Goal: Task Accomplishment & Management: Use online tool/utility

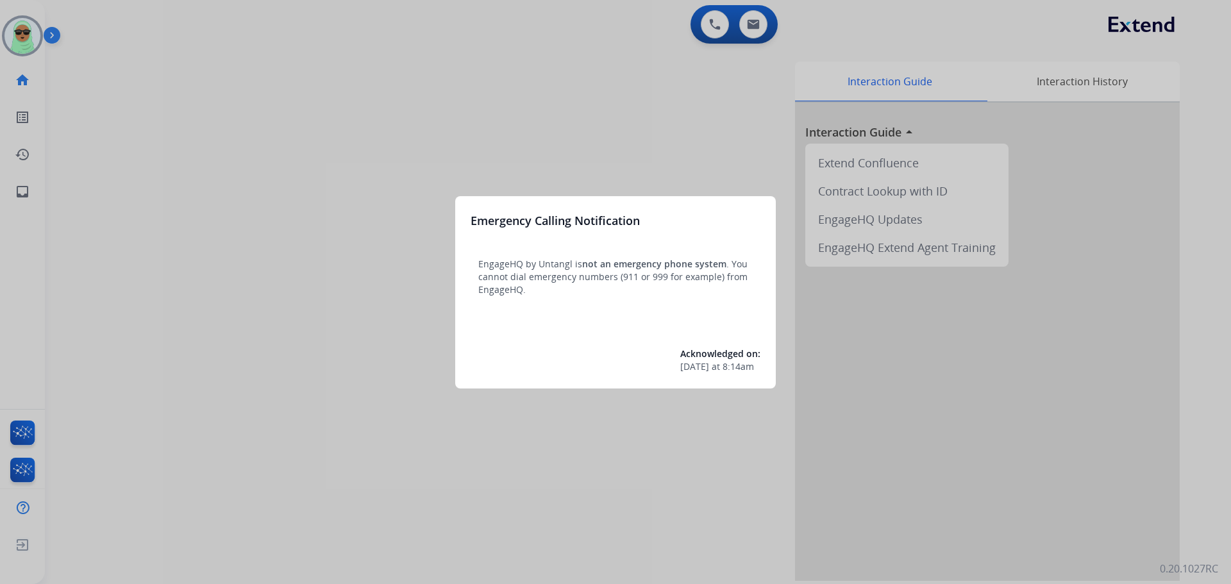
click at [20, 34] on div at bounding box center [615, 292] width 1231 height 584
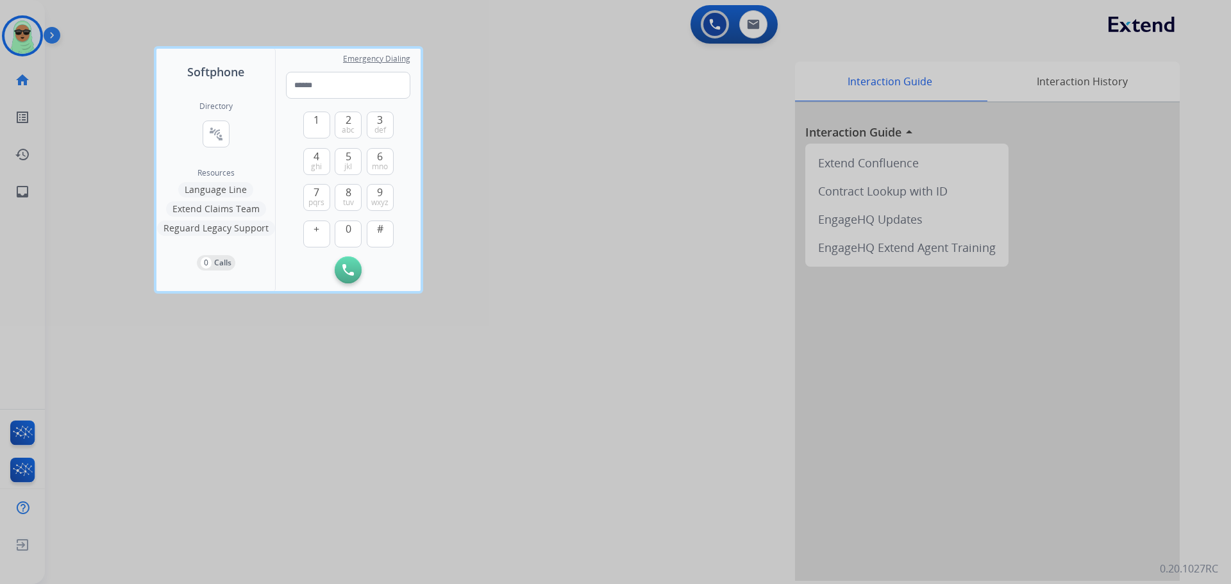
click at [20, 34] on div at bounding box center [615, 292] width 1231 height 584
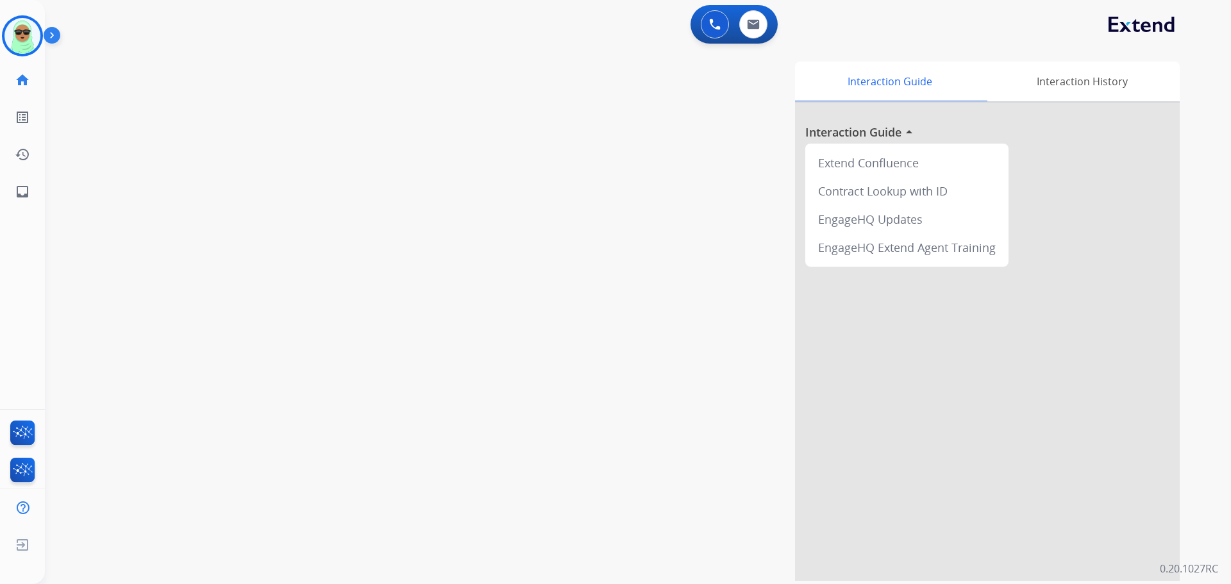
click at [20, 34] on img at bounding box center [22, 36] width 36 height 36
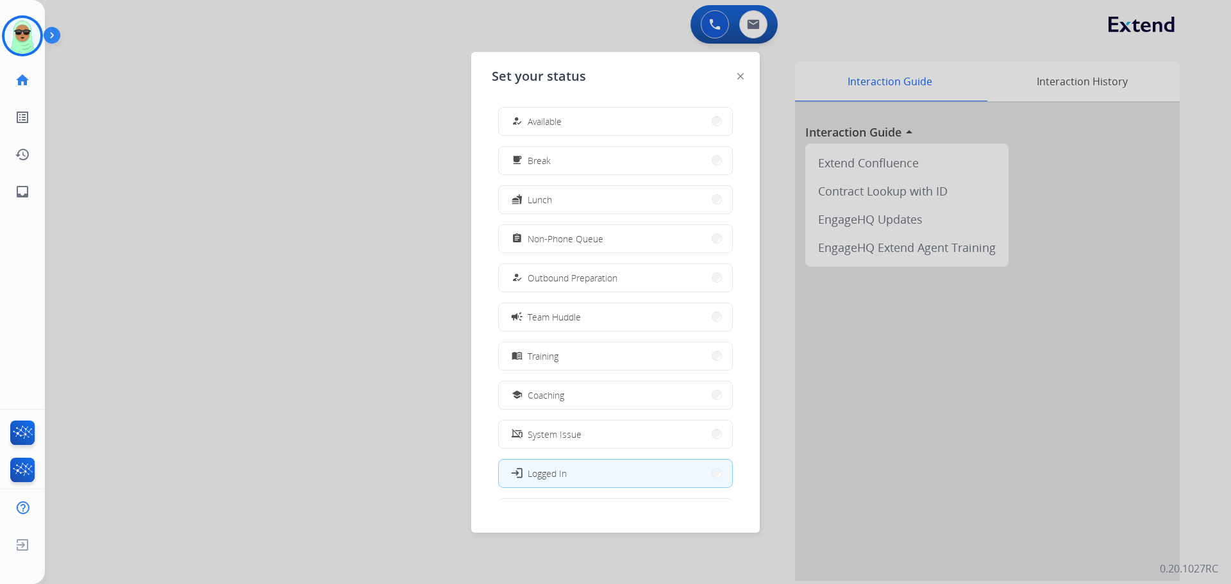
click at [528, 114] on div "how_to_reg Available" at bounding box center [535, 120] width 53 height 15
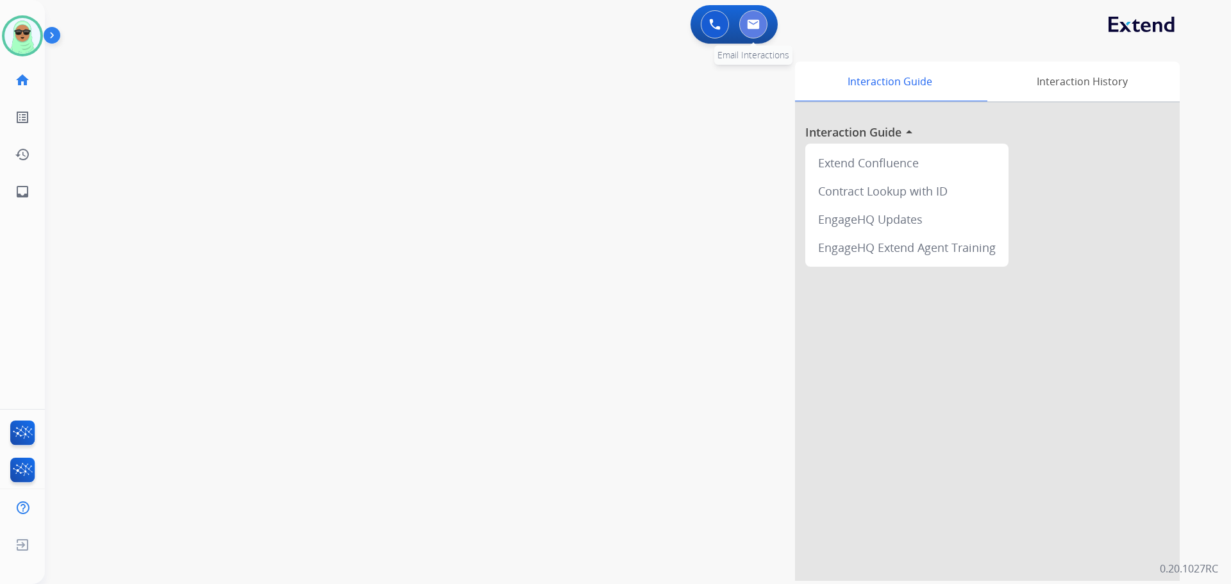
click at [750, 16] on button at bounding box center [753, 24] width 28 height 28
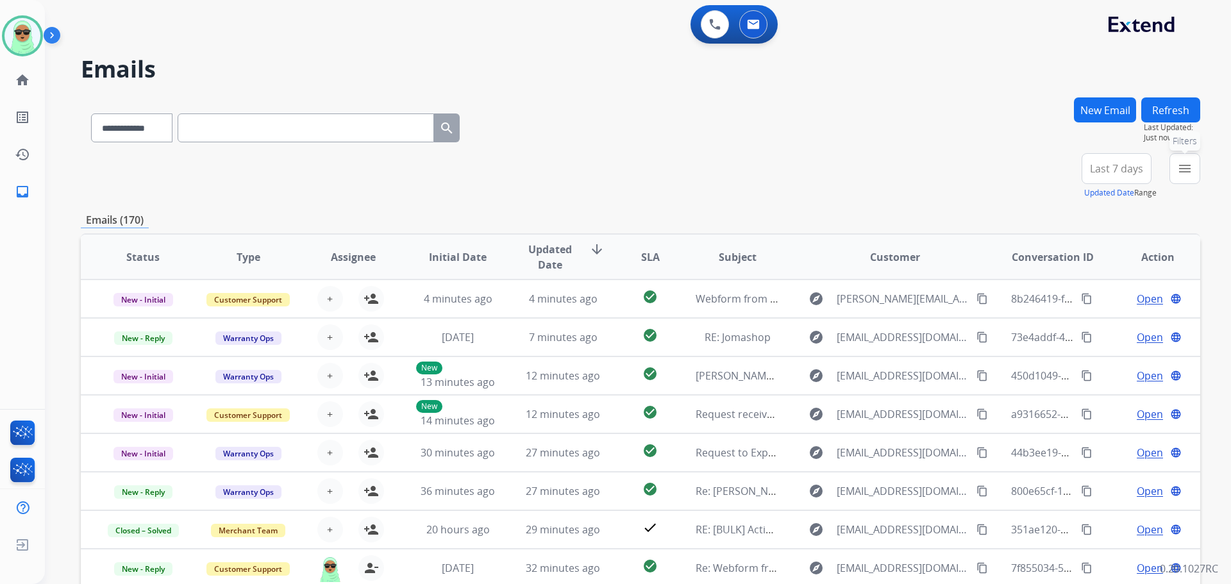
click at [1196, 163] on button "menu Filters" at bounding box center [1185, 168] width 31 height 31
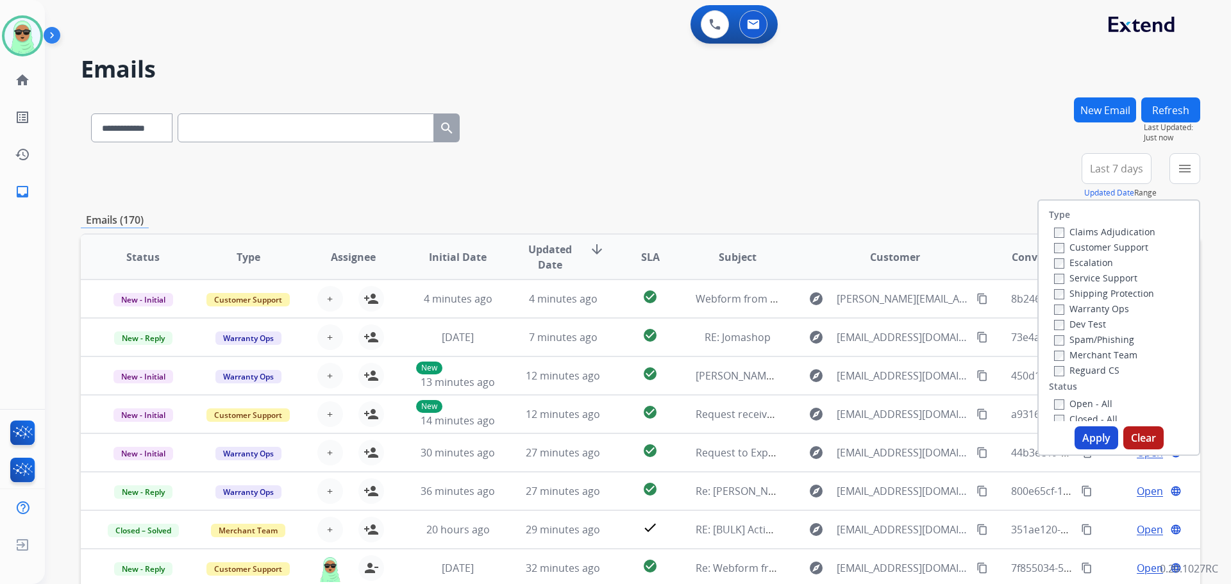
click at [1120, 251] on label "Customer Support" at bounding box center [1101, 247] width 94 height 12
click at [1106, 288] on label "Shipping Protection" at bounding box center [1104, 293] width 100 height 12
click at [1093, 368] on label "Reguard CS" at bounding box center [1086, 370] width 65 height 12
click at [1080, 406] on label "Open - All" at bounding box center [1083, 404] width 58 height 12
click at [1081, 437] on button "Apply" at bounding box center [1097, 437] width 44 height 23
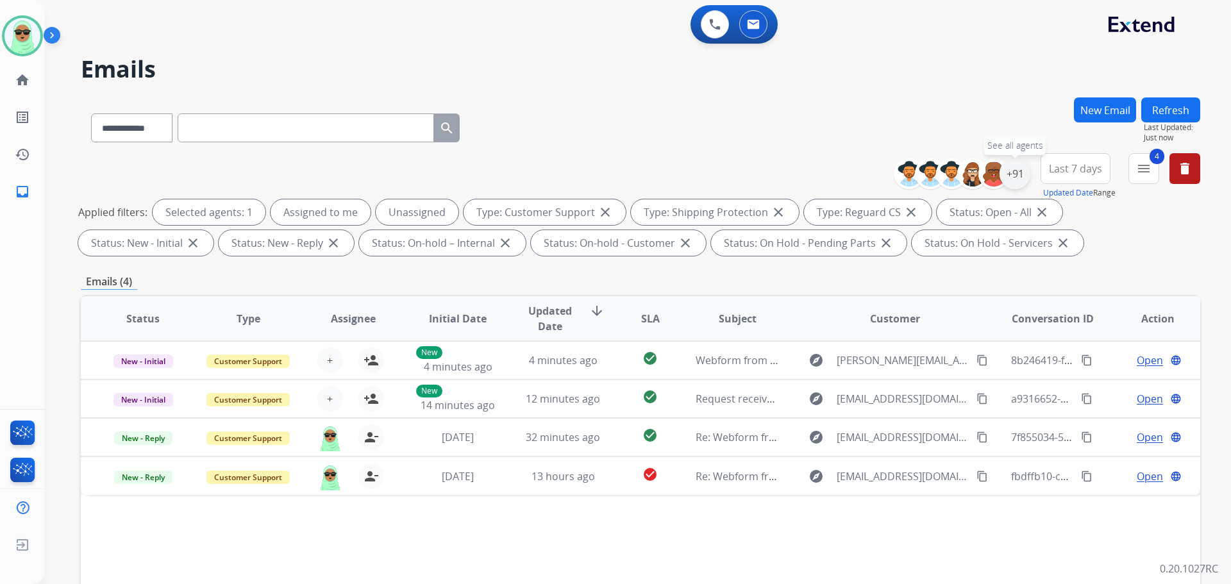
click at [1019, 174] on div "+91" at bounding box center [1015, 173] width 31 height 31
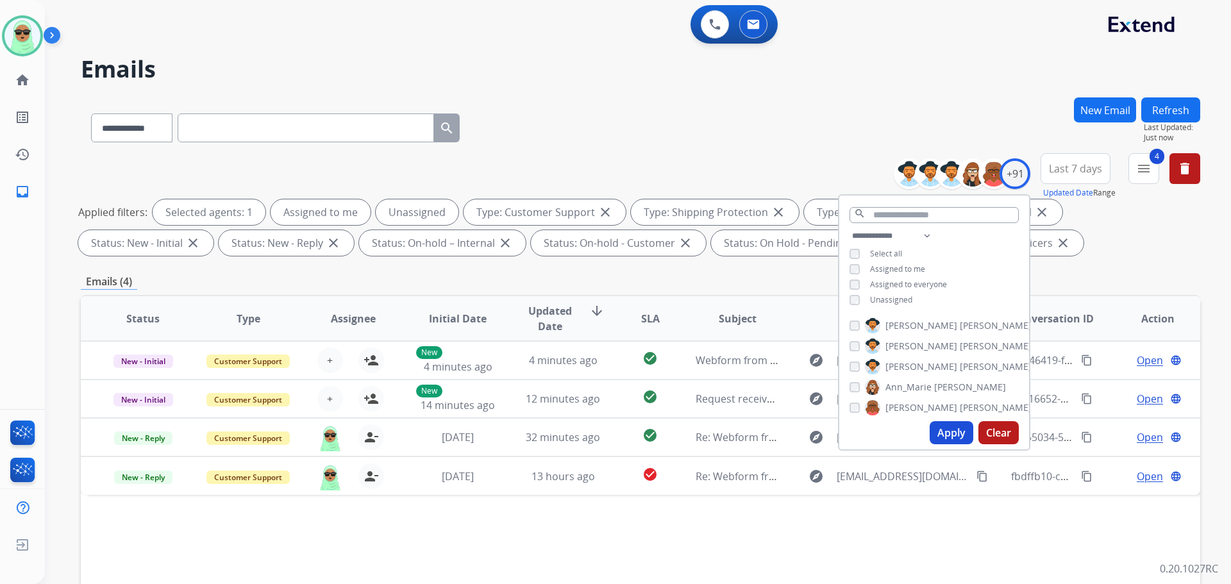
click at [873, 298] on span "Unassigned" at bounding box center [891, 299] width 42 height 11
click at [875, 296] on span "Unassigned" at bounding box center [891, 299] width 42 height 11
click at [955, 435] on button "Apply" at bounding box center [952, 432] width 44 height 23
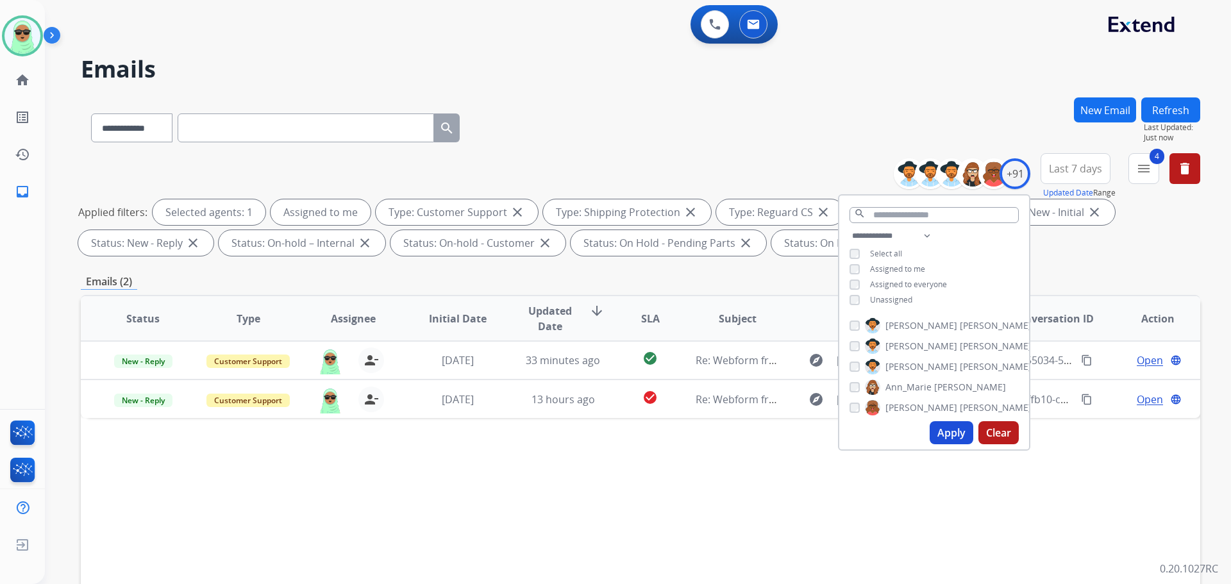
click at [632, 501] on div "Status Type Assignee Initial Date Updated Date arrow_downward SLA Subject Custo…" at bounding box center [640, 510] width 1119 height 430
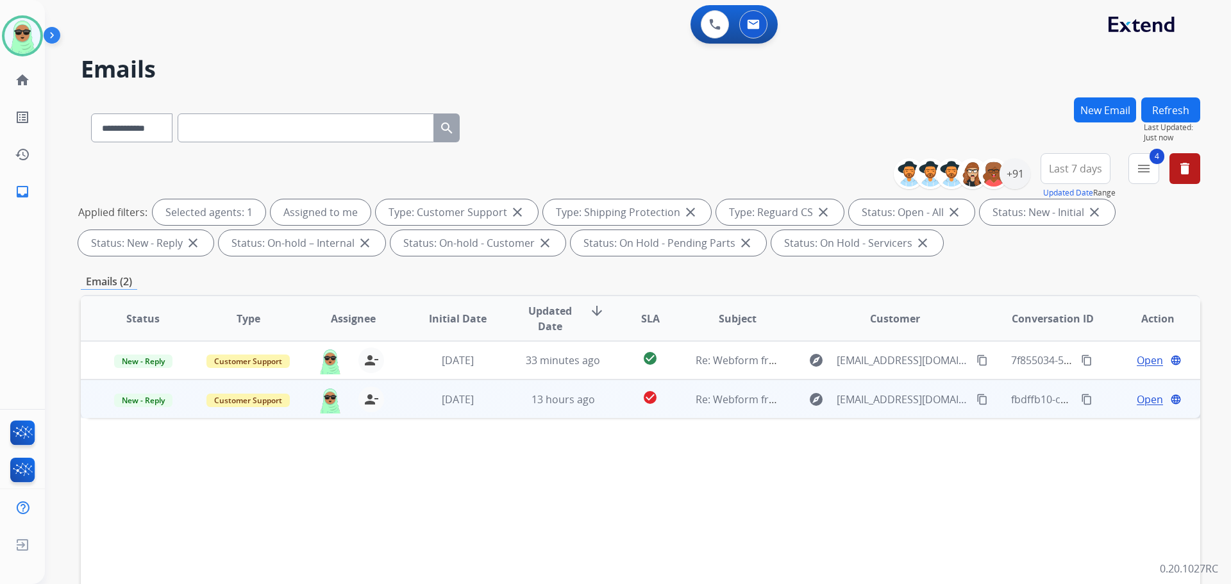
click at [1137, 398] on span "Open" at bounding box center [1150, 399] width 26 height 15
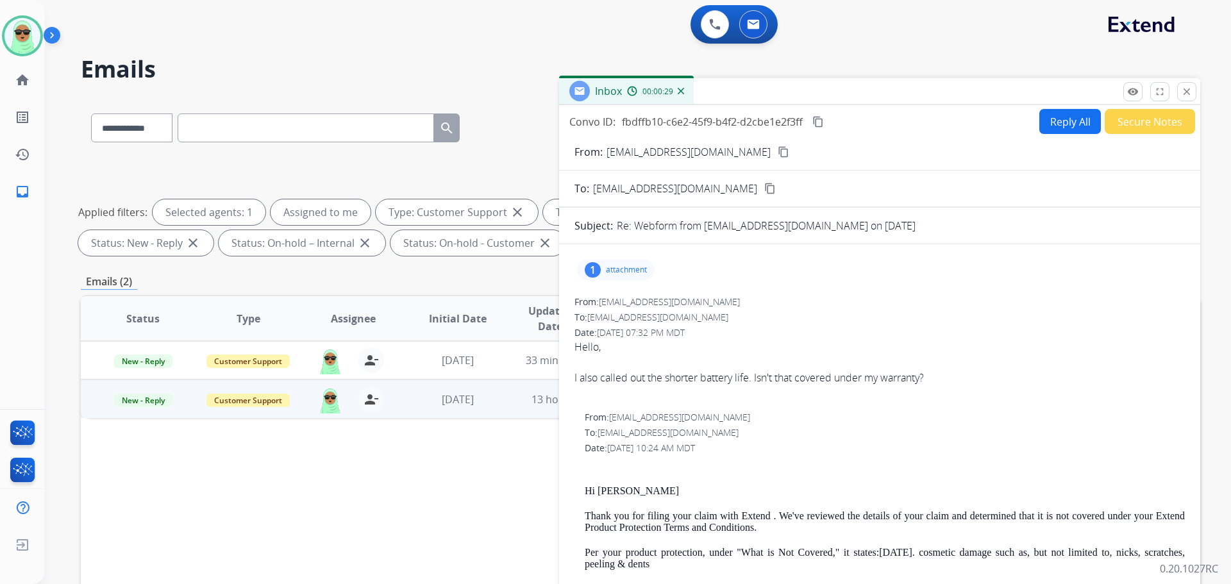
click at [616, 271] on p "attachment" at bounding box center [626, 270] width 41 height 10
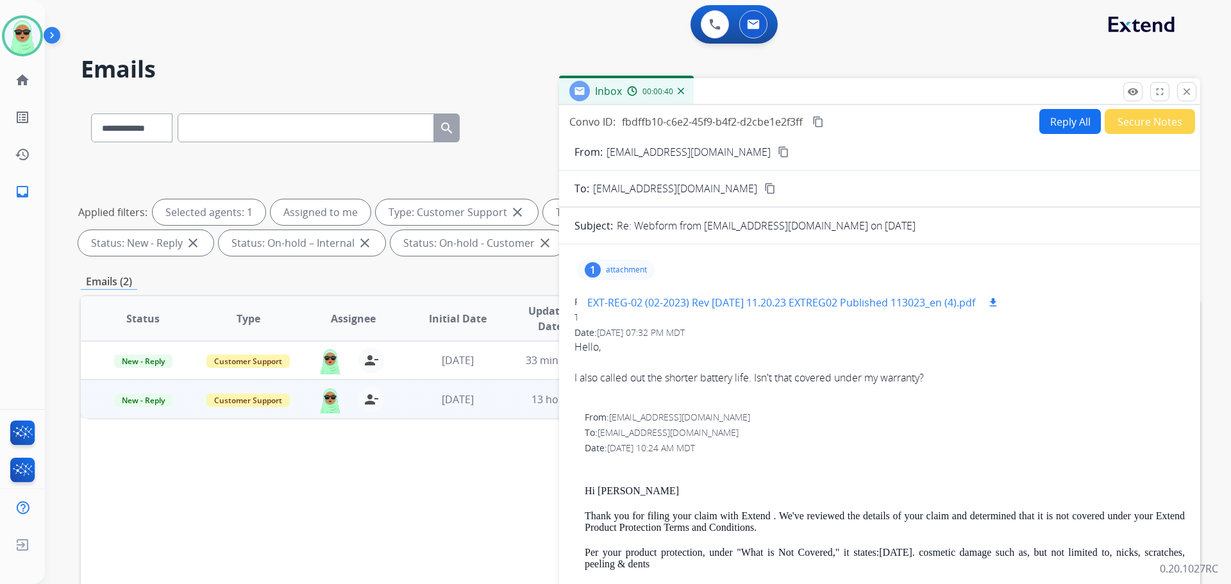
click at [831, 304] on p "EXT-REG-02 (02-2023) Rev 100523 11.20.23 EXTREG02 Published 113023_en (4).pdf" at bounding box center [781, 302] width 388 height 15
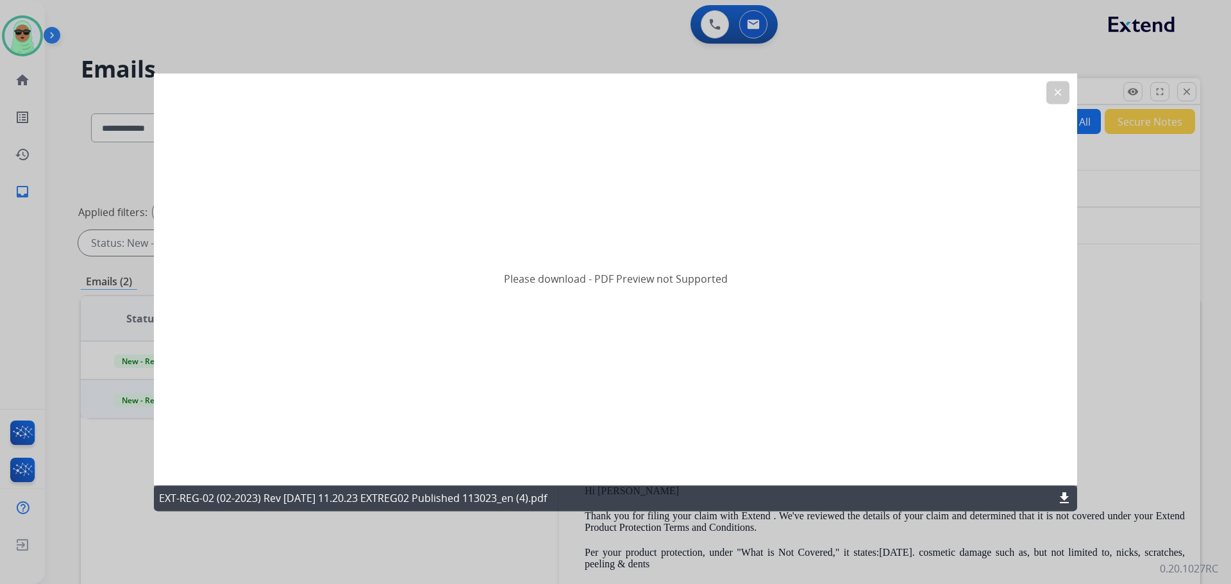
click at [1050, 88] on button "clear" at bounding box center [1057, 92] width 23 height 23
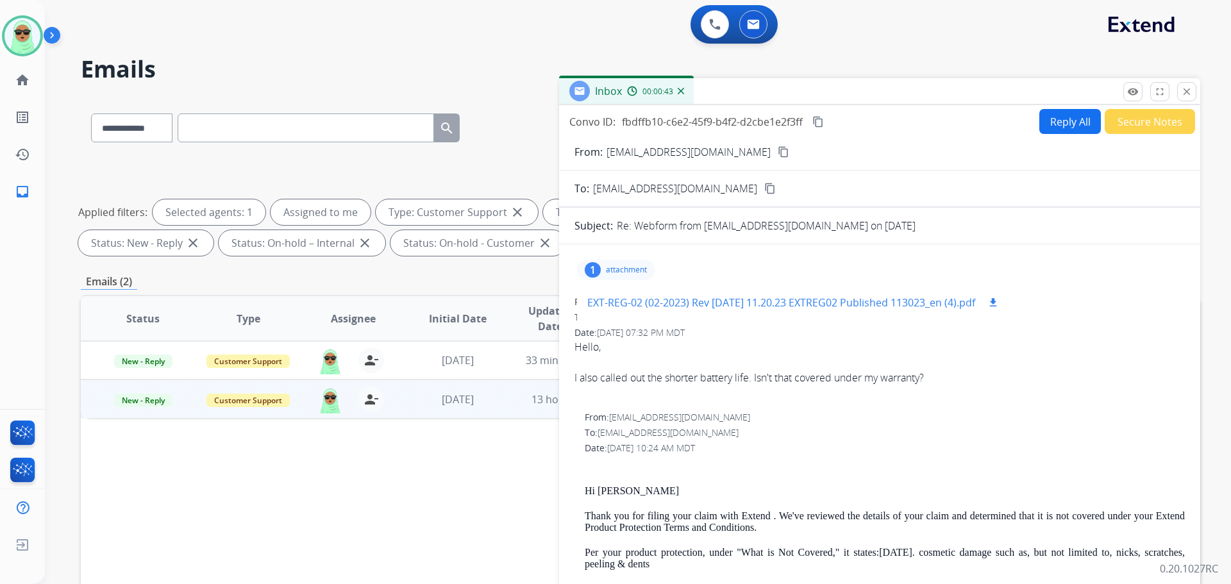
click at [999, 301] on mat-icon "download" at bounding box center [993, 303] width 12 height 12
click at [778, 150] on mat-icon "content_copy" at bounding box center [784, 152] width 12 height 12
click at [1073, 117] on button "Reply All" at bounding box center [1070, 121] width 62 height 25
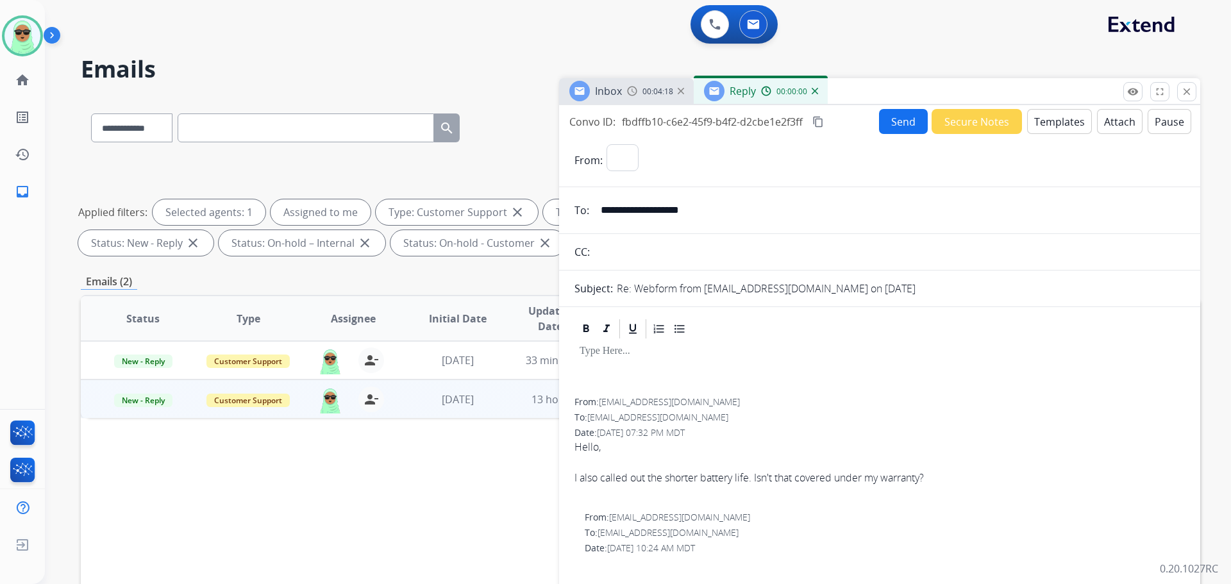
select select "**********"
click at [1062, 125] on button "Templates" at bounding box center [1059, 121] width 65 height 25
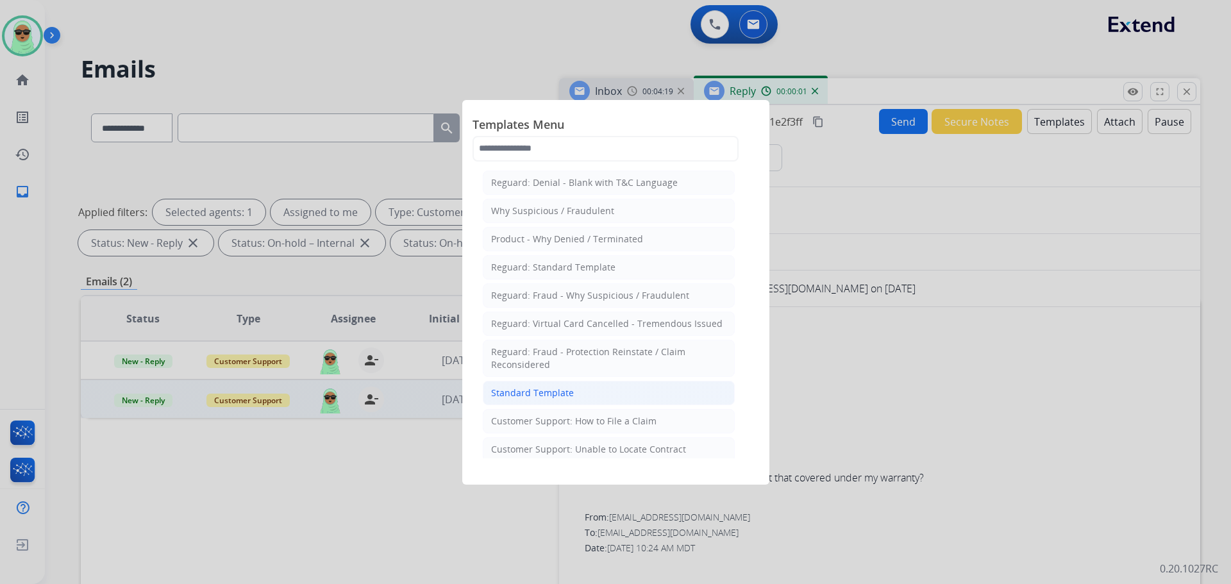
click at [652, 390] on li "Standard Template" at bounding box center [609, 393] width 252 height 24
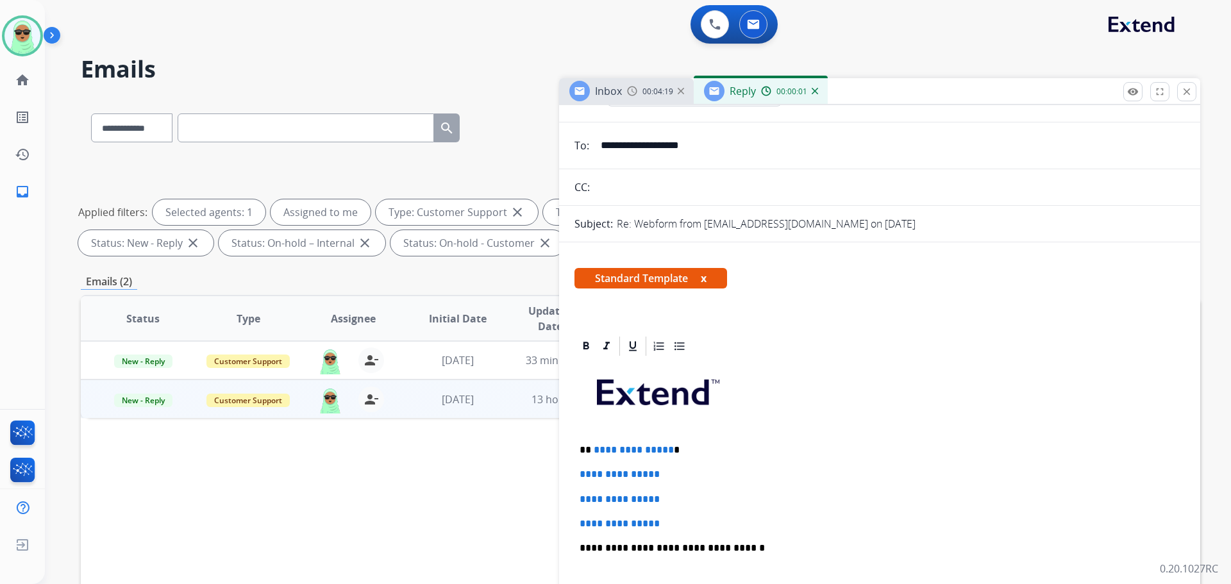
scroll to position [192, 0]
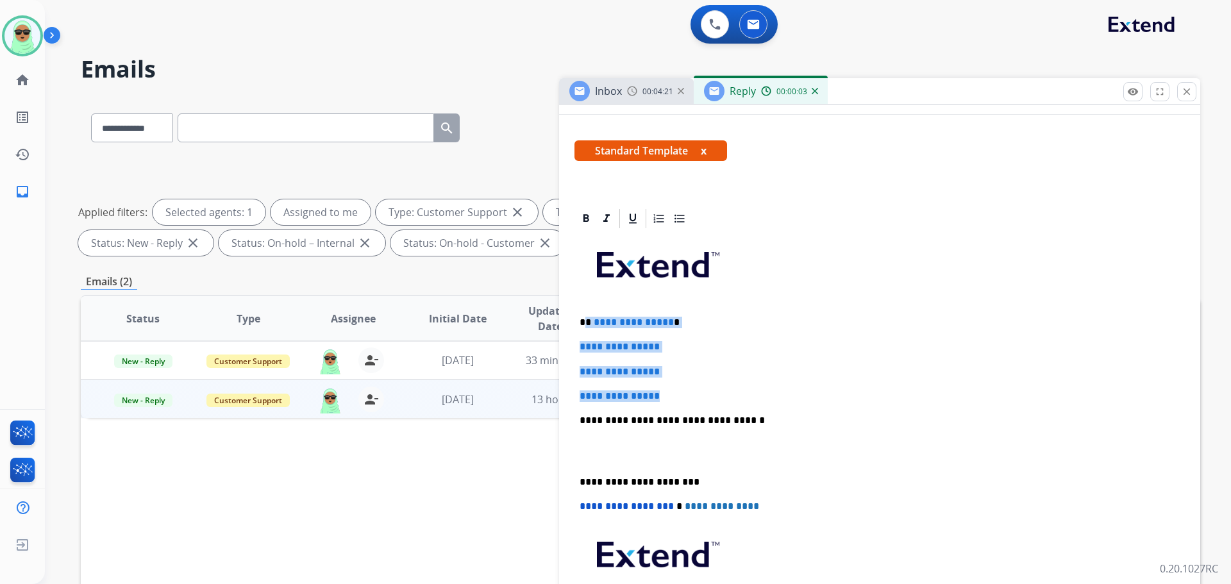
drag, startPoint x: 688, startPoint y: 390, endPoint x: 587, endPoint y: 314, distance: 126.8
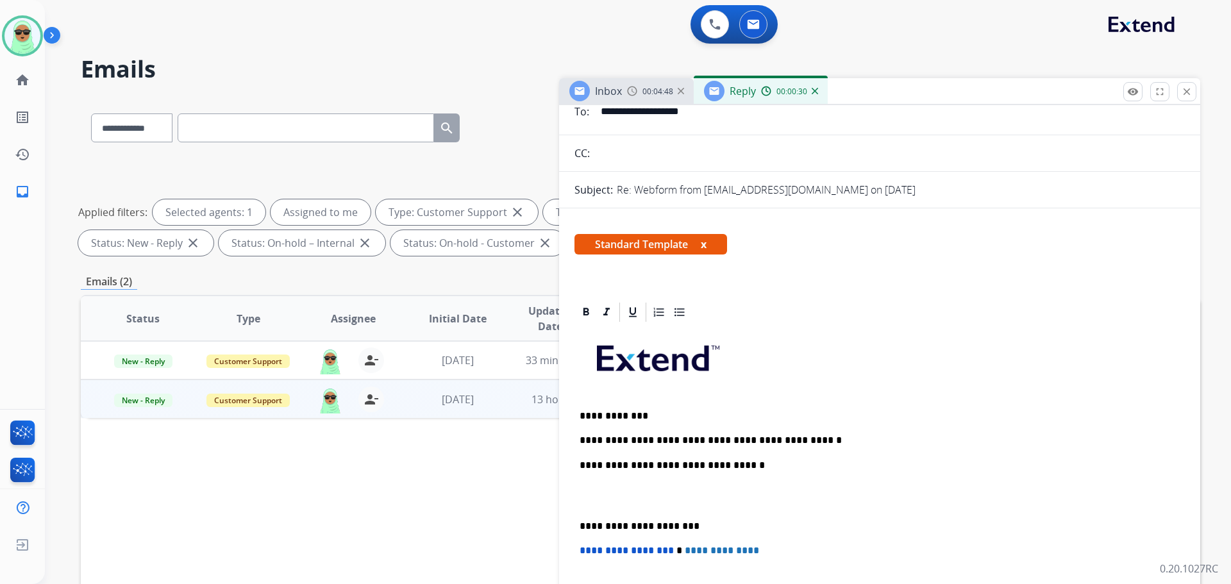
scroll to position [0, 0]
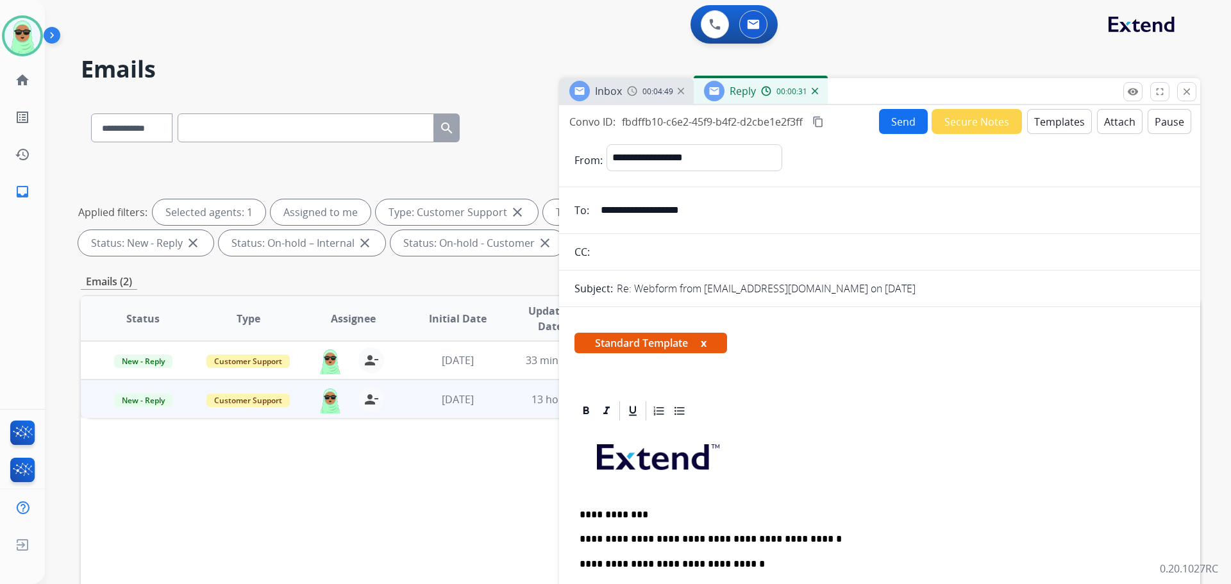
click at [904, 119] on button "Send" at bounding box center [903, 121] width 49 height 25
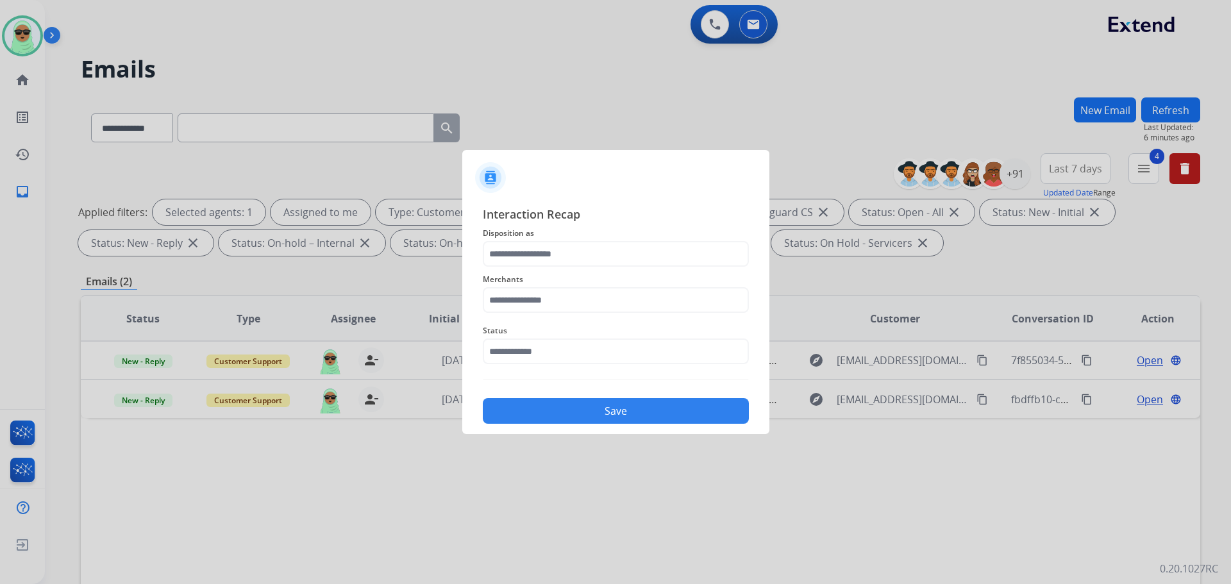
click at [901, 67] on div at bounding box center [615, 292] width 1231 height 584
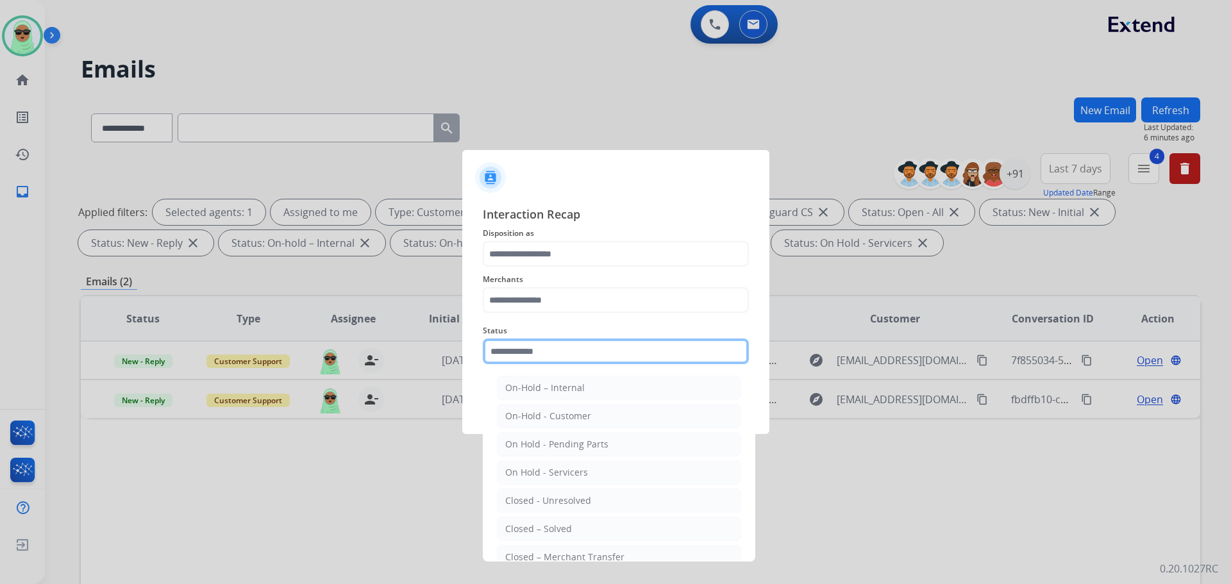
click at [550, 357] on input "text" at bounding box center [616, 352] width 266 height 26
click at [562, 519] on li "Closed – Solved" at bounding box center [619, 529] width 244 height 24
type input "**********"
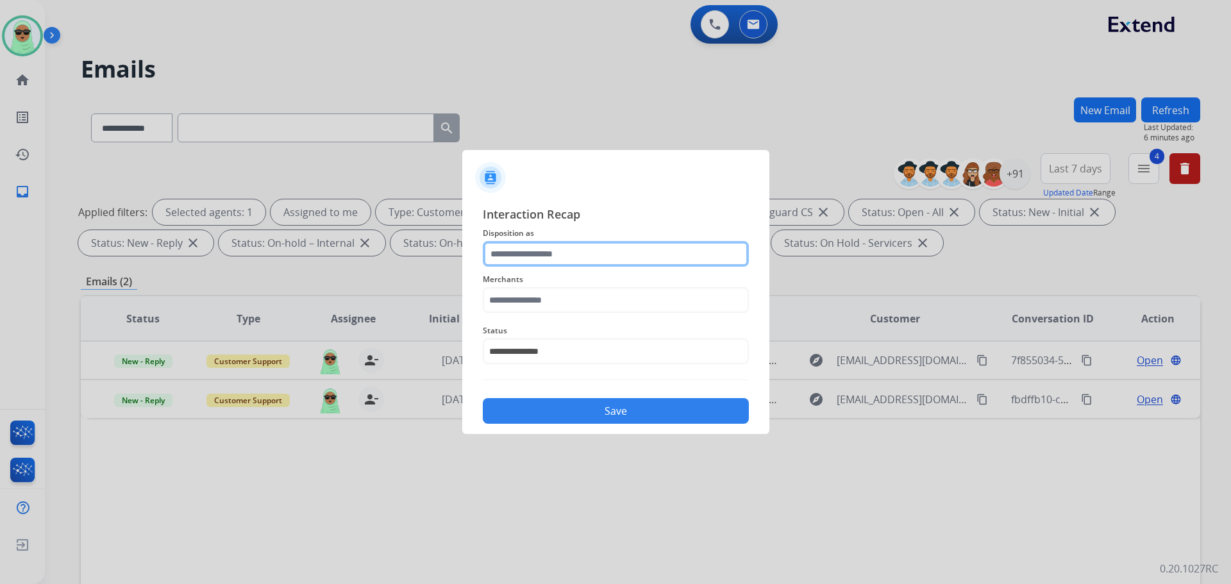
click at [583, 249] on input "text" at bounding box center [616, 254] width 266 height 26
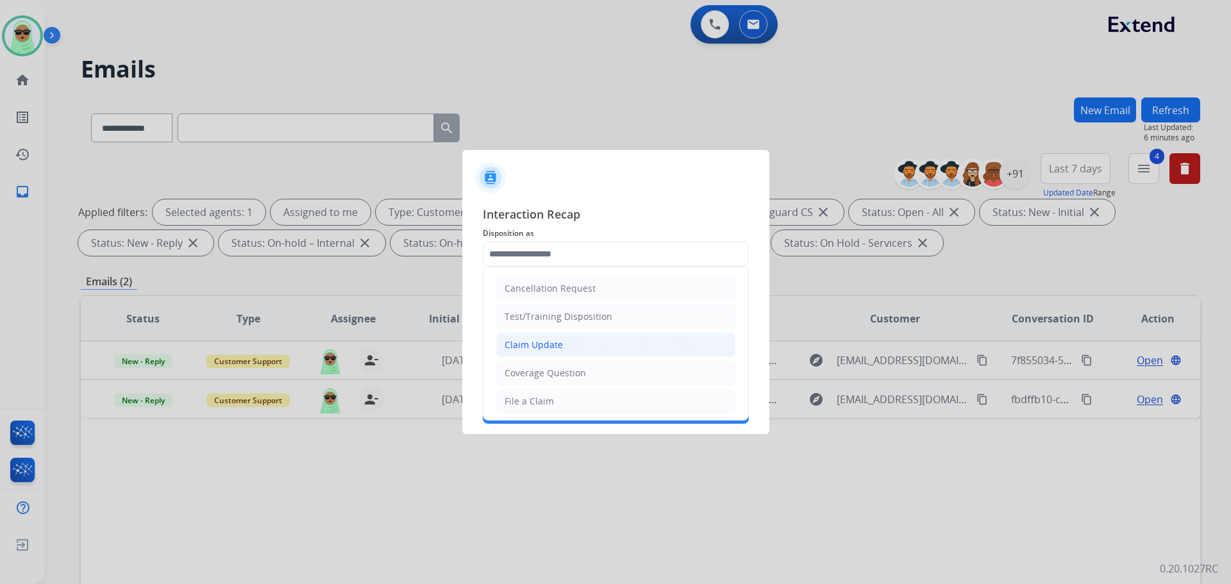
click at [569, 344] on li "Claim Update" at bounding box center [615, 345] width 239 height 24
type input "**********"
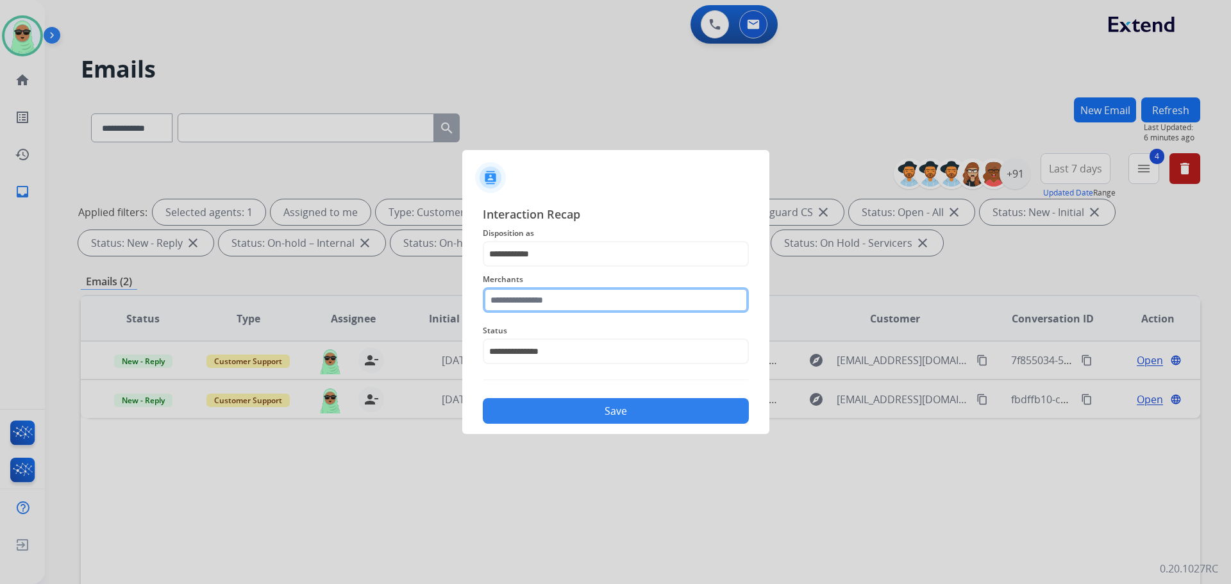
click at [507, 305] on input "text" at bounding box center [616, 300] width 266 height 26
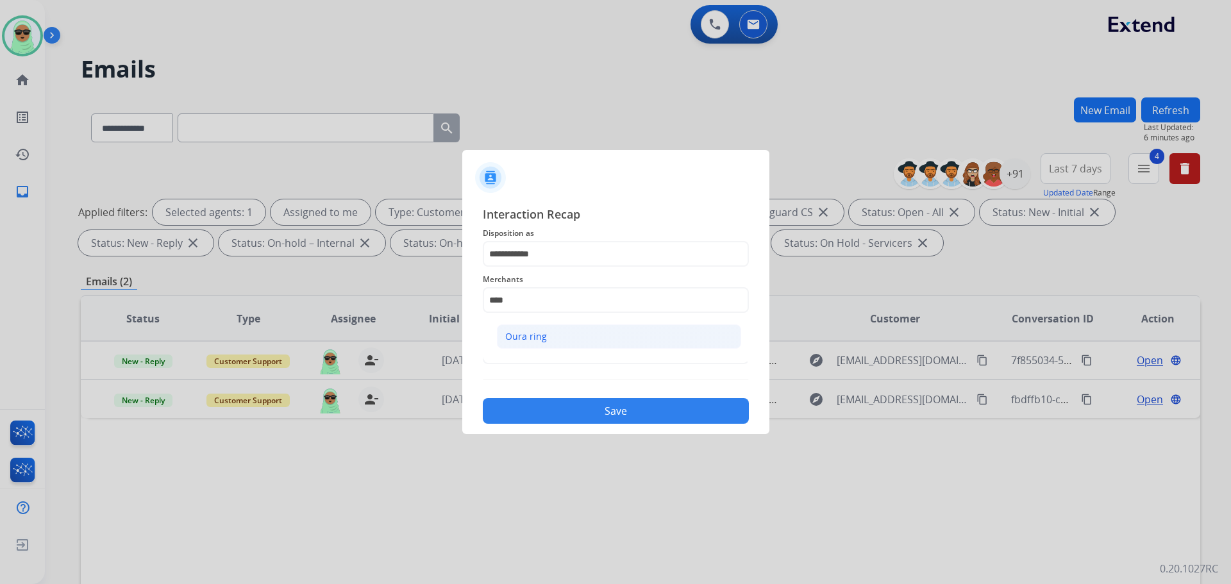
click at [531, 330] on div "Oura ring" at bounding box center [526, 336] width 42 height 13
type input "*********"
click at [598, 407] on button "Save" at bounding box center [616, 411] width 266 height 26
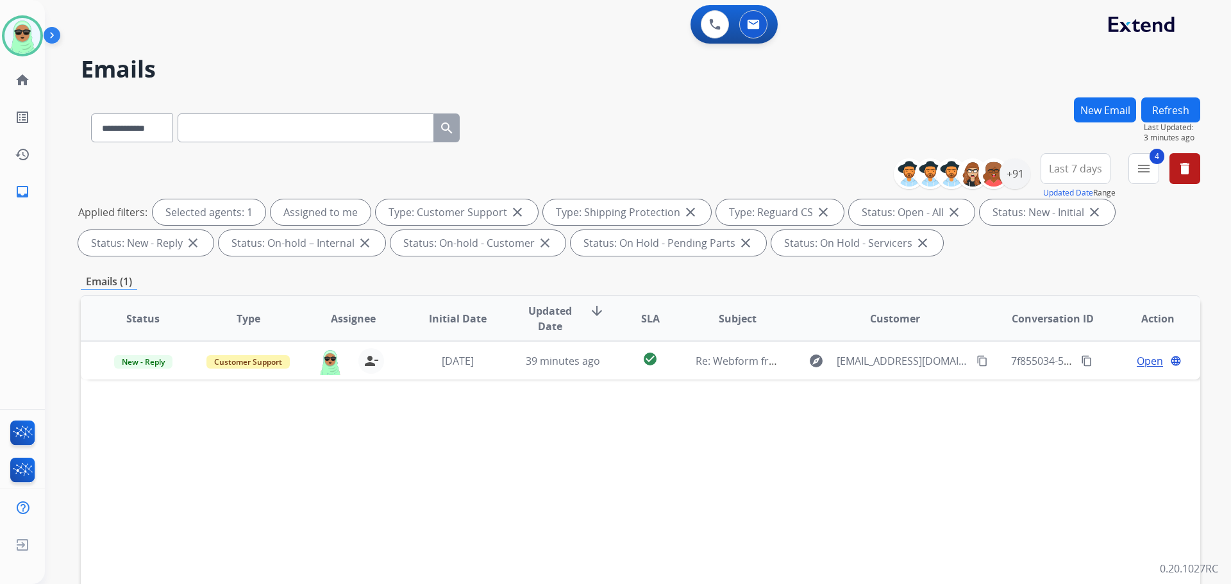
click at [909, 496] on div "Status Type Assignee Initial Date Updated Date arrow_downward SLA Subject Custo…" at bounding box center [640, 510] width 1119 height 430
click at [912, 98] on div "**********" at bounding box center [640, 125] width 1119 height 56
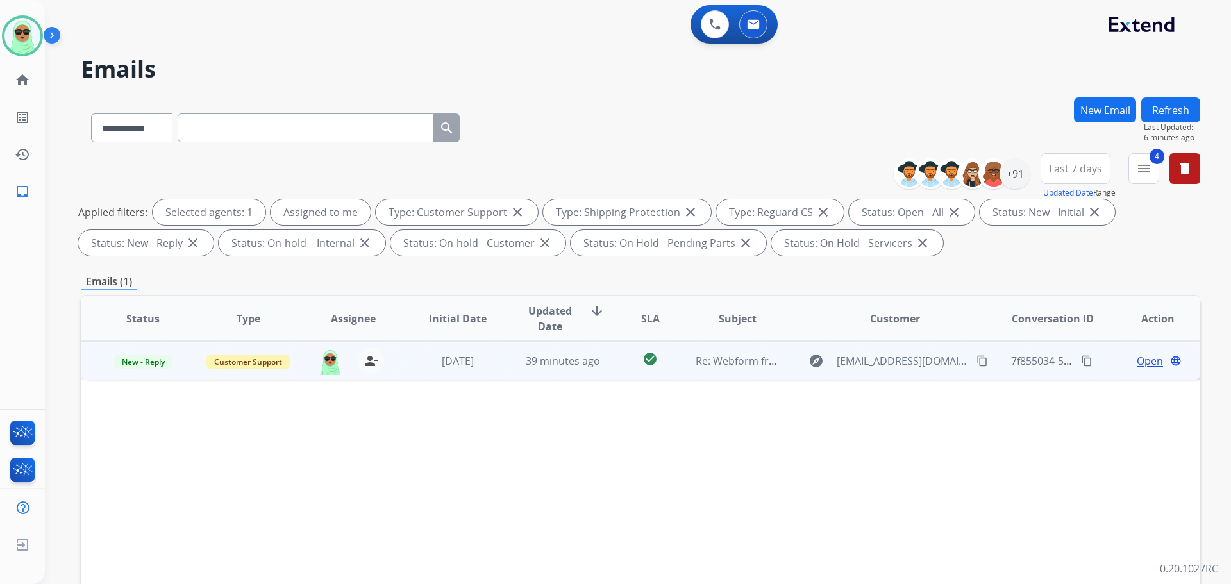
click at [1137, 365] on span "Open" at bounding box center [1150, 360] width 26 height 15
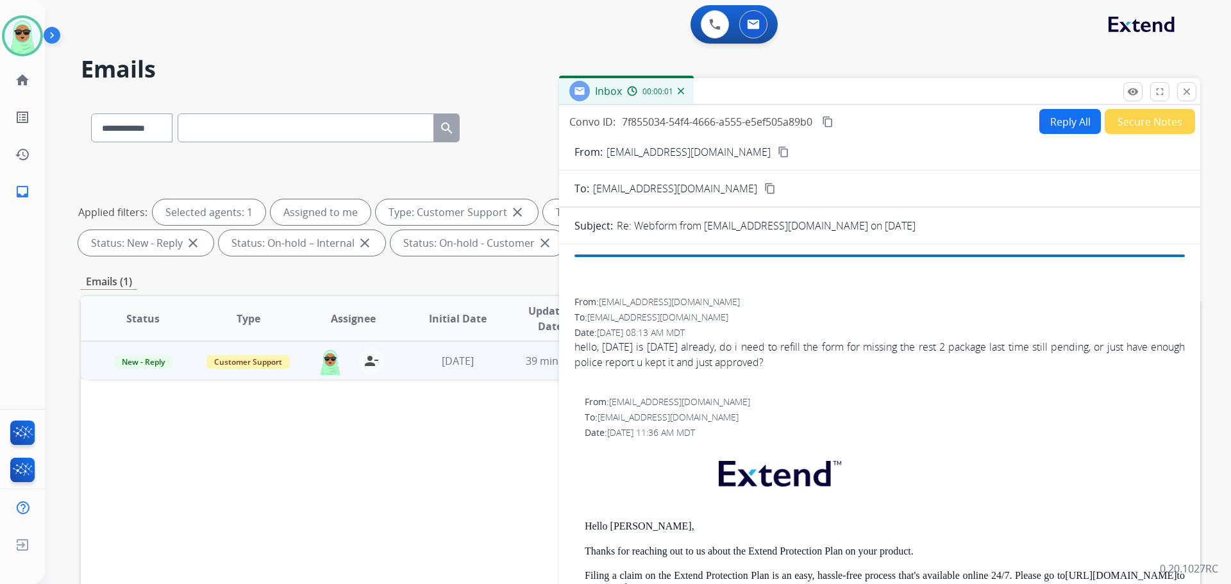
scroll to position [64, 0]
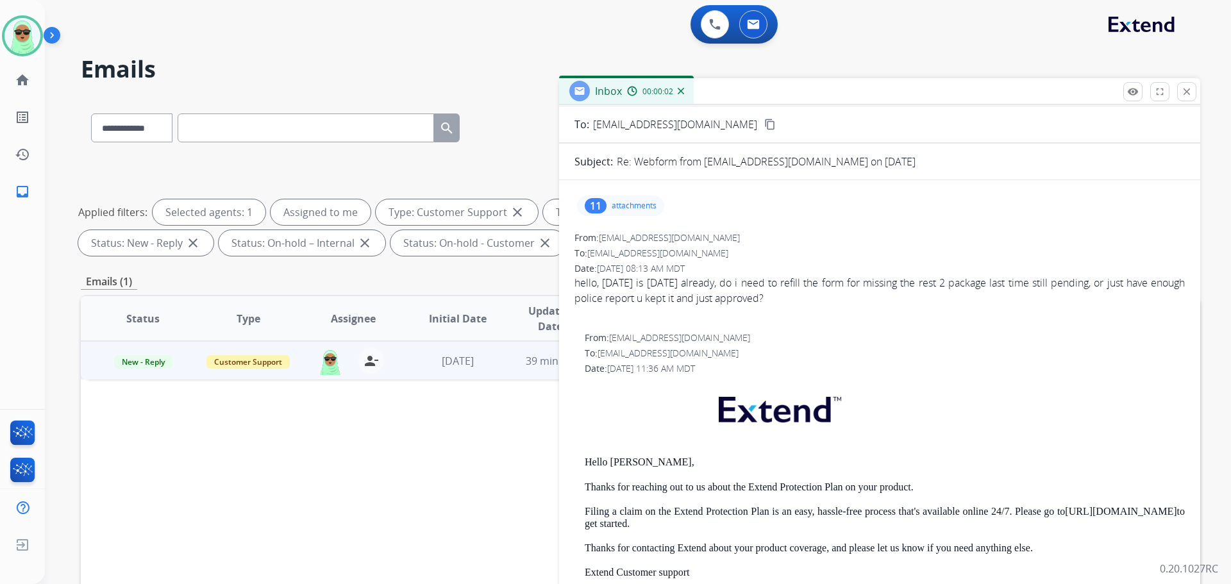
click at [449, 471] on div "Status Type Assignee Initial Date Updated Date arrow_downward SLA Subject Custo…" at bounding box center [640, 510] width 1119 height 430
click at [1193, 95] on button "close Close" at bounding box center [1186, 91] width 19 height 19
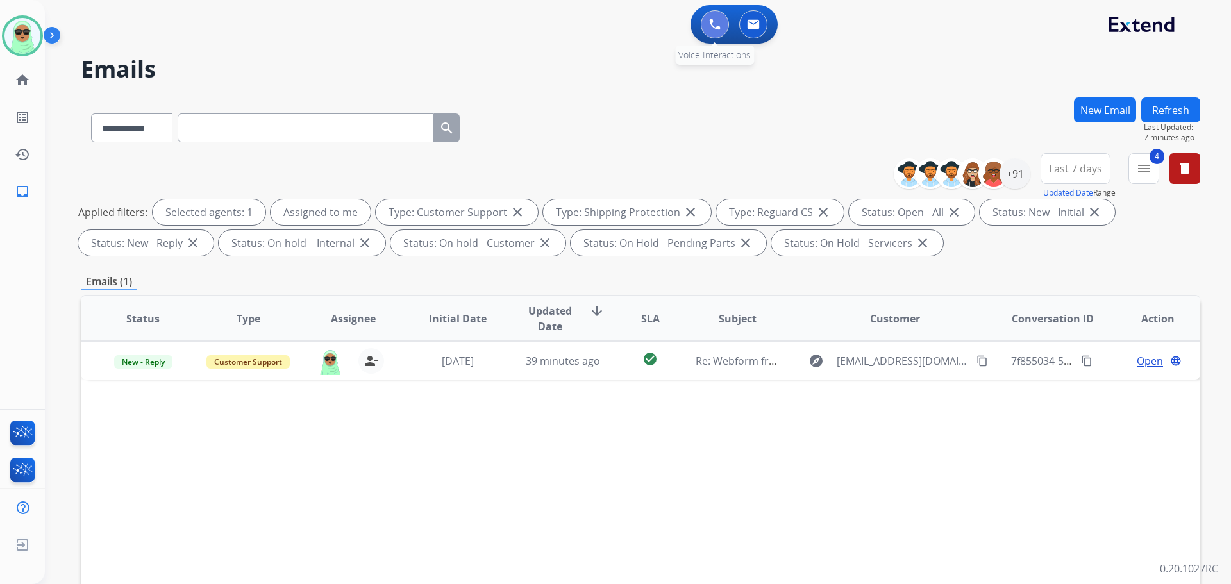
click at [709, 26] on img at bounding box center [715, 25] width 12 height 12
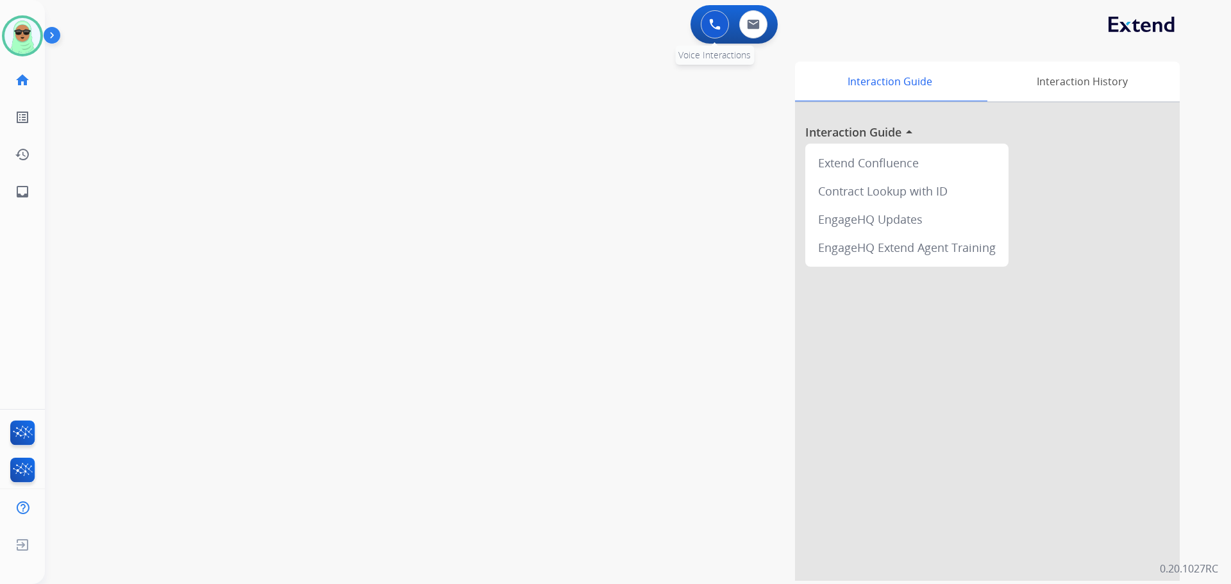
click at [707, 21] on button at bounding box center [715, 24] width 28 height 28
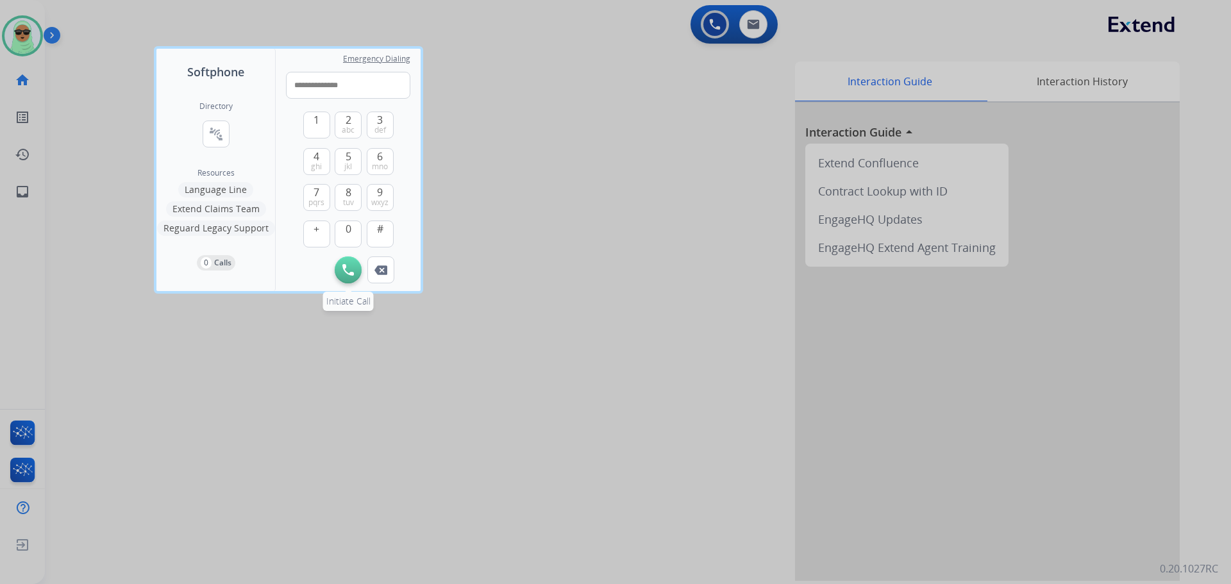
type input "**********"
click at [344, 276] on button "Initiate Call" at bounding box center [348, 269] width 27 height 27
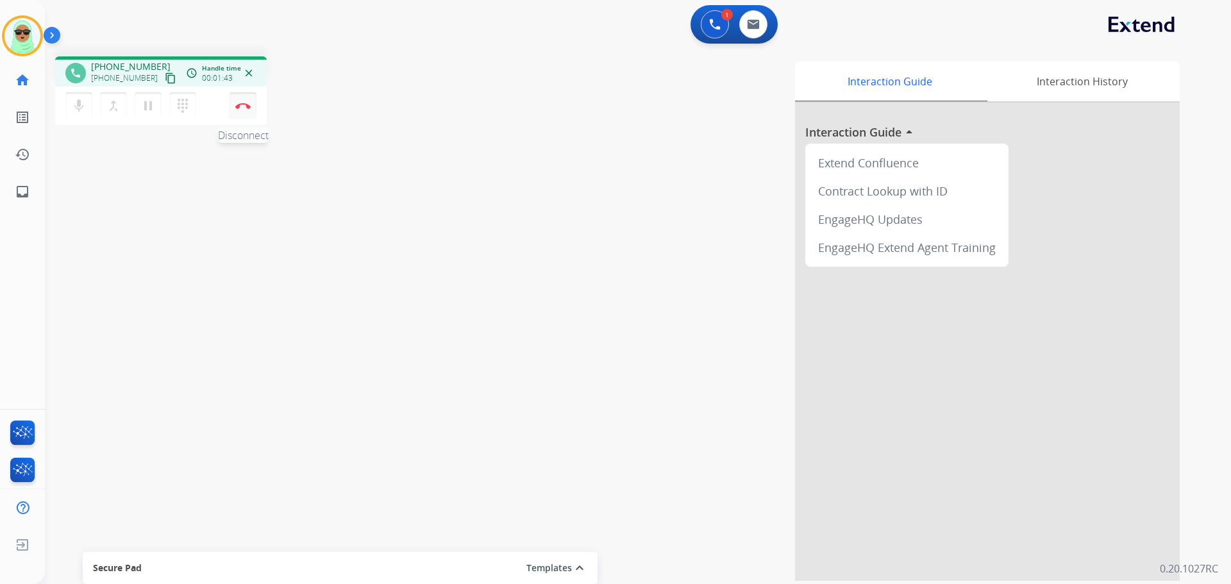
click at [237, 110] on button "Disconnect" at bounding box center [243, 105] width 27 height 27
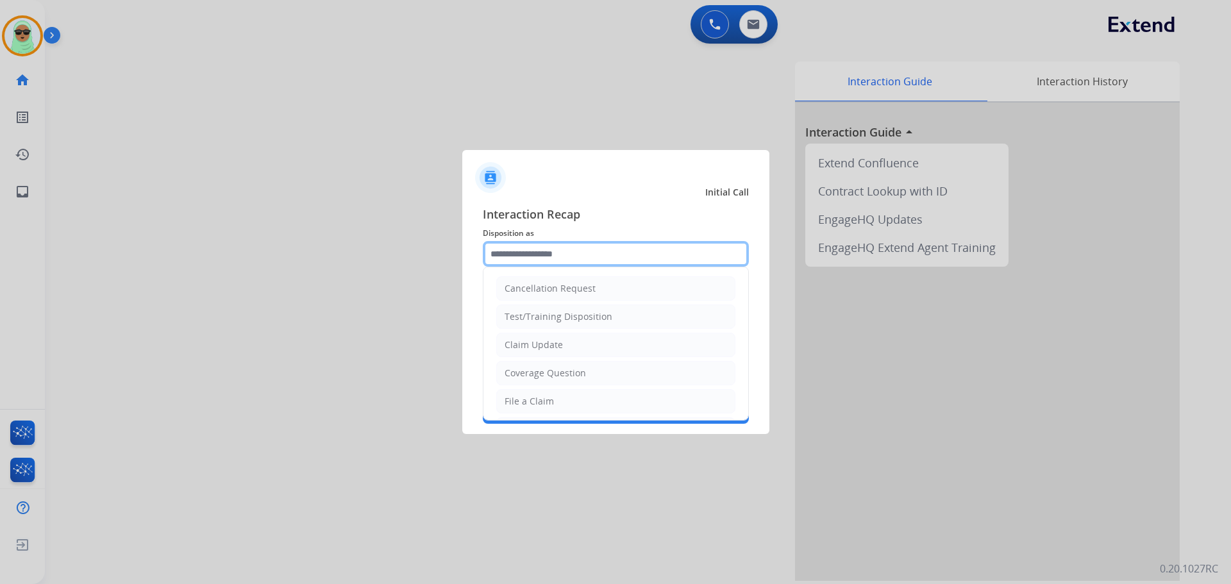
click at [551, 254] on input "text" at bounding box center [616, 254] width 266 height 26
click at [594, 345] on li "Claim Update" at bounding box center [615, 345] width 239 height 24
type input "**********"
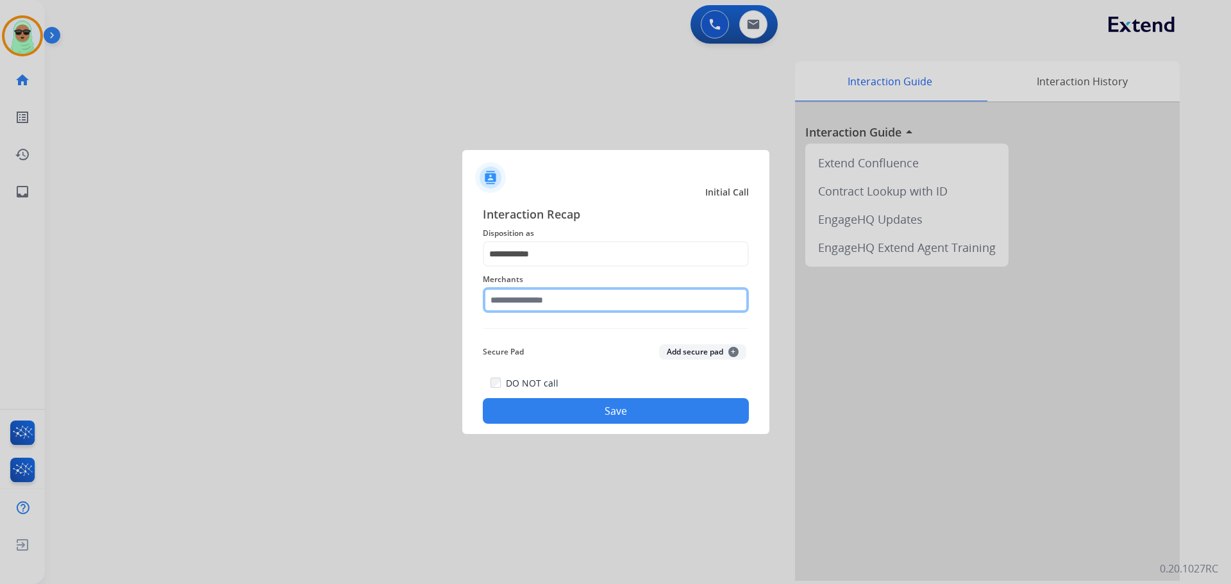
click at [586, 305] on input "text" at bounding box center [616, 300] width 266 height 26
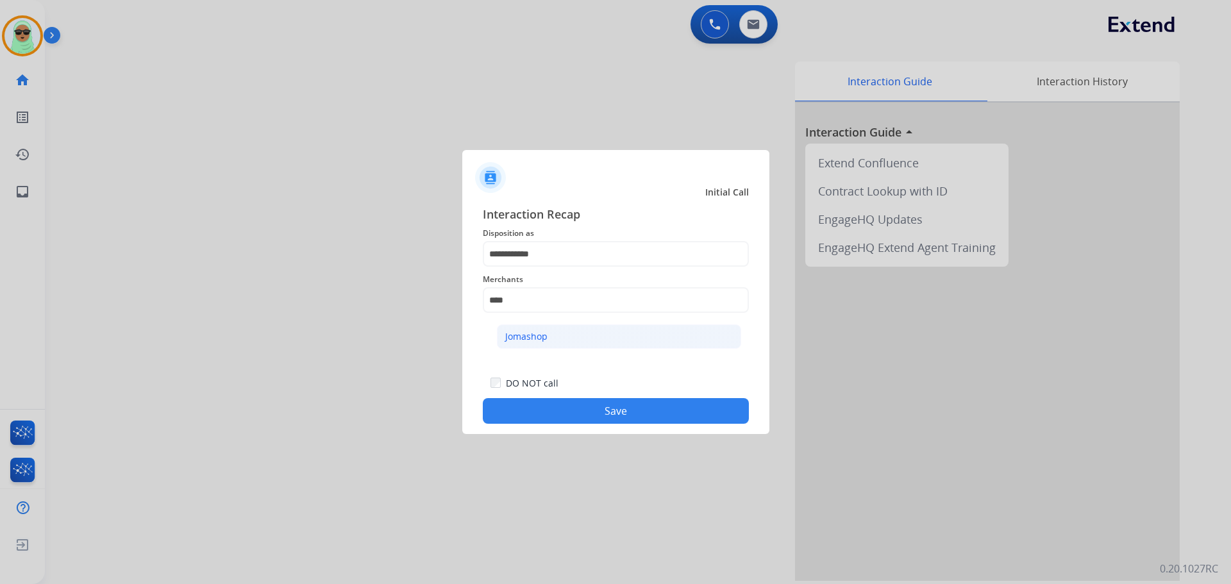
click at [585, 335] on li "Jomashop" at bounding box center [619, 336] width 244 height 24
type input "********"
click at [589, 397] on div "DO NOT call Save" at bounding box center [616, 399] width 266 height 49
click at [596, 416] on button "Save" at bounding box center [616, 411] width 266 height 26
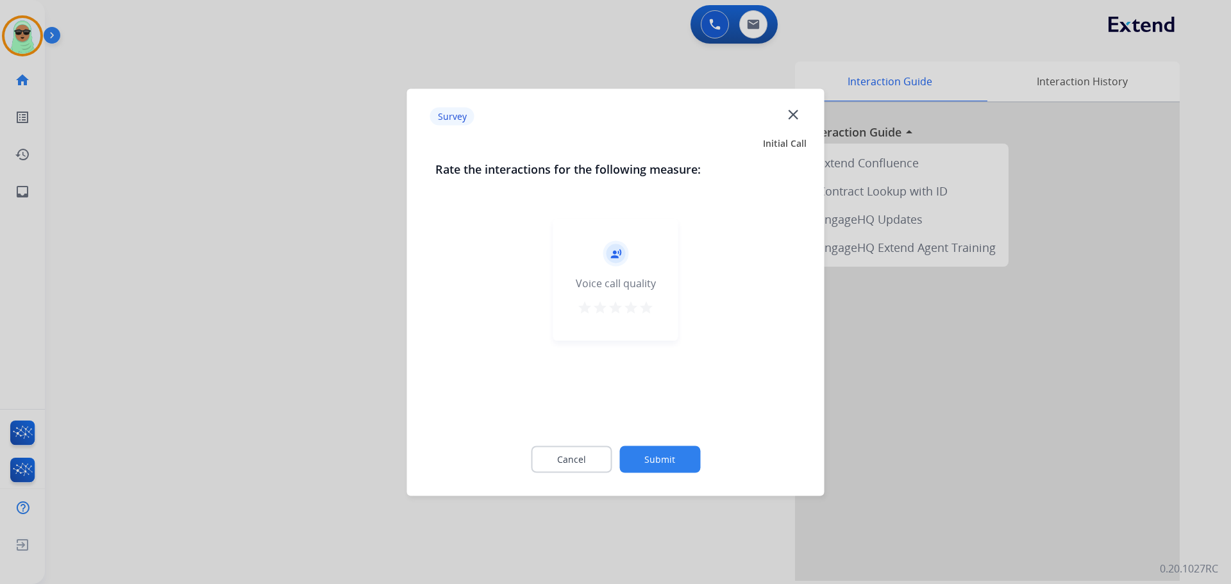
drag, startPoint x: 650, startPoint y: 417, endPoint x: 649, endPoint y: 448, distance: 31.4
click at [647, 426] on div "record_voice_over Voice call quality star star star star star" at bounding box center [615, 319] width 361 height 222
click at [651, 459] on button "Submit" at bounding box center [659, 459] width 81 height 27
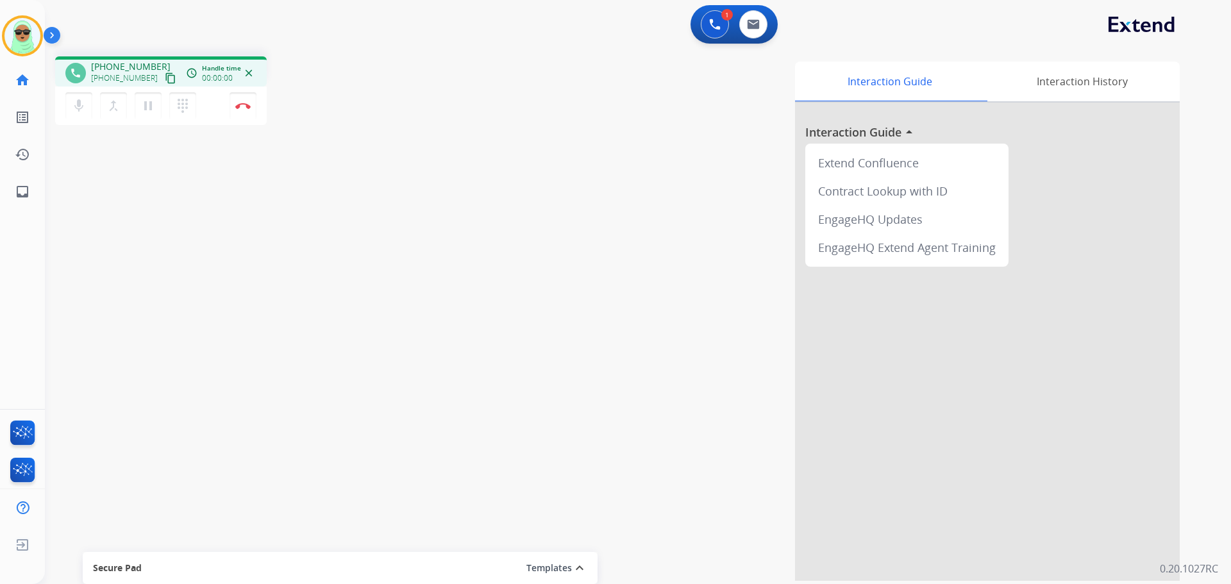
click at [514, 246] on div "Interaction Guide Interaction History Interaction Guide arrow_drop_up Extend Co…" at bounding box center [801, 321] width 755 height 519
click at [165, 79] on mat-icon "content_copy" at bounding box center [171, 78] width 12 height 12
click at [239, 99] on button "Disconnect" at bounding box center [243, 105] width 27 height 27
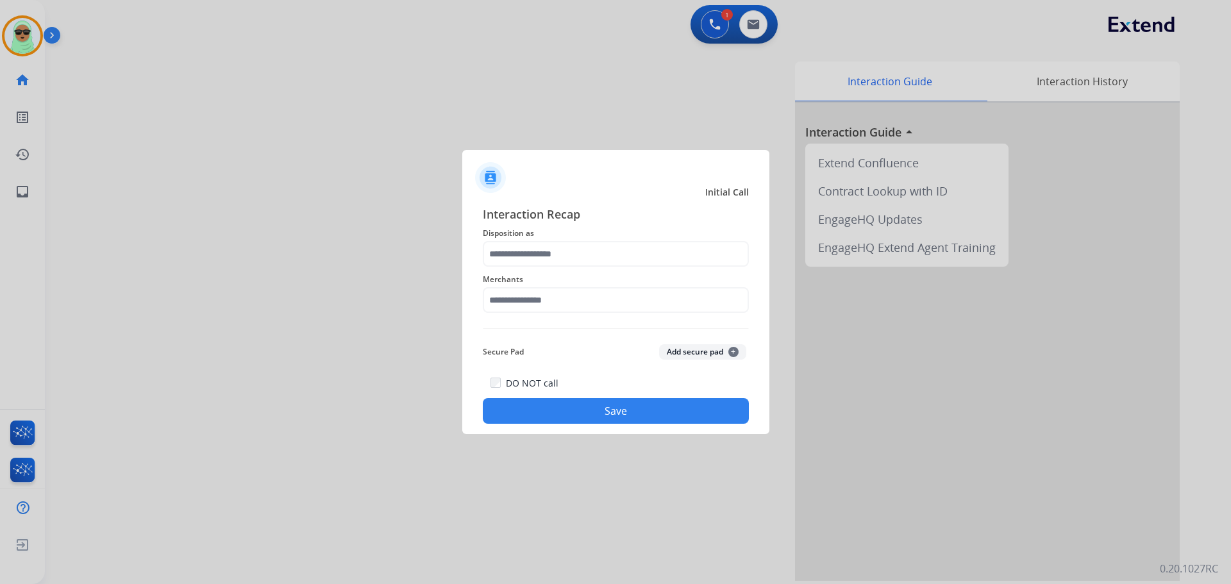
click at [589, 240] on span "Disposition as" at bounding box center [616, 233] width 266 height 15
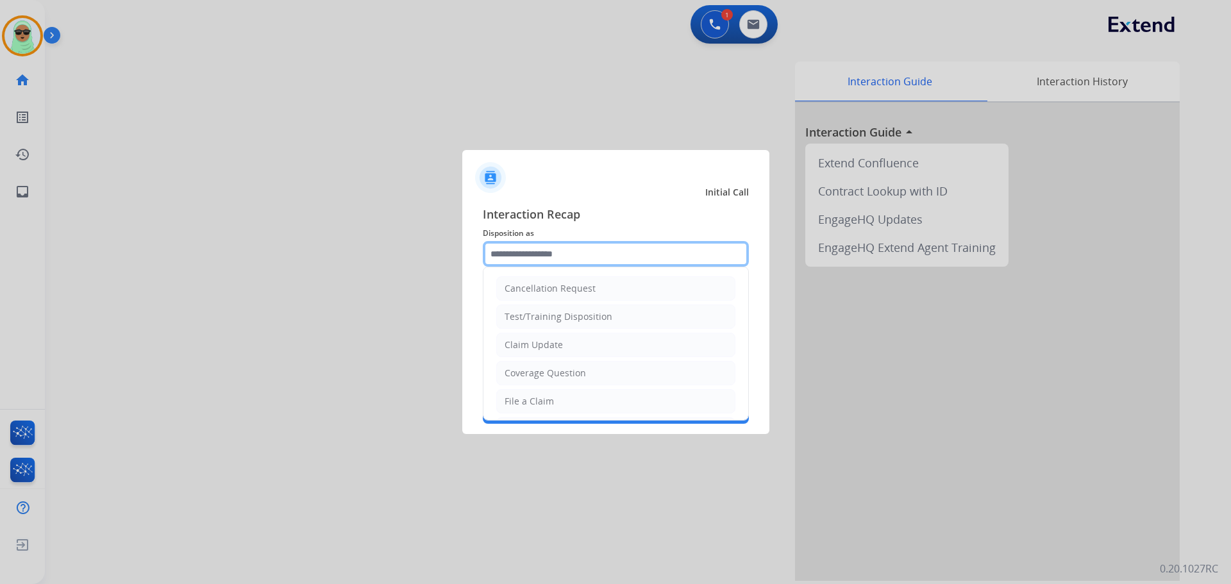
click at [587, 252] on input "text" at bounding box center [616, 254] width 266 height 26
click at [571, 355] on li "Claim Update" at bounding box center [615, 345] width 239 height 24
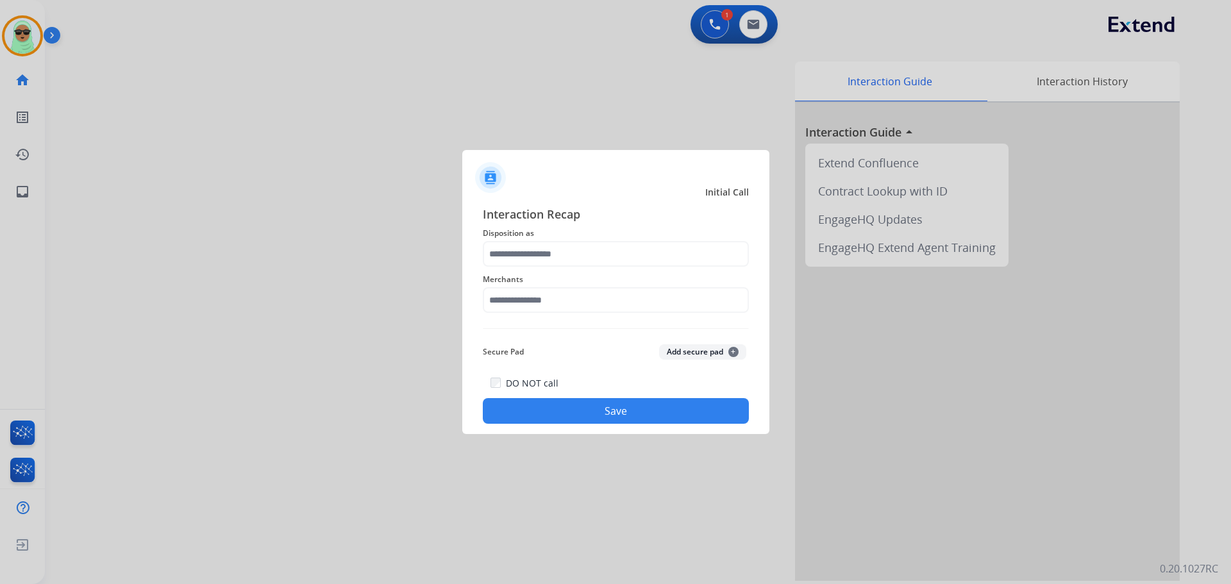
type input "**********"
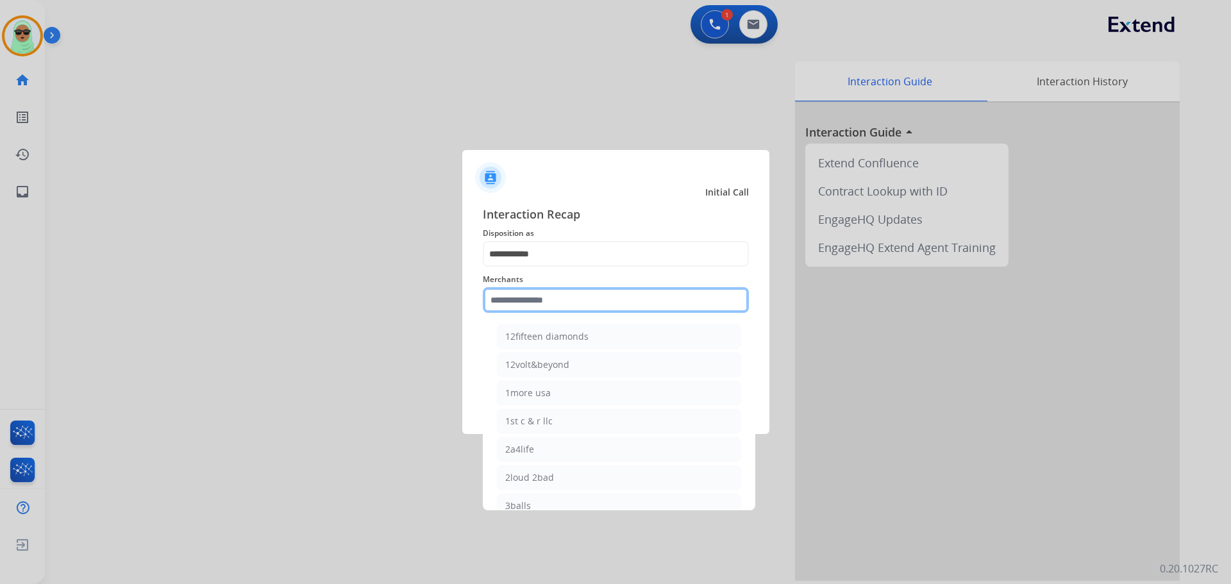
click at [567, 307] on input "text" at bounding box center [616, 300] width 266 height 26
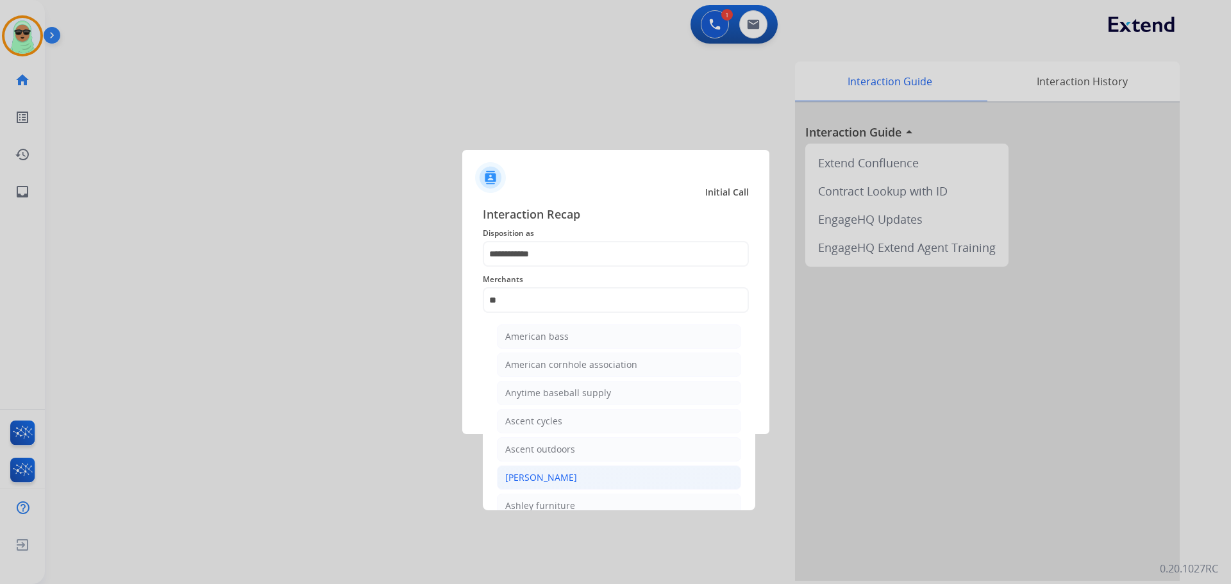
click at [575, 476] on li "[PERSON_NAME]" at bounding box center [619, 477] width 244 height 24
type input "**********"
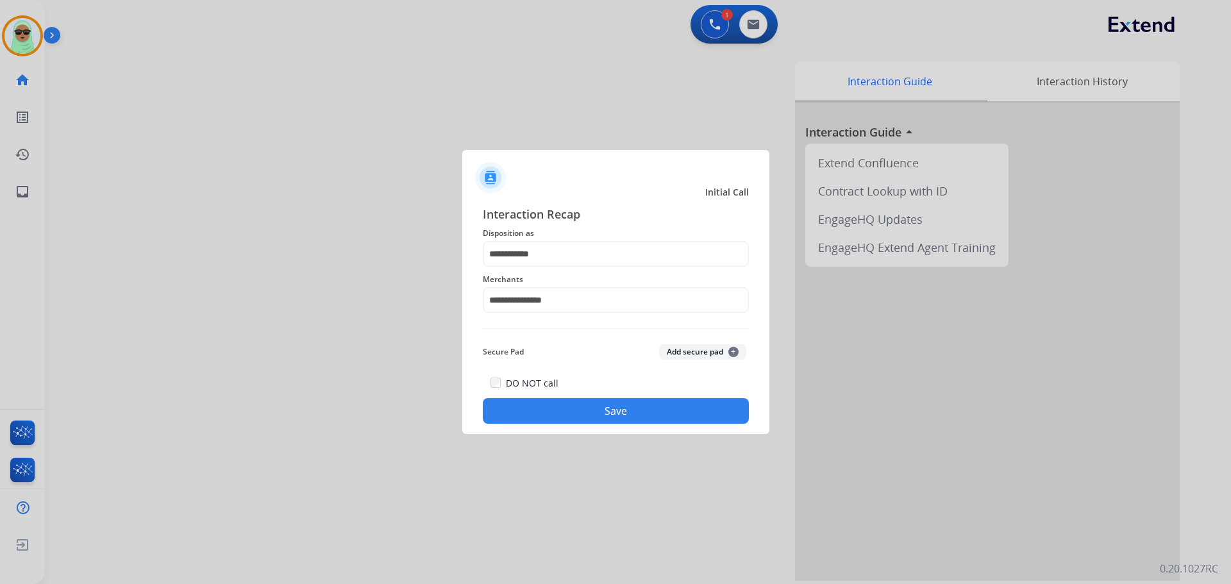
click at [635, 405] on button "Save" at bounding box center [616, 411] width 266 height 26
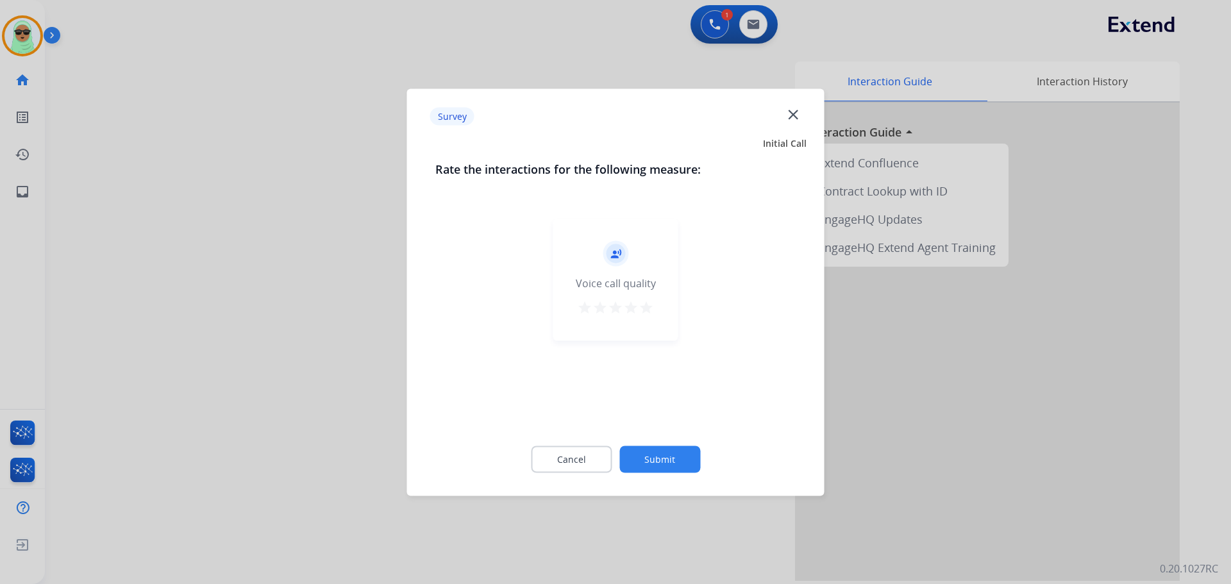
click at [658, 466] on button "Submit" at bounding box center [659, 459] width 81 height 27
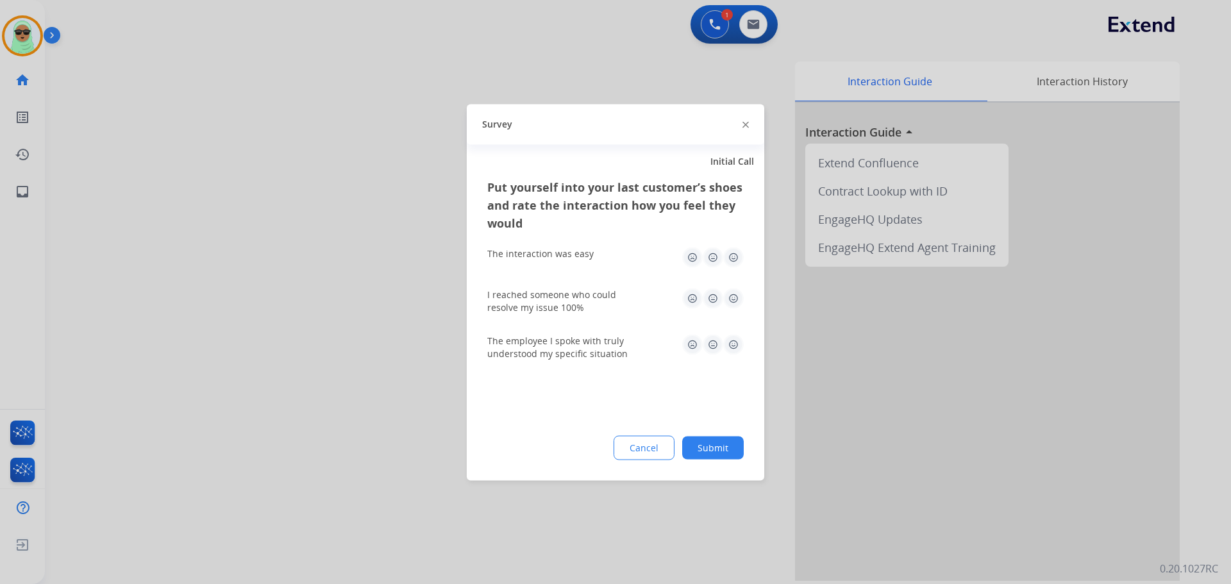
click at [748, 451] on div "Put yourself into your last customer’s shoes and rate the interaction how you f…" at bounding box center [616, 329] width 298 height 303
click at [728, 451] on button "Submit" at bounding box center [713, 447] width 62 height 23
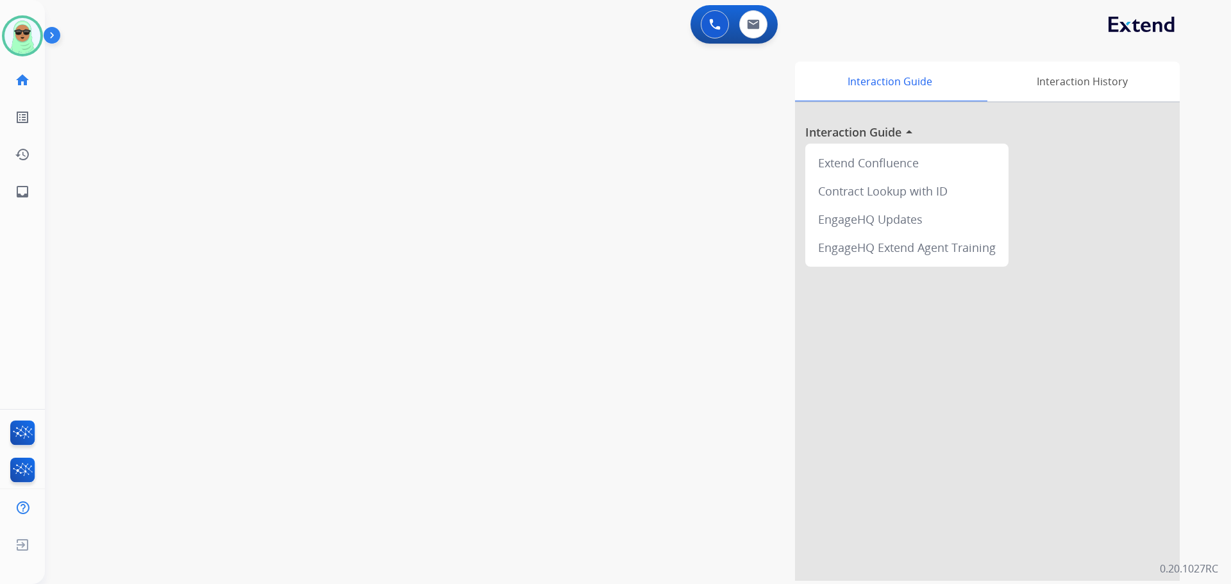
click at [460, 558] on div "Interaction Guide Interaction History Interaction Guide arrow_drop_up Extend Co…" at bounding box center [801, 321] width 755 height 519
click at [236, 184] on div "swap_horiz Break voice bridge close_fullscreen Connect 3-Way Call merge_type Se…" at bounding box center [622, 313] width 1155 height 535
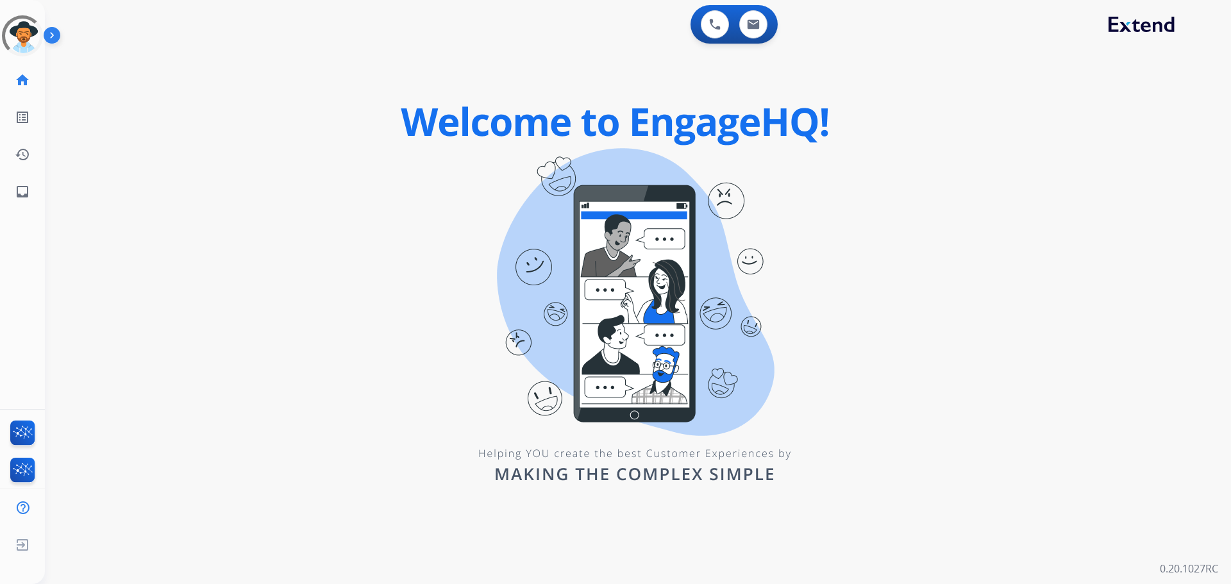
click at [34, 39] on div at bounding box center [23, 36] width 58 height 58
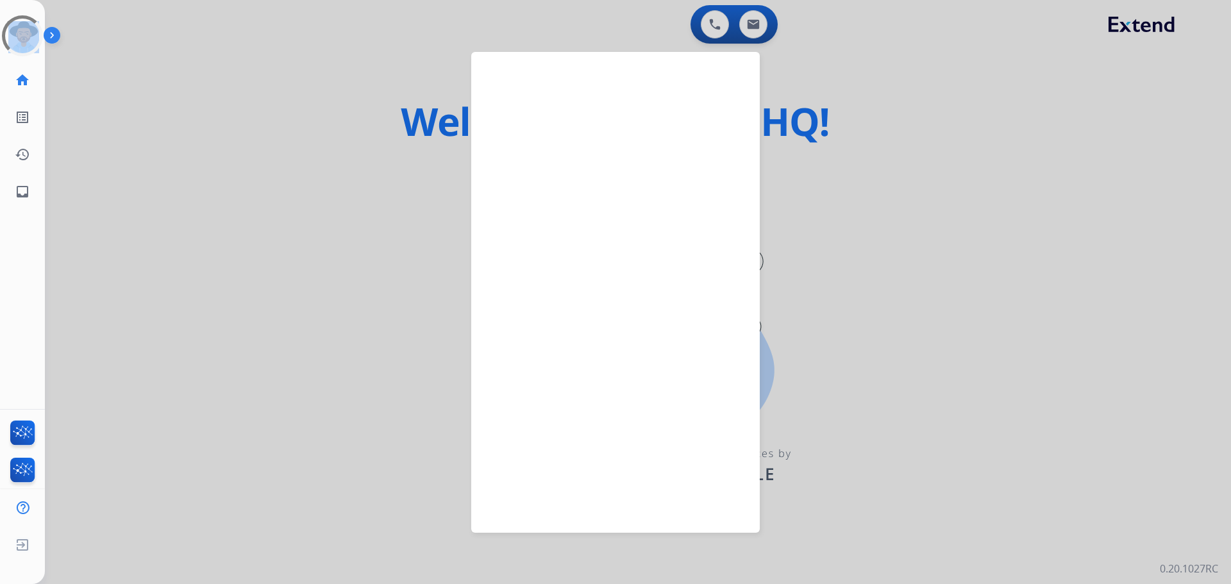
click at [34, 39] on div at bounding box center [23, 36] width 58 height 58
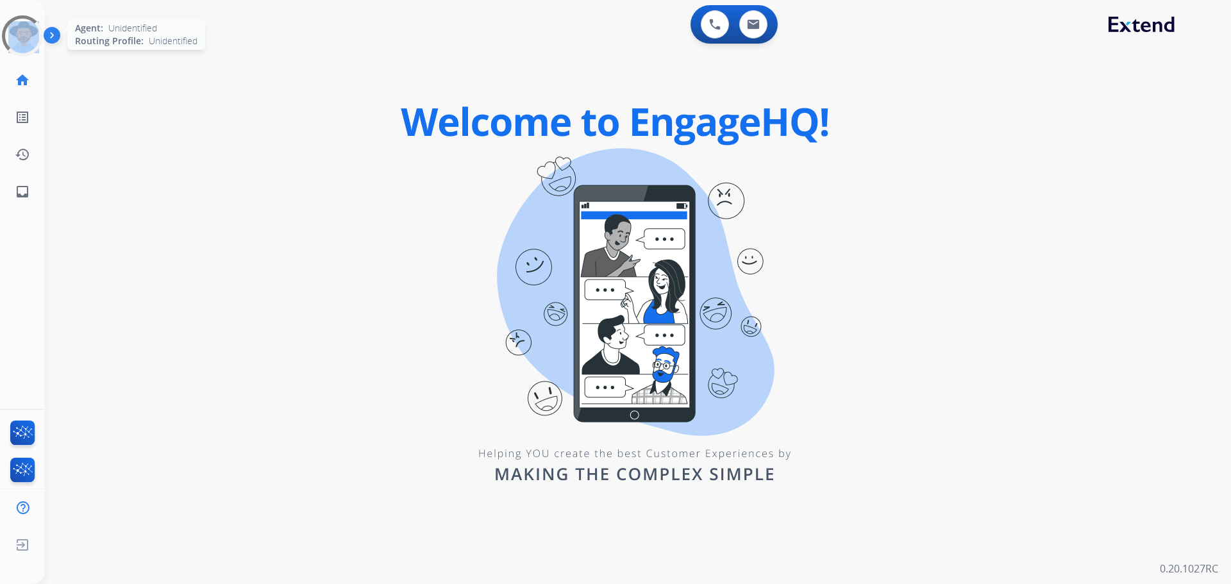
click at [12, 37] on div at bounding box center [22, 36] width 46 height 46
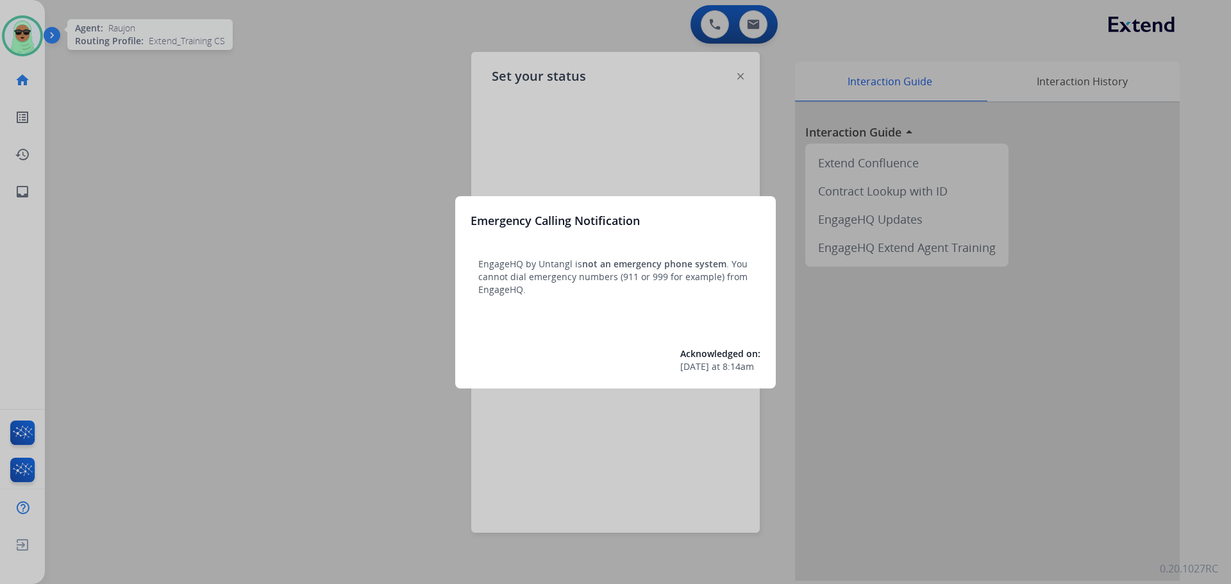
click at [17, 33] on div at bounding box center [615, 292] width 1231 height 584
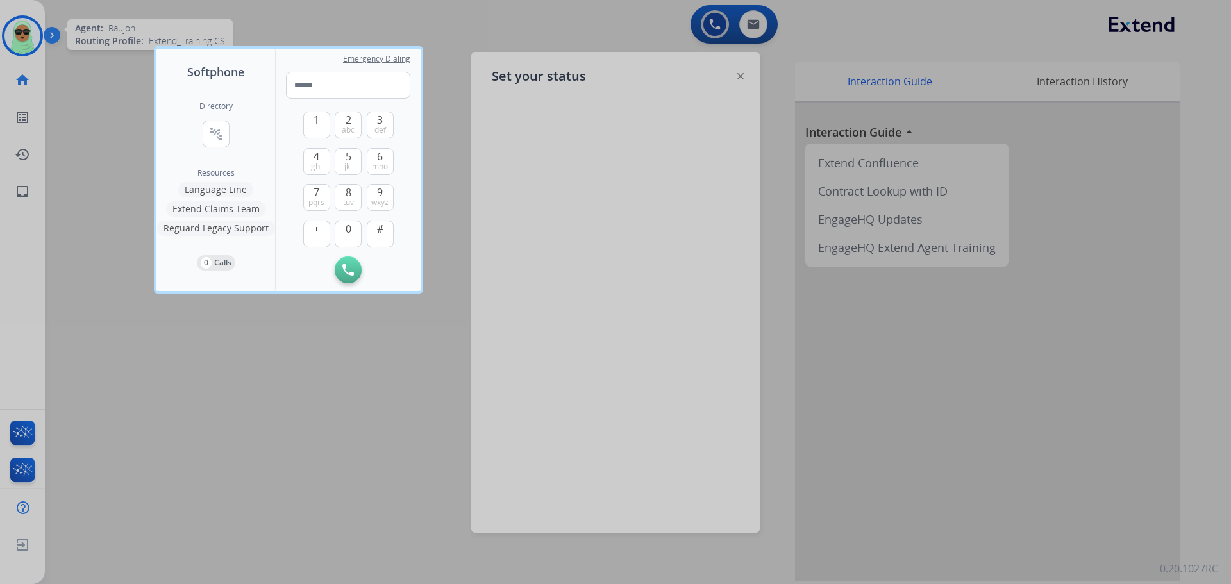
click at [17, 33] on div at bounding box center [615, 292] width 1231 height 584
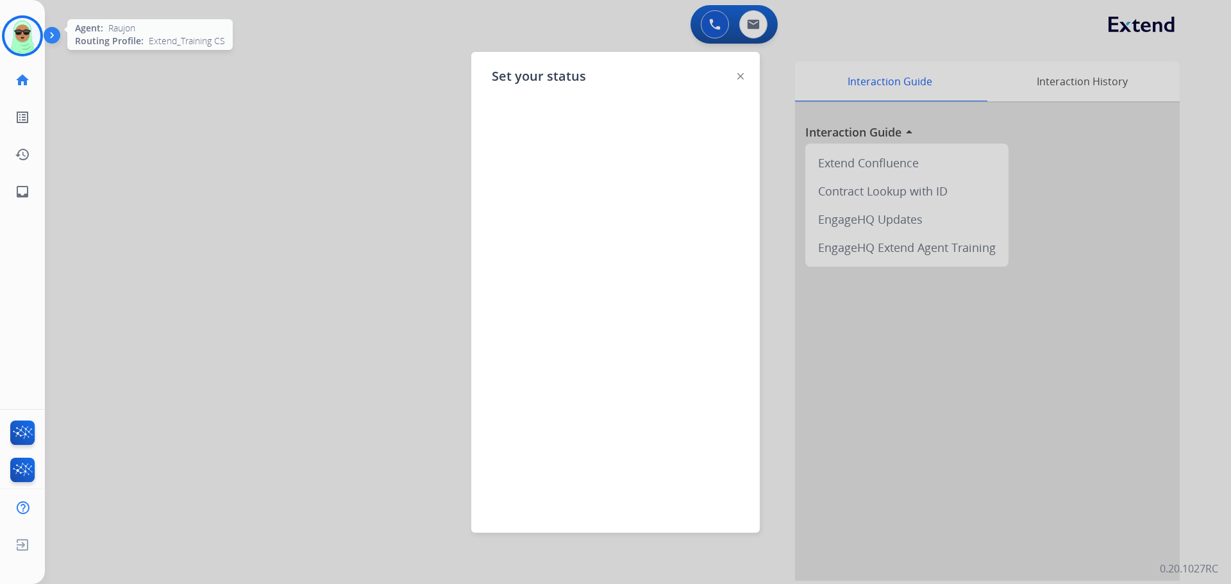
click at [17, 33] on img at bounding box center [22, 36] width 36 height 36
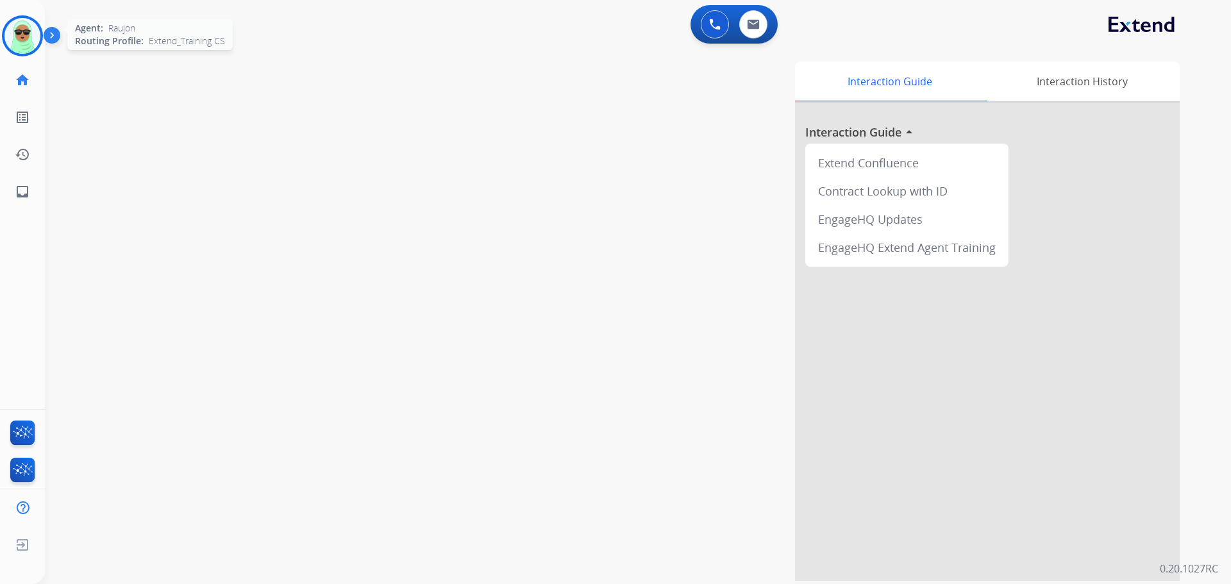
click at [38, 46] on div at bounding box center [22, 35] width 41 height 41
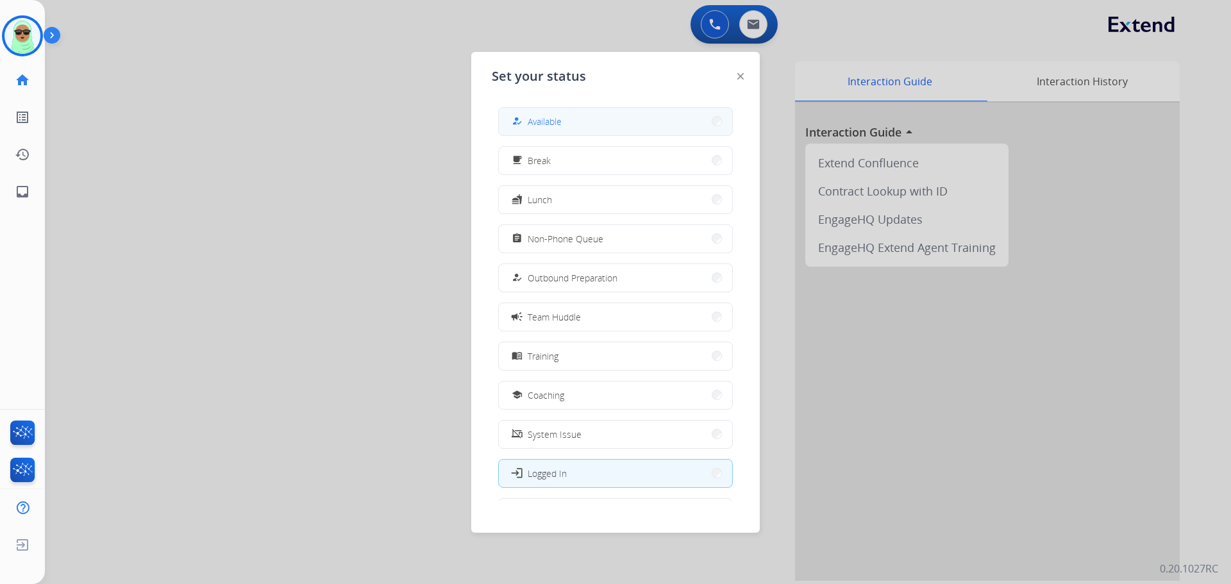
click at [562, 123] on span "Available" at bounding box center [545, 121] width 34 height 13
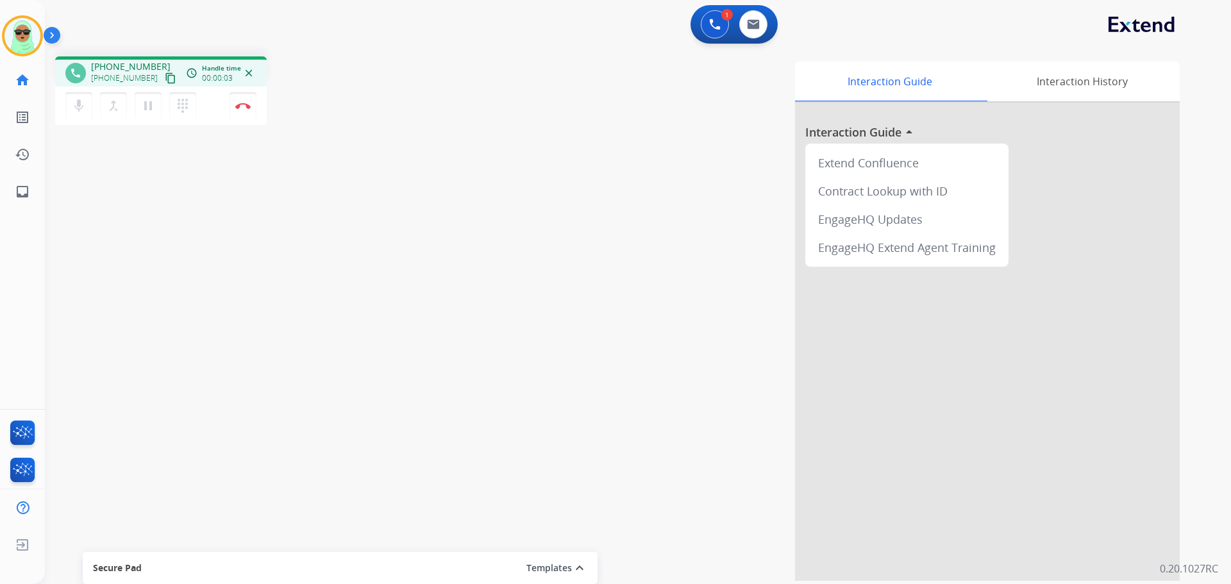
click at [165, 75] on mat-icon "content_copy" at bounding box center [171, 78] width 12 height 12
click at [256, 113] on div "mic Mute merge_type Bridge pause Hold dialpad Dialpad Disconnect" at bounding box center [161, 106] width 212 height 38
click at [238, 117] on button "Disconnect" at bounding box center [243, 105] width 27 height 27
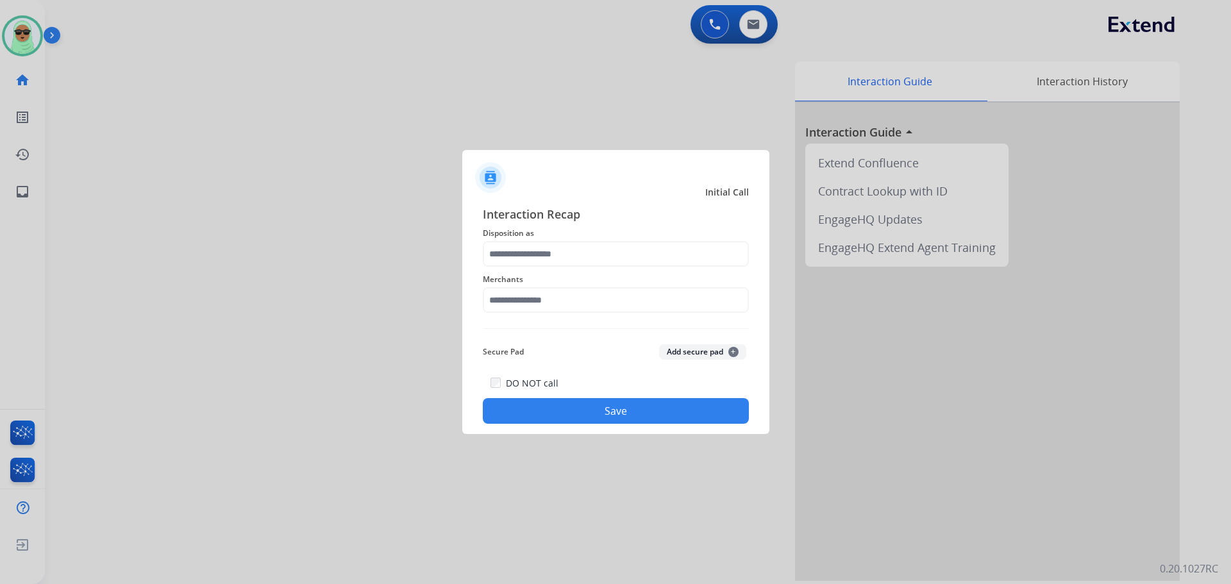
drag, startPoint x: 525, startPoint y: 269, endPoint x: 528, endPoint y: 262, distance: 8.1
click at [527, 267] on div "Merchants" at bounding box center [616, 292] width 266 height 51
click at [528, 259] on input "text" at bounding box center [616, 254] width 266 height 26
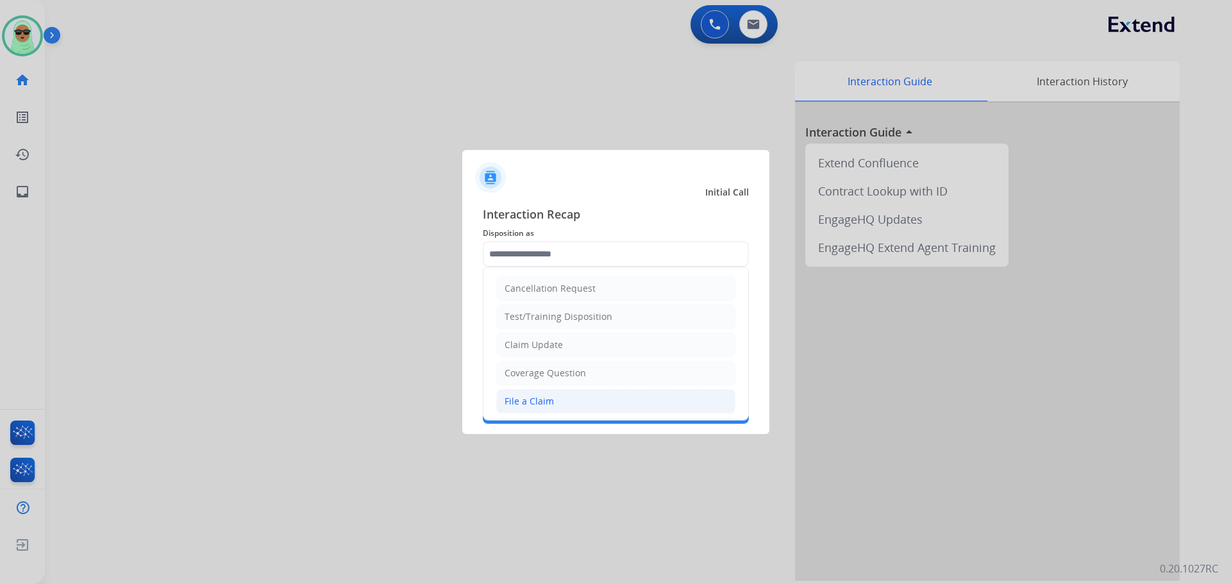
click at [531, 392] on li "File a Claim" at bounding box center [615, 401] width 239 height 24
type input "**********"
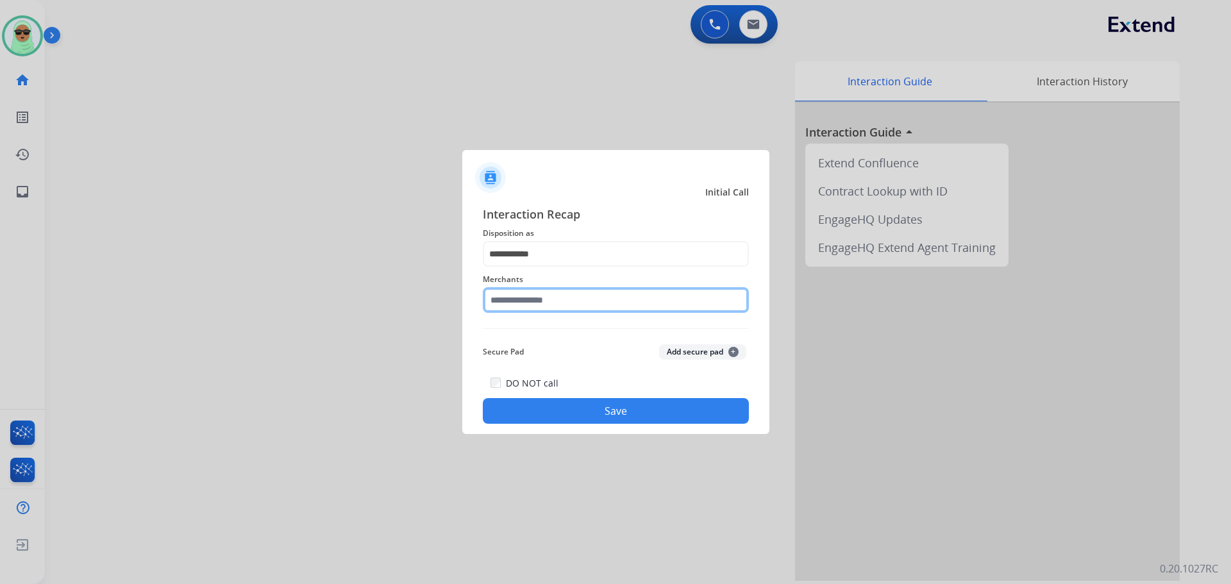
click at [534, 297] on input "text" at bounding box center [616, 300] width 266 height 26
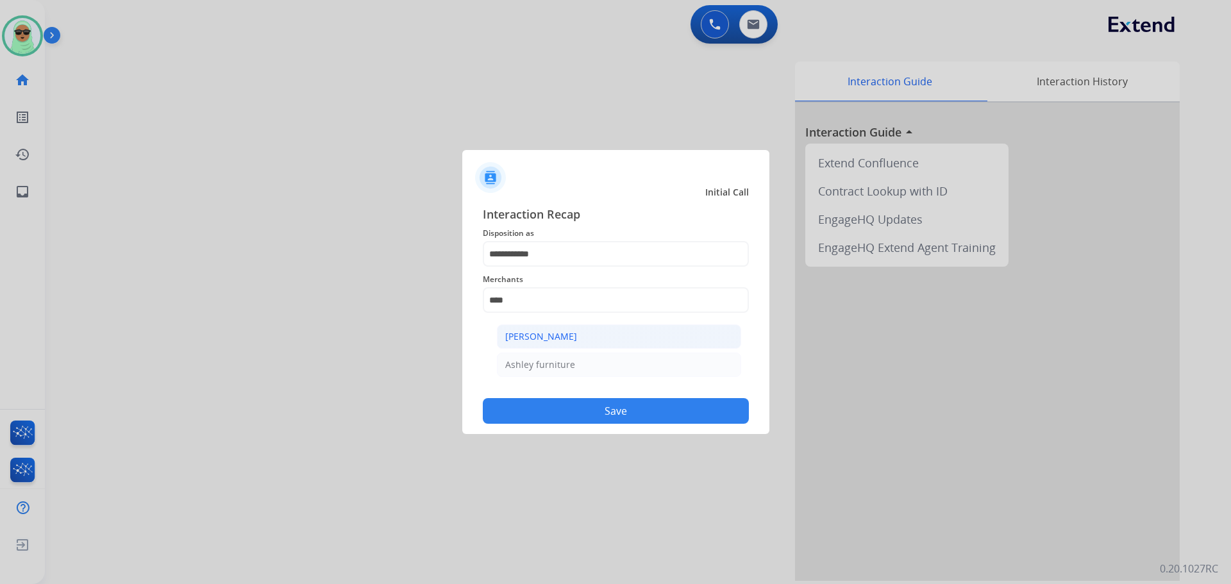
click at [528, 346] on li "[PERSON_NAME]" at bounding box center [619, 336] width 244 height 24
type input "**********"
click at [586, 415] on button "Save" at bounding box center [616, 411] width 266 height 26
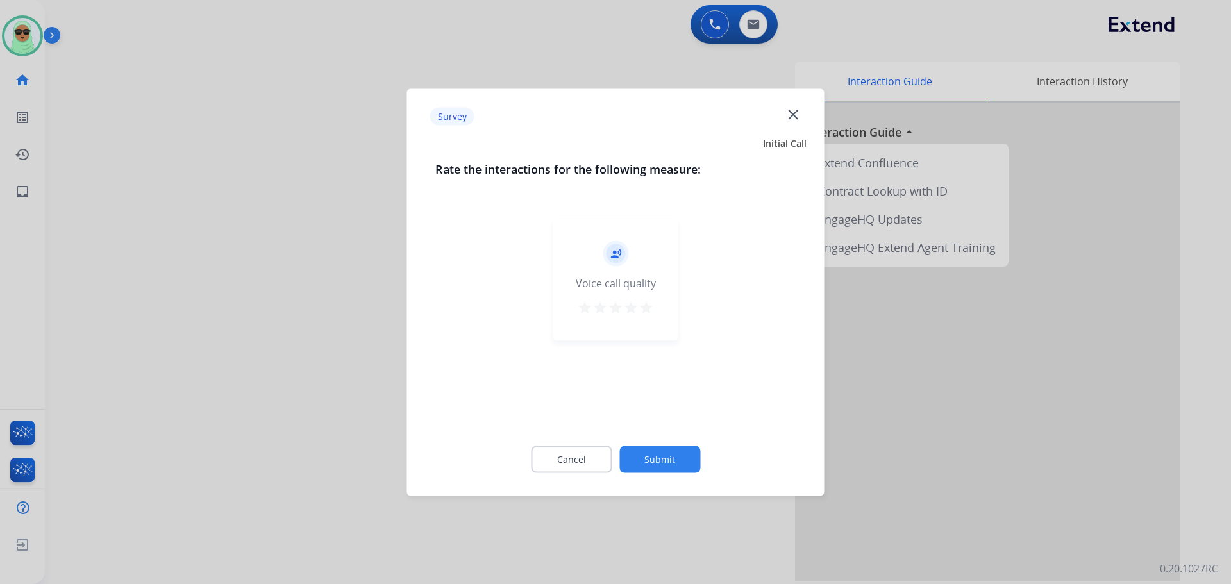
click at [707, 453] on div "Cancel Submit" at bounding box center [615, 459] width 361 height 58
click at [705, 456] on div "Cancel Submit" at bounding box center [615, 459] width 361 height 58
click at [657, 469] on button "Submit" at bounding box center [659, 459] width 81 height 27
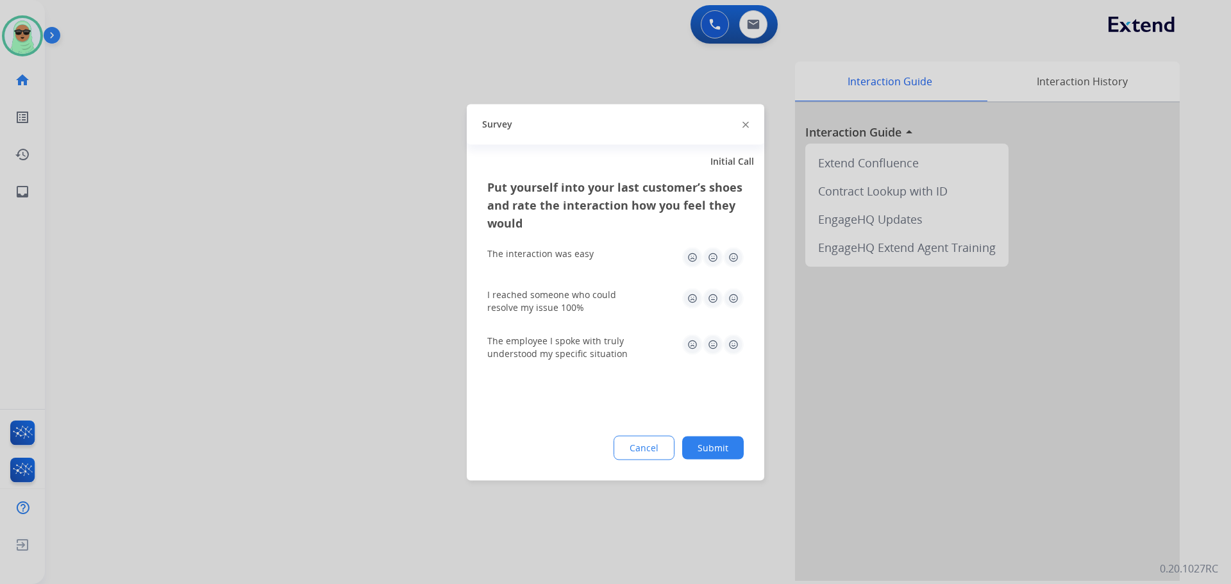
click at [713, 446] on button "Submit" at bounding box center [713, 447] width 62 height 23
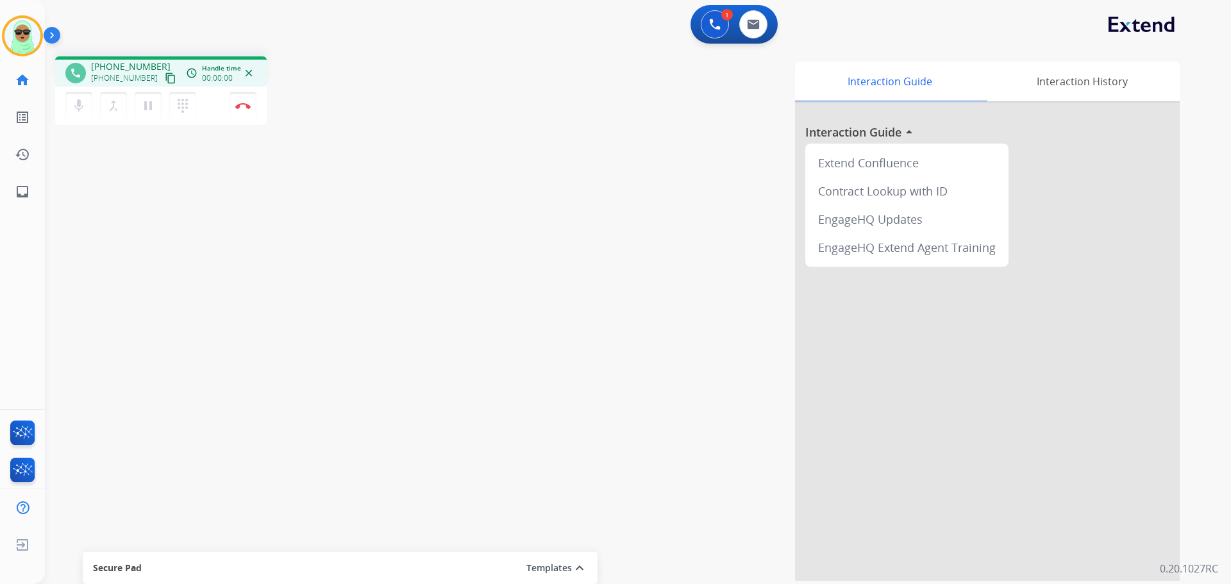
click at [136, 308] on div "phone +12567517987 +12567517987 content_copy access_time Call metrics Queue 00:…" at bounding box center [622, 313] width 1155 height 535
click at [165, 80] on mat-icon "content_copy" at bounding box center [171, 78] width 12 height 12
drag, startPoint x: 159, startPoint y: 74, endPoint x: 151, endPoint y: 74, distance: 8.4
click at [165, 74] on mat-icon "content_copy" at bounding box center [171, 78] width 12 height 12
click at [156, 110] on button "pause Hold" at bounding box center [148, 105] width 27 height 27
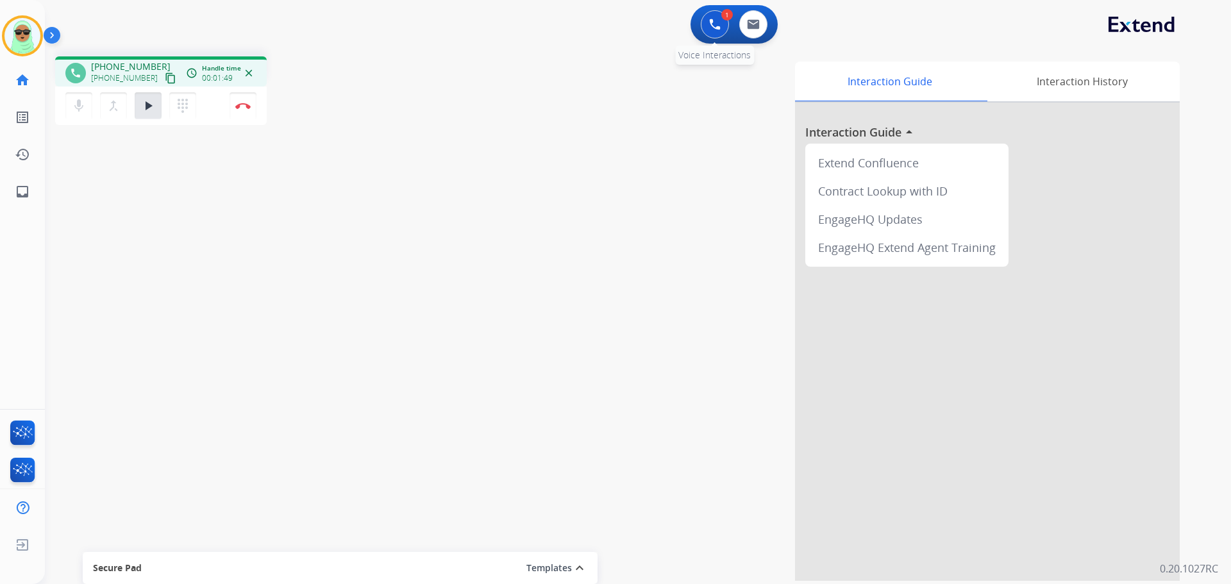
click at [707, 15] on button at bounding box center [715, 24] width 28 height 28
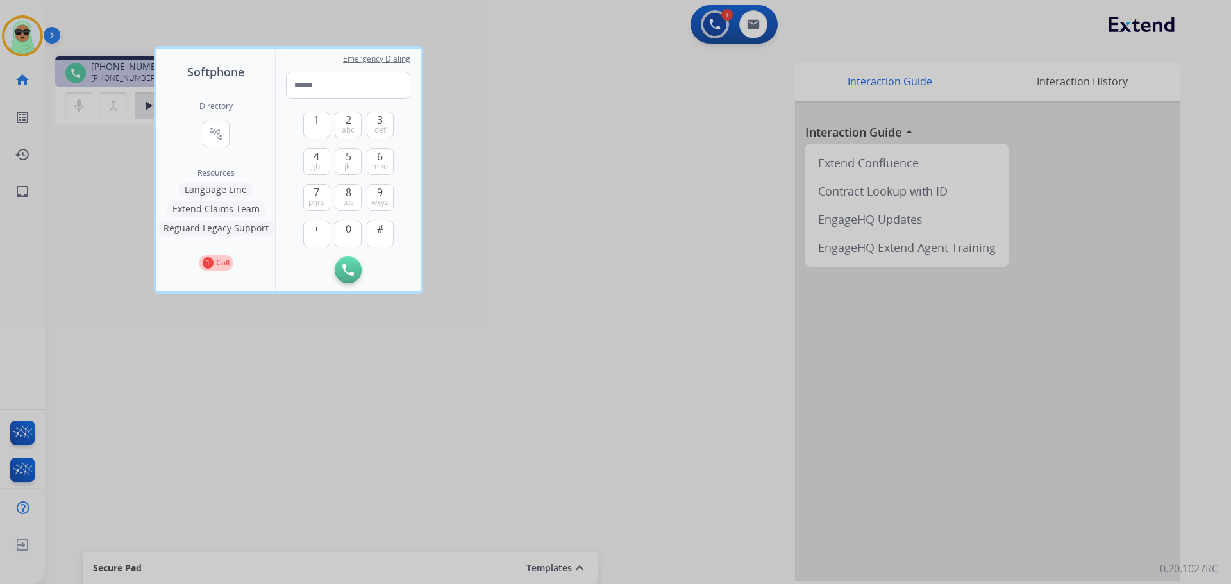
click at [231, 209] on button "Extend Claims Team" at bounding box center [216, 208] width 100 height 15
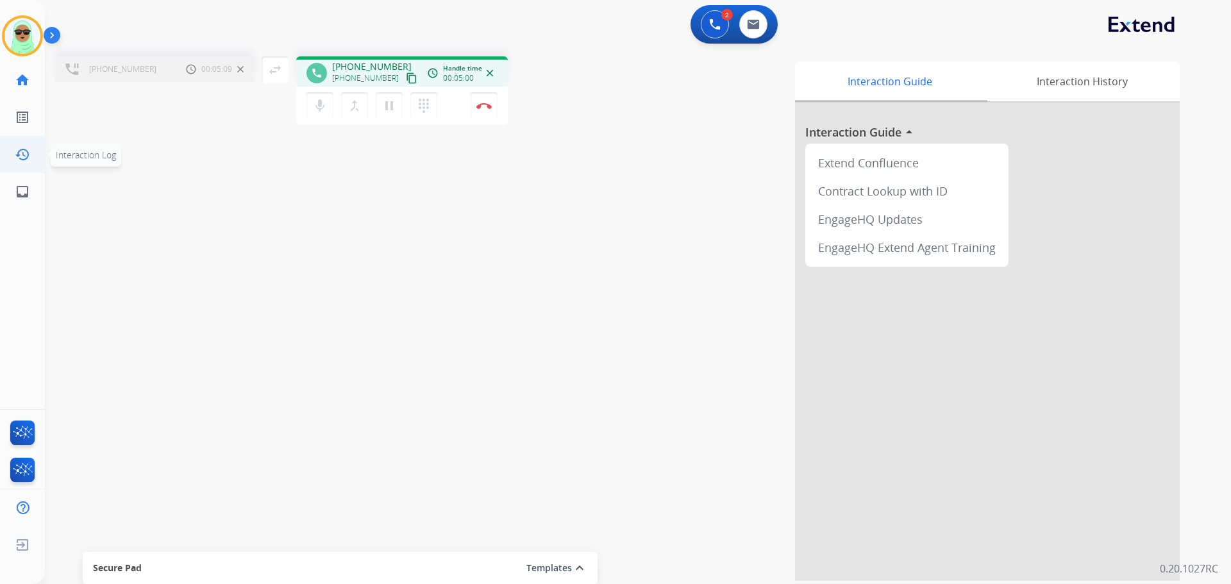
click at [60, 150] on span "Interaction Log" at bounding box center [86, 155] width 60 height 12
click at [326, 106] on mat-icon "mic" at bounding box center [319, 105] width 15 height 15
click at [401, 468] on div "+12567517987 Call metrics Hold 00:08:02 00:08:02 swap_horiz Break voice bridge …" at bounding box center [622, 313] width 1155 height 535
click at [277, 67] on mat-icon "swap_horiz" at bounding box center [274, 69] width 15 height 15
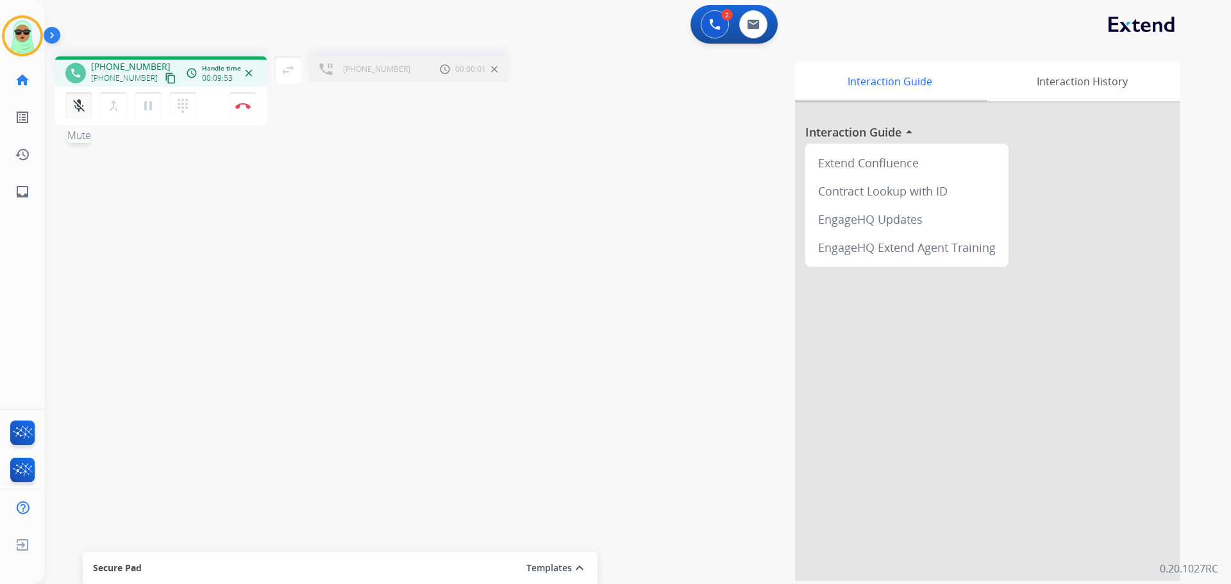
click at [76, 110] on mat-icon "mic_off" at bounding box center [78, 105] width 15 height 15
click at [288, 65] on mat-icon "swap_horiz" at bounding box center [287, 69] width 15 height 15
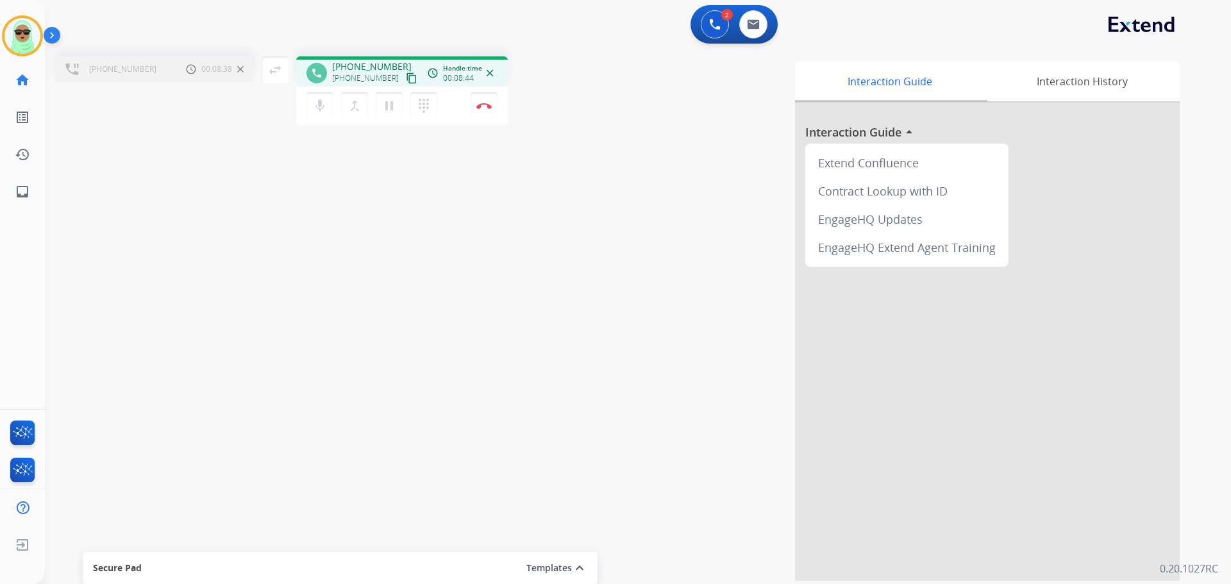
click at [109, 294] on div "+12567517987 Call metrics Hold 00:08:38 00:08:38 swap_horiz Break voice bridge …" at bounding box center [622, 313] width 1155 height 535
click at [708, 492] on div "Interaction Guide Interaction History Interaction Guide arrow_drop_up Extend Co…" at bounding box center [846, 321] width 667 height 519
click at [327, 103] on mat-icon "mic" at bounding box center [319, 105] width 15 height 15
click at [324, 118] on button "mic_off Mute" at bounding box center [319, 105] width 27 height 27
click at [490, 112] on button "Disconnect" at bounding box center [484, 105] width 27 height 27
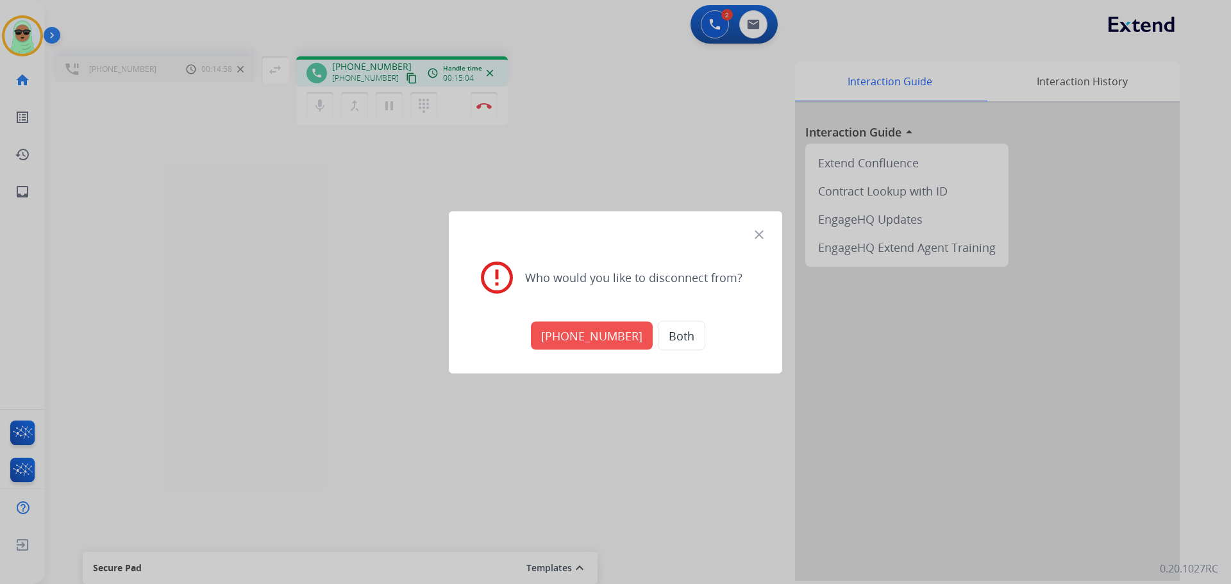
click at [560, 334] on button "+17134291060" at bounding box center [592, 335] width 122 height 28
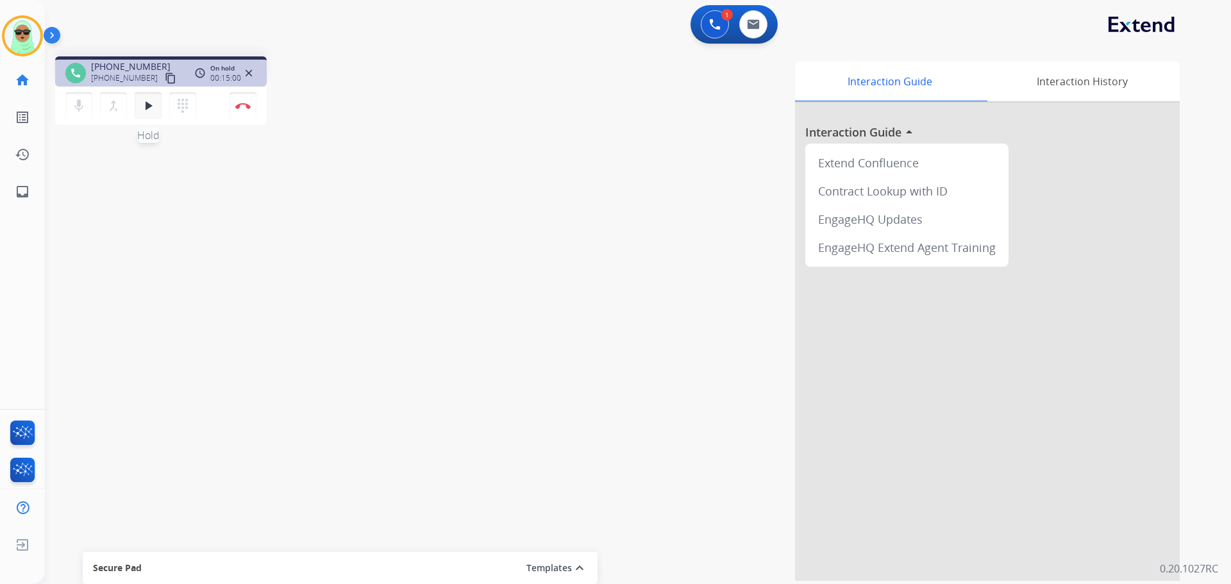
click at [147, 113] on button "play_arrow Hold" at bounding box center [148, 105] width 27 height 27
drag, startPoint x: 93, startPoint y: 192, endPoint x: 135, endPoint y: 120, distance: 83.4
click at [99, 172] on div "phone +12567517987 +12567517987 content_copy access_time Call metrics Queue 00:…" at bounding box center [622, 313] width 1155 height 535
click at [247, 106] on img at bounding box center [242, 106] width 15 height 6
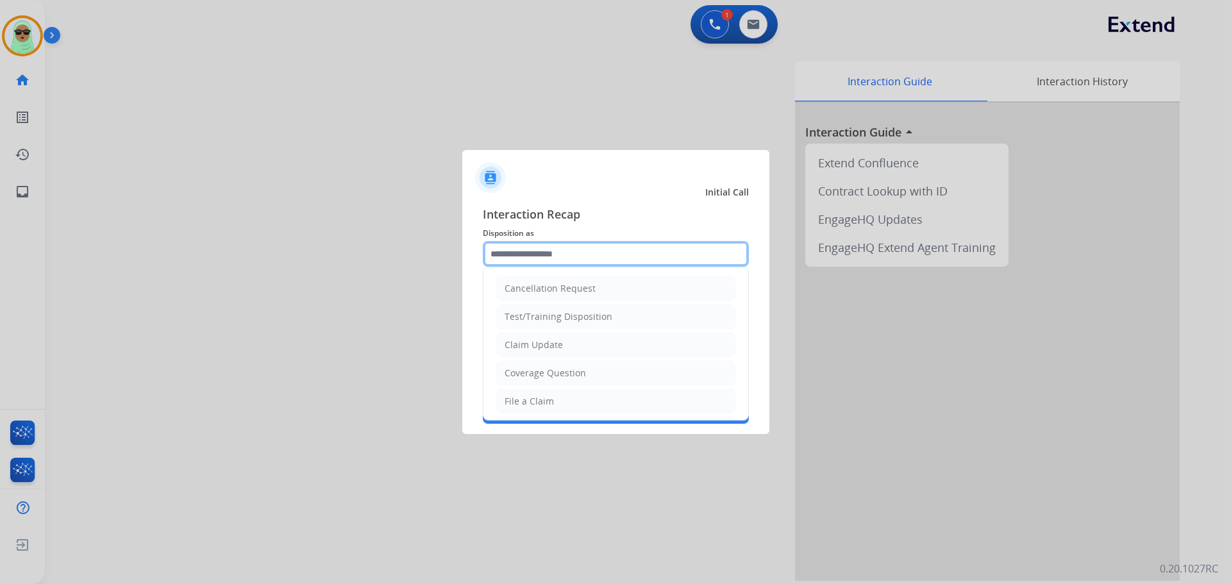
click at [554, 251] on input "text" at bounding box center [616, 254] width 266 height 26
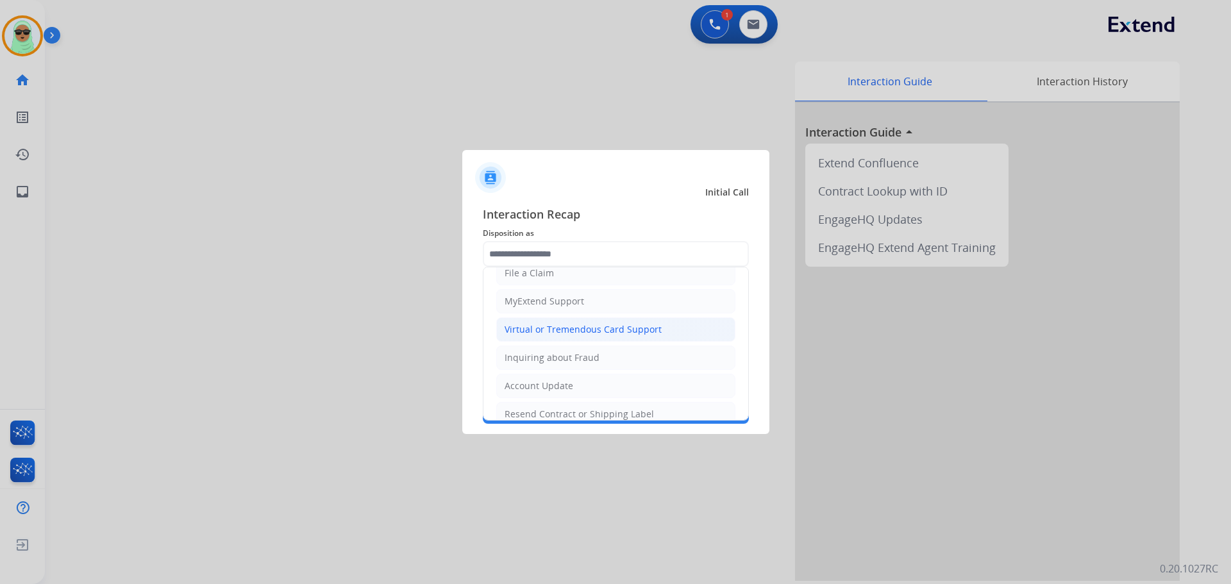
click at [569, 322] on li "Virtual or Tremendous Card Support" at bounding box center [615, 329] width 239 height 24
type input "**********"
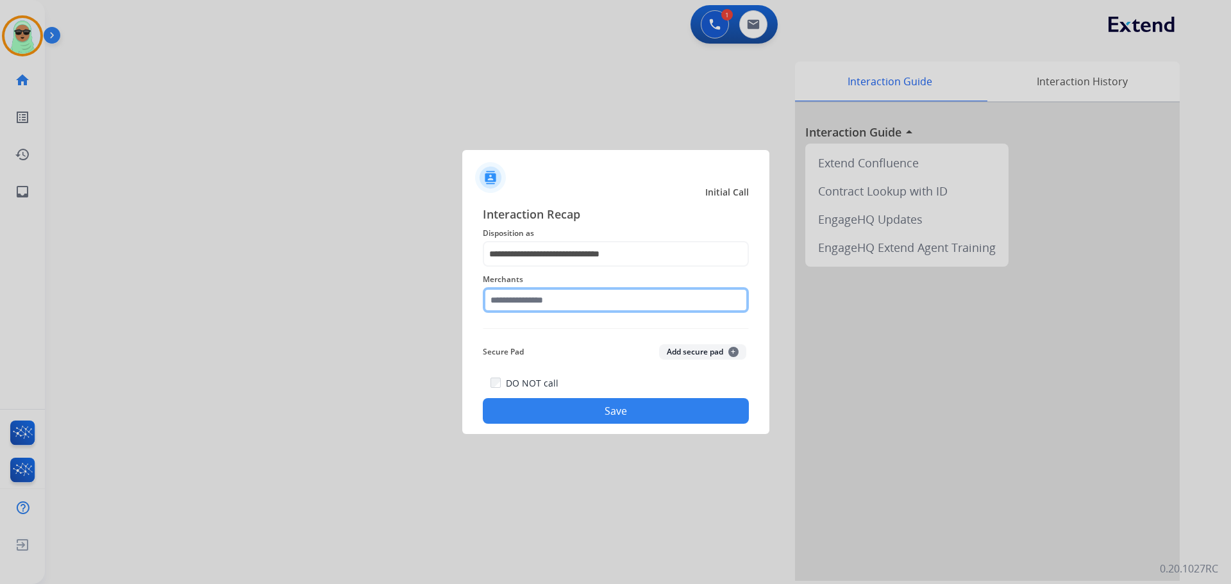
click at [557, 289] on input "text" at bounding box center [616, 300] width 266 height 26
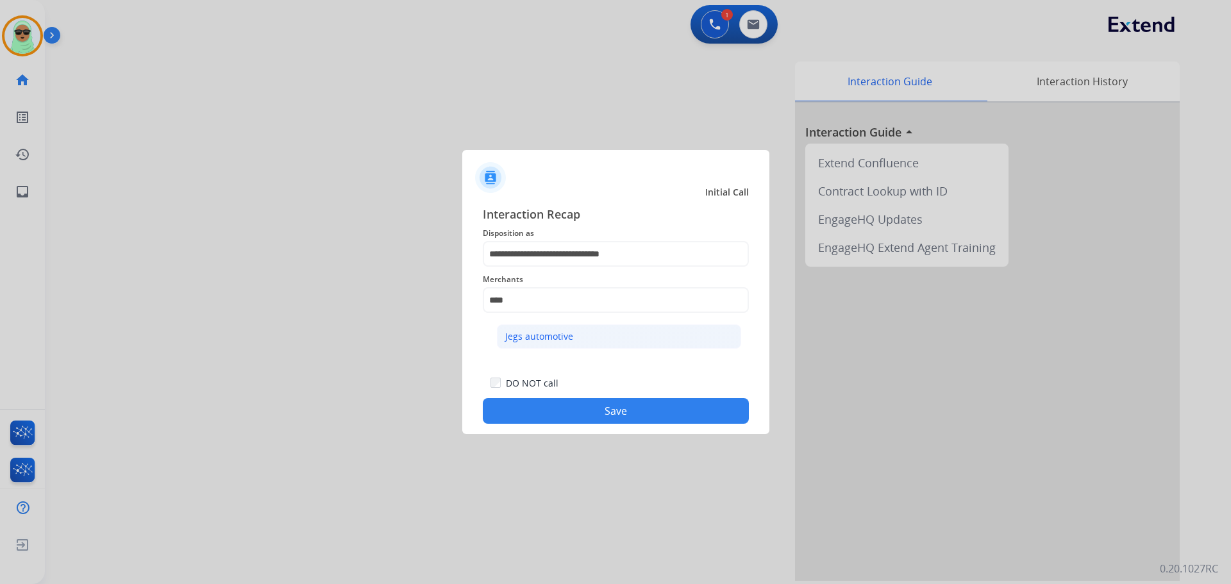
click at [610, 327] on li "Jegs automotive" at bounding box center [619, 336] width 244 height 24
type input "**********"
click at [616, 404] on button "Save" at bounding box center [616, 411] width 266 height 26
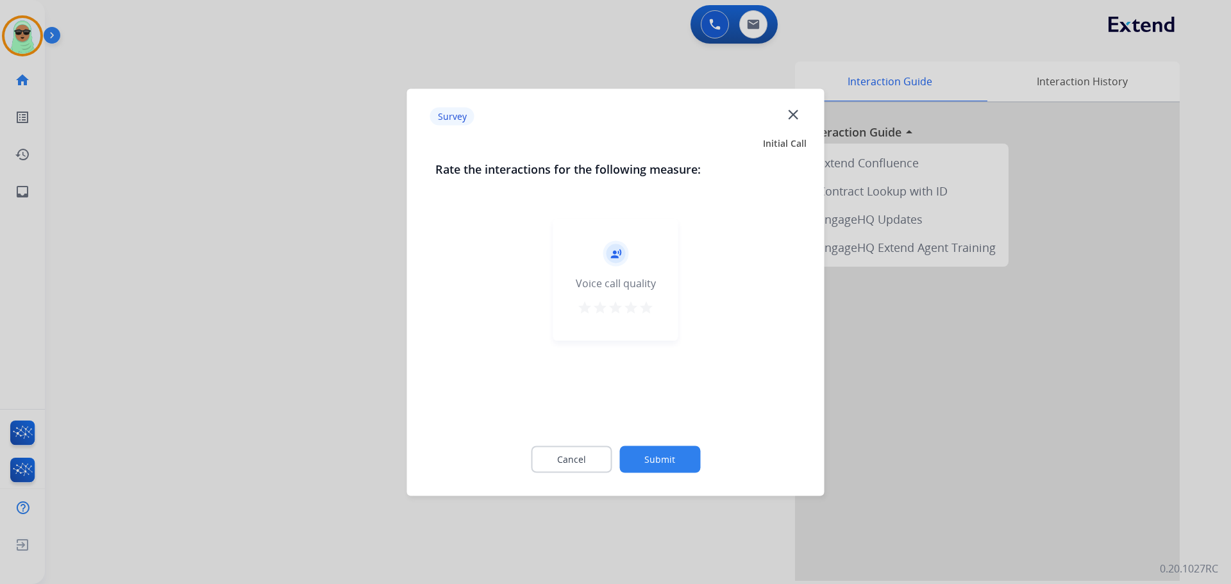
click at [692, 450] on button "Submit" at bounding box center [659, 459] width 81 height 27
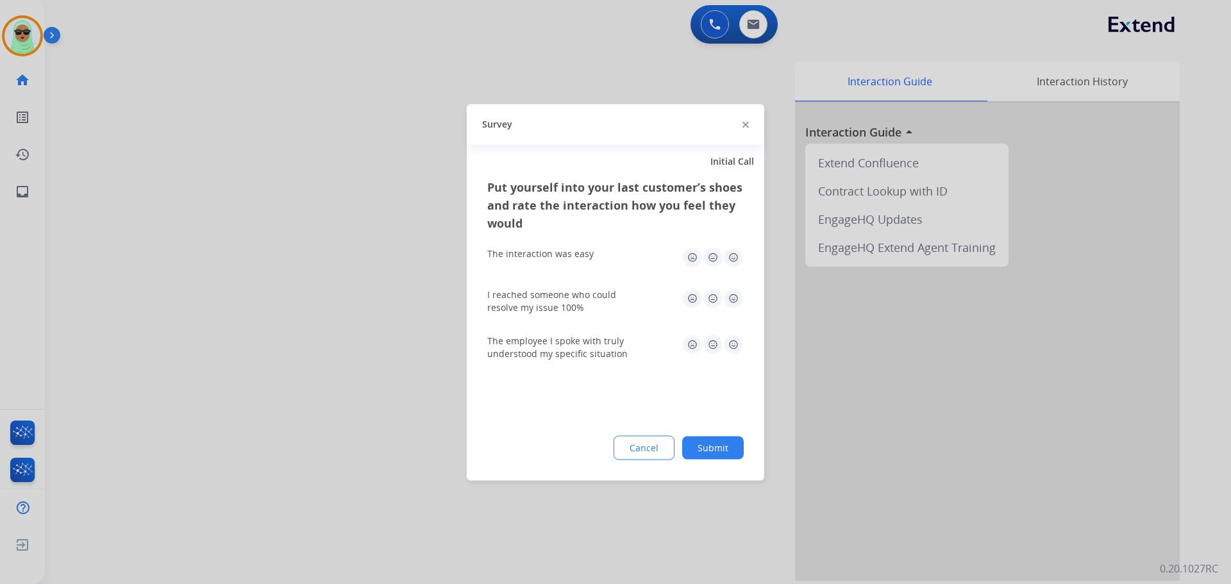
click at [691, 446] on button "Submit" at bounding box center [713, 447] width 62 height 23
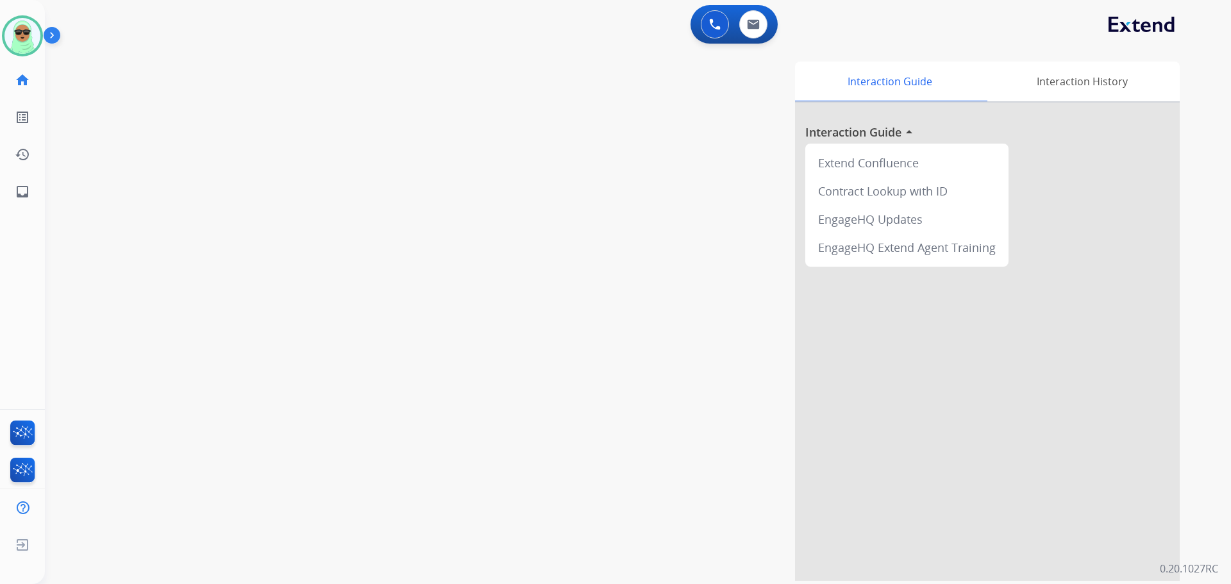
click at [101, 112] on div "swap_horiz Break voice bridge close_fullscreen Connect 3-Way Call merge_type Se…" at bounding box center [622, 313] width 1155 height 535
click at [15, 41] on img at bounding box center [22, 36] width 36 height 36
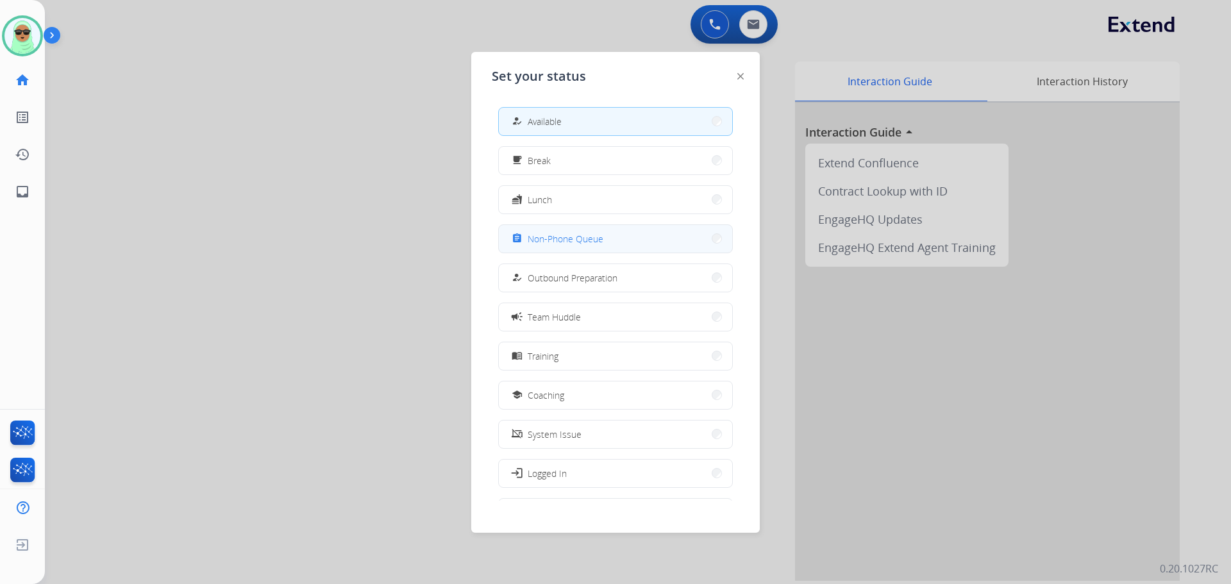
click at [554, 229] on button "assignment Non-Phone Queue" at bounding box center [615, 239] width 233 height 28
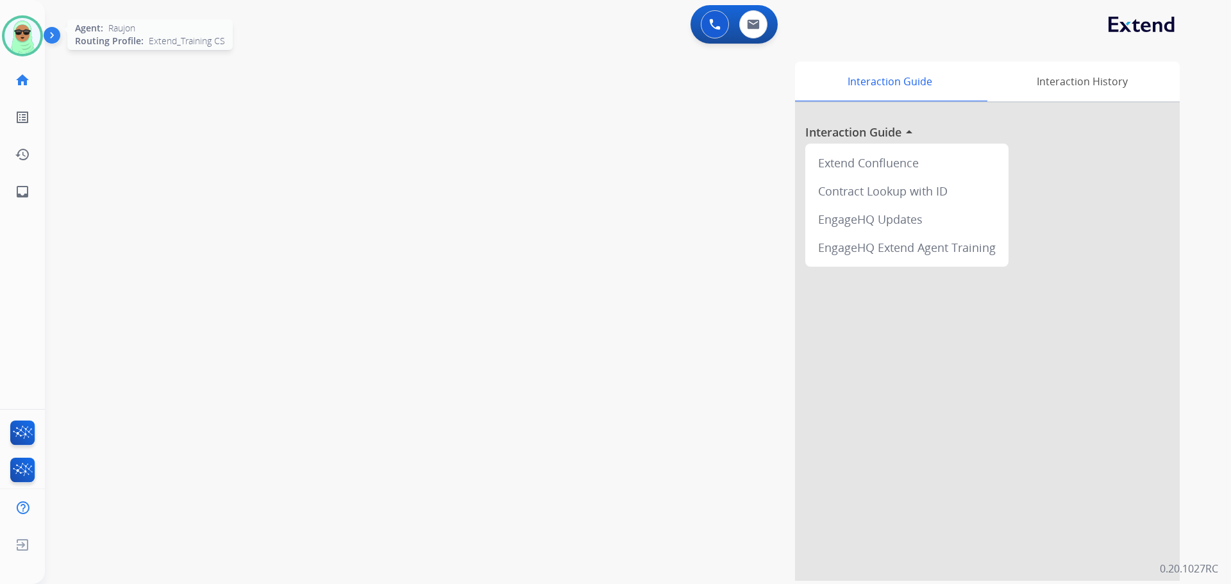
click at [4, 41] on div at bounding box center [22, 35] width 41 height 41
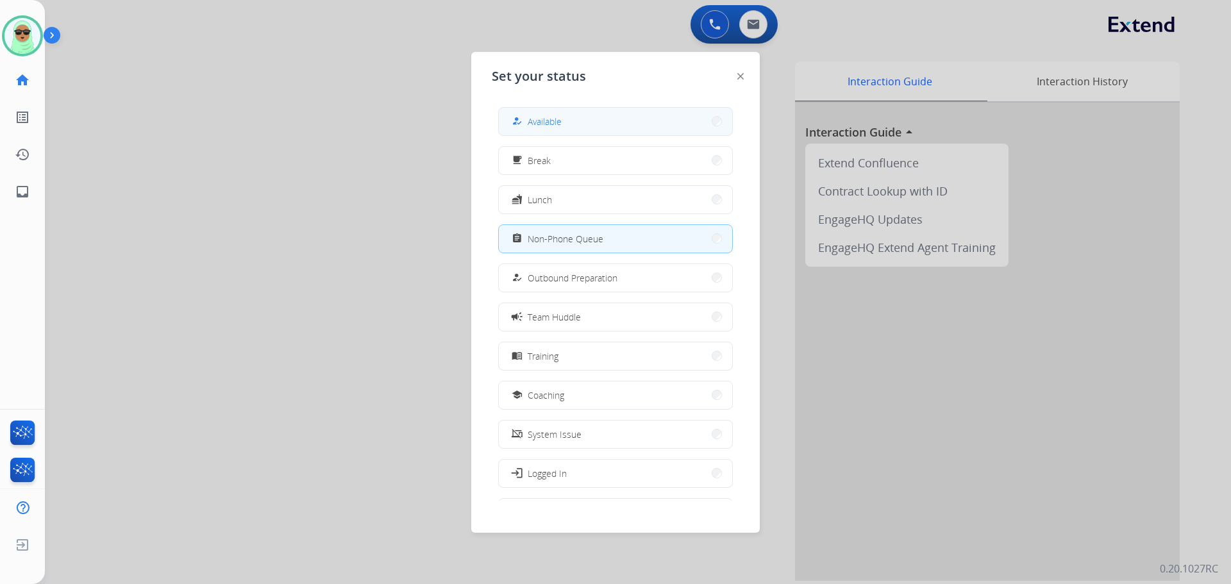
click at [561, 129] on button "how_to_reg Available" at bounding box center [615, 122] width 233 height 28
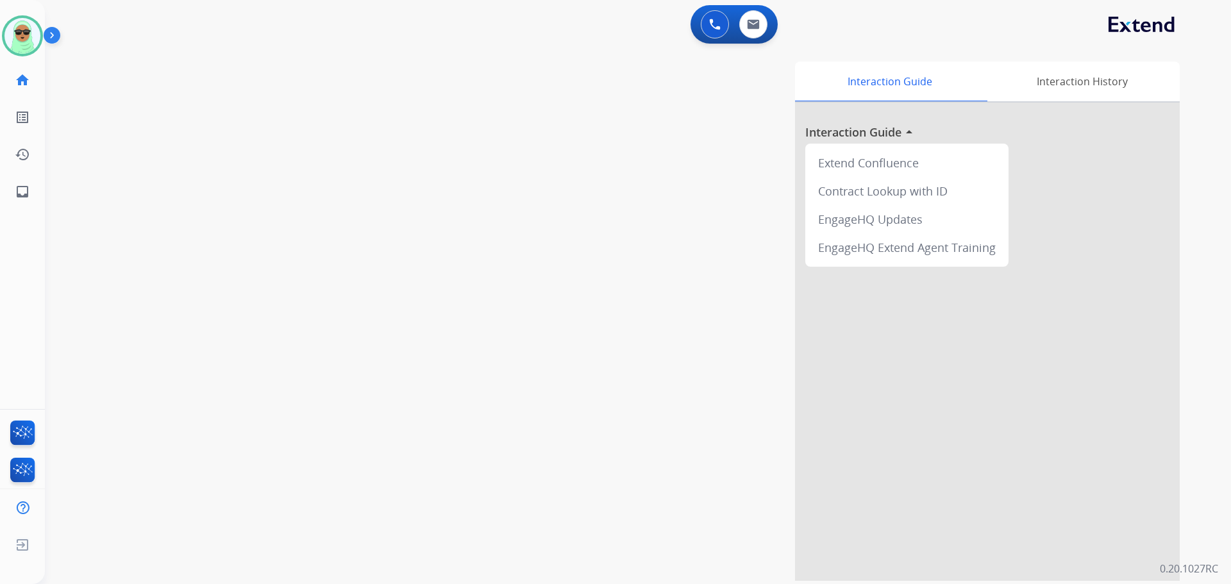
click at [392, 523] on div "swap_horiz Break voice bridge close_fullscreen Connect 3-Way Call merge_type Se…" at bounding box center [622, 313] width 1155 height 535
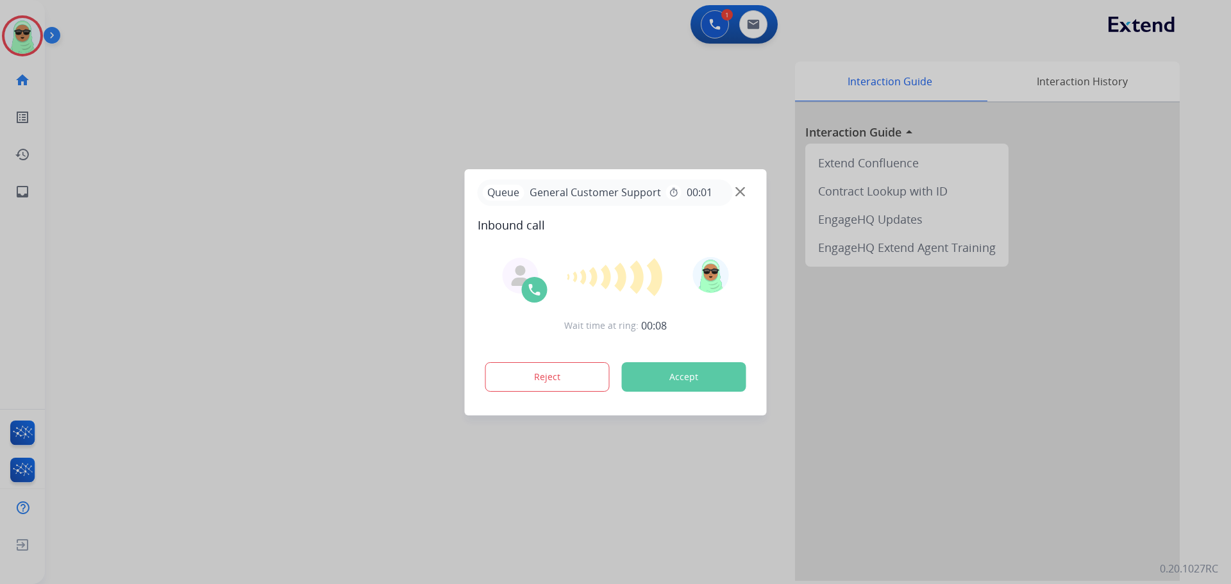
click at [473, 503] on div at bounding box center [615, 292] width 1231 height 584
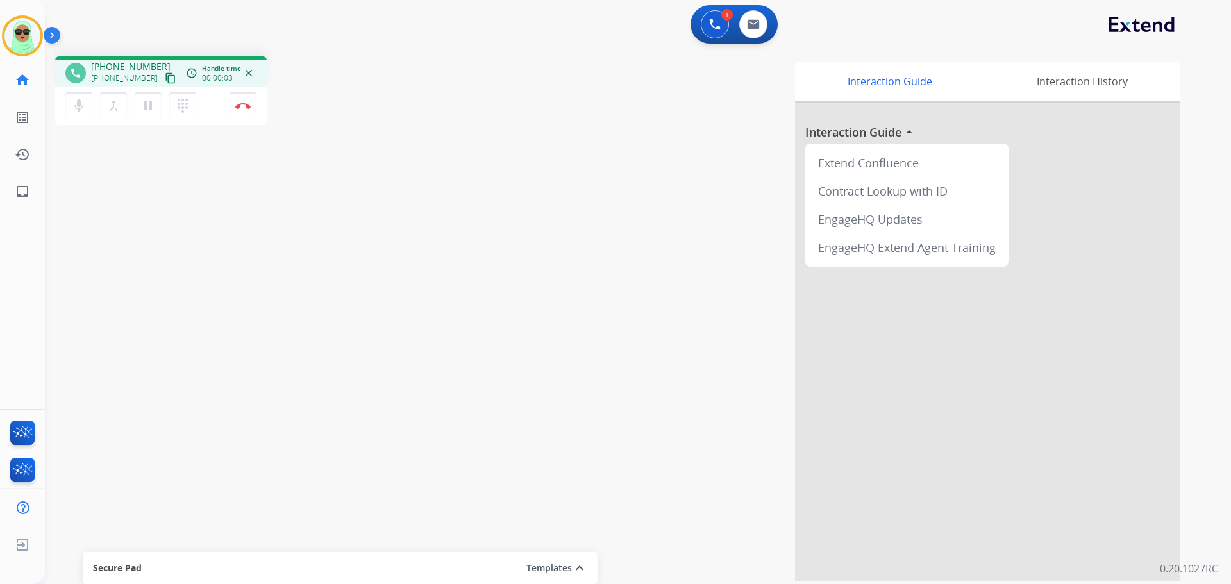
click at [144, 76] on div "+18157441231 content_copy" at bounding box center [134, 78] width 87 height 15
click at [163, 73] on button "content_copy" at bounding box center [170, 78] width 15 height 15
click at [165, 73] on mat-icon "content_copy" at bounding box center [171, 78] width 12 height 12
click at [762, 3] on app-navbar "1 Voice Interactions 0 Email Interactions" at bounding box center [622, 23] width 1155 height 46
click at [762, 21] on button at bounding box center [753, 24] width 28 height 28
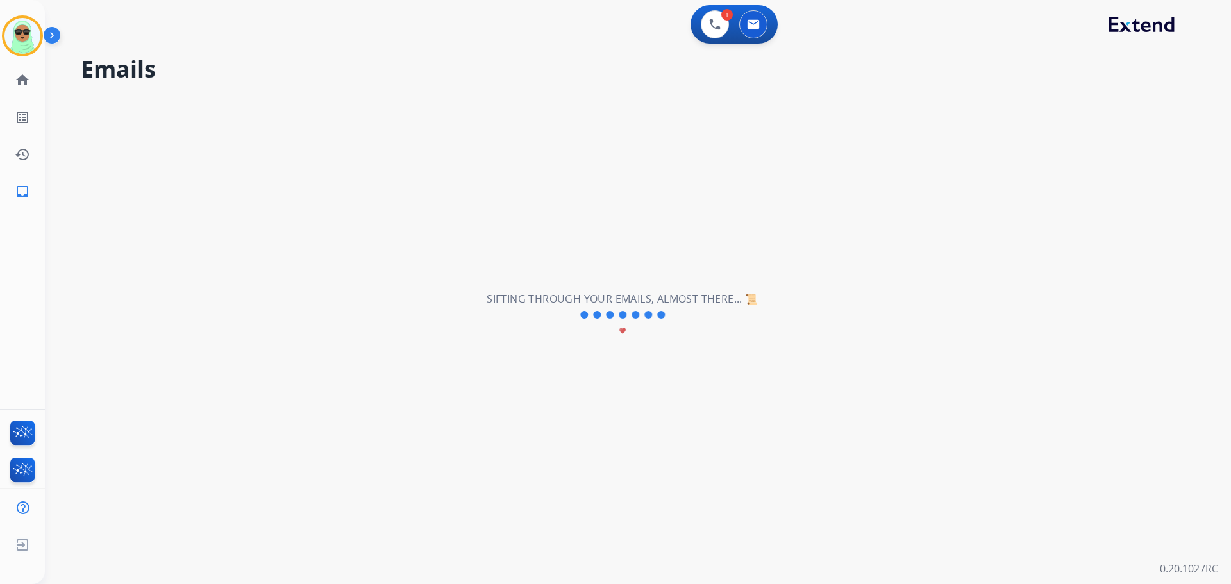
drag, startPoint x: 965, startPoint y: 110, endPoint x: 944, endPoint y: 108, distance: 20.6
click at [964, 110] on div "**********" at bounding box center [622, 315] width 1155 height 538
click at [780, 37] on div "1 Voice Interactions 0 Email Interactions" at bounding box center [630, 25] width 1140 height 41
click at [767, 35] on div "0 Email Interactions" at bounding box center [753, 24] width 38 height 28
click at [766, 35] on div "0 Email Interactions" at bounding box center [753, 24] width 38 height 28
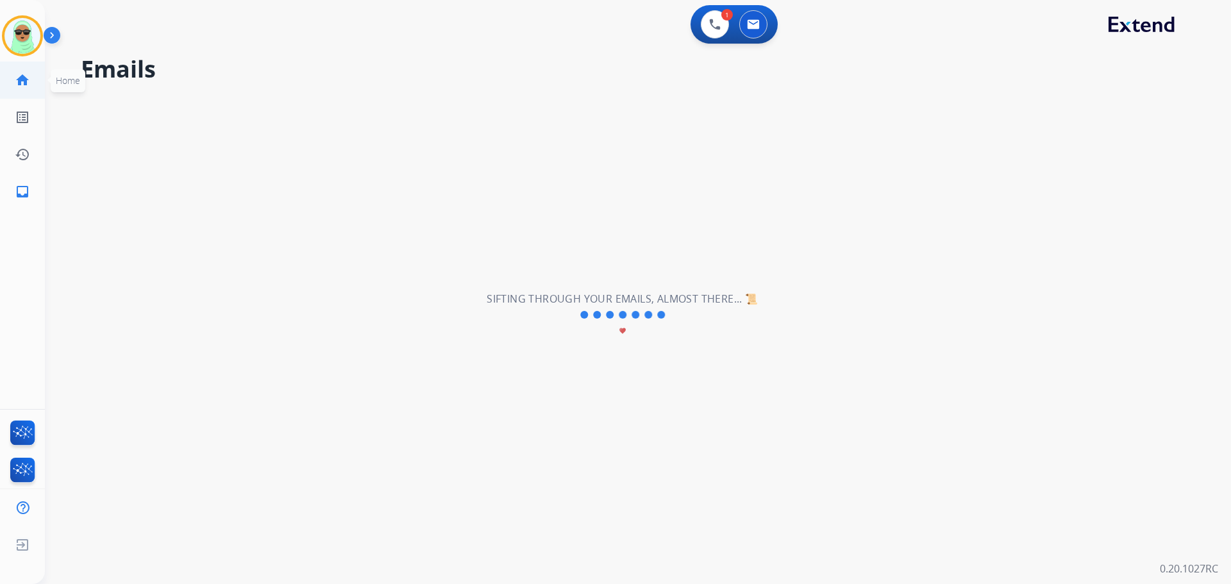
click at [6, 79] on link "home Home" at bounding box center [22, 80] width 36 height 36
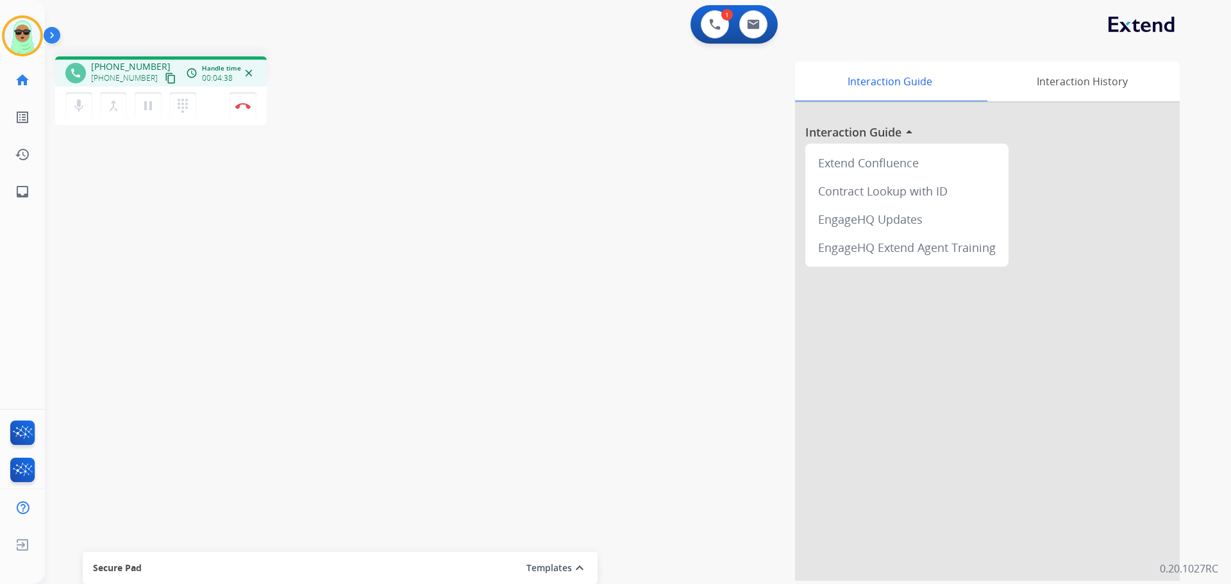
click at [641, 475] on div "Interaction Guide Interaction History Interaction Guide arrow_drop_up Extend Co…" at bounding box center [801, 321] width 755 height 519
click at [76, 167] on span "Interaction Log" at bounding box center [86, 155] width 71 height 23
click at [248, 105] on img at bounding box center [242, 106] width 15 height 6
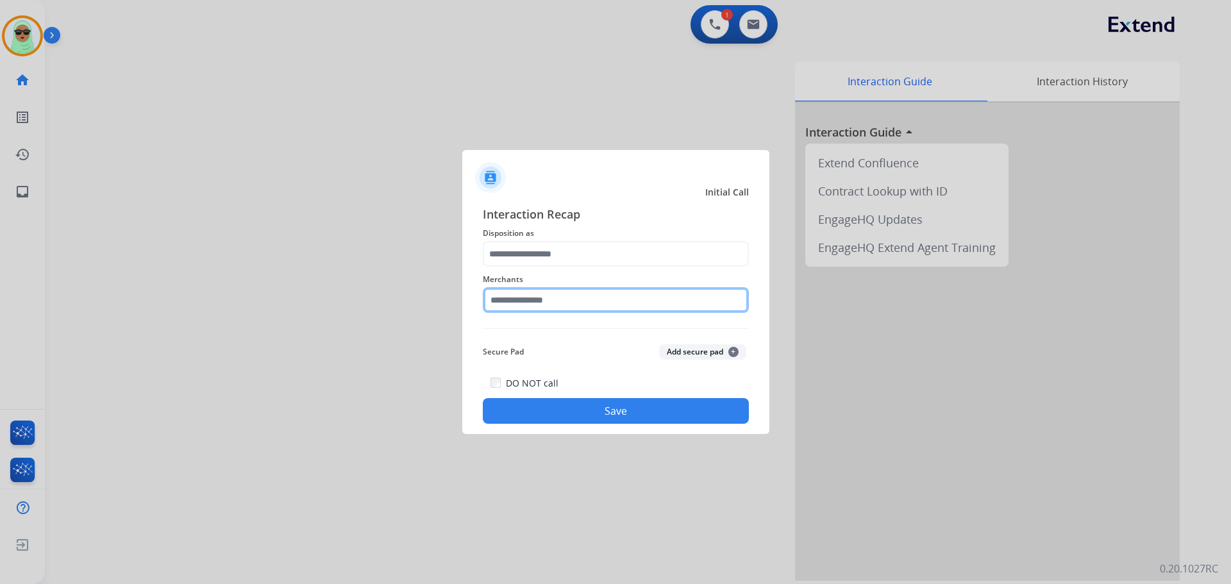
click at [625, 307] on input "text" at bounding box center [616, 300] width 266 height 26
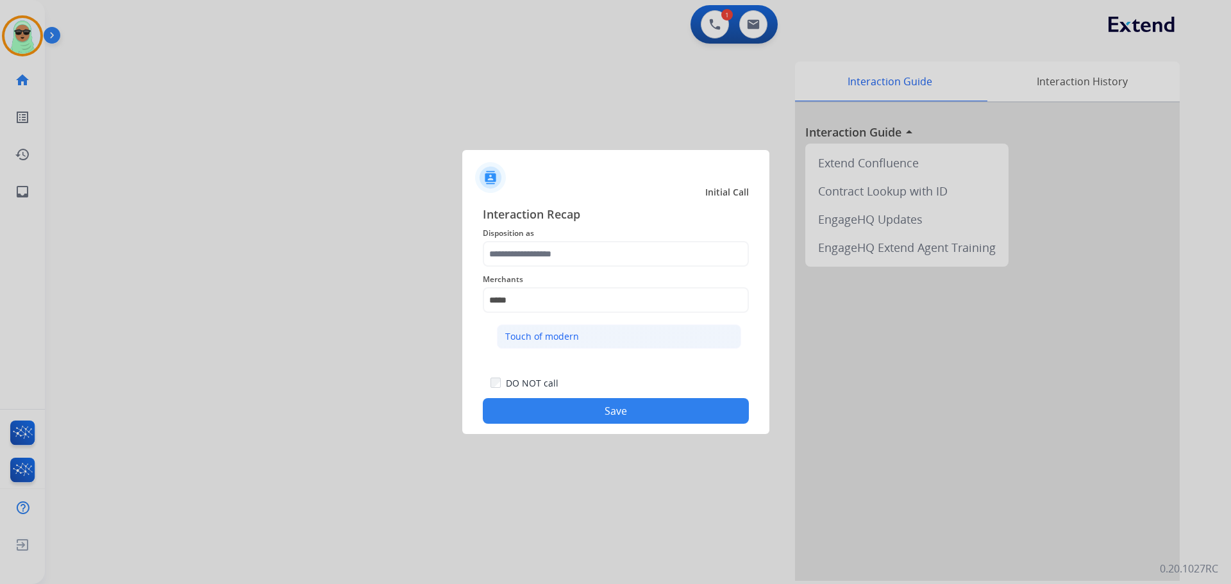
click at [627, 329] on li "Touch of modern" at bounding box center [619, 336] width 244 height 24
type input "**********"
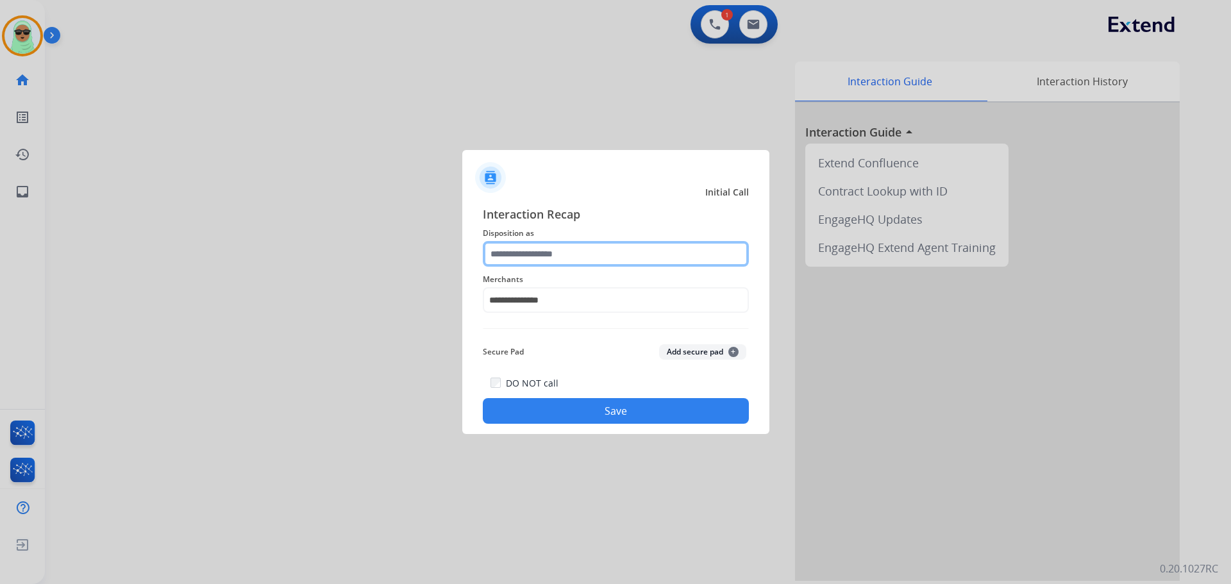
click at [579, 244] on input "text" at bounding box center [616, 254] width 266 height 26
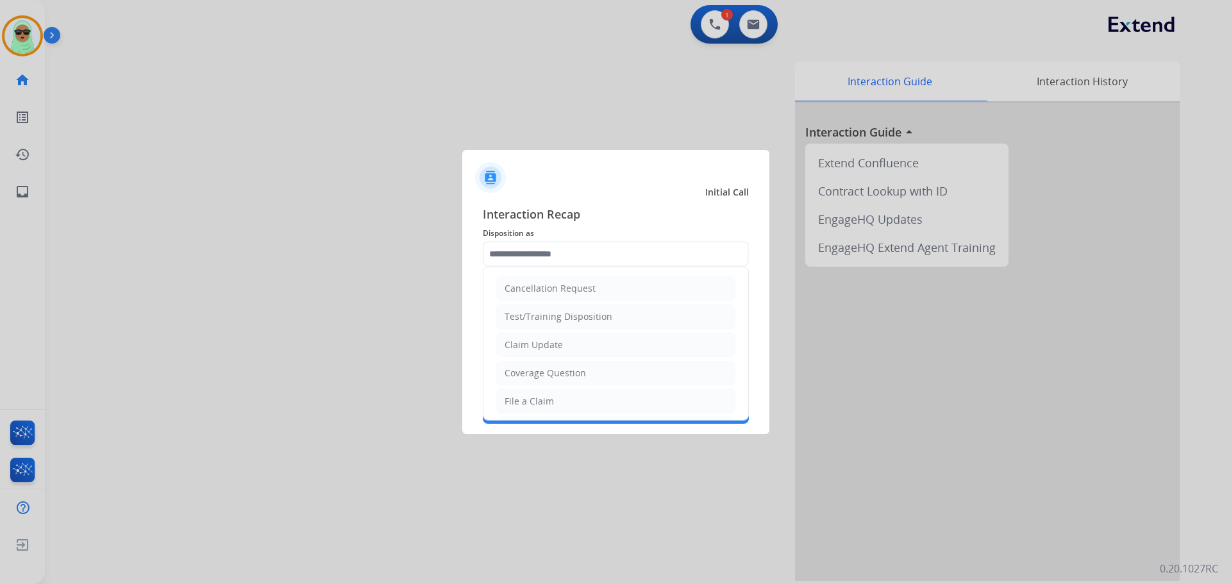
click at [560, 346] on div "Claim Update" at bounding box center [534, 345] width 58 height 13
type input "**********"
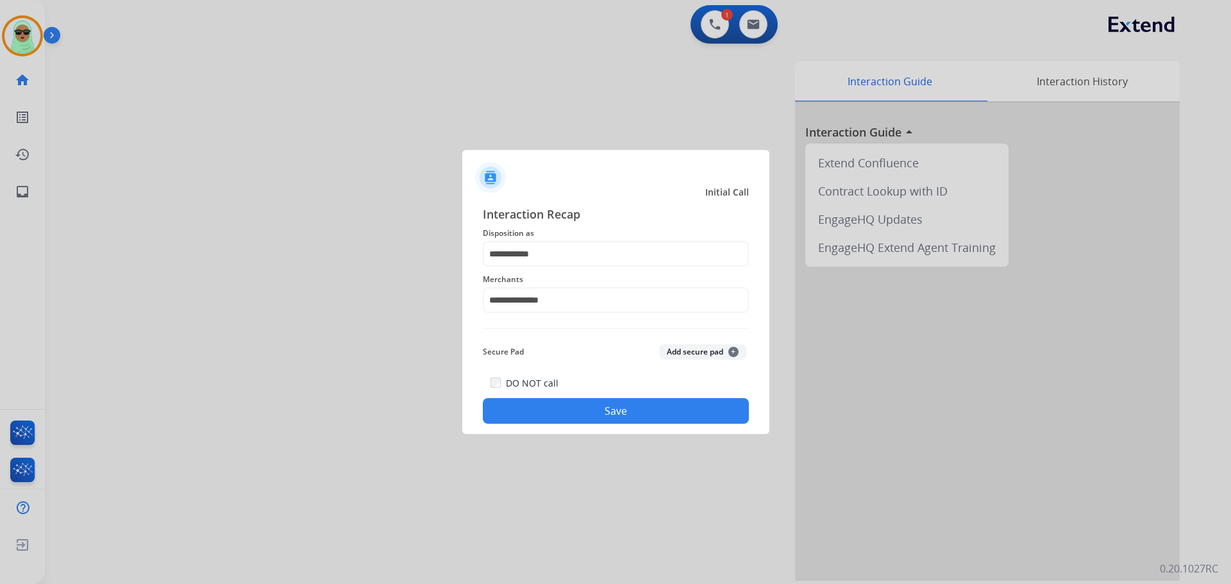
click at [630, 416] on button "Save" at bounding box center [616, 411] width 266 height 26
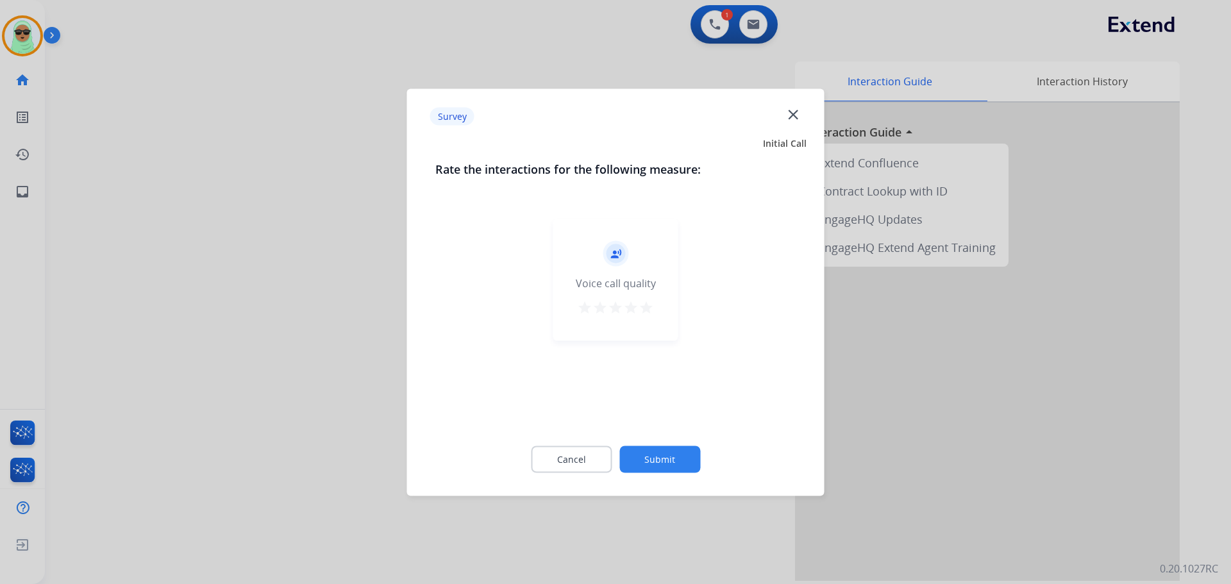
click at [667, 444] on div "Cancel Submit" at bounding box center [615, 459] width 361 height 58
click at [670, 448] on button "Submit" at bounding box center [659, 459] width 81 height 27
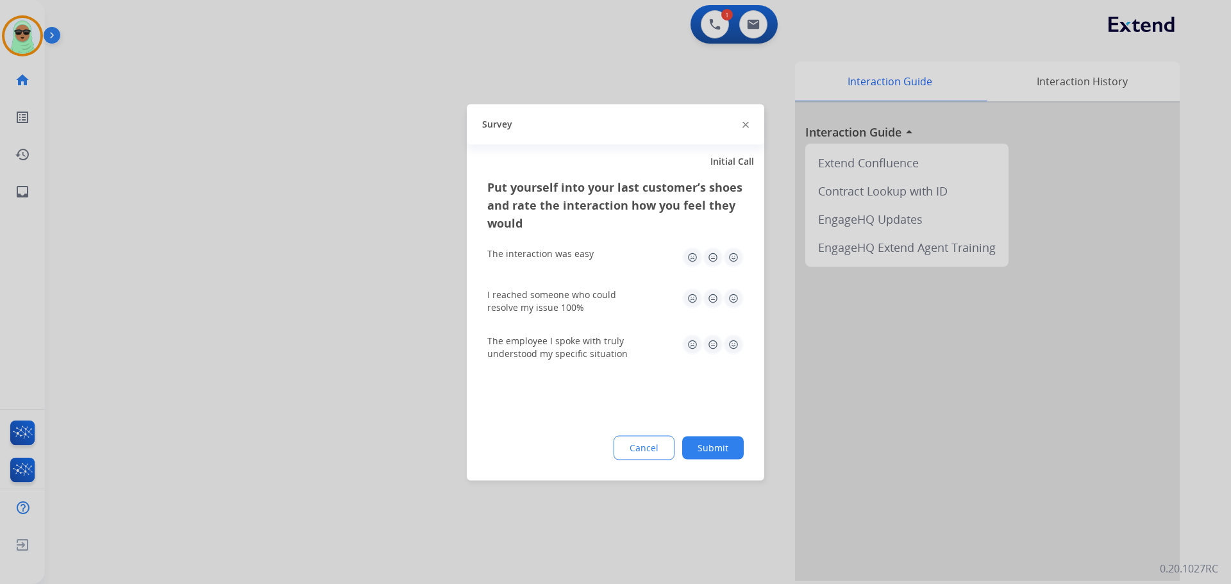
drag, startPoint x: 673, startPoint y: 447, endPoint x: 712, endPoint y: 445, distance: 39.8
click at [682, 444] on div "Cancel Submit" at bounding box center [615, 447] width 256 height 24
click at [712, 445] on button "Submit" at bounding box center [713, 447] width 62 height 23
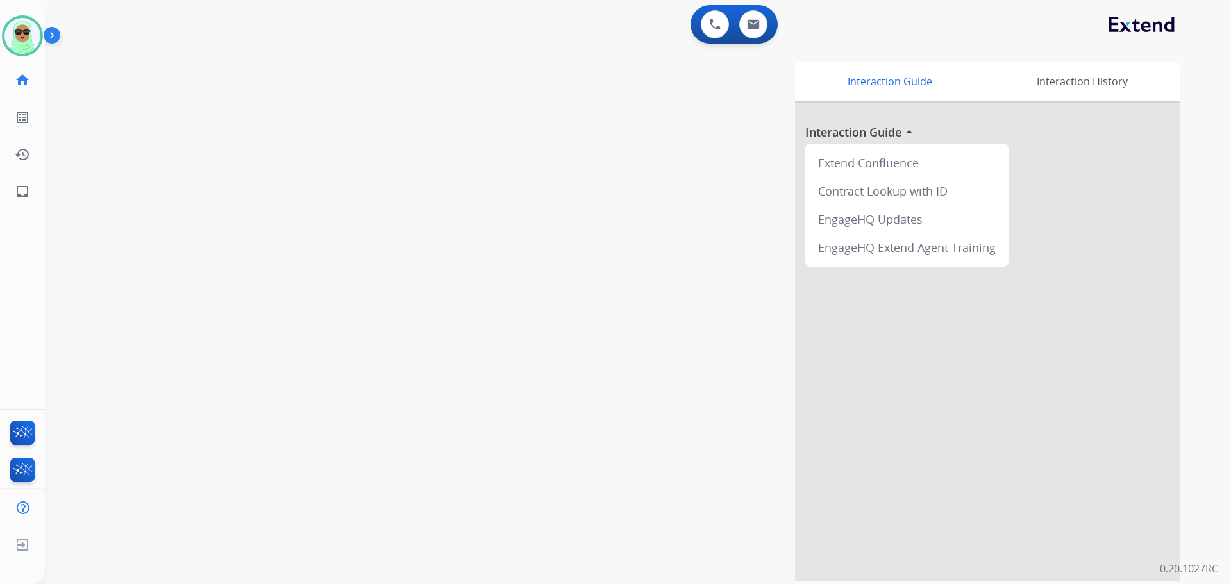
click at [445, 544] on div "Interaction Guide Interaction History Interaction Guide arrow_drop_up Extend Co…" at bounding box center [801, 321] width 755 height 519
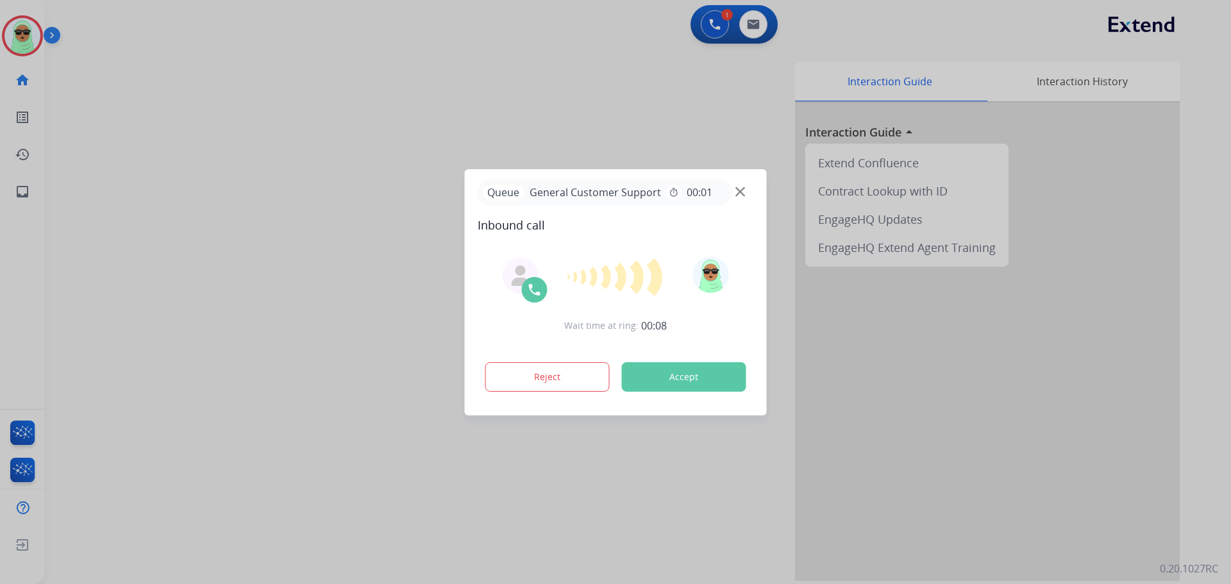
click at [882, 40] on div at bounding box center [615, 292] width 1231 height 584
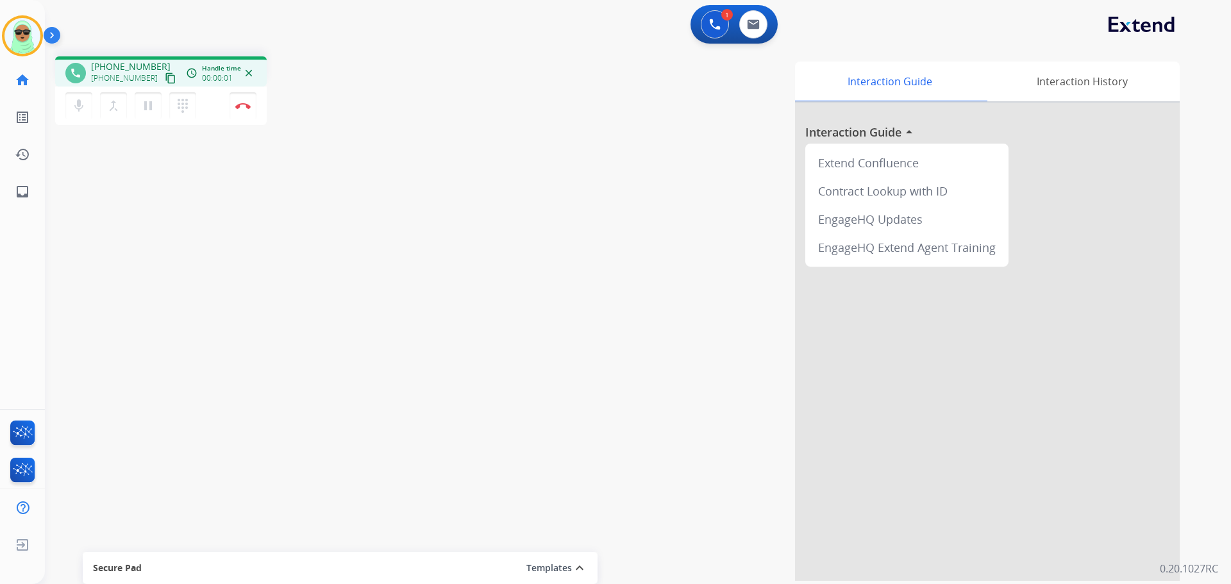
click at [165, 80] on mat-icon "content_copy" at bounding box center [171, 78] width 12 height 12
click at [96, 154] on div "phone +16197892418 +16197892418 content_copy access_time Call metrics Queue 00:…" at bounding box center [622, 313] width 1155 height 535
drag, startPoint x: 692, startPoint y: 22, endPoint x: 701, endPoint y: 20, distance: 8.6
click at [697, 20] on div "1 Voice Interactions 0 Email Interactions" at bounding box center [734, 24] width 87 height 38
click at [704, 19] on button at bounding box center [715, 24] width 28 height 28
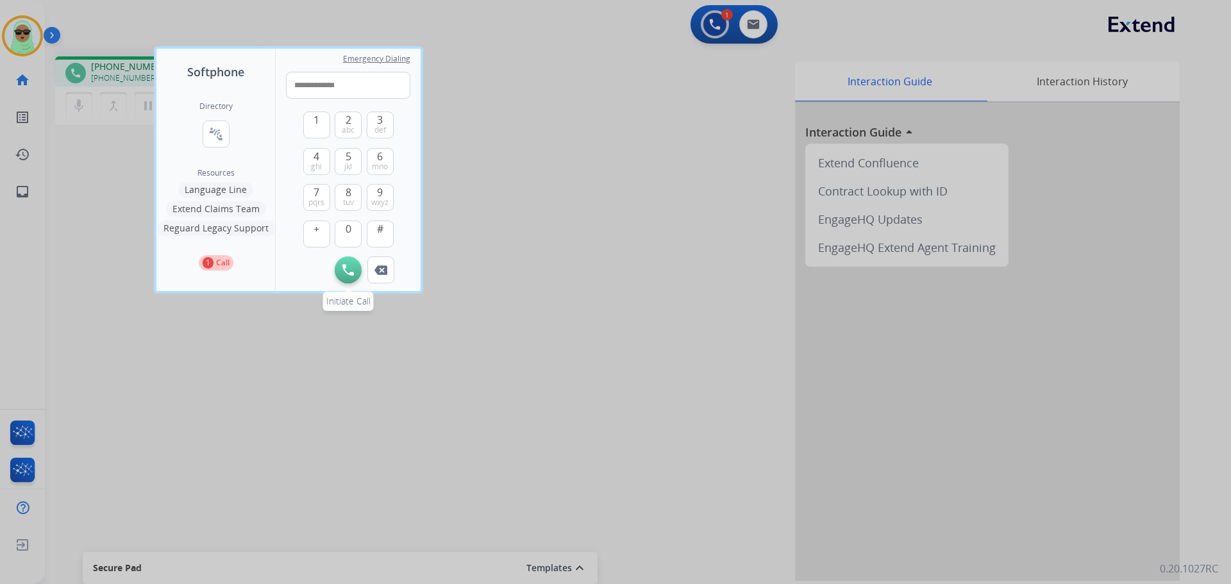
type input "**********"
click at [356, 272] on button "Initiate Call" at bounding box center [348, 269] width 27 height 27
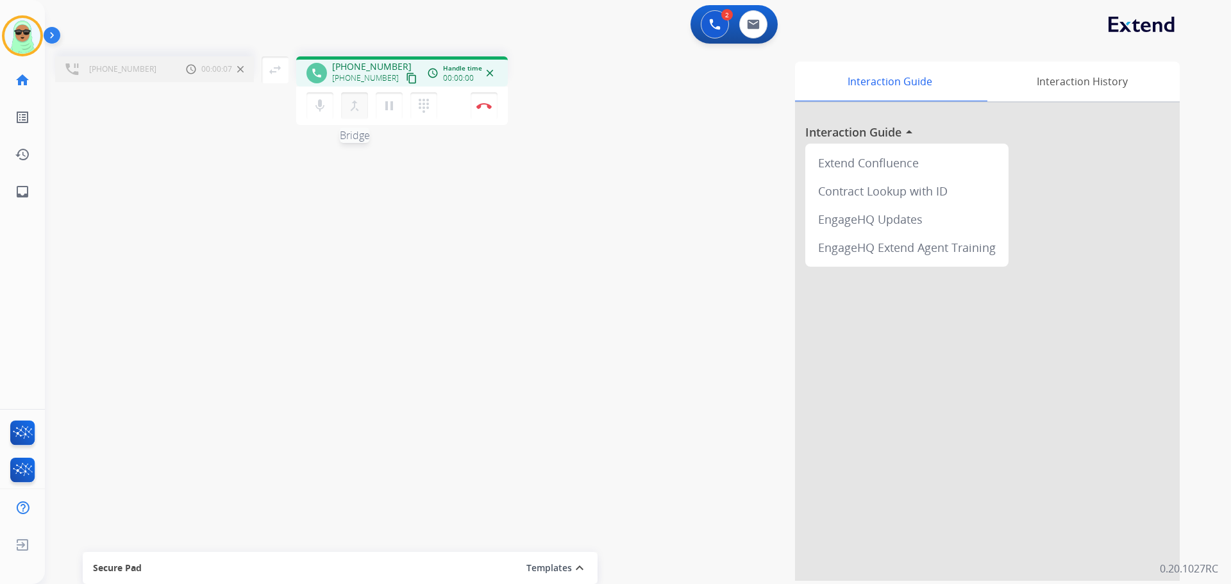
click at [353, 112] on mat-icon "merge_type" at bounding box center [354, 105] width 15 height 15
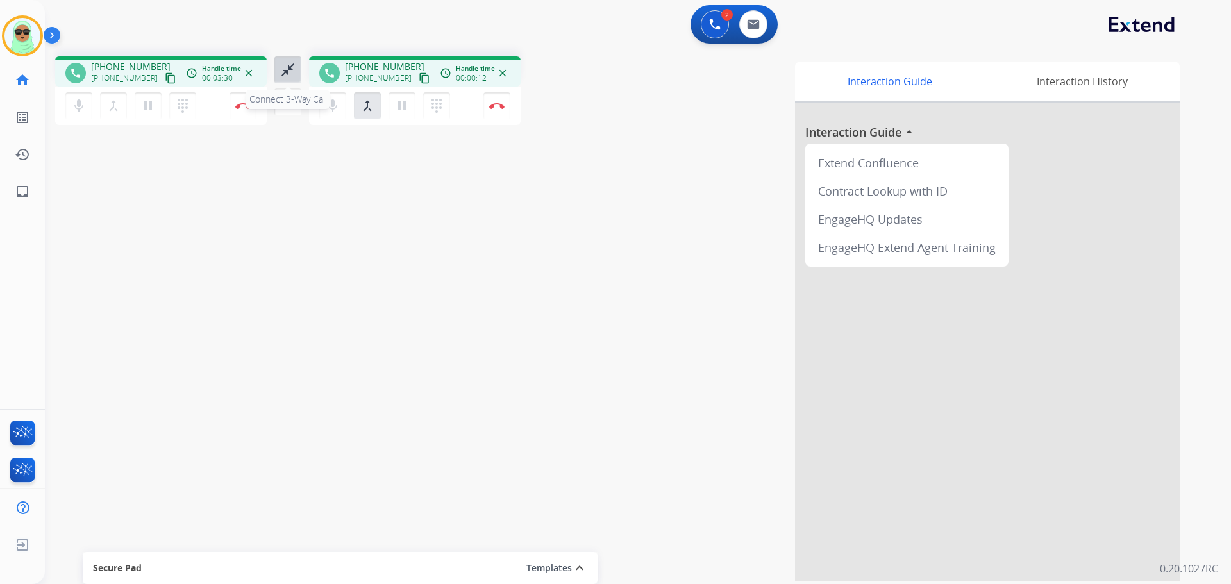
click at [290, 71] on mat-icon "close_fullscreen" at bounding box center [287, 69] width 15 height 15
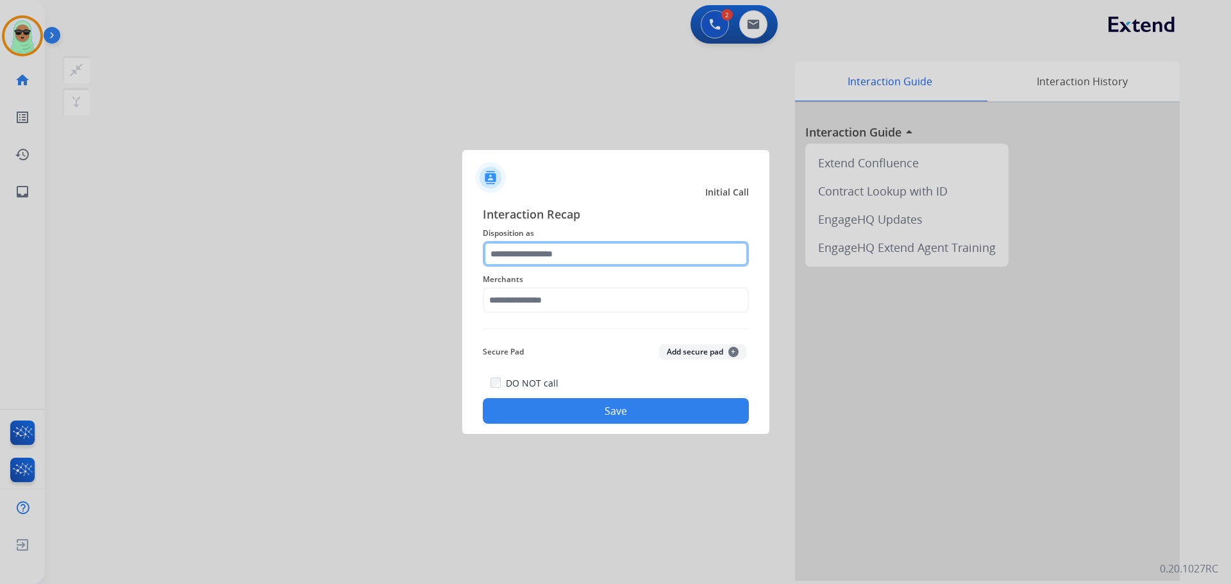
drag, startPoint x: 580, startPoint y: 247, endPoint x: 582, endPoint y: 255, distance: 7.8
click at [582, 249] on input "text" at bounding box center [616, 254] width 266 height 26
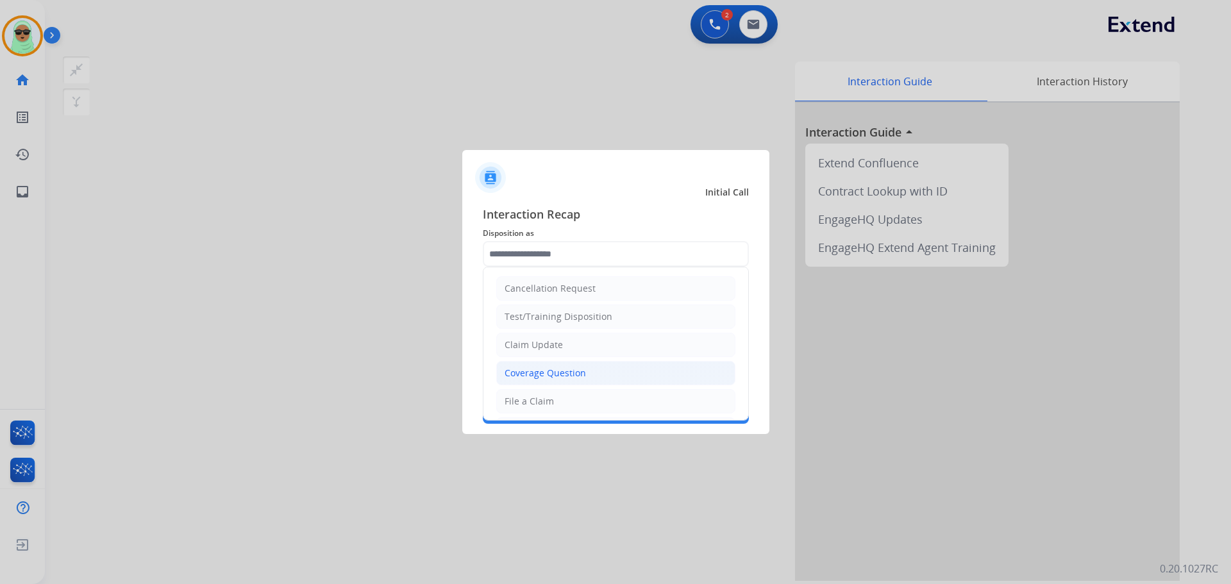
click at [572, 374] on div "Coverage Question" at bounding box center [545, 373] width 81 height 13
type input "**********"
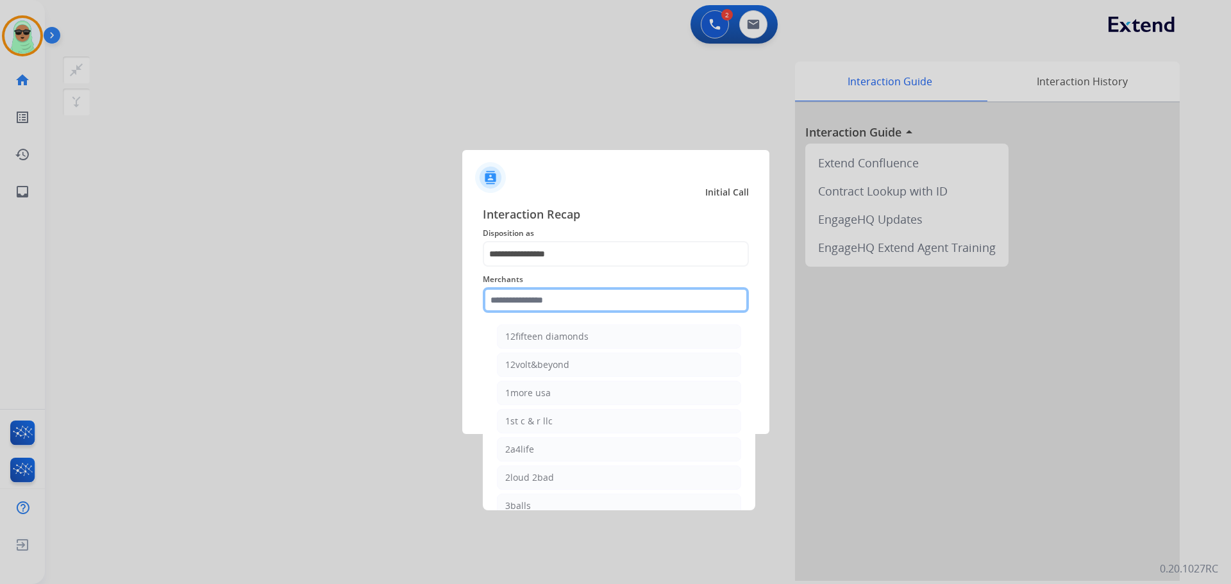
click at [560, 304] on input "text" at bounding box center [616, 300] width 266 height 26
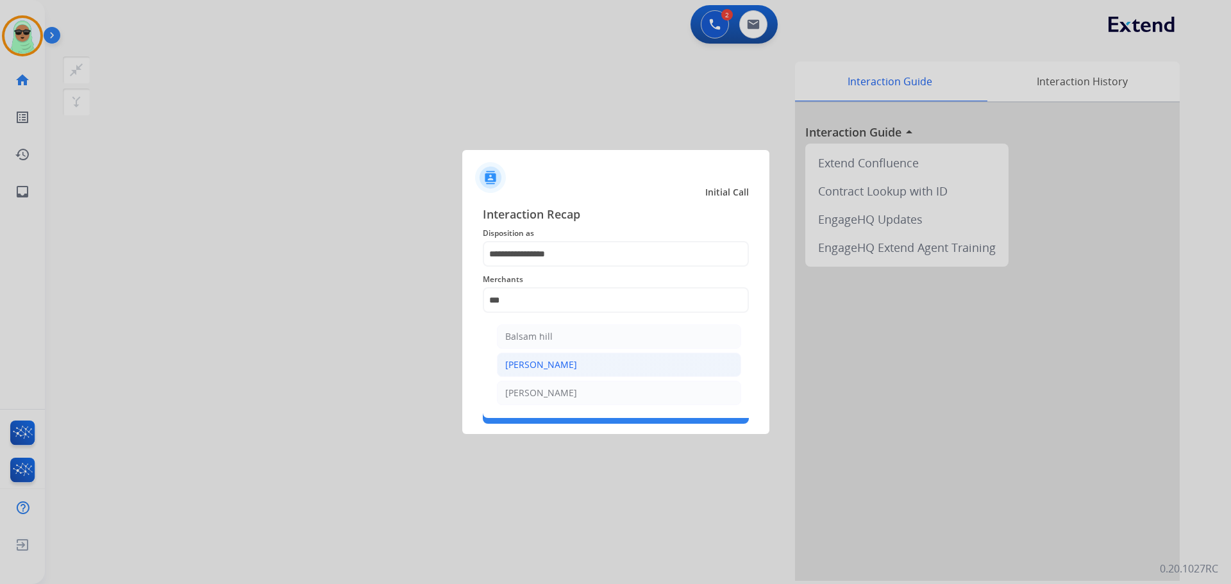
click at [585, 361] on li "[PERSON_NAME]" at bounding box center [619, 365] width 244 height 24
type input "*******"
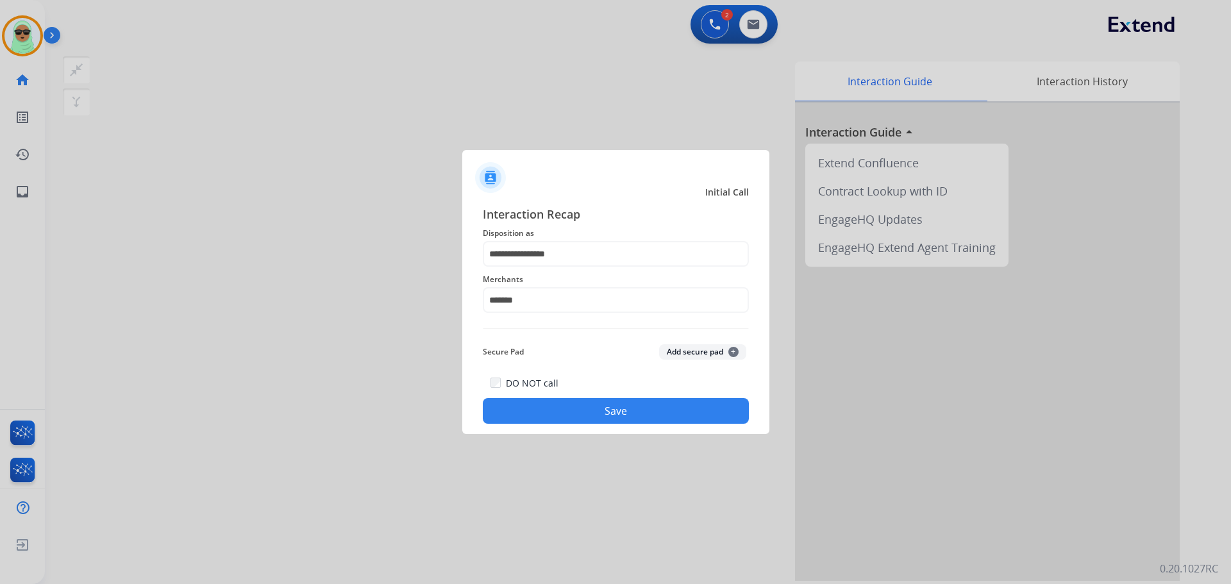
click at [599, 412] on button "Save" at bounding box center [616, 411] width 266 height 26
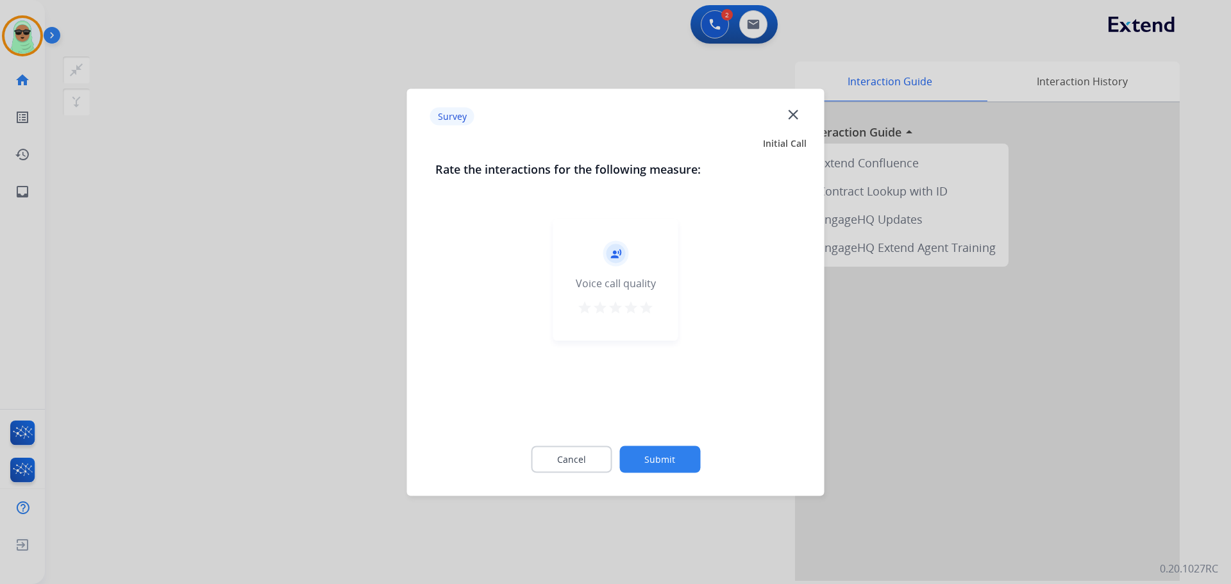
click at [667, 453] on button "Submit" at bounding box center [659, 459] width 81 height 27
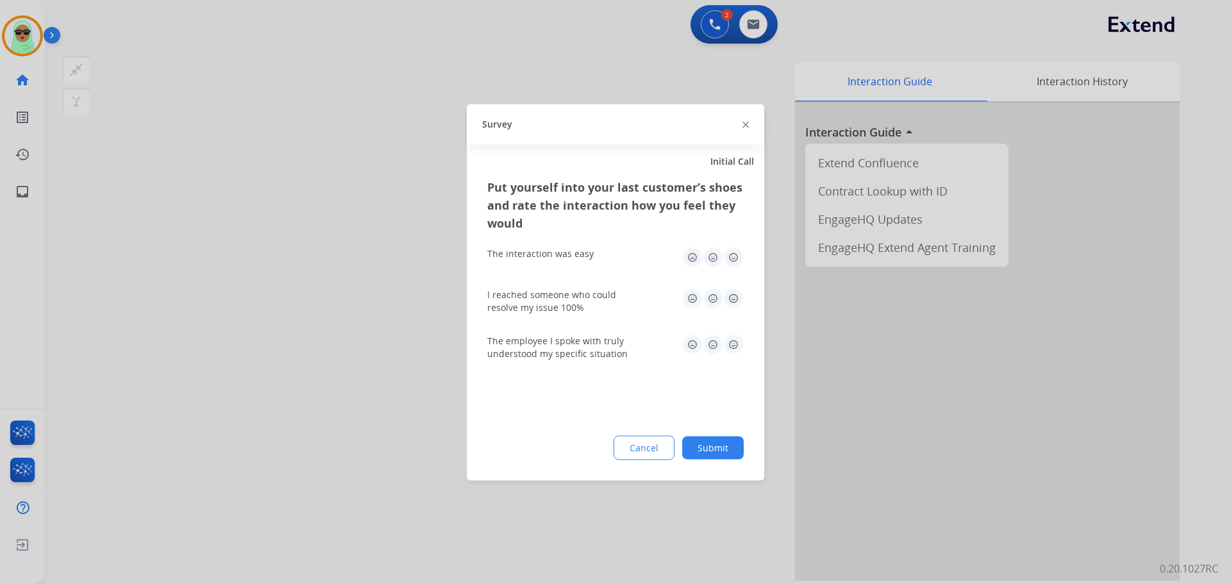
click at [710, 452] on button "Submit" at bounding box center [713, 447] width 62 height 23
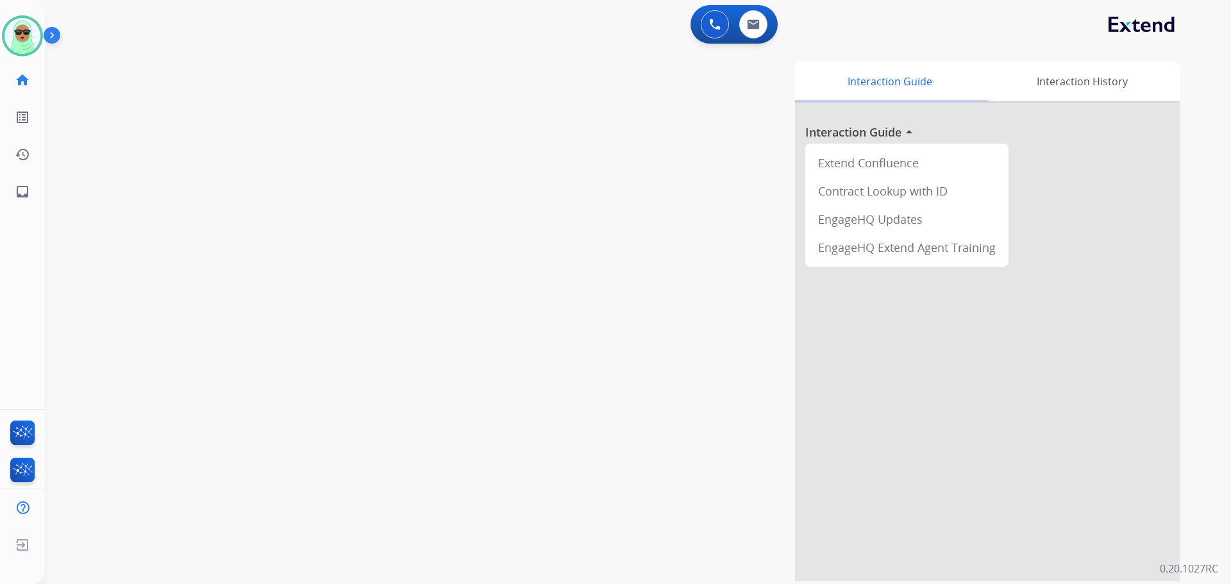
click at [401, 486] on div "swap_horiz Break voice bridge close_fullscreen Connect 3-Way Call merge_type Se…" at bounding box center [622, 313] width 1155 height 535
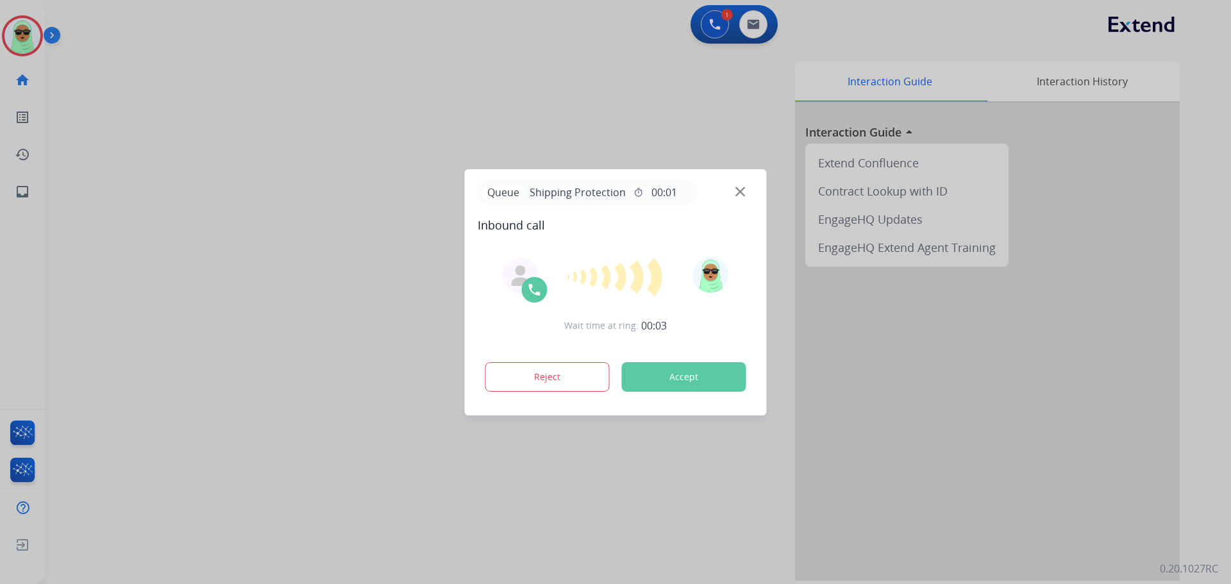
click at [288, 541] on div at bounding box center [615, 292] width 1231 height 584
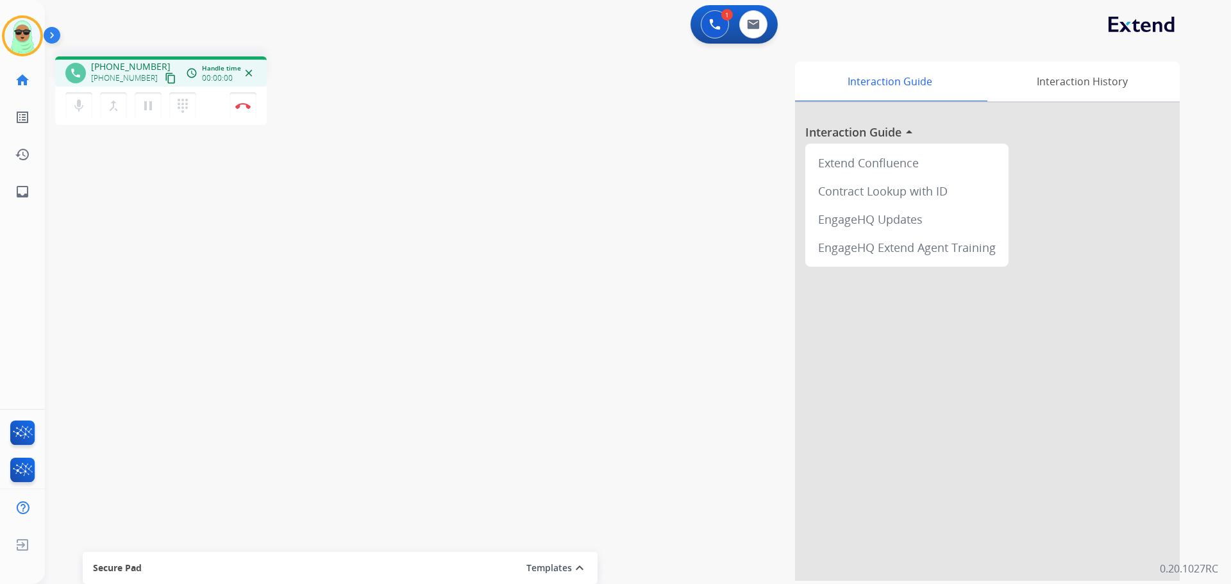
click at [165, 81] on mat-icon "content_copy" at bounding box center [171, 78] width 12 height 12
click at [165, 74] on mat-icon "content_copy" at bounding box center [171, 78] width 12 height 12
click at [165, 83] on mat-icon "content_copy" at bounding box center [171, 78] width 12 height 12
click at [711, 25] on img at bounding box center [715, 25] width 12 height 12
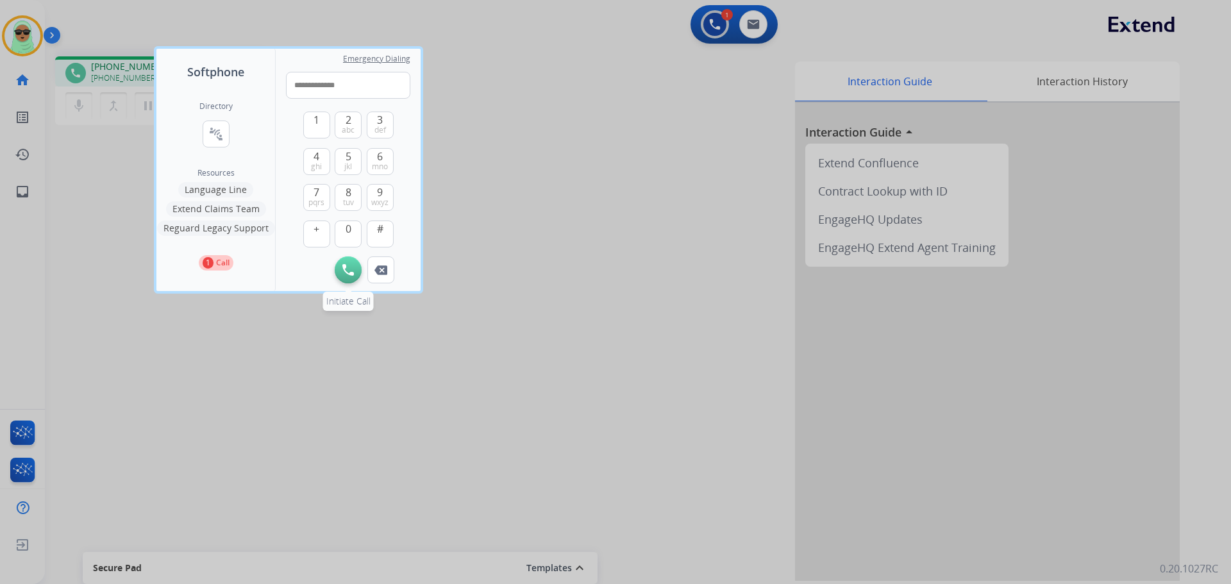
type input "**********"
click at [344, 265] on img at bounding box center [348, 270] width 12 height 12
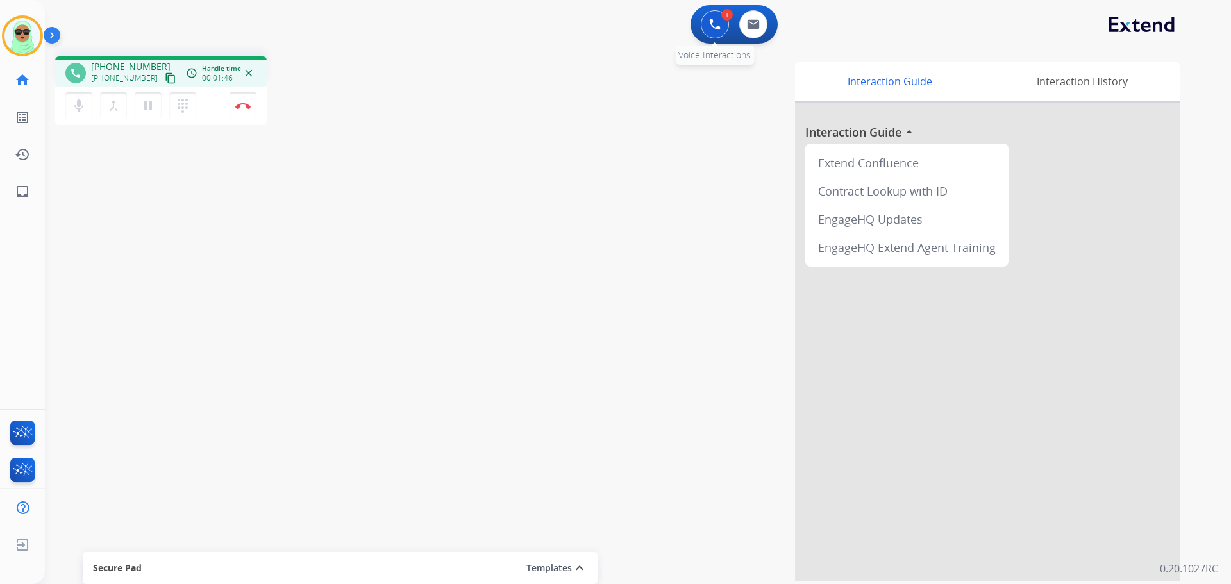
click at [718, 31] on button at bounding box center [715, 24] width 28 height 28
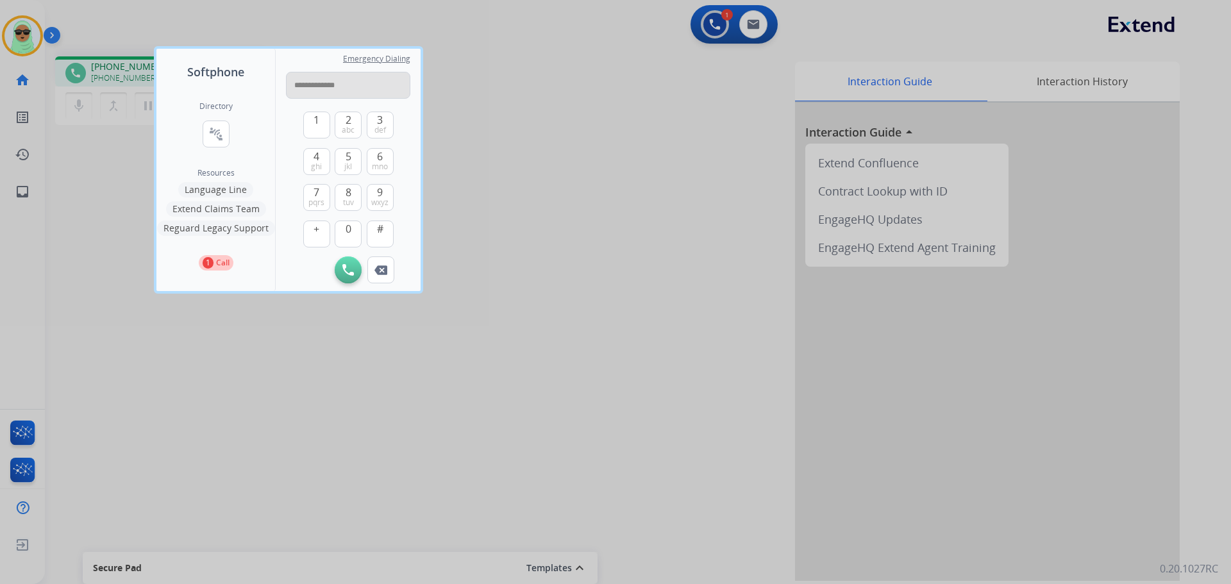
click at [329, 86] on input "**********" at bounding box center [348, 85] width 124 height 27
click at [315, 88] on input "**********" at bounding box center [348, 85] width 124 height 27
click at [308, 91] on input "**********" at bounding box center [348, 85] width 124 height 27
click at [315, 89] on input "**********" at bounding box center [348, 85] width 124 height 27
click at [312, 90] on input "**********" at bounding box center [348, 85] width 124 height 27
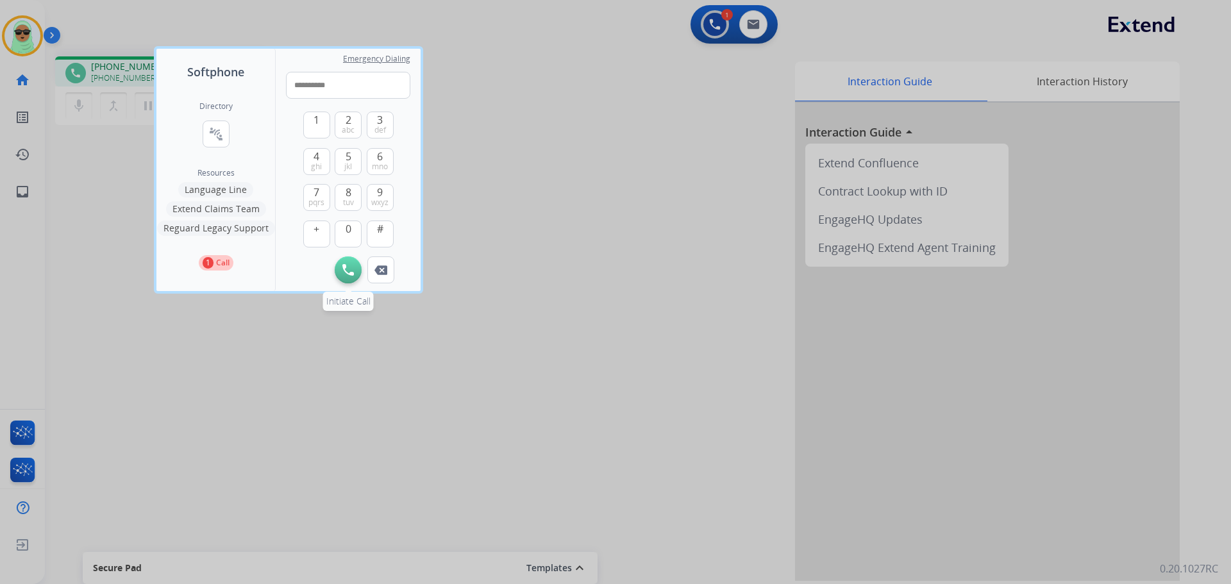
type input "**********"
click at [355, 272] on button "Initiate Call" at bounding box center [348, 269] width 27 height 27
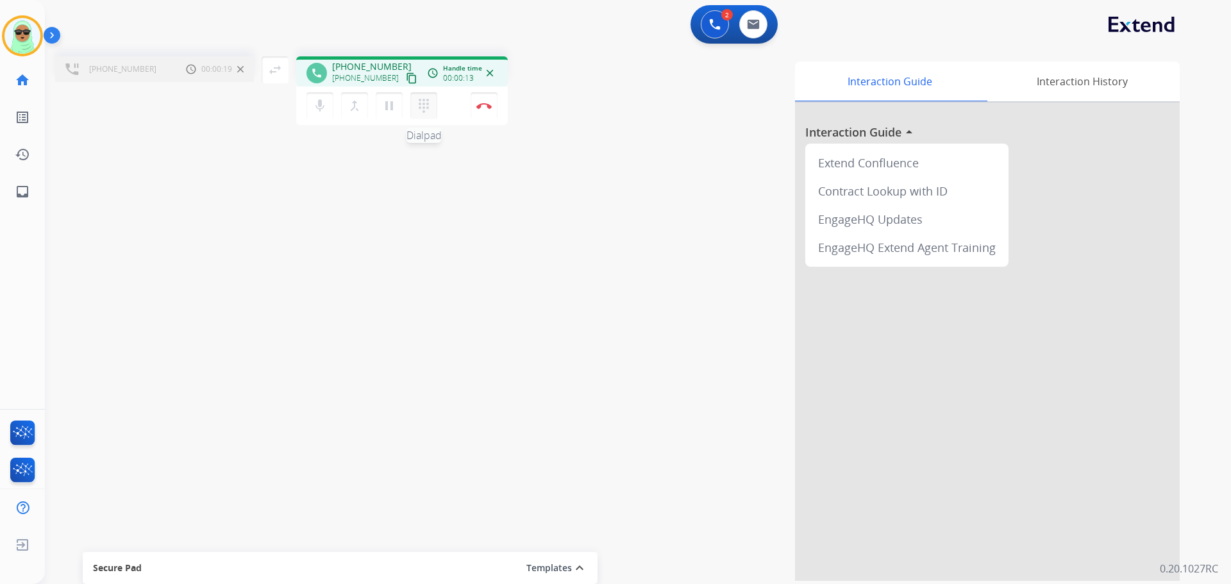
click at [423, 110] on mat-icon "dialpad" at bounding box center [423, 105] width 15 height 15
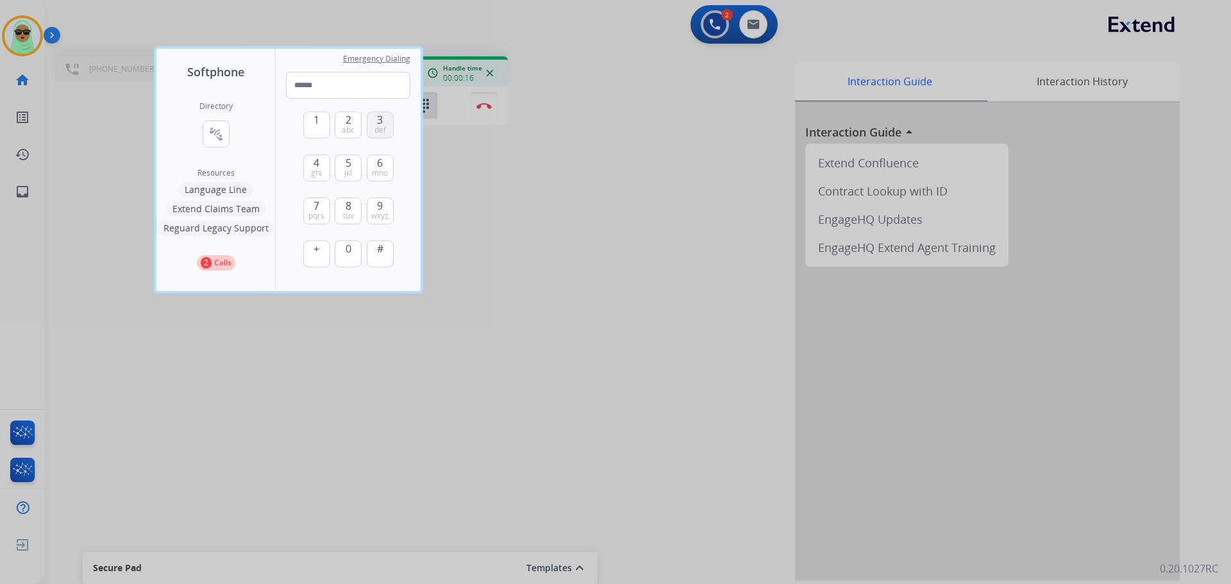
click at [383, 126] on span "def" at bounding box center [380, 130] width 12 height 10
type input "*"
click at [528, 209] on div at bounding box center [615, 292] width 1231 height 584
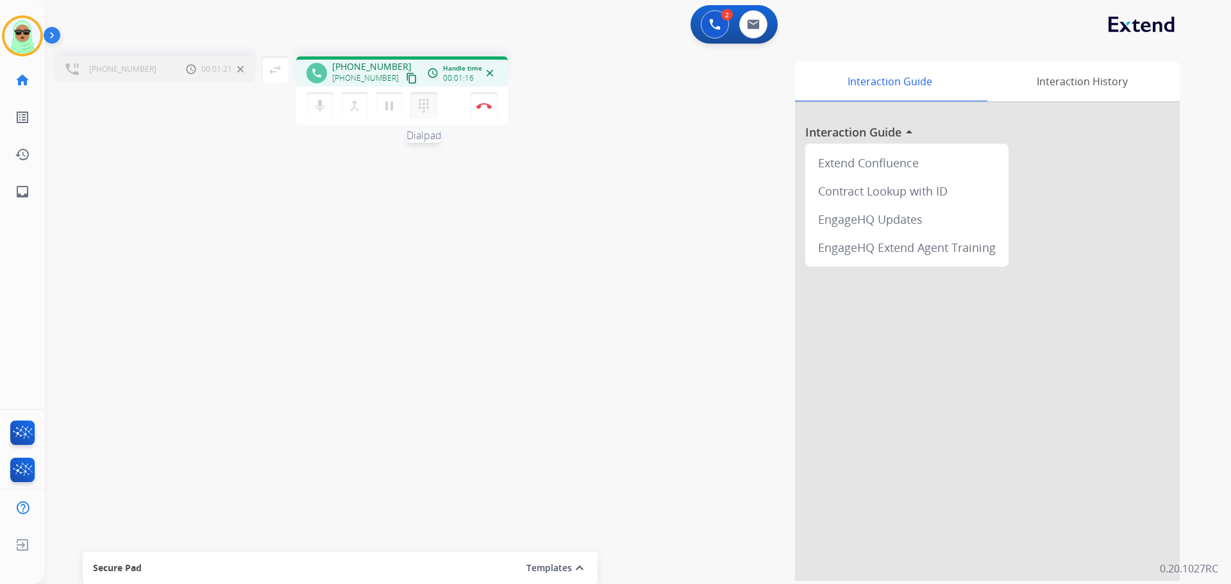
click at [430, 110] on mat-icon "dialpad" at bounding box center [423, 105] width 15 height 15
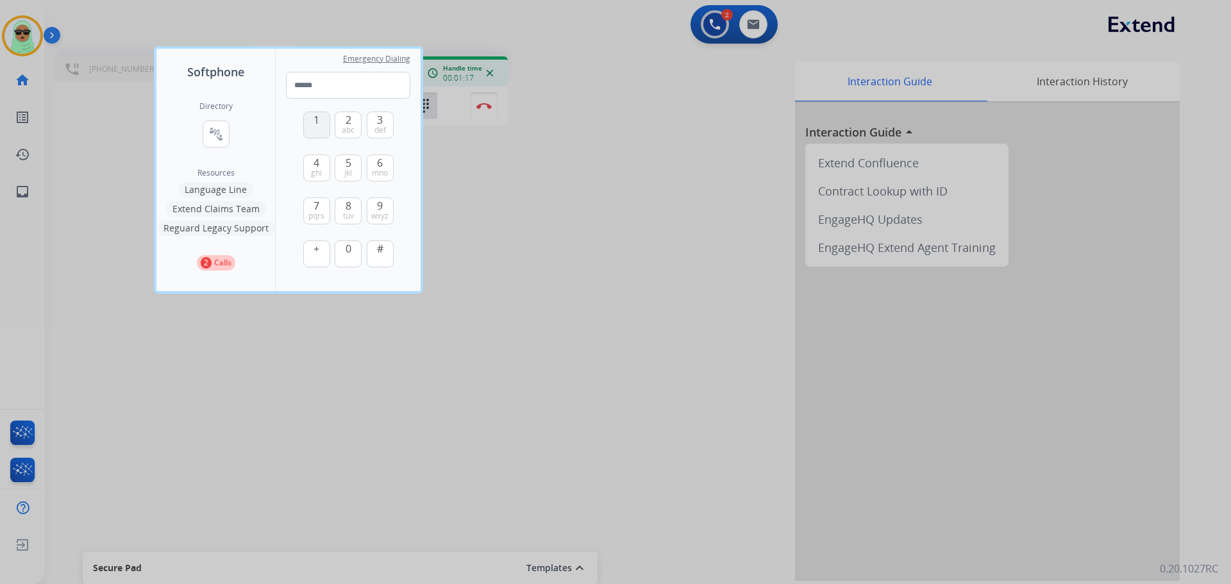
click at [309, 122] on button "1" at bounding box center [316, 125] width 27 height 27
click at [319, 112] on button "1" at bounding box center [316, 125] width 27 height 27
type input "**"
click at [490, 249] on div at bounding box center [615, 292] width 1231 height 584
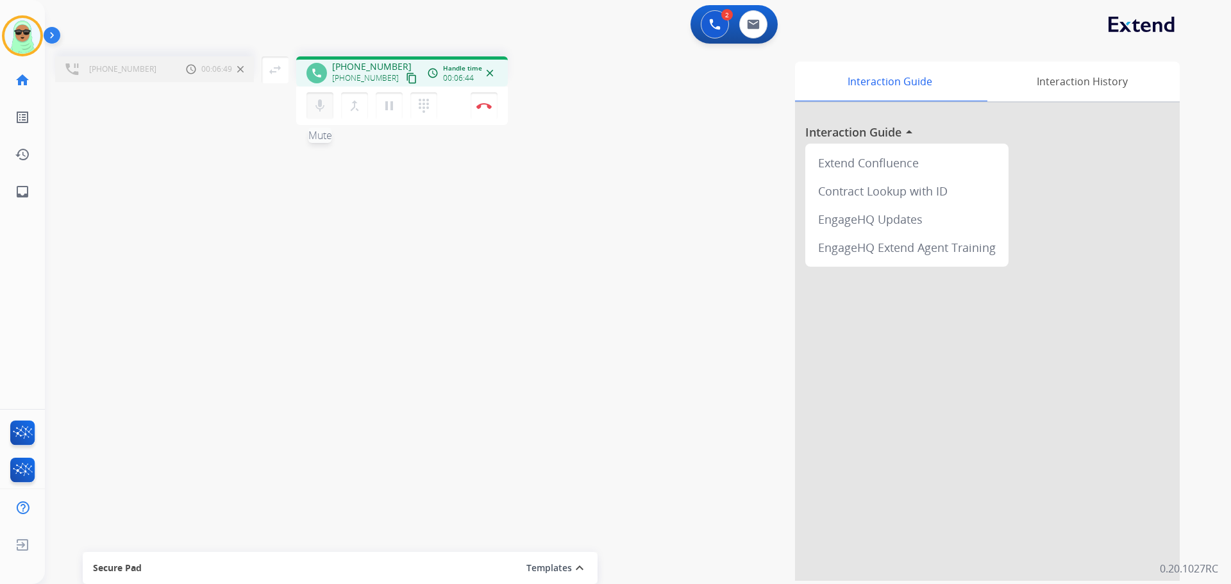
click at [322, 100] on mat-icon "mic" at bounding box center [319, 105] width 15 height 15
drag, startPoint x: 369, startPoint y: 496, endPoint x: 375, endPoint y: 485, distance: 12.1
click at [375, 485] on div "+16202536044 Call metrics Hold 00:10:48 00:10:48 swap_horiz Break voice bridge …" at bounding box center [622, 313] width 1155 height 535
click at [360, 112] on mat-icon "merge_type" at bounding box center [354, 105] width 15 height 15
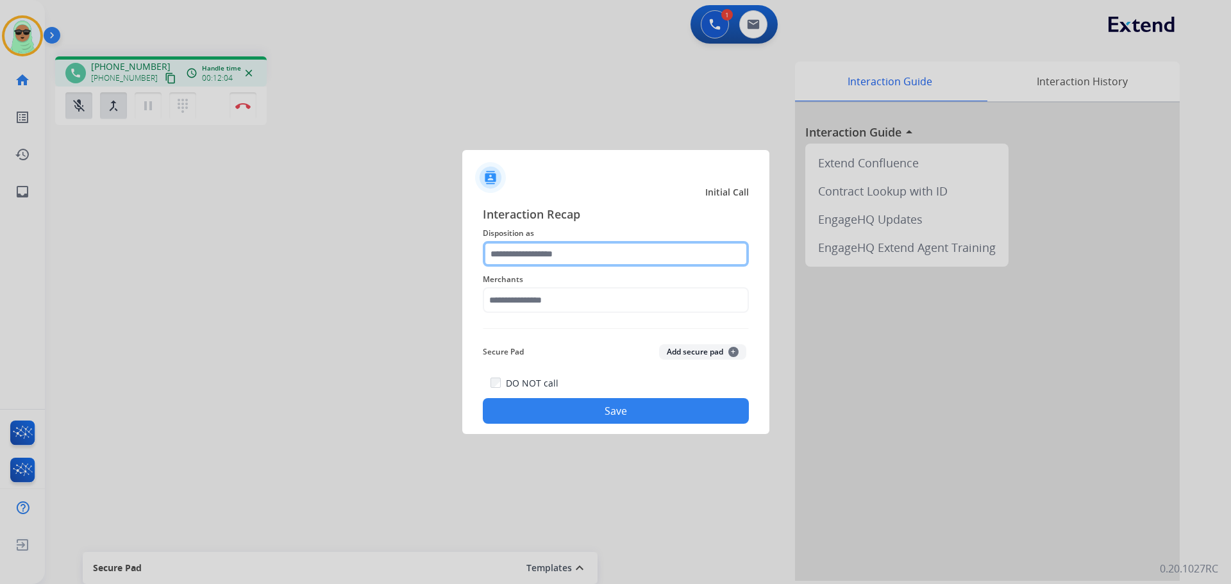
click at [622, 243] on input "text" at bounding box center [616, 254] width 266 height 26
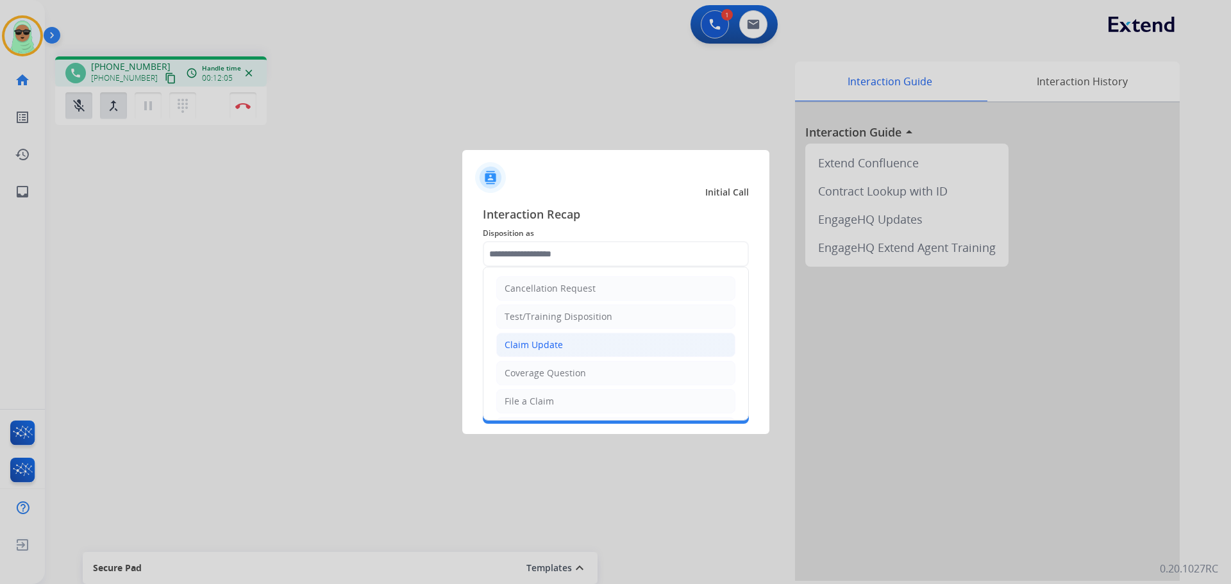
click at [635, 351] on li "Claim Update" at bounding box center [615, 345] width 239 height 24
type input "**********"
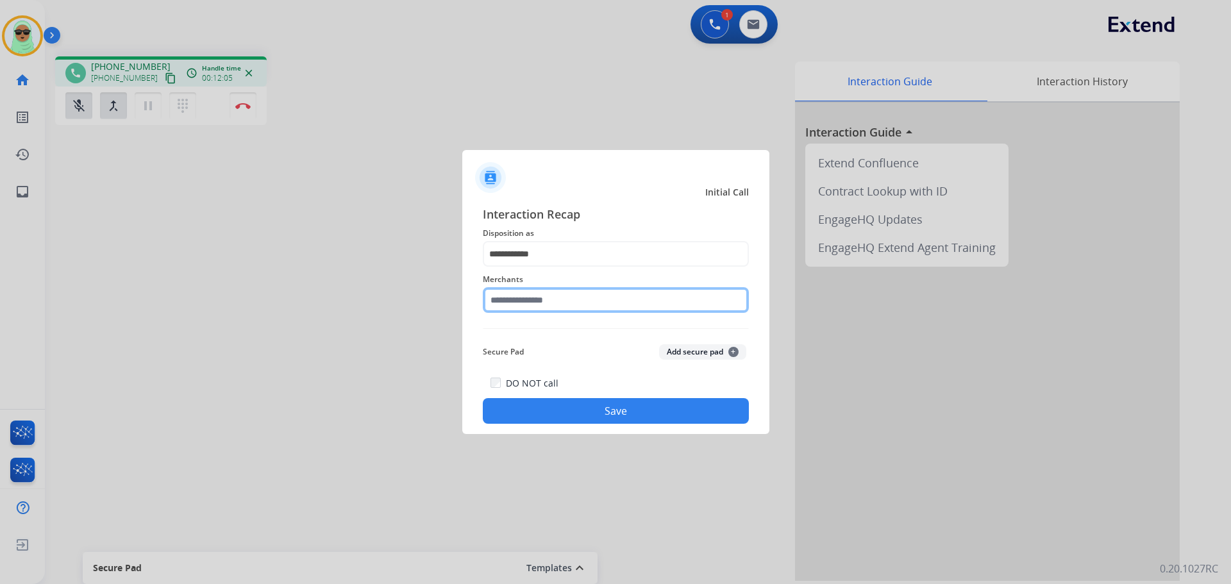
click at [578, 306] on input "text" at bounding box center [616, 300] width 266 height 26
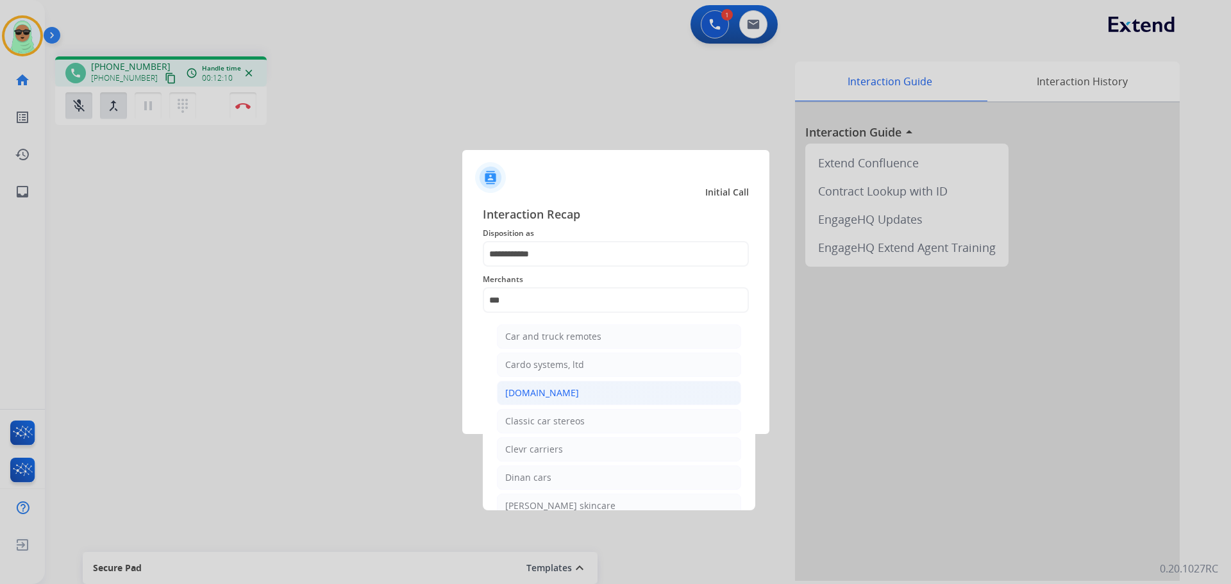
click at [580, 398] on li "[DOMAIN_NAME]" at bounding box center [619, 393] width 244 height 24
type input "**********"
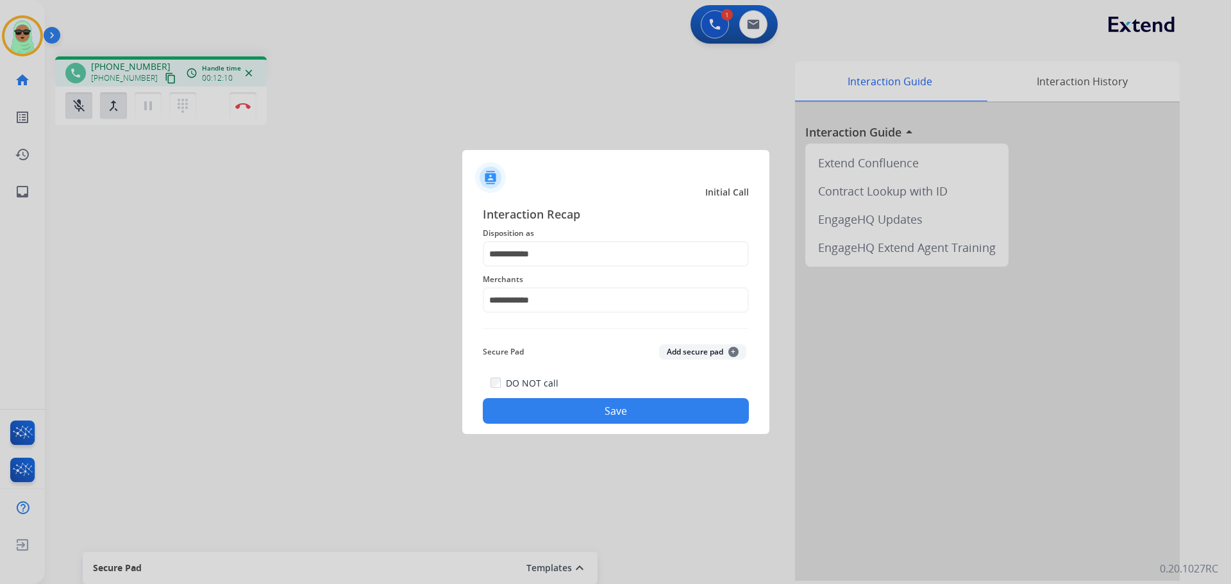
click at [608, 387] on div "DO NOT call Save" at bounding box center [616, 399] width 266 height 49
click at [603, 407] on button "Save" at bounding box center [616, 411] width 266 height 26
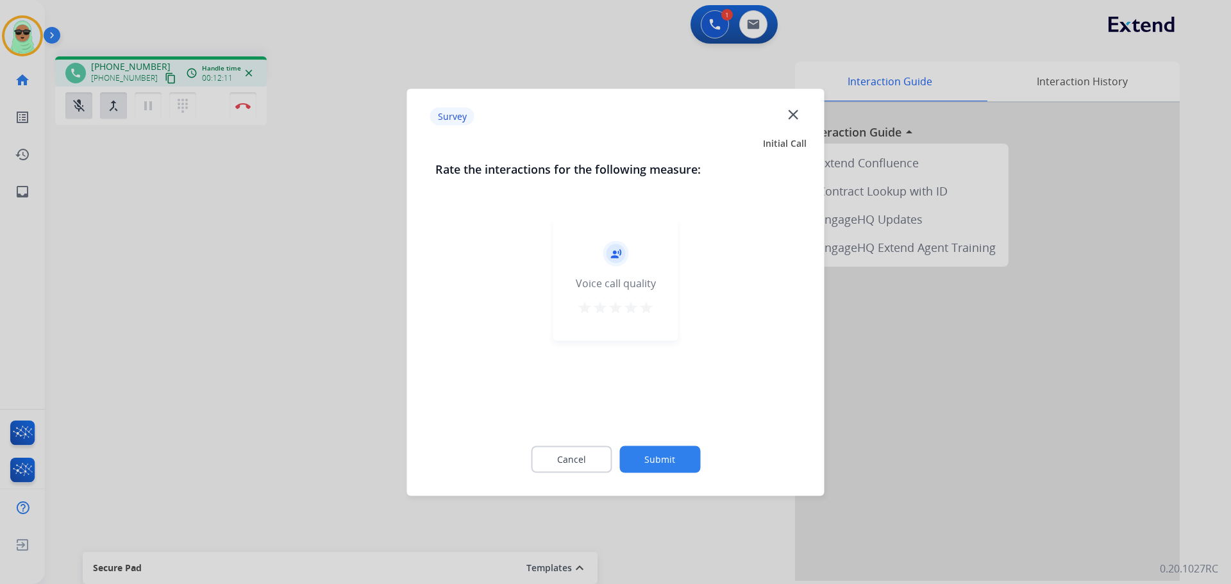
click at [650, 451] on button "Submit" at bounding box center [659, 459] width 81 height 27
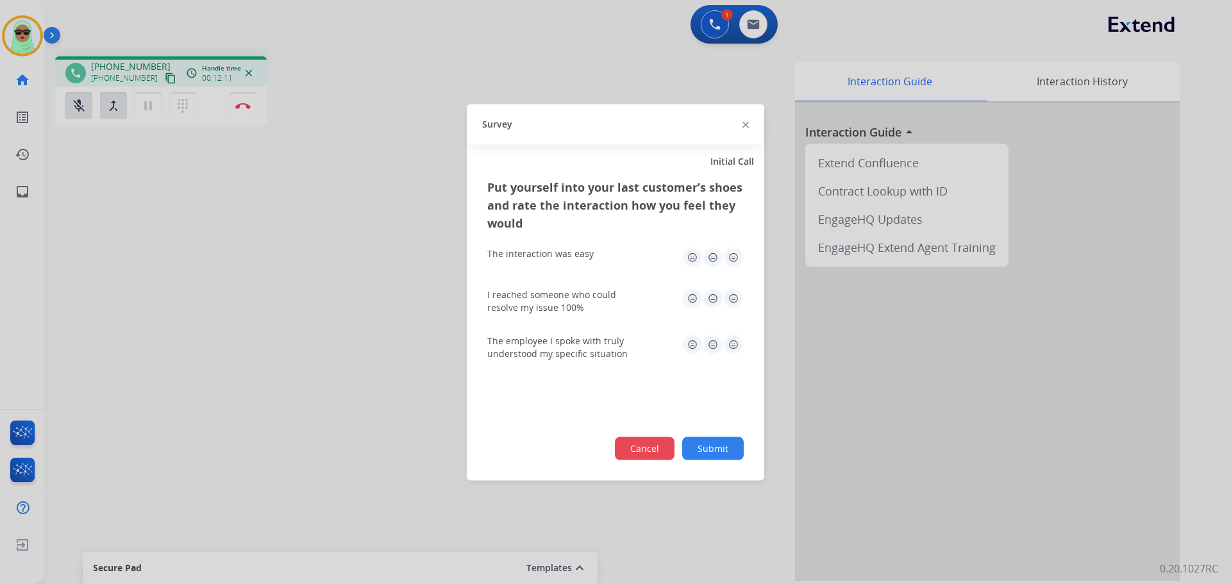
click at [654, 451] on button "Cancel" at bounding box center [645, 448] width 60 height 23
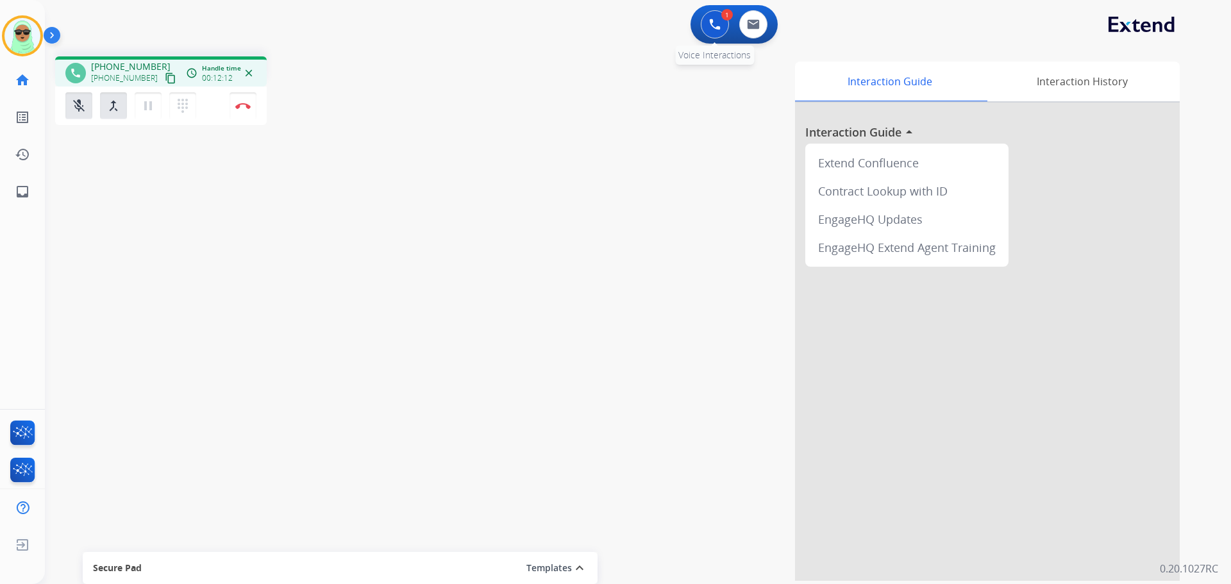
click at [708, 17] on button at bounding box center [715, 24] width 28 height 28
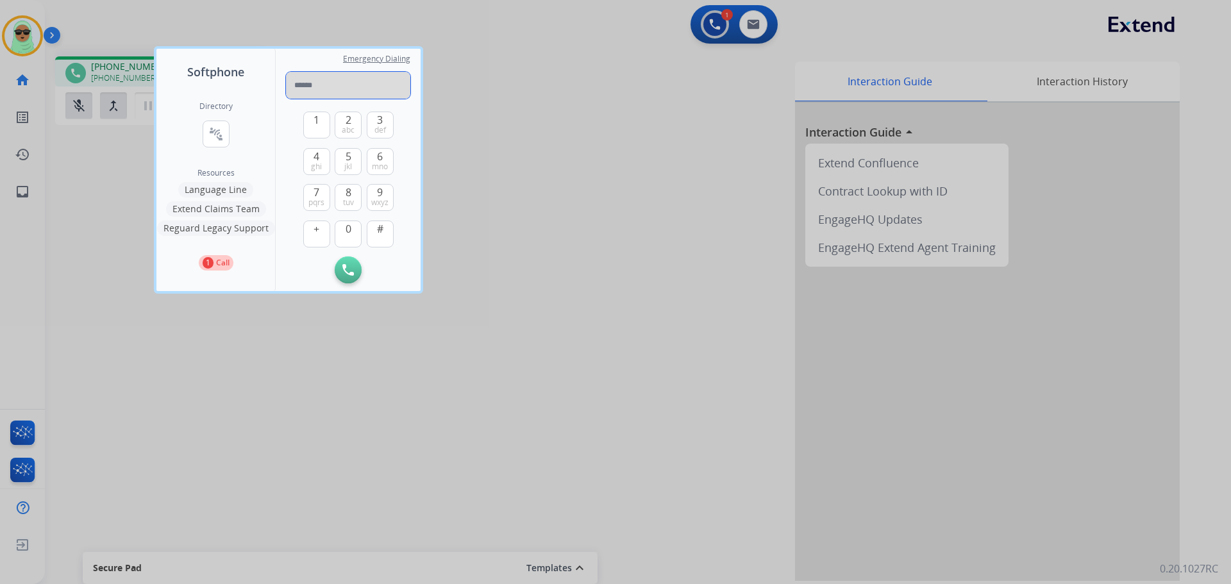
click at [315, 83] on input "tel" at bounding box center [348, 85] width 124 height 27
paste input "**********"
type input "**********"
click at [349, 269] on img at bounding box center [348, 270] width 12 height 12
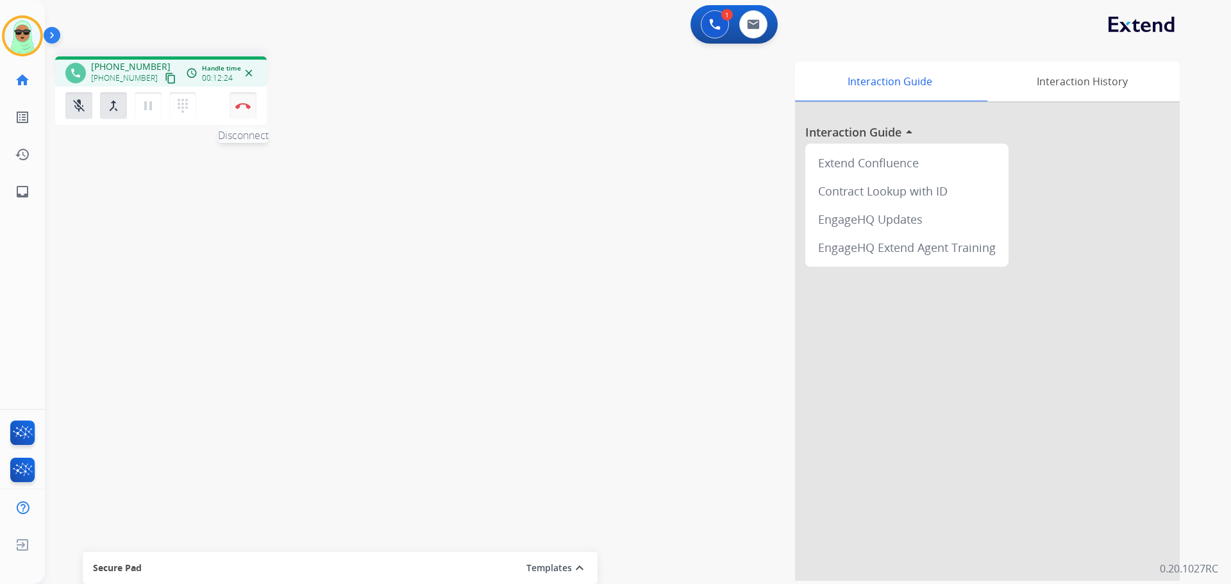
click at [235, 107] on img at bounding box center [242, 106] width 15 height 6
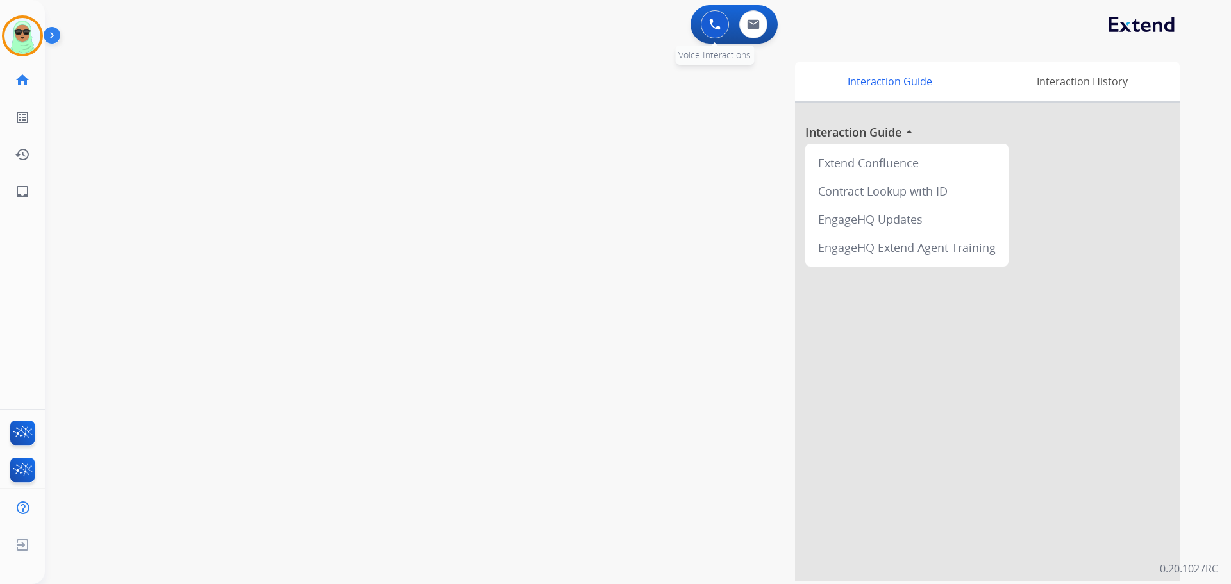
click at [718, 15] on button at bounding box center [715, 24] width 28 height 28
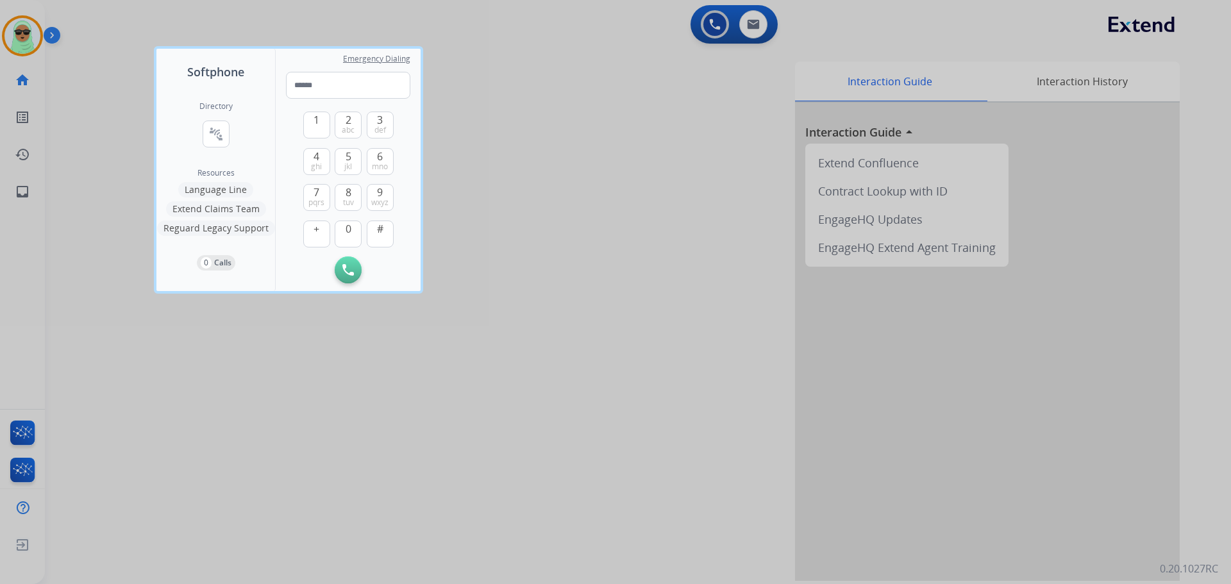
click at [711, 19] on div at bounding box center [615, 292] width 1231 height 584
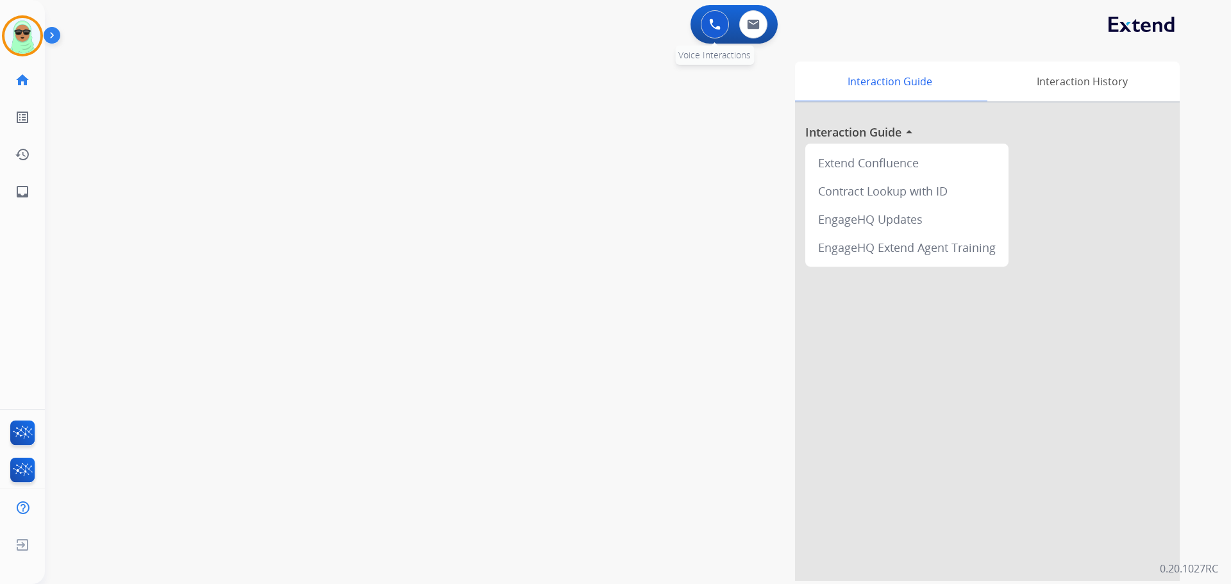
click at [710, 33] on button at bounding box center [715, 24] width 28 height 28
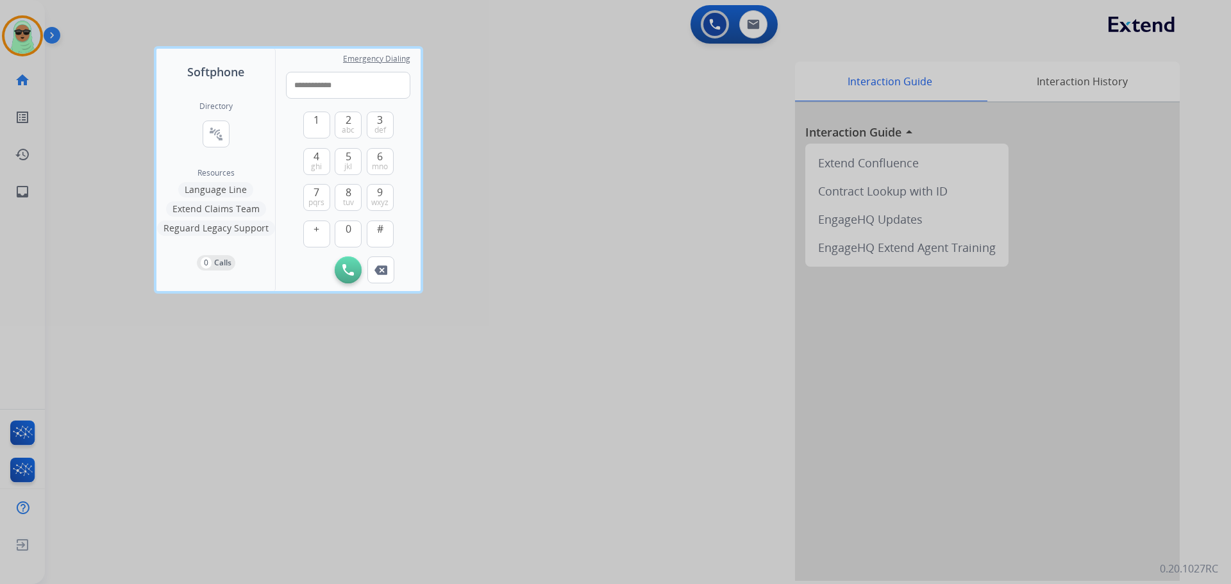
drag, startPoint x: 301, startPoint y: 90, endPoint x: 240, endPoint y: 97, distance: 61.3
click at [244, 96] on div "**********" at bounding box center [288, 170] width 264 height 242
type input "**********"
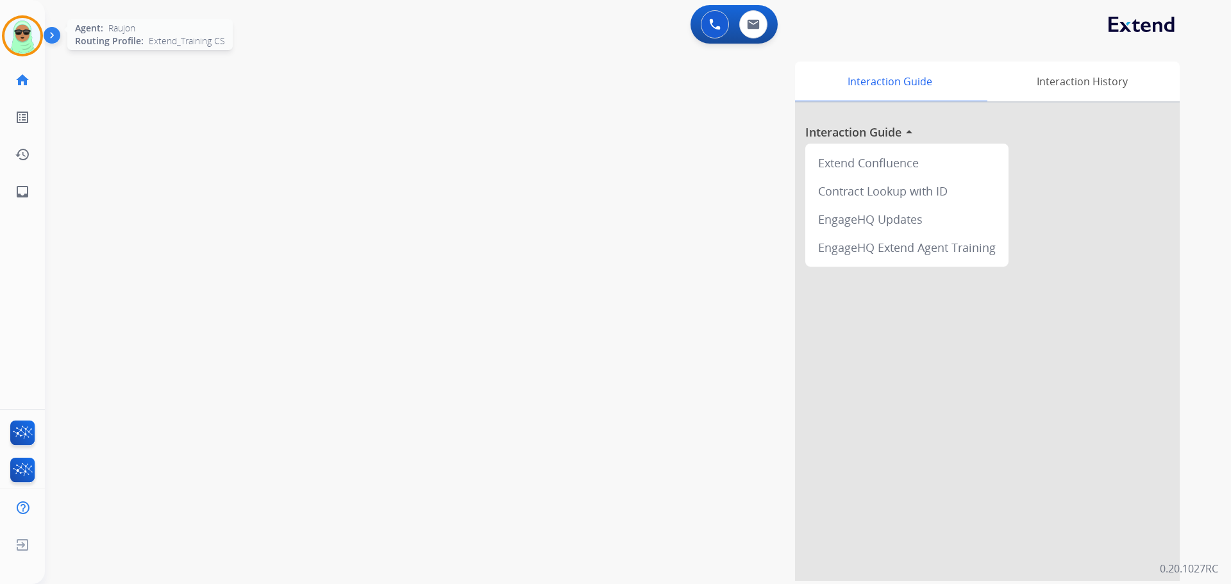
click at [12, 37] on img at bounding box center [22, 36] width 36 height 36
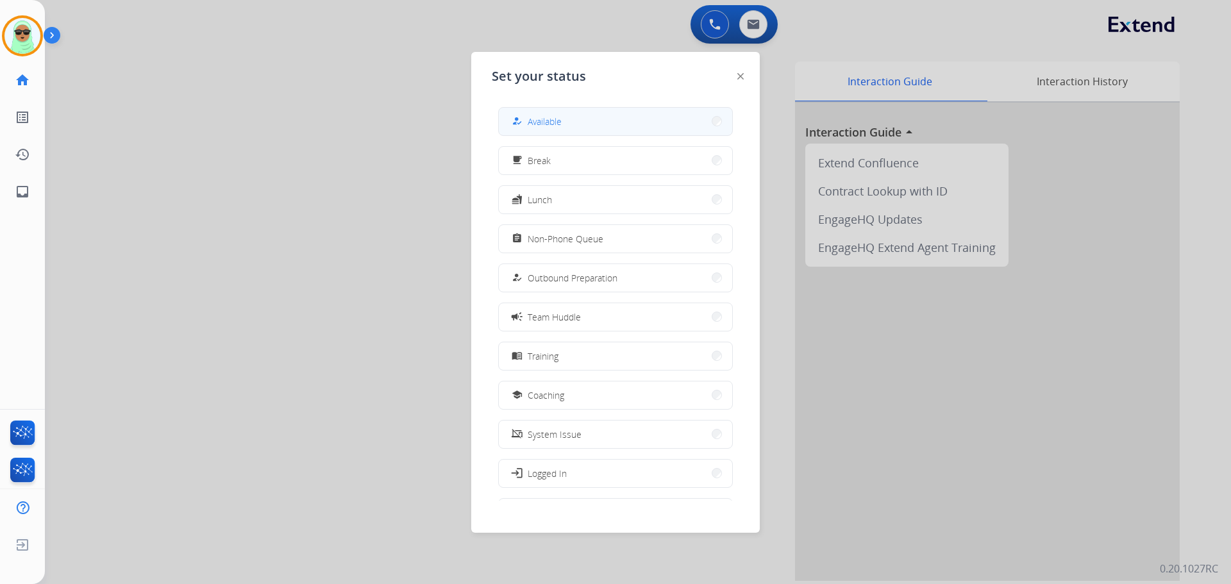
click at [574, 120] on button "how_to_reg Available" at bounding box center [615, 122] width 233 height 28
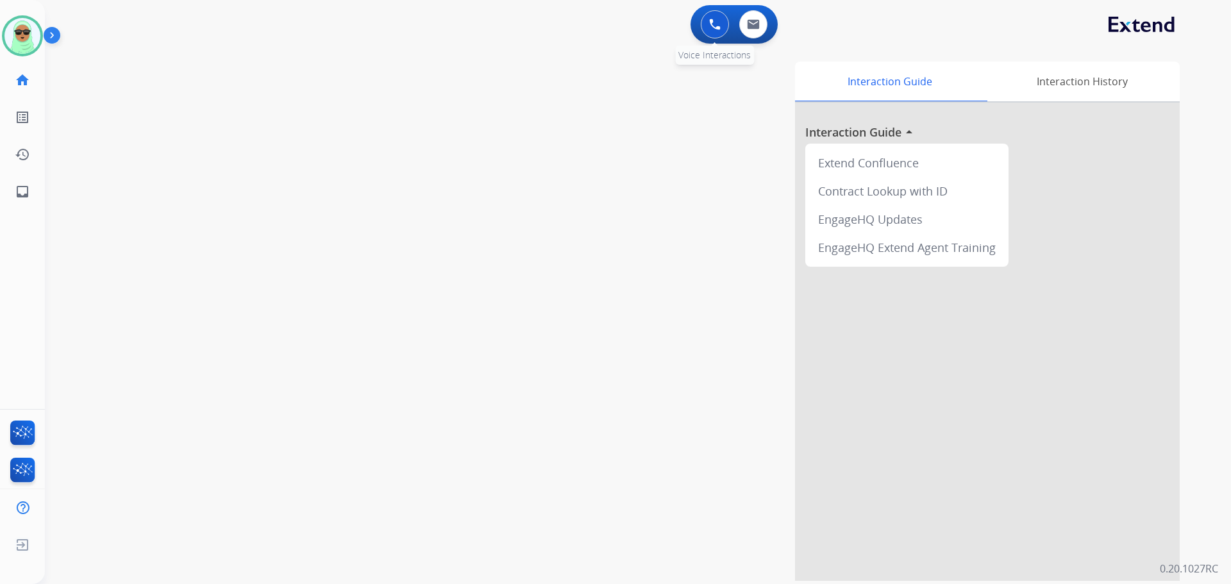
click at [718, 29] on img at bounding box center [715, 25] width 12 height 12
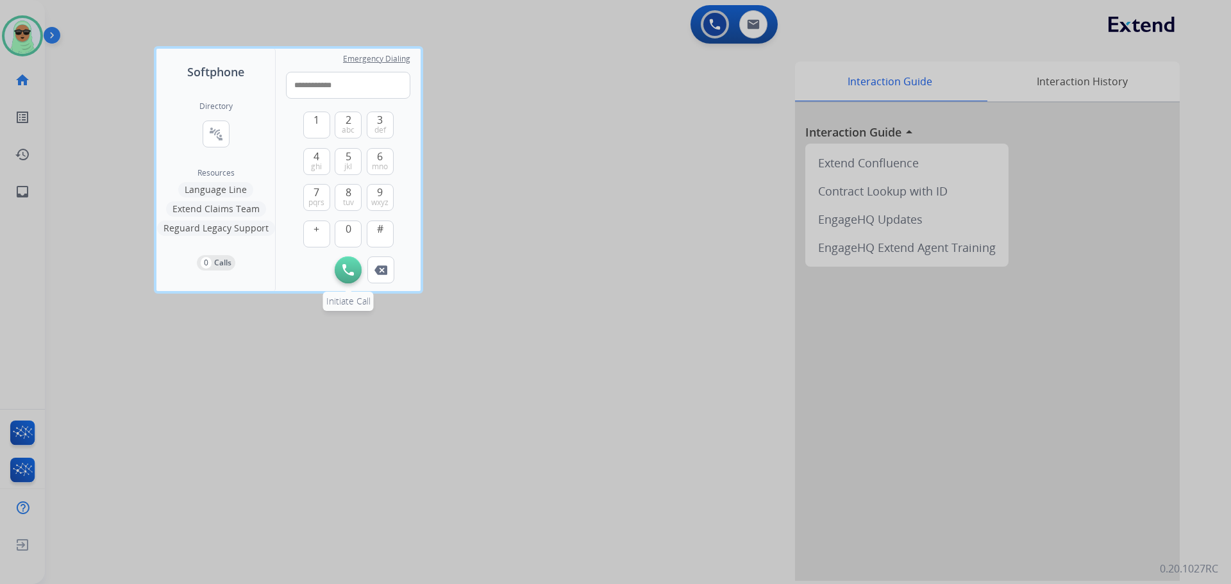
type input "**********"
click at [353, 267] on img at bounding box center [348, 270] width 12 height 12
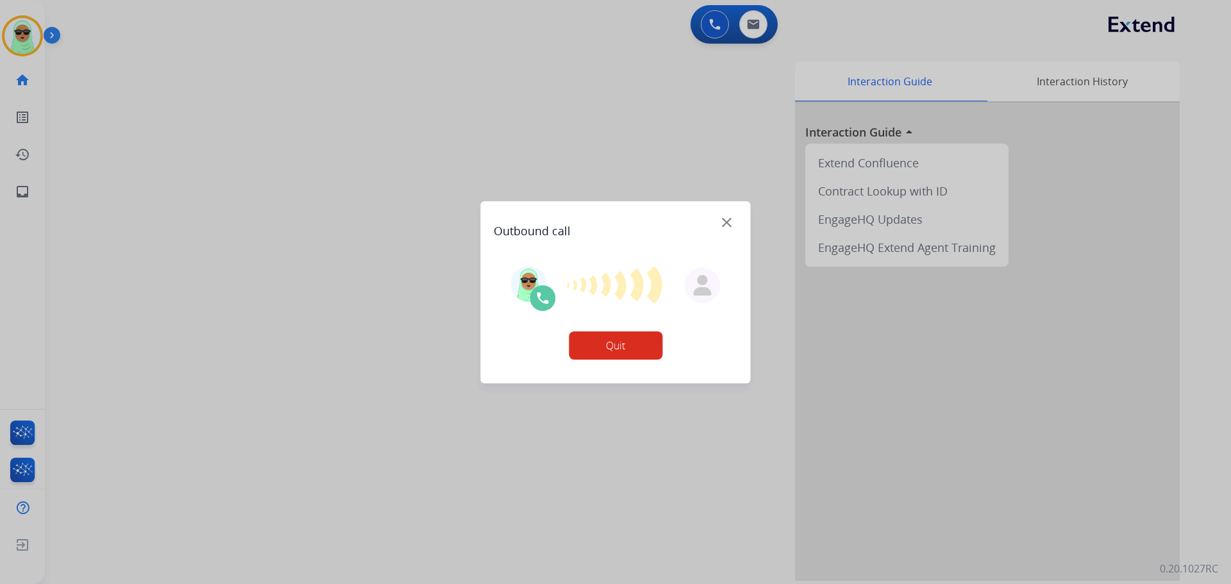
click at [621, 333] on button "Quit" at bounding box center [616, 345] width 94 height 28
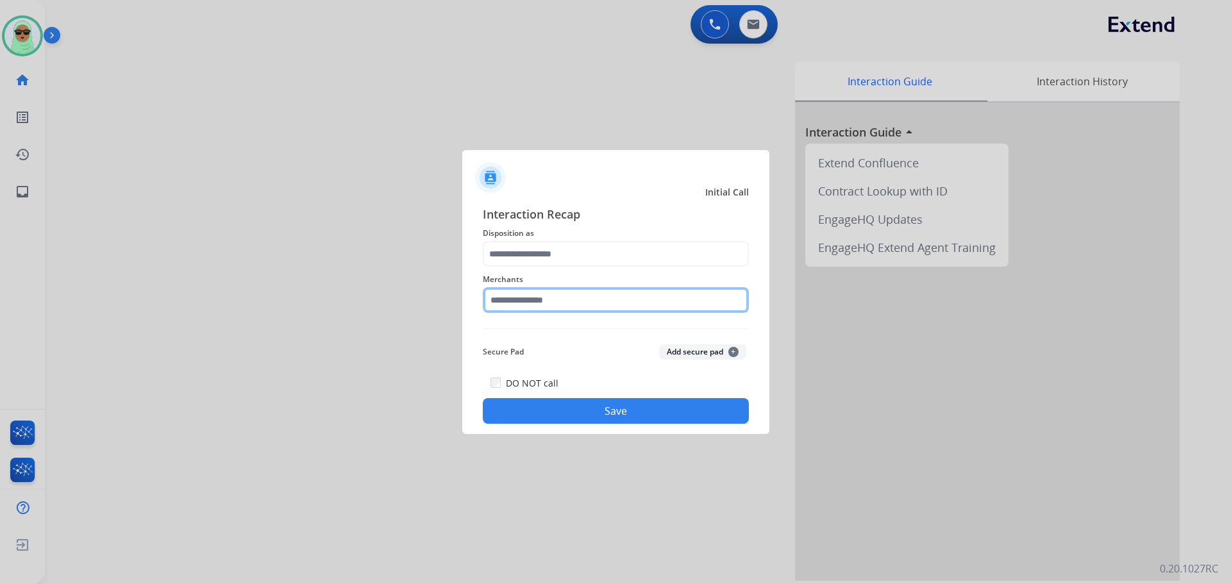
click at [603, 306] on input "text" at bounding box center [616, 300] width 266 height 26
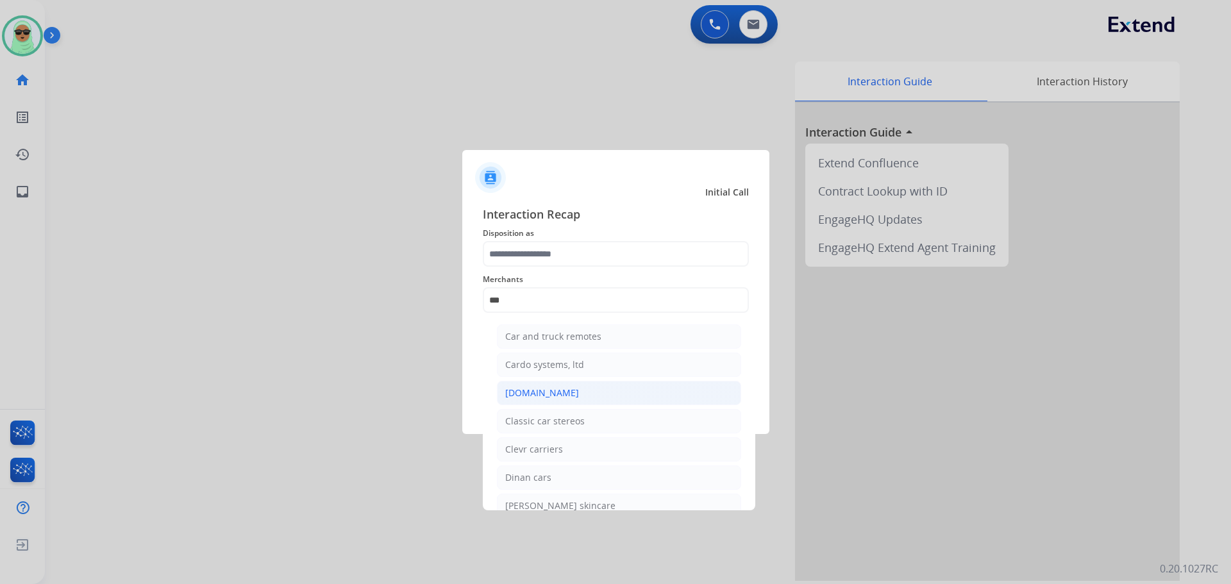
drag, startPoint x: 594, startPoint y: 394, endPoint x: 592, endPoint y: 365, distance: 28.3
click at [594, 389] on li "[DOMAIN_NAME]" at bounding box center [619, 393] width 244 height 24
type input "**********"
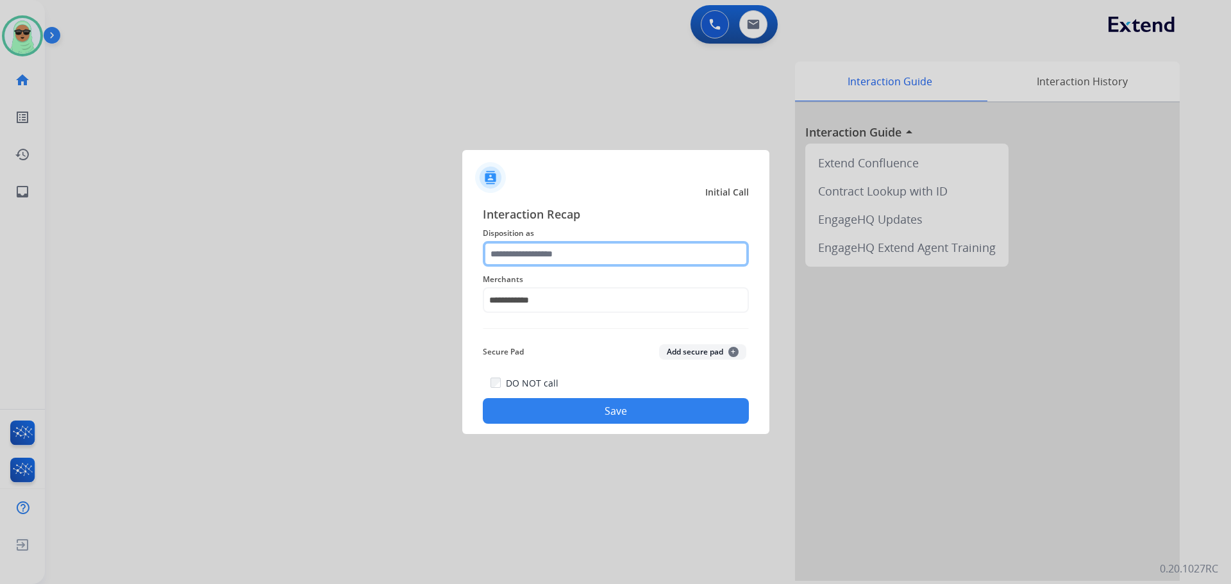
click at [589, 265] on input "text" at bounding box center [616, 254] width 266 height 26
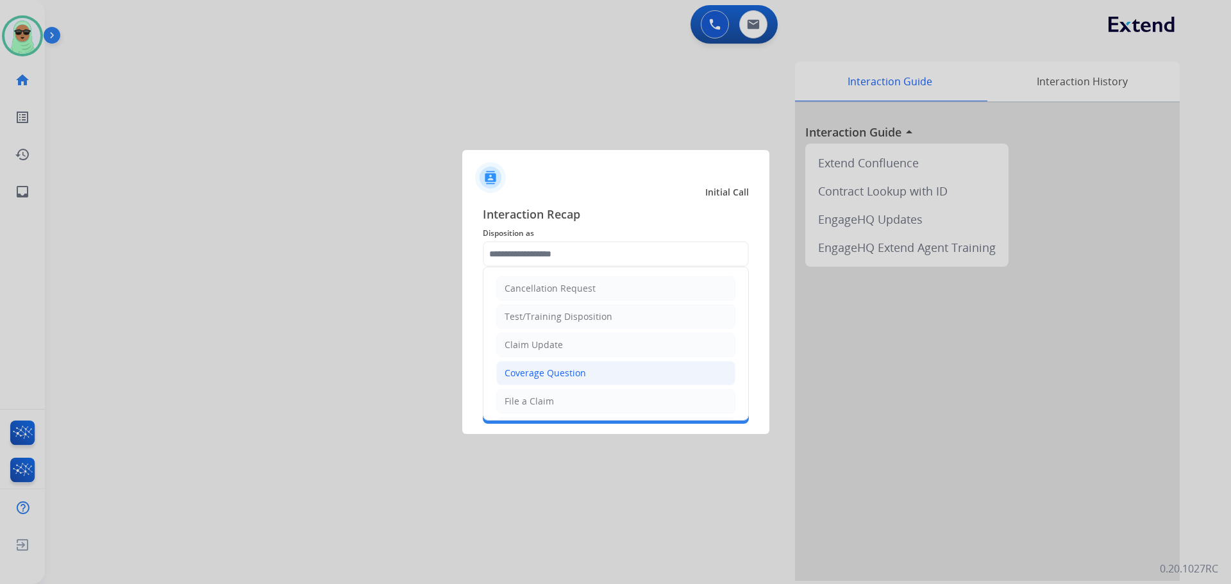
click at [577, 367] on div "Coverage Question" at bounding box center [545, 373] width 81 height 13
type input "**********"
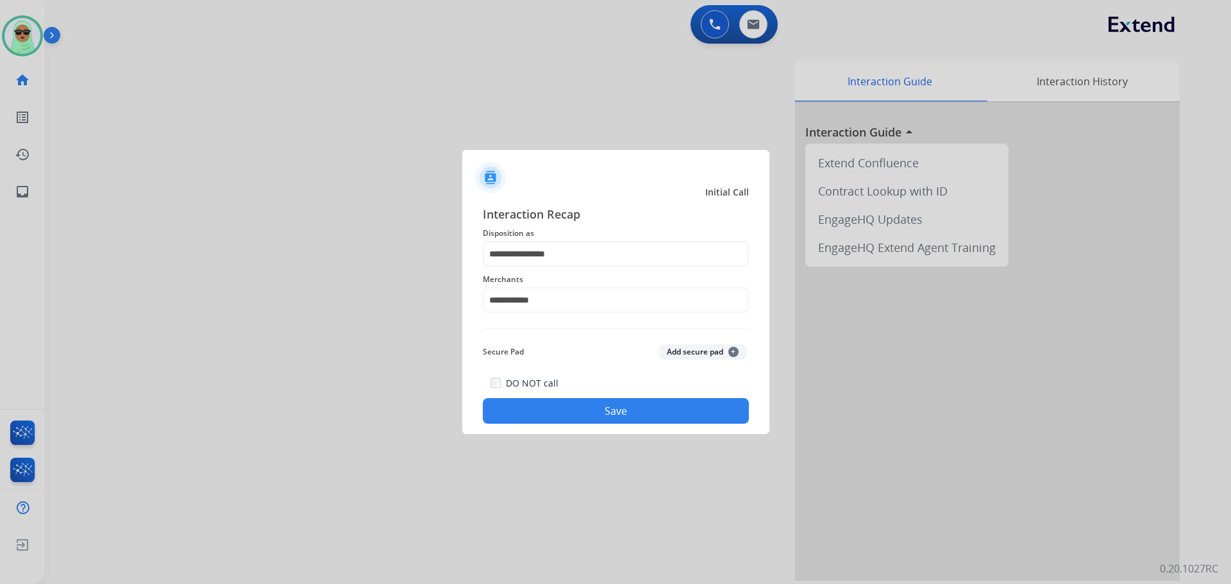
click at [643, 437] on div at bounding box center [615, 292] width 1231 height 584
click at [656, 414] on button "Save" at bounding box center [616, 411] width 266 height 26
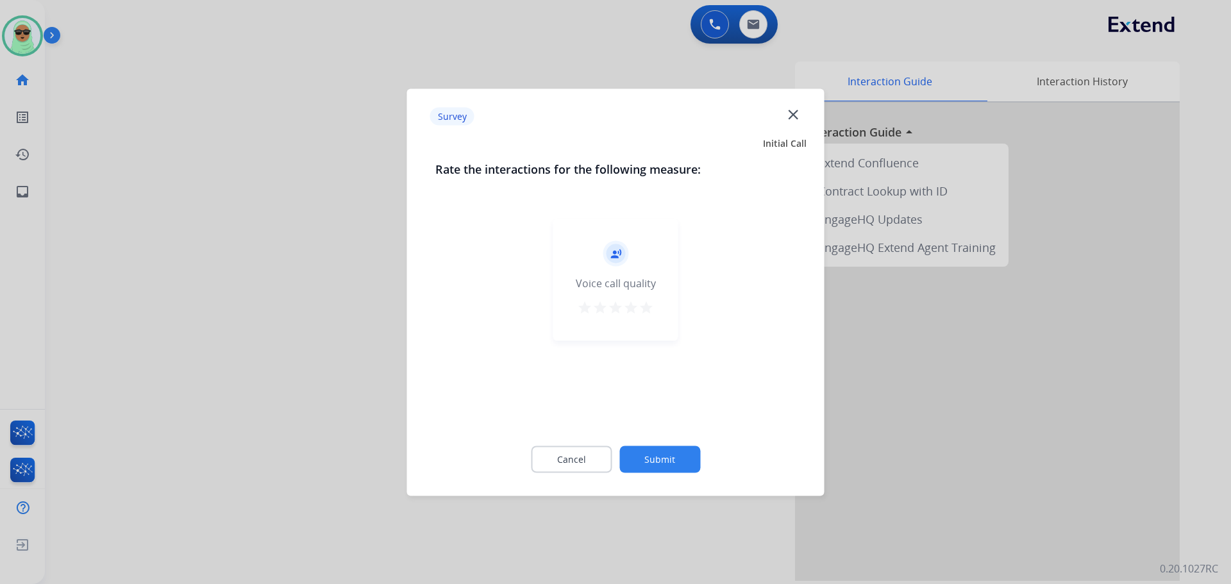
drag, startPoint x: 671, startPoint y: 421, endPoint x: 675, endPoint y: 427, distance: 7.5
click at [675, 427] on div "record_voice_over Voice call quality star star star star star" at bounding box center [615, 319] width 361 height 222
click at [687, 450] on button "Submit" at bounding box center [659, 459] width 81 height 27
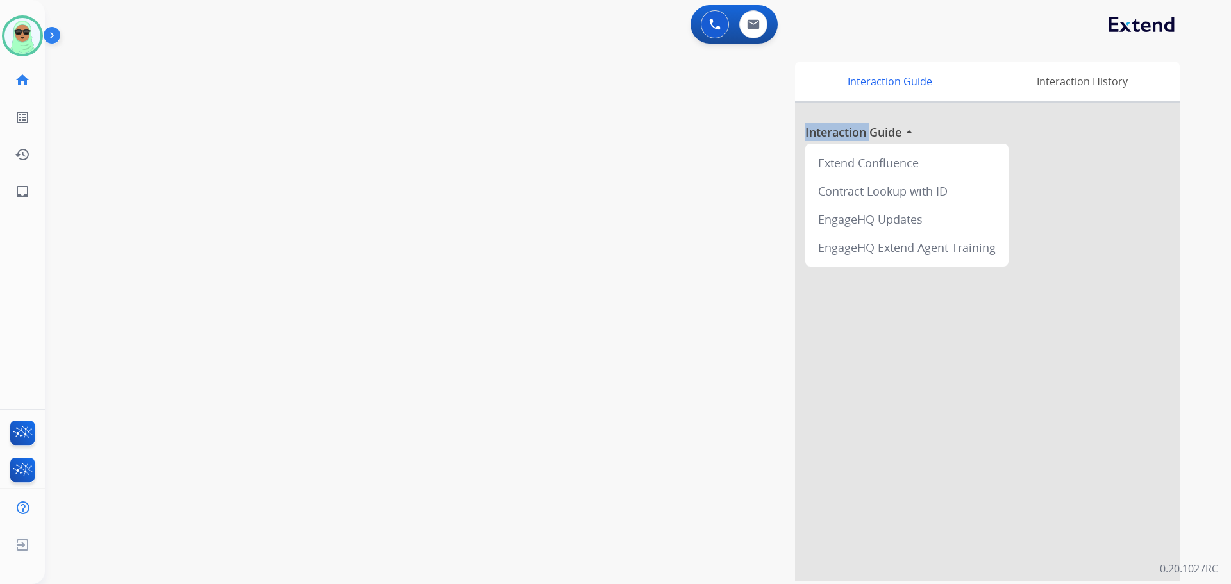
click at [687, 450] on div "Interaction Guide Interaction History Interaction Guide arrow_drop_up Extend Co…" at bounding box center [801, 321] width 755 height 519
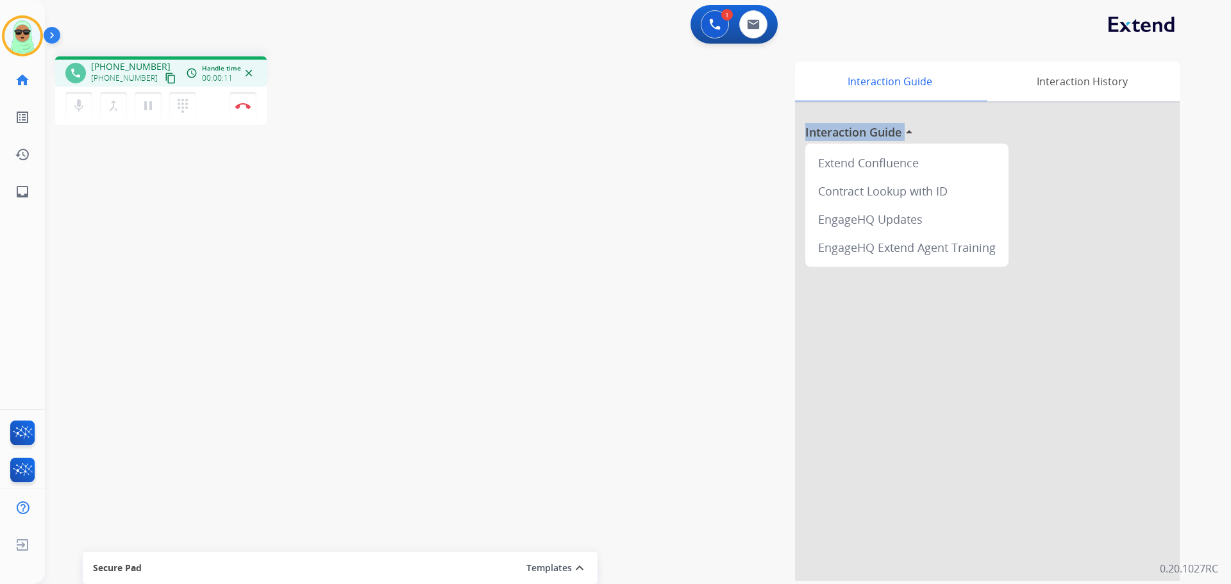
click at [165, 81] on mat-icon "content_copy" at bounding box center [171, 78] width 12 height 12
click at [60, 196] on div "phone +14049516752 +14049516752 content_copy access_time Call metrics Queue 00:…" at bounding box center [622, 313] width 1155 height 535
click at [247, 108] on img at bounding box center [242, 106] width 15 height 6
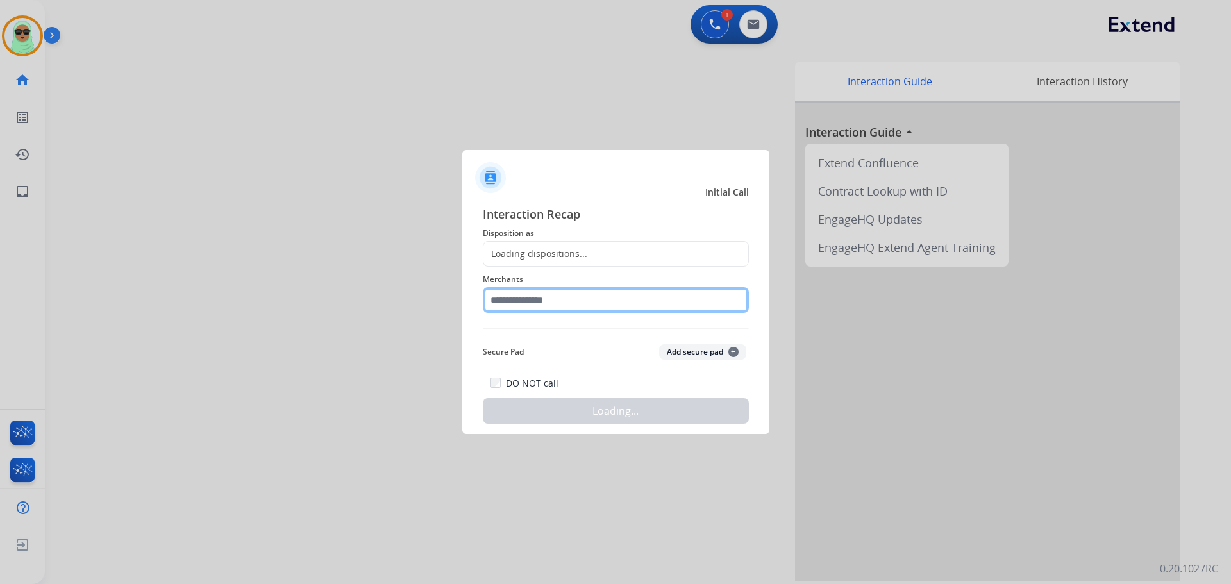
click at [587, 307] on input "text" at bounding box center [616, 300] width 266 height 26
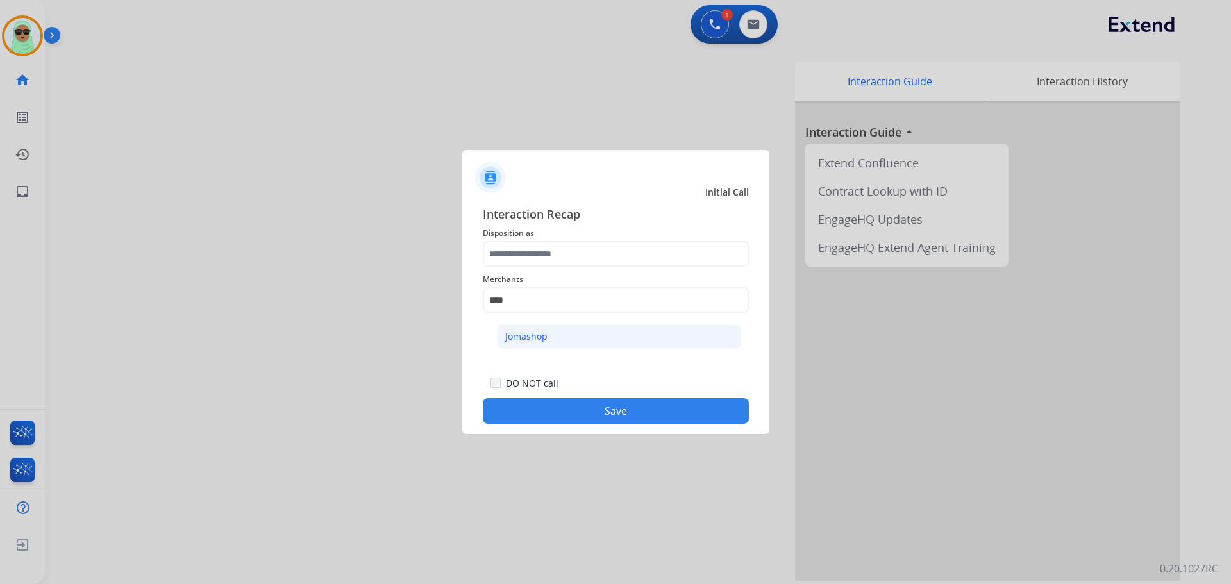
click at [594, 337] on li "Jomashop" at bounding box center [619, 336] width 244 height 24
type input "********"
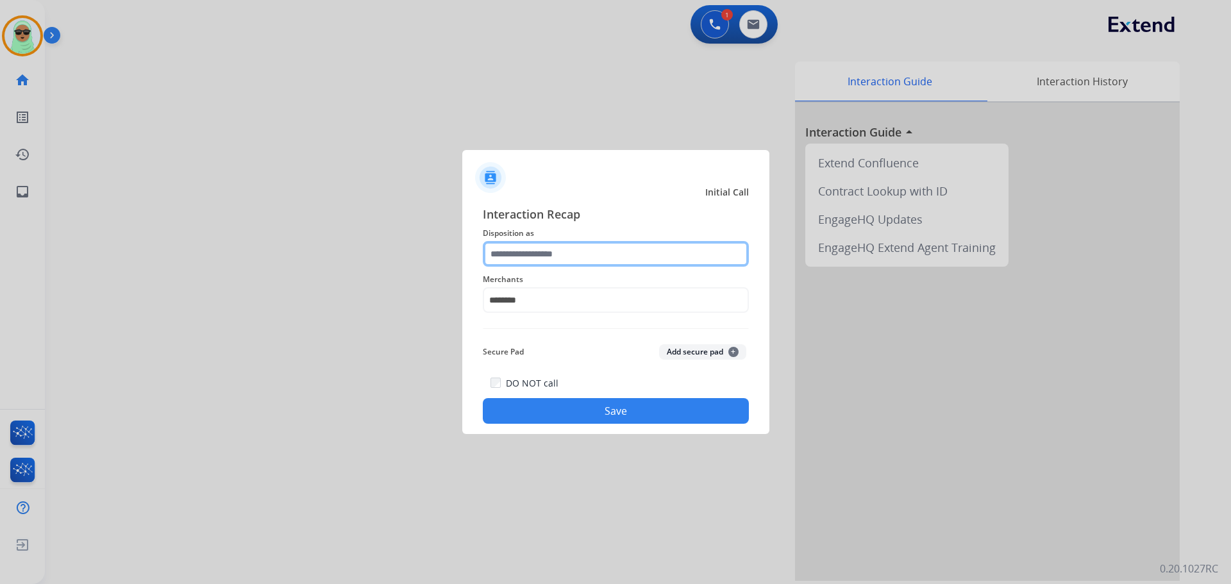
click at [552, 242] on input "text" at bounding box center [616, 254] width 266 height 26
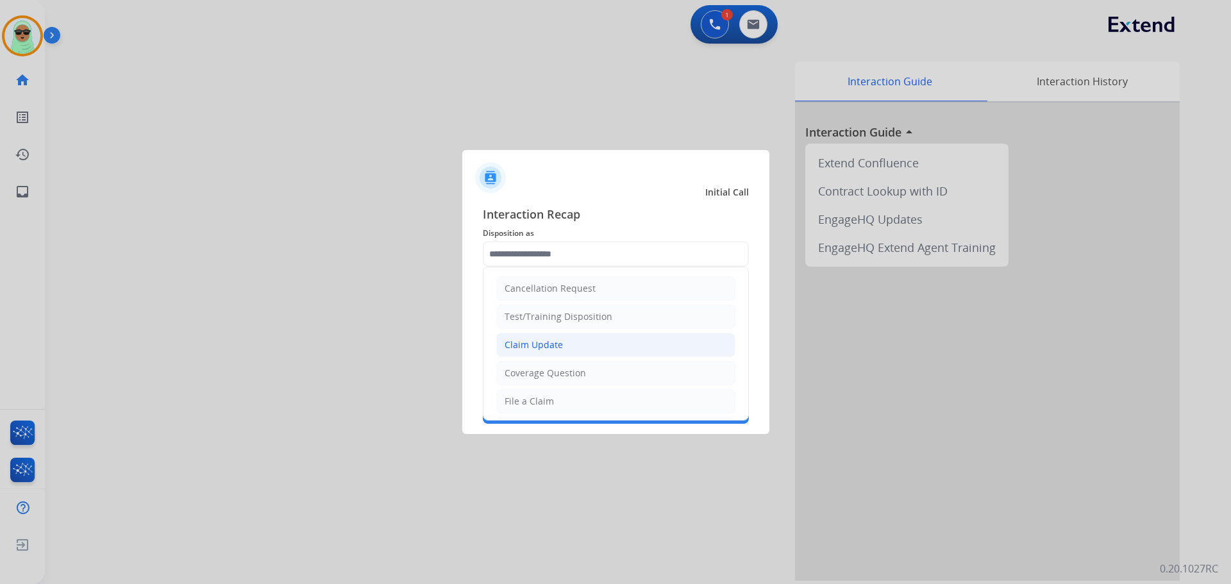
click at [563, 336] on li "Claim Update" at bounding box center [615, 345] width 239 height 24
type input "**********"
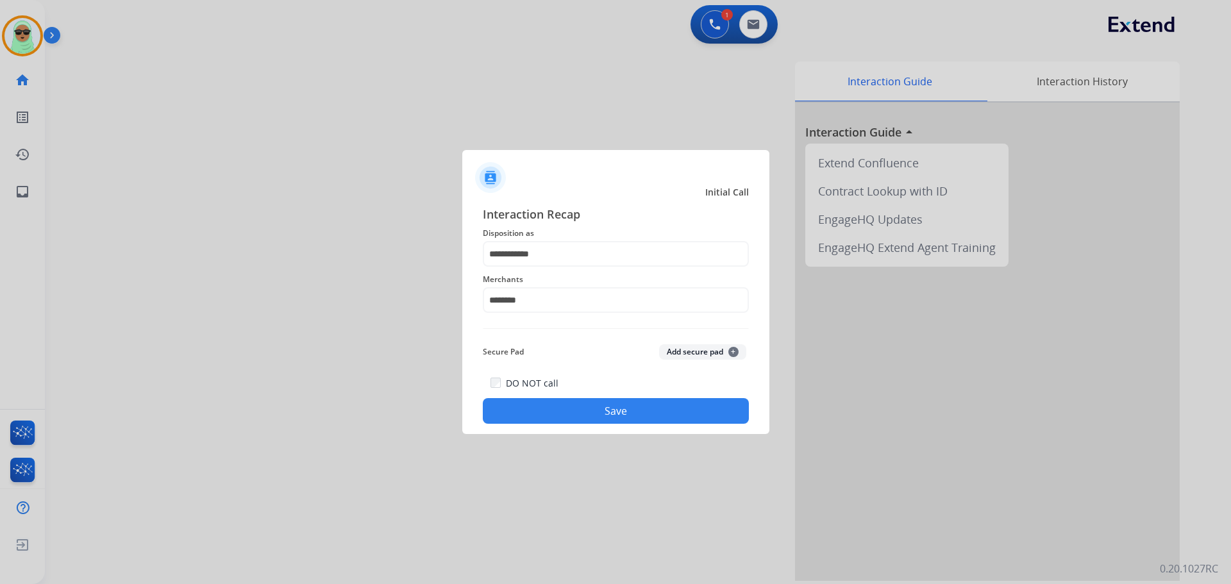
click at [587, 405] on button "Save" at bounding box center [616, 411] width 266 height 26
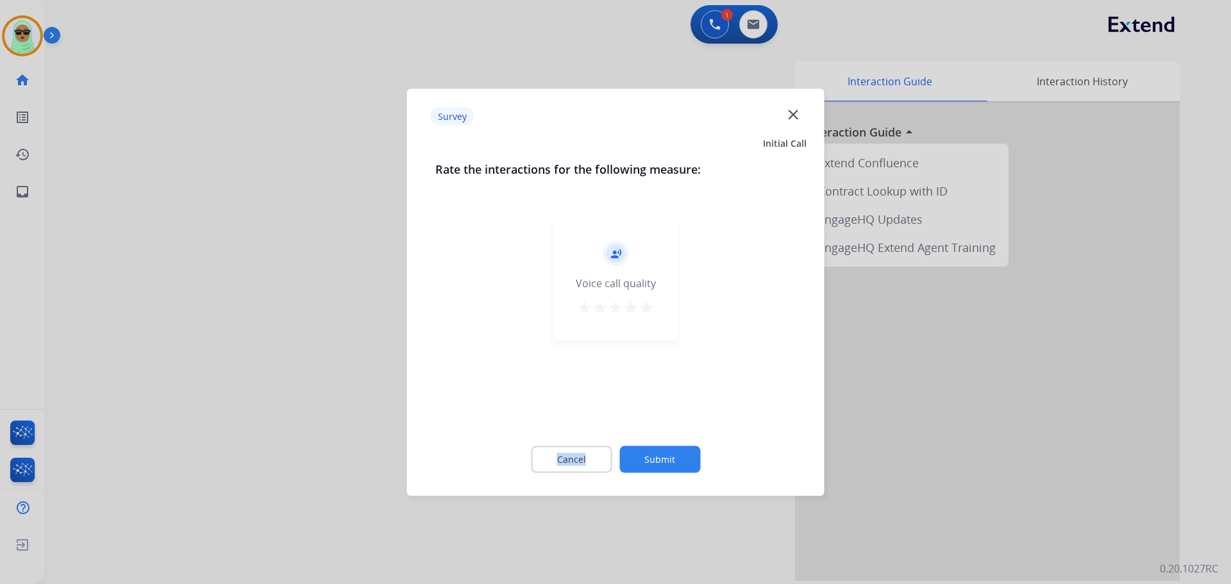
drag, startPoint x: 587, startPoint y: 405, endPoint x: 676, endPoint y: 464, distance: 107.4
click at [596, 417] on div "record_voice_over Voice call quality star star star star star" at bounding box center [615, 319] width 361 height 222
click at [678, 463] on button "Submit" at bounding box center [659, 459] width 81 height 27
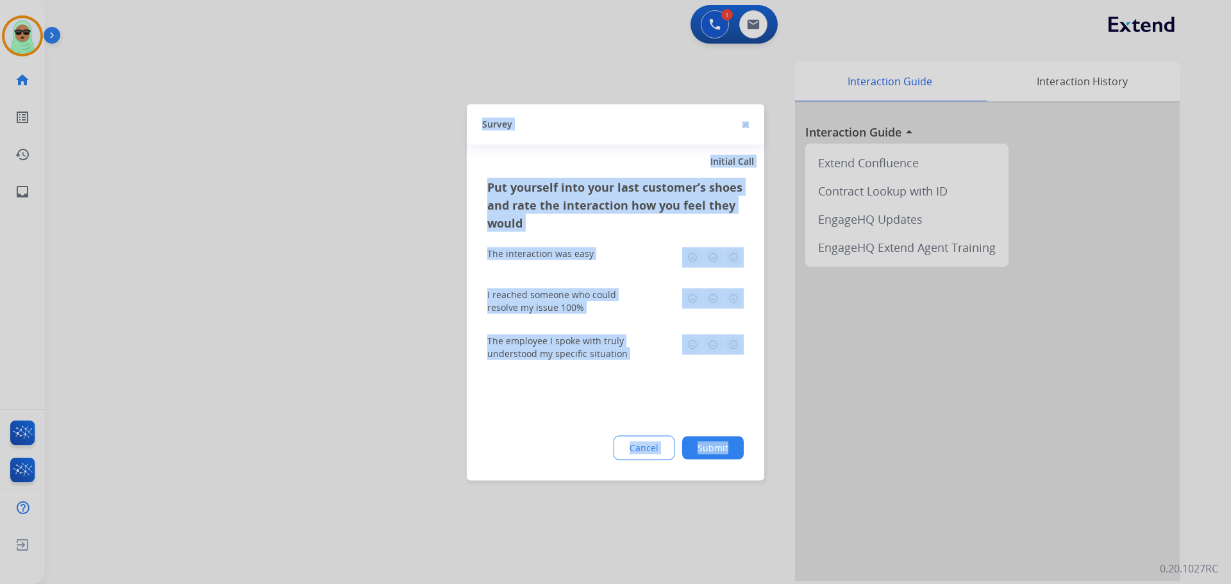
click at [678, 463] on div "Put yourself into your last customer’s shoes and rate the interaction how you f…" at bounding box center [616, 329] width 298 height 303
click at [696, 454] on button "Submit" at bounding box center [713, 447] width 62 height 23
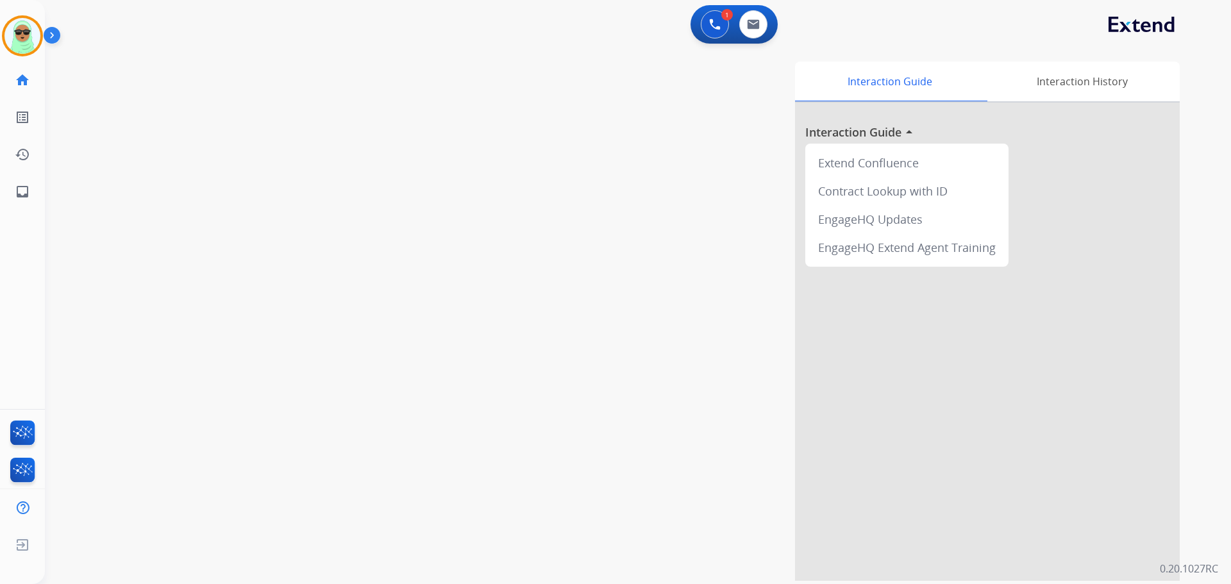
click at [701, 453] on div "Interaction Guide Interaction History Interaction Guide arrow_drop_up Extend Co…" at bounding box center [801, 321] width 755 height 519
click at [34, 38] on img at bounding box center [22, 36] width 36 height 36
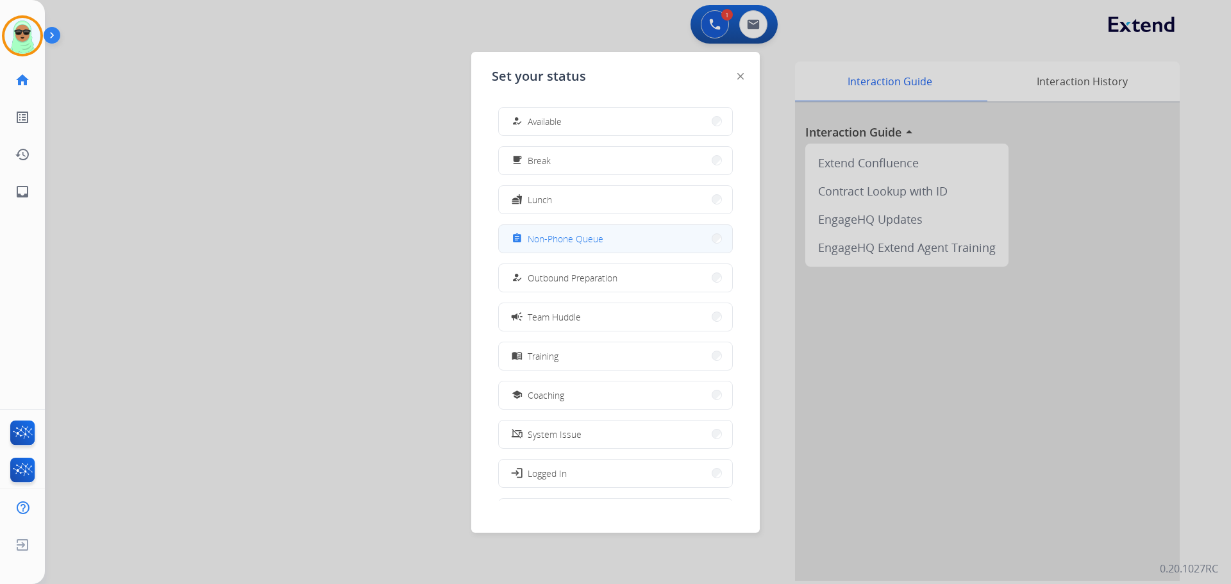
click at [546, 234] on span "Non-Phone Queue" at bounding box center [566, 238] width 76 height 13
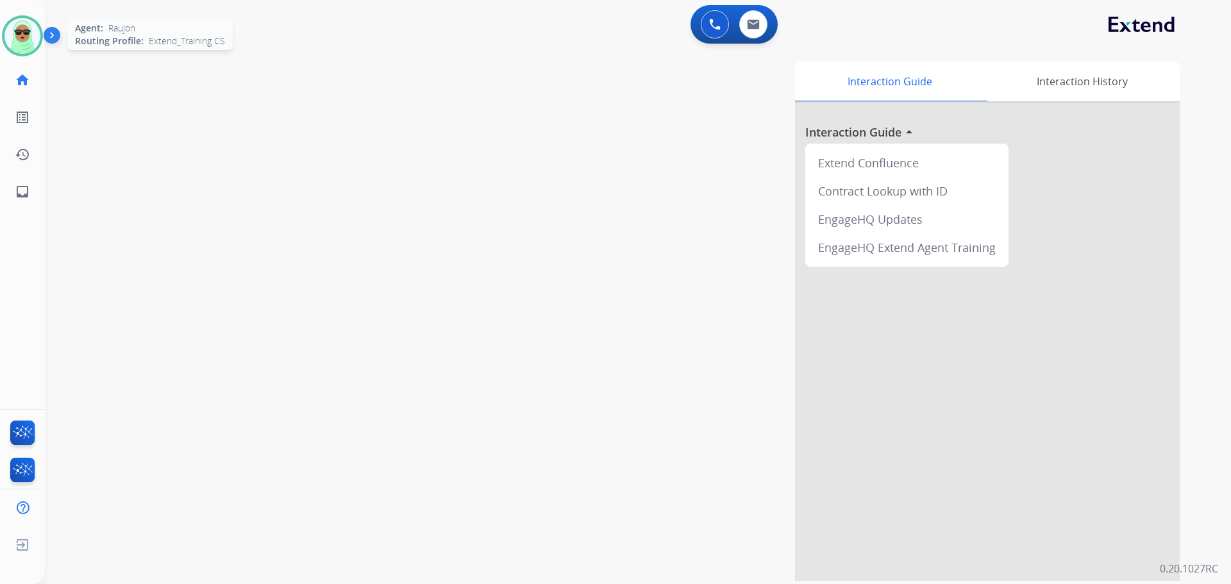
click at [18, 36] on img at bounding box center [22, 36] width 36 height 36
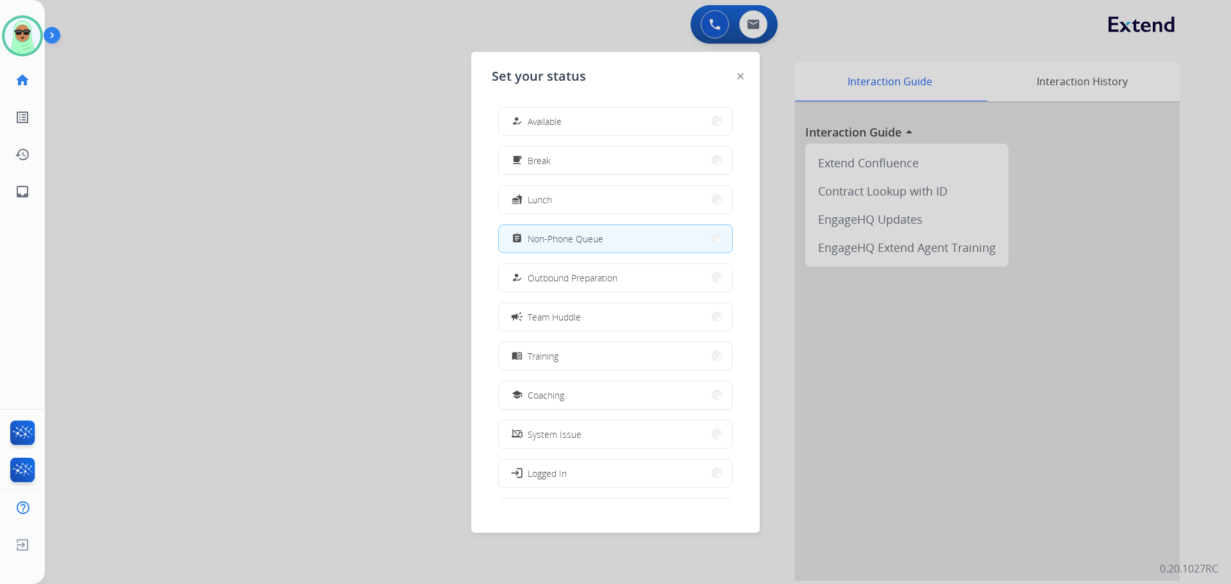
click at [281, 137] on div at bounding box center [615, 292] width 1231 height 584
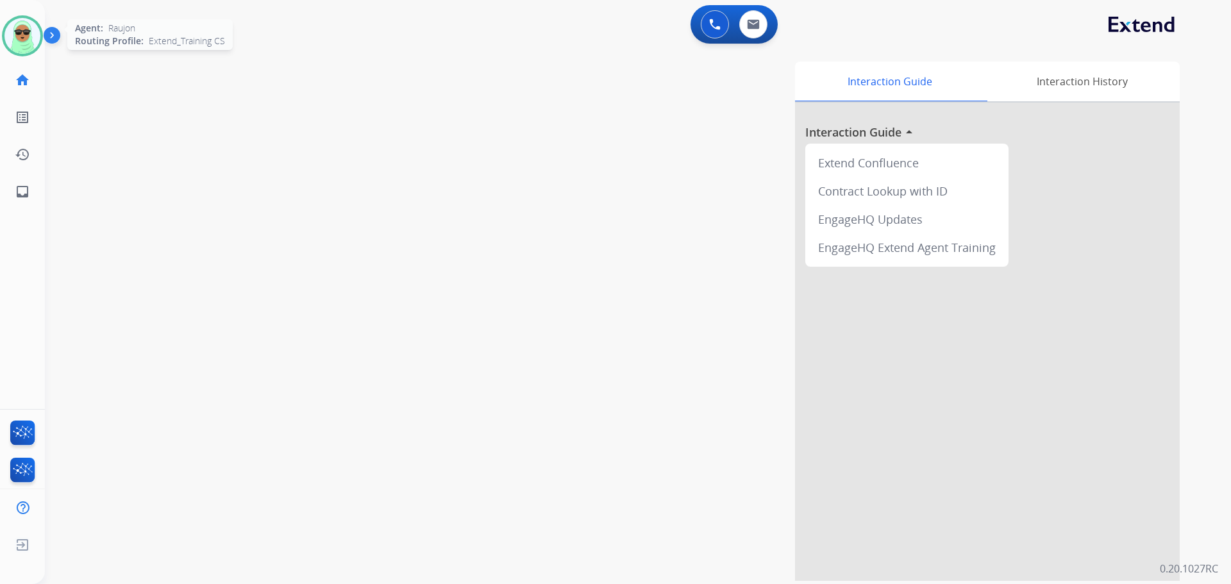
click at [31, 35] on img at bounding box center [22, 36] width 36 height 36
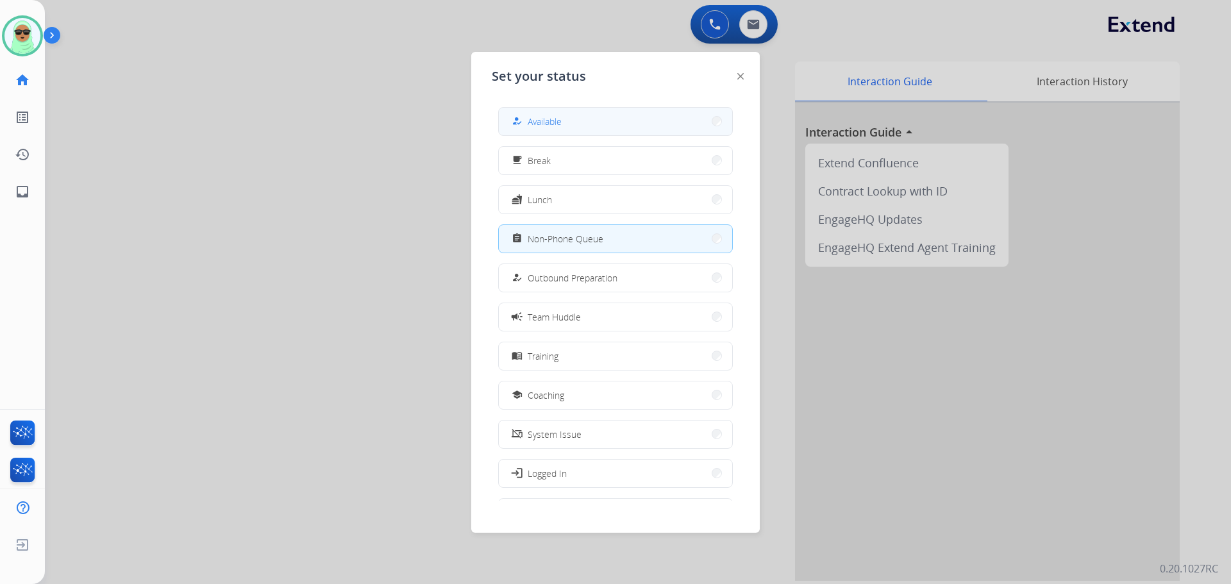
click at [651, 134] on button "how_to_reg Available" at bounding box center [615, 122] width 233 height 28
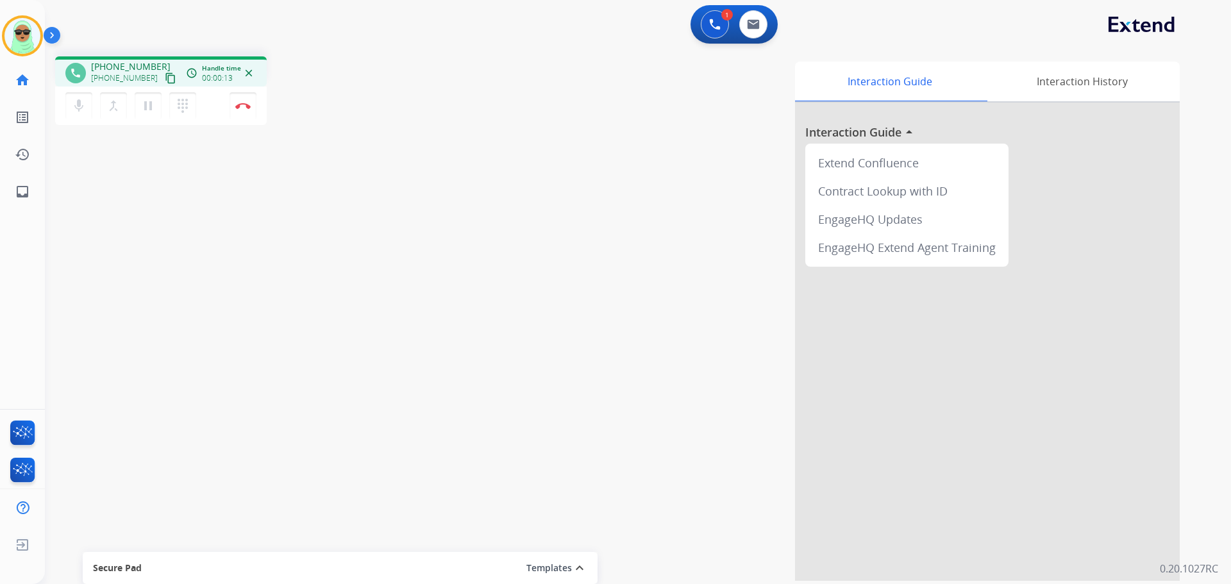
click at [124, 160] on div "phone +16612259410 +16612259410 content_copy access_time Call metrics Queue 00:…" at bounding box center [622, 313] width 1155 height 535
click at [165, 79] on mat-icon "content_copy" at bounding box center [171, 78] width 12 height 12
click at [154, 110] on mat-icon "pause" at bounding box center [147, 105] width 15 height 15
click at [161, 108] on div "mic Mute merge_type Bridge play_arrow Hold dialpad Dialpad" at bounding box center [134, 105] width 138 height 27
click at [140, 100] on button "play_arrow Hold" at bounding box center [148, 105] width 27 height 27
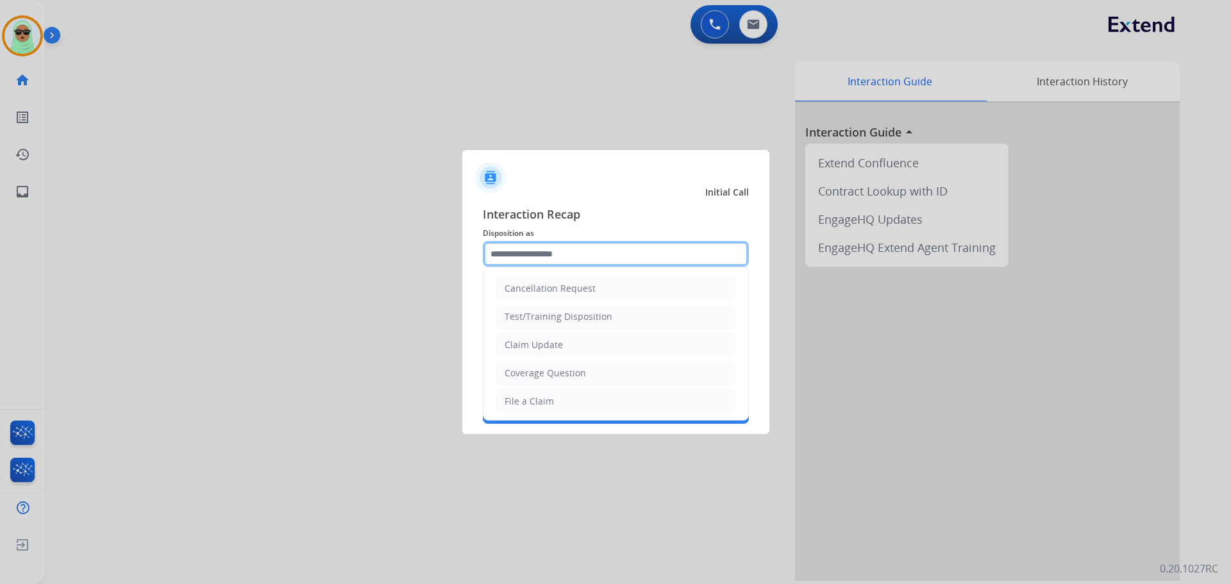
click at [497, 249] on input "text" at bounding box center [616, 254] width 266 height 26
click at [596, 353] on li "Claim Update" at bounding box center [615, 345] width 239 height 24
type input "**********"
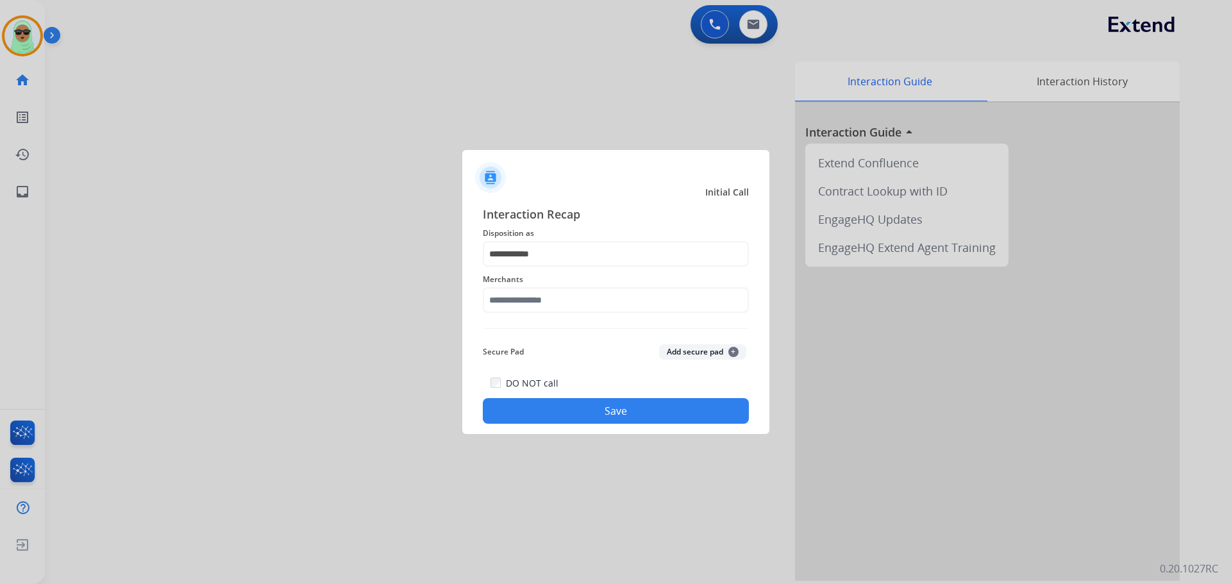
click at [578, 285] on span "Merchants" at bounding box center [616, 279] width 266 height 15
click at [558, 310] on input "text" at bounding box center [616, 300] width 266 height 26
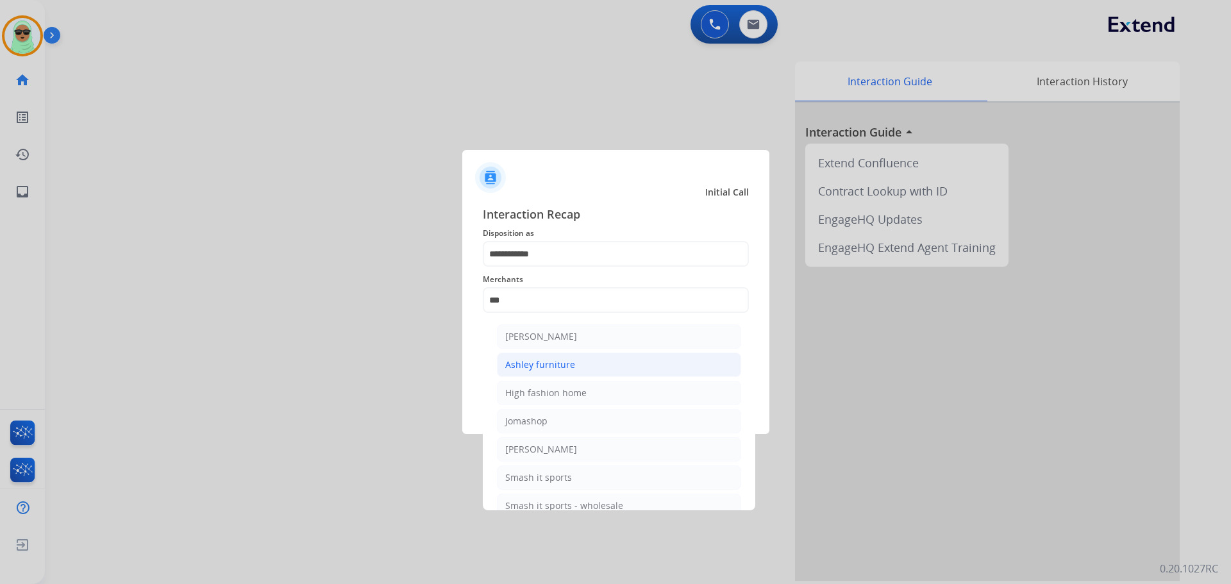
click at [578, 362] on li "Ashley furniture" at bounding box center [619, 365] width 244 height 24
type input "**********"
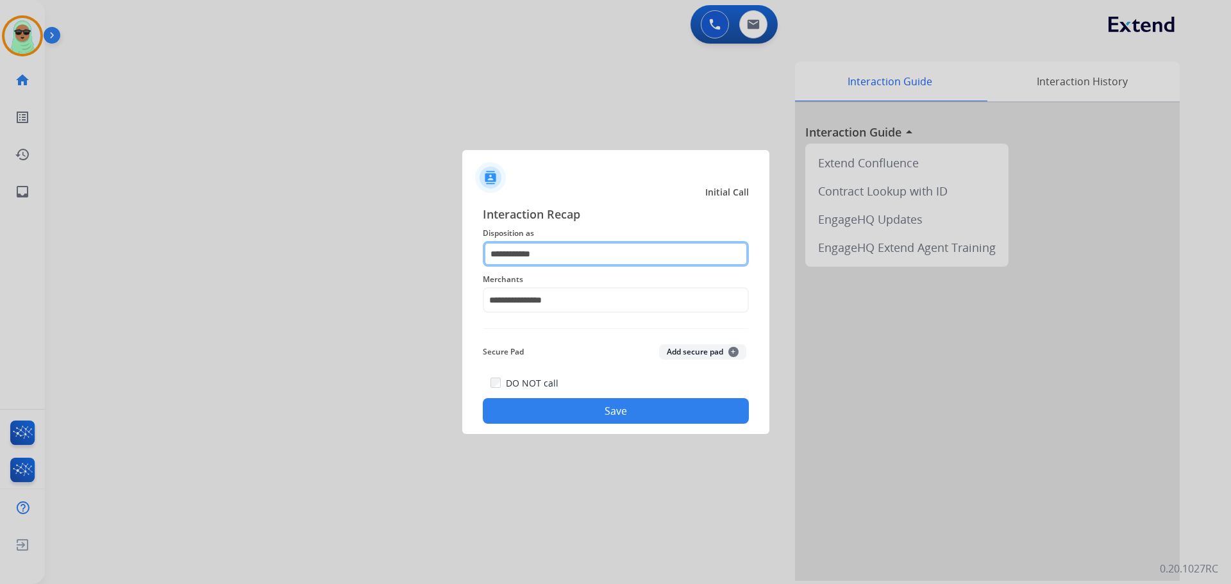
click at [566, 249] on input "**********" at bounding box center [616, 254] width 266 height 26
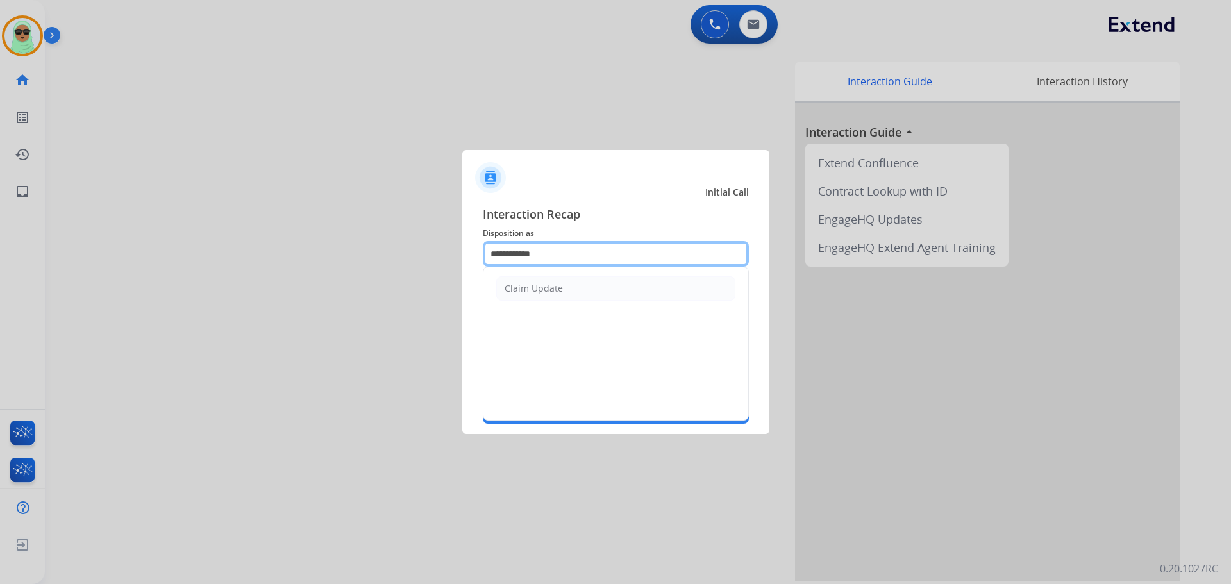
click at [566, 249] on input "**********" at bounding box center [616, 254] width 266 height 26
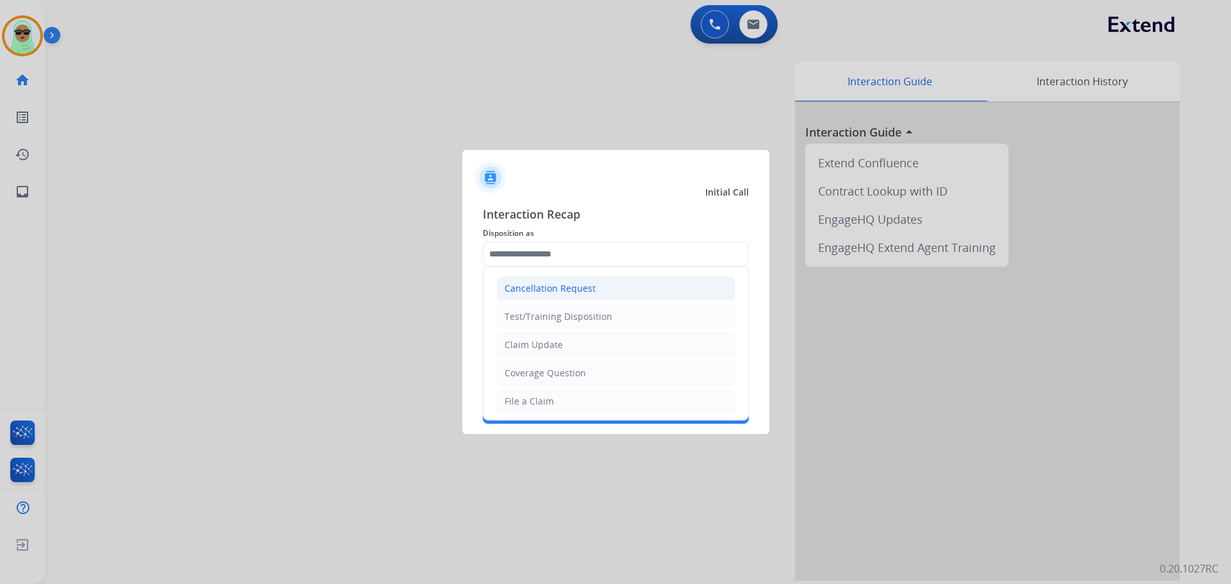
click at [587, 288] on div "Cancellation Request" at bounding box center [550, 288] width 91 height 13
type input "**********"
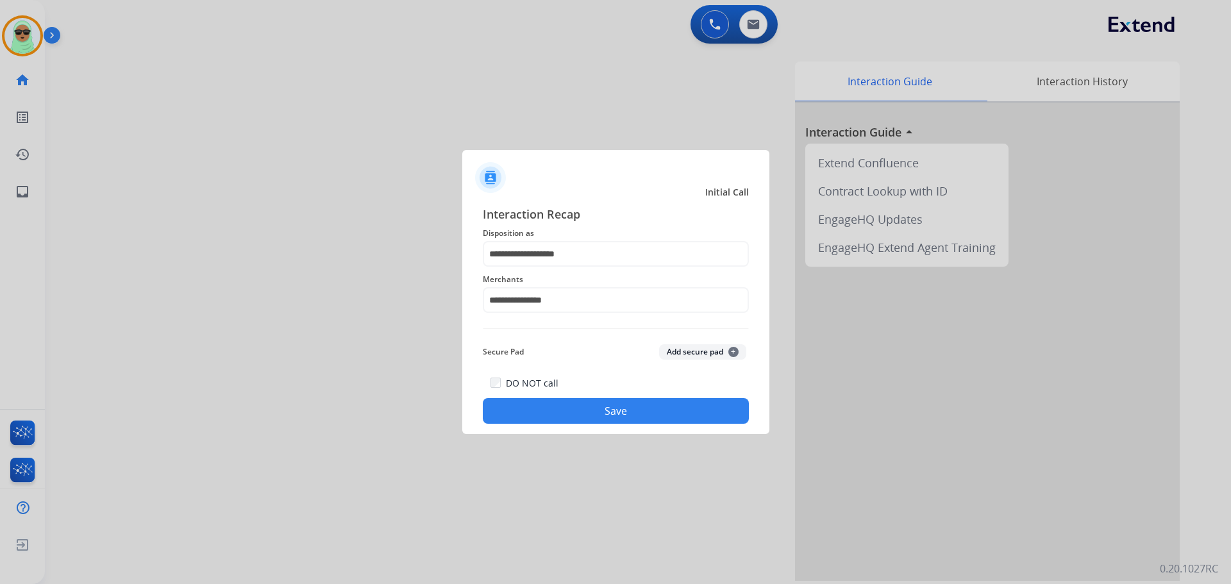
click at [582, 410] on button "Save" at bounding box center [616, 411] width 266 height 26
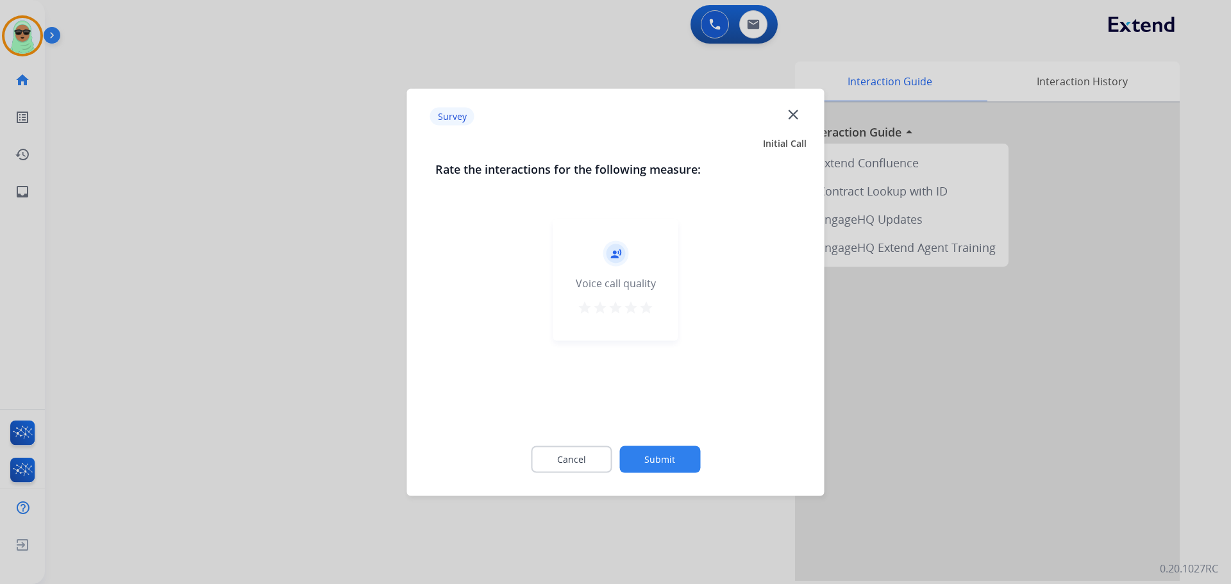
click at [660, 457] on button "Submit" at bounding box center [659, 459] width 81 height 27
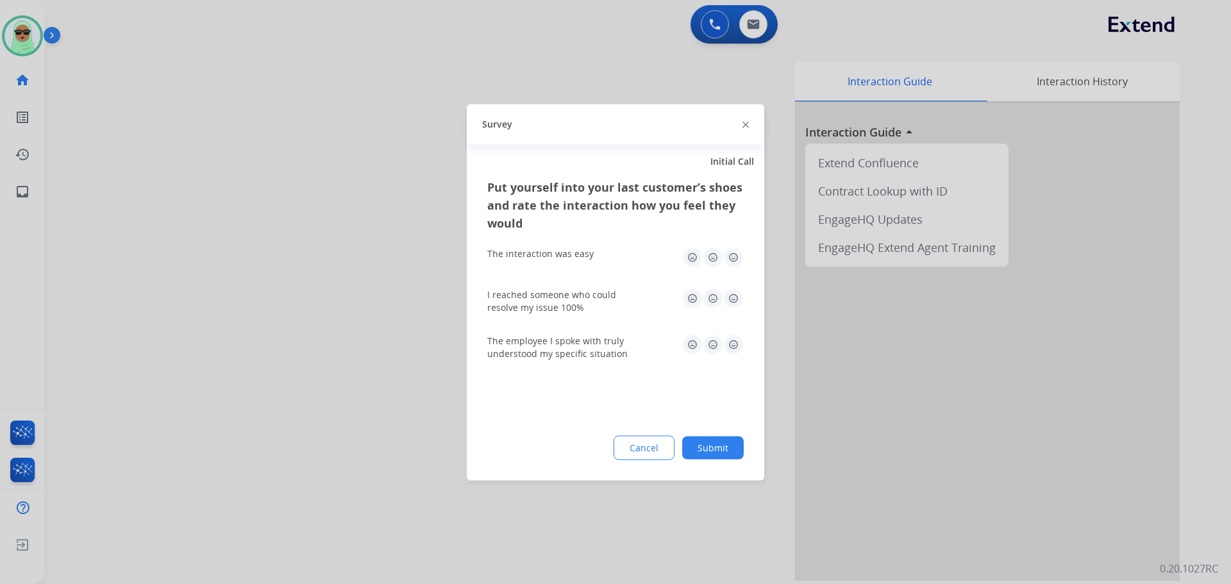
click at [726, 446] on button "Submit" at bounding box center [713, 447] width 62 height 23
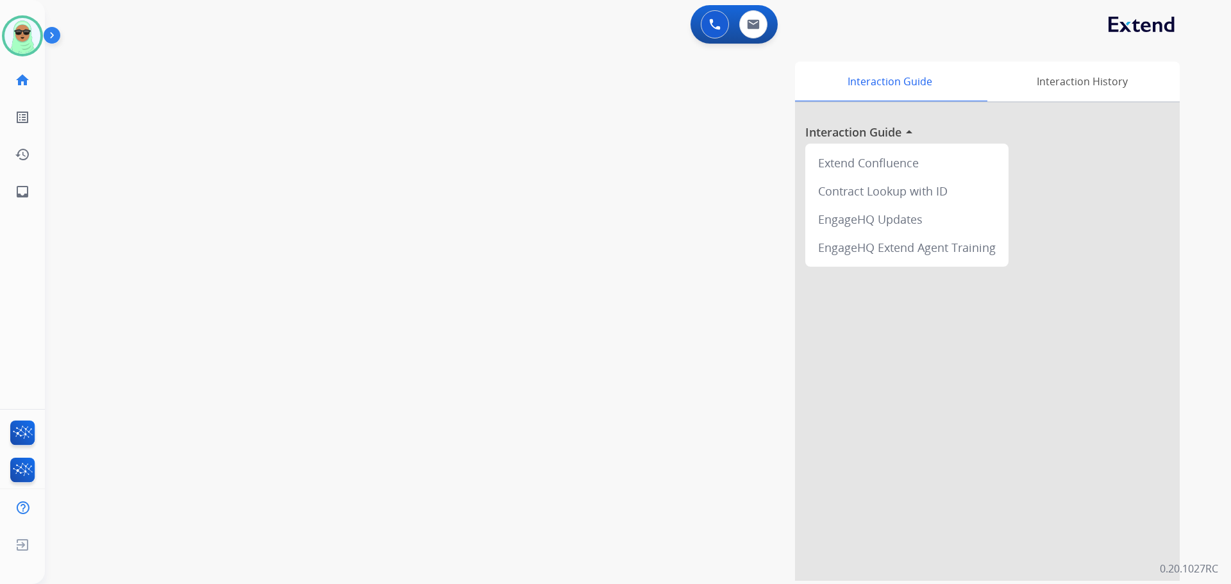
drag, startPoint x: 78, startPoint y: 149, endPoint x: 86, endPoint y: 121, distance: 29.4
click at [79, 147] on div "swap_horiz Break voice bridge close_fullscreen Connect 3-Way Call merge_type Se…" at bounding box center [622, 313] width 1155 height 535
drag, startPoint x: 20, startPoint y: 38, endPoint x: 45, endPoint y: 48, distance: 27.0
click at [20, 38] on img at bounding box center [22, 36] width 36 height 36
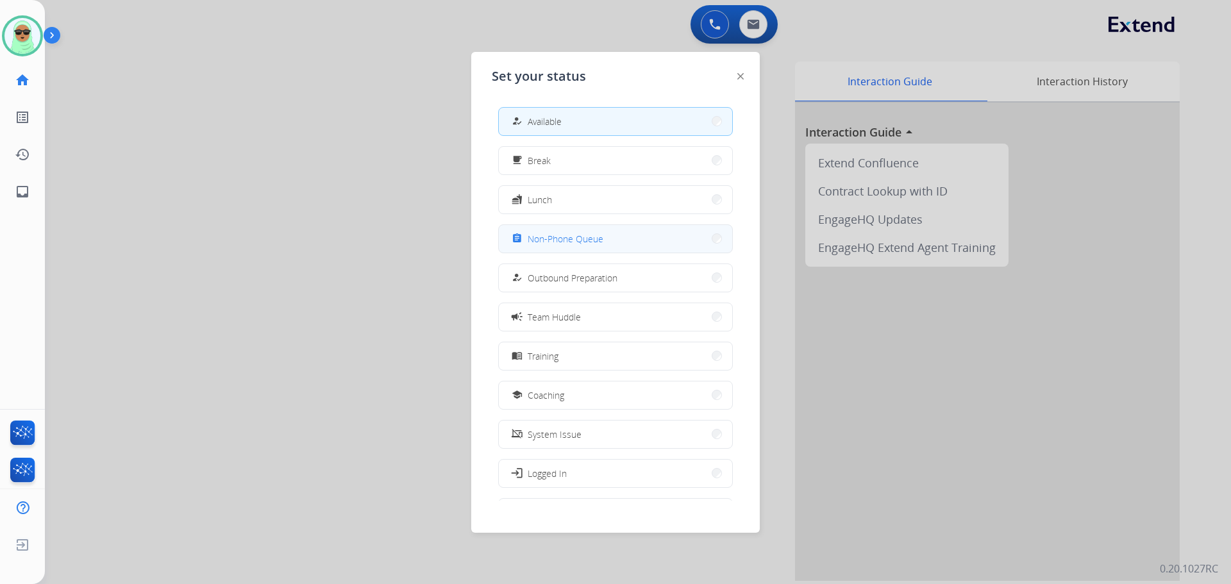
click at [596, 247] on button "assignment Non-Phone Queue" at bounding box center [615, 239] width 233 height 28
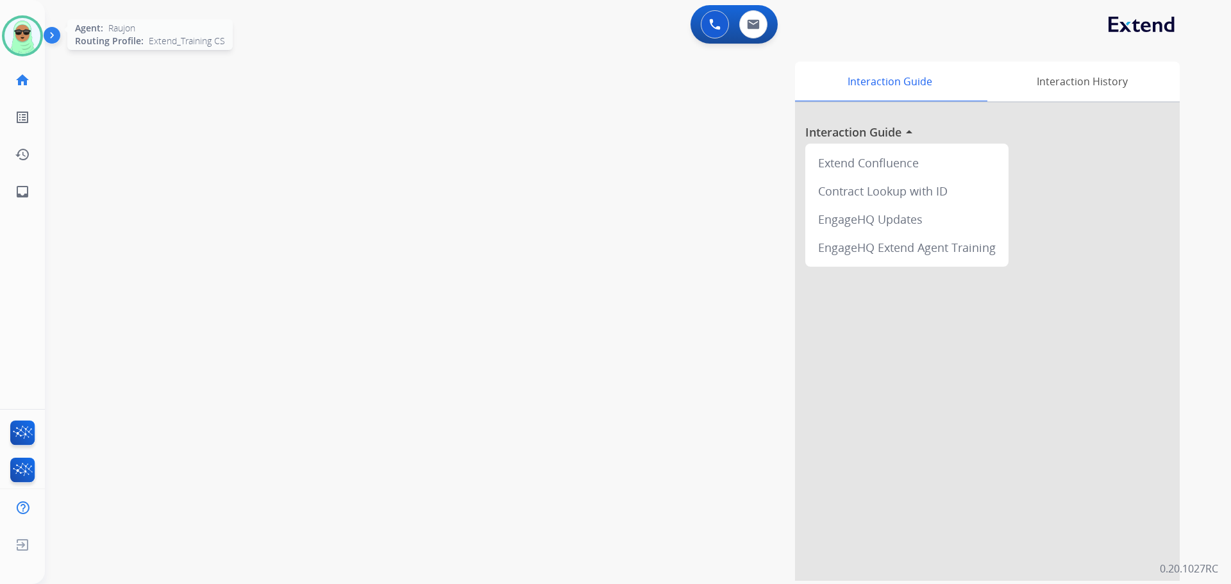
click at [17, 35] on img at bounding box center [22, 36] width 36 height 36
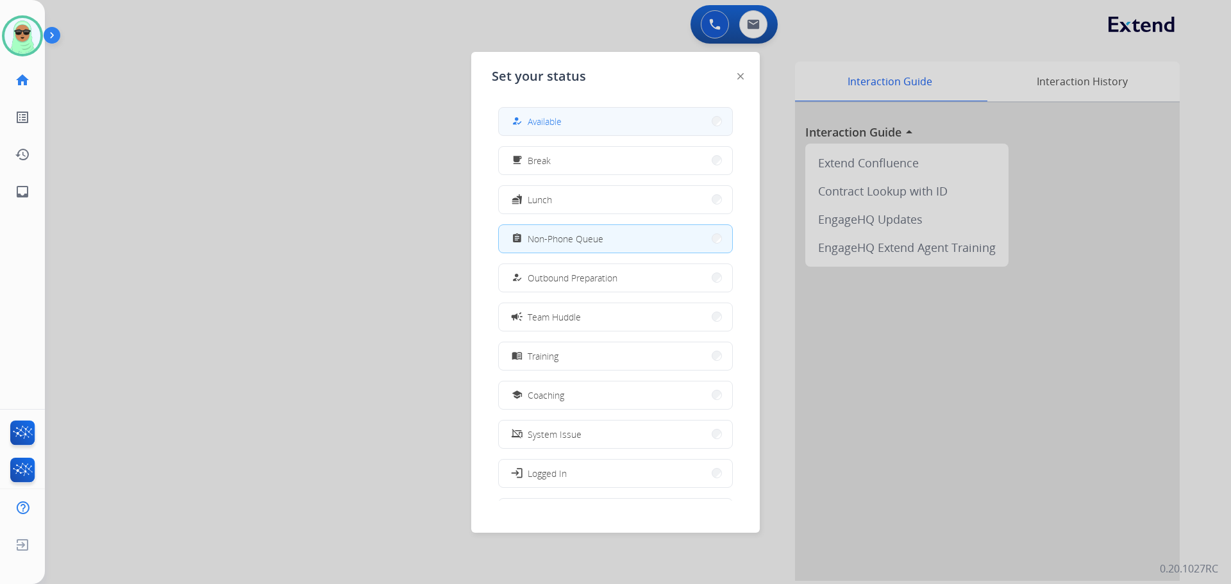
click at [573, 131] on button "how_to_reg Available" at bounding box center [615, 122] width 233 height 28
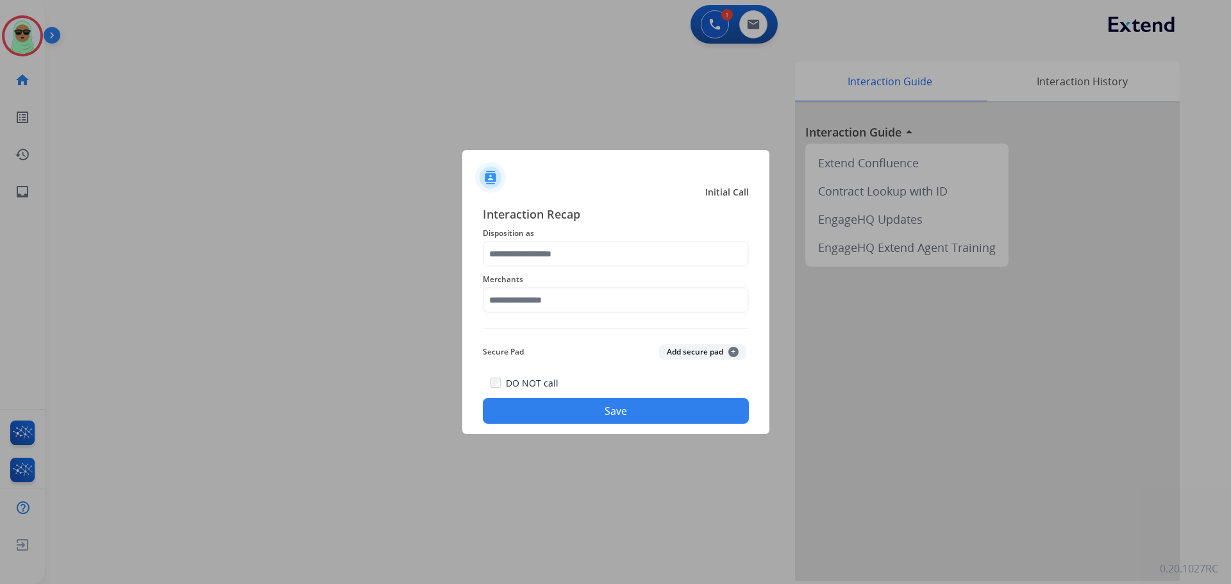
click at [437, 512] on div at bounding box center [615, 292] width 1231 height 584
click at [576, 297] on input "text" at bounding box center [616, 300] width 266 height 26
click at [560, 339] on li "Not found" at bounding box center [619, 336] width 244 height 24
type input "*********"
click at [553, 255] on input "text" at bounding box center [616, 254] width 266 height 26
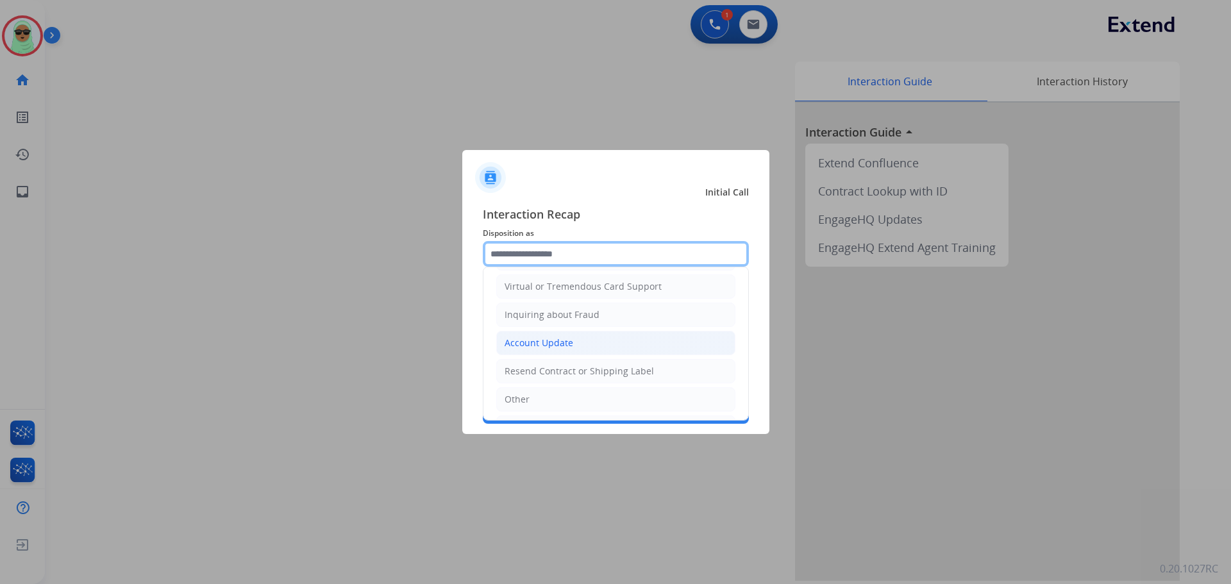
scroll to position [192, 0]
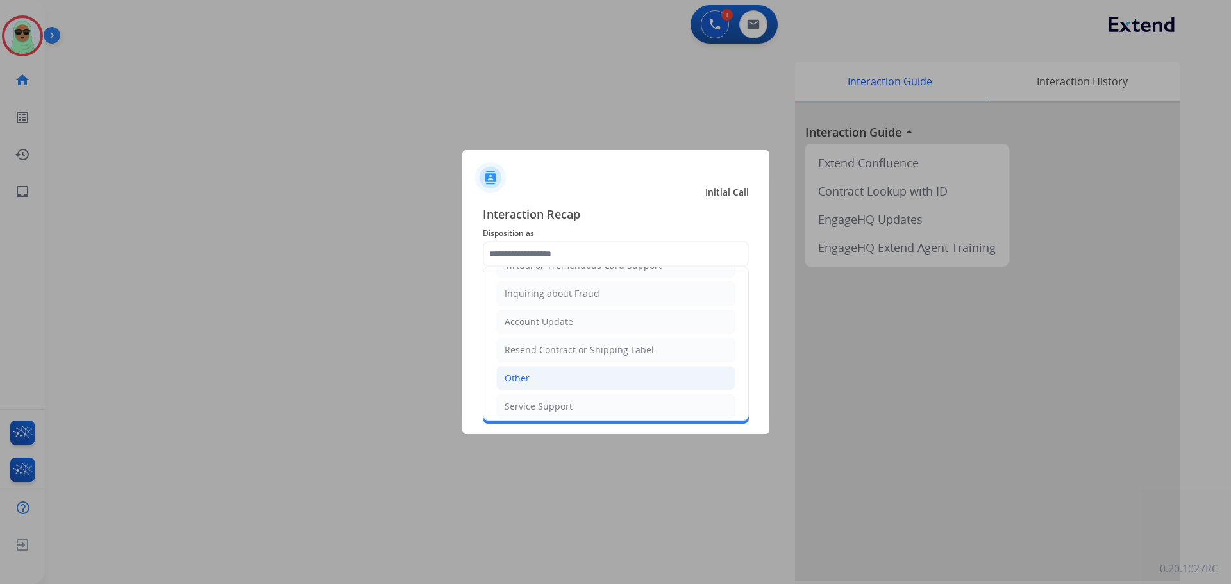
click at [542, 384] on li "Other" at bounding box center [615, 378] width 239 height 24
type input "*****"
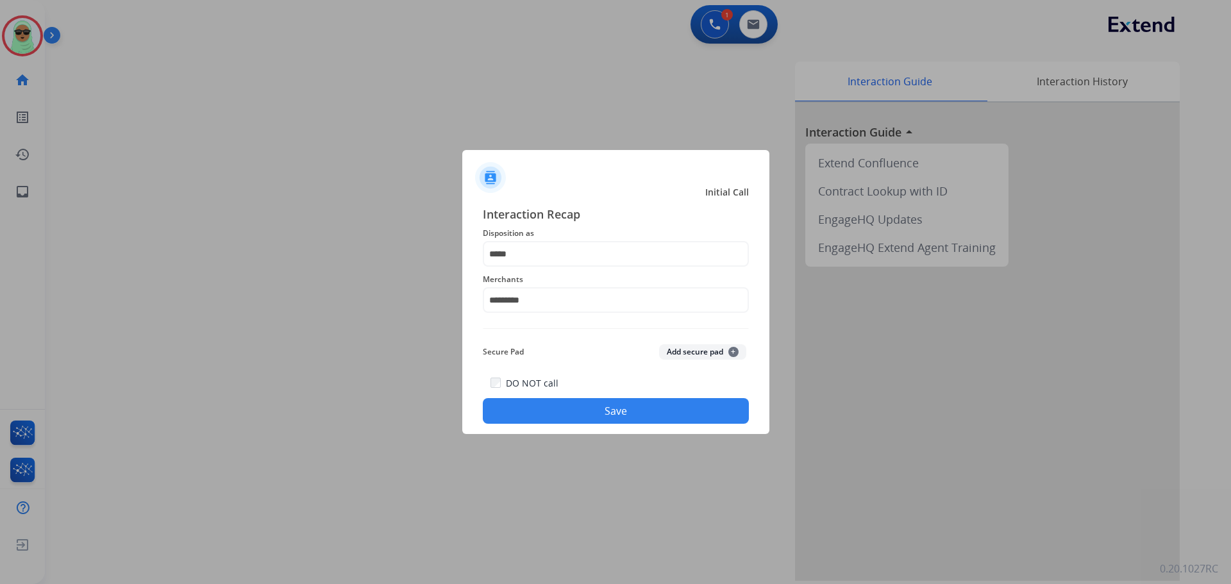
click at [618, 414] on button "Save" at bounding box center [616, 411] width 266 height 26
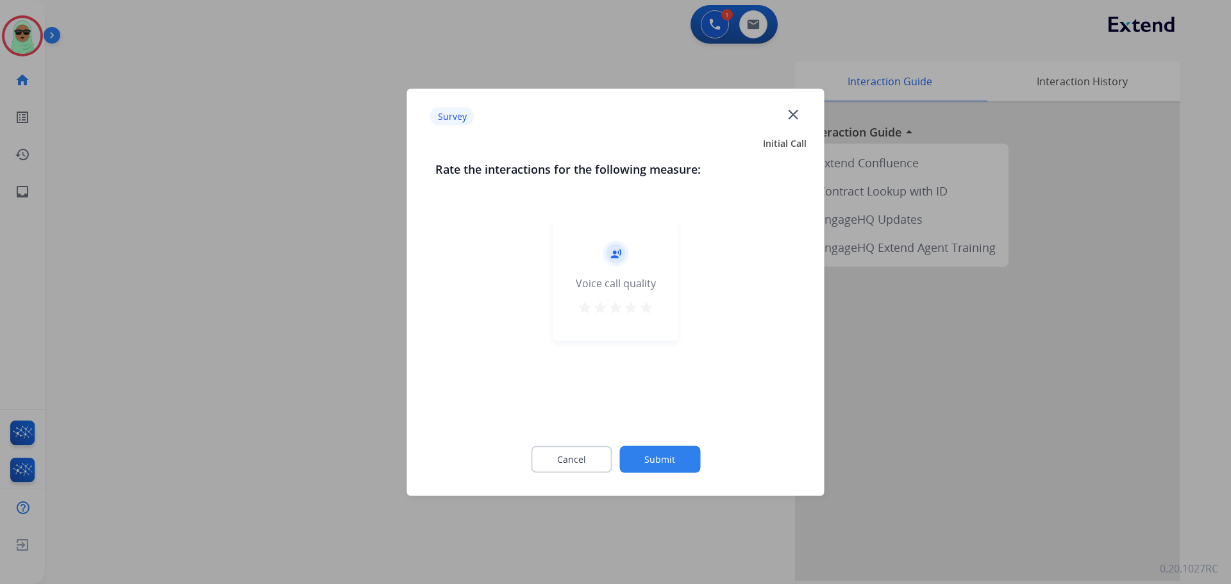
click at [660, 441] on div "Cancel Submit" at bounding box center [615, 459] width 361 height 58
click at [667, 463] on button "Submit" at bounding box center [659, 459] width 81 height 27
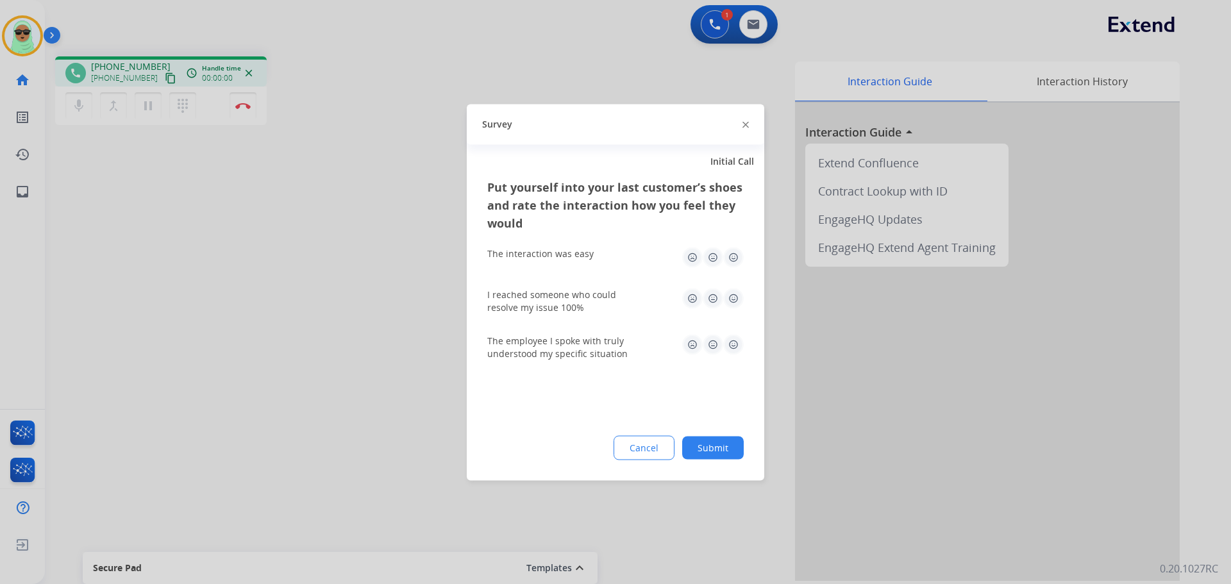
click at [719, 448] on button "Submit" at bounding box center [713, 447] width 62 height 23
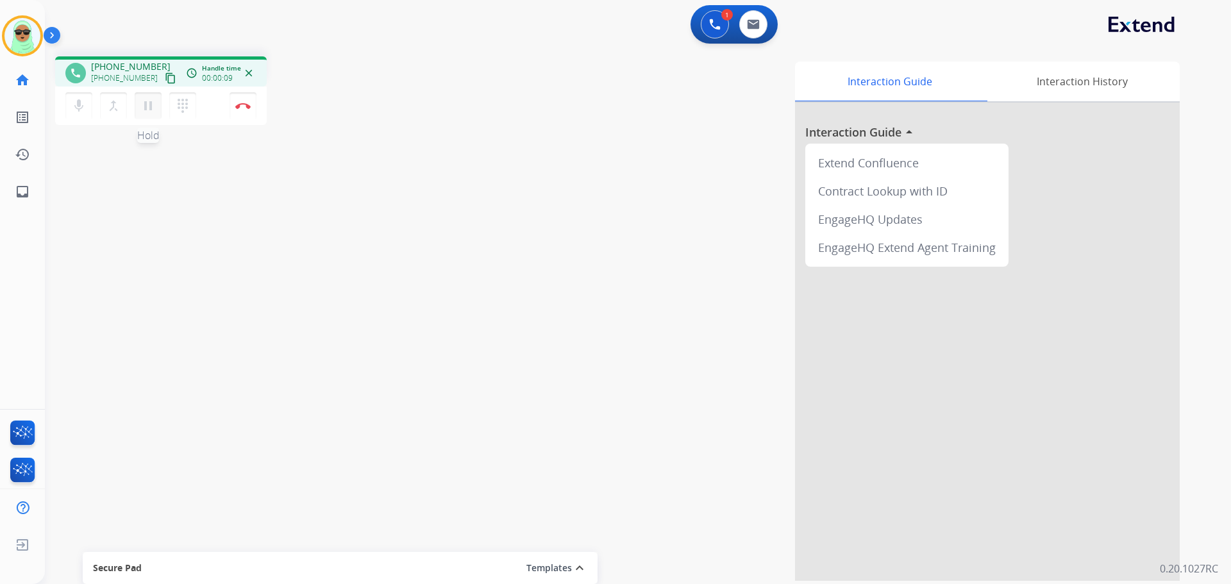
drag, startPoint x: 114, startPoint y: 175, endPoint x: 153, endPoint y: 103, distance: 81.8
click at [117, 170] on div "phone +19518947988 +19518947988 content_copy access_time Call metrics Queue 00:…" at bounding box center [622, 313] width 1155 height 535
click at [165, 83] on mat-icon "content_copy" at bounding box center [171, 78] width 12 height 12
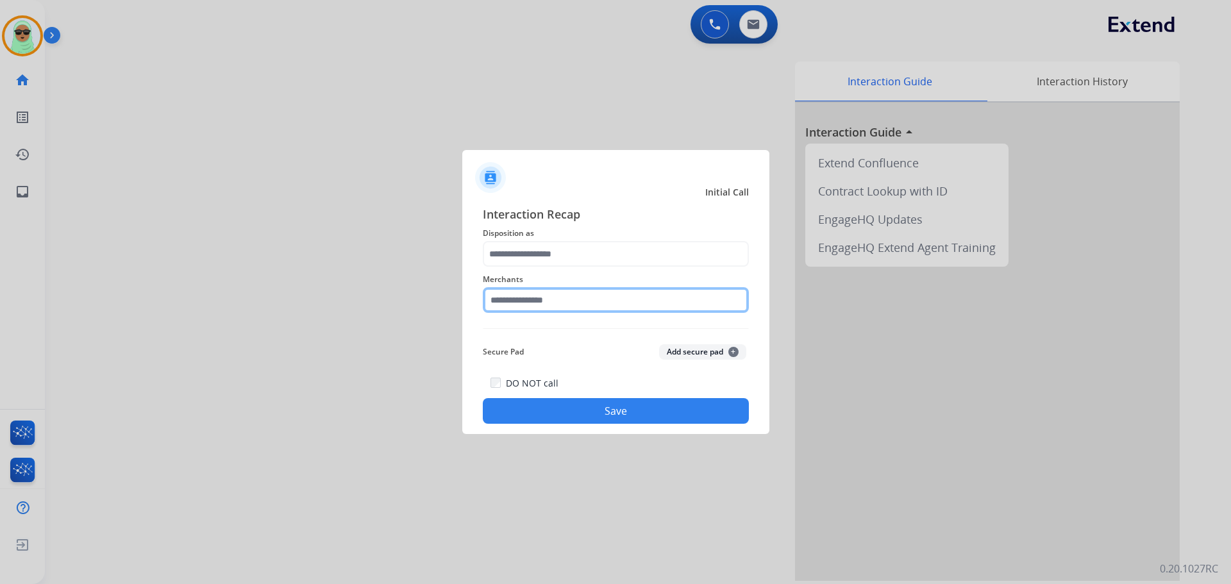
click at [526, 306] on input "text" at bounding box center [616, 300] width 266 height 26
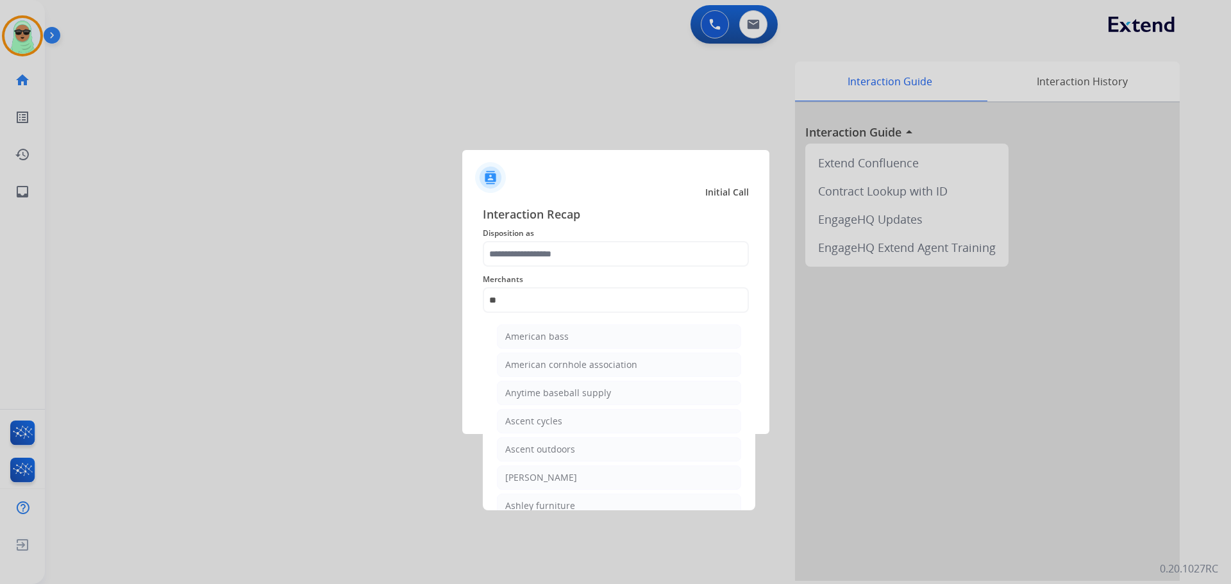
drag, startPoint x: 586, startPoint y: 487, endPoint x: 585, endPoint y: 469, distance: 17.3
click at [586, 483] on li "[PERSON_NAME]" at bounding box center [619, 477] width 244 height 24
type input "**********"
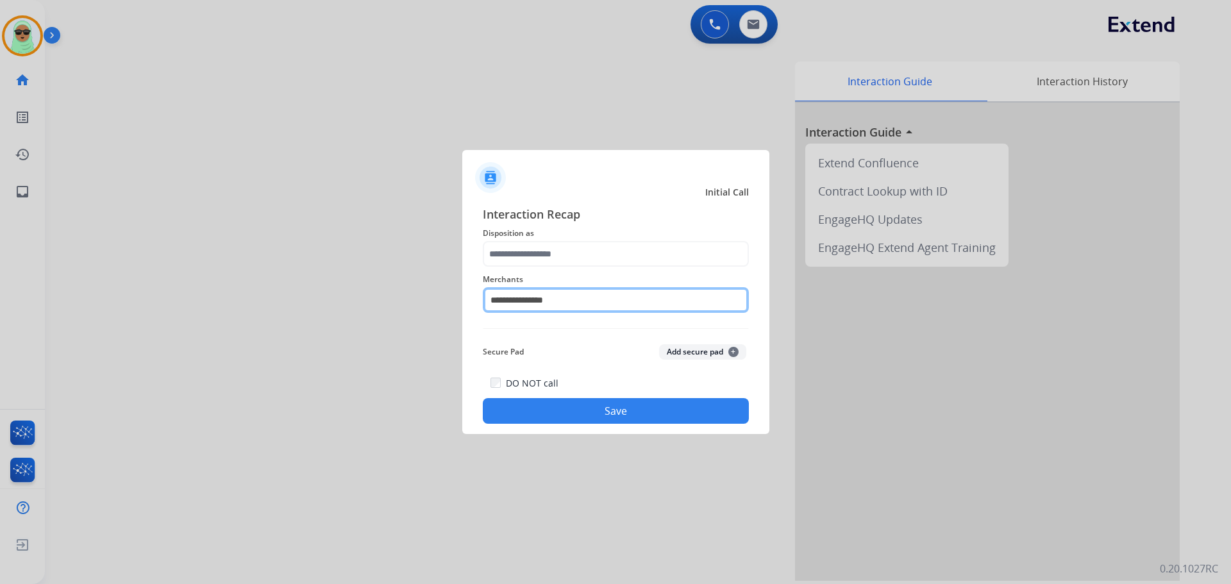
drag, startPoint x: 566, startPoint y: 294, endPoint x: 566, endPoint y: 271, distance: 23.7
click at [566, 291] on input "**********" at bounding box center [616, 300] width 266 height 26
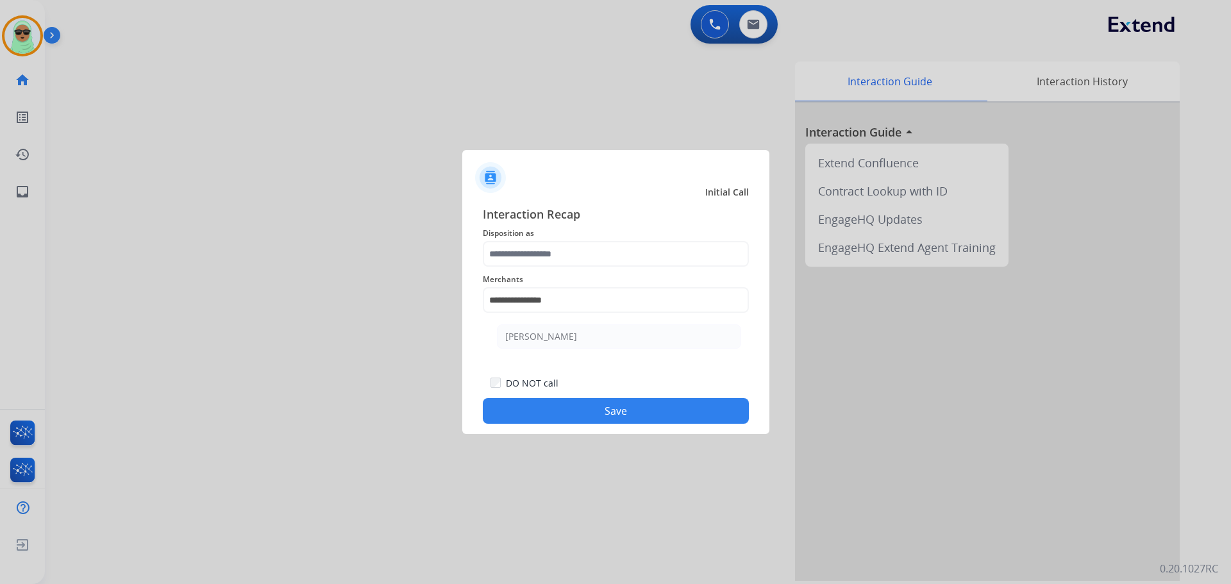
click at [566, 269] on div "**********" at bounding box center [616, 292] width 266 height 51
click at [566, 256] on input "text" at bounding box center [616, 254] width 266 height 26
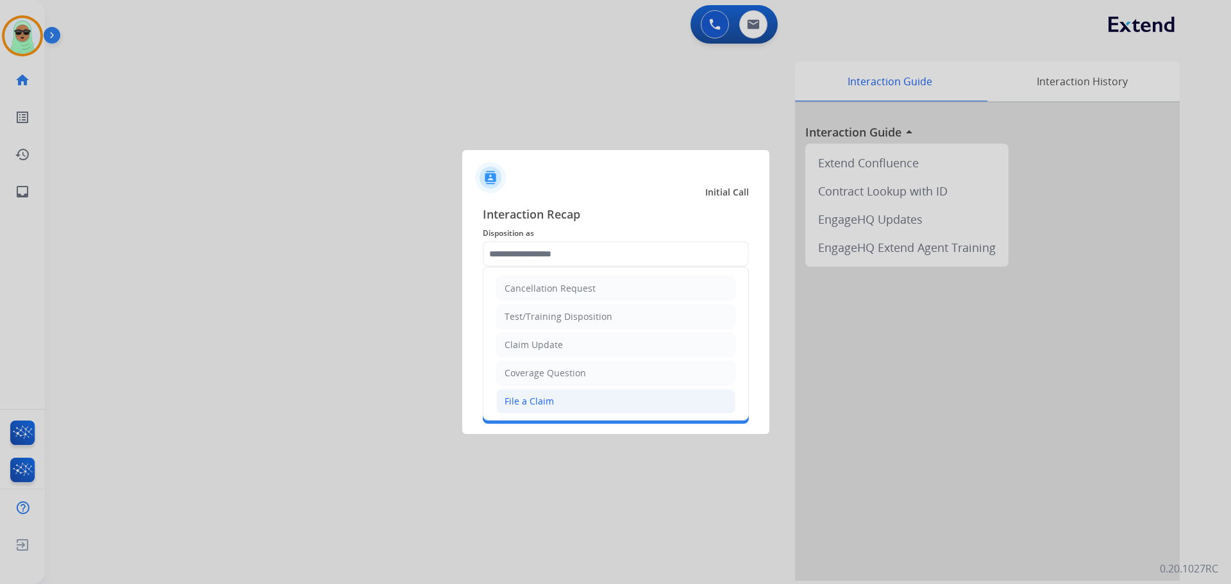
click at [580, 401] on li "File a Claim" at bounding box center [615, 401] width 239 height 24
type input "**********"
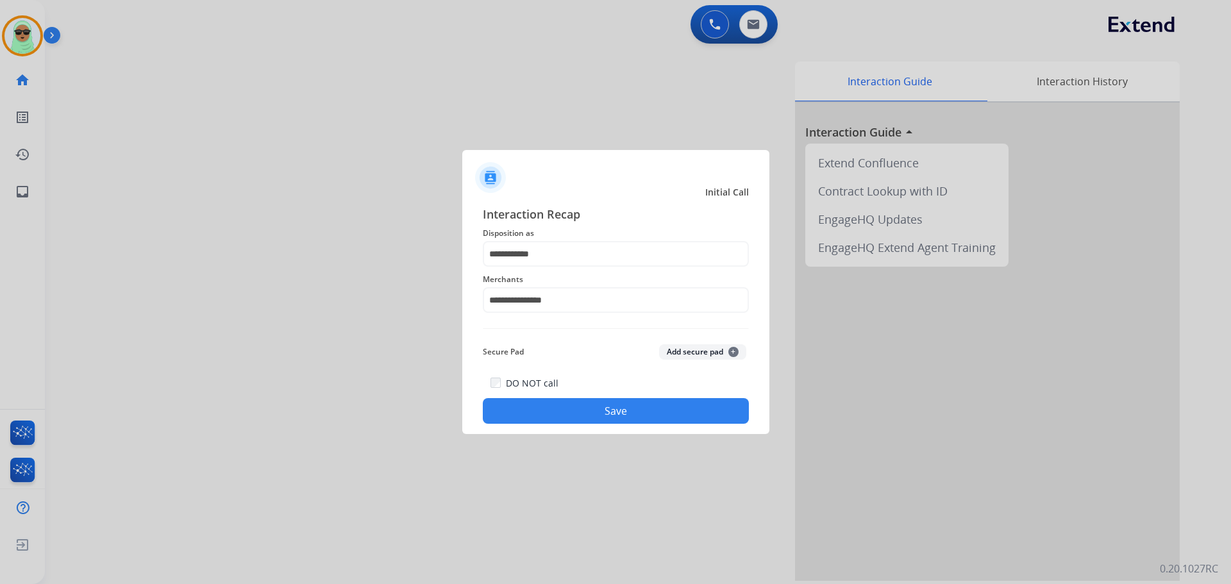
click at [580, 414] on button "Save" at bounding box center [616, 411] width 266 height 26
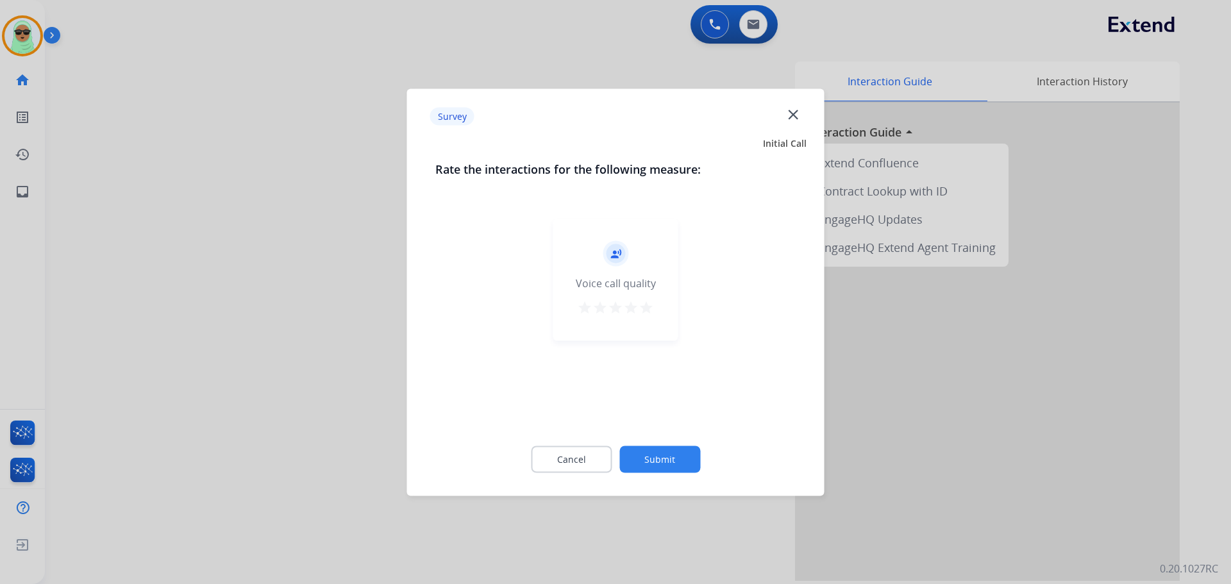
click at [589, 403] on div "record_voice_over Voice call quality star star star star star" at bounding box center [615, 319] width 361 height 222
click at [692, 472] on button "Submit" at bounding box center [659, 459] width 81 height 27
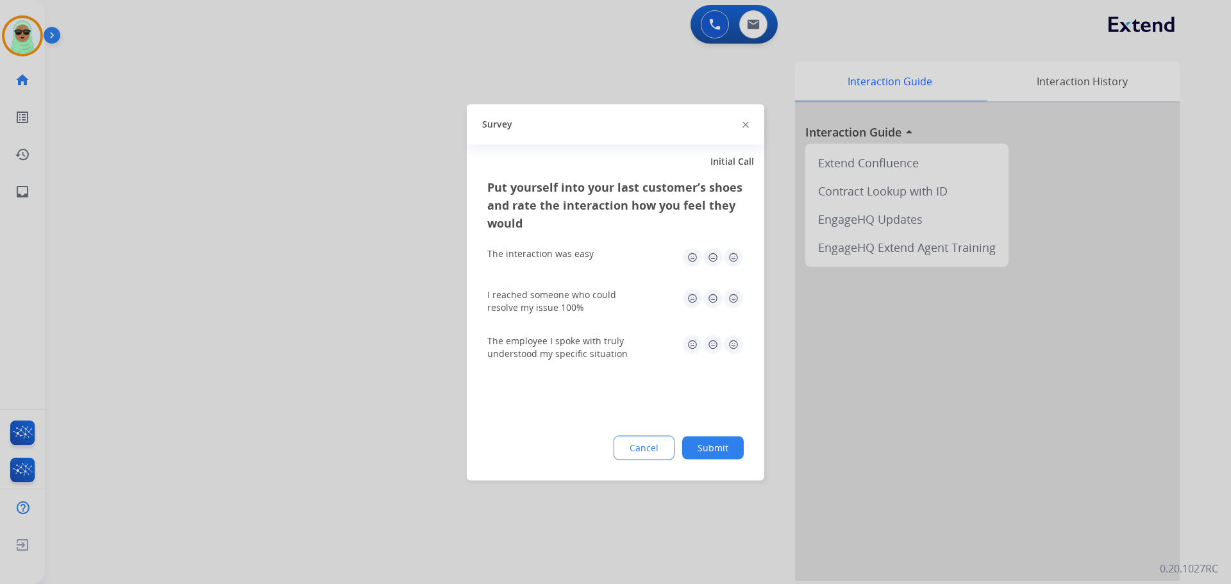
click at [684, 458] on div "Cancel Submit" at bounding box center [615, 447] width 256 height 24
click at [710, 443] on button "Submit" at bounding box center [713, 447] width 62 height 23
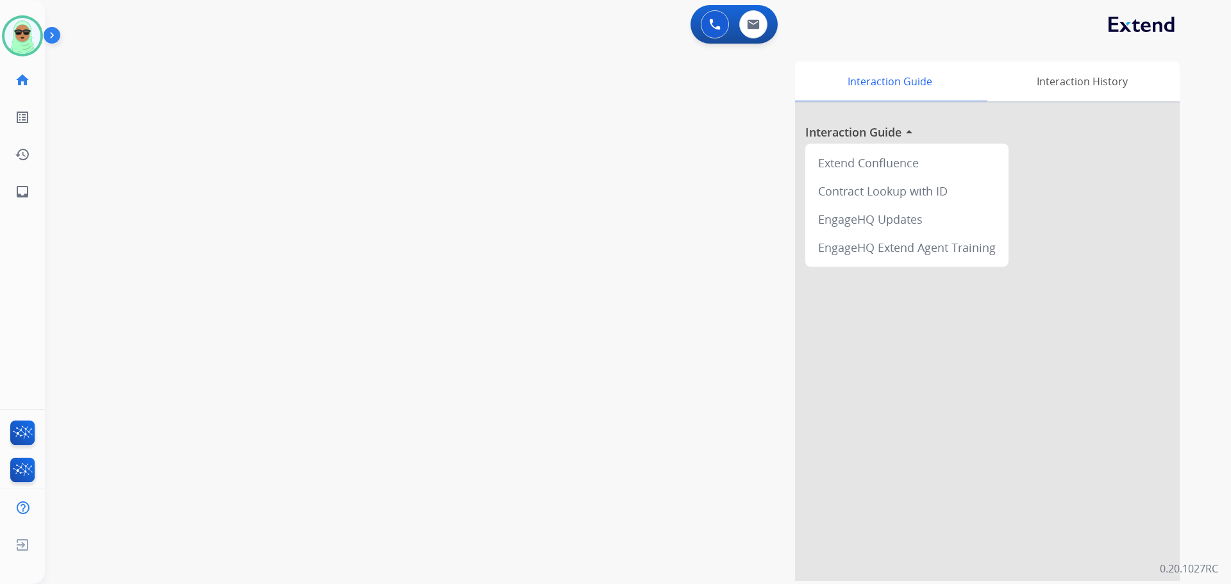
click at [140, 280] on div "swap_horiz Break voice bridge close_fullscreen Connect 3-Way Call merge_type Se…" at bounding box center [622, 313] width 1155 height 535
click at [433, 491] on div "Interaction Guide Interaction History Interaction Guide arrow_drop_up Extend Co…" at bounding box center [801, 321] width 755 height 519
click at [44, 44] on img at bounding box center [55, 38] width 22 height 24
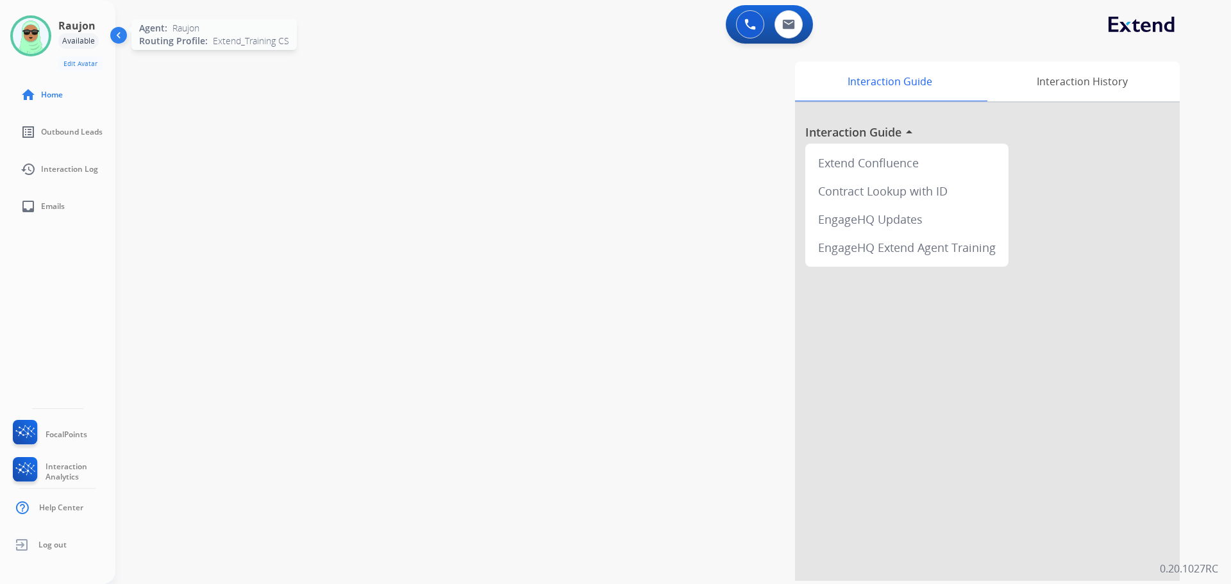
drag, startPoint x: 6, startPoint y: 42, endPoint x: 16, endPoint y: 39, distance: 10.1
click at [10, 40] on div "Raujon Available Edit Avatar Agent: Raujon Routing Profile: Extend_Training CS" at bounding box center [57, 43] width 115 height 56
click at [20, 37] on img at bounding box center [31, 36] width 36 height 36
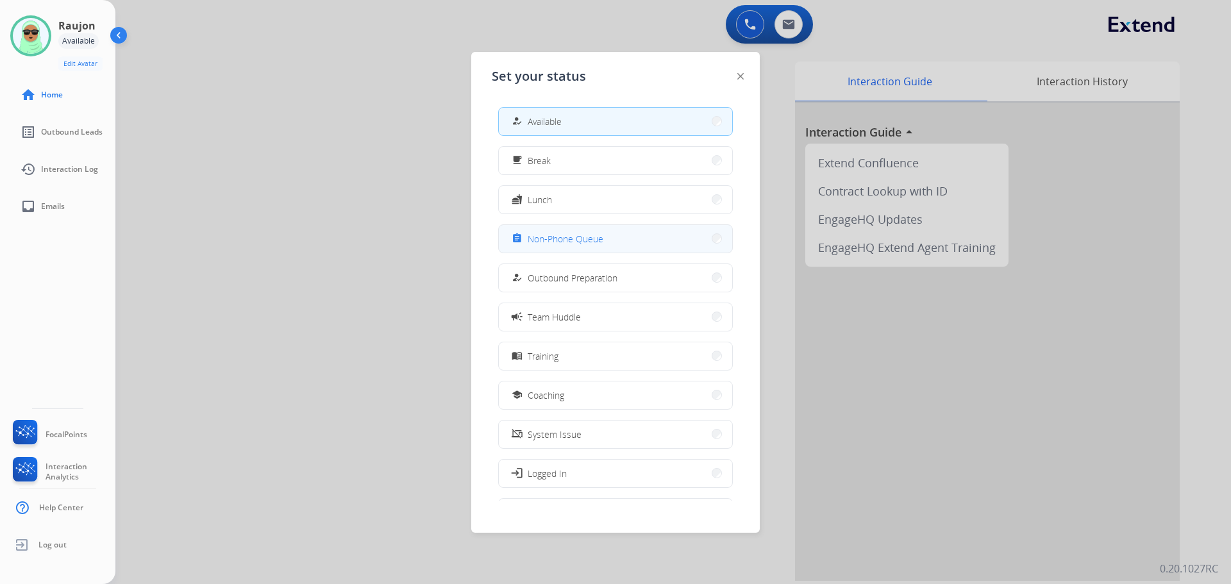
drag, startPoint x: 653, startPoint y: 223, endPoint x: 661, endPoint y: 232, distance: 11.8
click at [658, 228] on div "how_to_reg Available free_breakfast Break fastfood Lunch assignment Non-Phone Q…" at bounding box center [615, 299] width 247 height 404
click at [661, 232] on button "assignment Non-Phone Queue" at bounding box center [615, 239] width 233 height 28
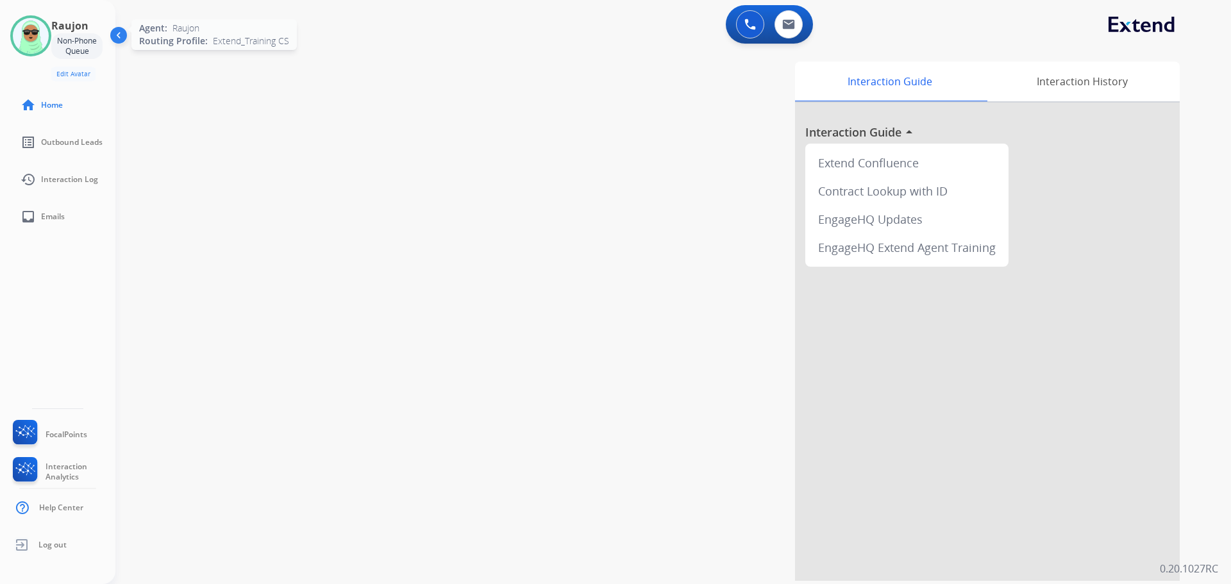
drag, startPoint x: 18, startPoint y: 31, endPoint x: 132, endPoint y: 39, distance: 114.4
click at [19, 31] on img at bounding box center [31, 36] width 36 height 36
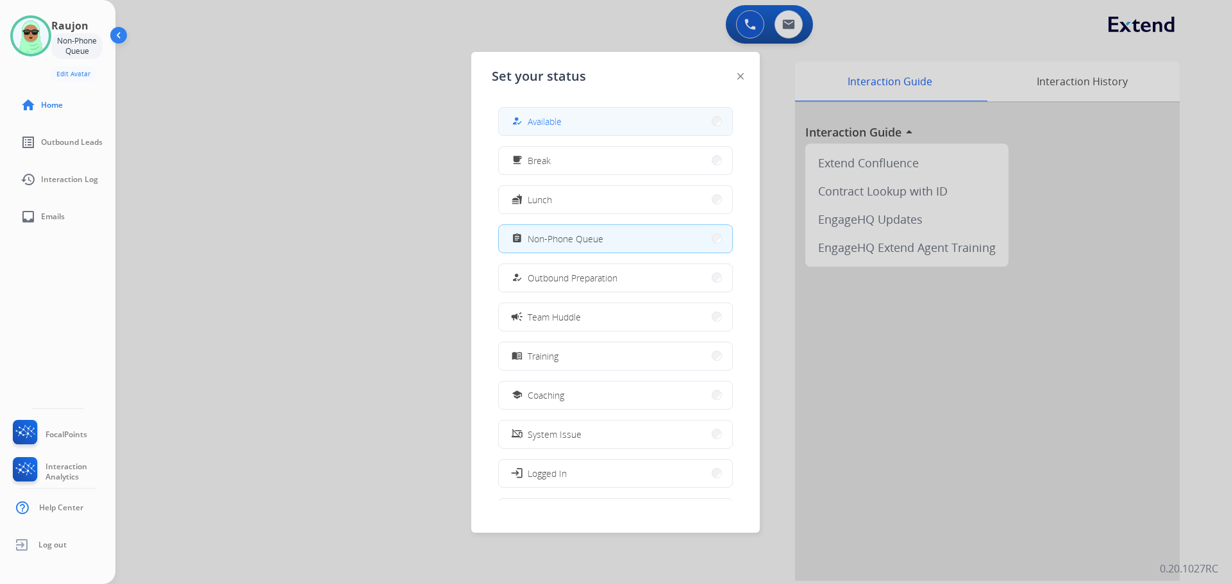
click at [666, 122] on button "how_to_reg Available" at bounding box center [615, 122] width 233 height 28
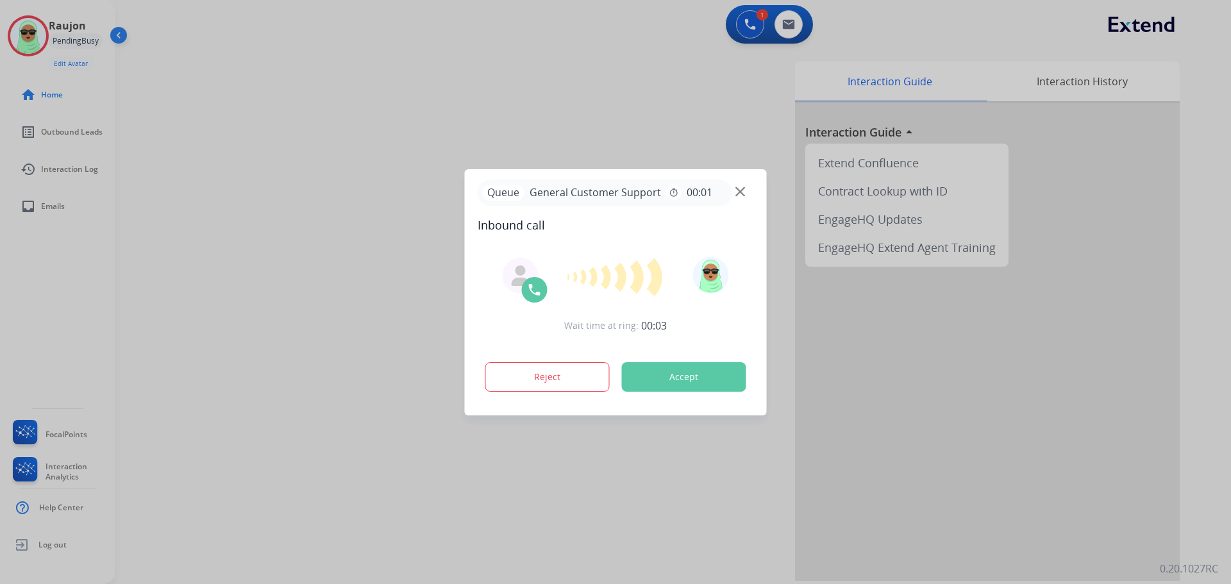
click at [537, 528] on div at bounding box center [615, 292] width 1231 height 584
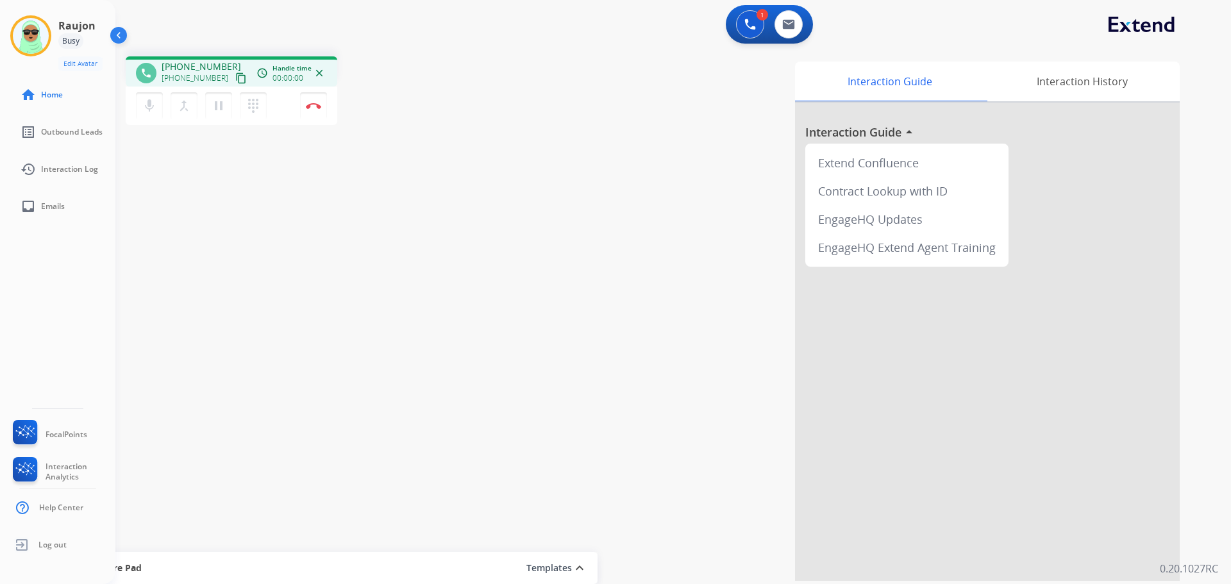
click at [235, 76] on mat-icon "content_copy" at bounding box center [241, 78] width 12 height 12
click at [742, 21] on button at bounding box center [750, 24] width 28 height 28
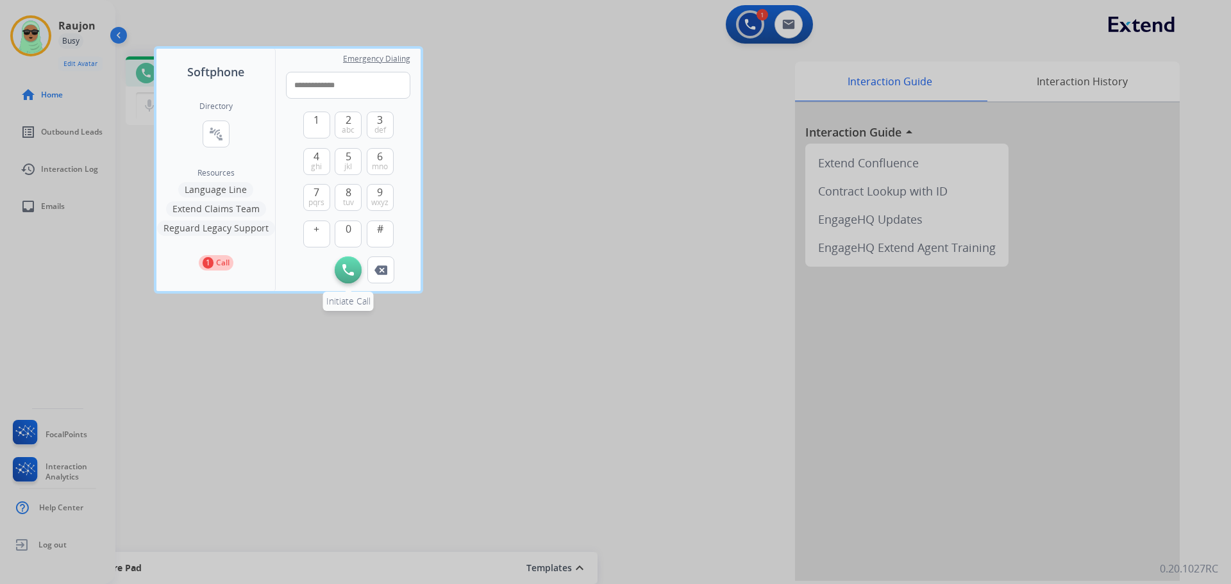
type input "**********"
click at [348, 271] on img at bounding box center [348, 270] width 12 height 12
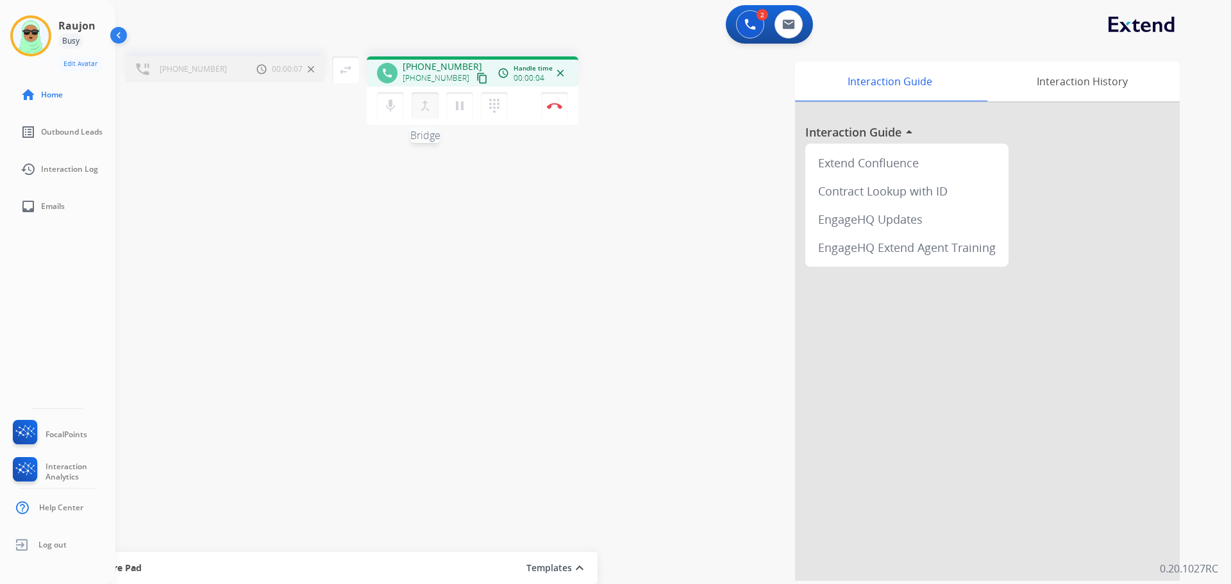
click at [421, 103] on mat-icon "merge_type" at bounding box center [424, 105] width 15 height 15
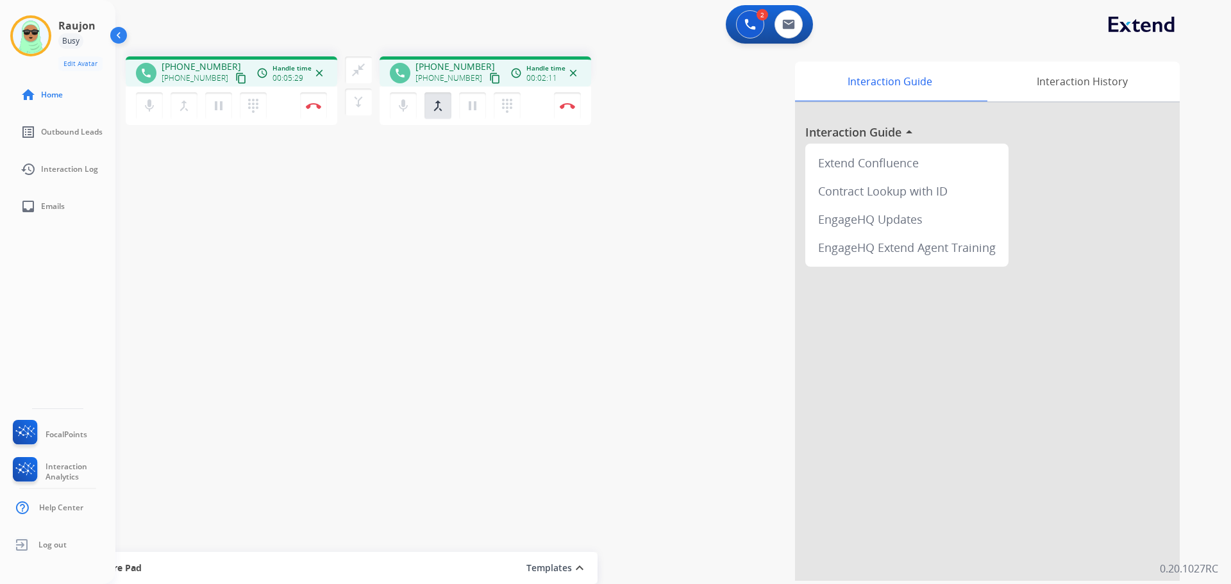
click at [462, 283] on div "phone +13604714952 +13604714952 content_copy access_time Call metrics Queue 00:…" at bounding box center [657, 313] width 1085 height 535
click at [157, 107] on mat-icon "mic" at bounding box center [149, 105] width 15 height 15
click at [566, 498] on div "phone +13604714952 +13604714952 content_copy access_time Call metrics Queue 00:…" at bounding box center [657, 313] width 1085 height 535
click at [358, 67] on mat-icon "close_fullscreen" at bounding box center [358, 69] width 15 height 15
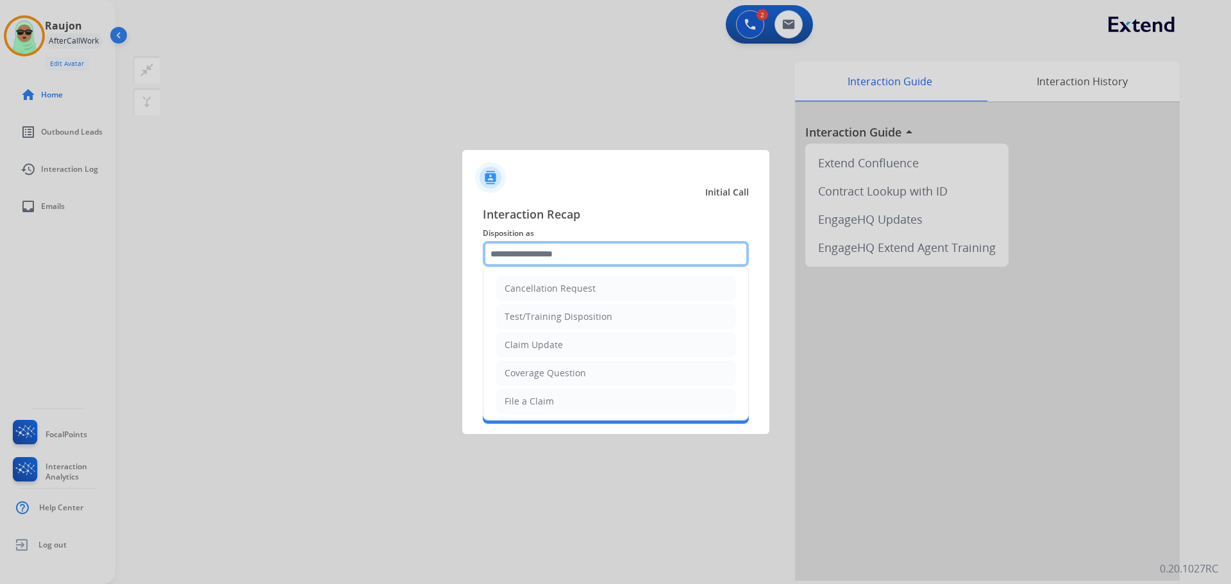
click at [644, 246] on input "text" at bounding box center [616, 254] width 266 height 26
click at [633, 378] on li "Coverage Question" at bounding box center [615, 373] width 239 height 24
type input "**********"
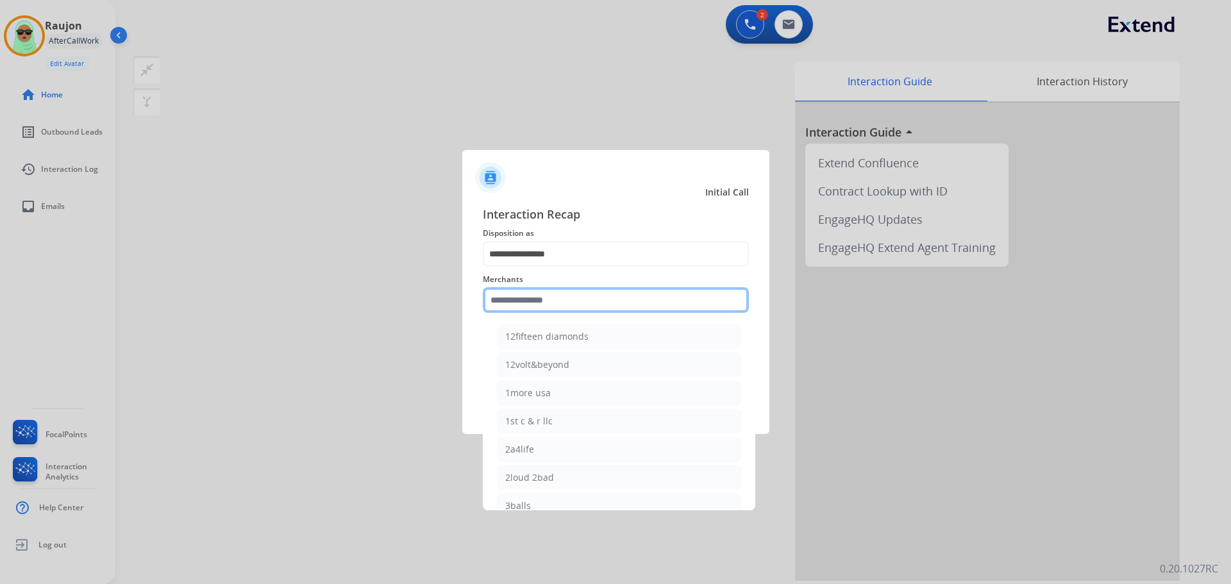
click at [613, 289] on input "text" at bounding box center [616, 300] width 266 height 26
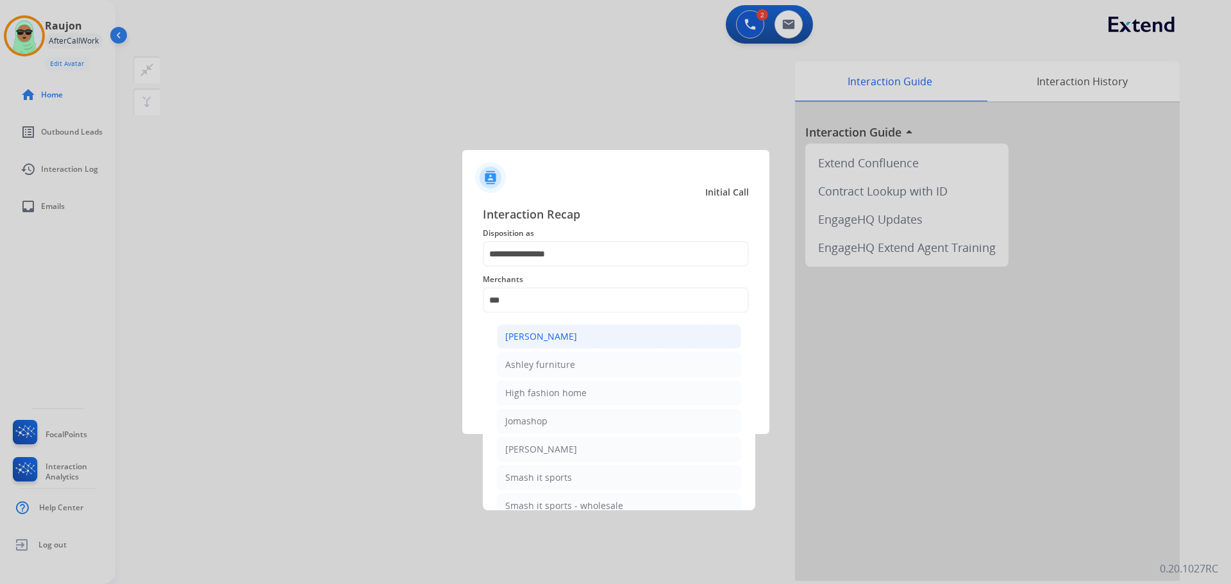
click at [592, 340] on li "[PERSON_NAME]" at bounding box center [619, 336] width 244 height 24
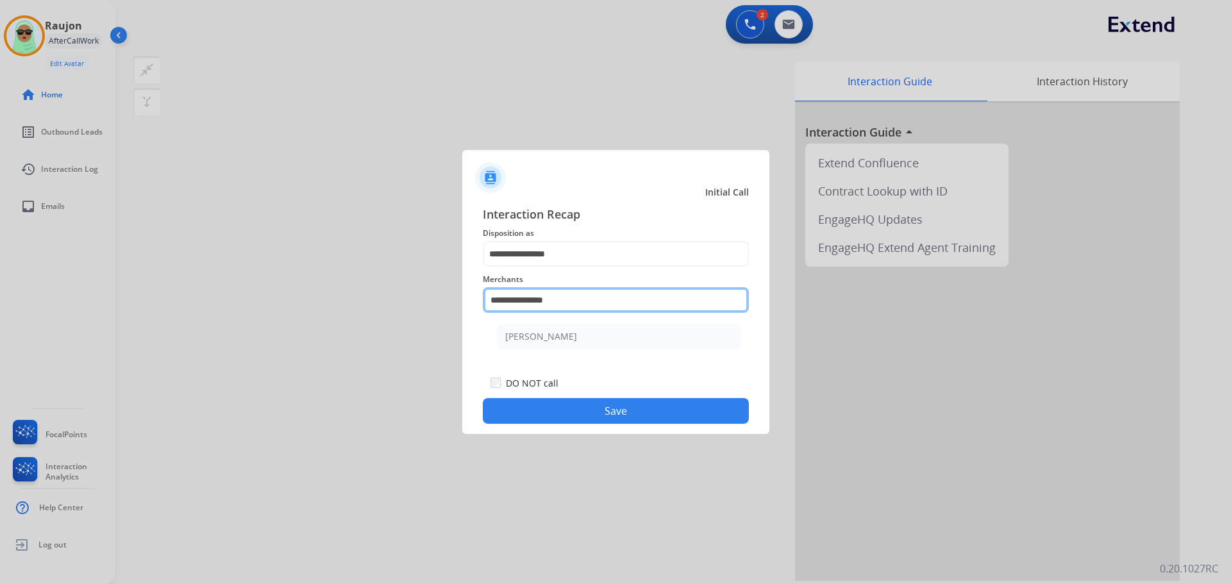
click at [584, 311] on input "**********" at bounding box center [616, 300] width 266 height 26
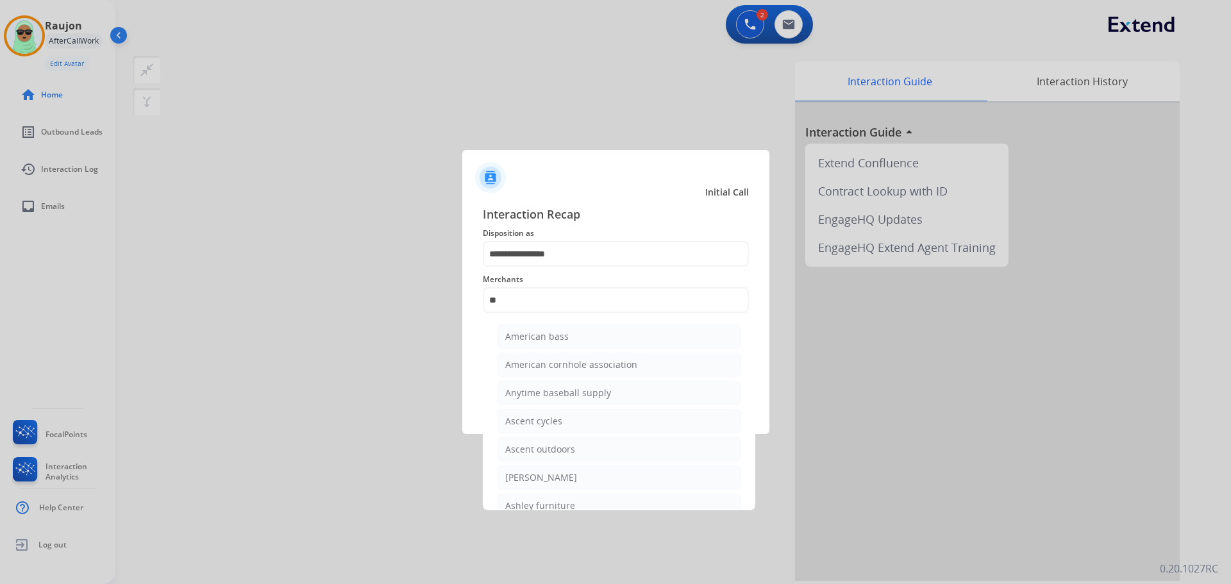
drag, startPoint x: 585, startPoint y: 503, endPoint x: 592, endPoint y: 464, distance: 39.6
click at [585, 501] on li "Ashley furniture" at bounding box center [619, 506] width 244 height 24
type input "**********"
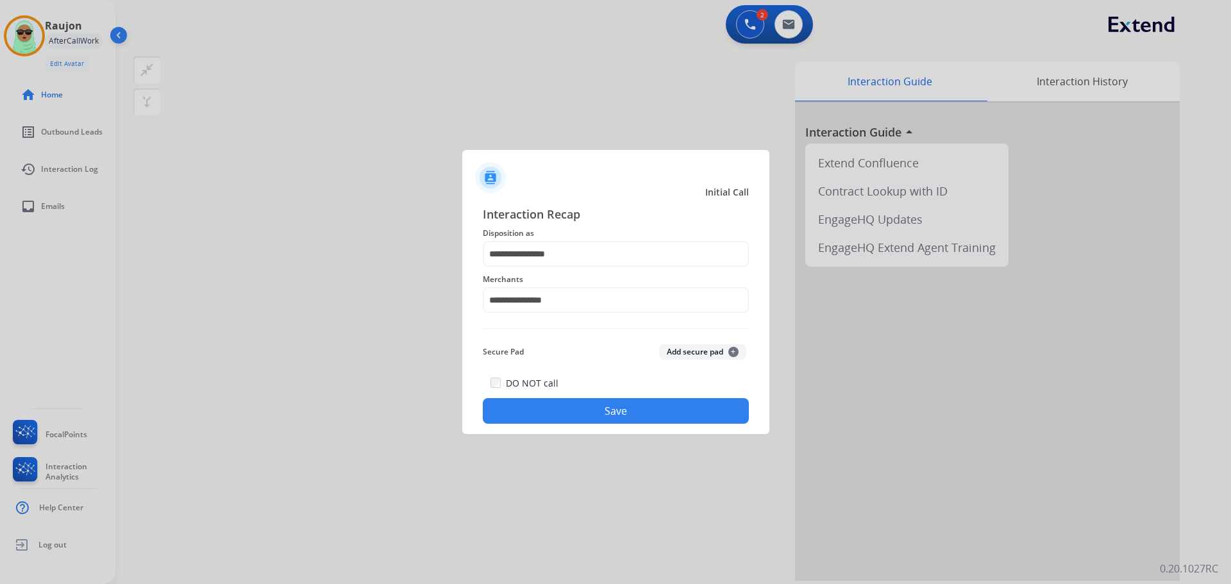
click at [612, 407] on button "Save" at bounding box center [616, 411] width 266 height 26
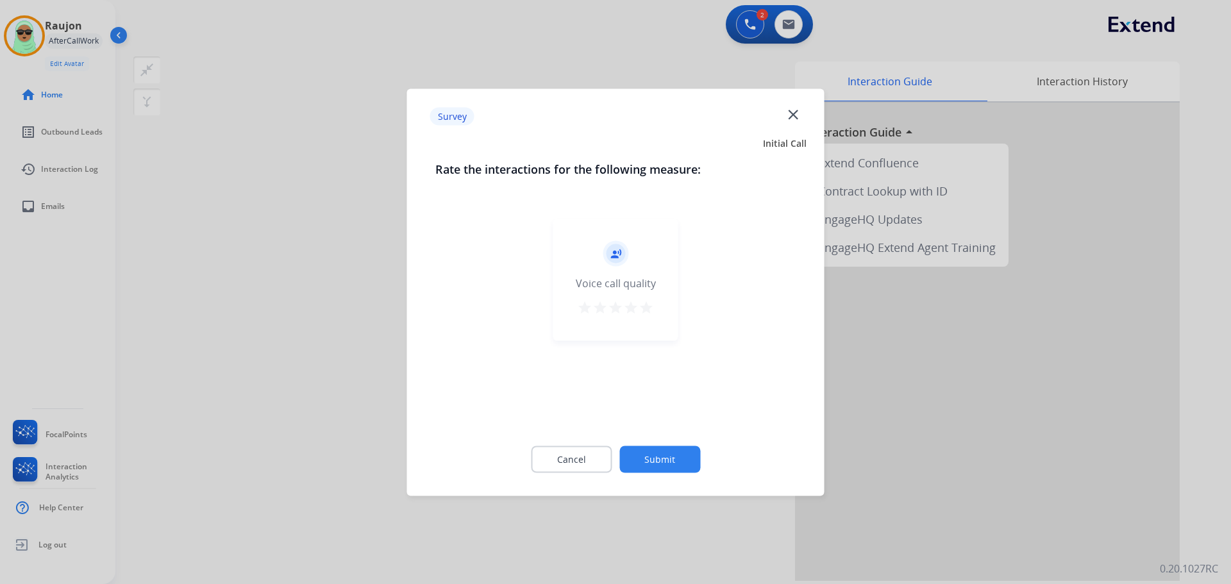
click at [645, 440] on div "Cancel Submit" at bounding box center [615, 459] width 361 height 58
click at [649, 447] on button "Submit" at bounding box center [659, 459] width 81 height 27
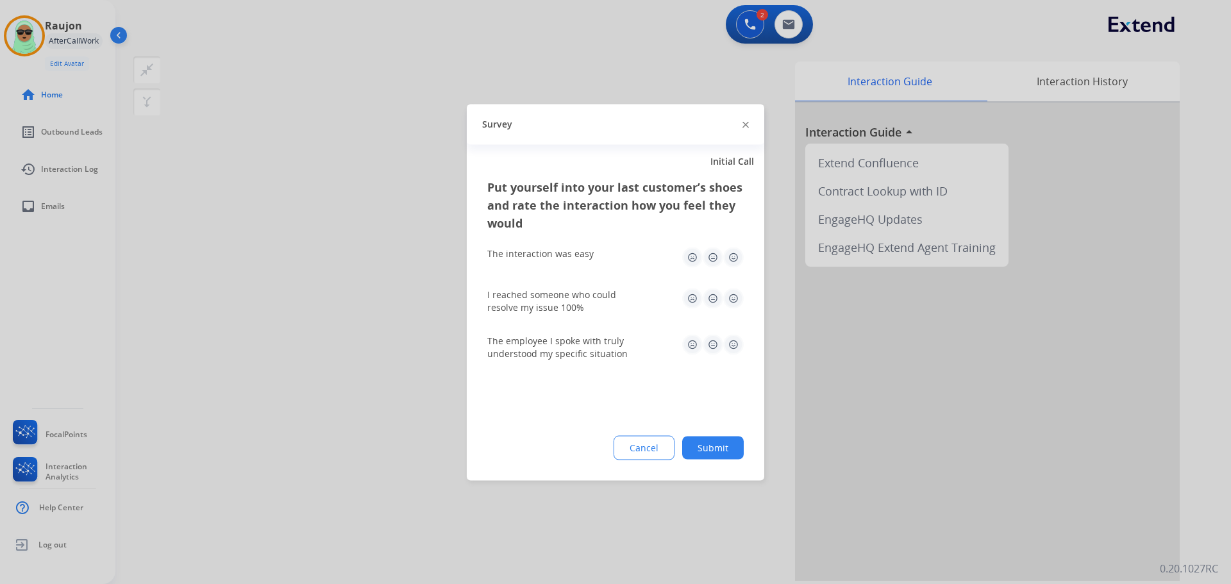
click at [651, 449] on button "Cancel" at bounding box center [644, 447] width 61 height 24
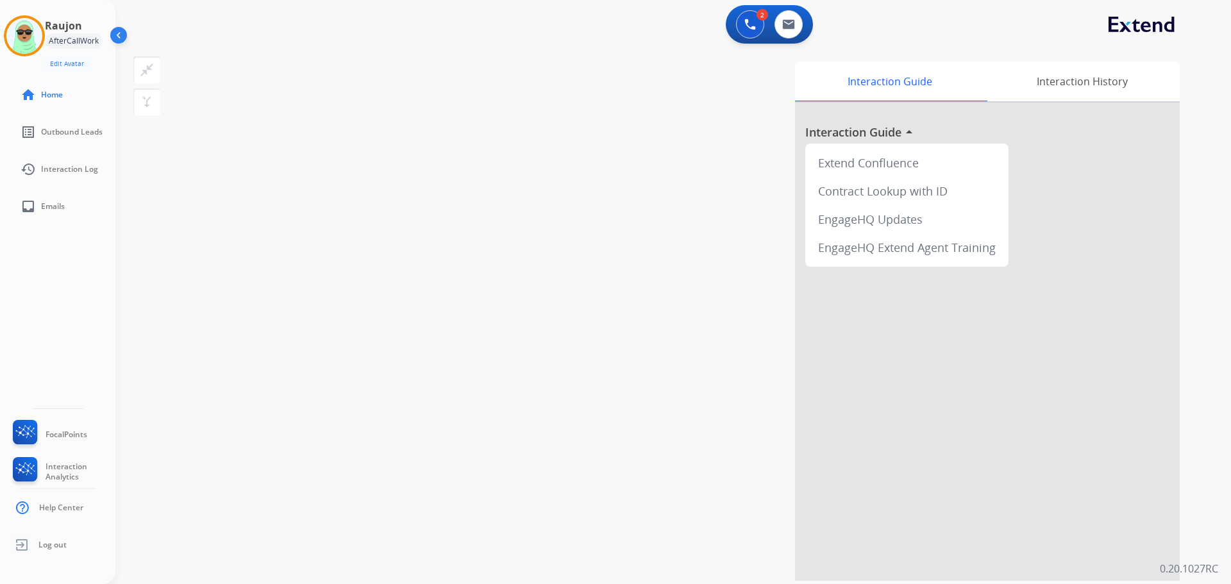
drag, startPoint x: 440, startPoint y: 145, endPoint x: 32, endPoint y: 160, distance: 408.1
click at [420, 149] on div "swap_horiz Break voice bridge close_fullscreen Connect 3-Way Call merge_type Se…" at bounding box center [657, 313] width 1085 height 535
click at [317, 228] on div "swap_horiz Break voice bridge close_fullscreen Connect 3-Way Call merge_type Se…" at bounding box center [657, 313] width 1085 height 535
click at [116, 34] on img at bounding box center [120, 38] width 24 height 24
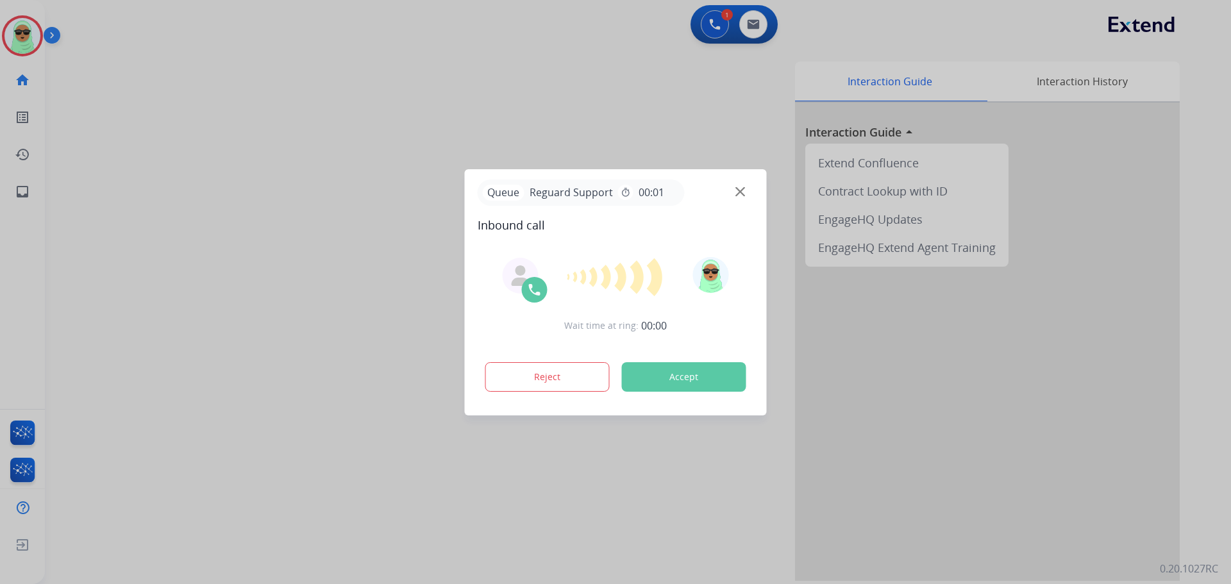
drag, startPoint x: 415, startPoint y: 490, endPoint x: 401, endPoint y: 491, distance: 14.2
click at [409, 493] on div at bounding box center [615, 292] width 1231 height 584
click at [761, 207] on div "Queue Reguard Support timer 00:01 Inbound call Wait time at ring: 00:01 Reject …" at bounding box center [616, 292] width 302 height 246
click at [737, 188] on img at bounding box center [740, 192] width 10 height 10
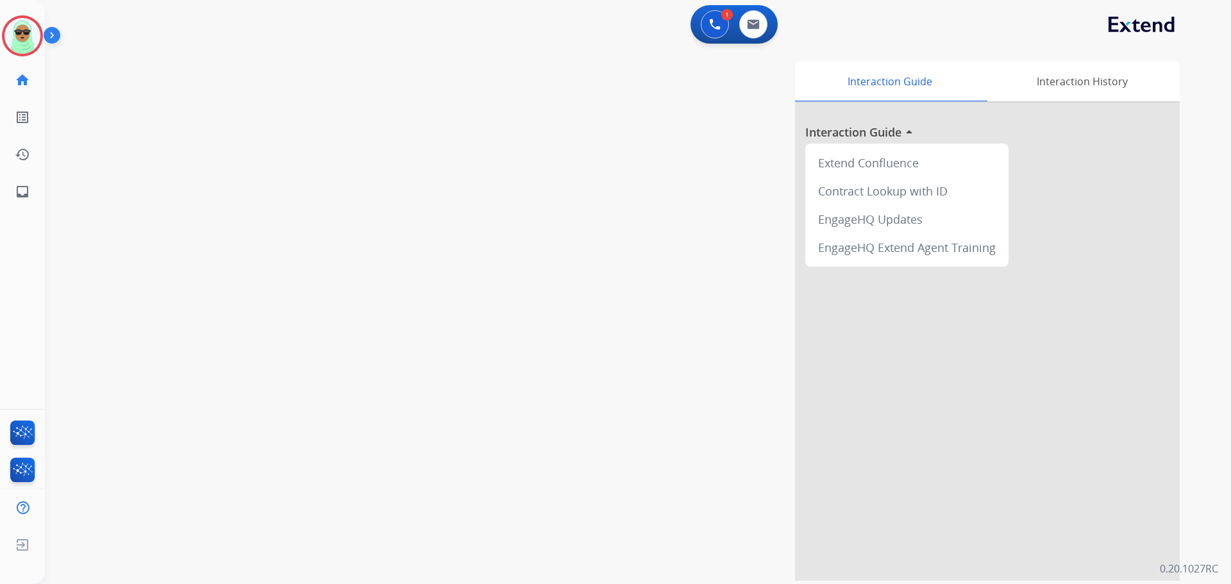
drag, startPoint x: 448, startPoint y: 98, endPoint x: 138, endPoint y: 24, distance: 318.3
click at [444, 94] on div at bounding box center [615, 292] width 1231 height 584
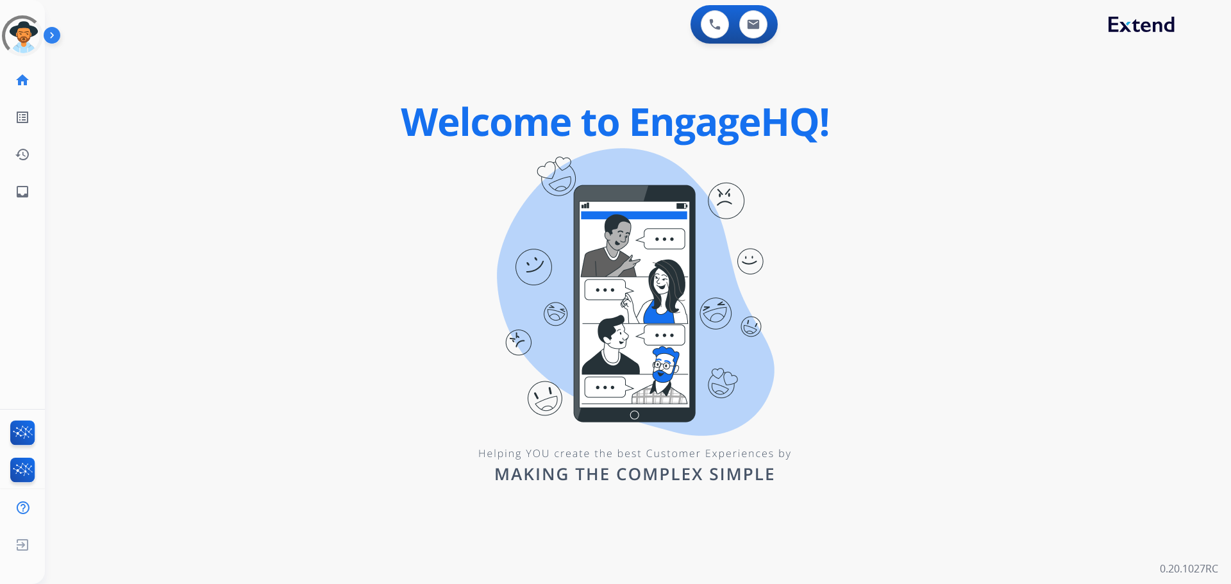
click at [207, 150] on div "0 Voice Interactions 0 Email Interactions swap_horiz Break voice bridge close_f…" at bounding box center [638, 292] width 1186 height 584
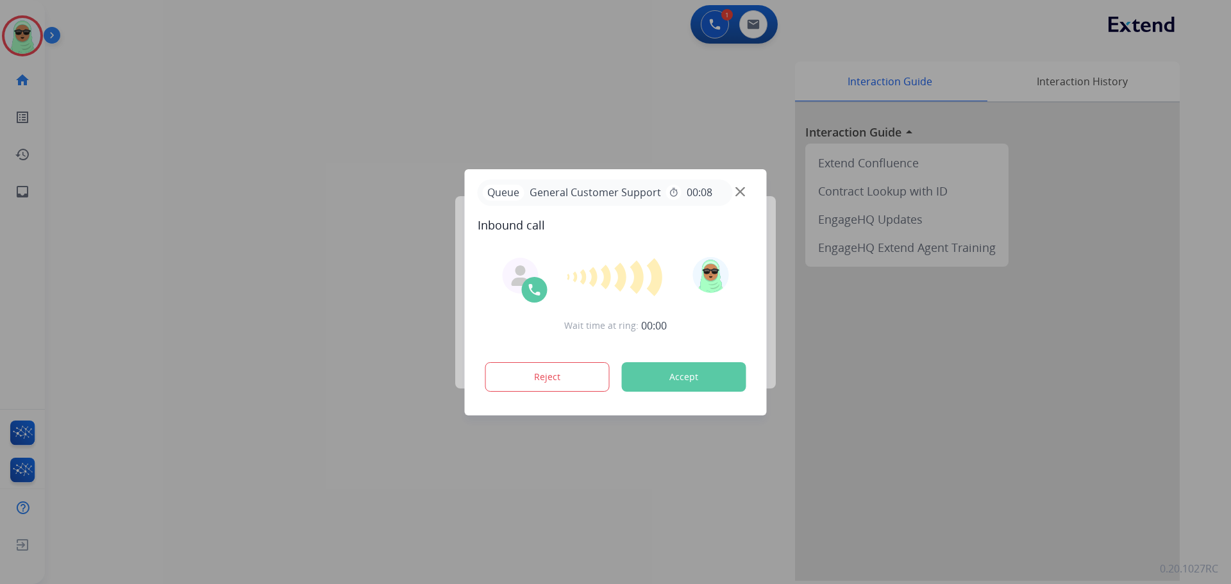
click at [18, 43] on div at bounding box center [615, 292] width 1231 height 584
click at [294, 150] on div at bounding box center [615, 292] width 1231 height 584
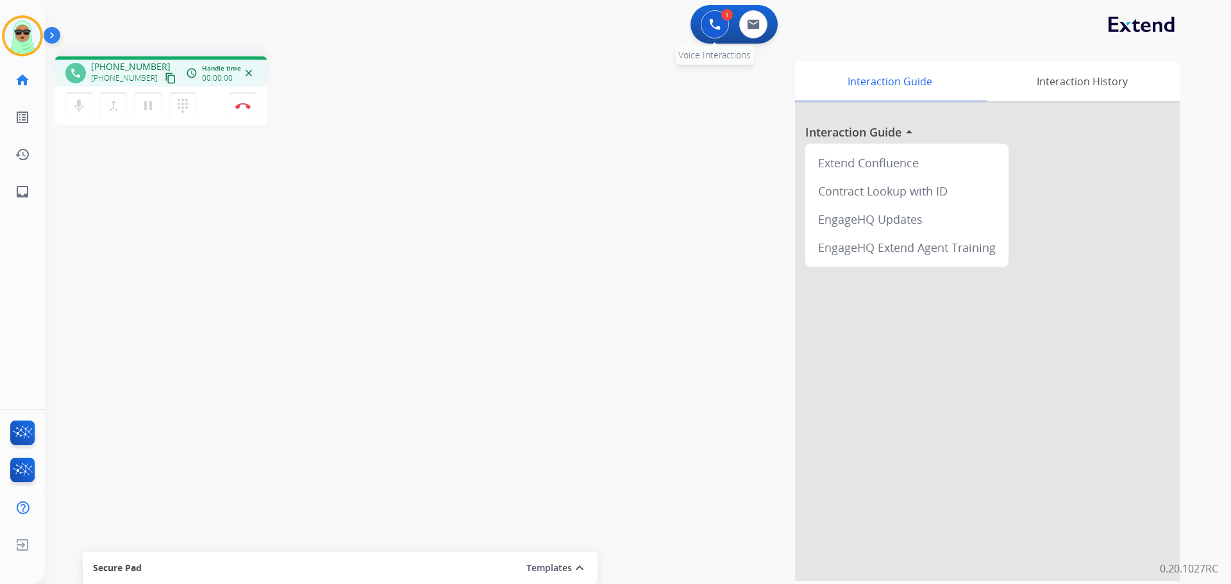
click at [702, 22] on button at bounding box center [715, 24] width 28 height 28
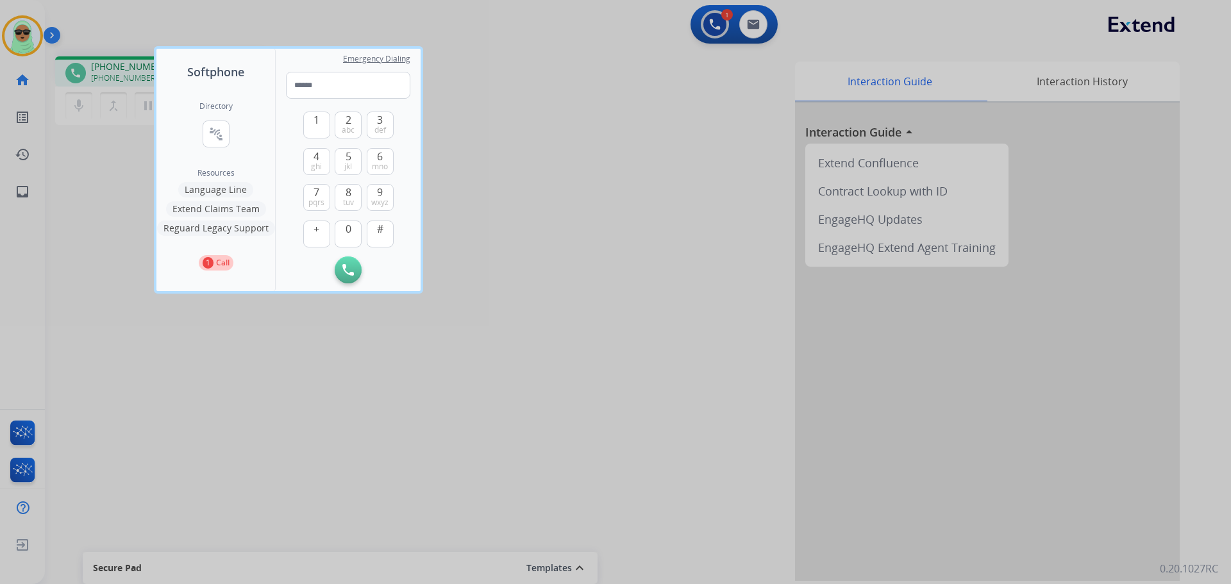
click at [229, 224] on button "Reguard Legacy Support" at bounding box center [216, 228] width 118 height 15
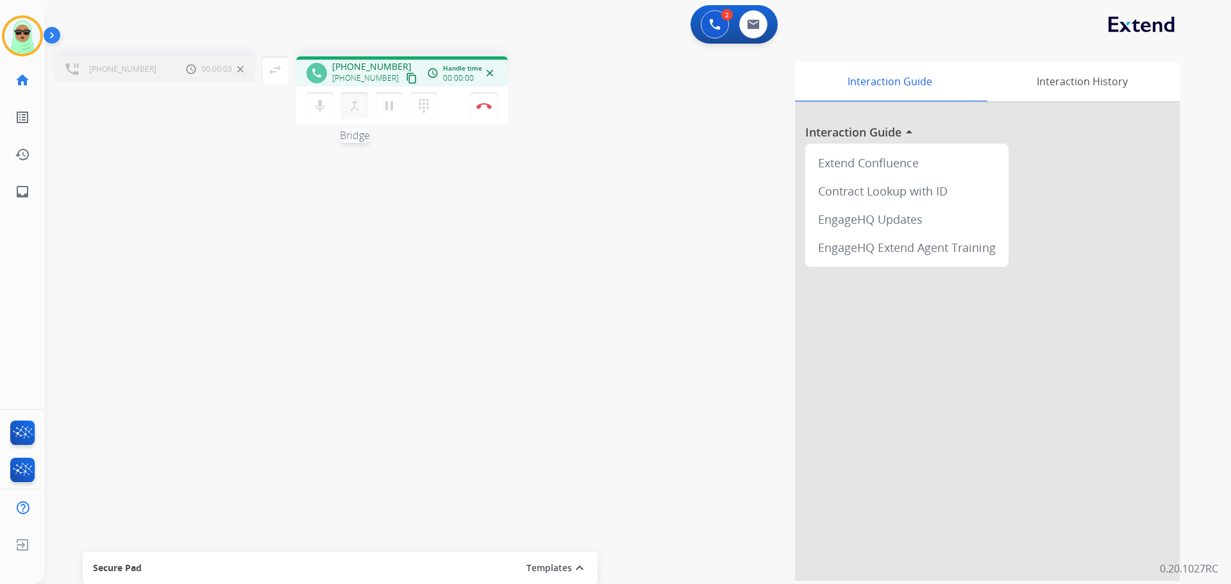
click at [352, 112] on mat-icon "merge_type" at bounding box center [354, 105] width 15 height 15
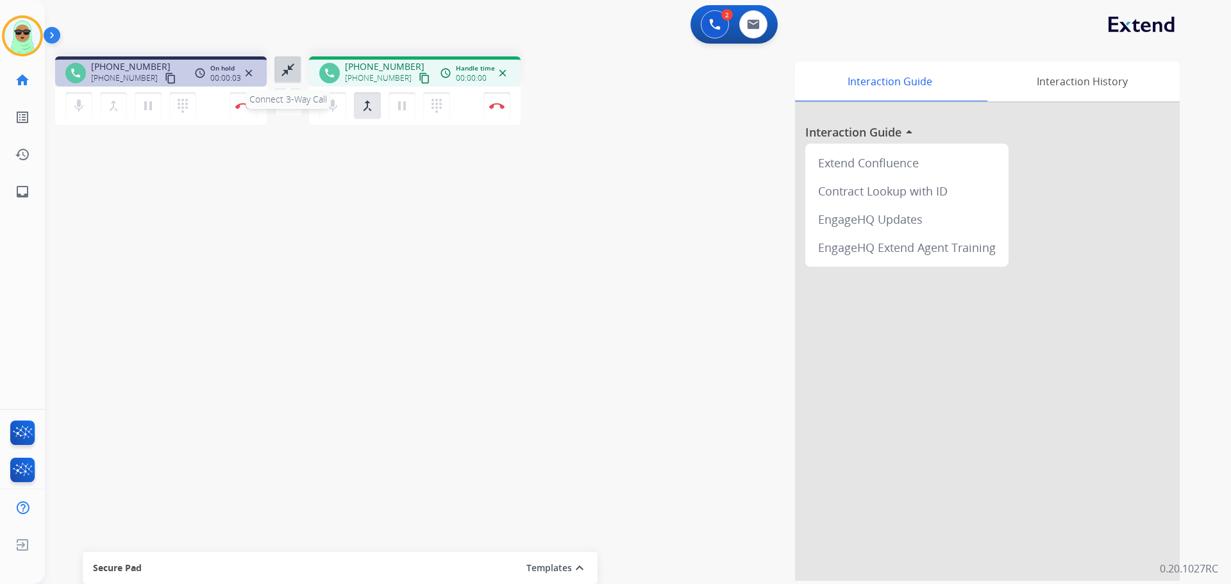
click at [278, 69] on button "close_fullscreen Connect 3-Way Call" at bounding box center [287, 69] width 27 height 27
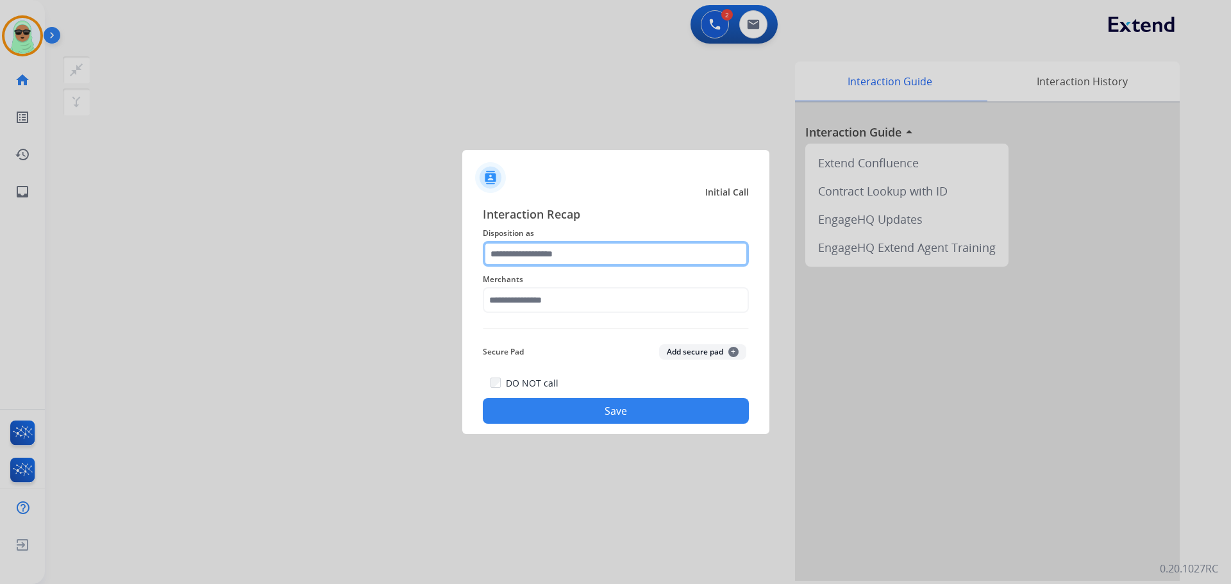
click at [529, 241] on input "text" at bounding box center [616, 254] width 266 height 26
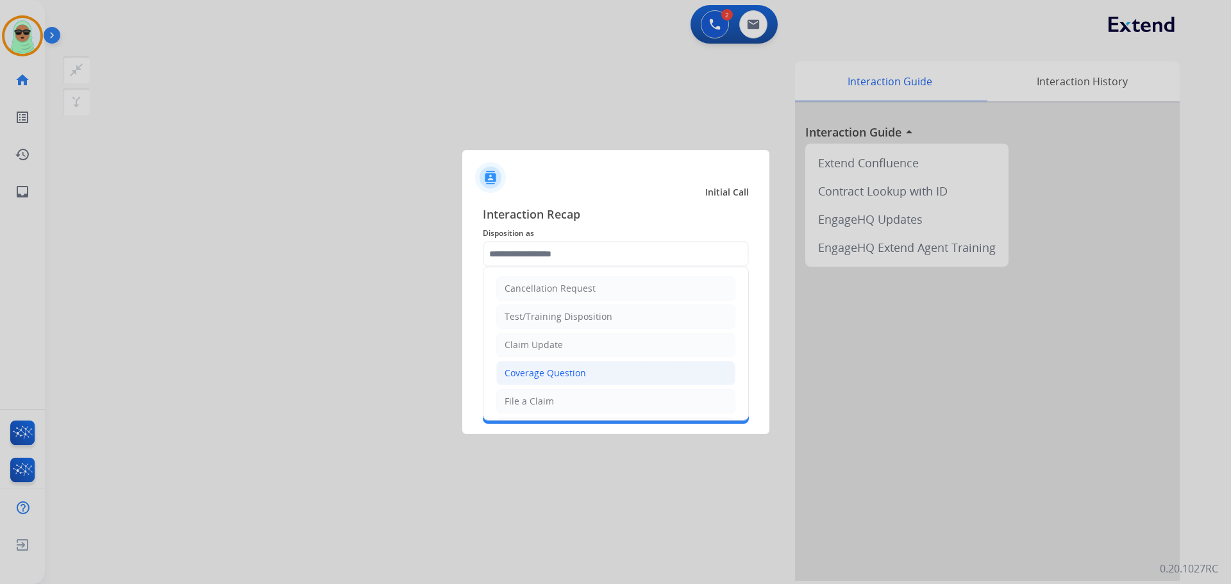
click at [554, 374] on div "Coverage Question" at bounding box center [545, 373] width 81 height 13
type input "**********"
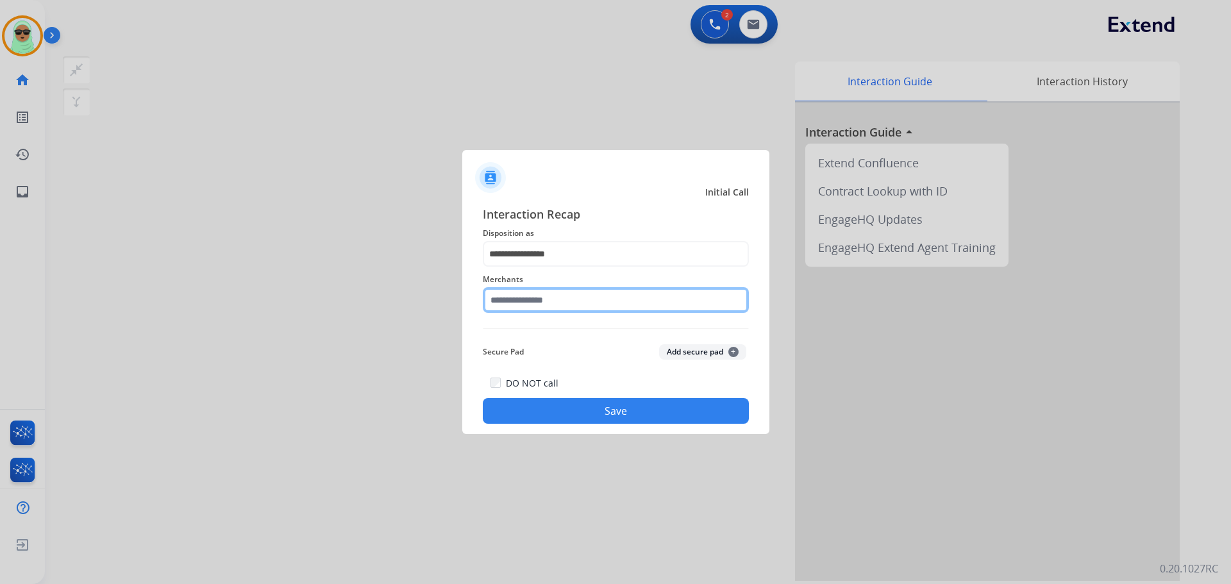
click at [542, 298] on input "text" at bounding box center [616, 300] width 266 height 26
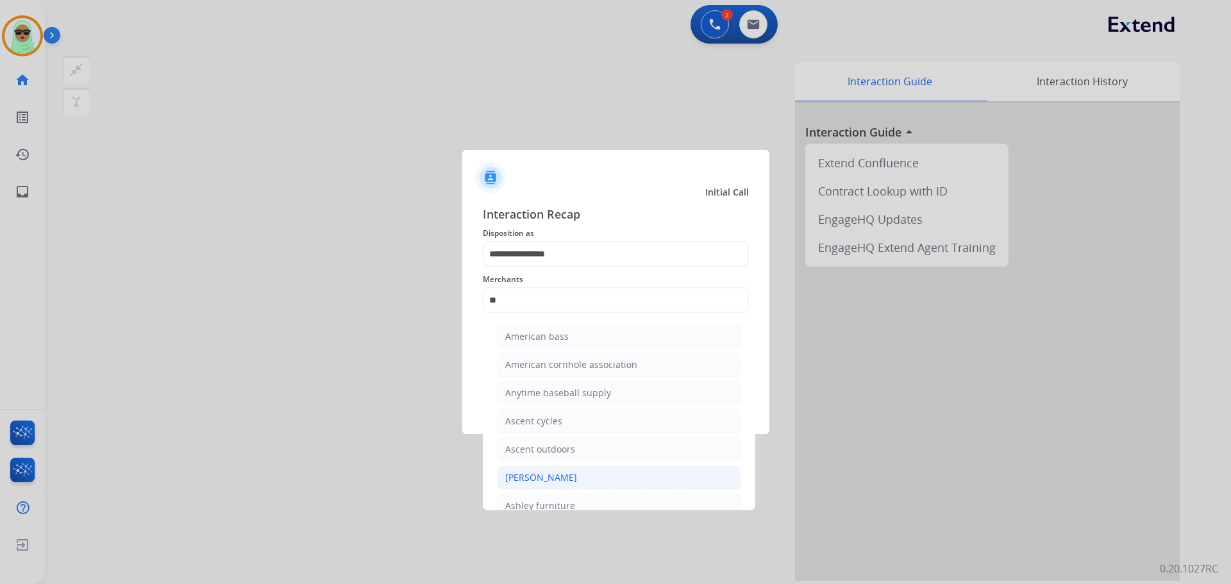
click at [568, 482] on div "[PERSON_NAME]" at bounding box center [541, 477] width 72 height 13
type input "**********"
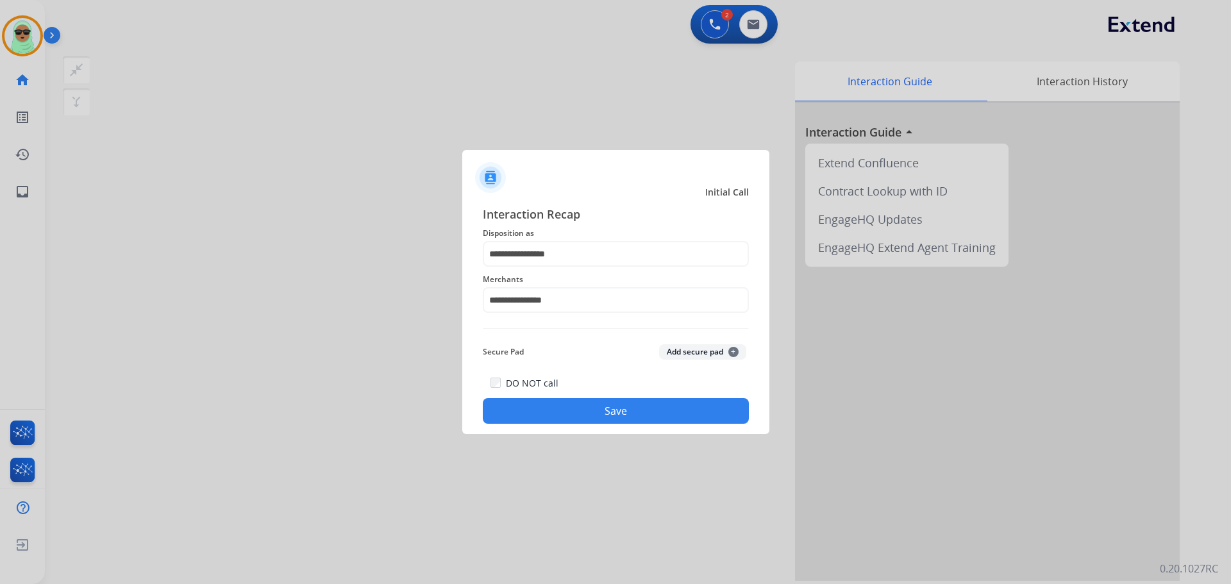
click at [606, 394] on div "DO NOT call Save" at bounding box center [616, 399] width 266 height 49
click at [603, 399] on button "Save" at bounding box center [616, 411] width 266 height 26
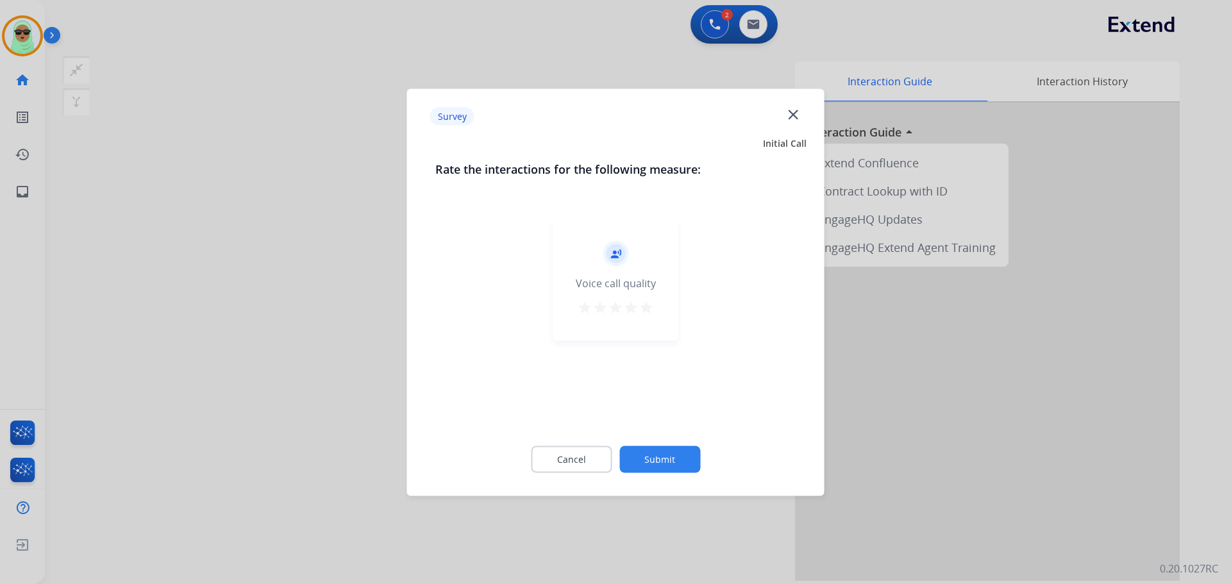
click at [660, 445] on div "Cancel Submit" at bounding box center [615, 459] width 361 height 58
click at [665, 464] on button "Submit" at bounding box center [659, 459] width 81 height 27
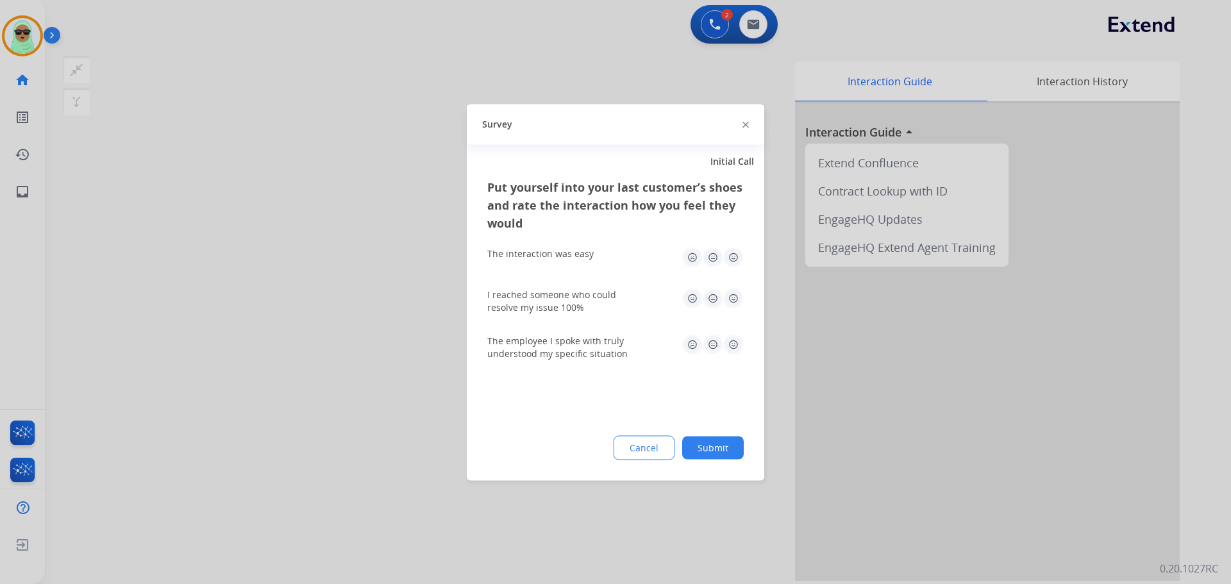
click at [694, 451] on button "Submit" at bounding box center [713, 447] width 62 height 23
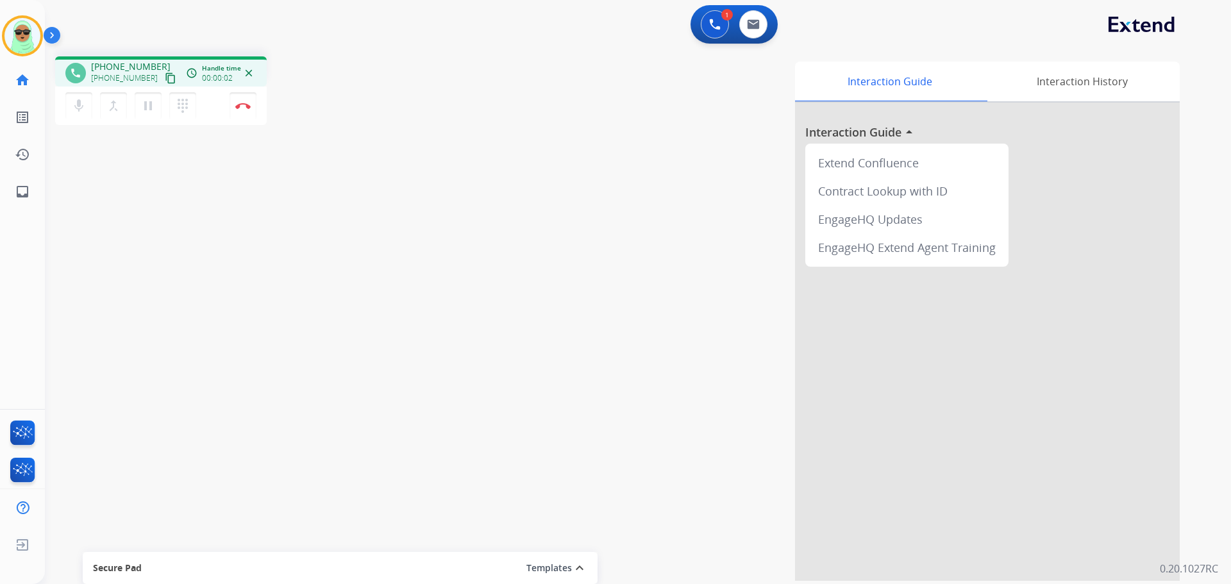
click at [163, 85] on button "content_copy" at bounding box center [170, 78] width 15 height 15
click at [164, 80] on div "+18186313347 content_copy" at bounding box center [134, 78] width 87 height 15
click at [165, 75] on mat-icon "content_copy" at bounding box center [171, 78] width 12 height 12
click at [139, 104] on button "pause Hold" at bounding box center [148, 105] width 27 height 27
click at [142, 101] on mat-icon "play_arrow" at bounding box center [147, 105] width 15 height 15
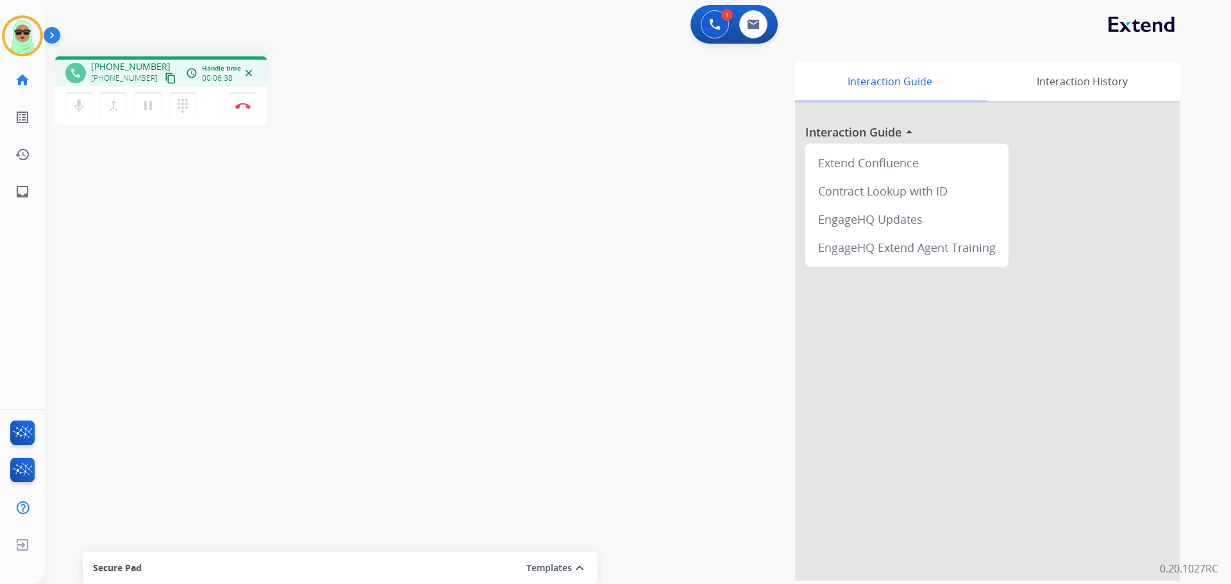
click at [123, 183] on div "phone +18186313347 +18186313347 content_copy access_time Call metrics Queue 00:…" at bounding box center [622, 313] width 1155 height 535
click at [750, 28] on img at bounding box center [753, 24] width 13 height 10
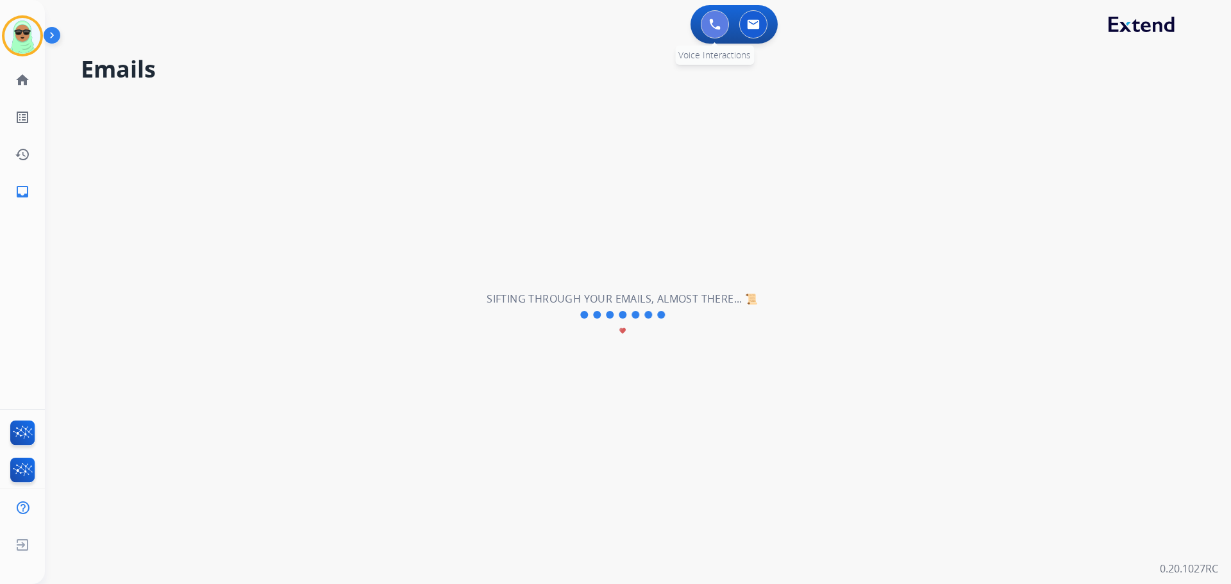
click at [706, 24] on button at bounding box center [715, 24] width 28 height 28
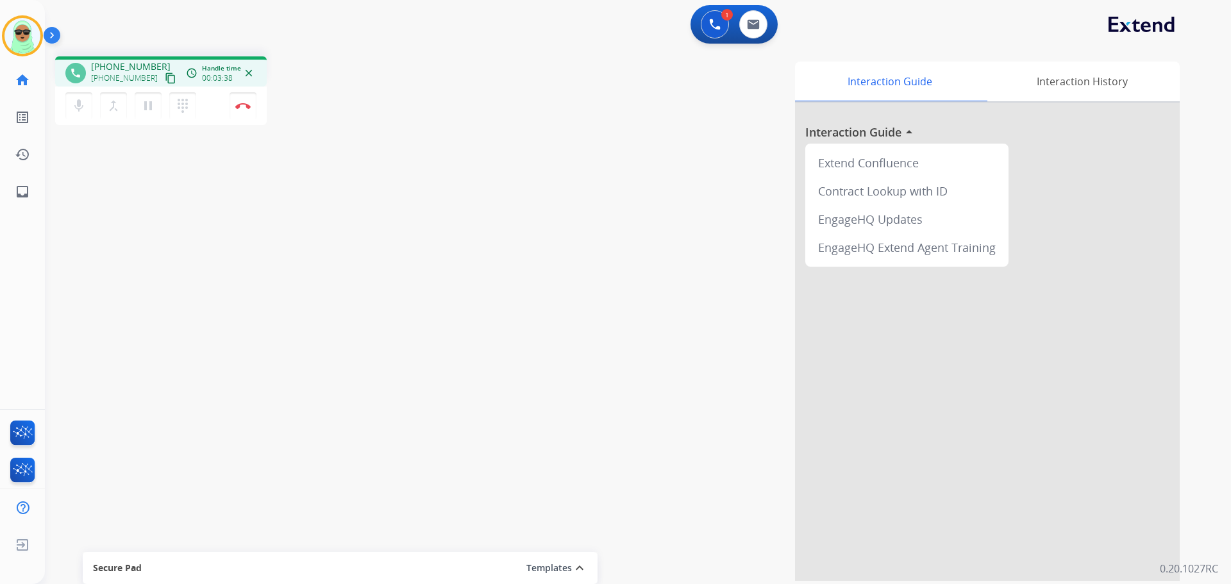
click at [92, 244] on div "phone +18186313347 +18186313347 content_copy access_time Call metrics Queue 06:…" at bounding box center [622, 313] width 1155 height 535
click at [249, 113] on button "Disconnect" at bounding box center [243, 105] width 27 height 27
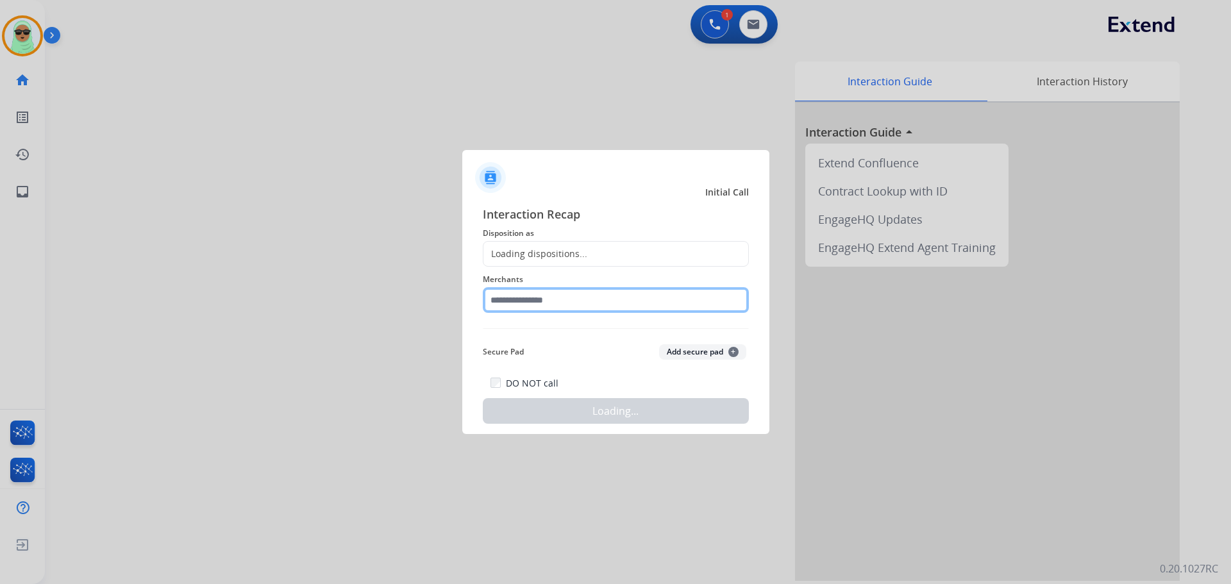
click at [541, 297] on input "text" at bounding box center [616, 300] width 266 height 26
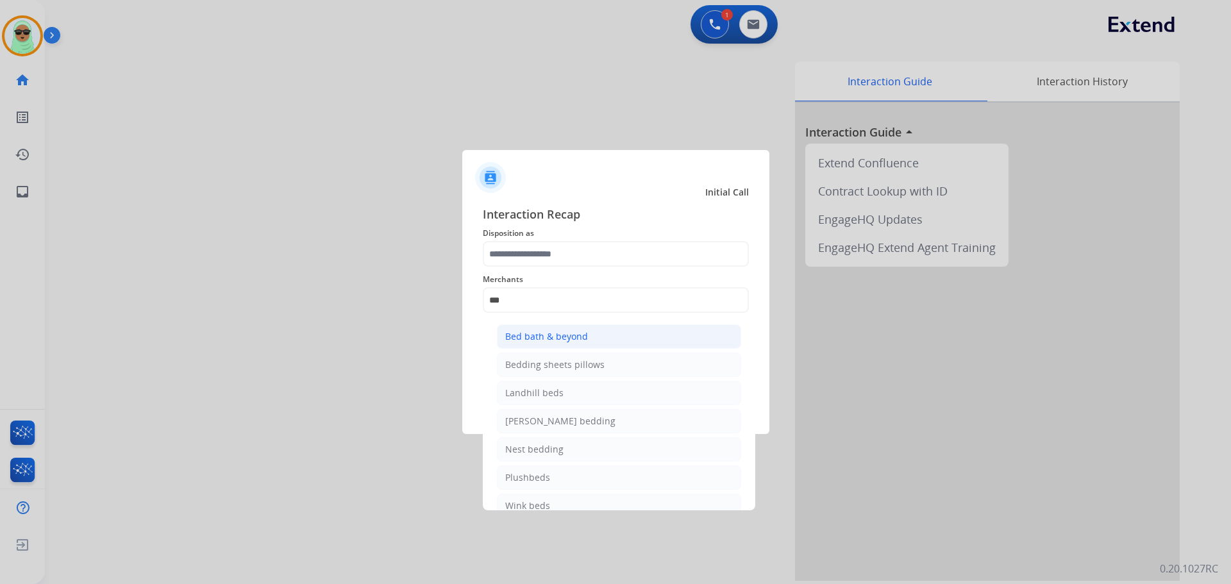
click at [592, 340] on li "Bed bath & beyond" at bounding box center [619, 336] width 244 height 24
type input "**********"
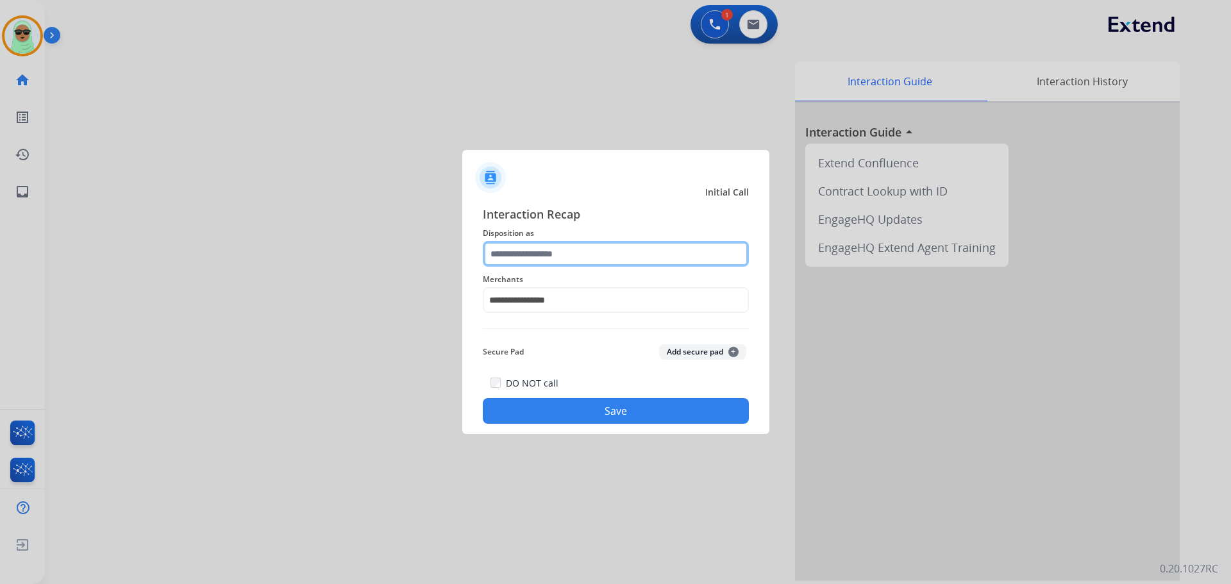
click at [613, 264] on input "text" at bounding box center [616, 254] width 266 height 26
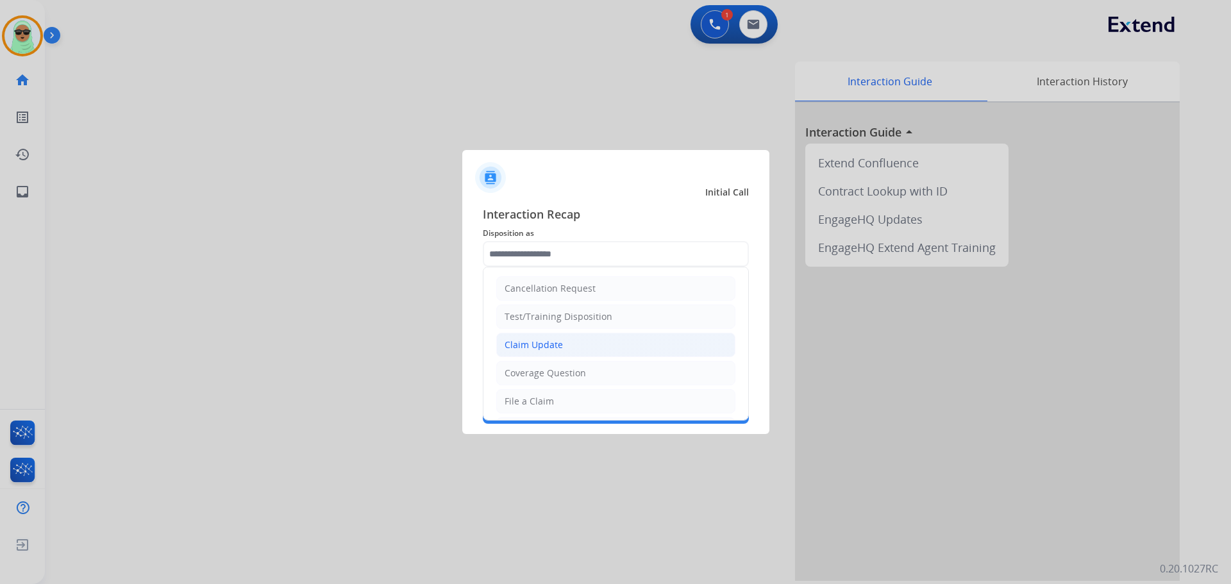
click at [604, 339] on li "Claim Update" at bounding box center [615, 345] width 239 height 24
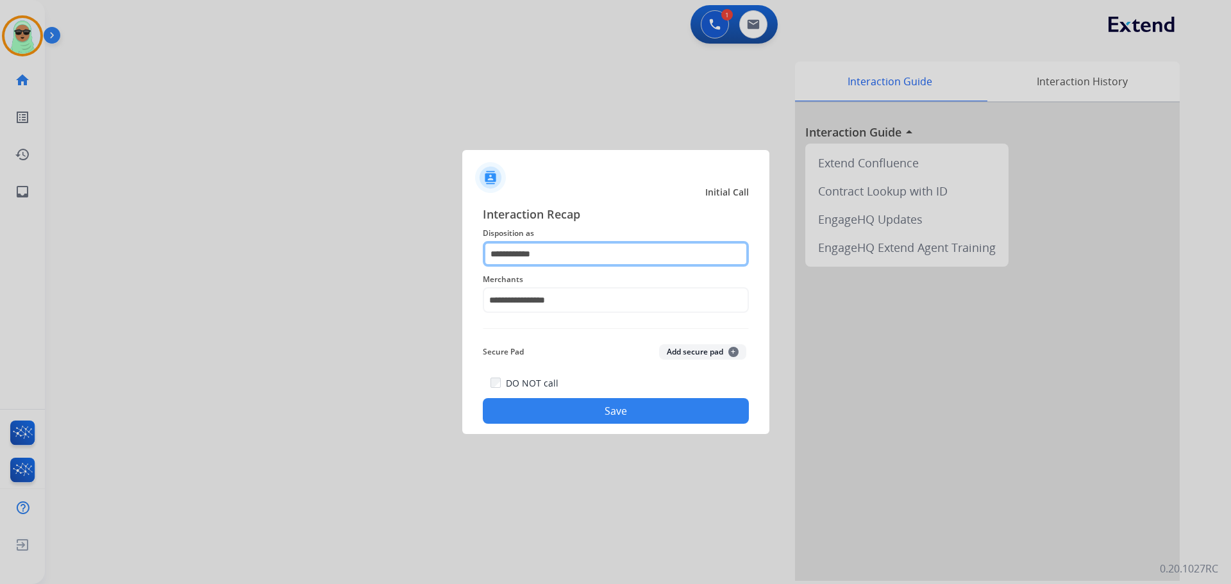
click at [590, 242] on input "**********" at bounding box center [616, 254] width 266 height 26
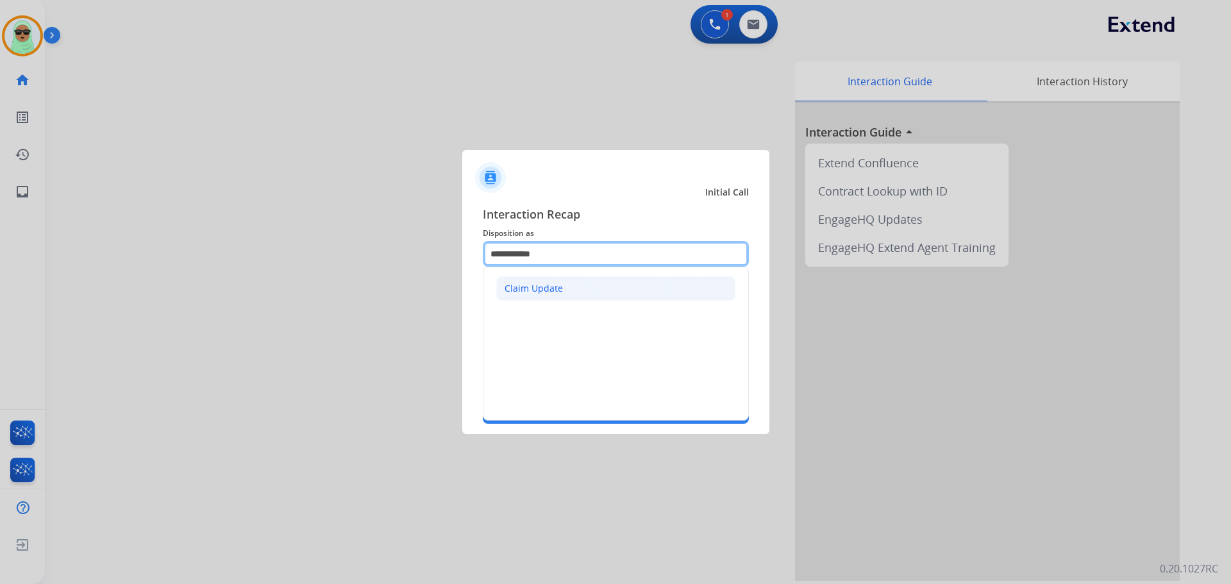
type input "**********"
click at [569, 290] on li "Claim Update" at bounding box center [615, 288] width 239 height 24
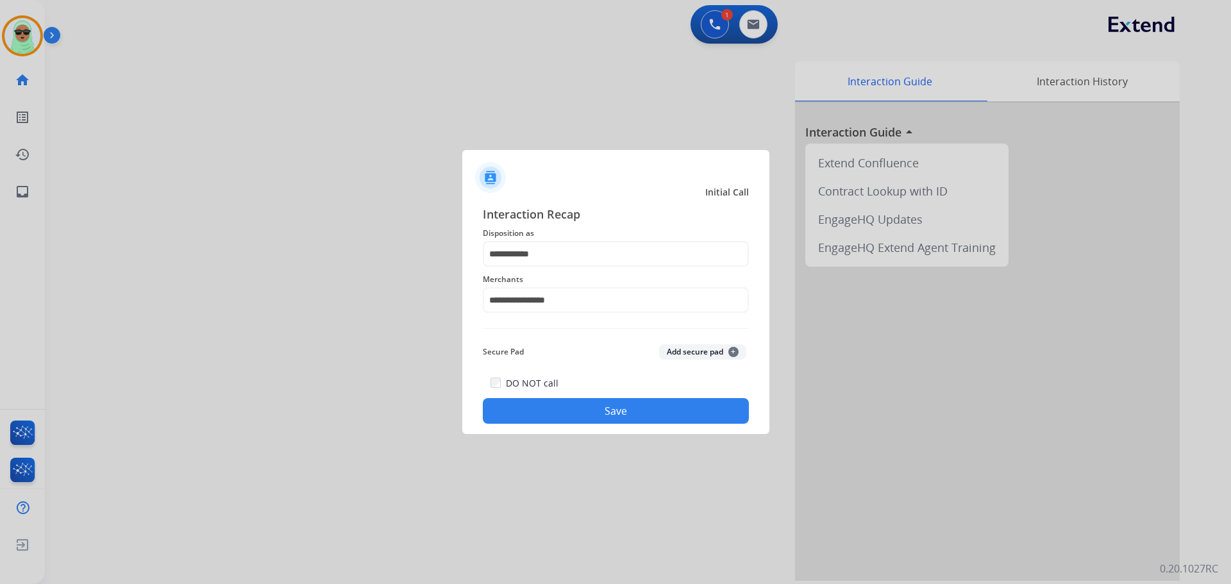
click at [605, 421] on button "Save" at bounding box center [616, 411] width 266 height 26
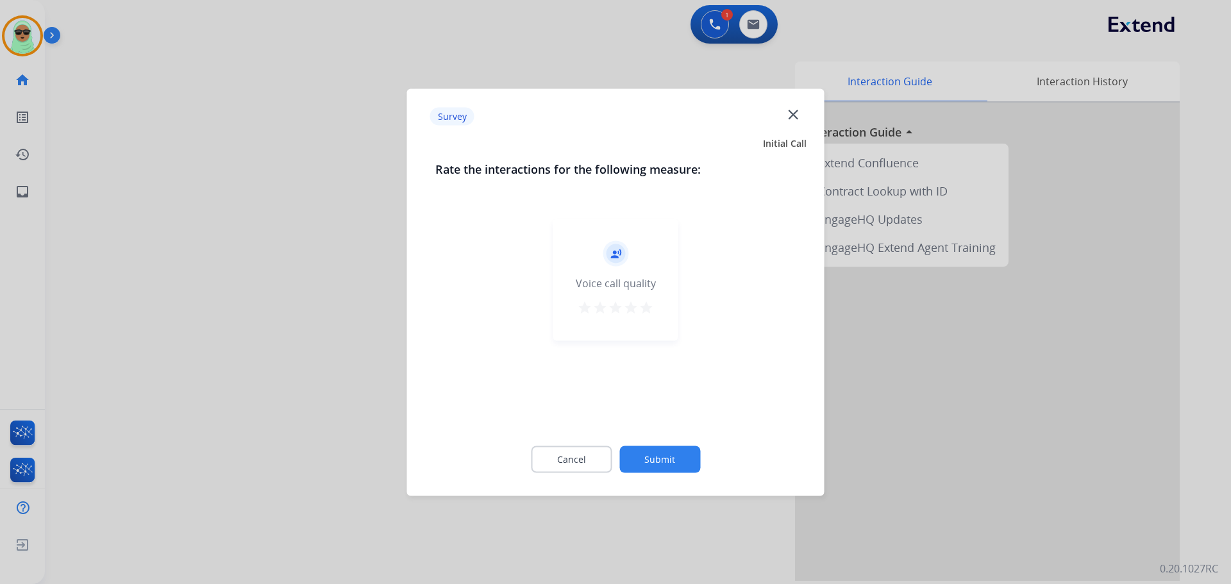
click at [680, 454] on button "Submit" at bounding box center [659, 459] width 81 height 27
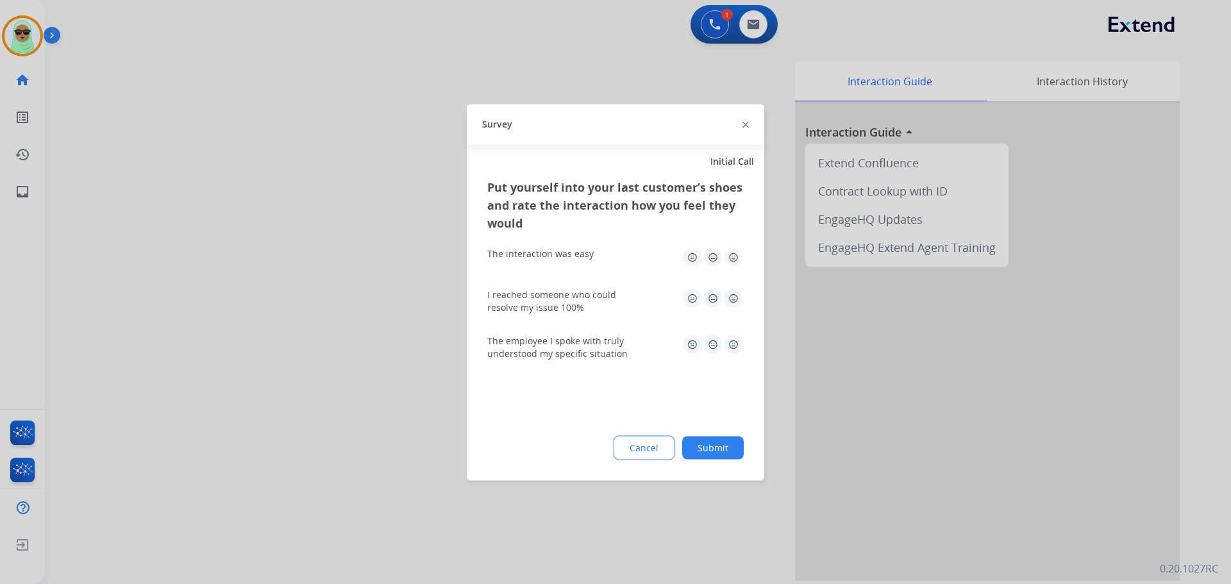
click at [706, 449] on button "Submit" at bounding box center [713, 447] width 62 height 23
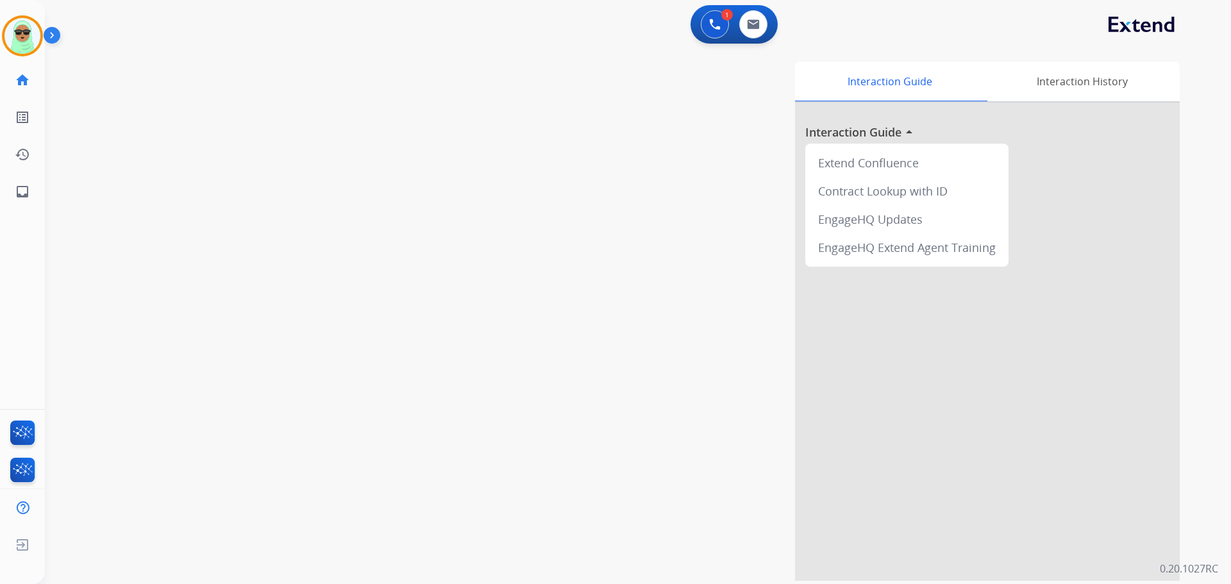
click at [564, 493] on div "Interaction Guide Interaction History Interaction Guide arrow_drop_up Extend Co…" at bounding box center [801, 321] width 755 height 519
click at [761, 34] on button at bounding box center [753, 24] width 28 height 28
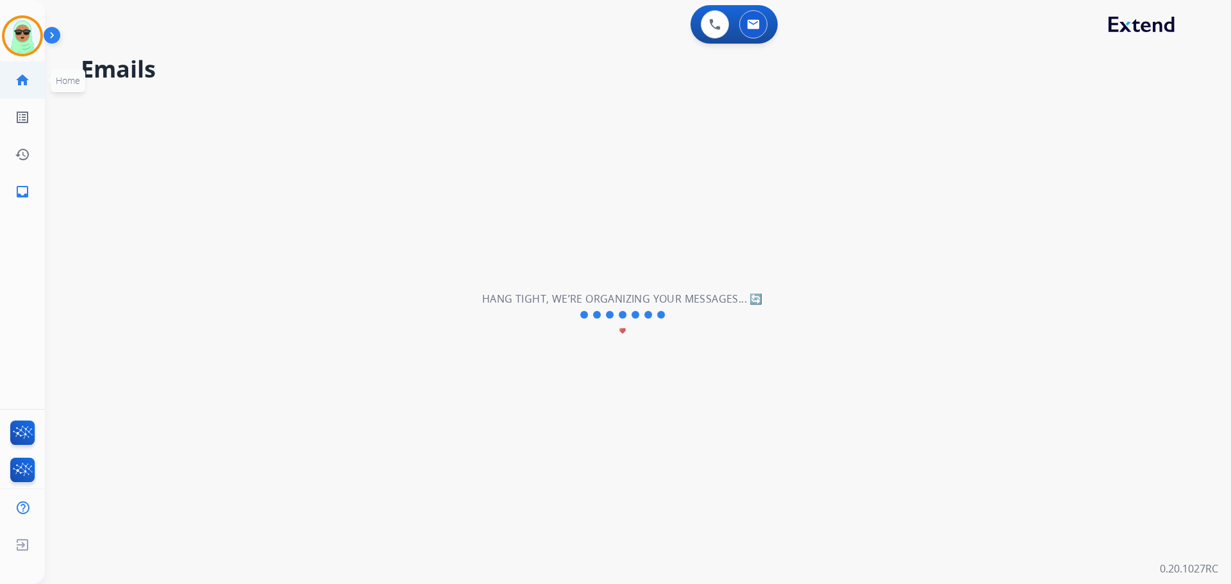
click at [21, 94] on link "home Home" at bounding box center [22, 80] width 36 height 36
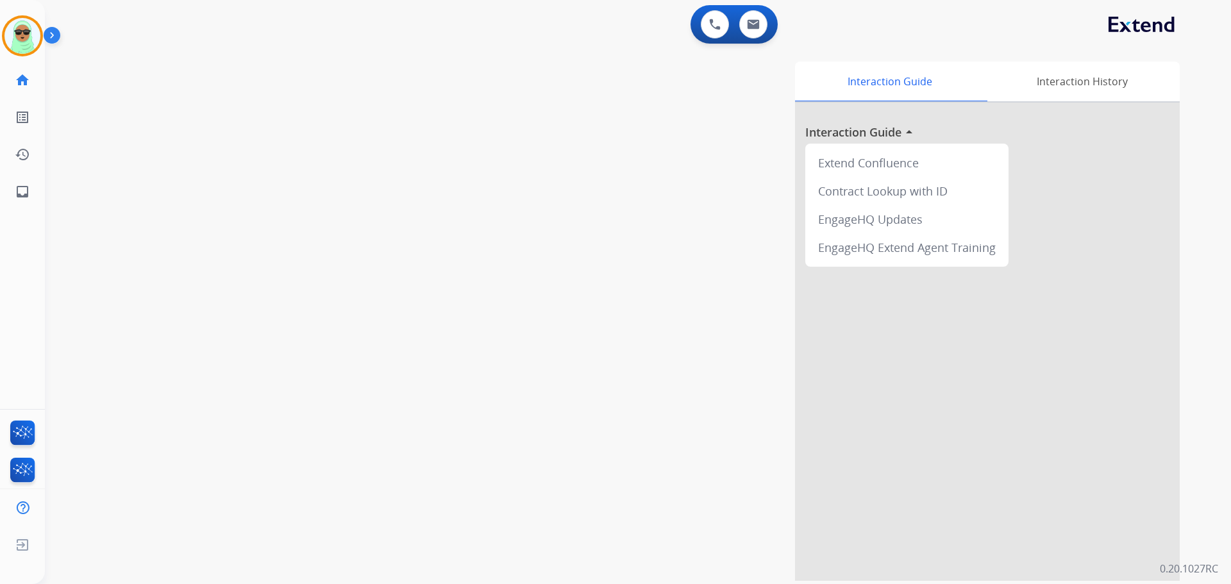
click at [21, 94] on link "home Home" at bounding box center [22, 80] width 36 height 36
click at [22, 94] on link "home Home" at bounding box center [22, 80] width 36 height 36
click at [4, 28] on div at bounding box center [22, 35] width 41 height 41
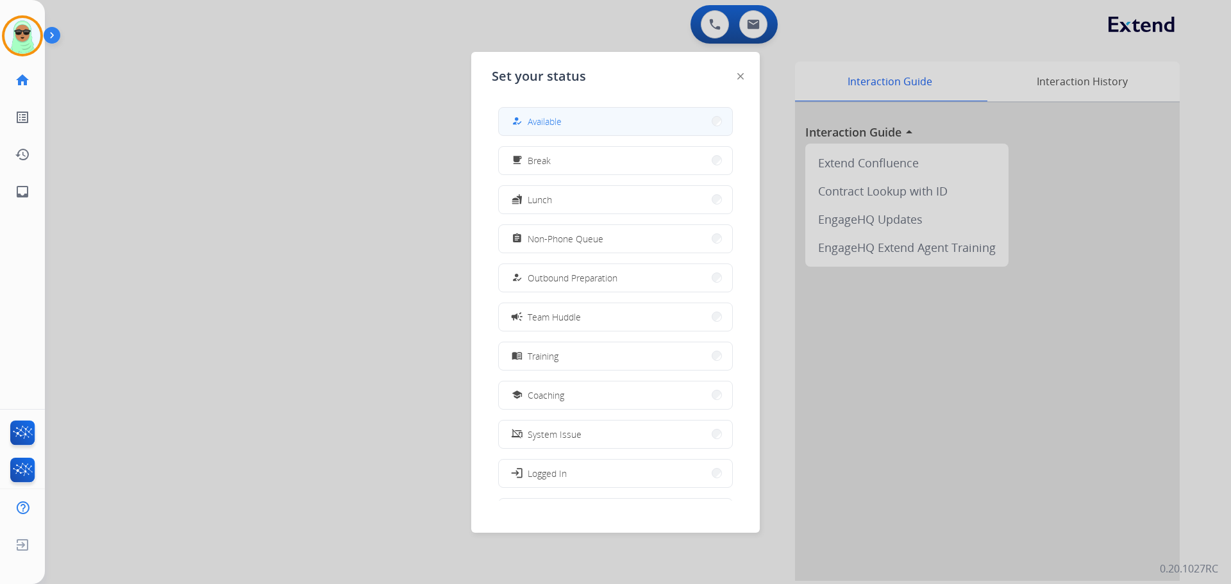
click at [598, 107] on div "how_to_reg Available" at bounding box center [615, 121] width 235 height 29
click at [623, 121] on button "how_to_reg Available" at bounding box center [615, 122] width 233 height 28
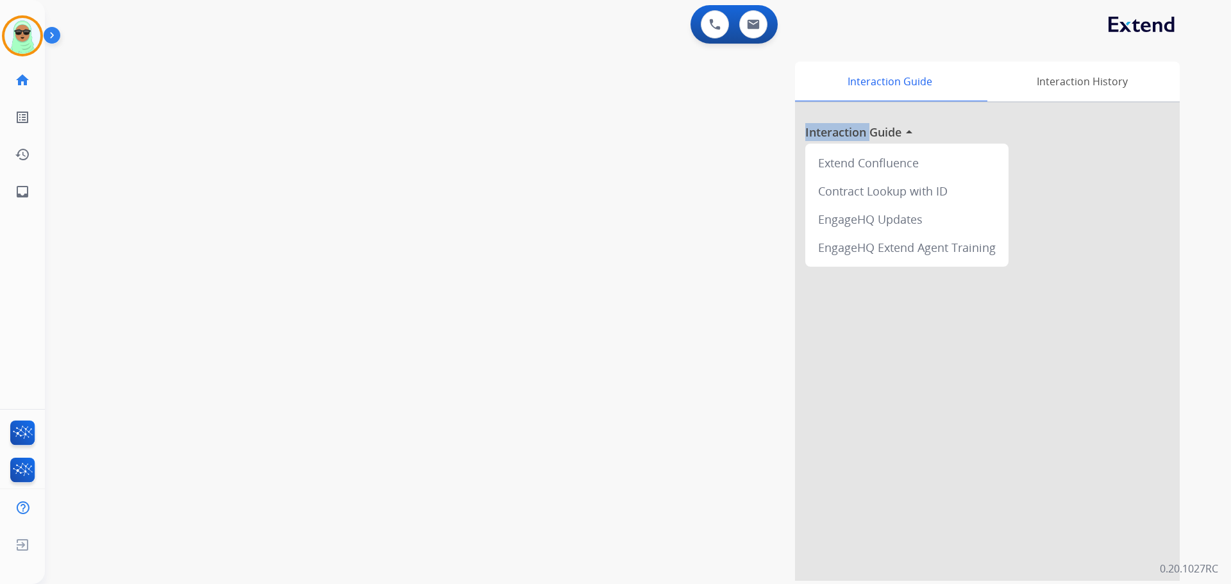
click at [623, 121] on div "Interaction Guide Interaction History Interaction Guide arrow_drop_up Extend Co…" at bounding box center [801, 321] width 755 height 519
click at [749, 33] on button at bounding box center [753, 24] width 28 height 28
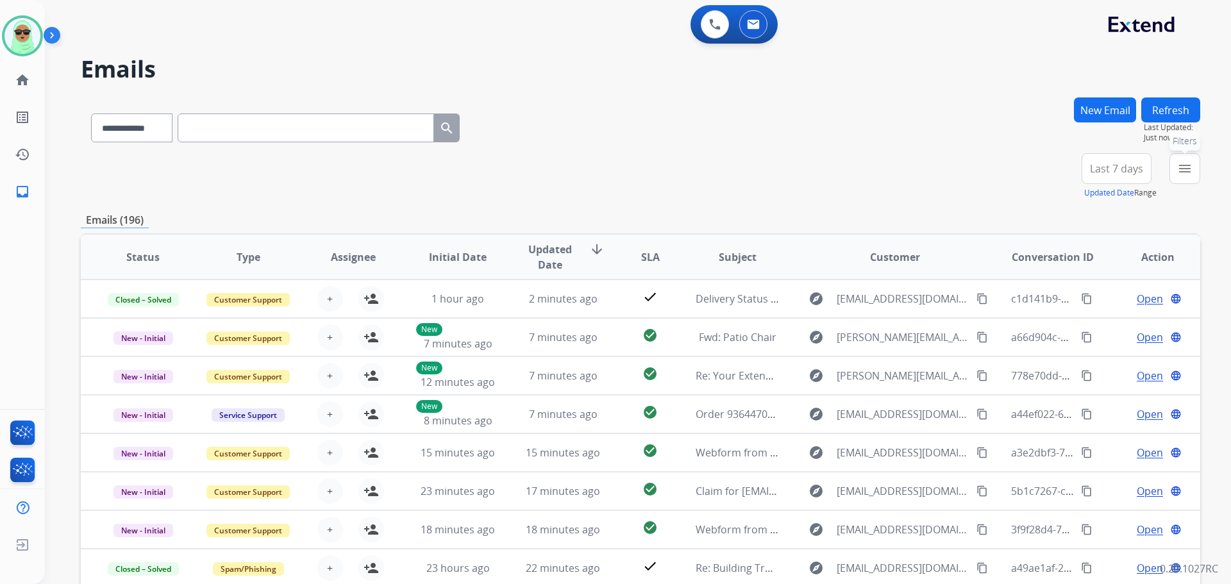
click at [1175, 180] on button "menu Filters" at bounding box center [1185, 168] width 31 height 31
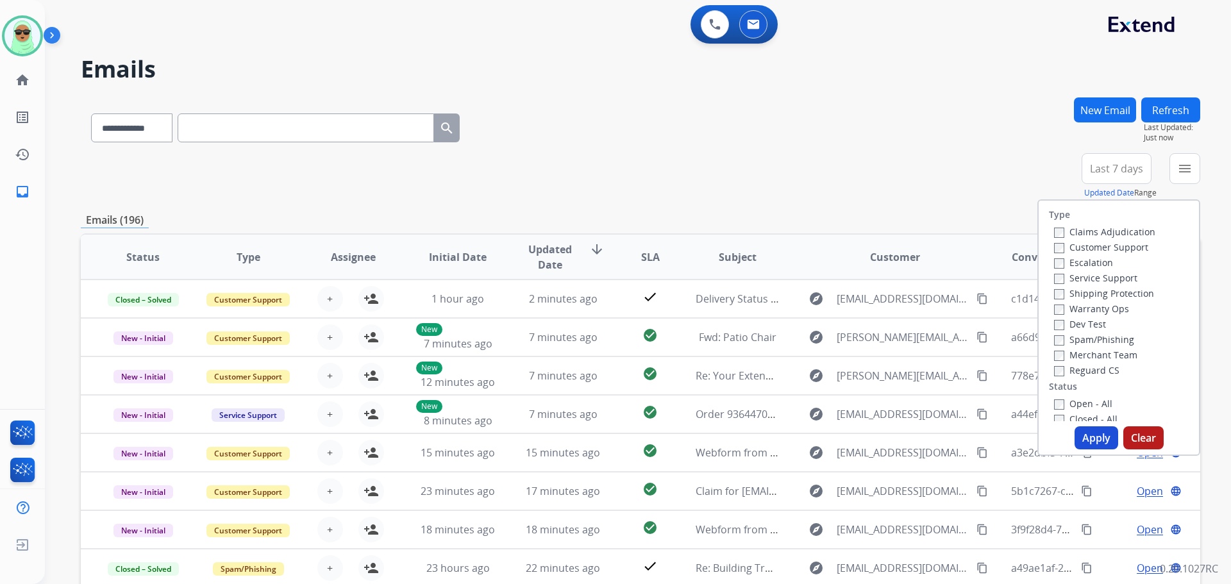
click at [1112, 249] on label "Customer Support" at bounding box center [1101, 247] width 94 height 12
click at [1116, 298] on label "Shipping Protection" at bounding box center [1104, 293] width 100 height 12
drag, startPoint x: 1107, startPoint y: 373, endPoint x: 1097, endPoint y: 394, distance: 22.9
click at [1105, 373] on label "Reguard CS" at bounding box center [1086, 370] width 65 height 12
click at [1087, 413] on label "Closed - All" at bounding box center [1085, 419] width 63 height 12
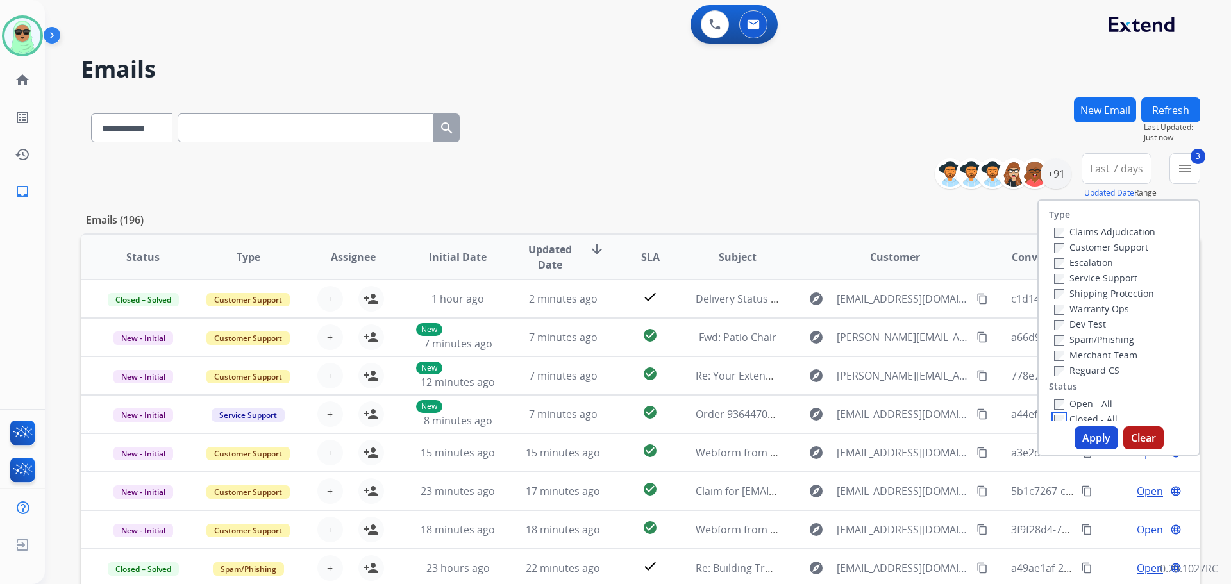
scroll to position [4, 0]
click at [1087, 402] on label "Open - All" at bounding box center [1083, 400] width 58 height 12
click at [1087, 412] on label "Closed - All" at bounding box center [1085, 415] width 63 height 12
click at [1089, 433] on button "Apply" at bounding box center [1097, 437] width 44 height 23
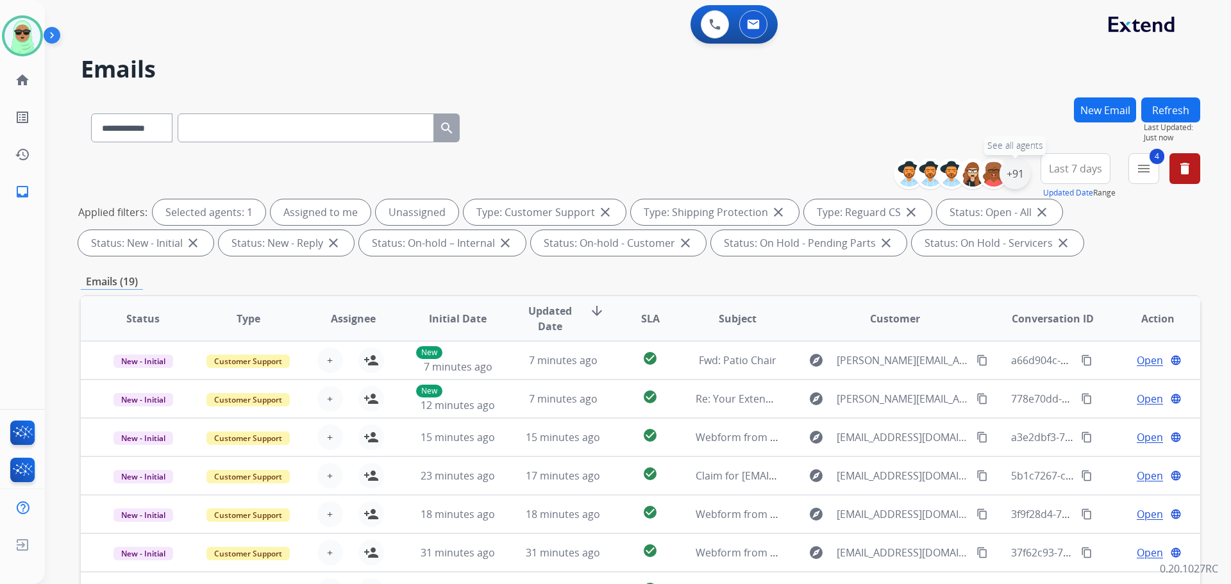
click at [1015, 182] on div "+91" at bounding box center [1015, 173] width 31 height 31
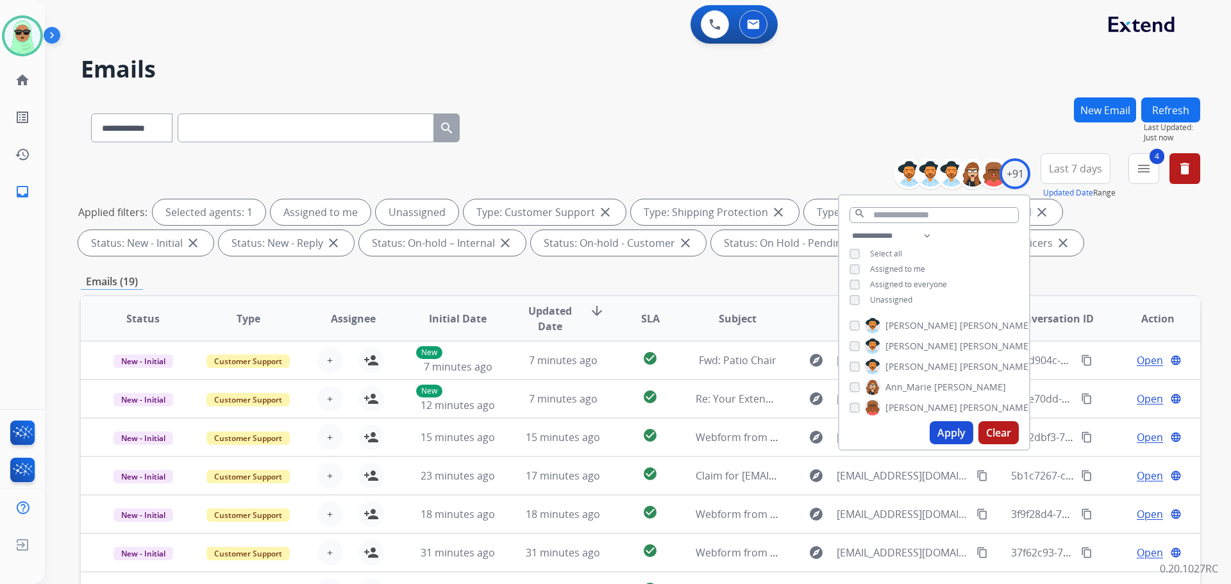
click at [875, 296] on span "Unassigned" at bounding box center [891, 299] width 42 height 11
click at [953, 432] on button "Apply" at bounding box center [952, 432] width 44 height 23
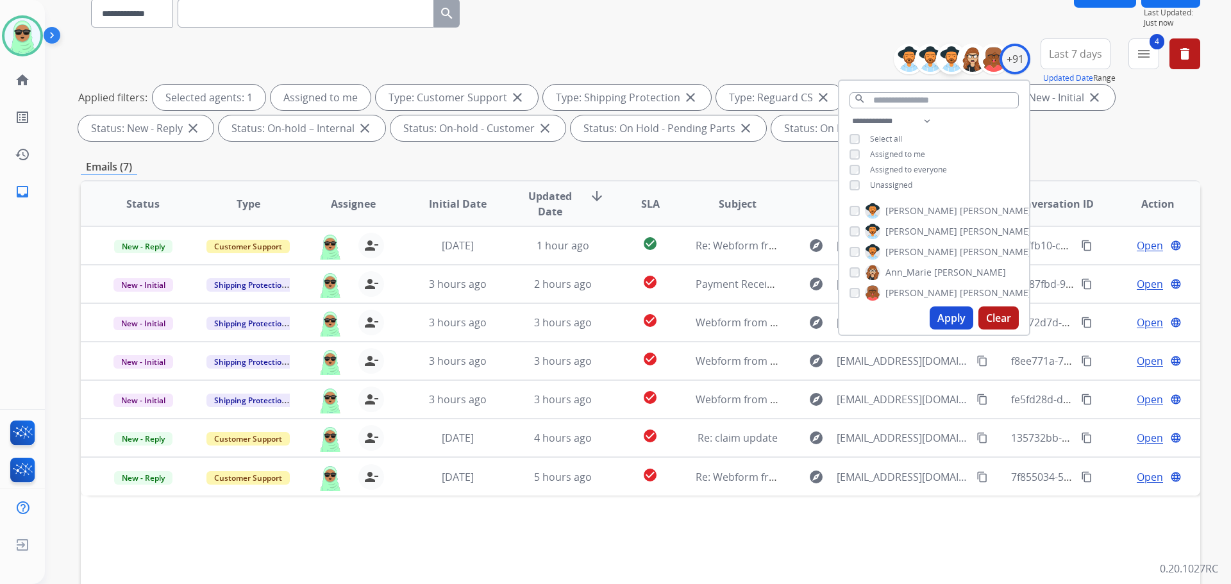
scroll to position [79, 0]
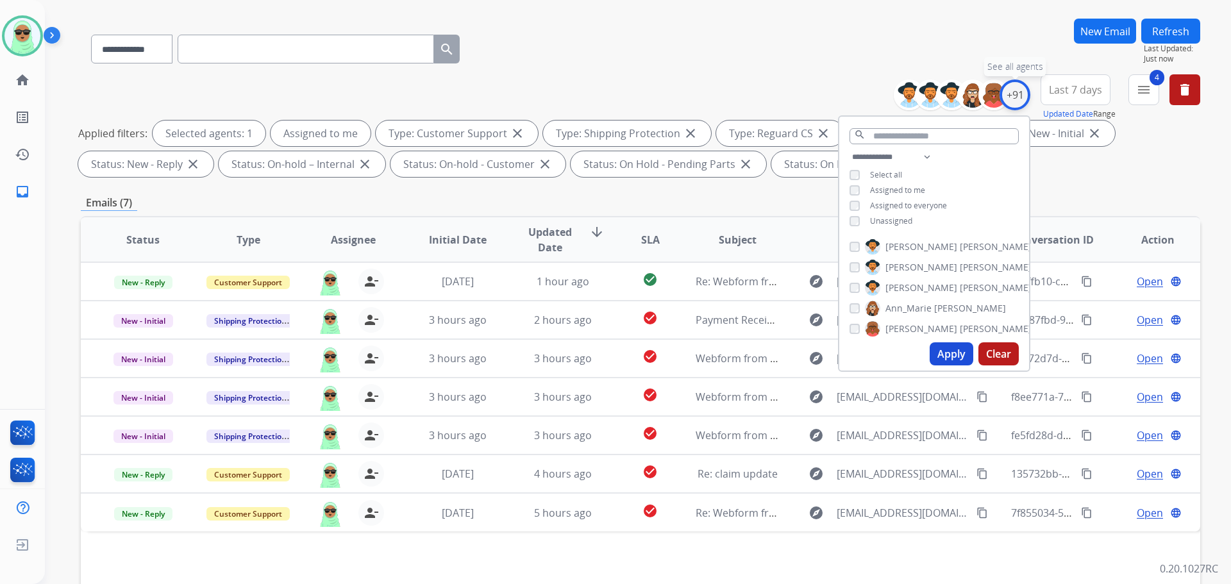
click at [1024, 103] on div "+91" at bounding box center [1015, 95] width 31 height 31
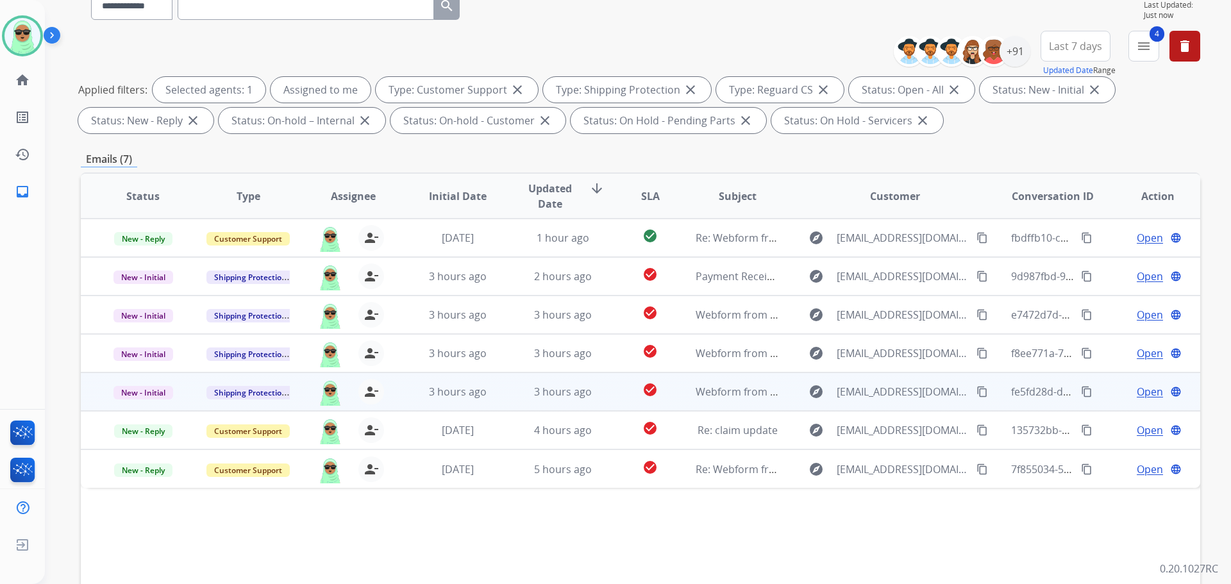
scroll to position [207, 0]
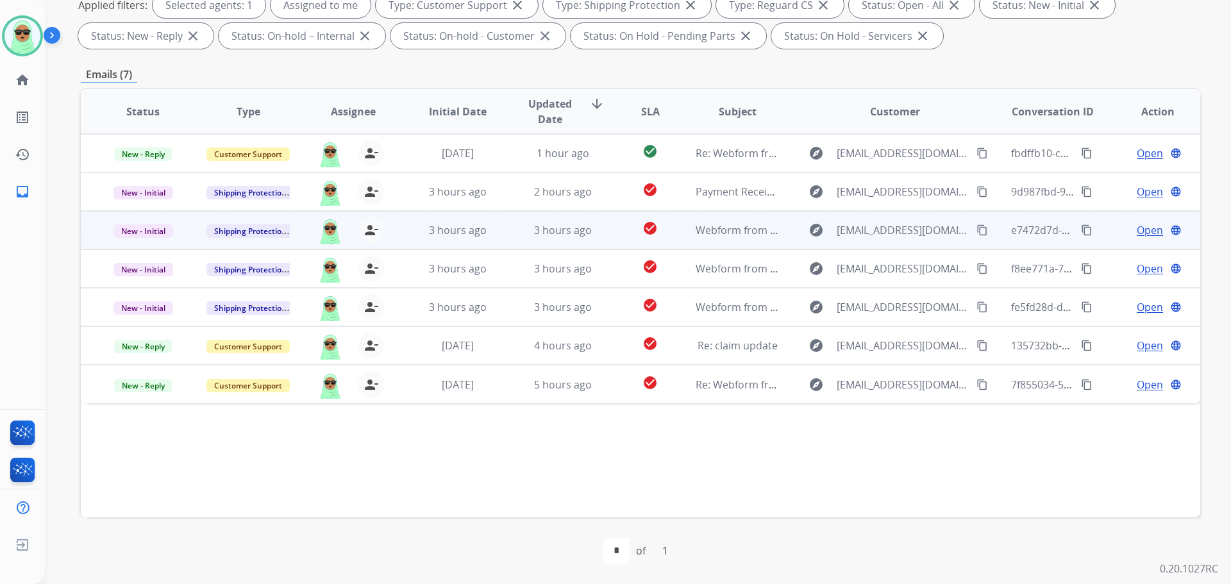
click at [1138, 231] on span "Open" at bounding box center [1150, 229] width 26 height 15
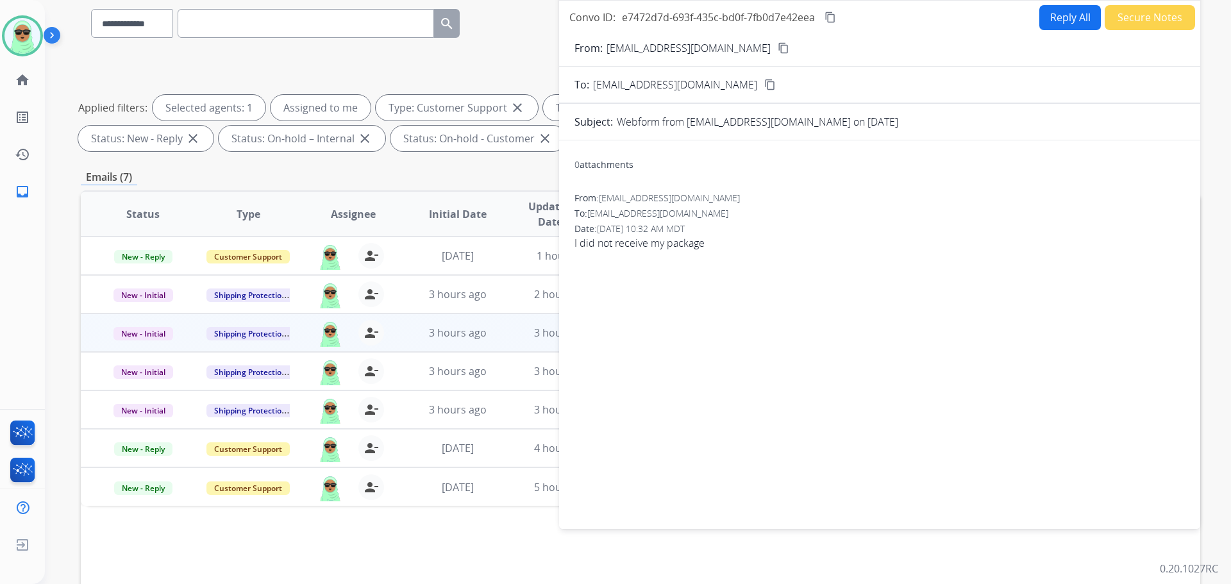
scroll to position [79, 0]
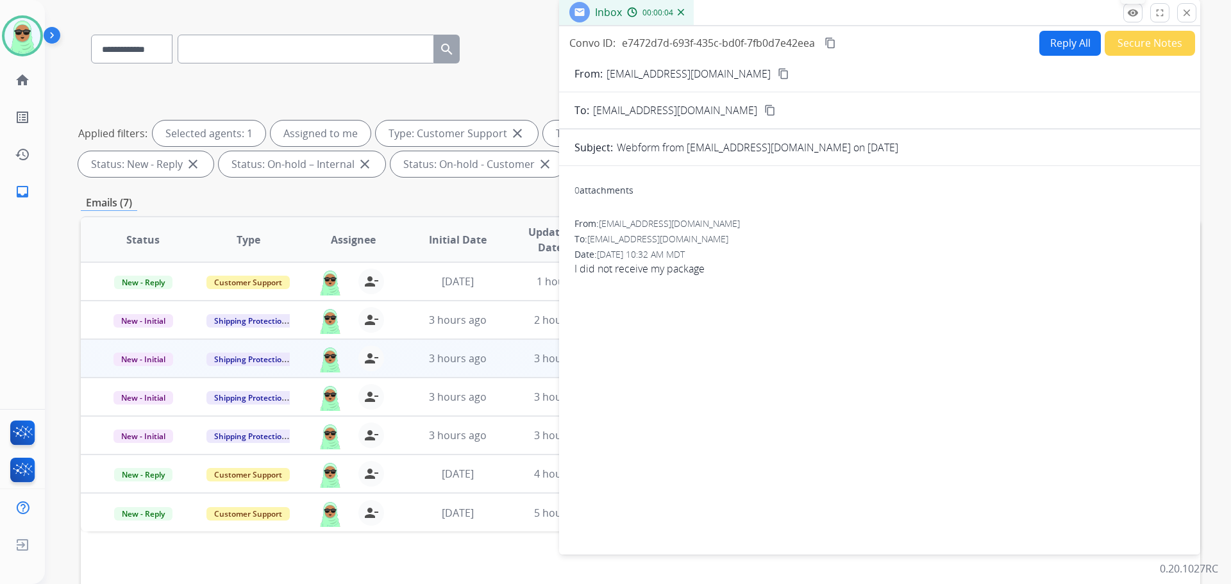
click at [1128, 16] on mat-icon "remove_red_eye" at bounding box center [1133, 13] width 12 height 12
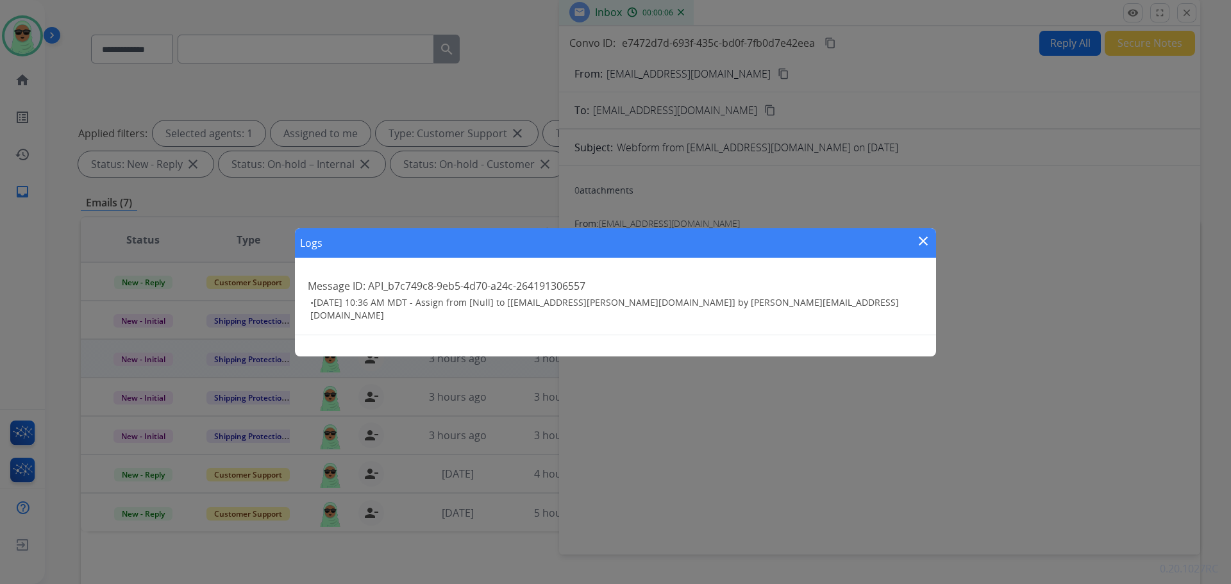
click at [928, 244] on mat-icon "close" at bounding box center [923, 240] width 15 height 15
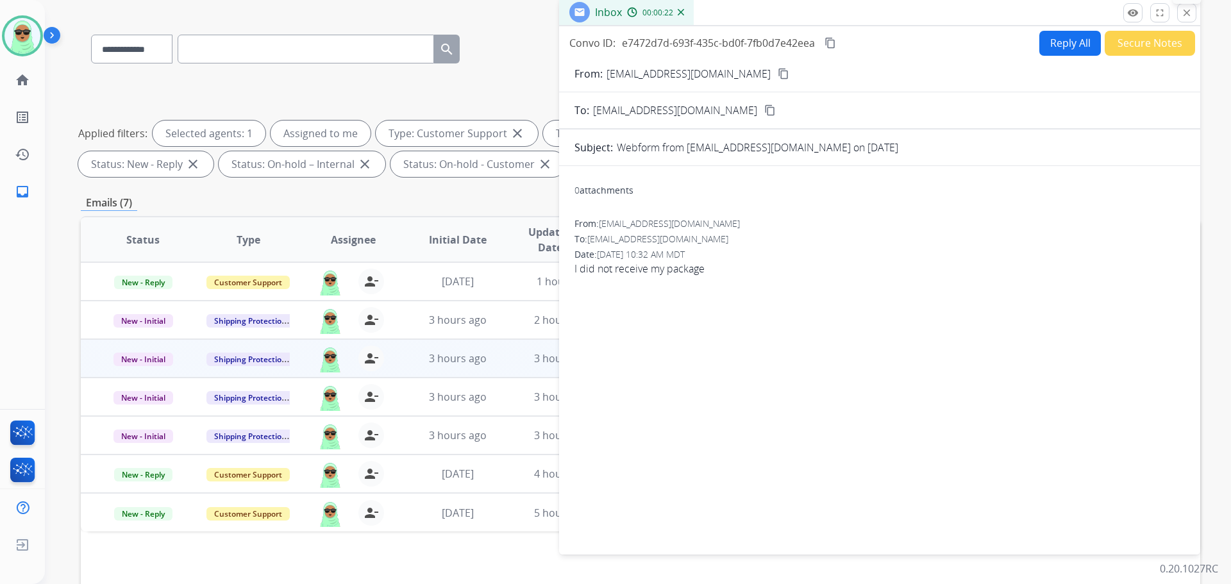
click at [1180, 15] on button "close Close" at bounding box center [1186, 12] width 19 height 19
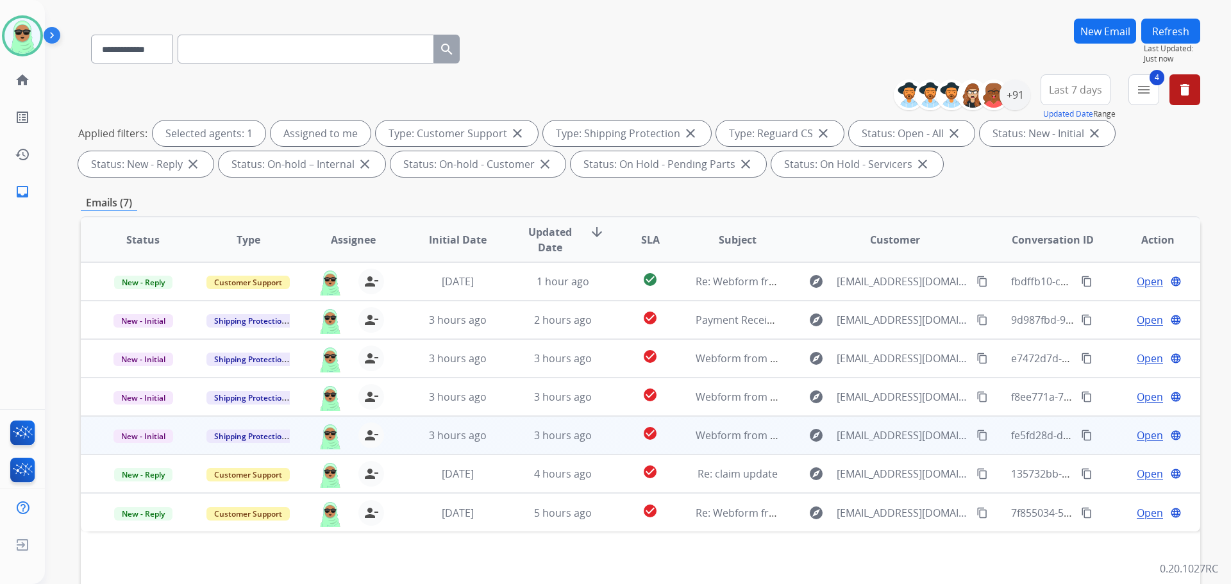
click at [1137, 437] on span "Open" at bounding box center [1150, 435] width 26 height 15
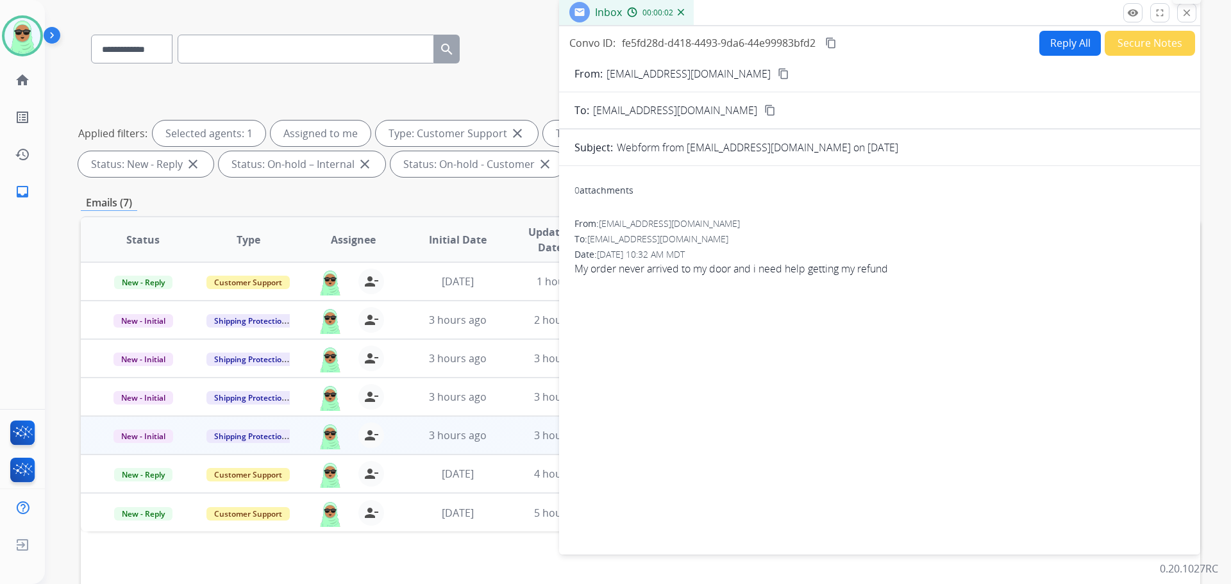
click at [1183, 17] on mat-icon "close" at bounding box center [1187, 13] width 12 height 12
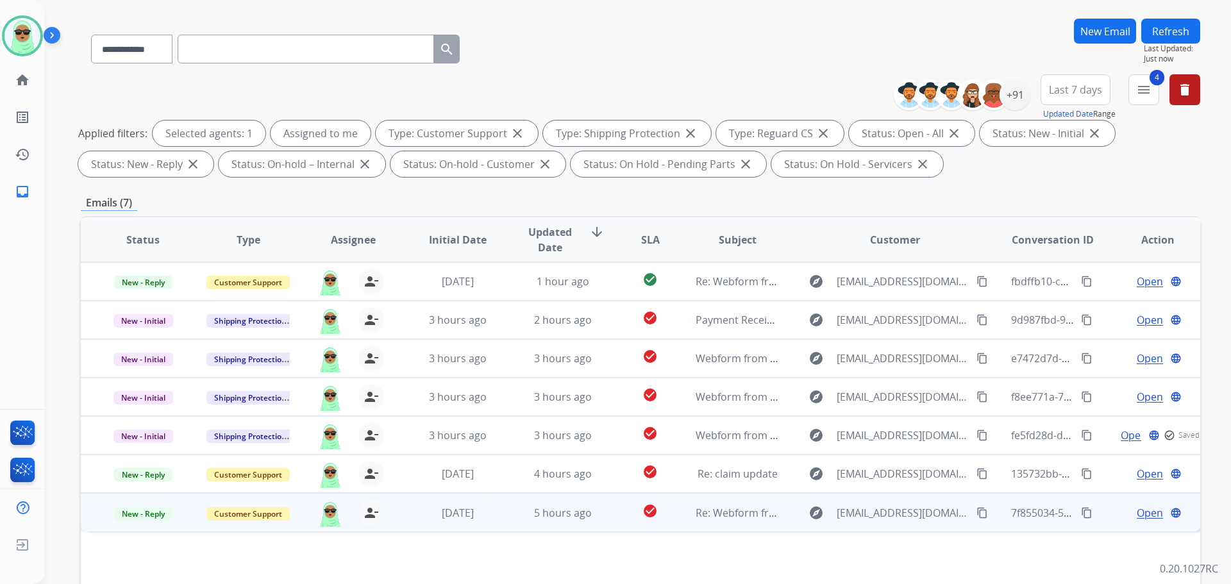
click at [1137, 505] on span "Open" at bounding box center [1150, 512] width 26 height 15
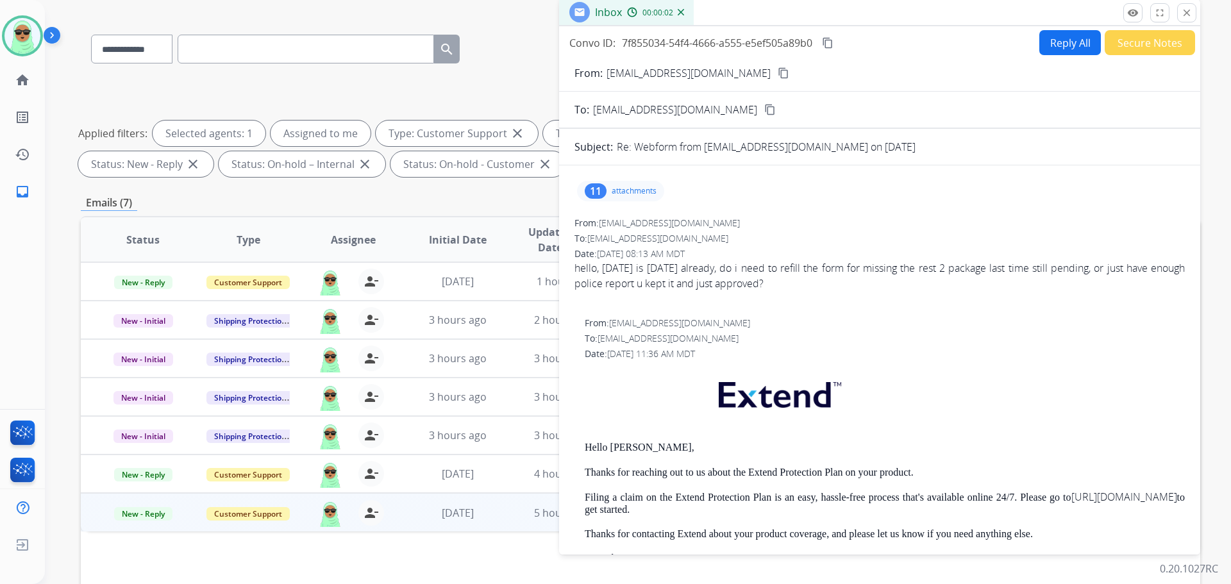
click at [612, 194] on p "attachments" at bounding box center [634, 191] width 45 height 10
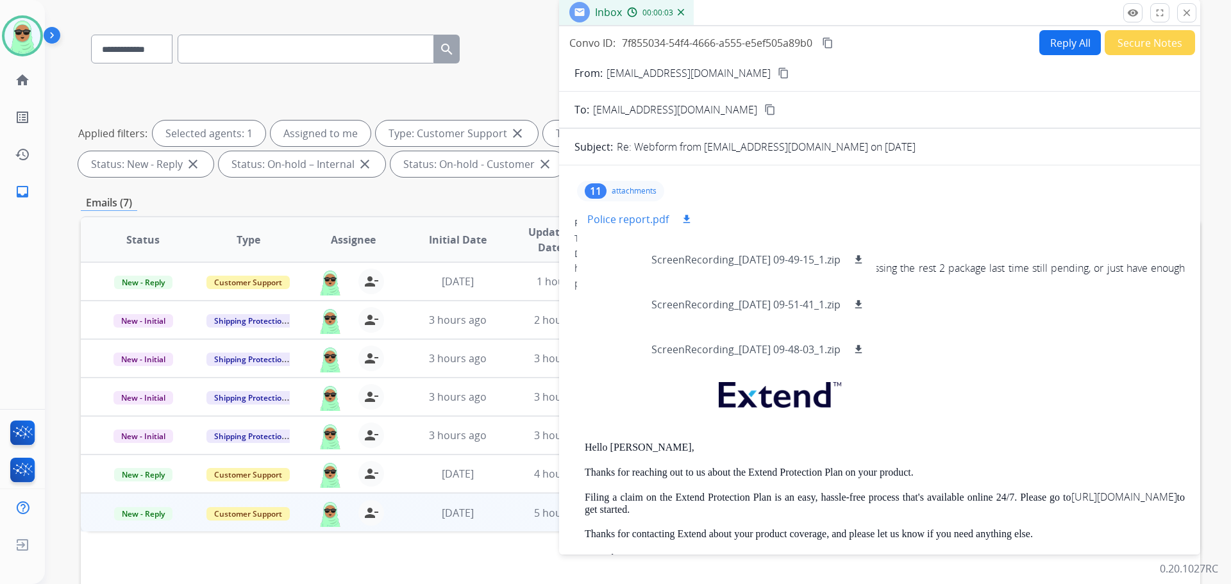
click at [650, 220] on p "Police report.pdf" at bounding box center [627, 219] width 81 height 15
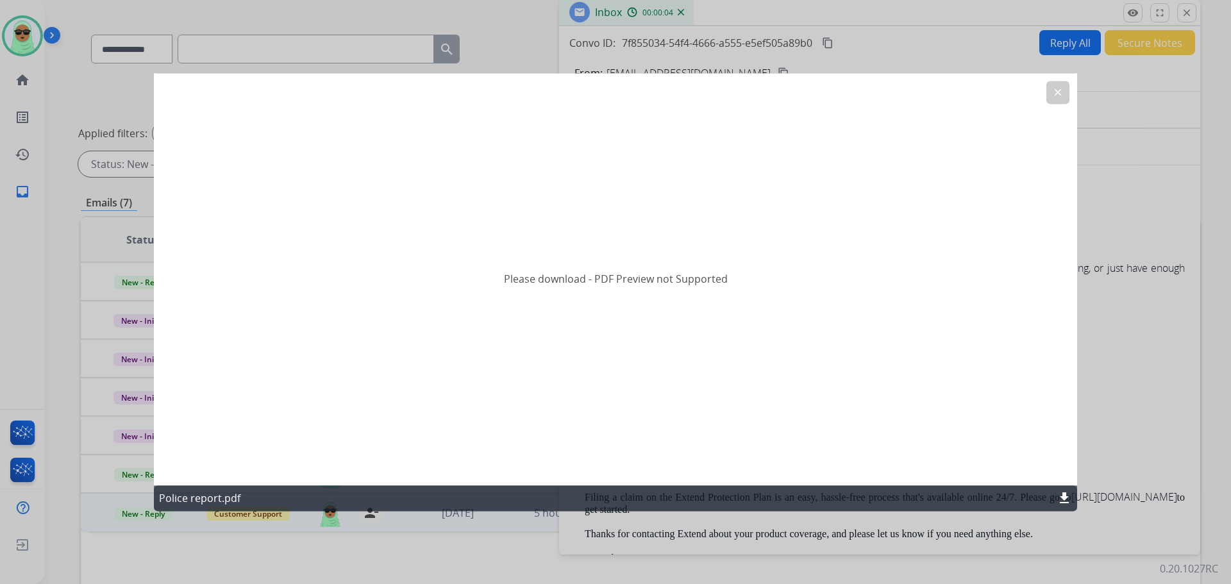
click at [1059, 103] on button "clear" at bounding box center [1057, 92] width 23 height 23
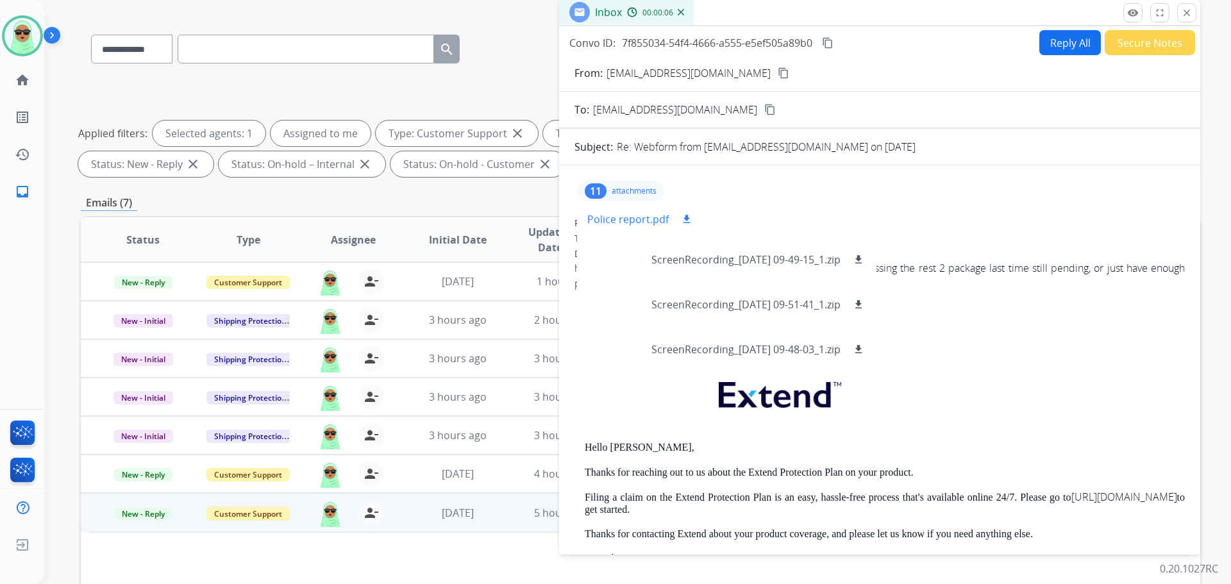
click at [682, 214] on mat-icon "download" at bounding box center [687, 220] width 12 height 12
click at [778, 74] on mat-icon "content_copy" at bounding box center [784, 73] width 12 height 12
click at [599, 189] on div "11" at bounding box center [596, 190] width 22 height 15
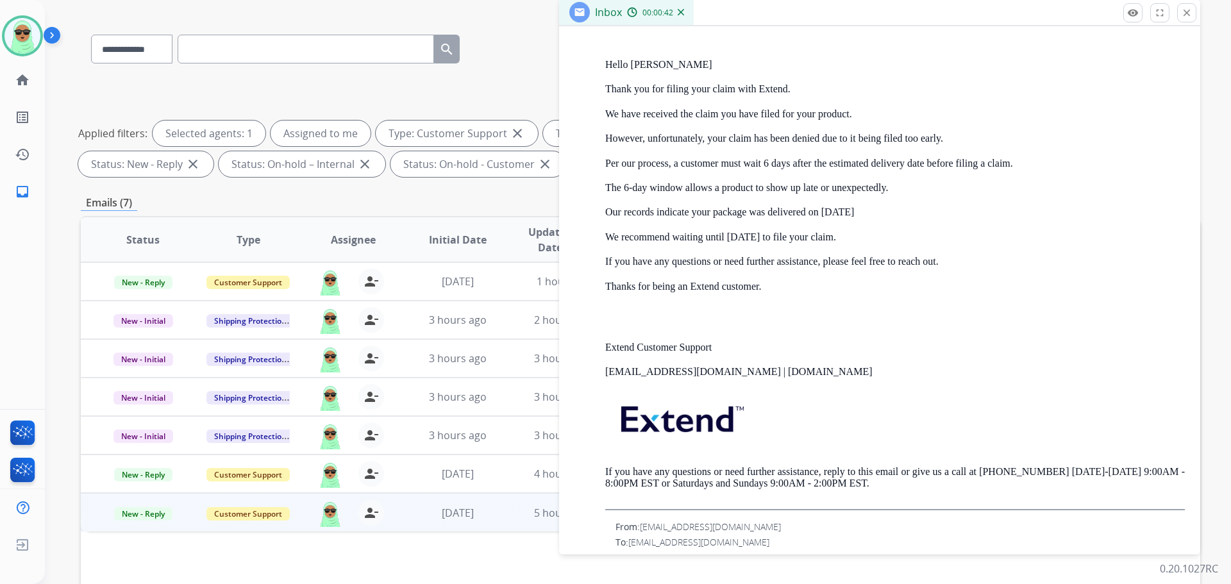
scroll to position [898, 0]
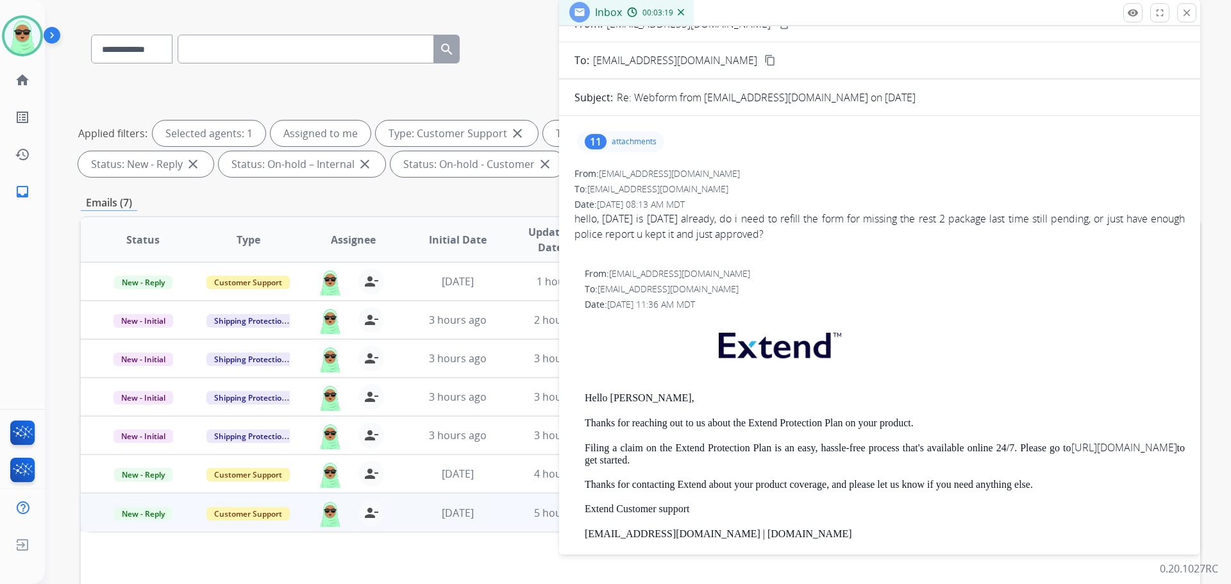
scroll to position [0, 0]
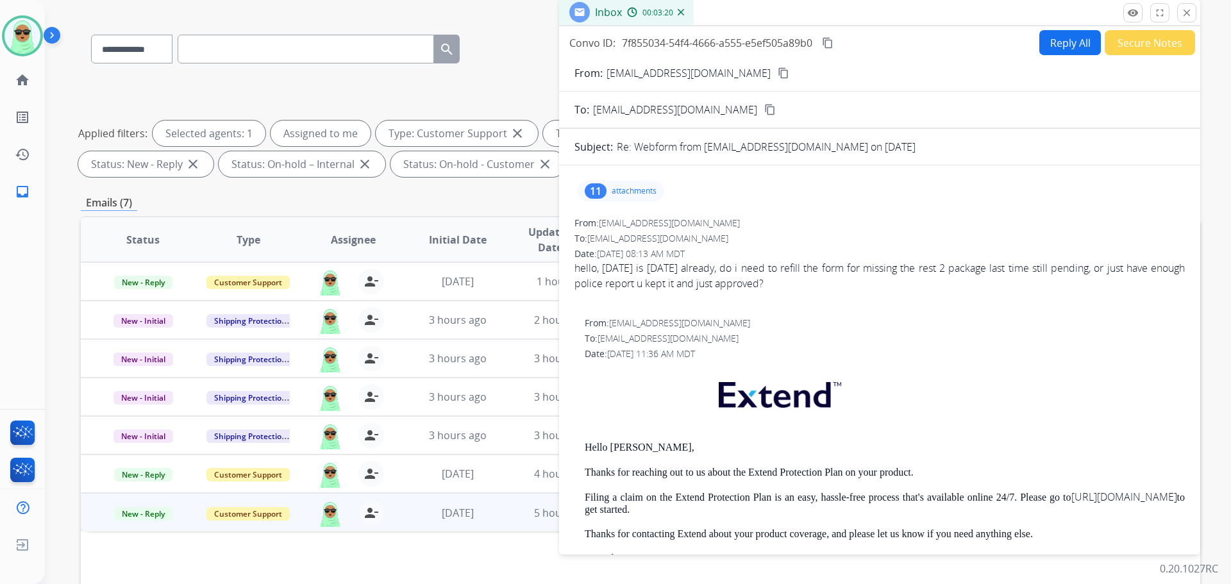
click at [636, 191] on p "attachments" at bounding box center [634, 191] width 45 height 10
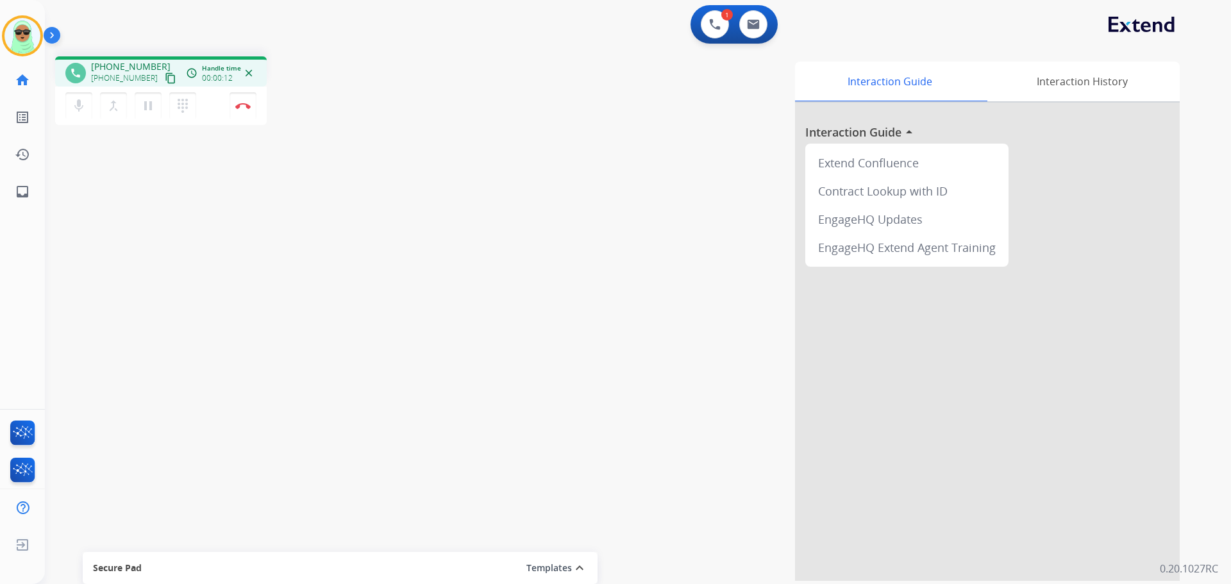
click at [165, 75] on mat-icon "content_copy" at bounding box center [171, 78] width 12 height 12
click at [716, 21] on img at bounding box center [715, 25] width 12 height 12
click at [727, 26] on button at bounding box center [715, 24] width 28 height 28
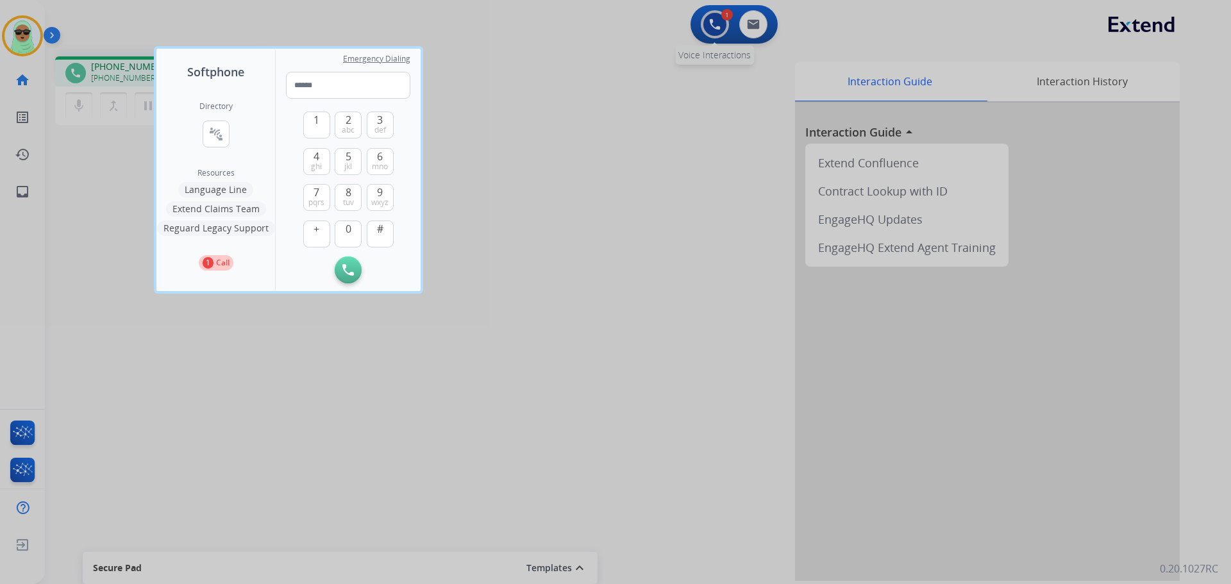
click at [713, 28] on div at bounding box center [615, 292] width 1231 height 584
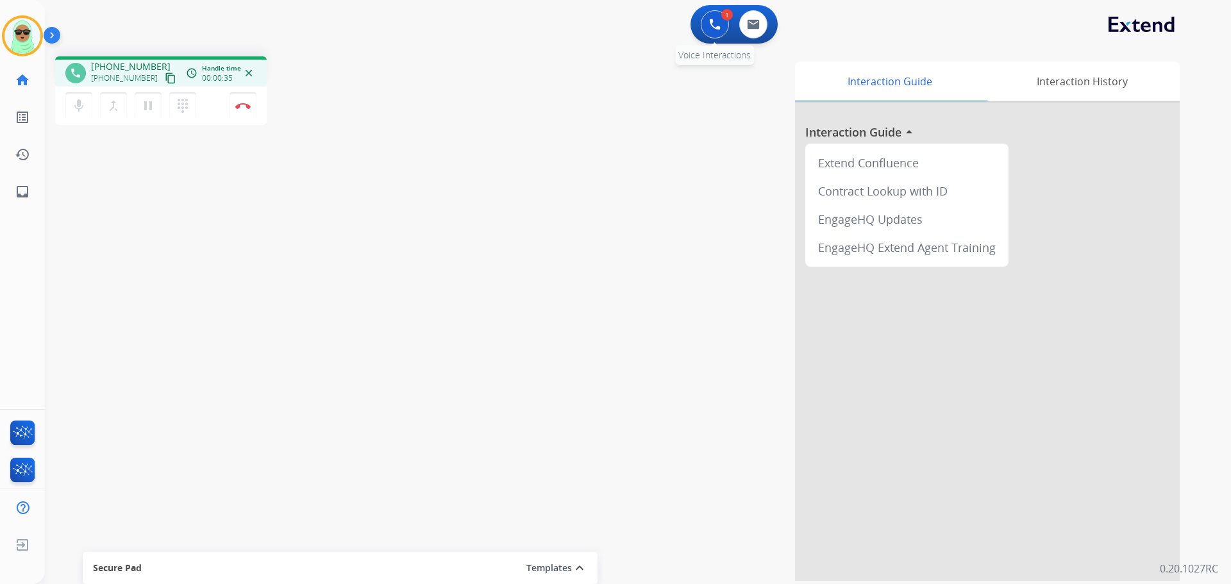
click at [705, 27] on button at bounding box center [715, 24] width 28 height 28
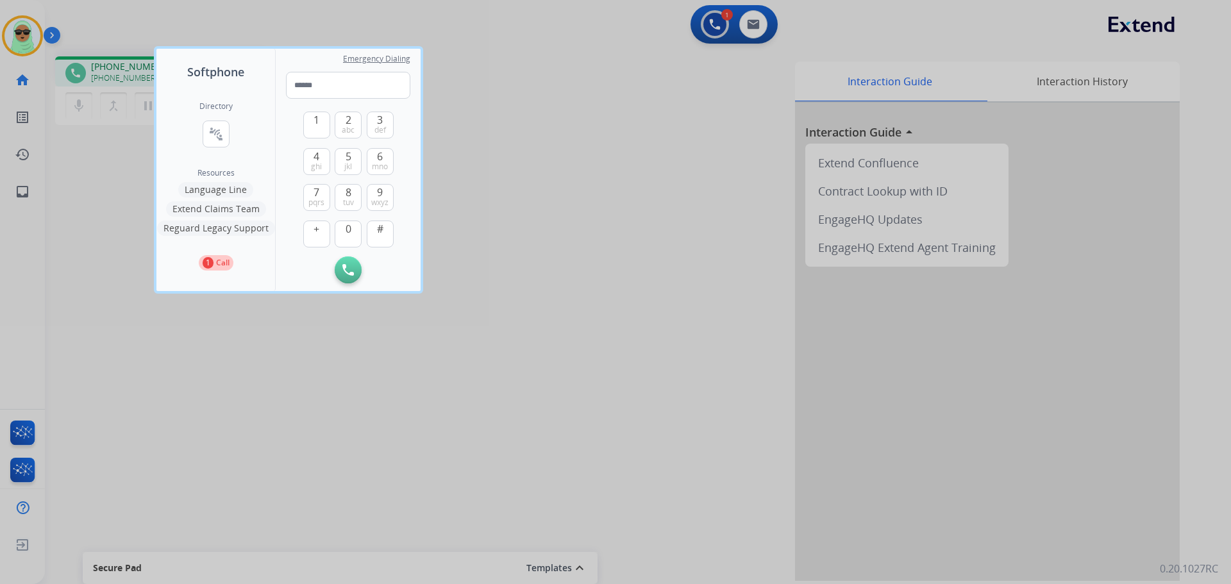
click at [236, 226] on button "Reguard Legacy Support" at bounding box center [216, 228] width 118 height 15
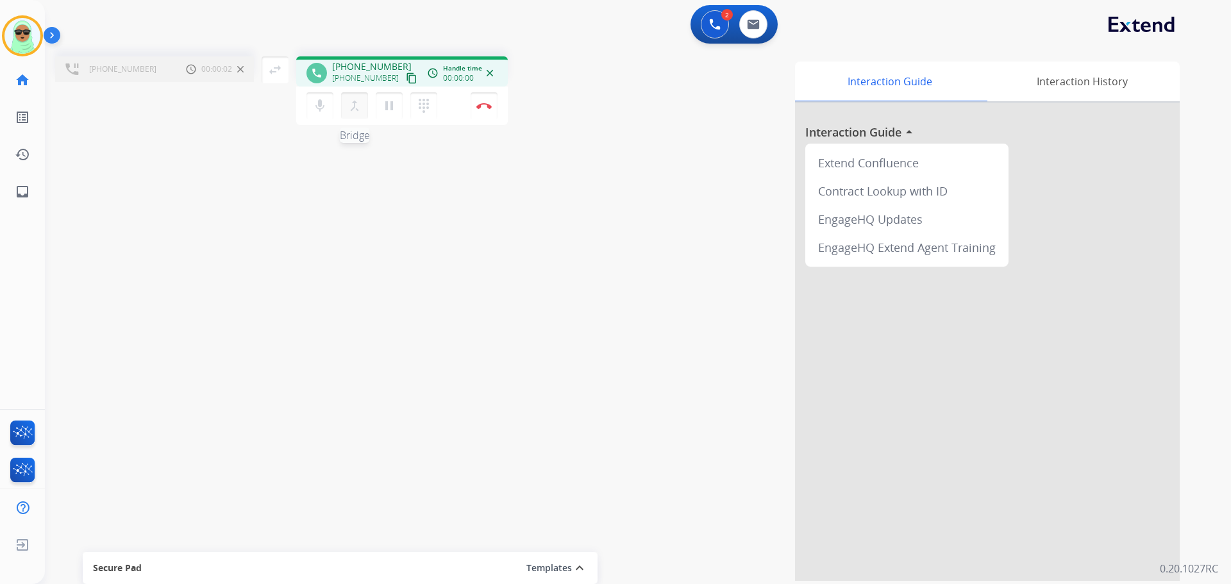
click at [357, 106] on mat-icon "merge_type" at bounding box center [354, 105] width 15 height 15
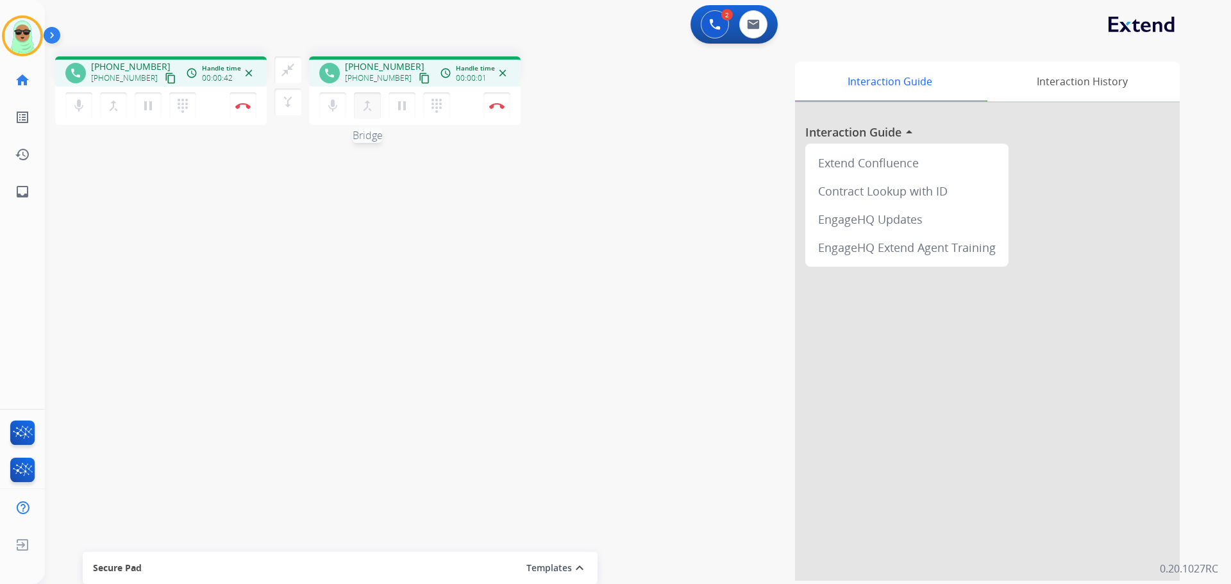
click at [121, 107] on mat-icon "merge_type" at bounding box center [113, 105] width 15 height 15
click at [287, 73] on mat-icon "close_fullscreen" at bounding box center [287, 69] width 15 height 15
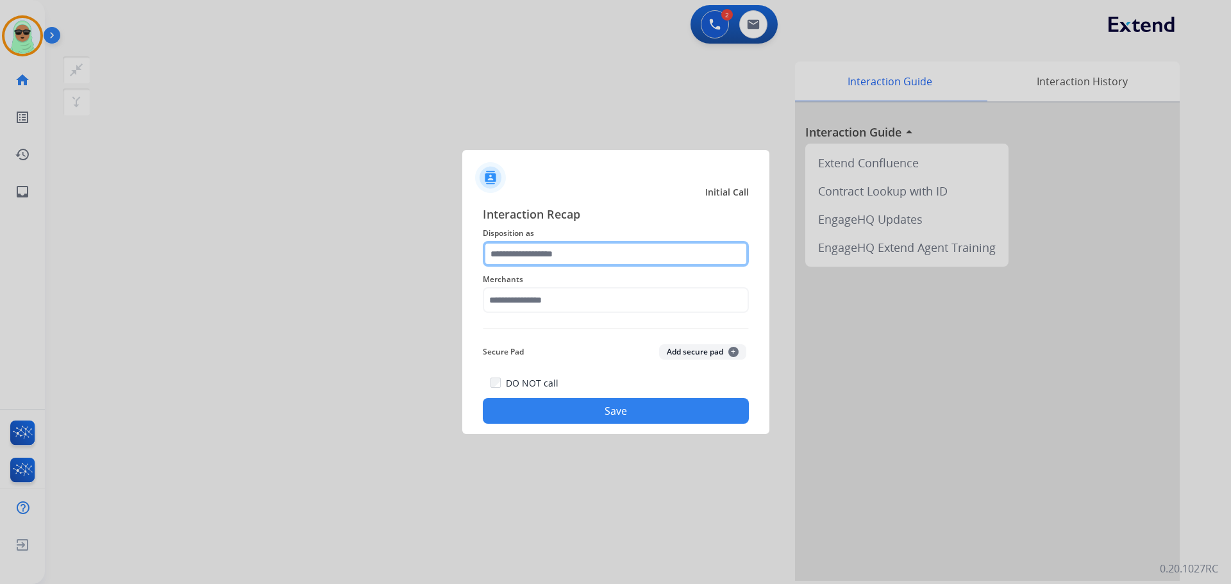
click at [569, 253] on input "text" at bounding box center [616, 254] width 266 height 26
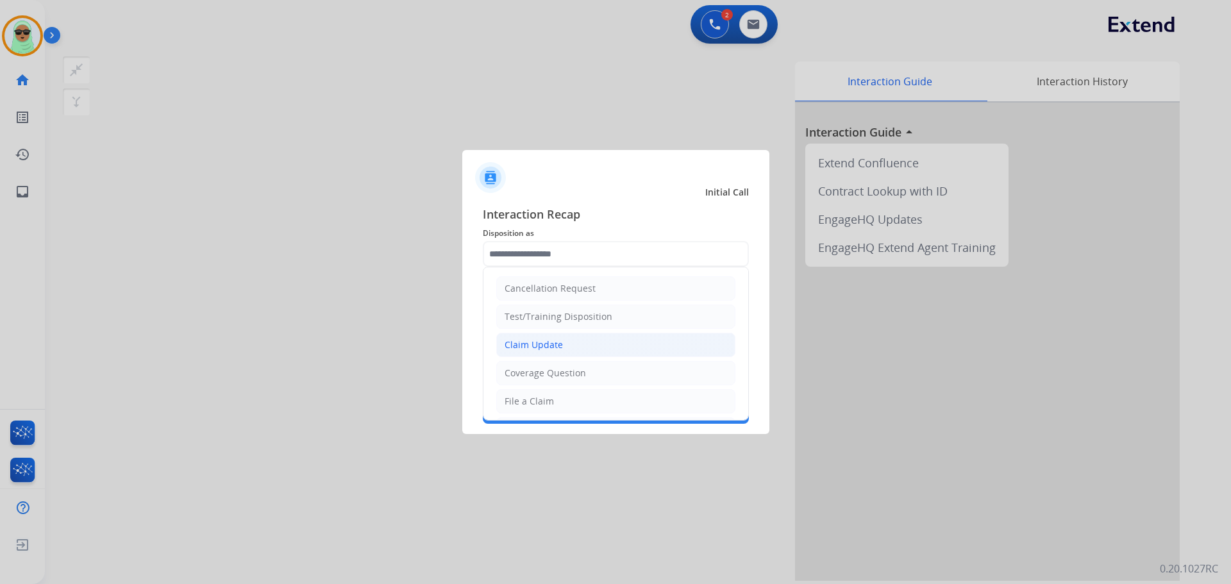
click at [539, 353] on li "Claim Update" at bounding box center [615, 345] width 239 height 24
type input "**********"
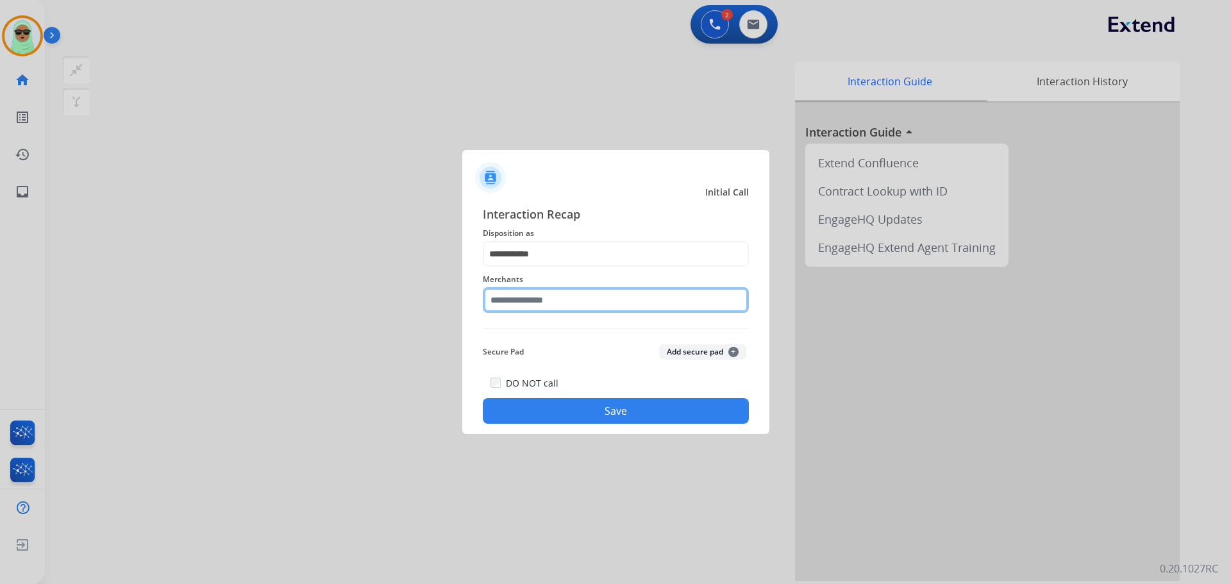
click at [592, 309] on input "text" at bounding box center [616, 300] width 266 height 26
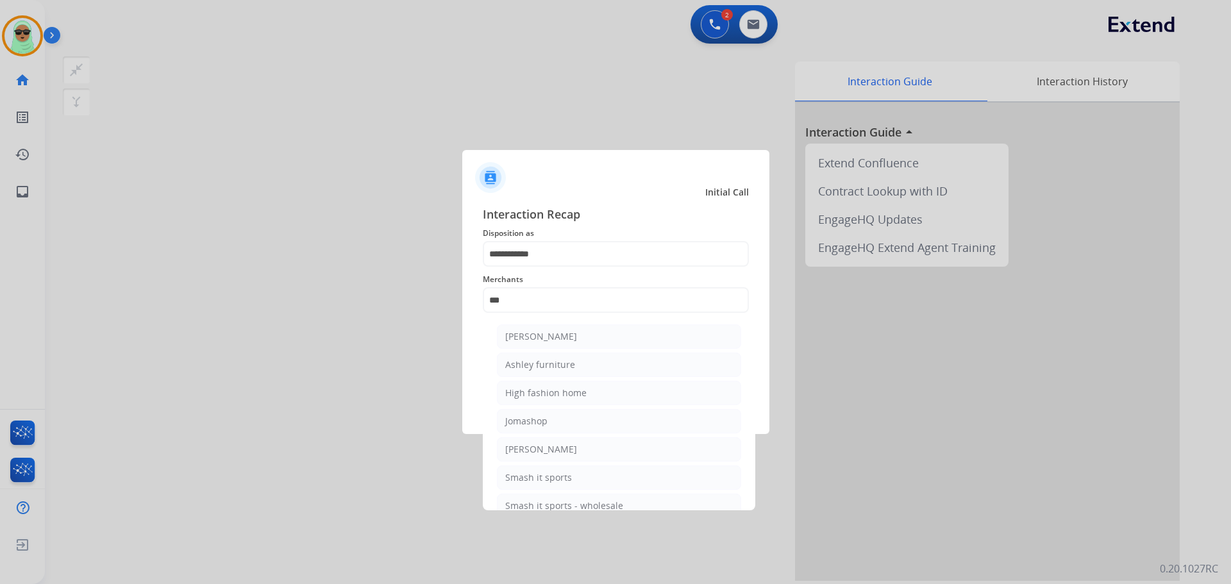
drag, startPoint x: 616, startPoint y: 341, endPoint x: 619, endPoint y: 354, distance: 13.4
click at [616, 340] on li "[PERSON_NAME]" at bounding box center [619, 336] width 244 height 24
type input "**********"
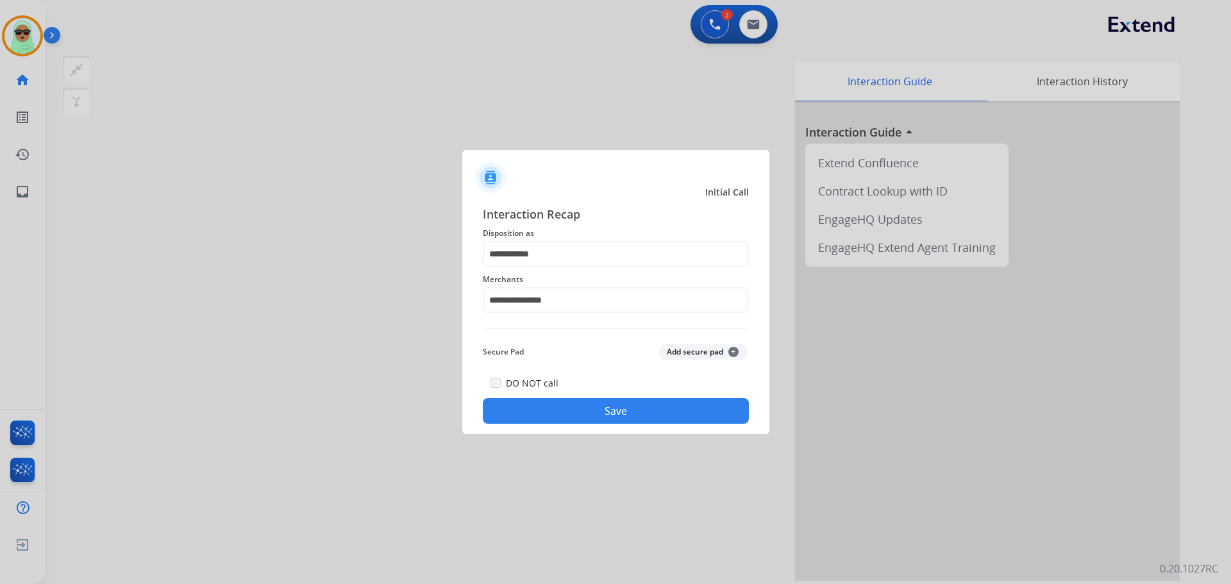
click at [619, 408] on button "Save" at bounding box center [616, 411] width 266 height 26
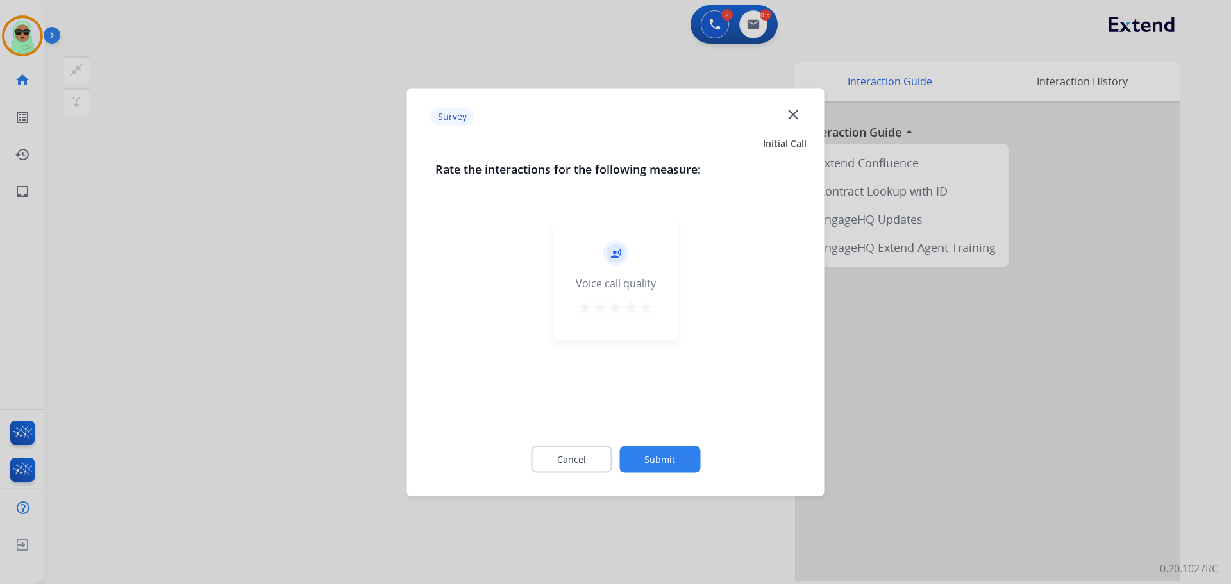
drag, startPoint x: 652, startPoint y: 437, endPoint x: 653, endPoint y: 457, distance: 20.6
click at [653, 440] on div "Cancel Submit" at bounding box center [615, 459] width 361 height 58
click at [653, 457] on button "Submit" at bounding box center [659, 459] width 81 height 27
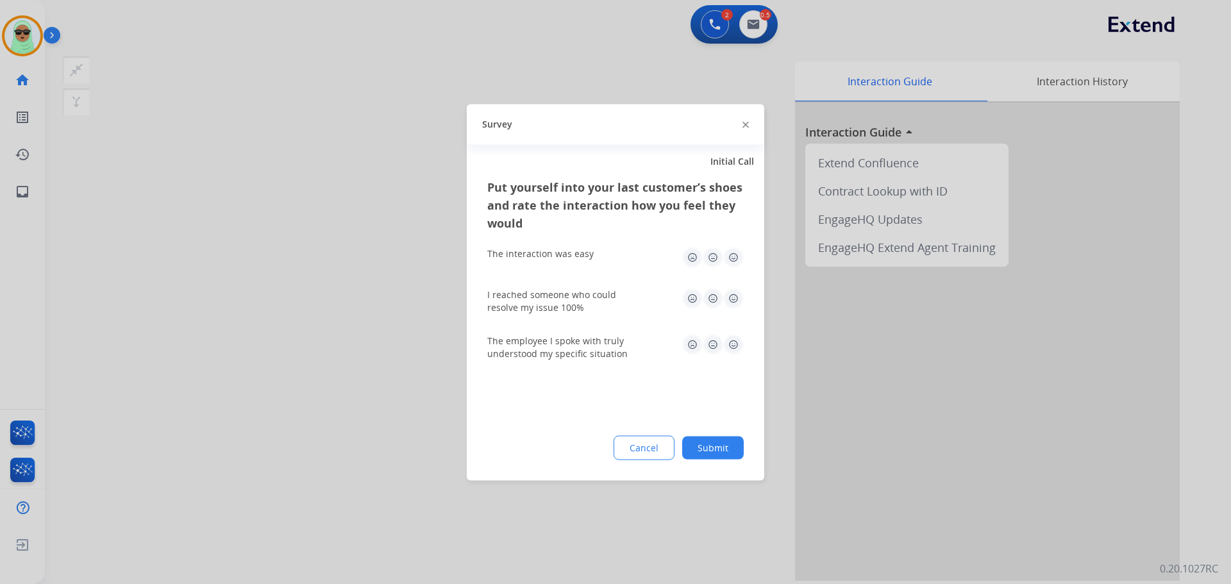
click at [692, 448] on button "Submit" at bounding box center [713, 447] width 62 height 23
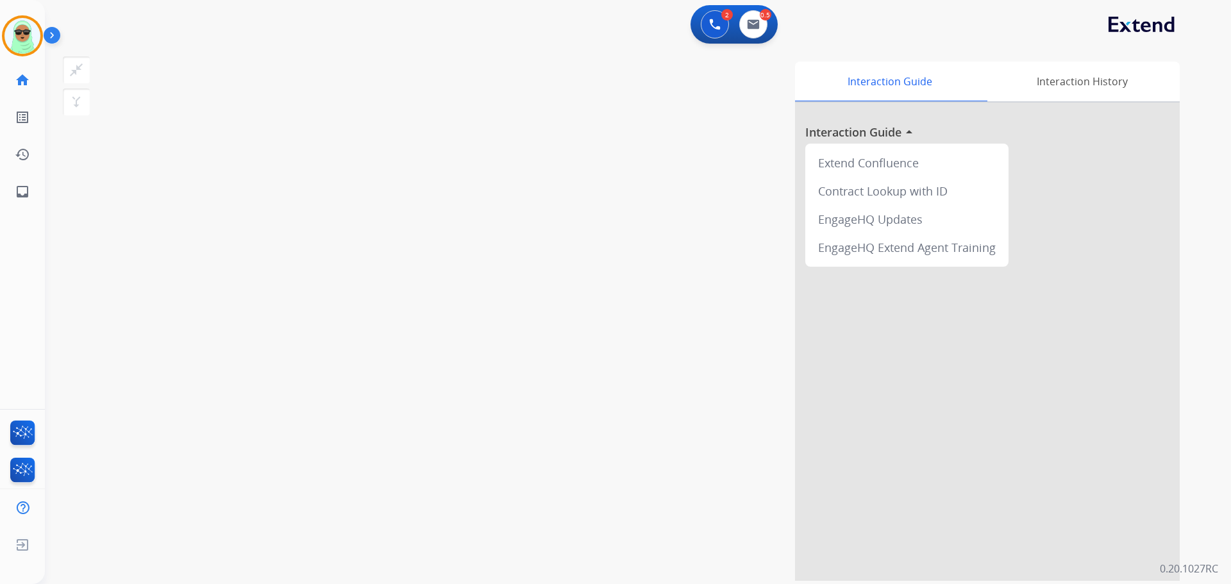
click at [667, 450] on div "Interaction Guide Interaction History Interaction Guide arrow_drop_up Extend Co…" at bounding box center [801, 321] width 755 height 519
click at [34, 48] on img at bounding box center [22, 36] width 36 height 36
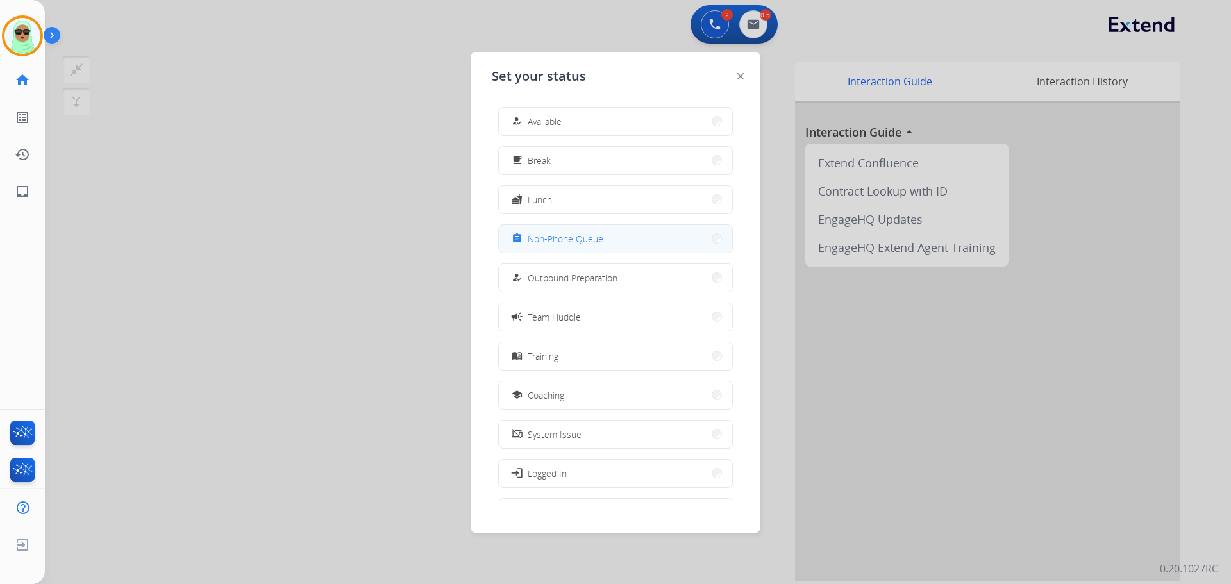
click at [564, 243] on span "Non-Phone Queue" at bounding box center [566, 238] width 76 height 13
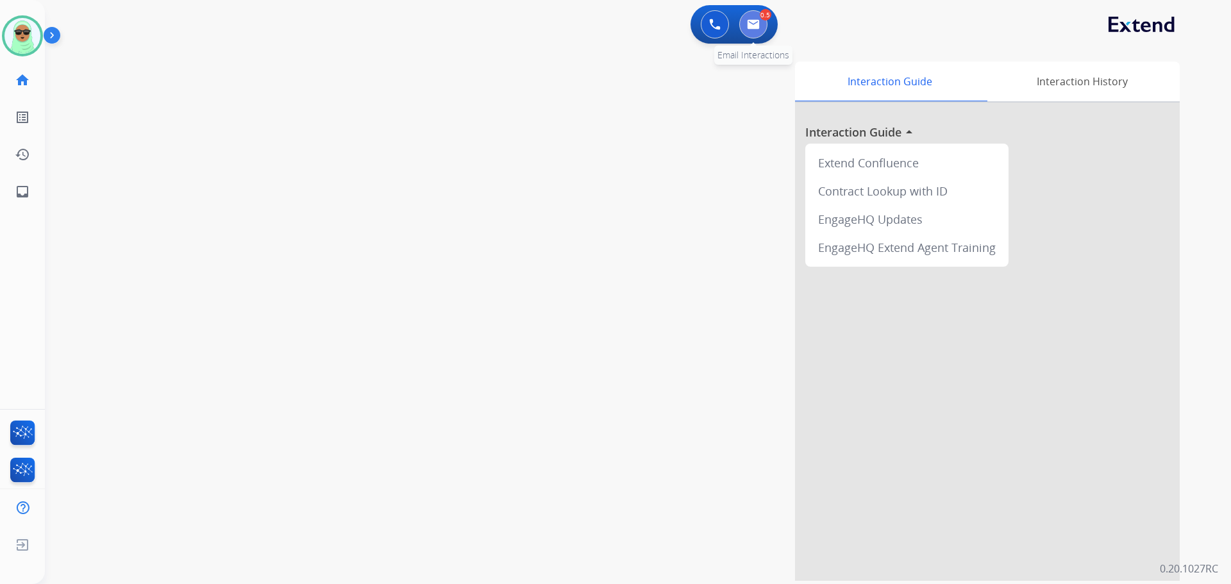
click at [757, 29] on button at bounding box center [753, 24] width 28 height 28
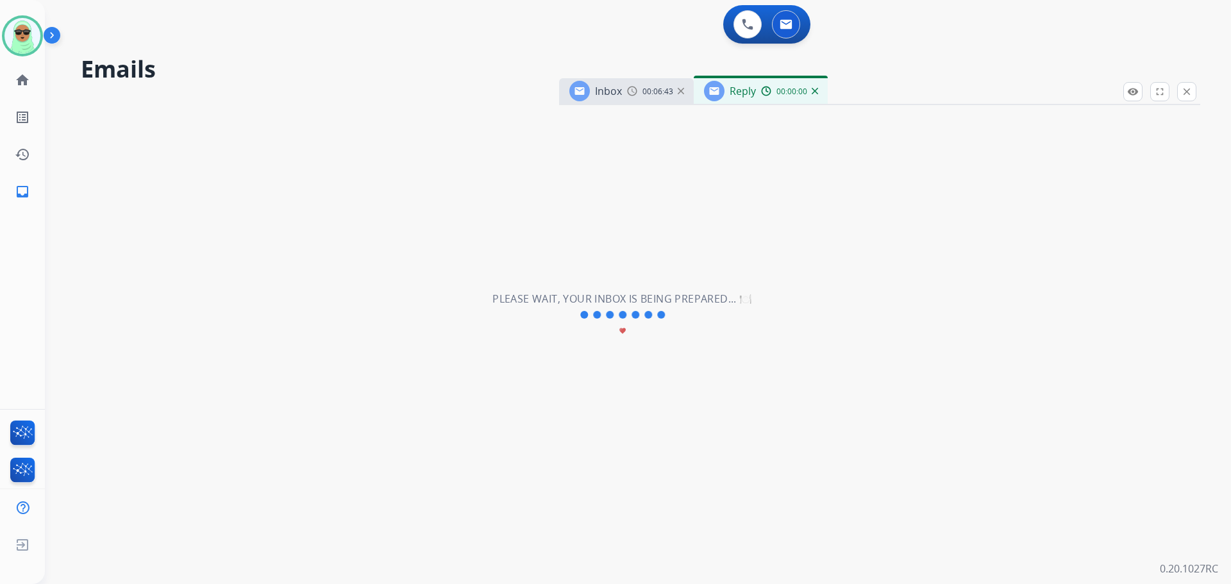
select select "**********"
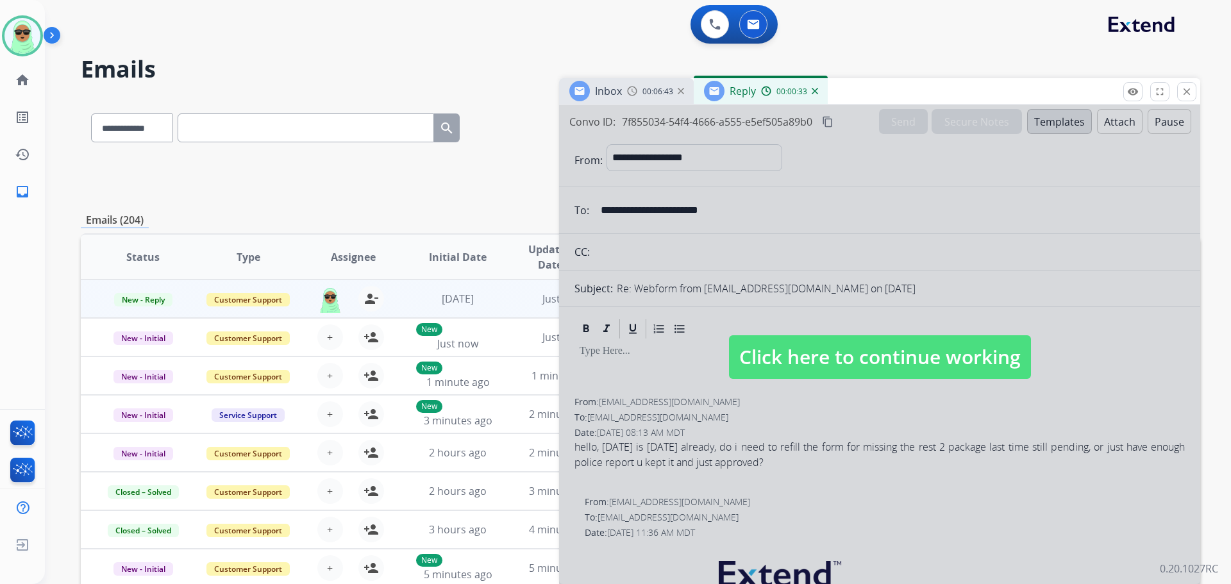
click at [966, 333] on div at bounding box center [879, 344] width 641 height 479
select select
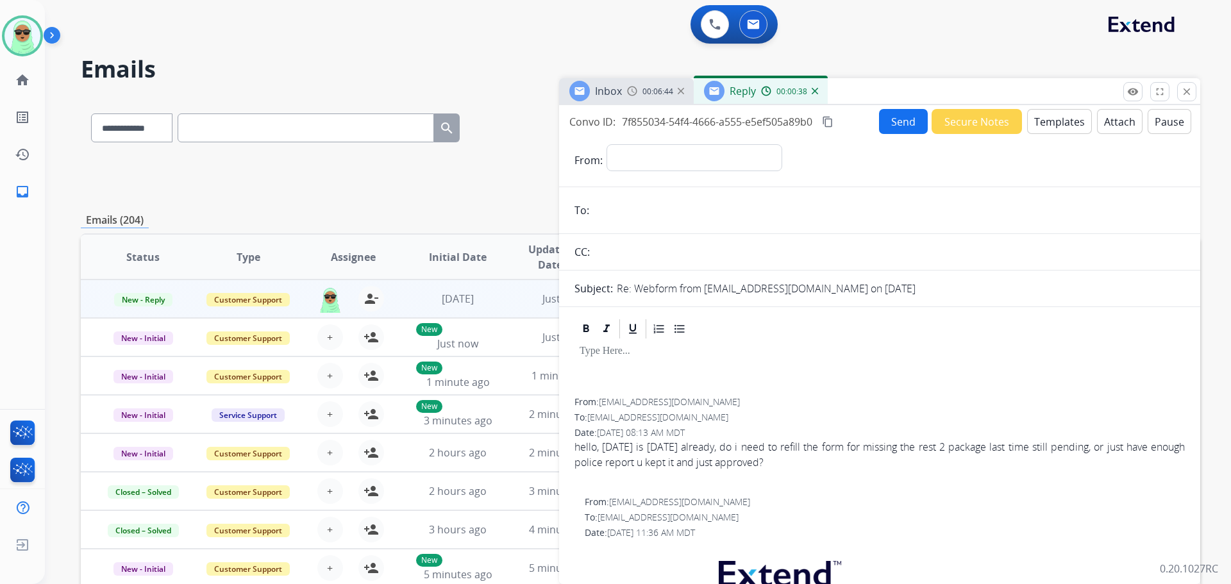
click at [814, 95] on div "00:00:38" at bounding box center [789, 91] width 56 height 12
click at [813, 91] on img at bounding box center [815, 91] width 6 height 6
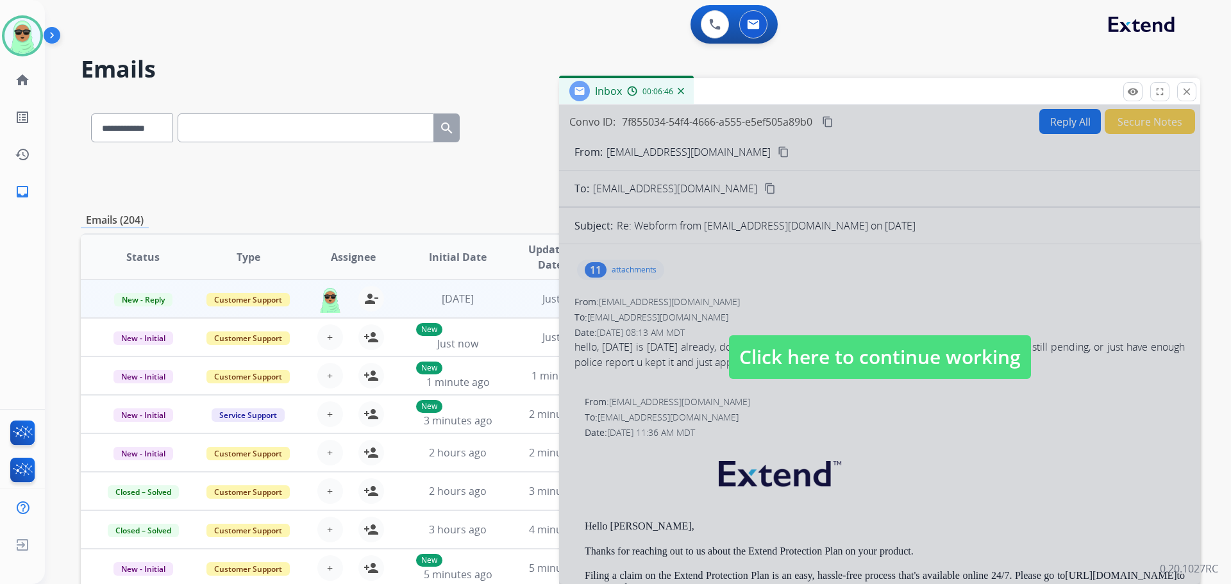
click at [828, 321] on div at bounding box center [879, 344] width 641 height 479
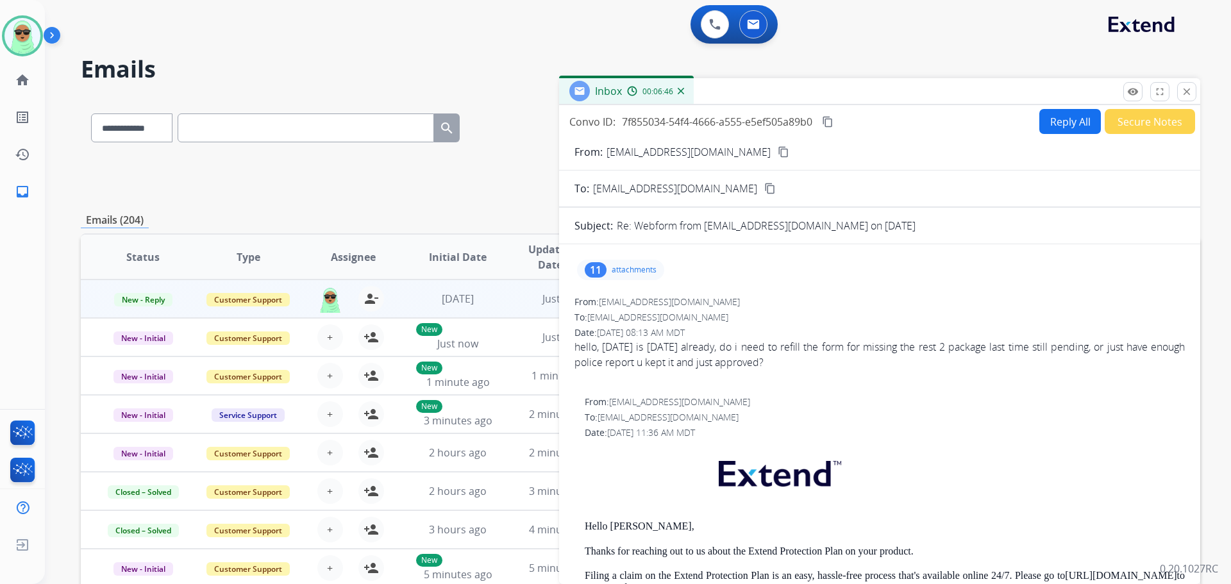
click at [776, 155] on button "content_copy" at bounding box center [783, 151] width 15 height 15
drag, startPoint x: 748, startPoint y: 153, endPoint x: 705, endPoint y: 153, distance: 42.3
click at [776, 153] on button "content_copy Copied!" at bounding box center [802, 151] width 52 height 15
click at [54, 156] on div "**********" at bounding box center [622, 338] width 1155 height 584
click at [1061, 124] on button "Reply All" at bounding box center [1070, 121] width 62 height 25
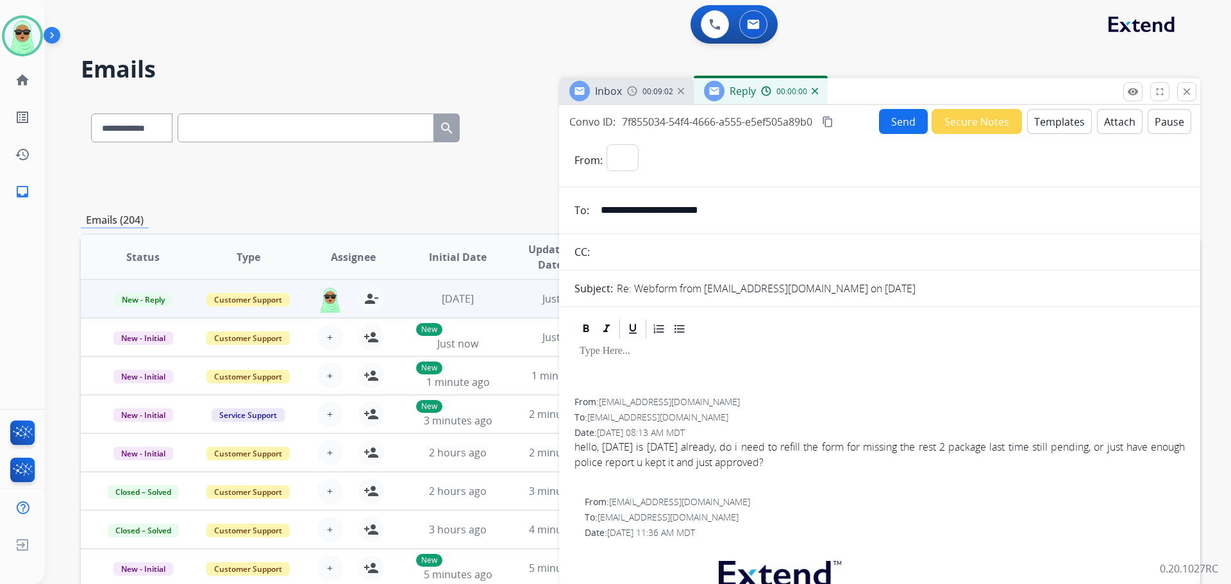
select select "**********"
click at [1071, 123] on button "Templates" at bounding box center [1059, 121] width 65 height 25
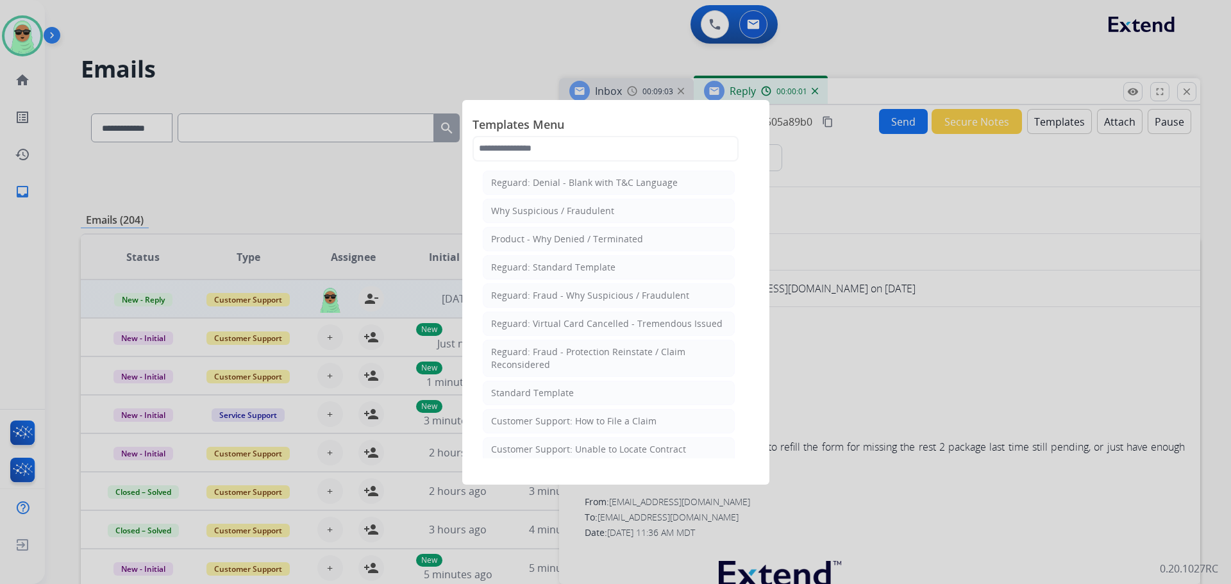
drag, startPoint x: 612, startPoint y: 383, endPoint x: 610, endPoint y: 390, distance: 7.5
click at [612, 383] on li "Standard Template" at bounding box center [609, 393] width 252 height 24
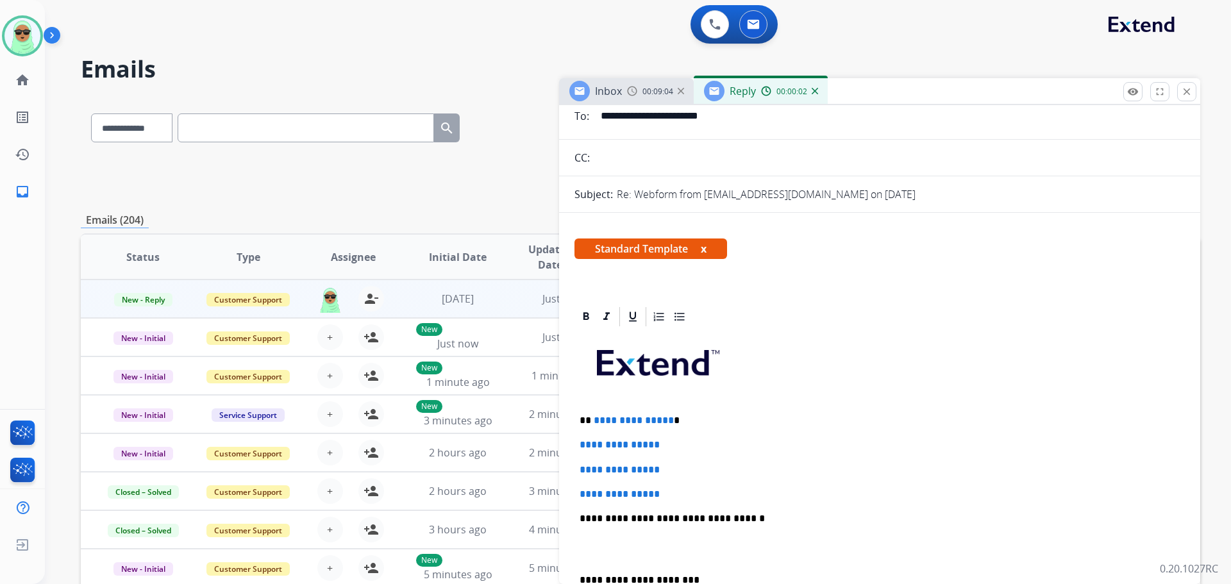
scroll to position [192, 0]
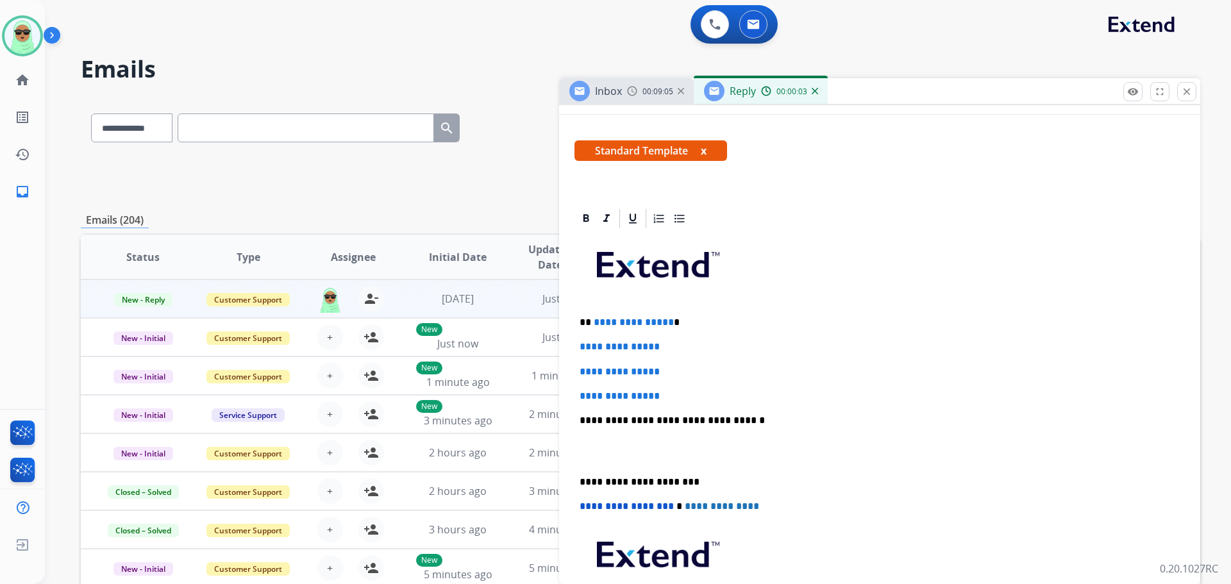
drag, startPoint x: 682, startPoint y: 385, endPoint x: 587, endPoint y: 315, distance: 118.2
click at [587, 315] on div "**********" at bounding box center [879, 450] width 610 height 441
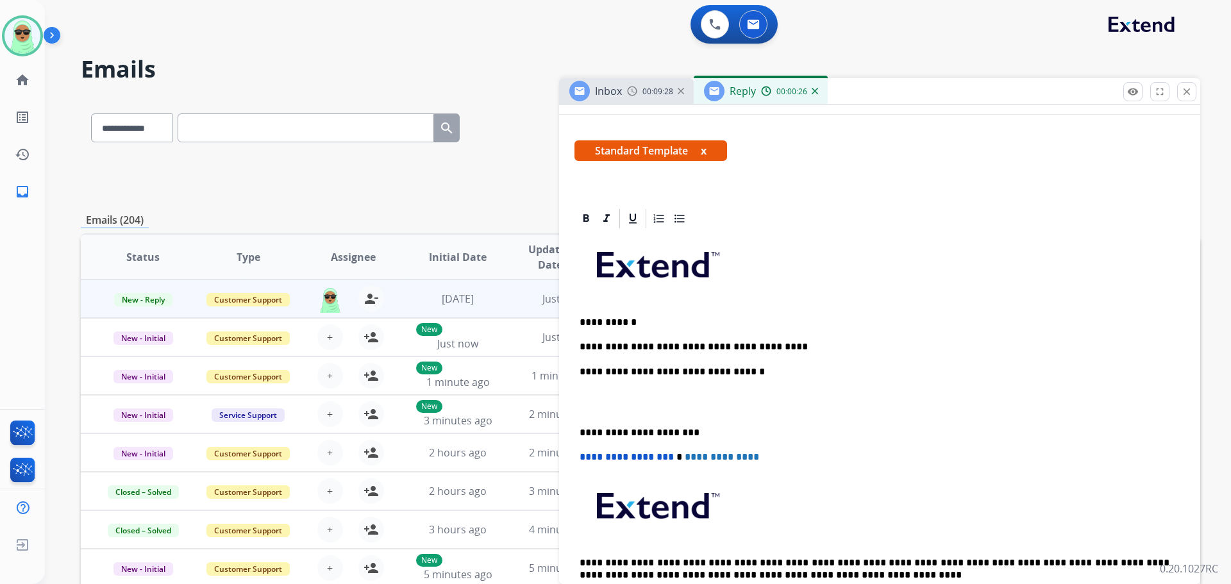
click at [795, 341] on p "**********" at bounding box center [875, 347] width 590 height 12
click at [623, 344] on p "**********" at bounding box center [875, 347] width 590 height 12
click at [41, 38] on div at bounding box center [22, 35] width 41 height 41
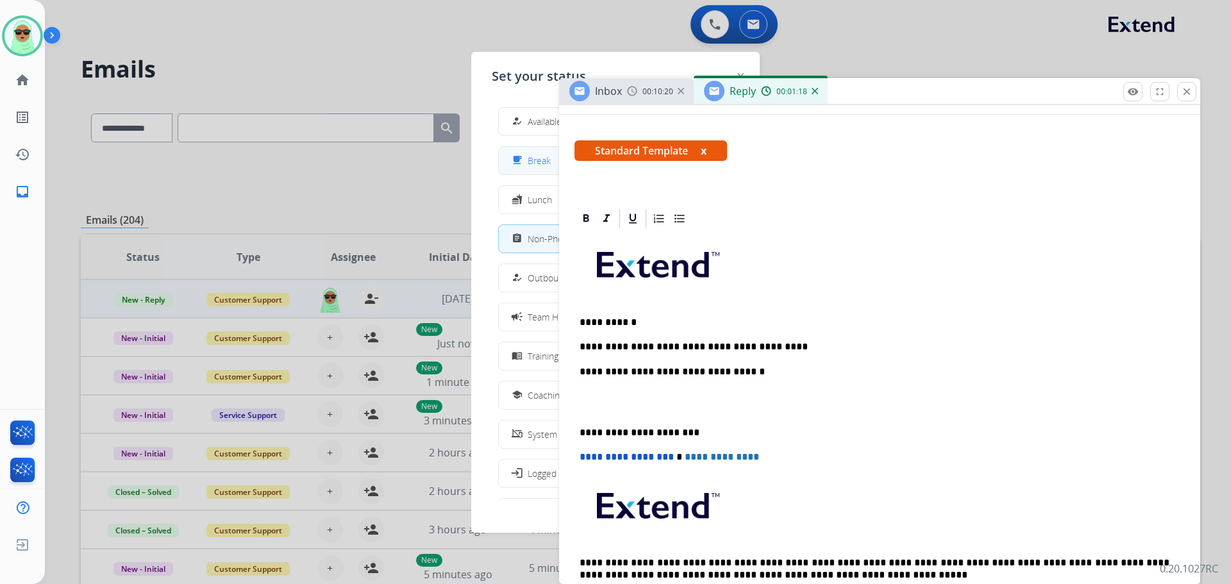
click at [539, 166] on span "Break" at bounding box center [539, 160] width 23 height 13
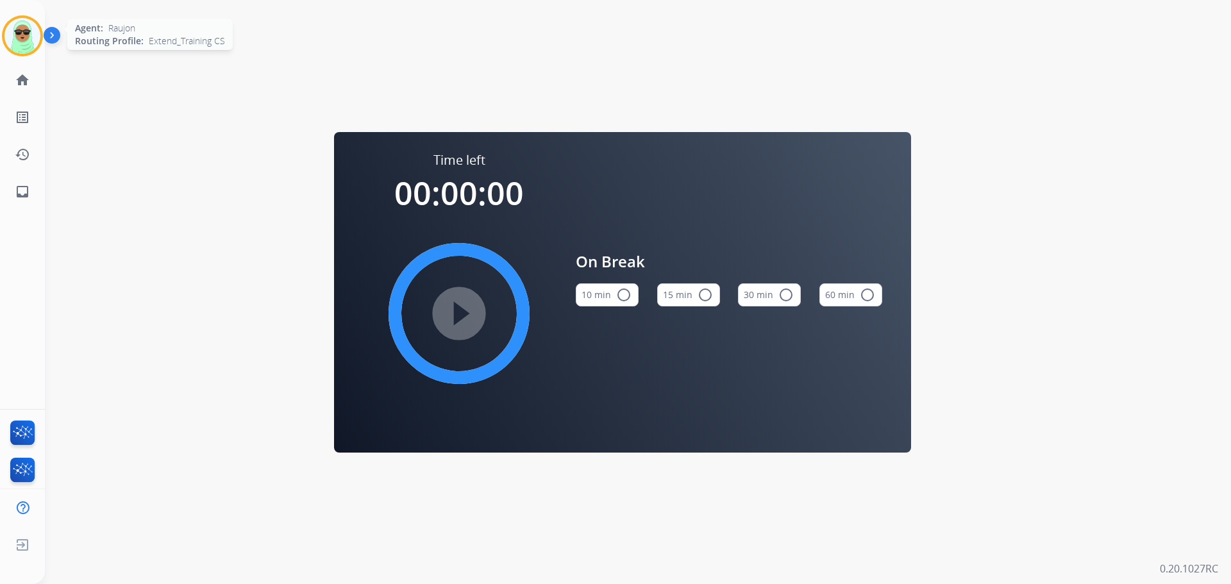
click at [35, 40] on img at bounding box center [22, 36] width 36 height 36
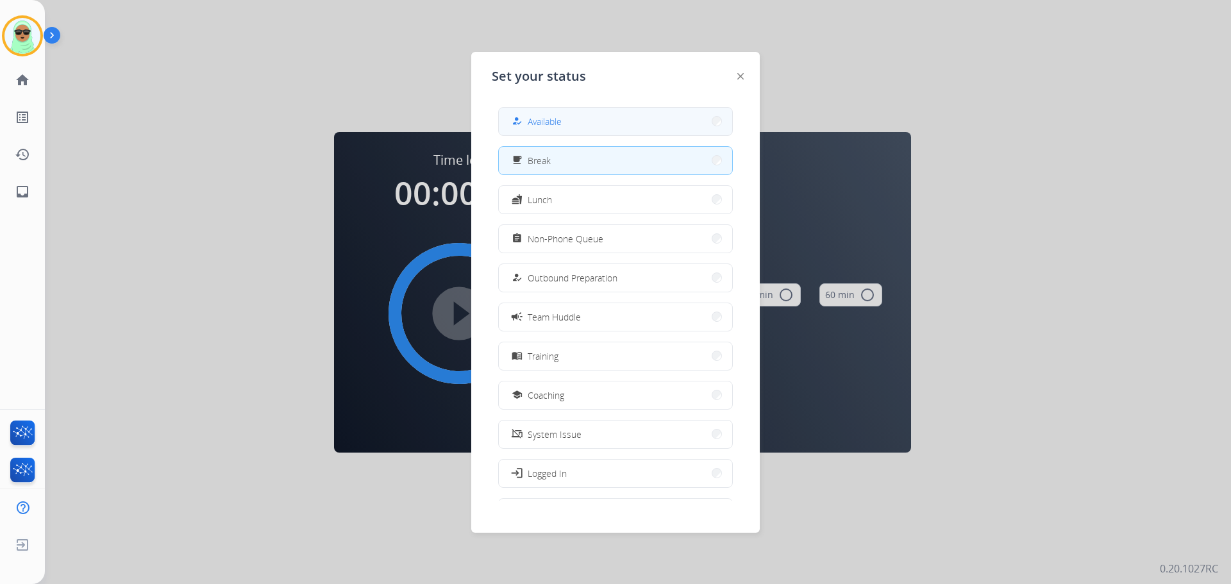
click at [575, 111] on button "how_to_reg Available" at bounding box center [615, 122] width 233 height 28
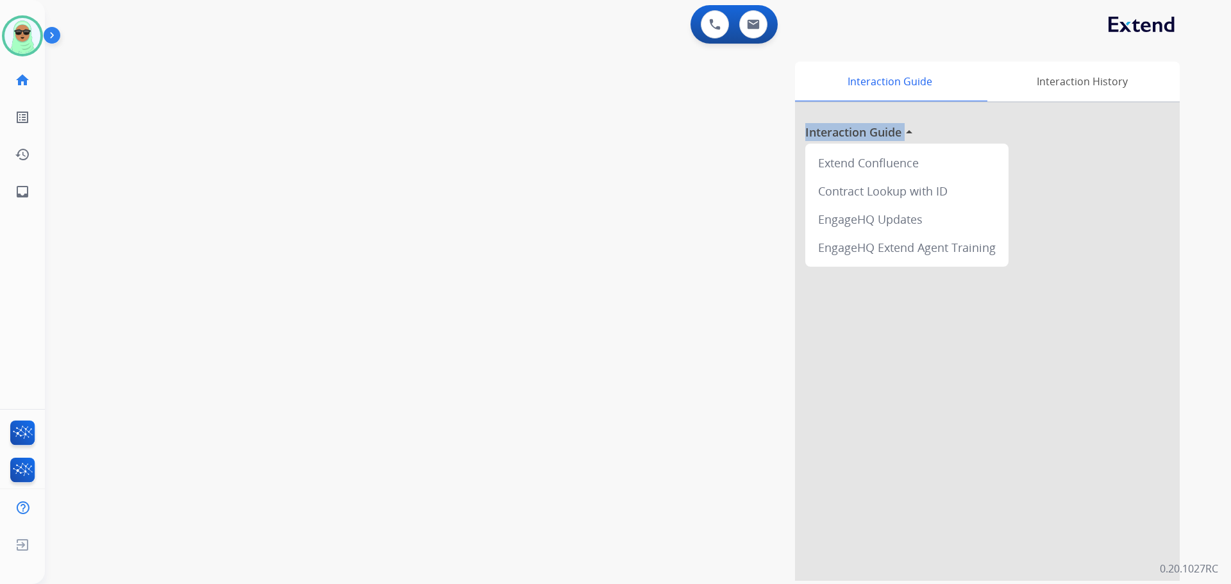
click at [575, 111] on div "Interaction Guide Interaction History Interaction Guide arrow_drop_up Extend Co…" at bounding box center [801, 321] width 755 height 519
click at [608, 532] on div "Interaction Guide Interaction History Interaction Guide arrow_drop_up Extend Co…" at bounding box center [801, 321] width 755 height 519
click at [145, 228] on div "swap_horiz Break voice bridge close_fullscreen Connect 3-Way Call merge_type Se…" at bounding box center [622, 313] width 1155 height 535
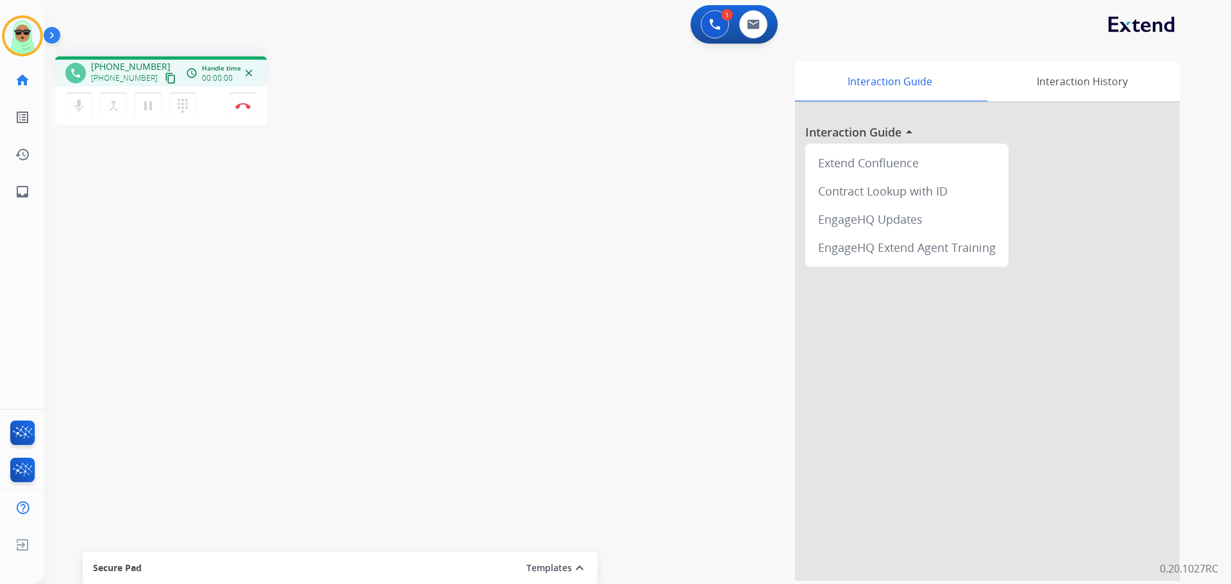
click at [165, 80] on mat-icon "content_copy" at bounding box center [171, 78] width 12 height 12
click at [700, 26] on div "1 Voice Interactions" at bounding box center [715, 24] width 38 height 28
click at [705, 24] on button at bounding box center [715, 24] width 28 height 28
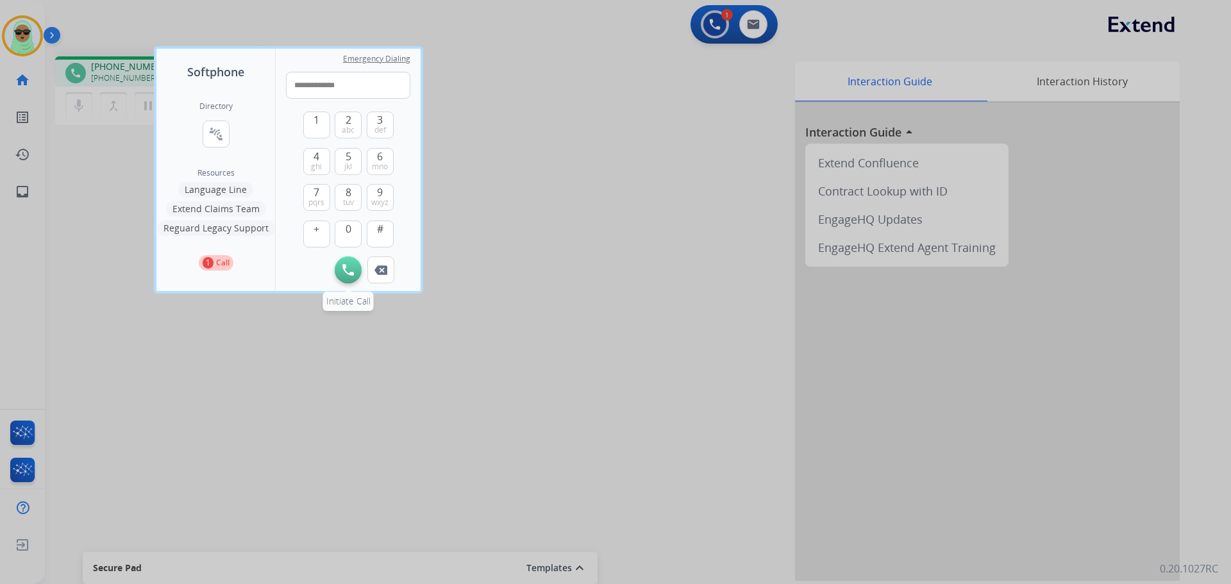
type input "**********"
click at [349, 274] on img at bounding box center [348, 270] width 12 height 12
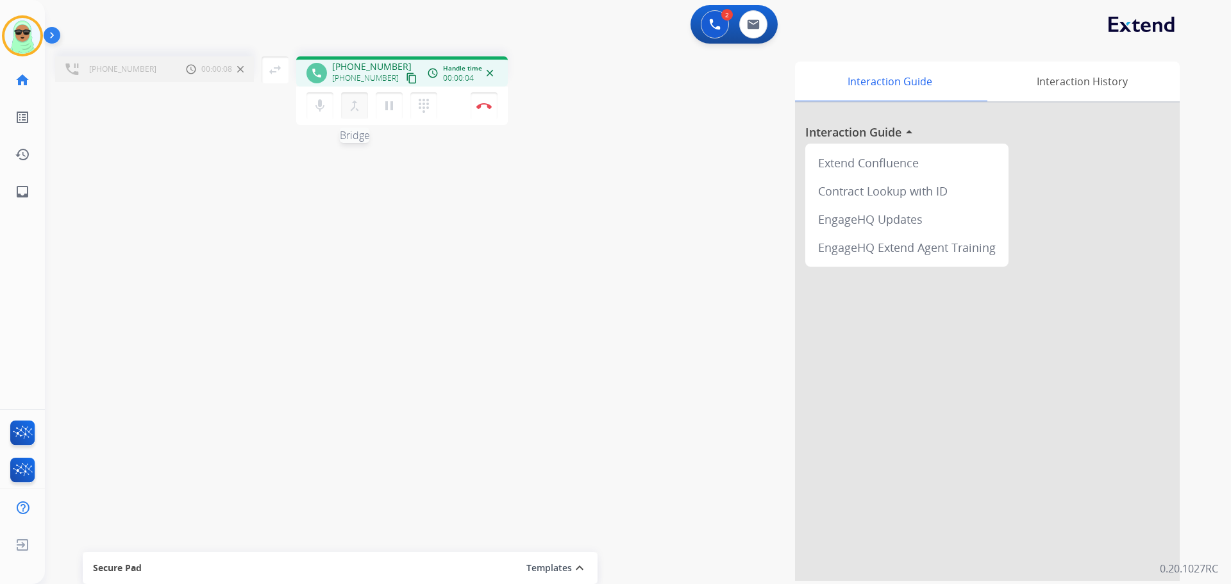
click at [347, 105] on mat-icon "merge_type" at bounding box center [354, 105] width 15 height 15
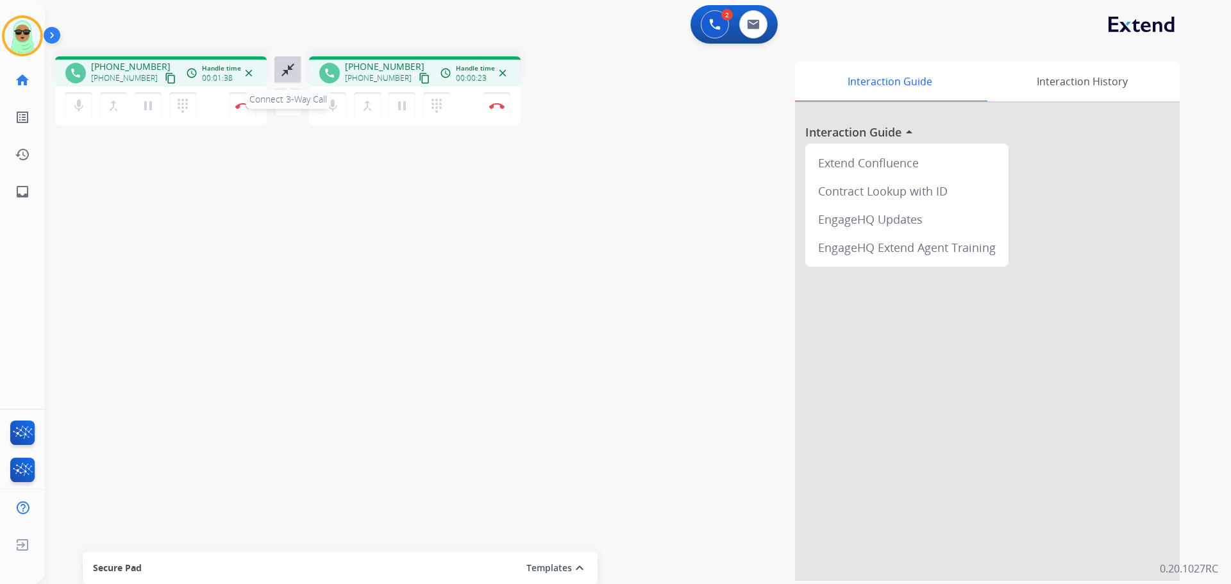
click at [290, 64] on mat-icon "close_fullscreen" at bounding box center [287, 69] width 15 height 15
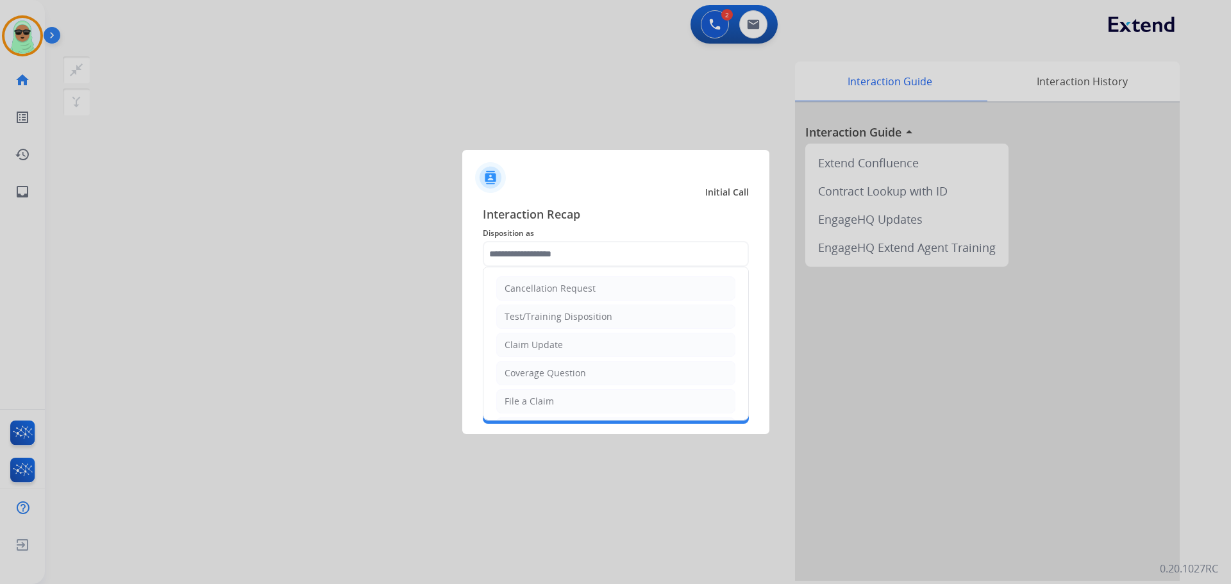
click at [671, 265] on input "text" at bounding box center [616, 254] width 266 height 26
type input "***"
drag, startPoint x: 558, startPoint y: 254, endPoint x: 475, endPoint y: 257, distance: 83.4
click at [483, 257] on input "***" at bounding box center [616, 254] width 266 height 26
click at [585, 378] on li "Coverage Question" at bounding box center [615, 373] width 239 height 24
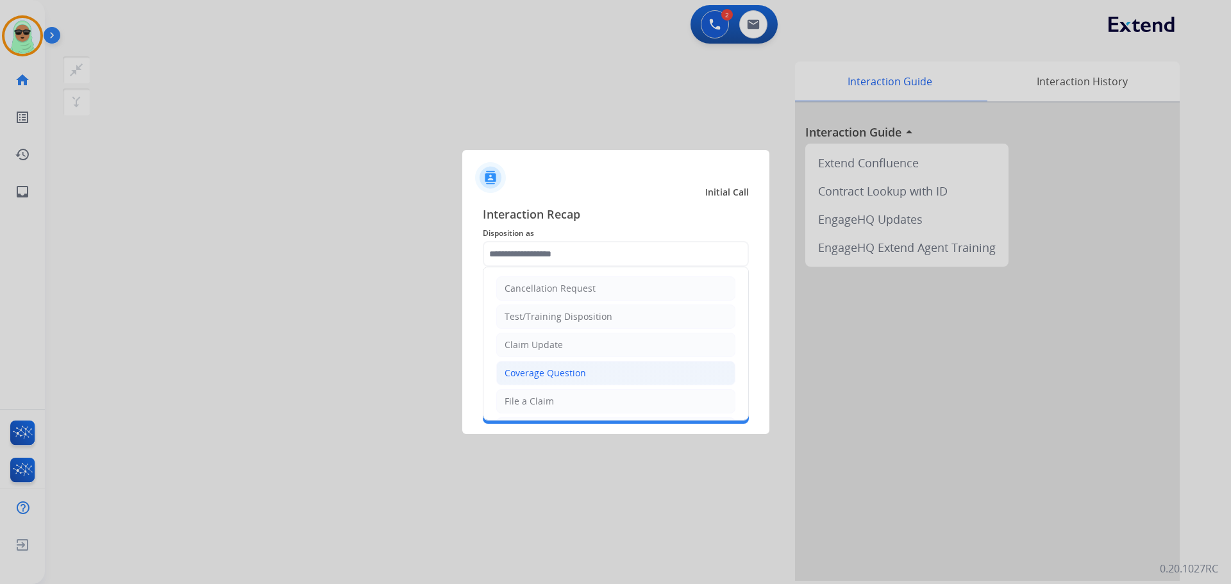
type input "**********"
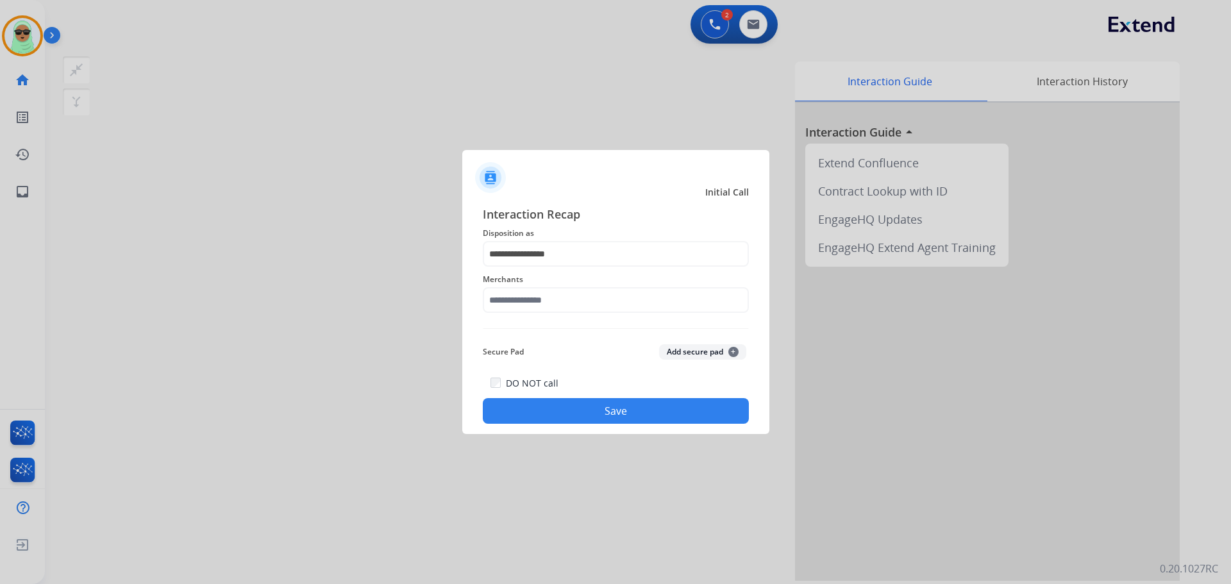
click at [574, 318] on div "Merchants" at bounding box center [616, 292] width 266 height 51
click at [573, 308] on input "text" at bounding box center [616, 300] width 266 height 26
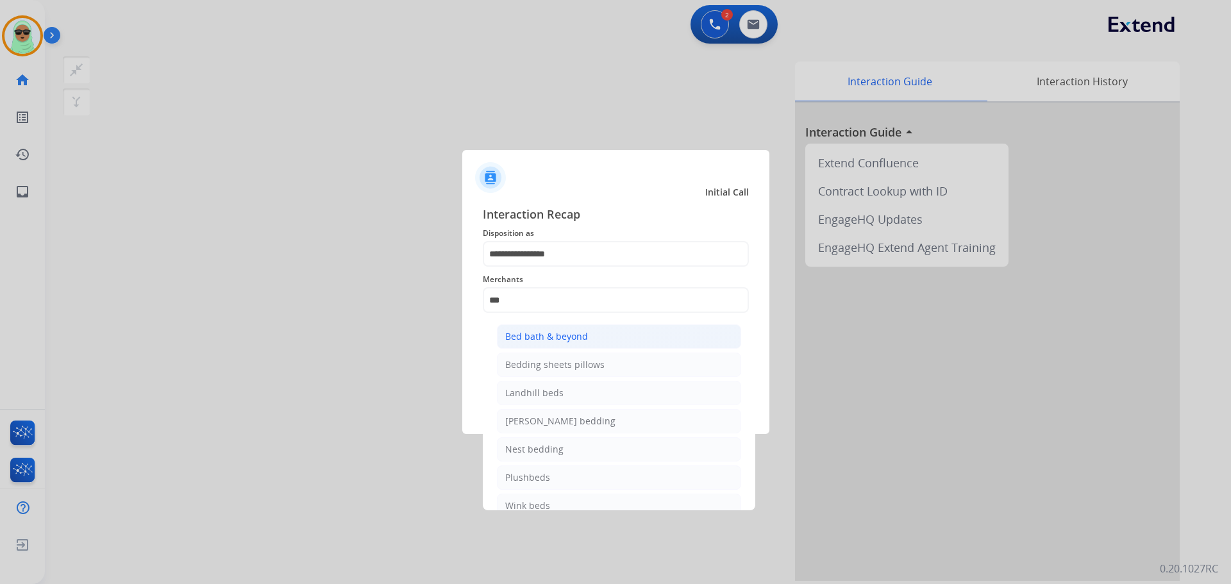
click at [546, 328] on li "Bed bath & beyond" at bounding box center [619, 336] width 244 height 24
type input "**********"
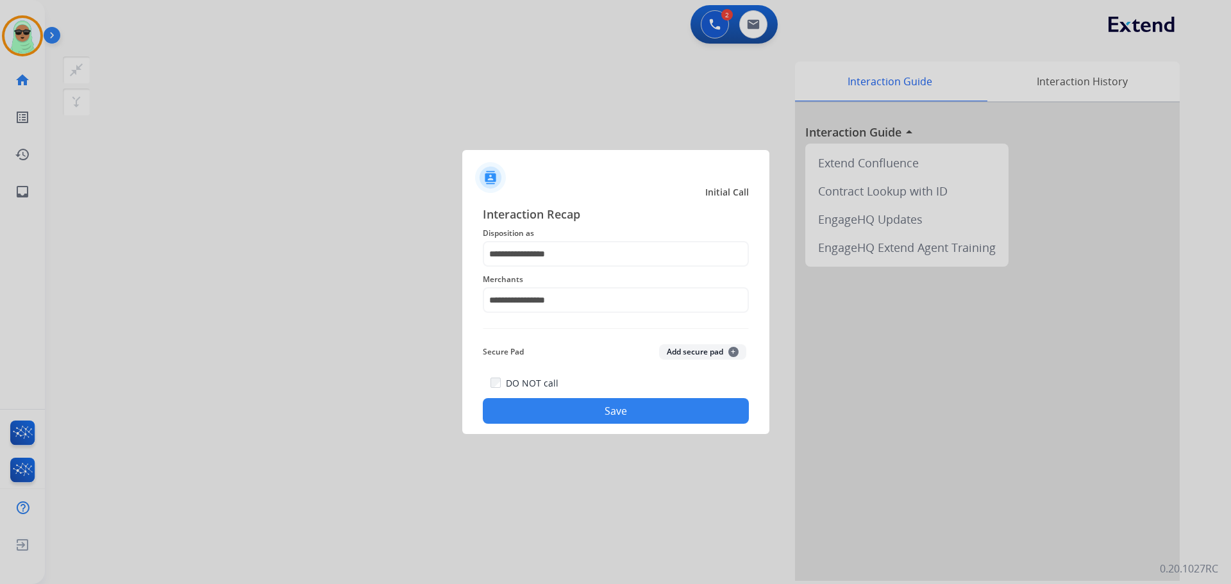
drag, startPoint x: 562, startPoint y: 390, endPoint x: 583, endPoint y: 401, distance: 23.2
click at [568, 394] on div "DO NOT call Save" at bounding box center [616, 399] width 266 height 49
click at [607, 408] on button "Save" at bounding box center [616, 411] width 266 height 26
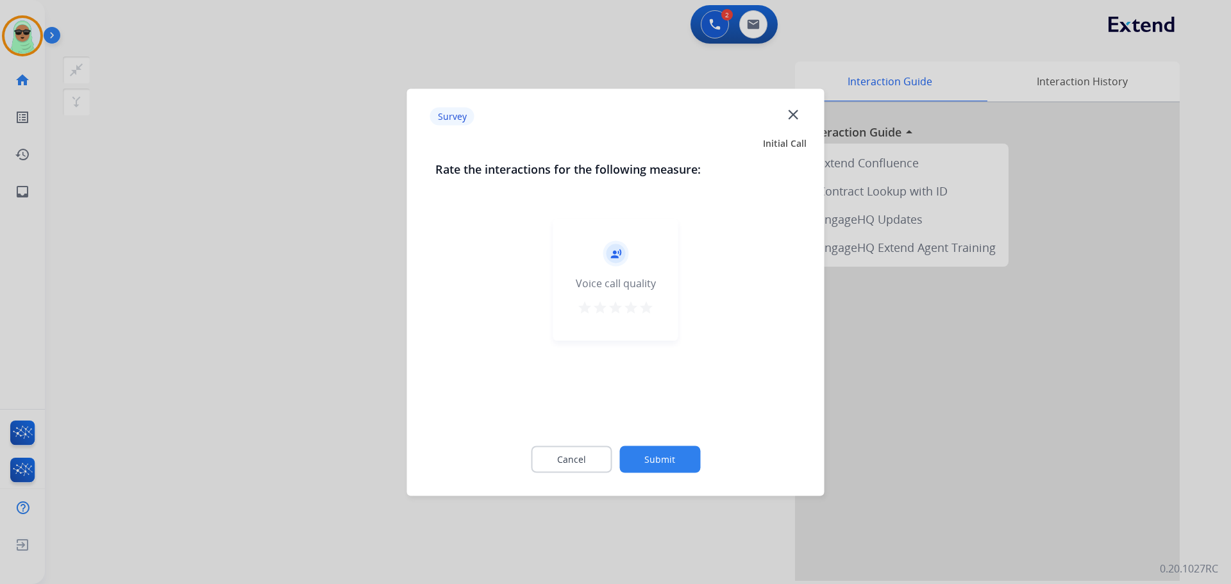
drag, startPoint x: 659, startPoint y: 445, endPoint x: 660, endPoint y: 457, distance: 11.6
click at [660, 447] on div "Cancel Submit" at bounding box center [615, 459] width 361 height 58
click at [662, 457] on button "Submit" at bounding box center [659, 459] width 81 height 27
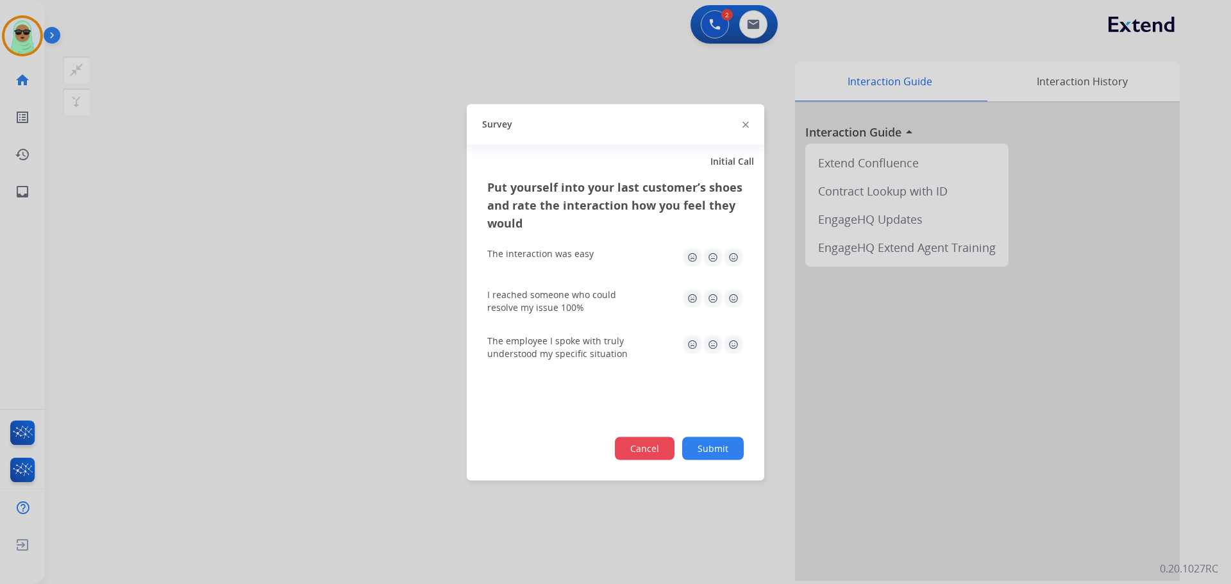
click at [661, 453] on button "Cancel" at bounding box center [645, 448] width 60 height 23
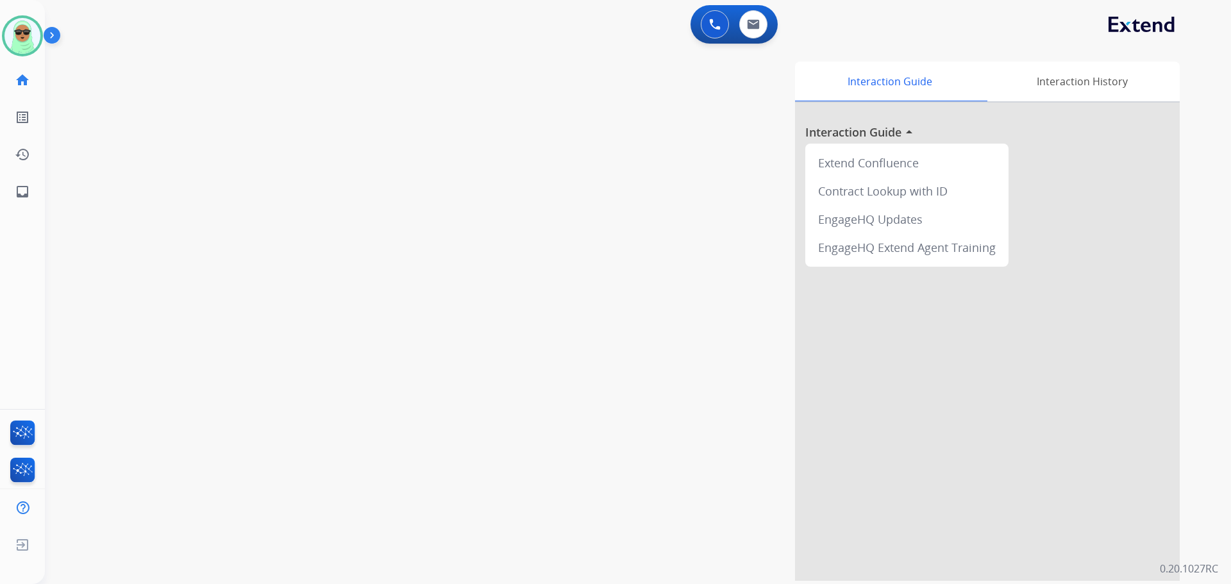
click at [588, 315] on div "Interaction Guide Interaction History Interaction Guide arrow_drop_up Extend Co…" at bounding box center [801, 321] width 755 height 519
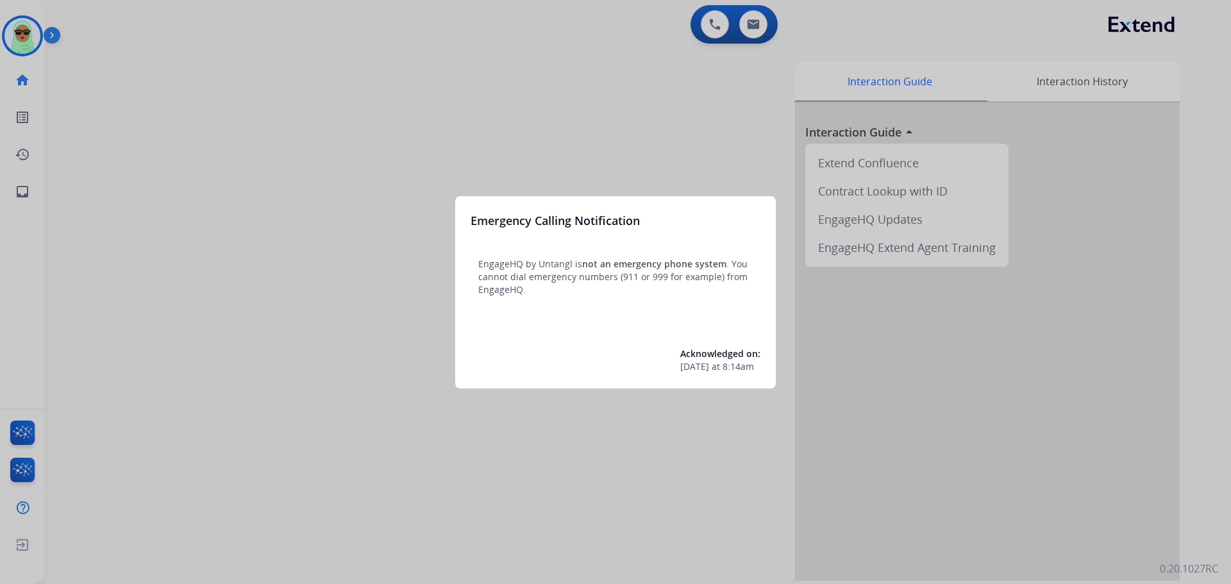
click at [19, 50] on div at bounding box center [615, 292] width 1231 height 584
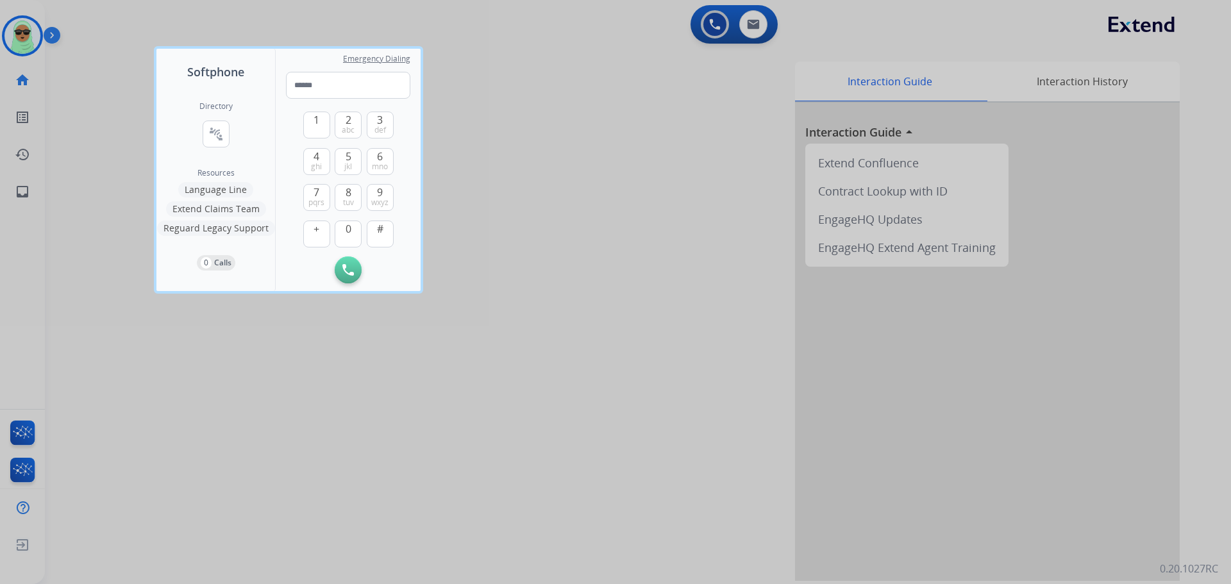
click at [19, 50] on div at bounding box center [615, 292] width 1231 height 584
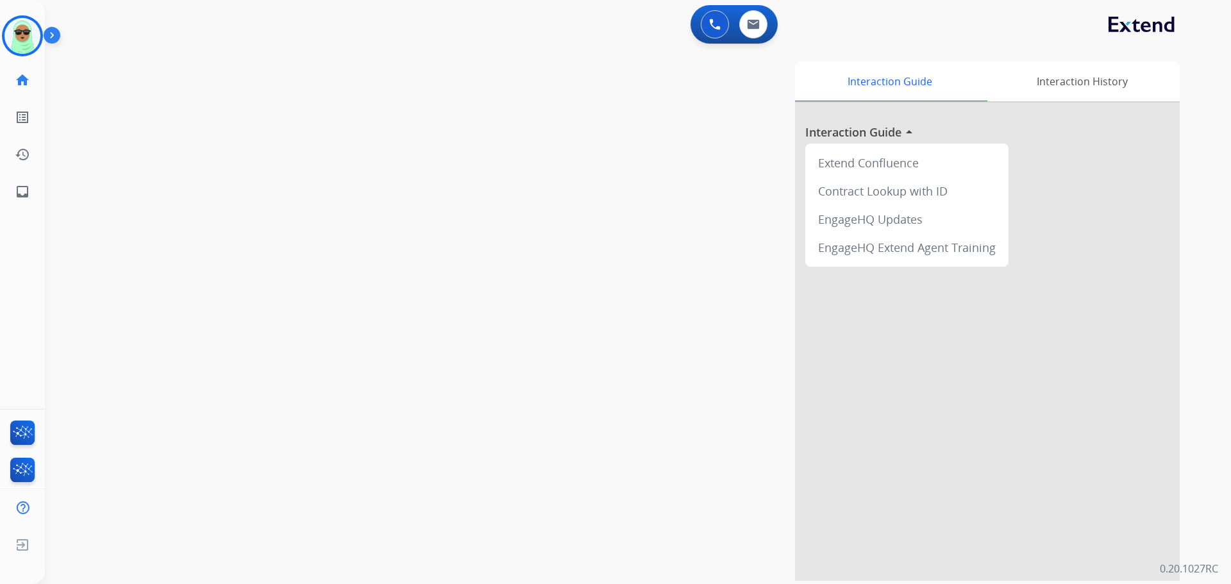
click at [19, 50] on img at bounding box center [22, 36] width 36 height 36
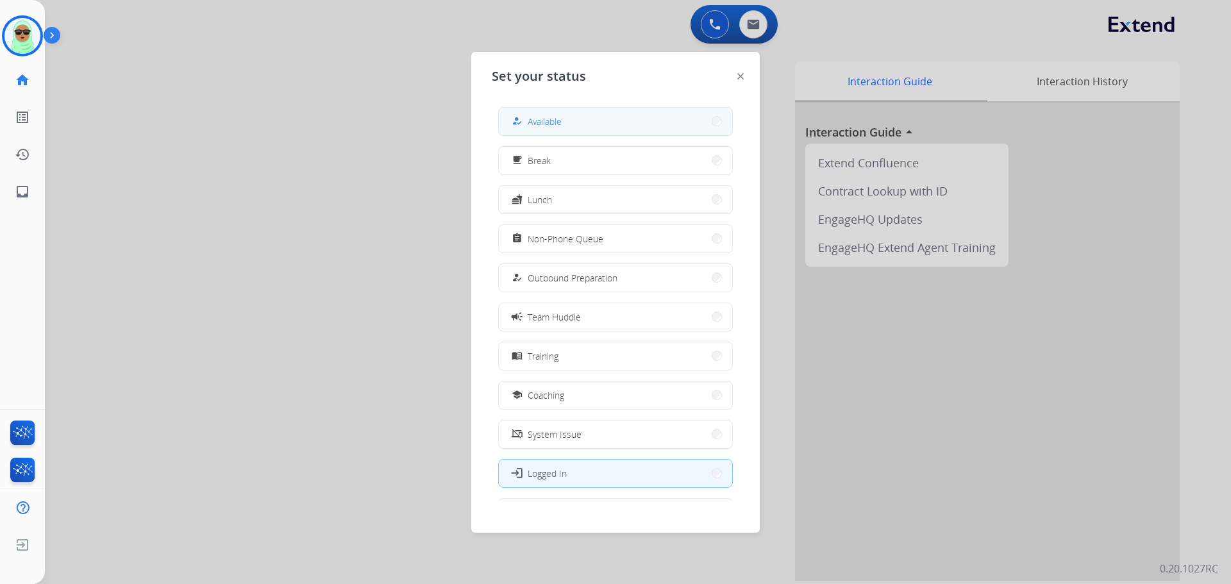
click at [583, 126] on button "how_to_reg Available" at bounding box center [615, 122] width 233 height 28
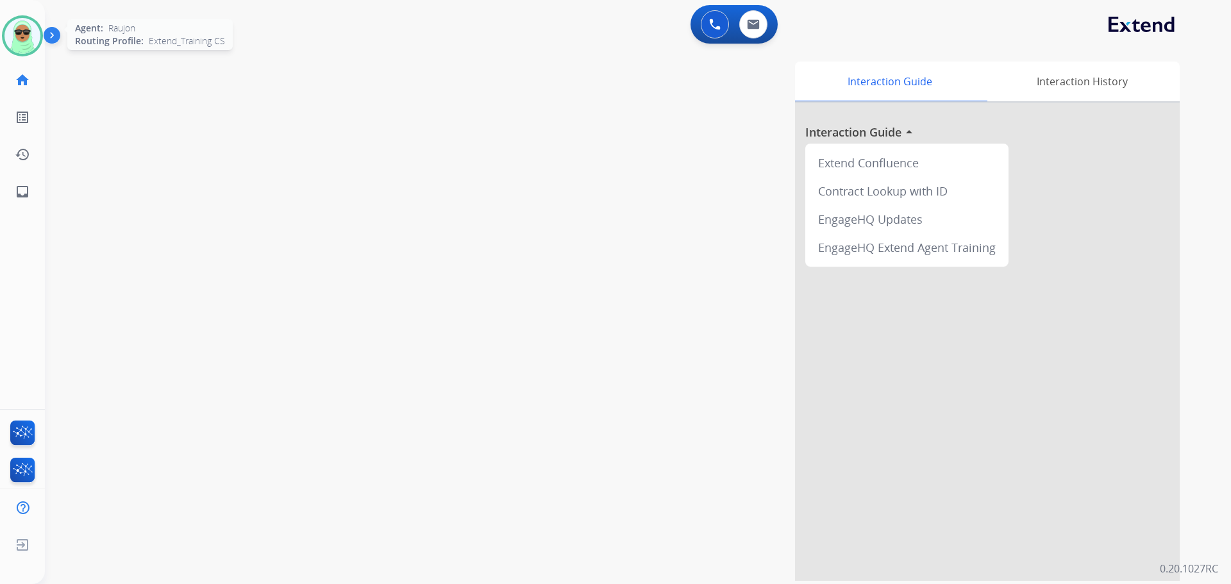
click at [22, 35] on img at bounding box center [22, 36] width 36 height 36
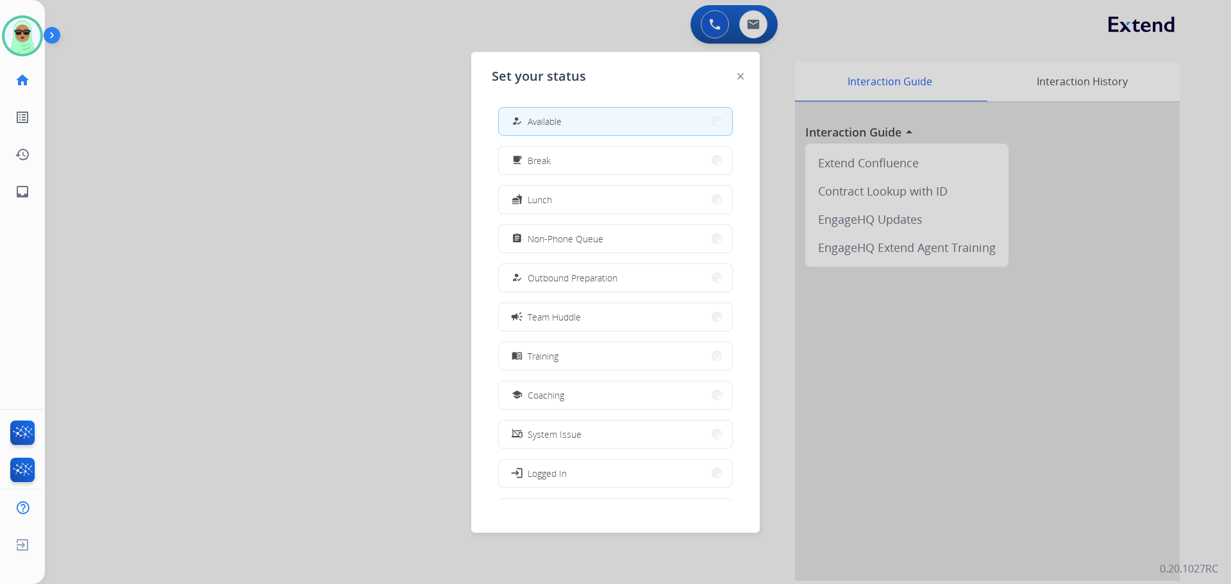
click at [339, 295] on div at bounding box center [615, 292] width 1231 height 584
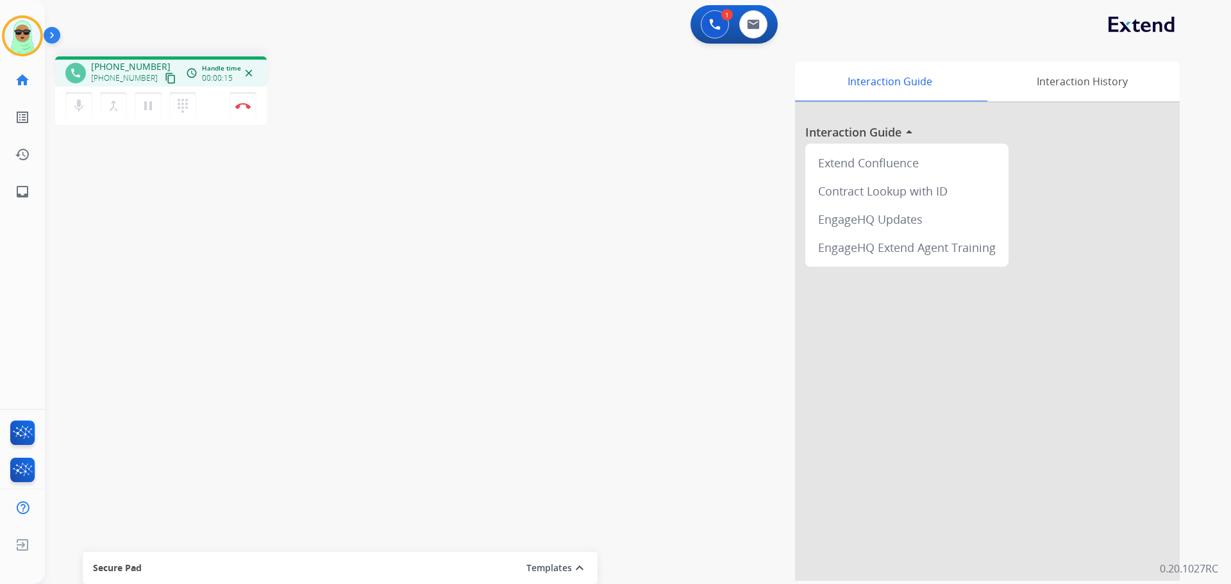
click at [126, 181] on div "phone [PHONE_NUMBER] [PHONE_NUMBER] content_copy access_time Call metrics Queue…" at bounding box center [622, 313] width 1155 height 535
click at [163, 78] on button "content_copy" at bounding box center [170, 78] width 15 height 15
click at [721, 29] on button at bounding box center [715, 24] width 28 height 28
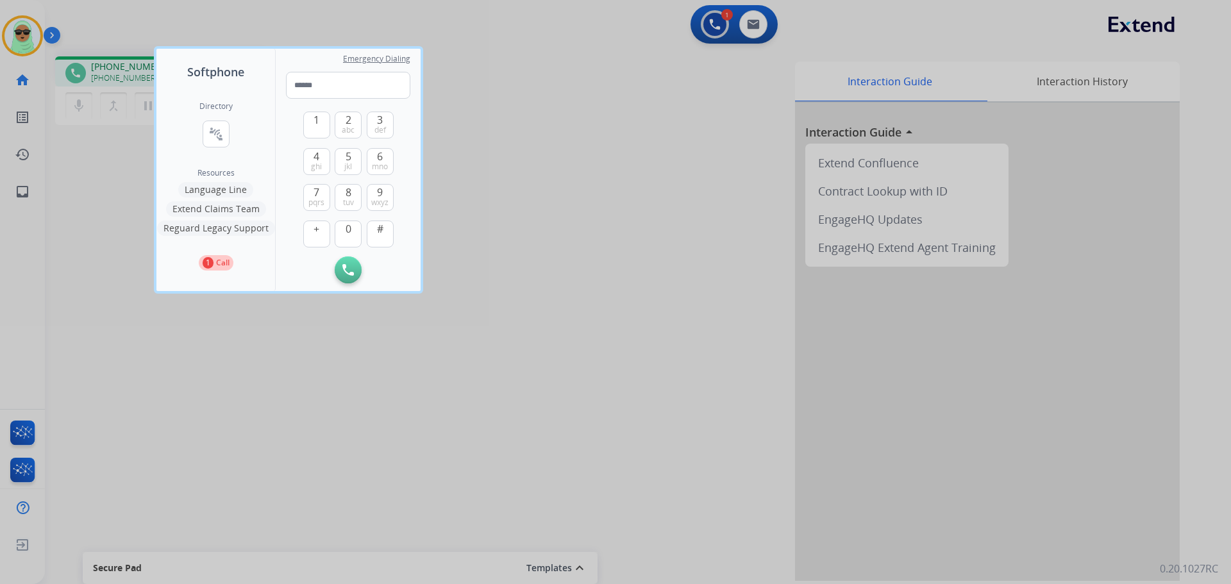
click at [227, 190] on button "Language Line" at bounding box center [215, 189] width 75 height 15
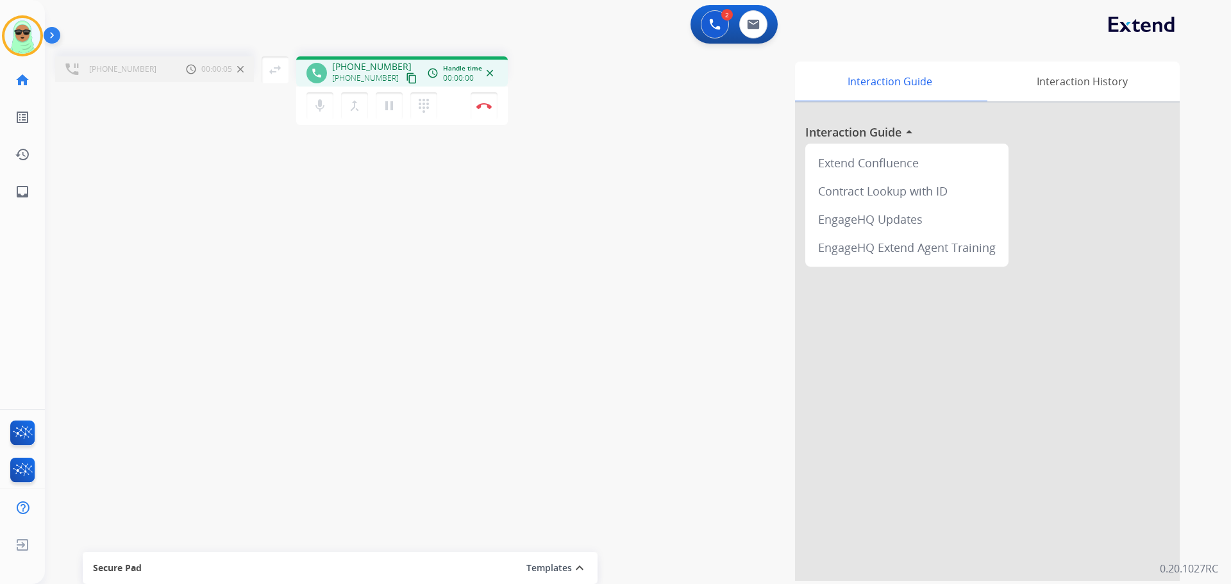
click at [337, 109] on div "mic Mute merge_type Bridge pause Hold dialpad Dialpad" at bounding box center [375, 105] width 138 height 27
click at [347, 106] on mat-icon "merge_type" at bounding box center [354, 105] width 15 height 15
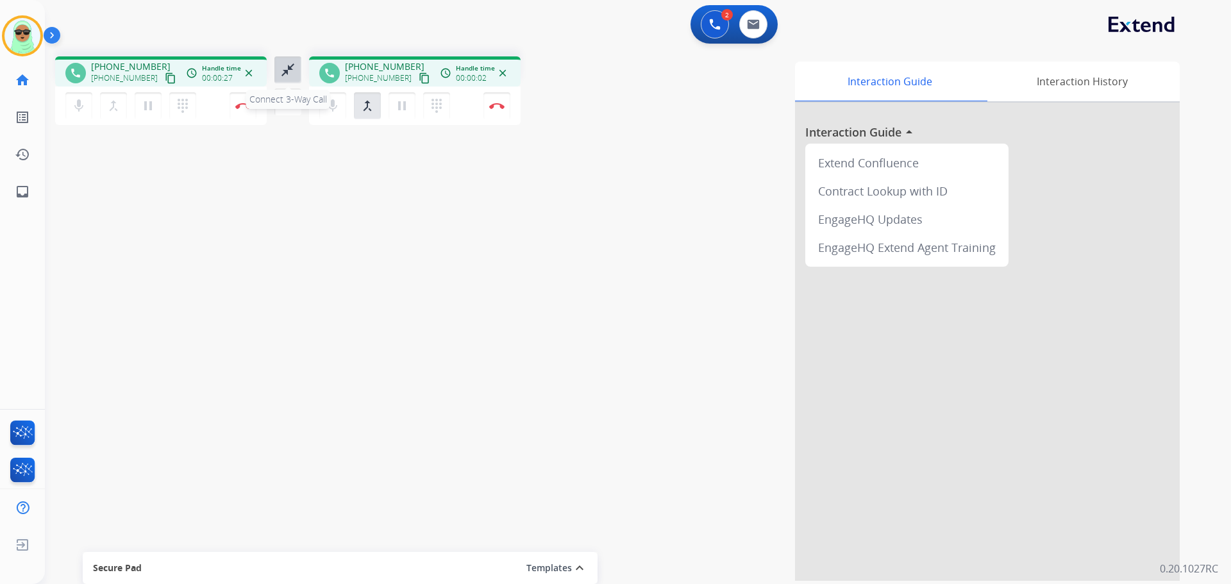
click at [292, 67] on mat-icon "close_fullscreen" at bounding box center [287, 69] width 15 height 15
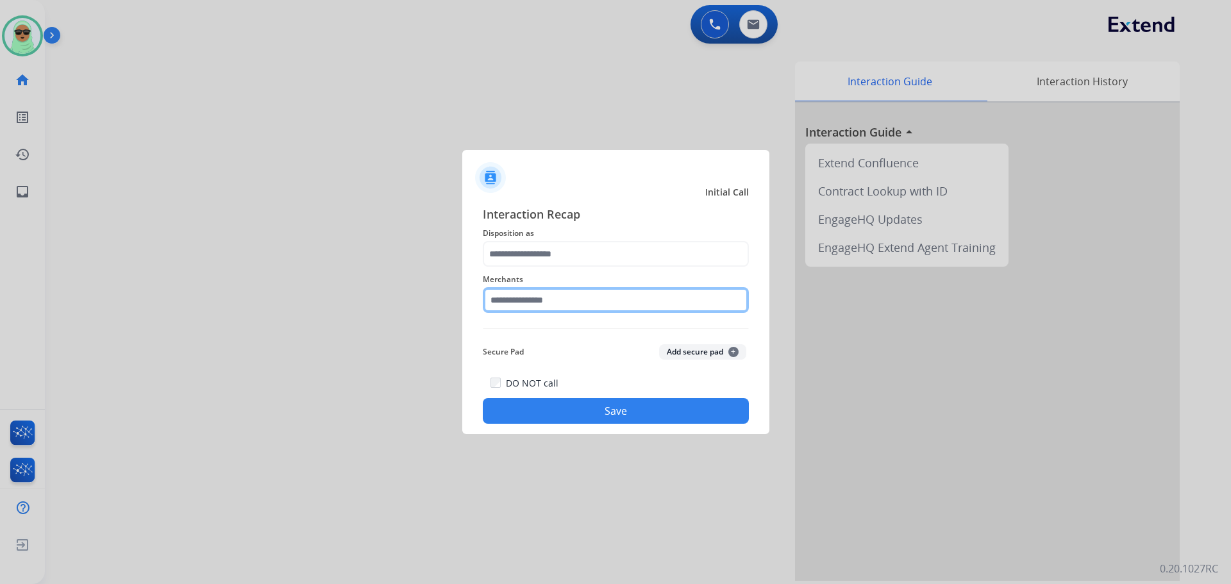
click at [546, 296] on input "text" at bounding box center [616, 300] width 266 height 26
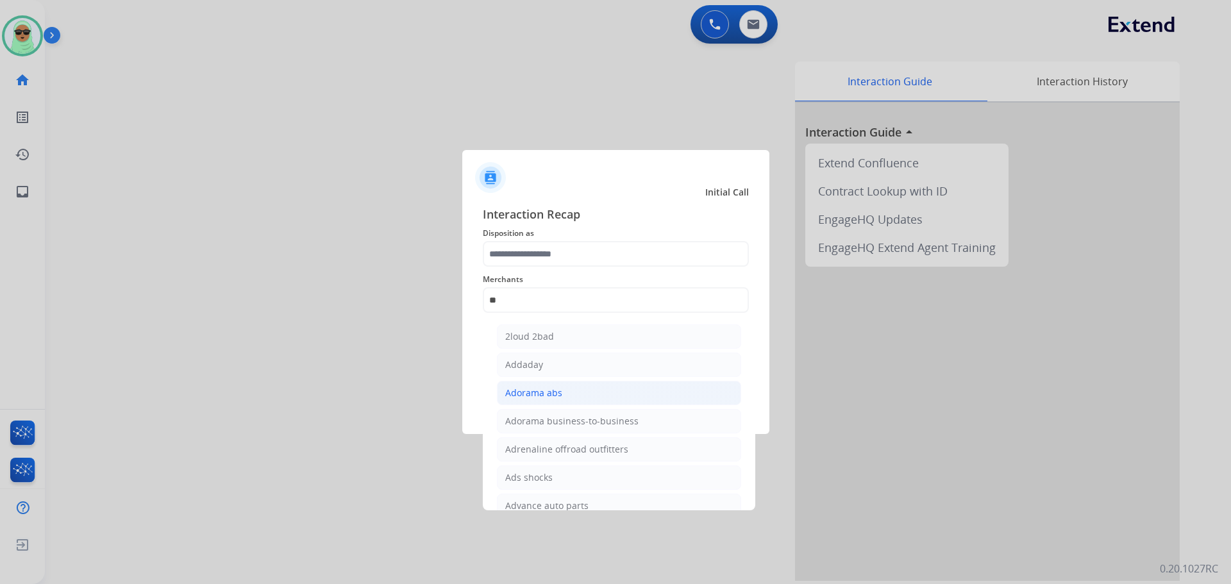
click at [604, 384] on li "Adorama abs" at bounding box center [619, 393] width 244 height 24
type input "**********"
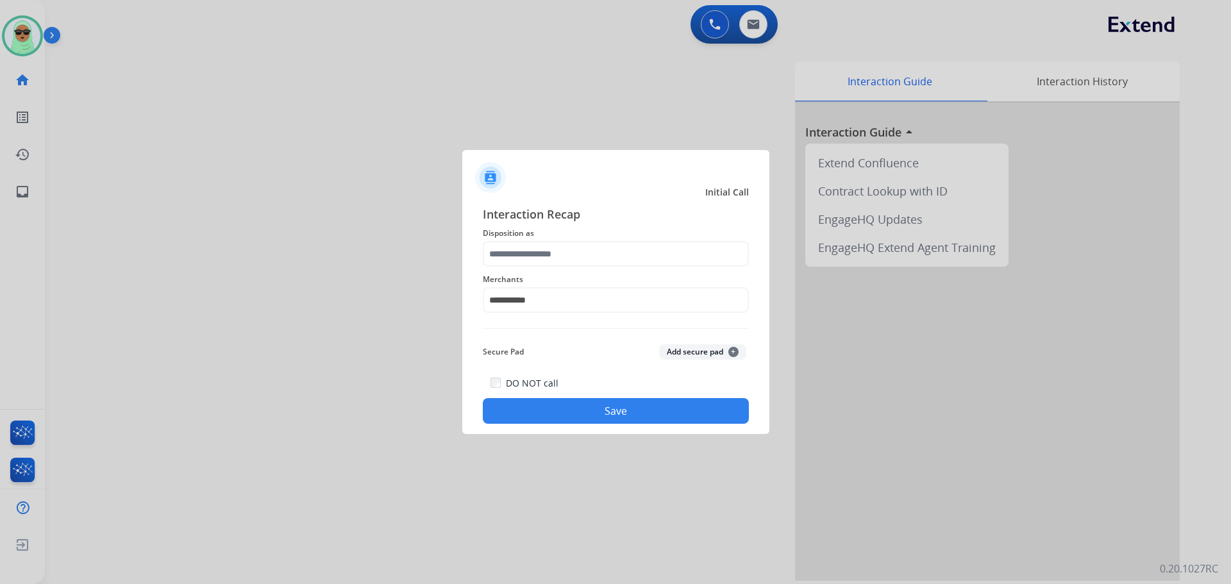
drag, startPoint x: 585, startPoint y: 267, endPoint x: 587, endPoint y: 249, distance: 18.8
click at [585, 265] on div "**********" at bounding box center [616, 314] width 266 height 219
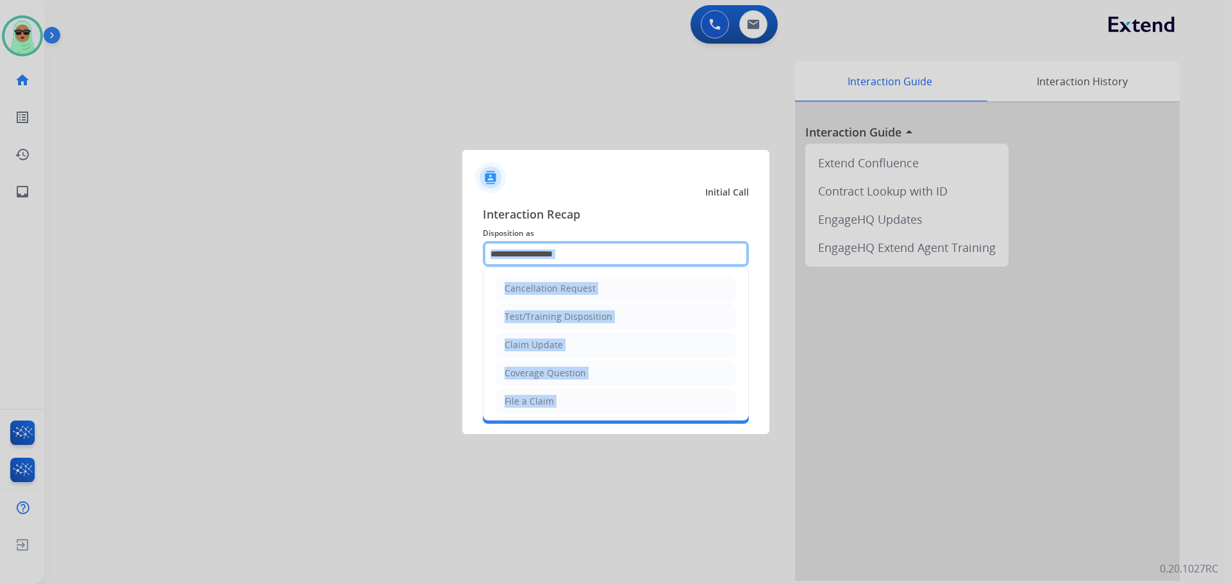
click at [587, 249] on input "text" at bounding box center [616, 254] width 266 height 26
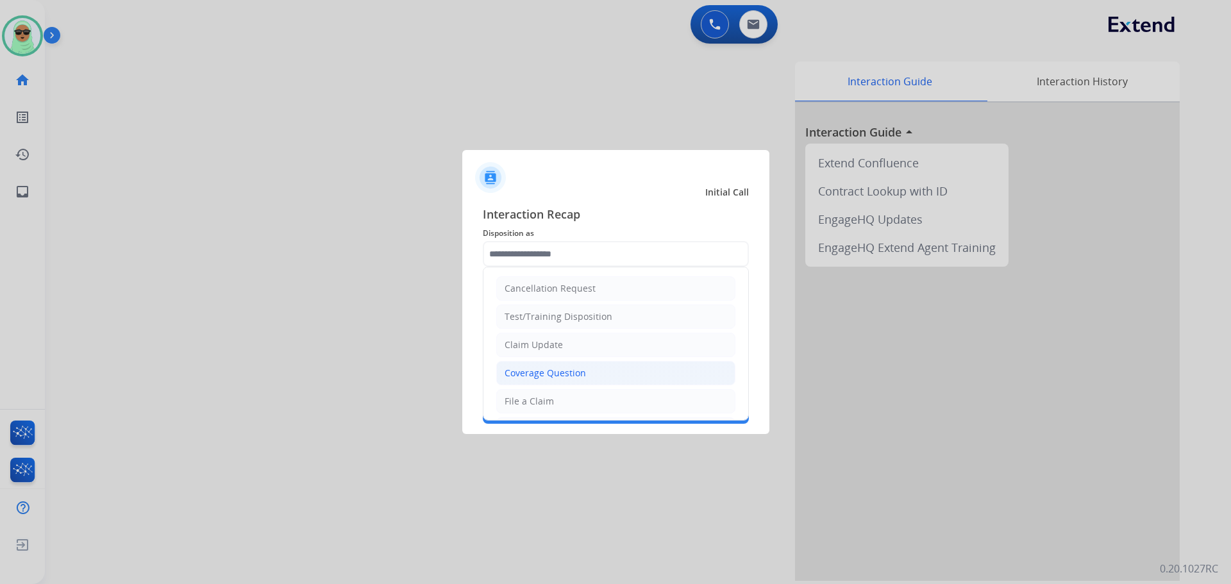
click at [587, 365] on li "Coverage Question" at bounding box center [615, 373] width 239 height 24
type input "**********"
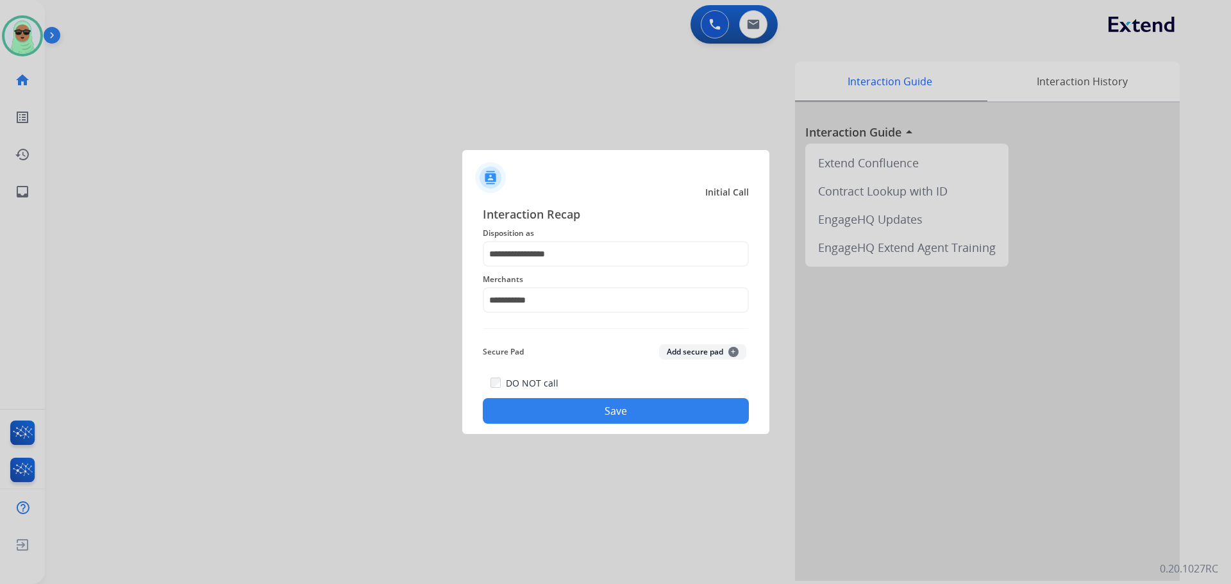
drag, startPoint x: 603, startPoint y: 391, endPoint x: 611, endPoint y: 414, distance: 23.9
click at [604, 395] on div "DO NOT call Save" at bounding box center [616, 399] width 266 height 49
drag, startPoint x: 624, startPoint y: 437, endPoint x: 643, endPoint y: 426, distance: 22.1
click at [625, 438] on div at bounding box center [615, 292] width 1231 height 584
click at [652, 416] on button "Save" at bounding box center [616, 411] width 266 height 26
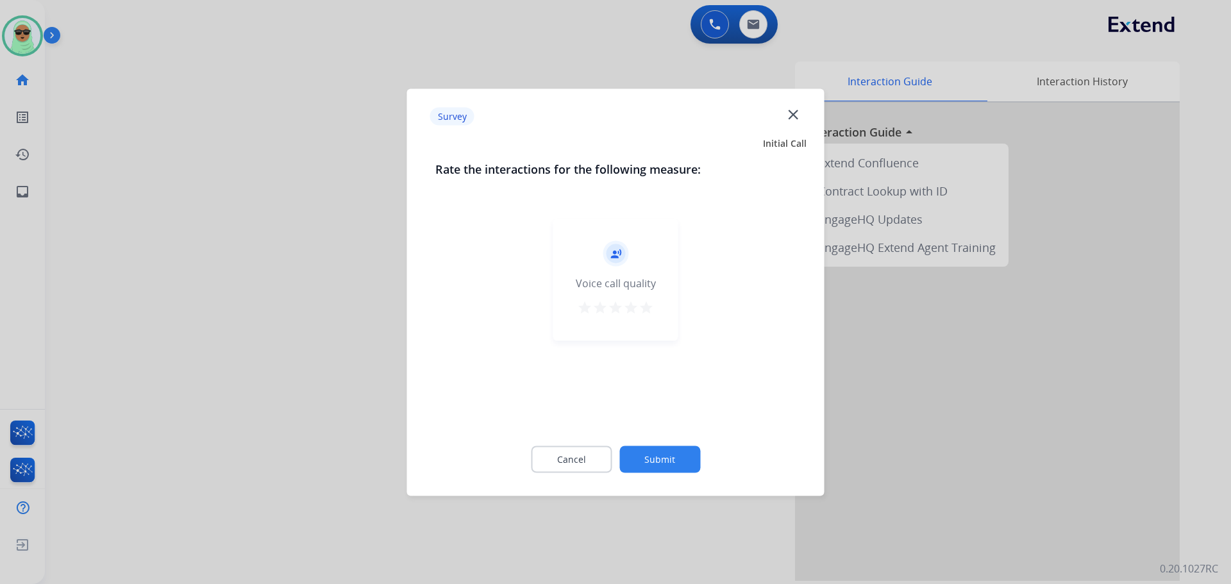
click at [653, 415] on div "record_voice_over Voice call quality star star star star star" at bounding box center [615, 319] width 361 height 222
click at [683, 451] on button "Submit" at bounding box center [659, 459] width 81 height 27
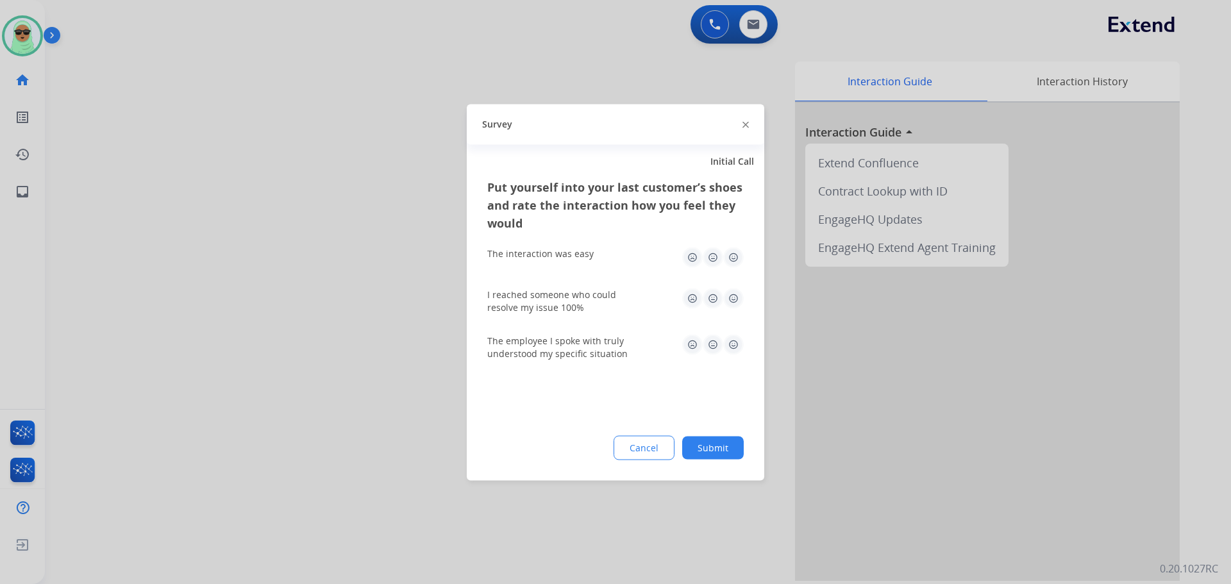
click at [683, 451] on div "Cancel Submit" at bounding box center [615, 447] width 256 height 24
click at [714, 447] on button "Submit" at bounding box center [713, 447] width 62 height 23
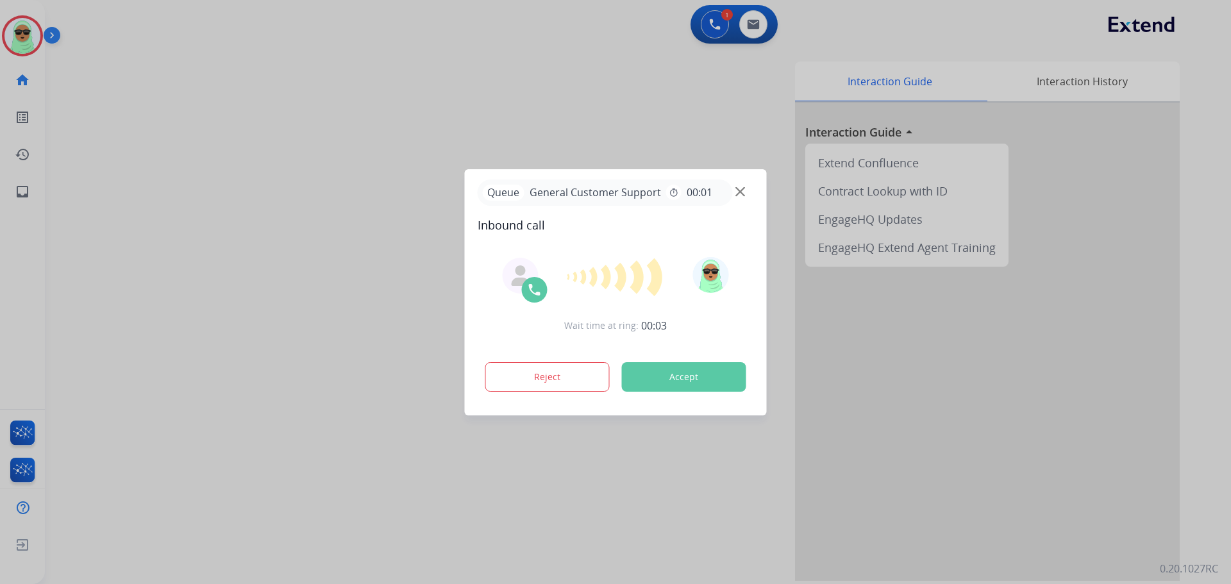
click at [172, 221] on div at bounding box center [615, 292] width 1231 height 584
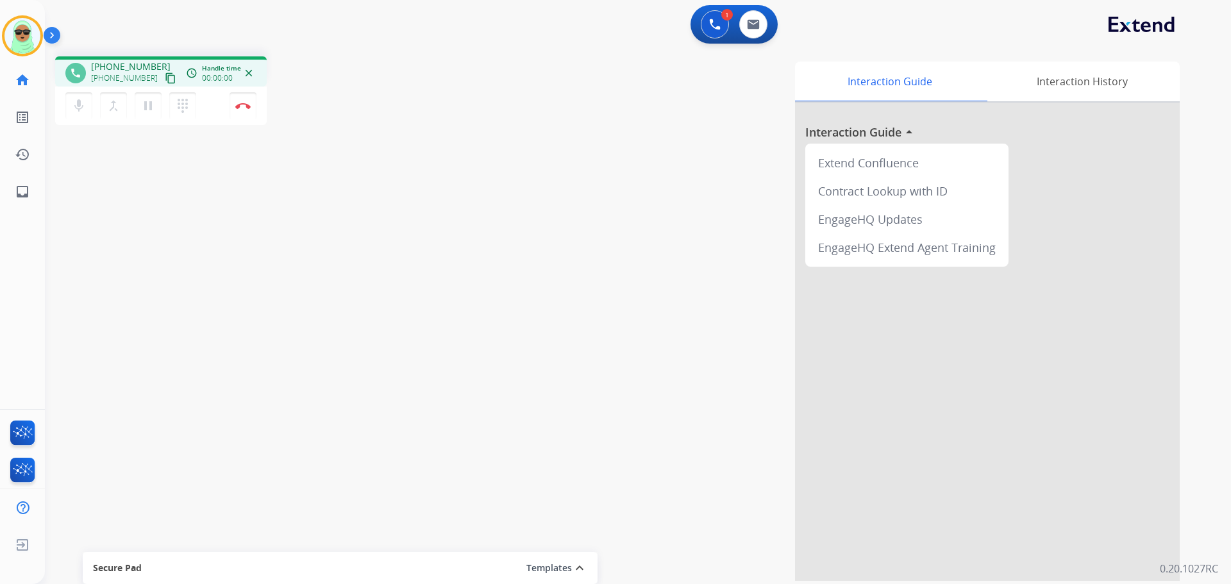
click at [163, 83] on button "content_copy" at bounding box center [170, 78] width 15 height 15
click at [362, 69] on div "phone [PHONE_NUMBER] [PHONE_NUMBER] content_copy access_time Call metrics Queue…" at bounding box center [237, 92] width 364 height 72
click at [147, 104] on mat-icon "pause" at bounding box center [147, 105] width 15 height 15
drag, startPoint x: 774, startPoint y: 144, endPoint x: 725, endPoint y: 146, distance: 49.4
click at [774, 144] on div "Interaction Guide Interaction History Interaction Guide arrow_drop_up Extend Co…" at bounding box center [801, 321] width 755 height 519
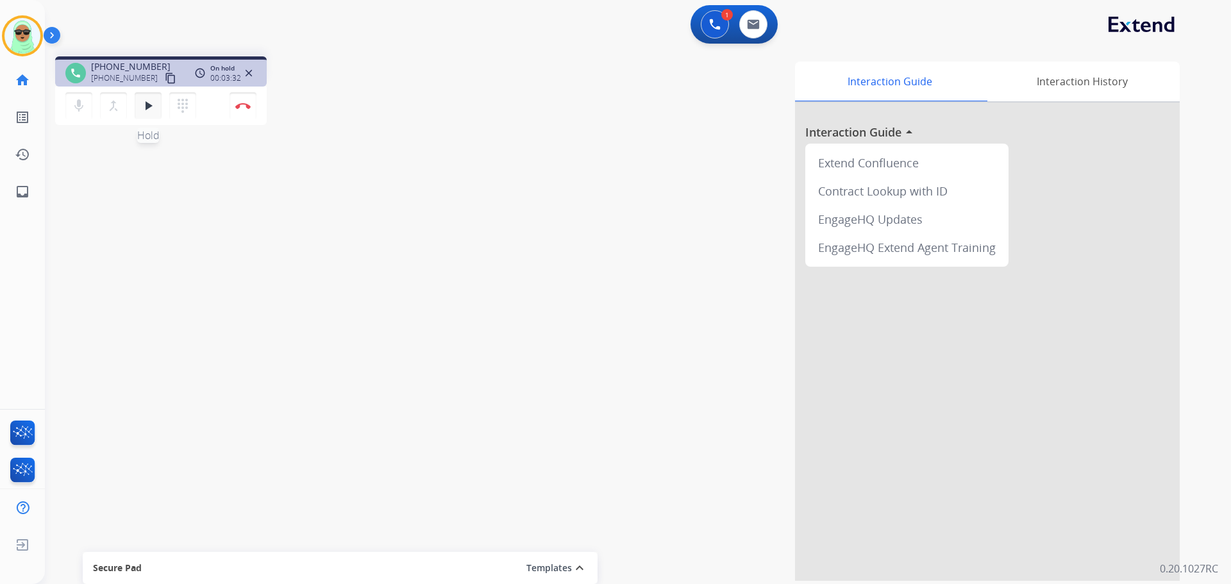
click at [145, 106] on mat-icon "play_arrow" at bounding box center [147, 105] width 15 height 15
drag, startPoint x: 98, startPoint y: 237, endPoint x: 119, endPoint y: 191, distance: 50.5
click at [98, 236] on div "phone [PHONE_NUMBER] [PHONE_NUMBER] content_copy access_time Call metrics Queue…" at bounding box center [622, 313] width 1155 height 535
click at [251, 105] on button "Disconnect" at bounding box center [243, 105] width 27 height 27
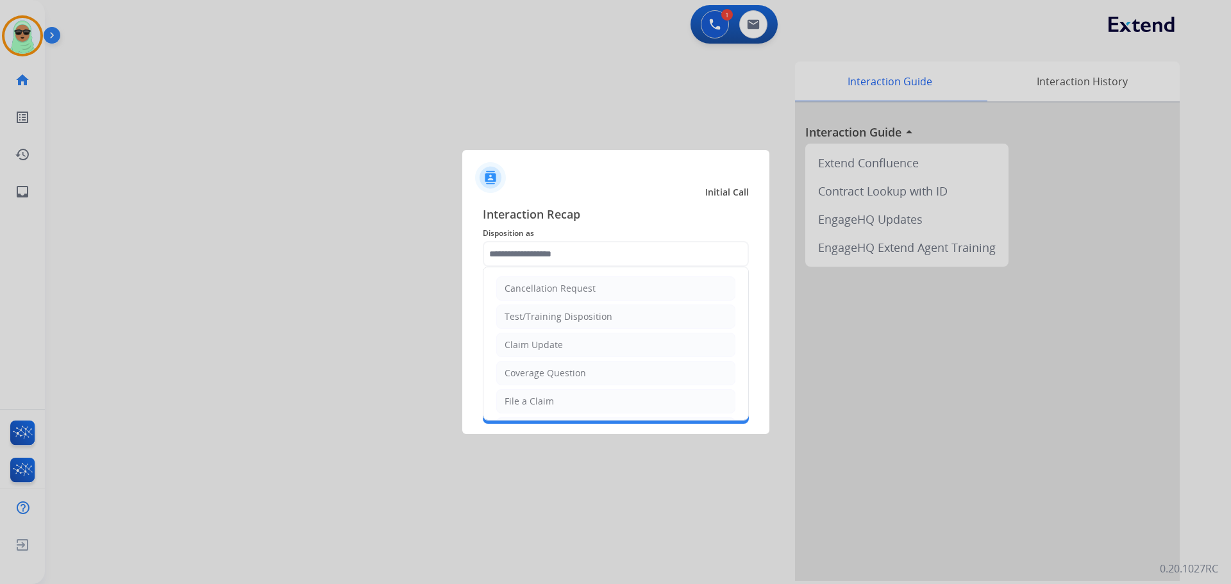
click at [591, 256] on input "text" at bounding box center [616, 254] width 266 height 26
click at [568, 337] on li "Claim Update" at bounding box center [615, 345] width 239 height 24
type input "**********"
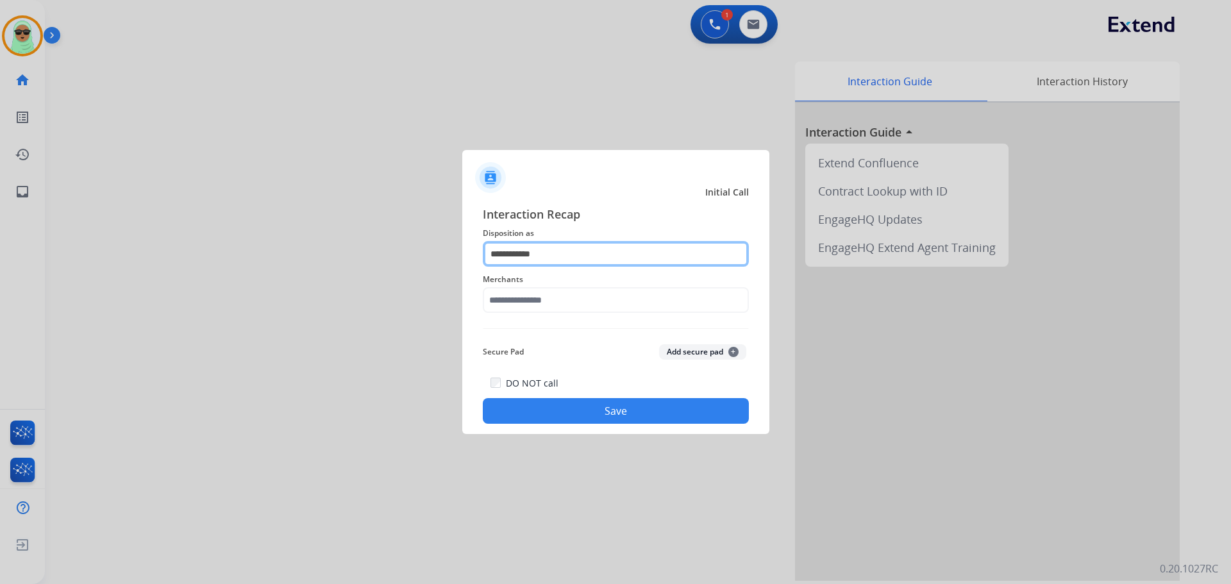
click at [583, 247] on input "**********" at bounding box center [616, 254] width 266 height 26
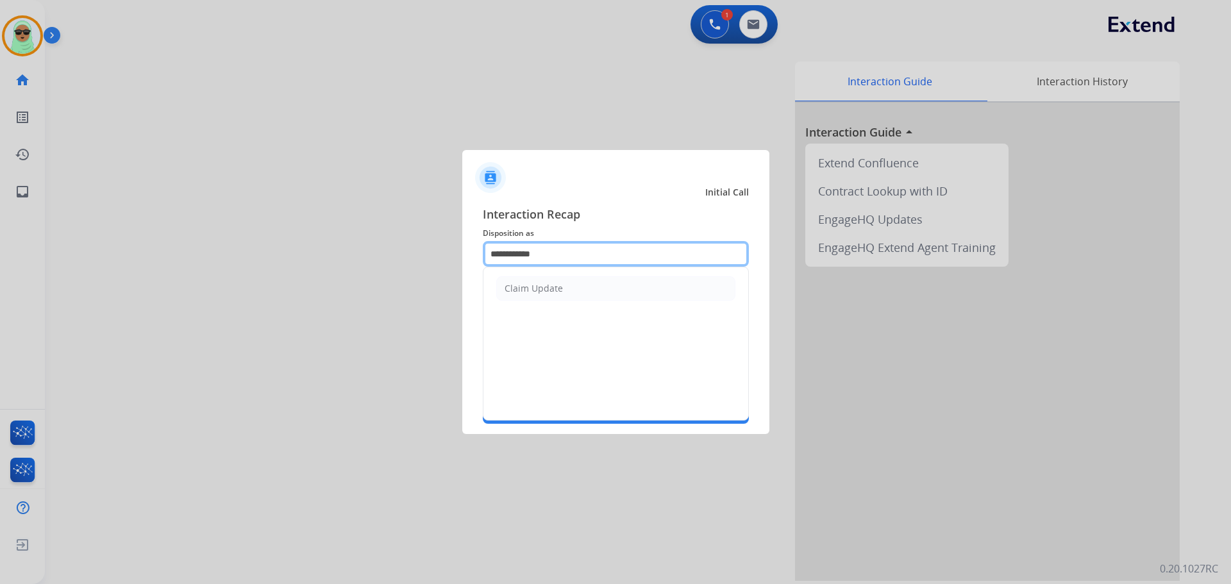
click at [583, 247] on input "**********" at bounding box center [616, 254] width 266 height 26
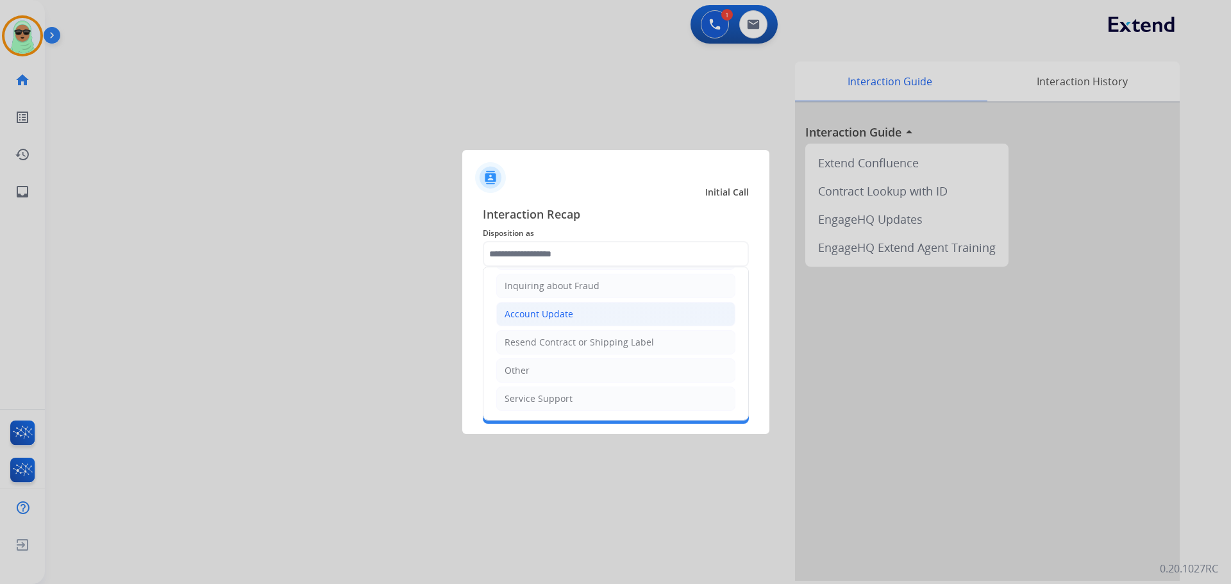
click at [572, 314] on li "Account Update" at bounding box center [615, 314] width 239 height 24
type input "**********"
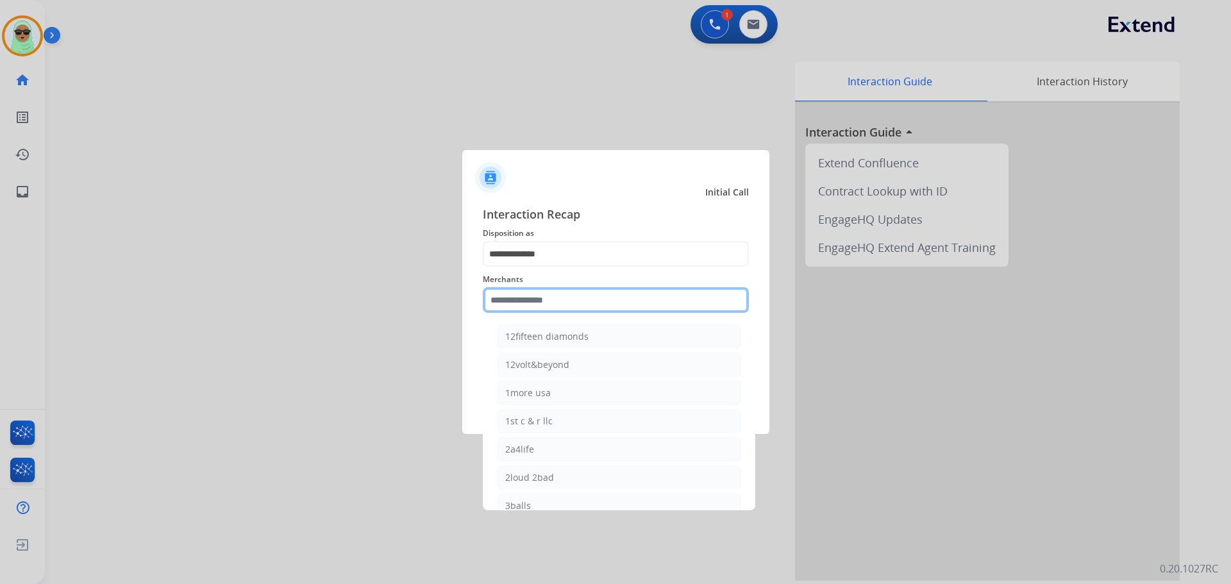
click at [572, 298] on input "text" at bounding box center [616, 300] width 266 height 26
click at [642, 310] on input "text" at bounding box center [616, 300] width 266 height 26
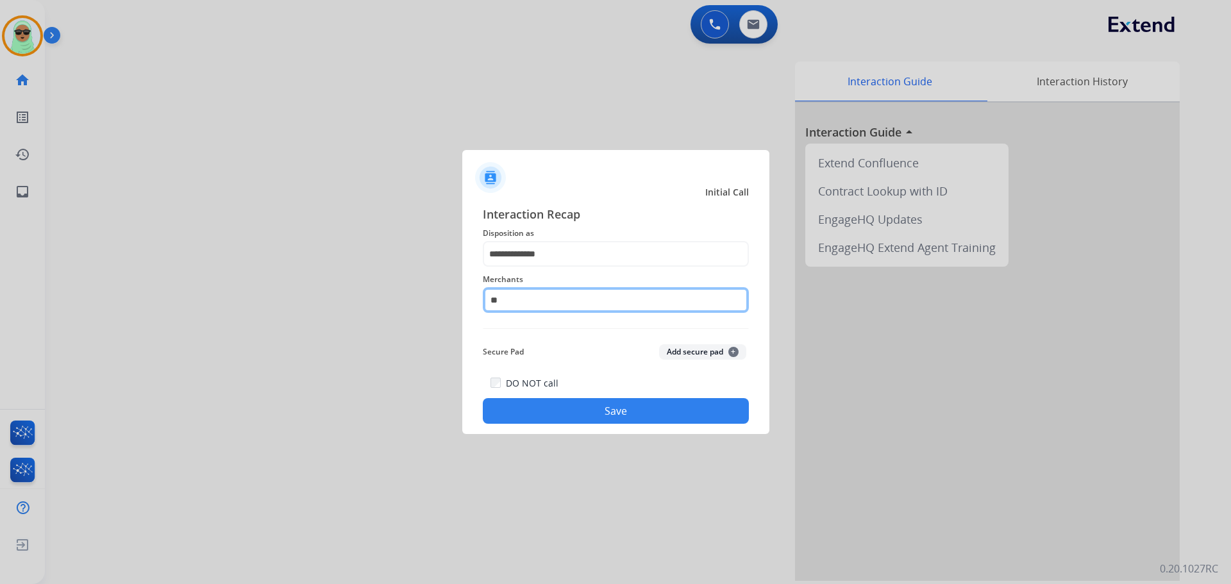
type input "*"
click at [591, 270] on div "Merchants" at bounding box center [616, 292] width 266 height 51
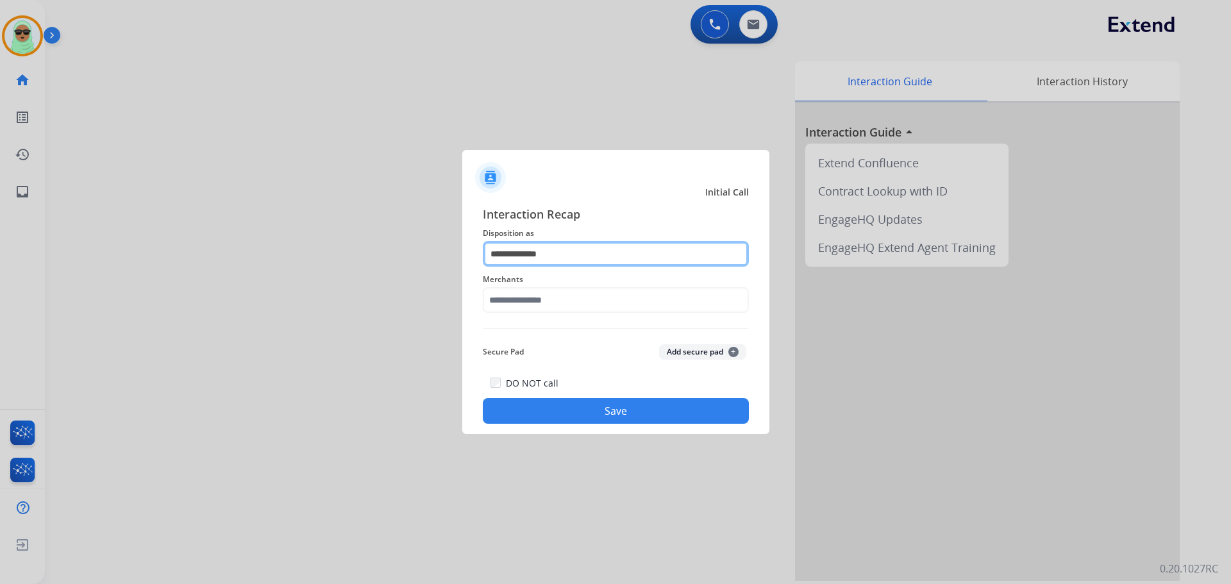
click at [596, 258] on input "**********" at bounding box center [616, 254] width 266 height 26
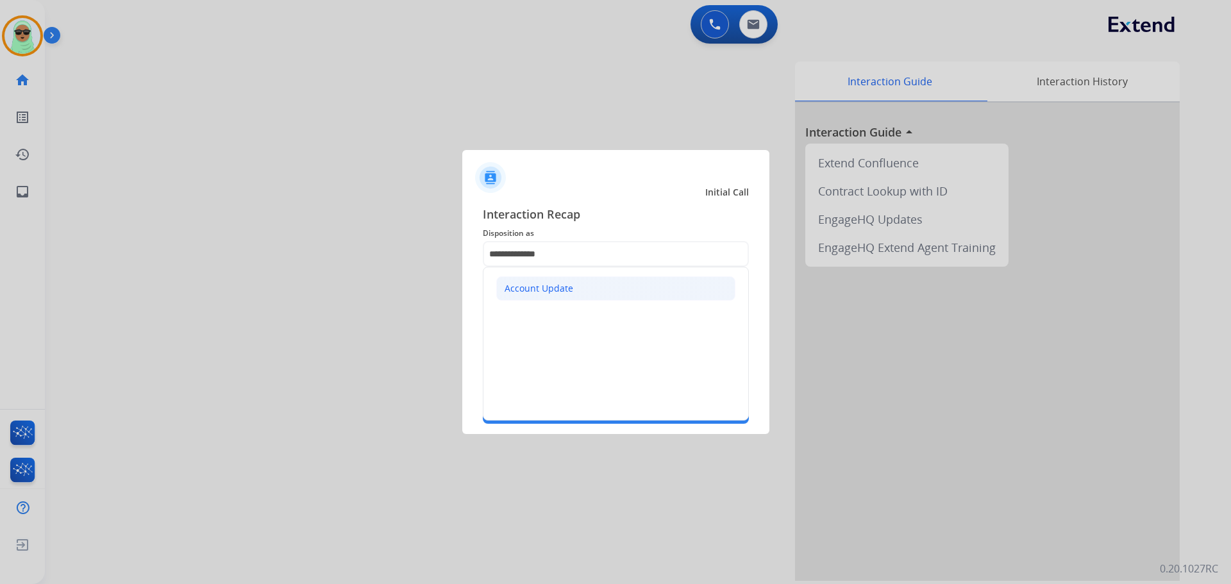
click at [576, 290] on li "Account Update" at bounding box center [615, 288] width 239 height 24
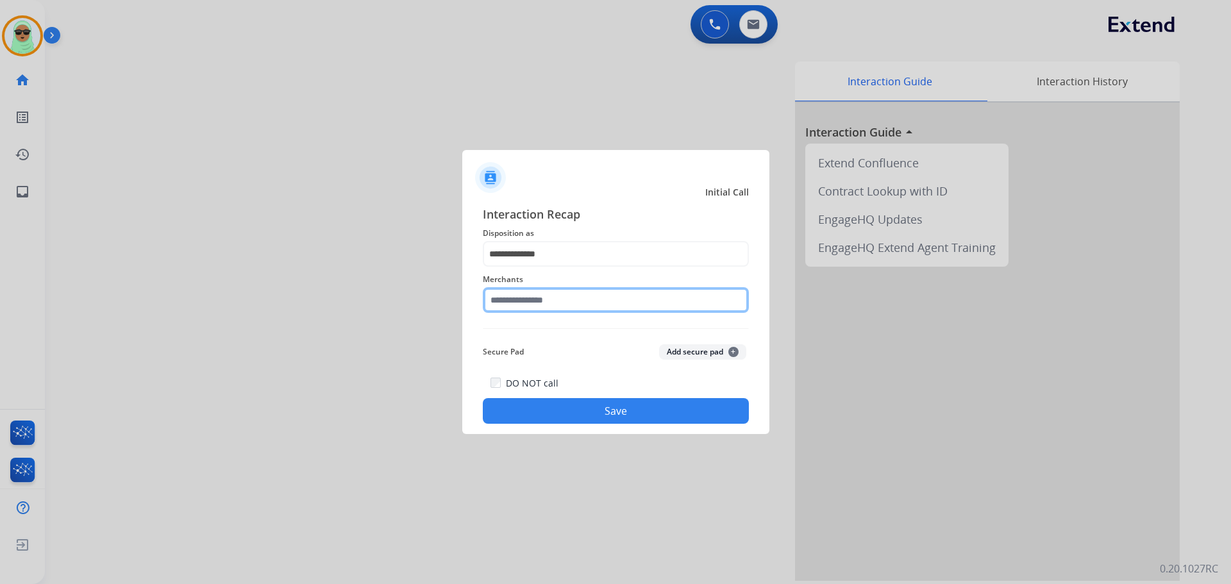
click at [576, 290] on input "text" at bounding box center [616, 300] width 266 height 26
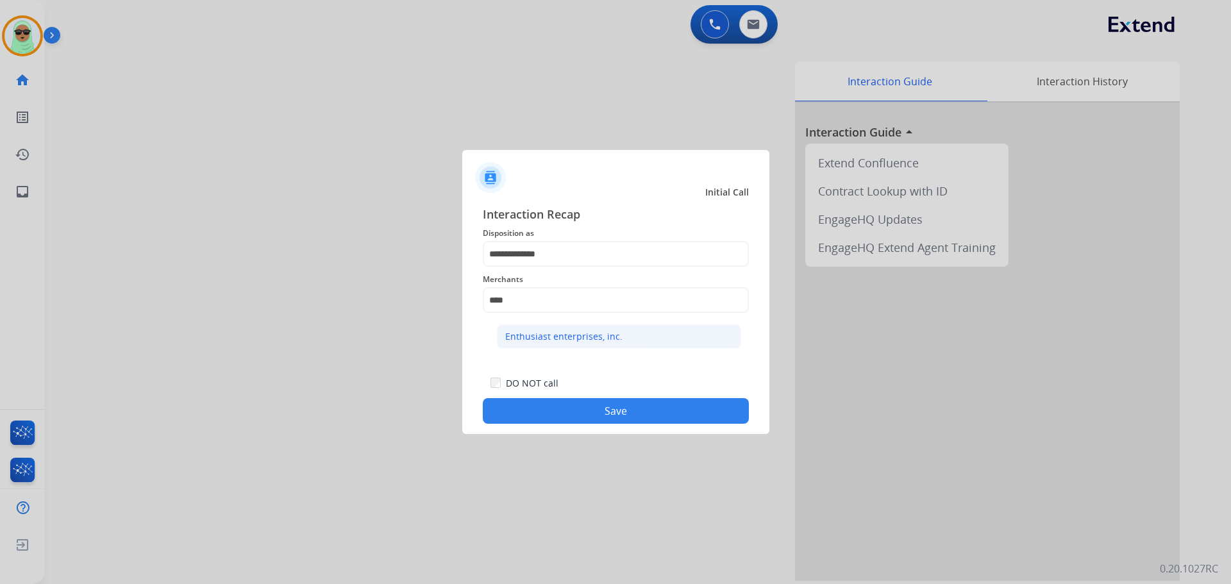
click at [587, 340] on div "Enthusiast enterprises, inc." at bounding box center [563, 336] width 117 height 13
type input "**********"
click at [601, 398] on div "DO NOT call Save" at bounding box center [616, 399] width 266 height 49
click at [622, 431] on div "**********" at bounding box center [615, 314] width 307 height 239
click at [637, 404] on button "Save" at bounding box center [616, 411] width 266 height 26
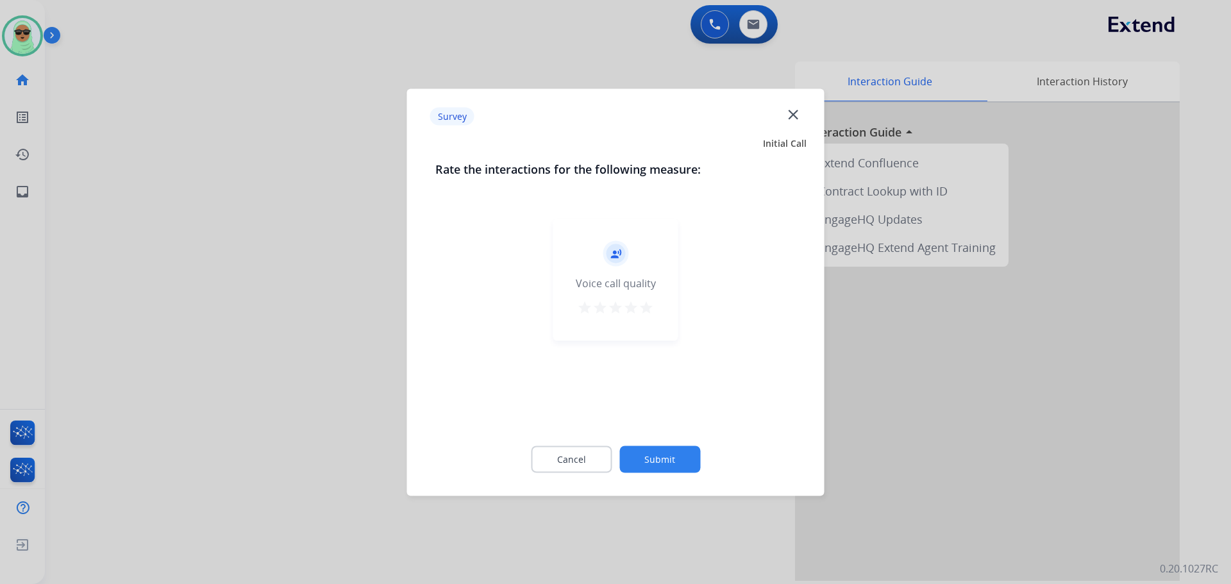
click at [673, 448] on button "Submit" at bounding box center [659, 459] width 81 height 27
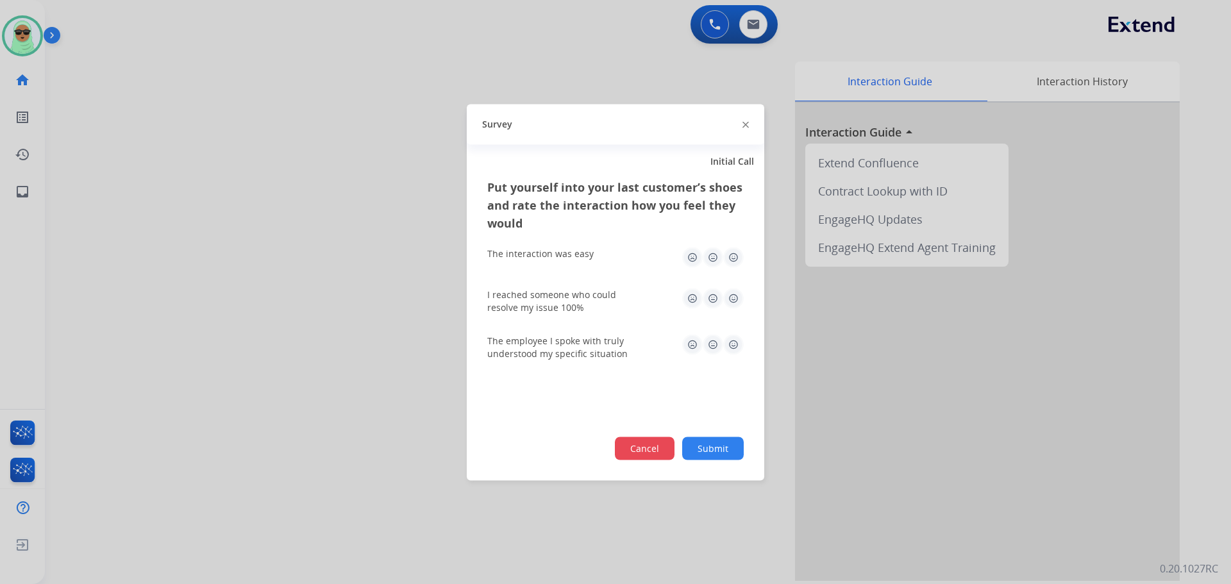
click at [635, 441] on button "Cancel" at bounding box center [645, 448] width 60 height 23
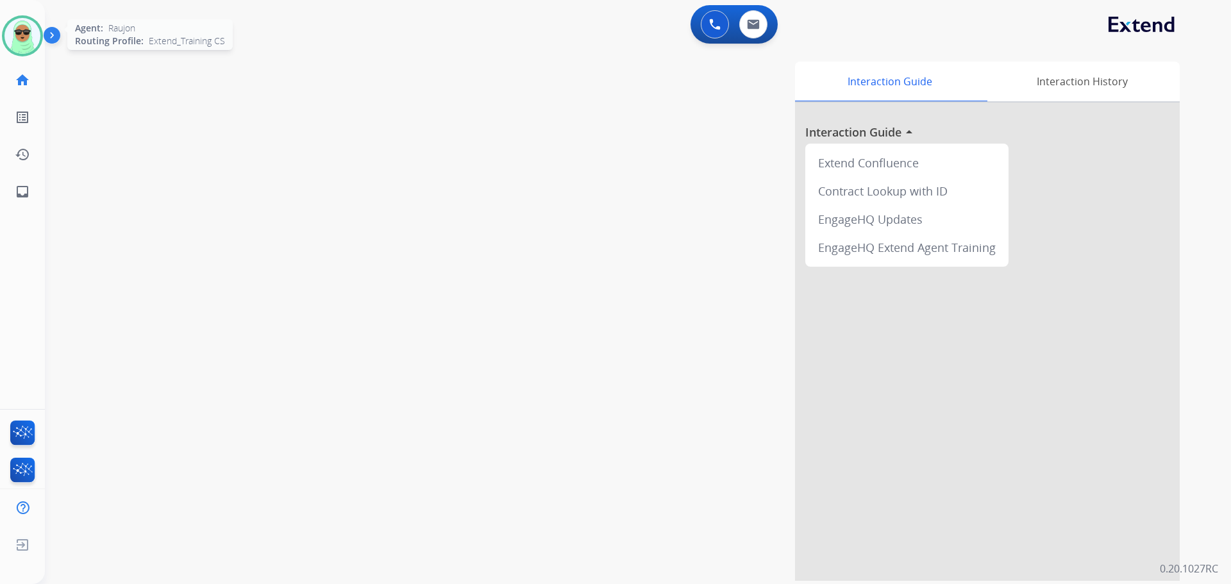
click at [24, 32] on img at bounding box center [22, 36] width 36 height 36
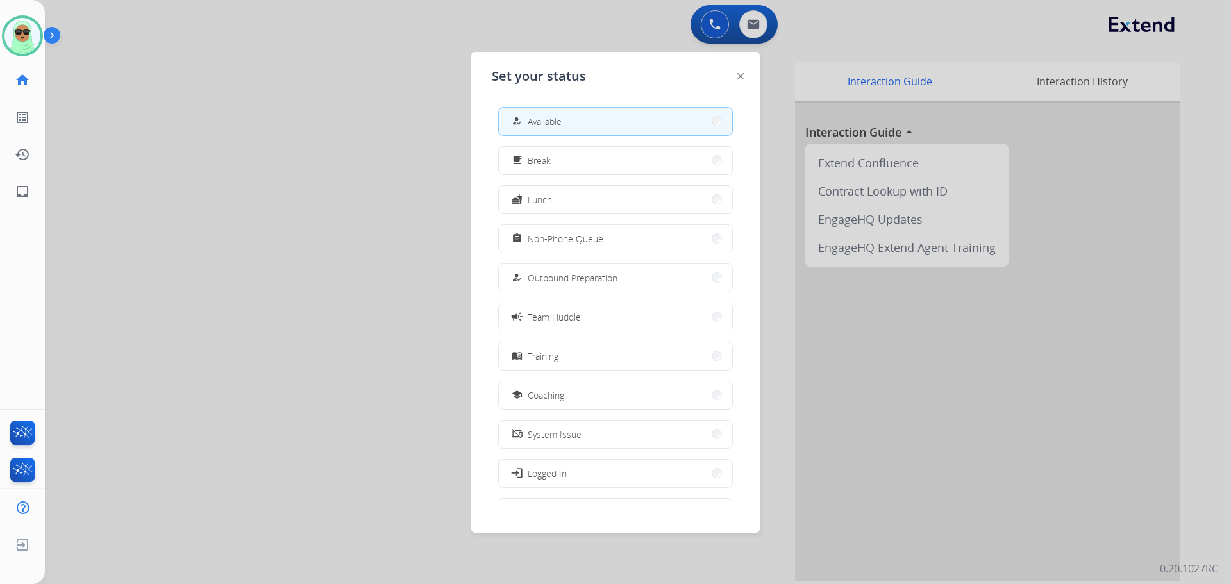
click at [333, 117] on div at bounding box center [615, 292] width 1231 height 584
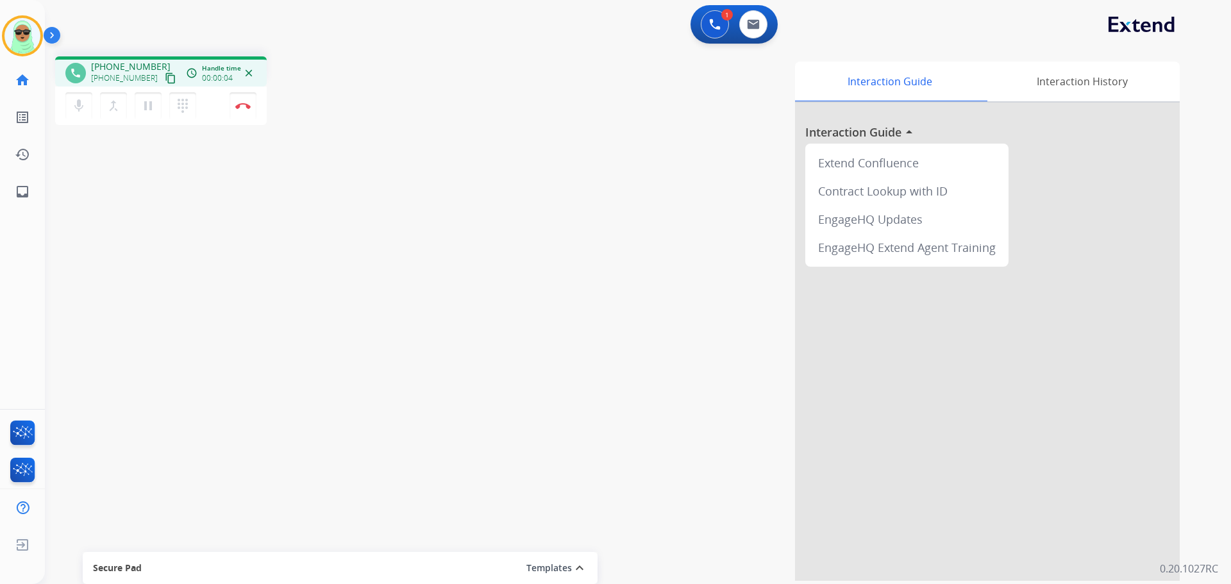
click at [165, 77] on mat-icon "content_copy" at bounding box center [171, 78] width 12 height 12
click at [719, 24] on img at bounding box center [715, 25] width 12 height 12
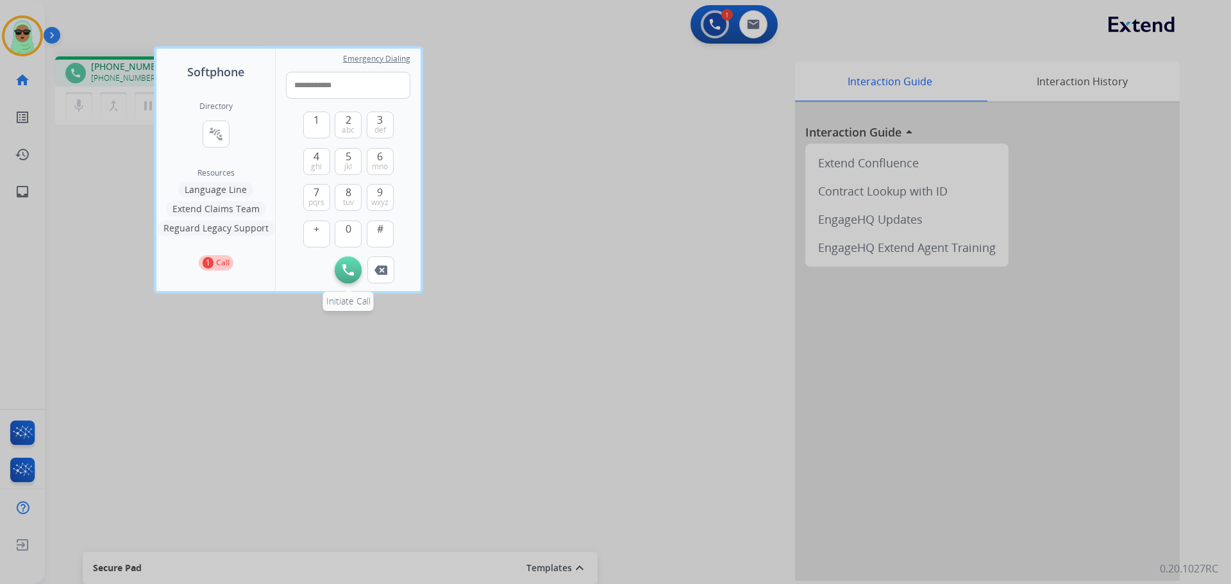
type input "**********"
click at [347, 271] on img at bounding box center [348, 270] width 12 height 12
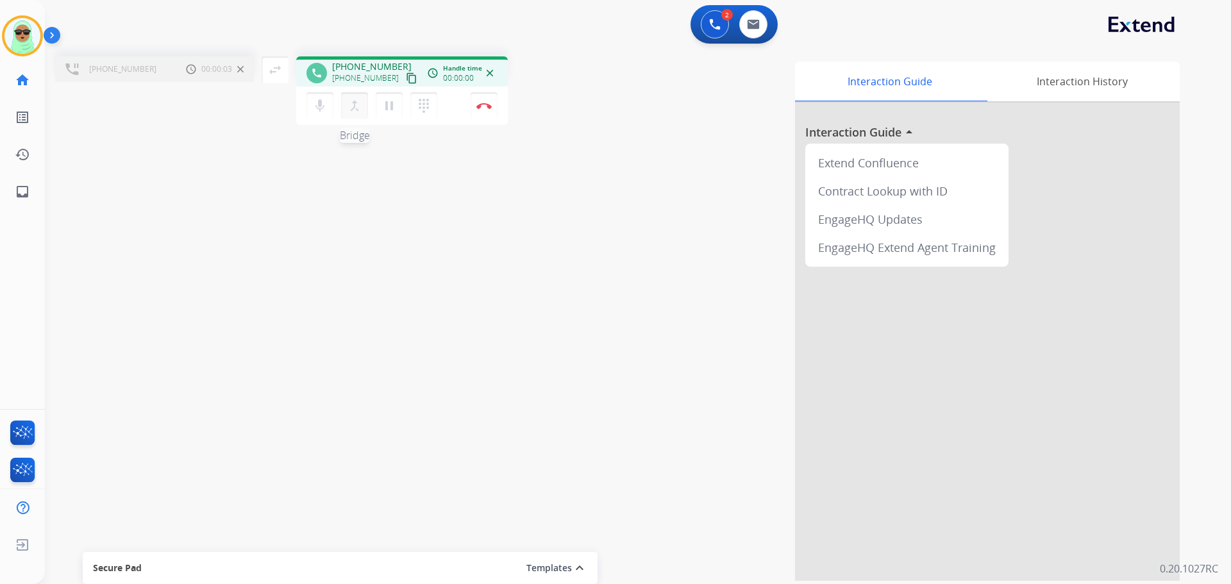
click at [349, 106] on mat-icon "merge_type" at bounding box center [354, 105] width 15 height 15
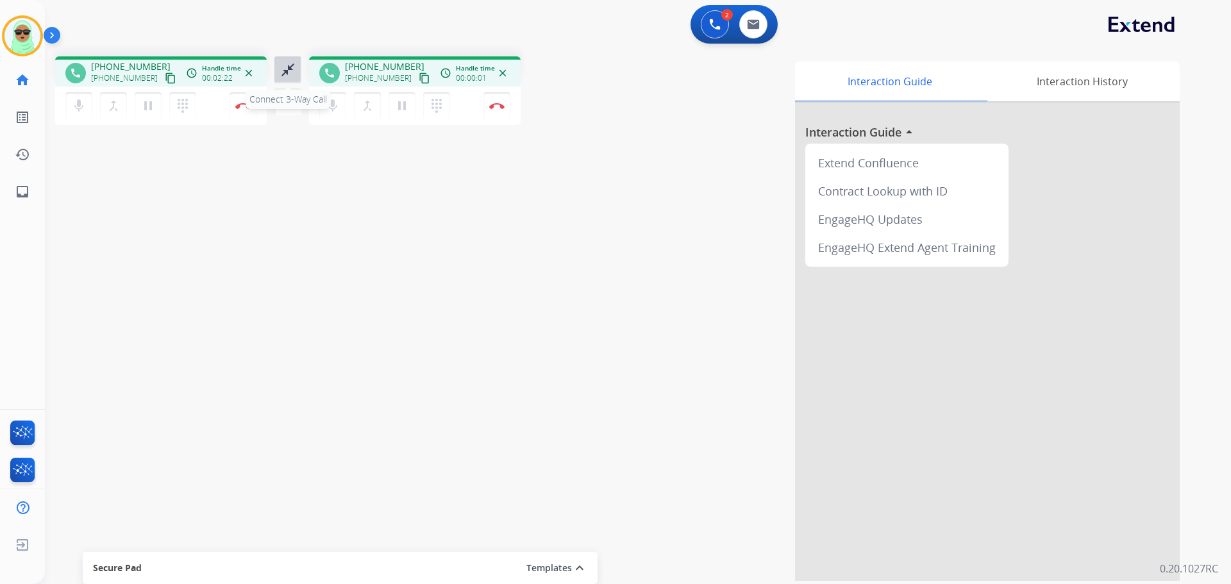
click at [287, 72] on mat-icon "close_fullscreen" at bounding box center [287, 69] width 15 height 15
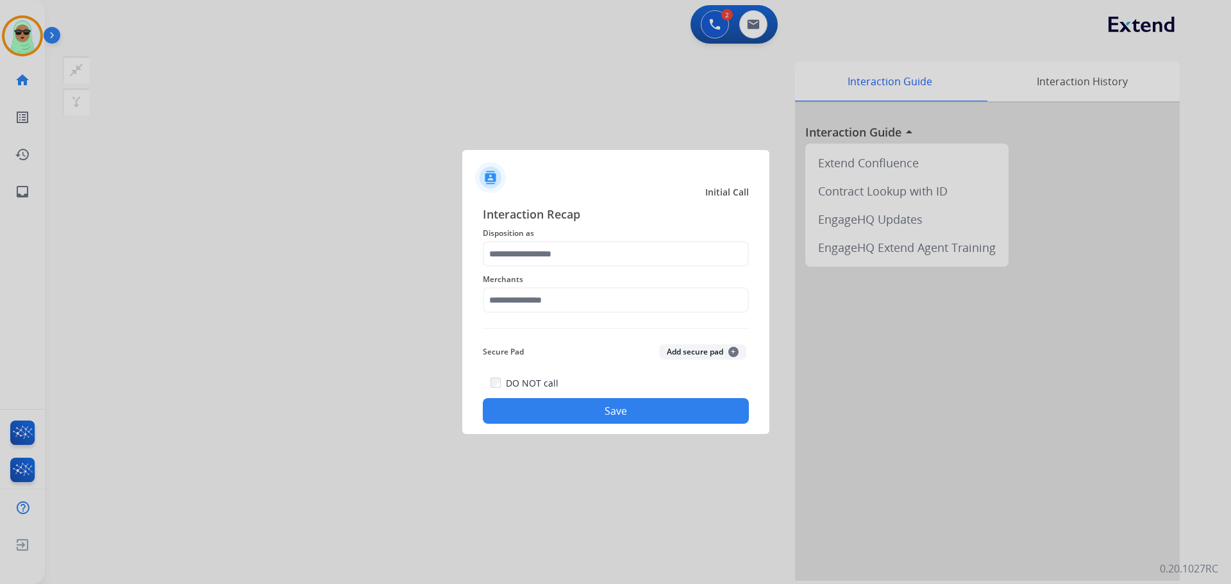
drag, startPoint x: 569, startPoint y: 275, endPoint x: 569, endPoint y: 255, distance: 20.5
click at [569, 272] on span "Merchants" at bounding box center [616, 279] width 266 height 15
click at [569, 247] on input "text" at bounding box center [616, 254] width 266 height 26
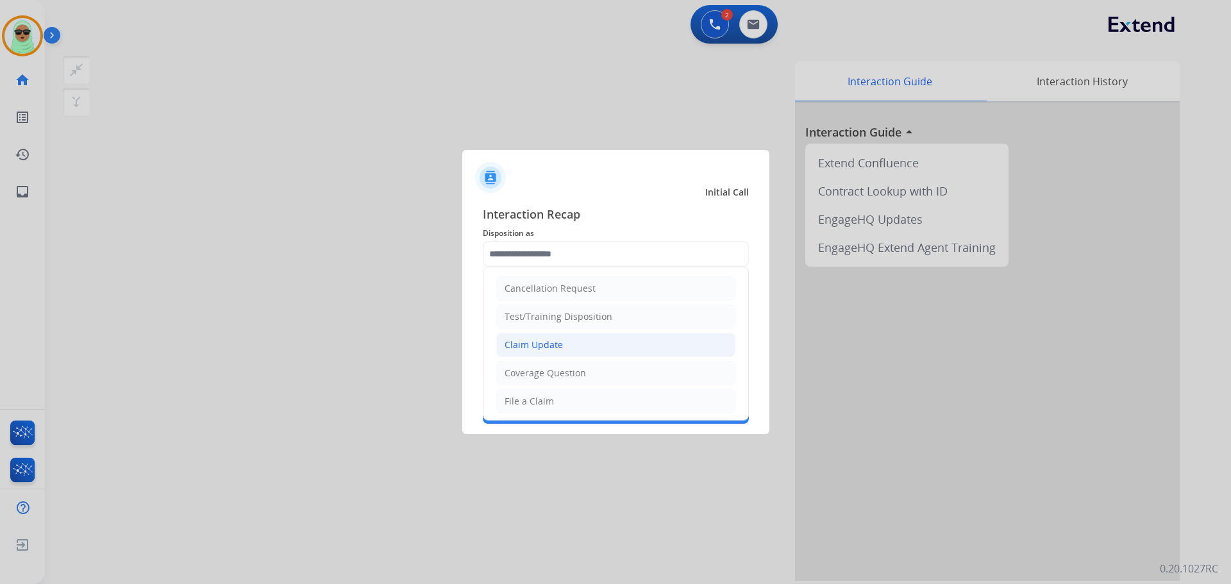
click at [559, 337] on li "Claim Update" at bounding box center [615, 345] width 239 height 24
type input "**********"
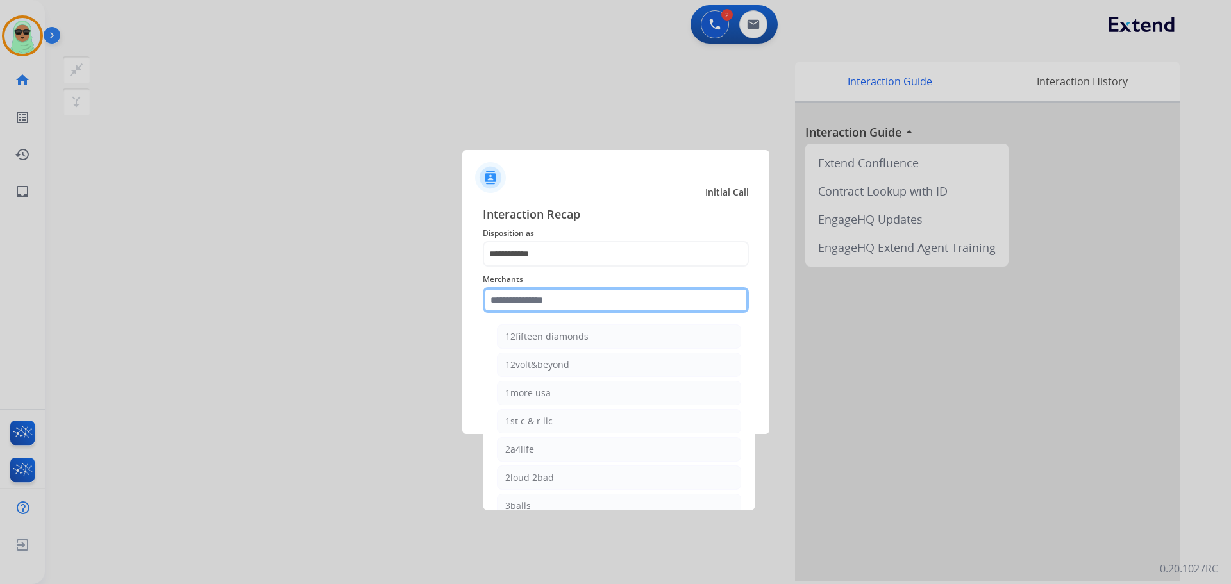
click at [555, 290] on input "text" at bounding box center [616, 300] width 266 height 26
type input "*"
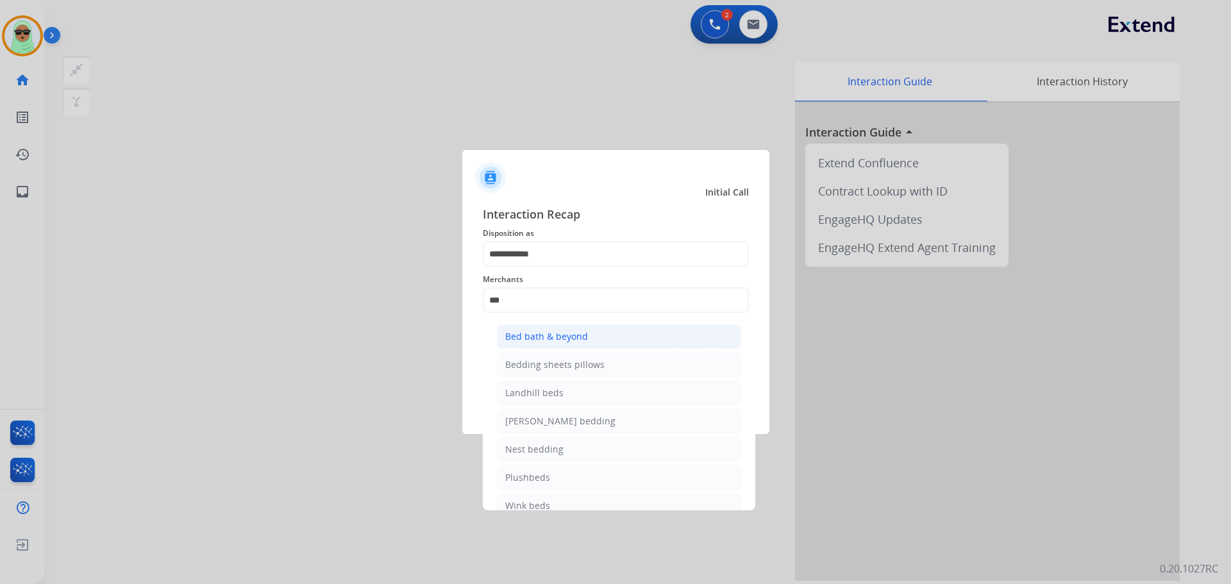
click at [598, 343] on li "Bed bath & beyond" at bounding box center [619, 336] width 244 height 24
type input "**********"
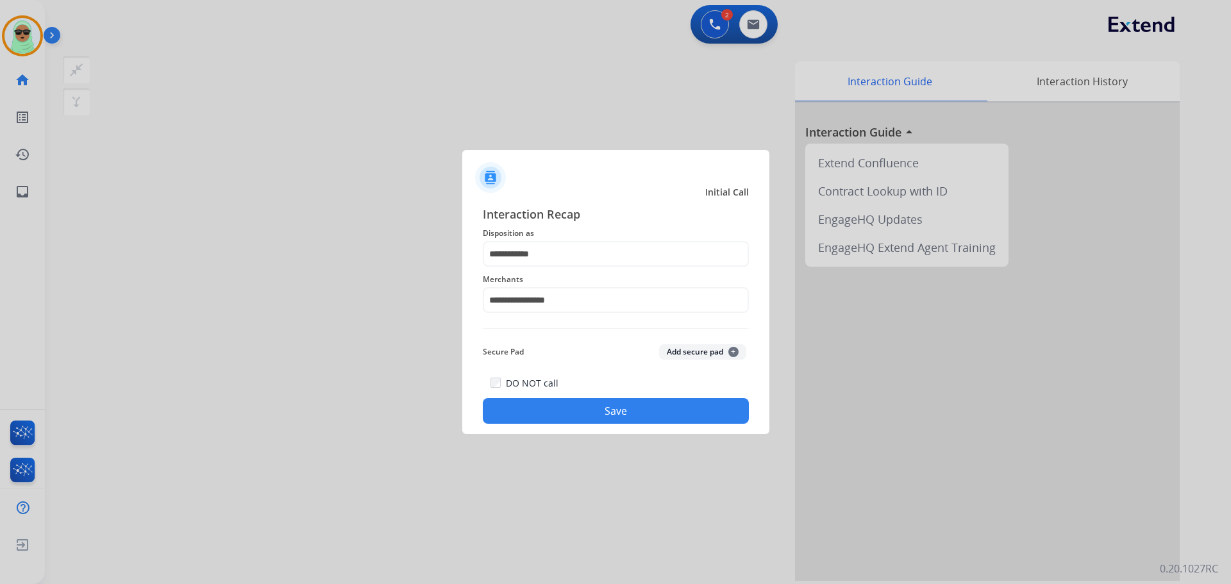
click at [578, 399] on button "Save" at bounding box center [616, 411] width 266 height 26
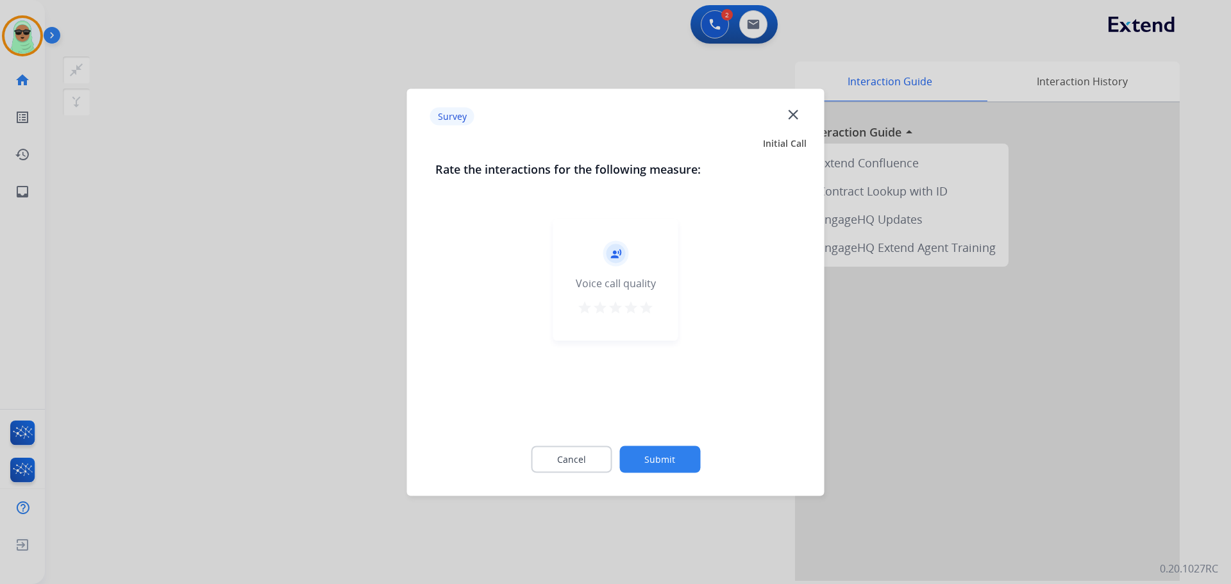
click at [624, 460] on button "Submit" at bounding box center [659, 459] width 81 height 27
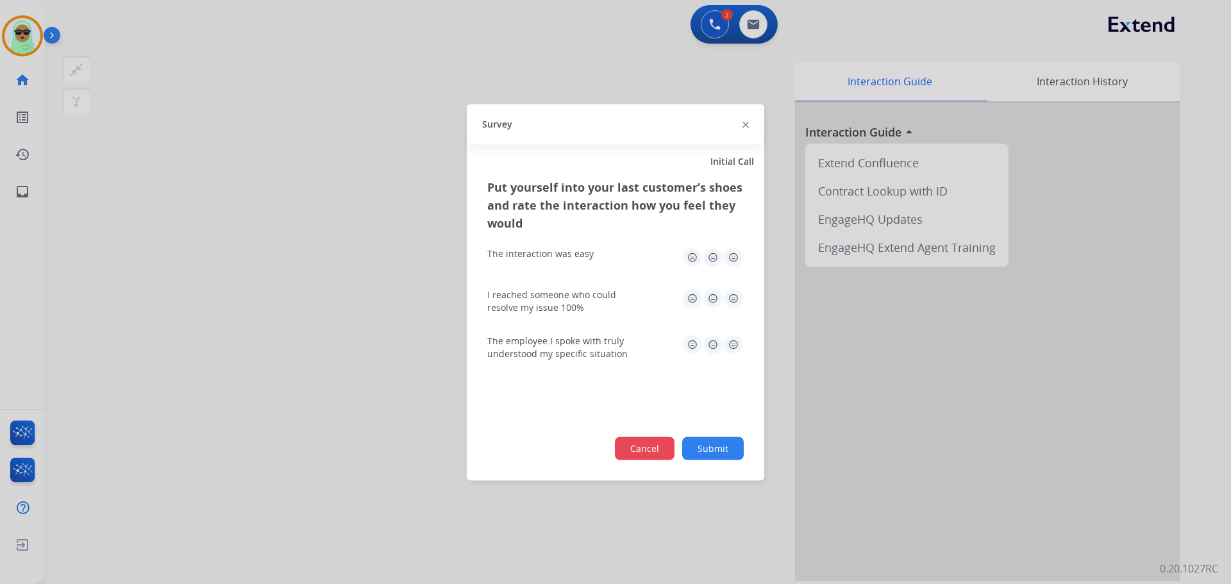
click at [653, 456] on button "Cancel" at bounding box center [645, 448] width 60 height 23
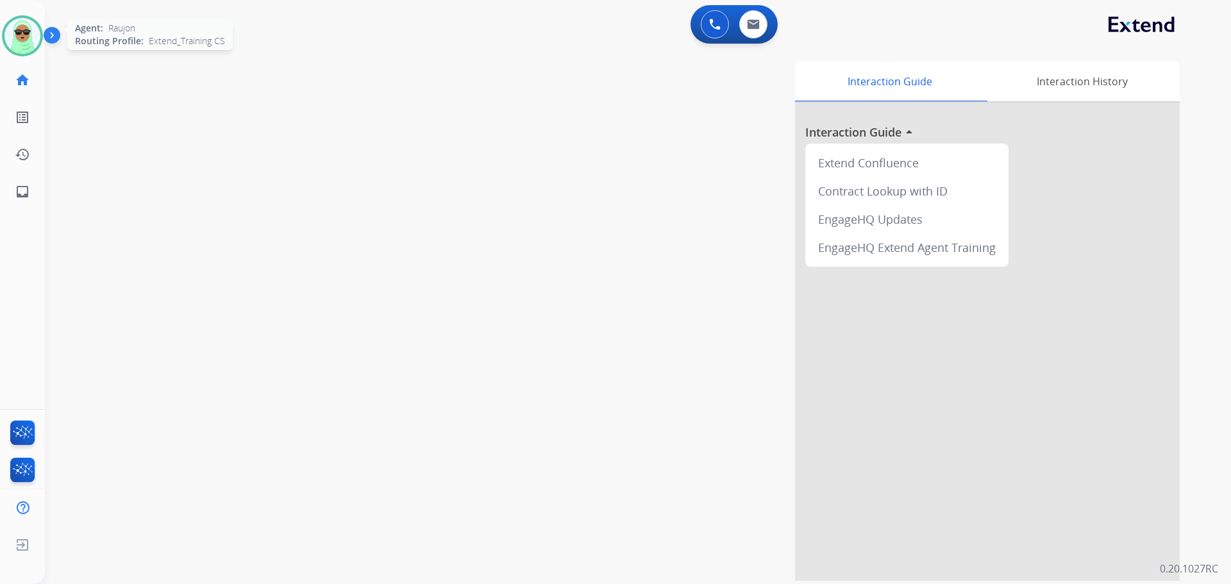
click at [19, 36] on img at bounding box center [22, 36] width 36 height 36
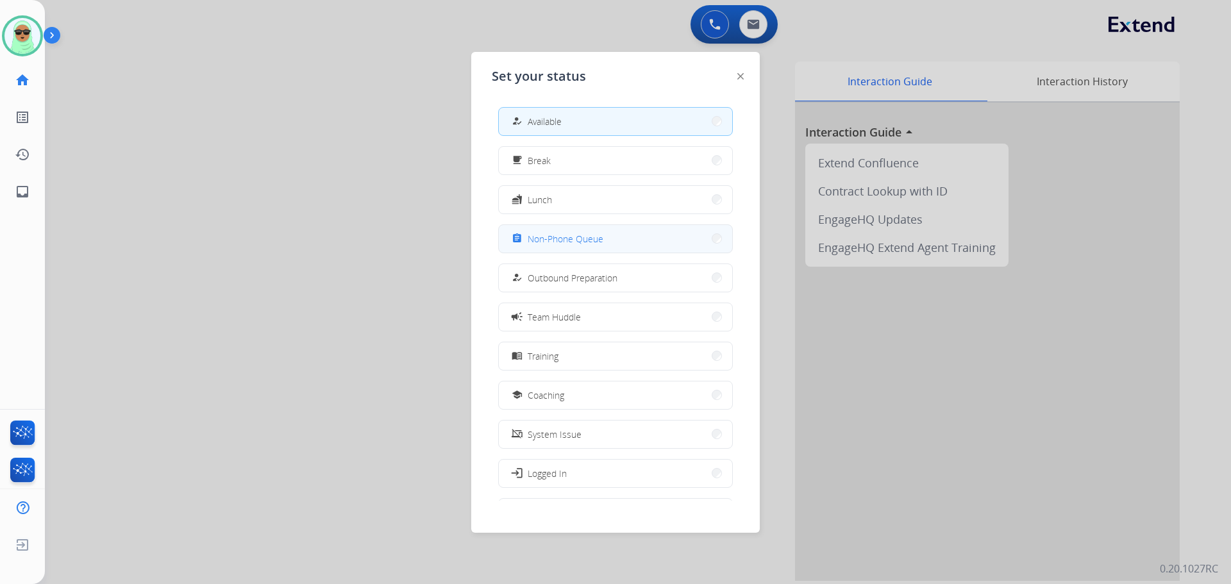
click at [566, 247] on button "assignment Non-Phone Queue" at bounding box center [615, 239] width 233 height 28
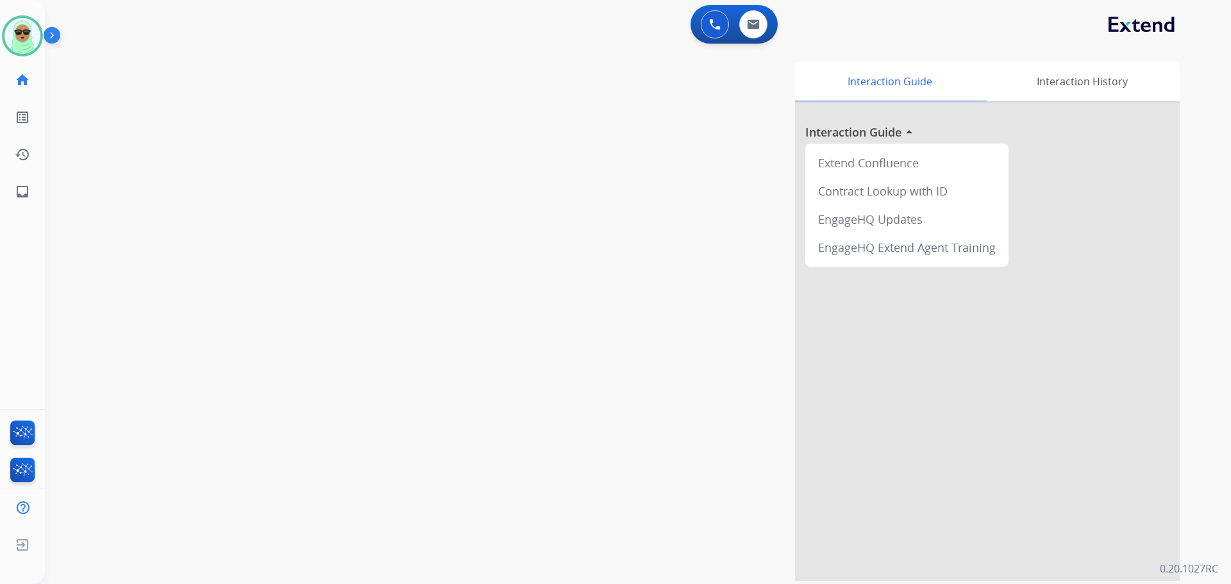
drag, startPoint x: 222, startPoint y: 529, endPoint x: 213, endPoint y: 533, distance: 9.8
click at [222, 529] on div "swap_horiz Break voice bridge close_fullscreen Connect 3-Way Call merge_type Se…" at bounding box center [622, 313] width 1155 height 535
click at [367, 469] on div "swap_horiz Break voice bridge close_fullscreen Connect 3-Way Call merge_type Se…" at bounding box center [622, 313] width 1155 height 535
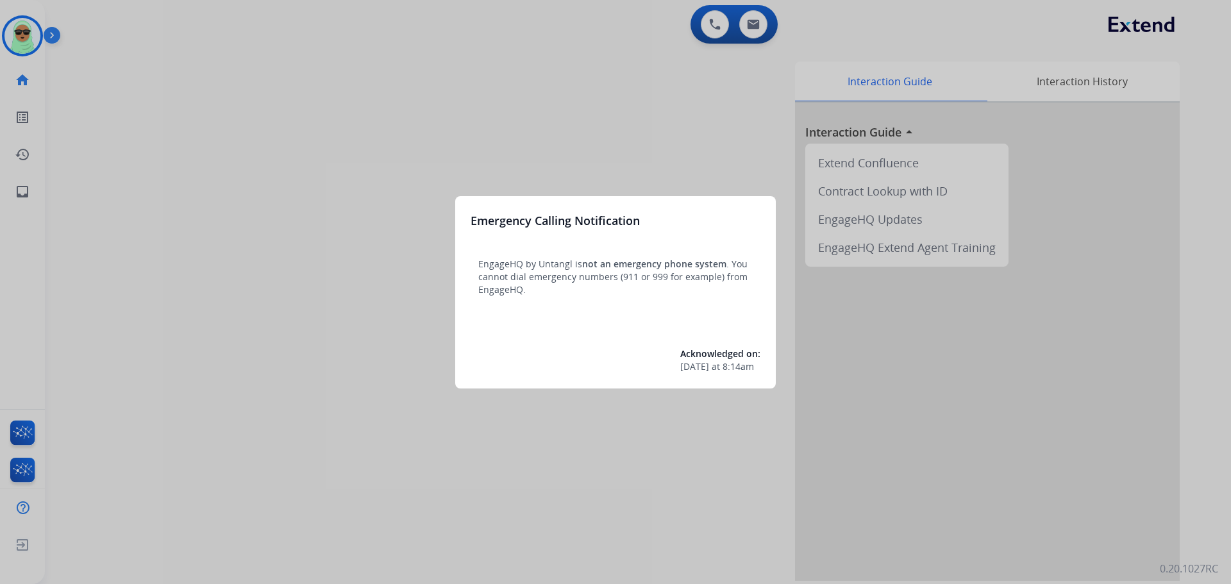
click at [24, 24] on div at bounding box center [615, 292] width 1231 height 584
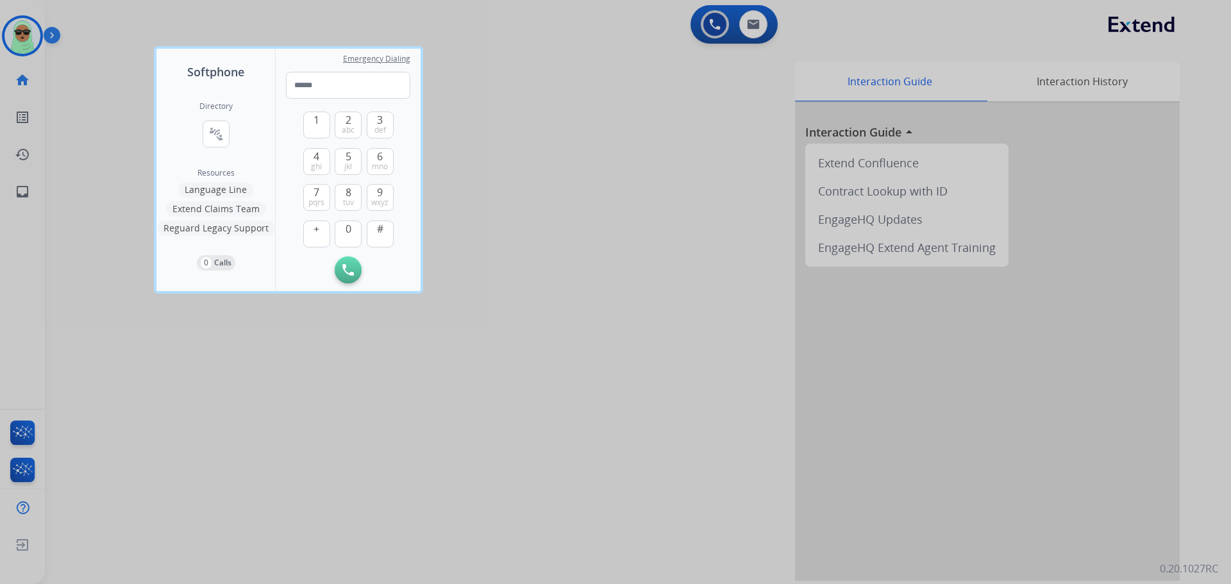
click at [24, 24] on div at bounding box center [615, 292] width 1231 height 584
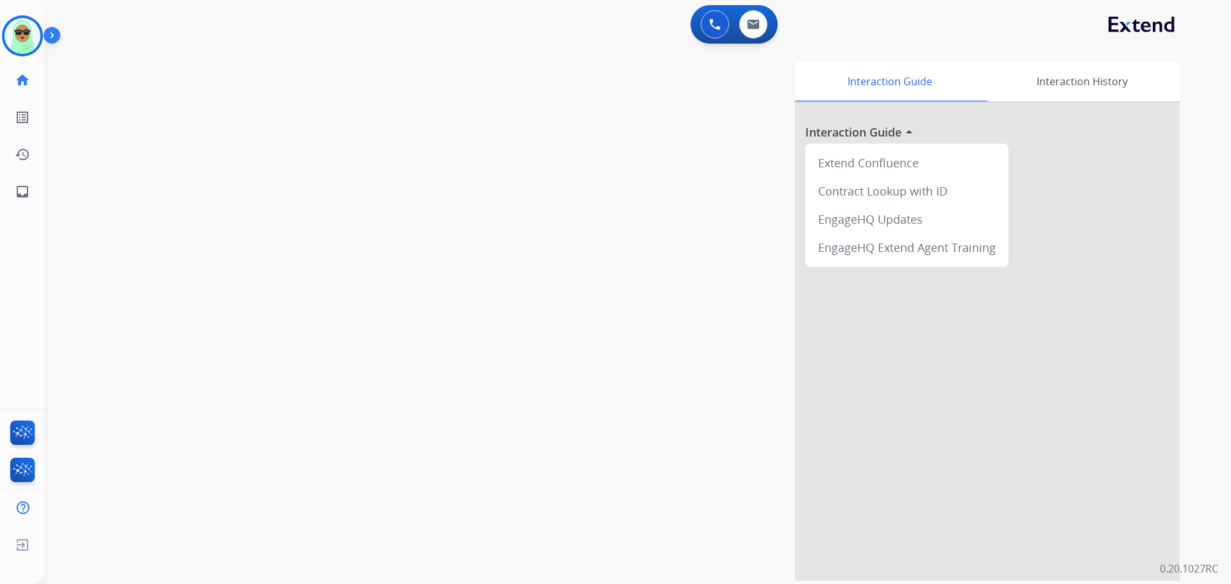
click at [0, 34] on div "Raujon Logged In Edit Avatar Agent: Raujon Routing Profile: Extend_Training CS" at bounding box center [22, 35] width 45 height 41
click at [17, 37] on img at bounding box center [22, 36] width 36 height 36
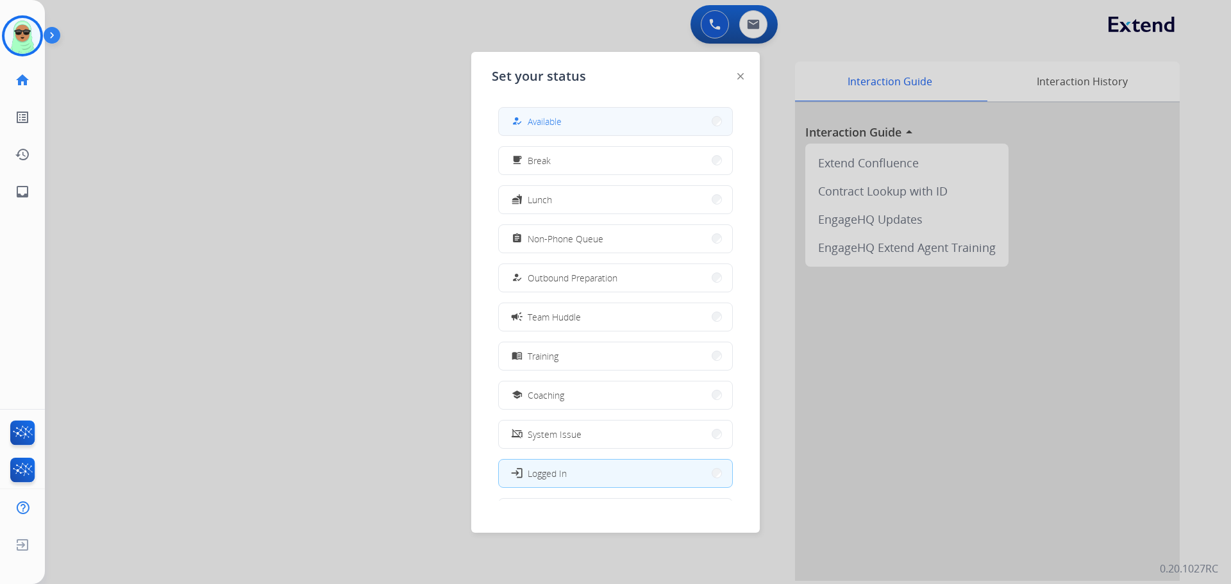
click at [571, 113] on button "how_to_reg Available" at bounding box center [615, 122] width 233 height 28
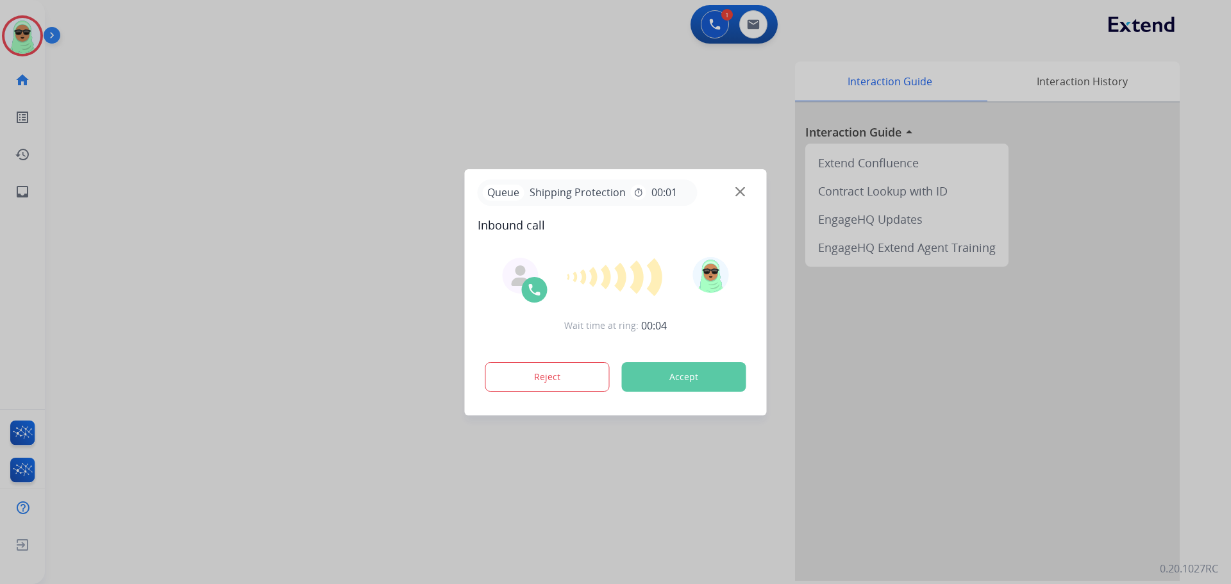
click at [728, 190] on div "Queue Shipping Protection timer 00:01" at bounding box center [616, 193] width 276 height 26
click at [739, 190] on img at bounding box center [740, 192] width 10 height 10
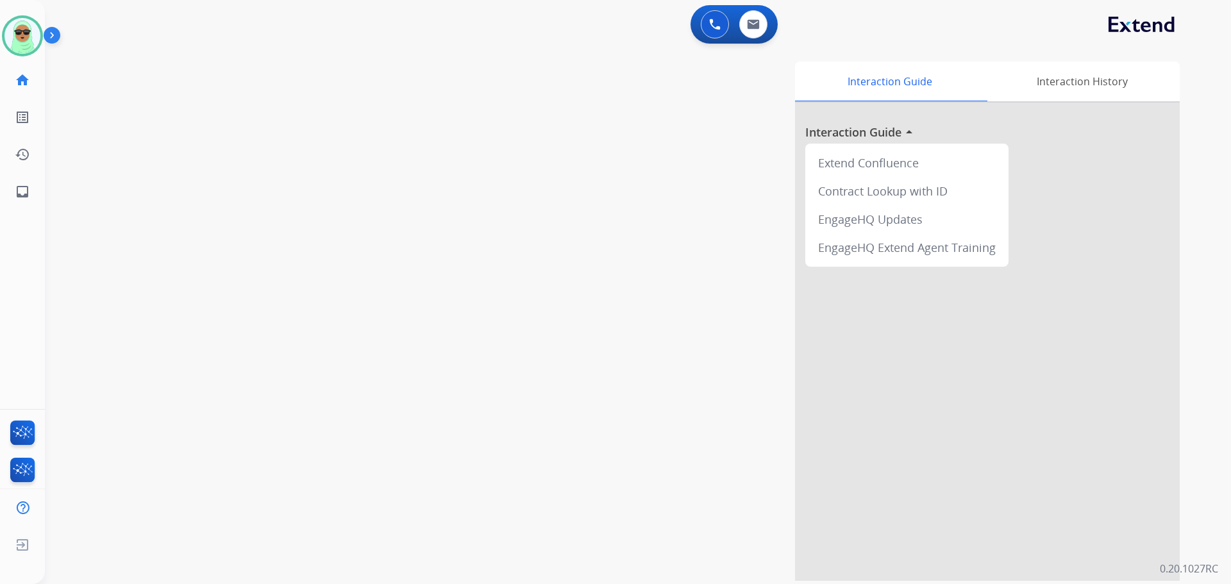
click at [524, 553] on div "Interaction Guide Interaction History Interaction Guide arrow_drop_up Extend Co…" at bounding box center [801, 321] width 755 height 519
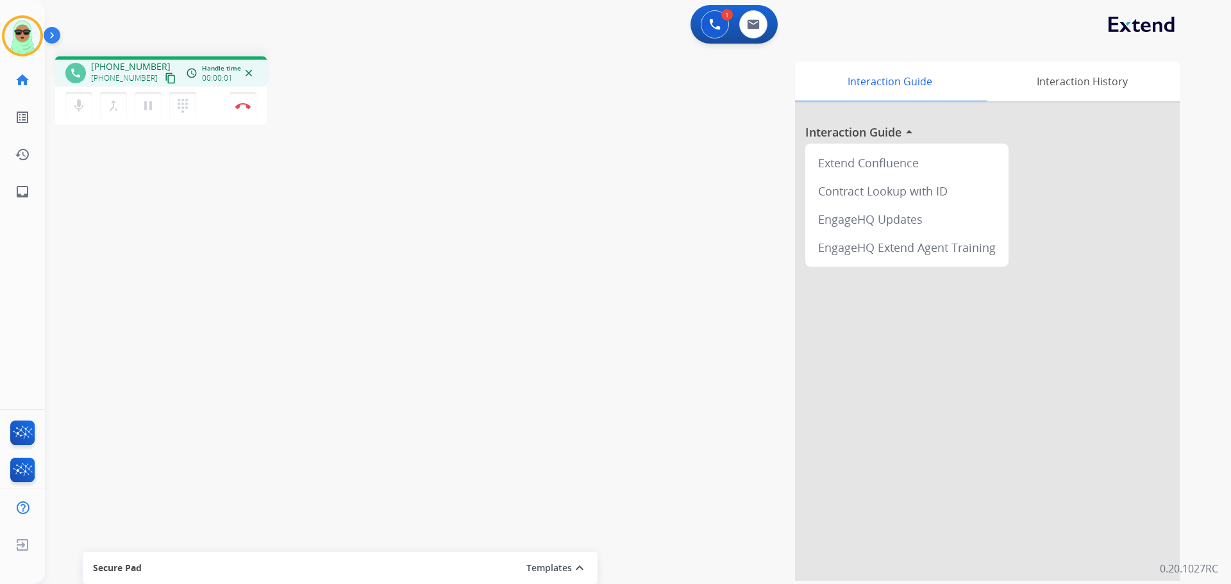
click at [163, 75] on button "content_copy" at bounding box center [170, 78] width 15 height 15
click at [163, 71] on button "content_copy" at bounding box center [170, 78] width 15 height 15
click at [165, 81] on mat-icon "content_copy" at bounding box center [171, 78] width 12 height 12
click at [241, 103] on img at bounding box center [242, 106] width 15 height 6
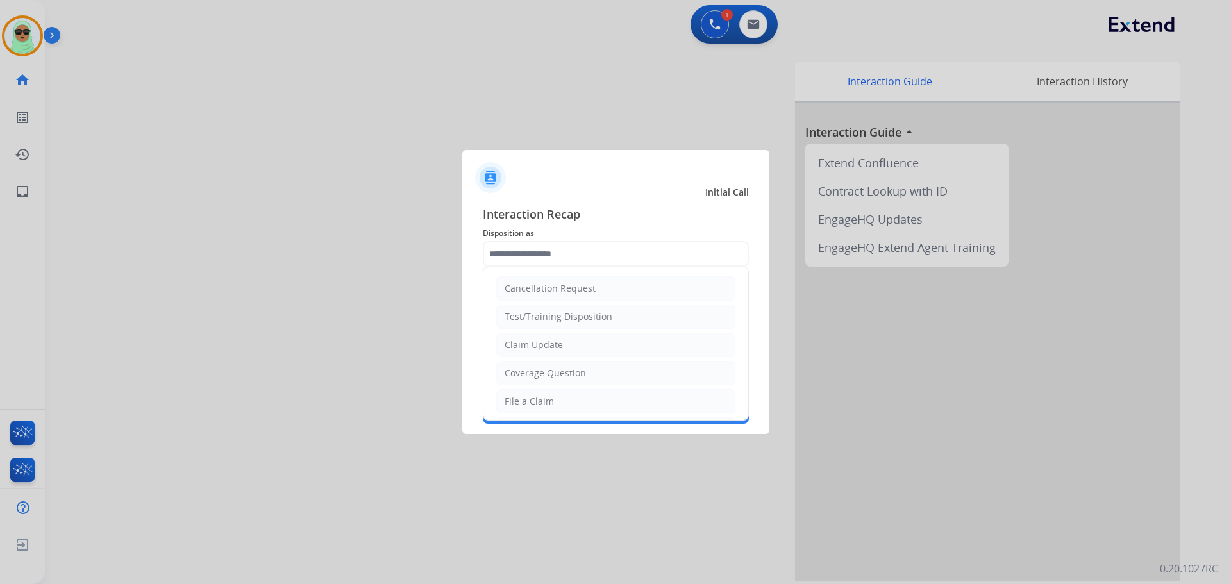
click at [594, 241] on input "text" at bounding box center [616, 254] width 266 height 26
drag, startPoint x: 576, startPoint y: 397, endPoint x: 555, endPoint y: 335, distance: 65.7
click at [574, 390] on li "File a Claim" at bounding box center [615, 401] width 239 height 24
type input "**********"
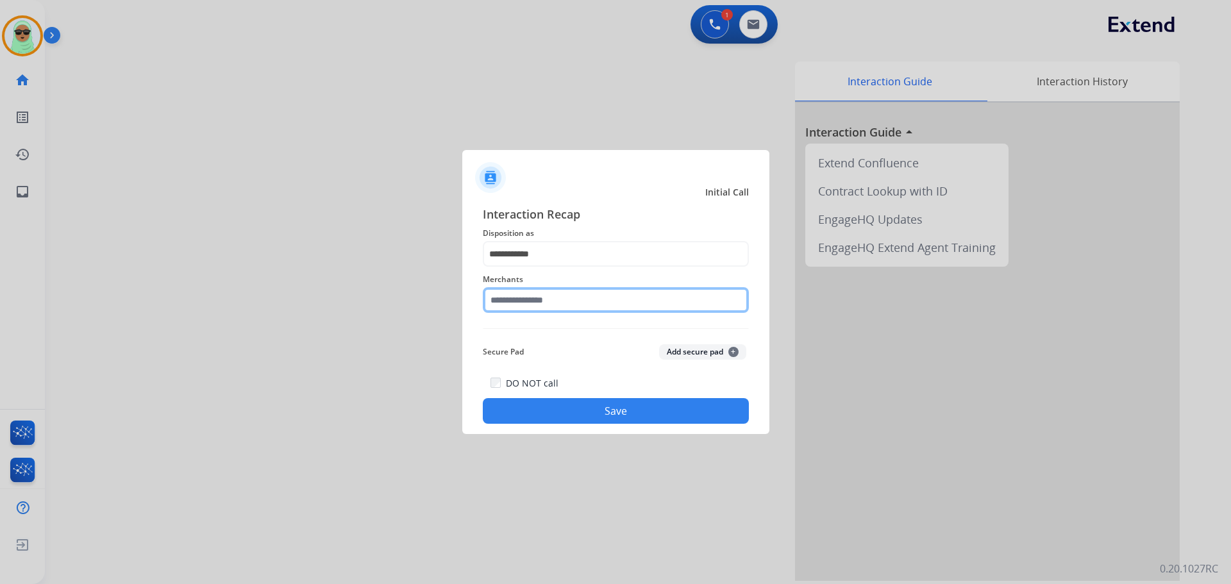
click at [550, 306] on input "text" at bounding box center [616, 300] width 266 height 26
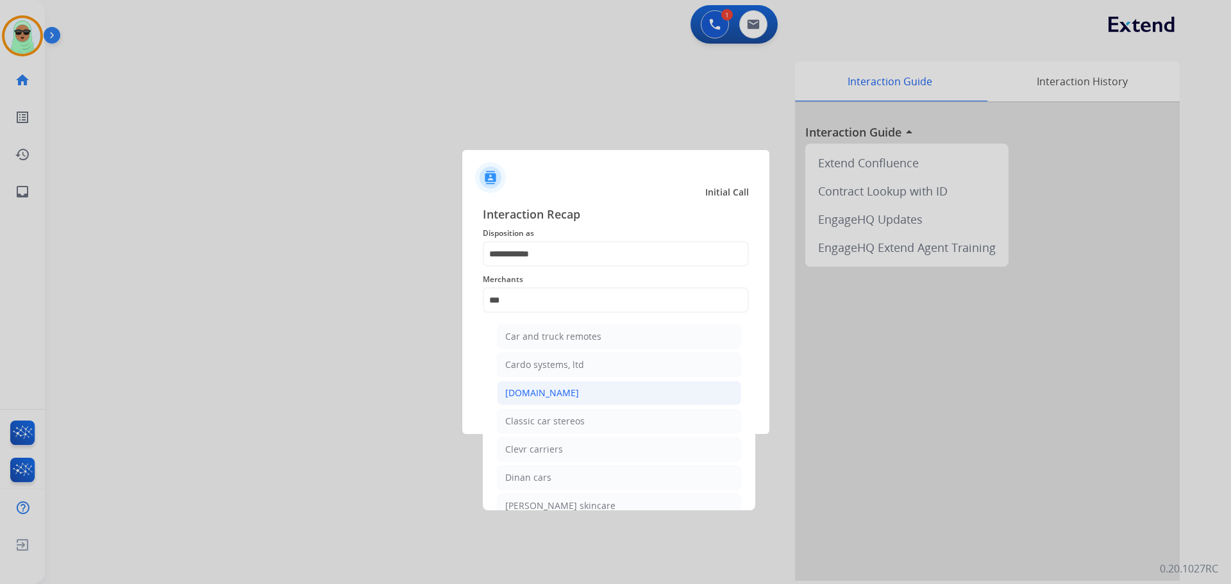
click at [550, 391] on div "[DOMAIN_NAME]" at bounding box center [542, 393] width 74 height 13
type input "**********"
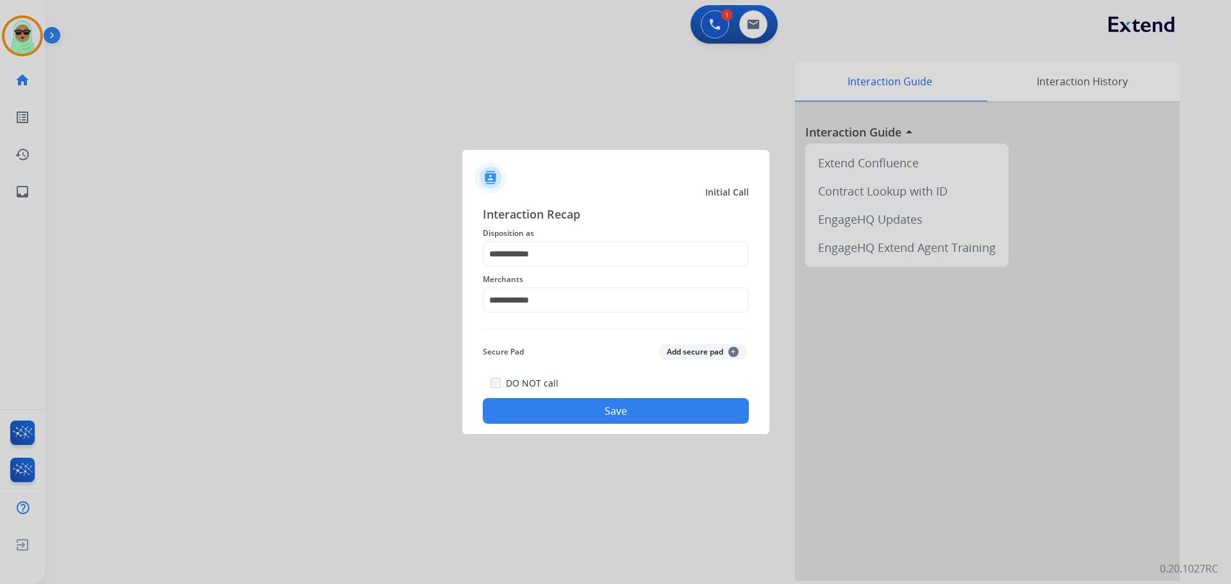
click at [541, 419] on button "Save" at bounding box center [616, 411] width 266 height 26
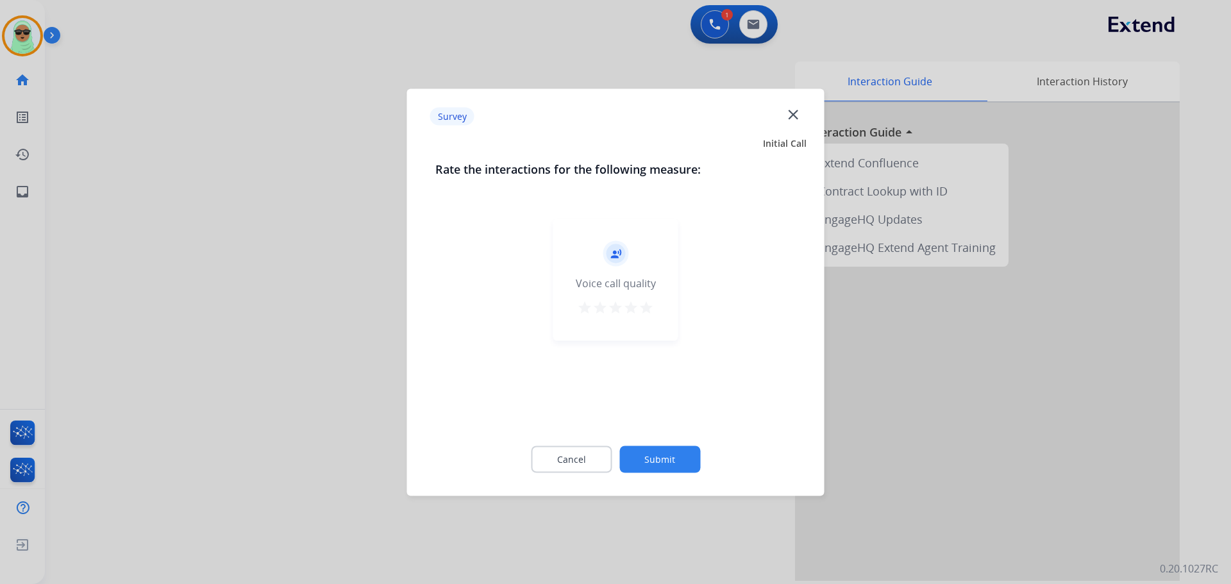
click at [658, 464] on button "Submit" at bounding box center [659, 459] width 81 height 27
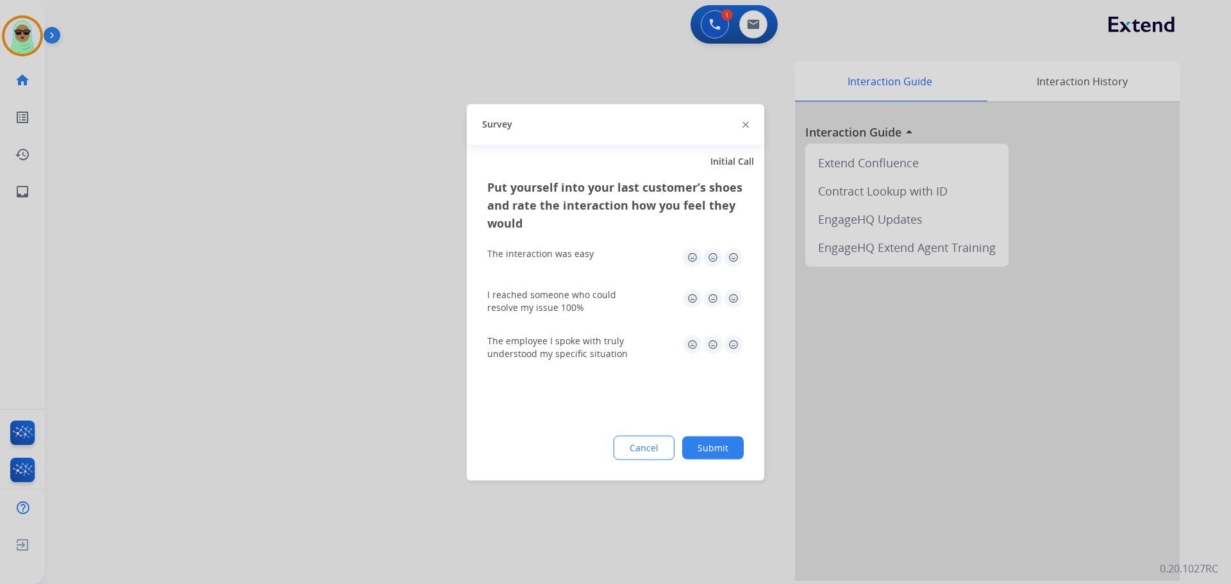
click at [707, 443] on button "Submit" at bounding box center [713, 447] width 62 height 23
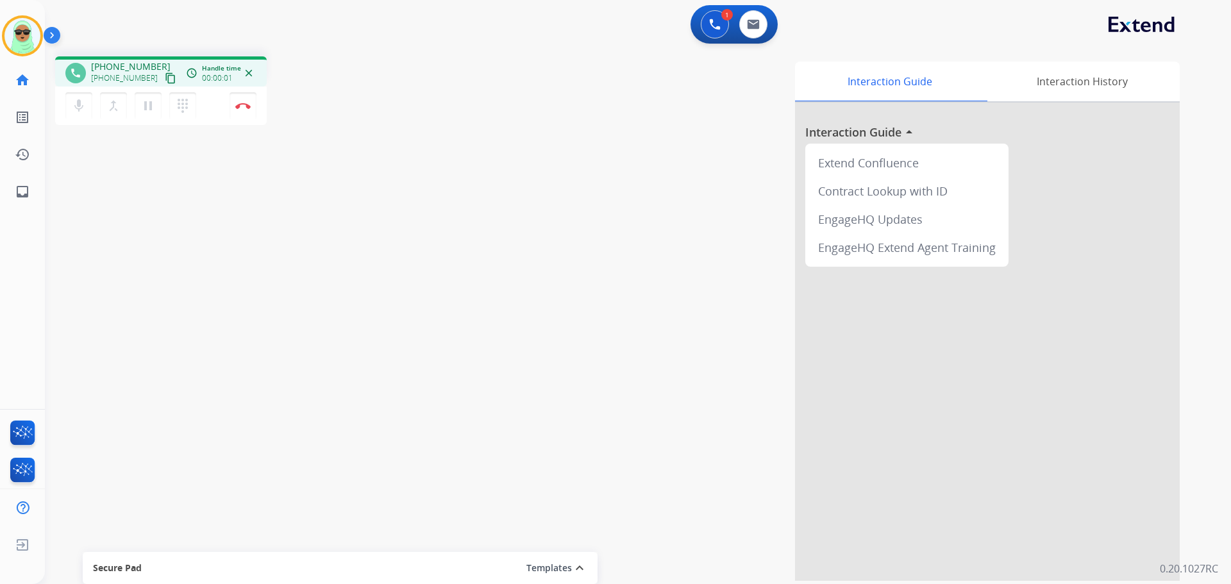
click at [165, 81] on mat-icon "content_copy" at bounding box center [171, 78] width 12 height 12
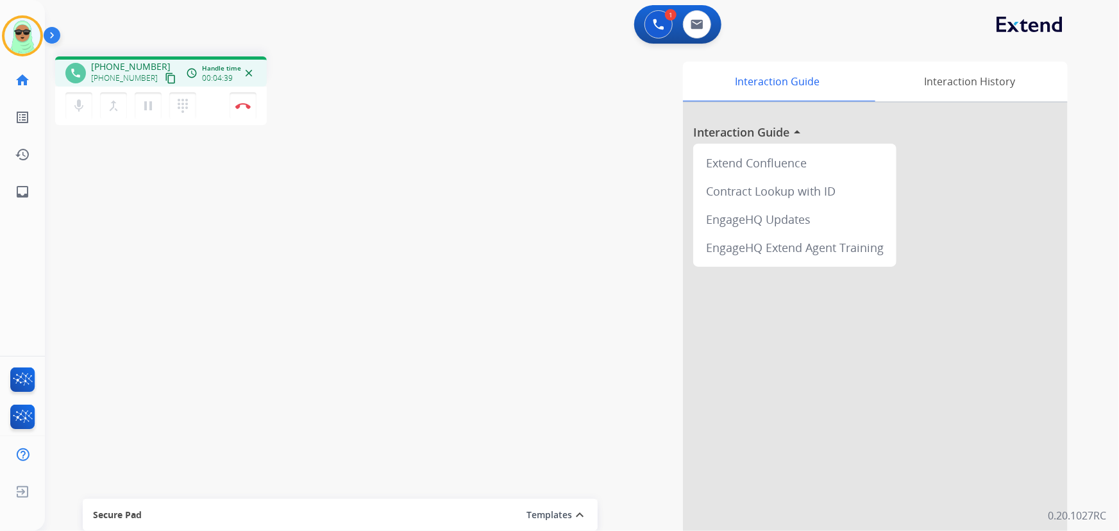
click at [165, 72] on mat-icon "content_copy" at bounding box center [171, 78] width 12 height 12
click at [253, 105] on button "Disconnect" at bounding box center [243, 105] width 27 height 27
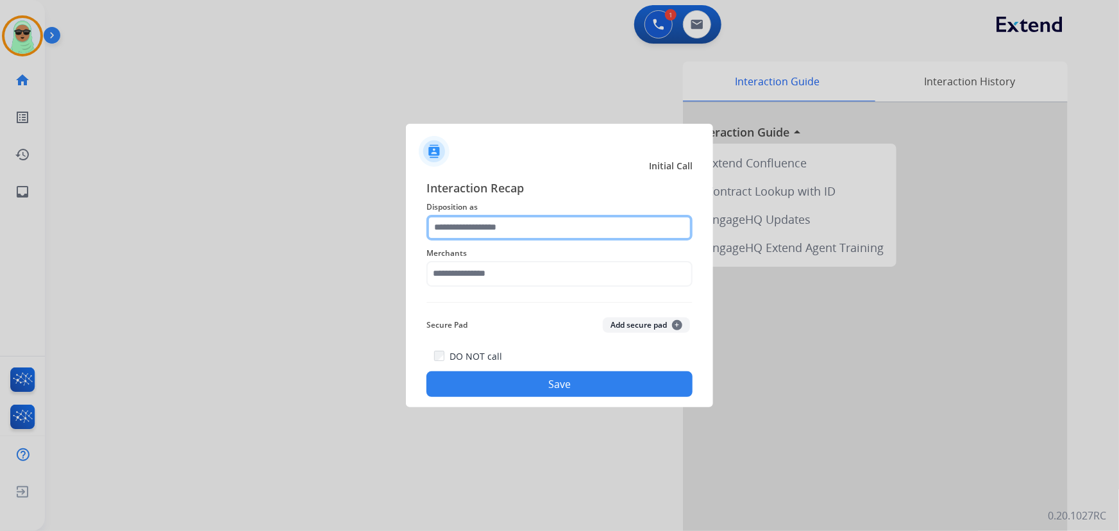
click at [478, 215] on input "text" at bounding box center [559, 228] width 266 height 26
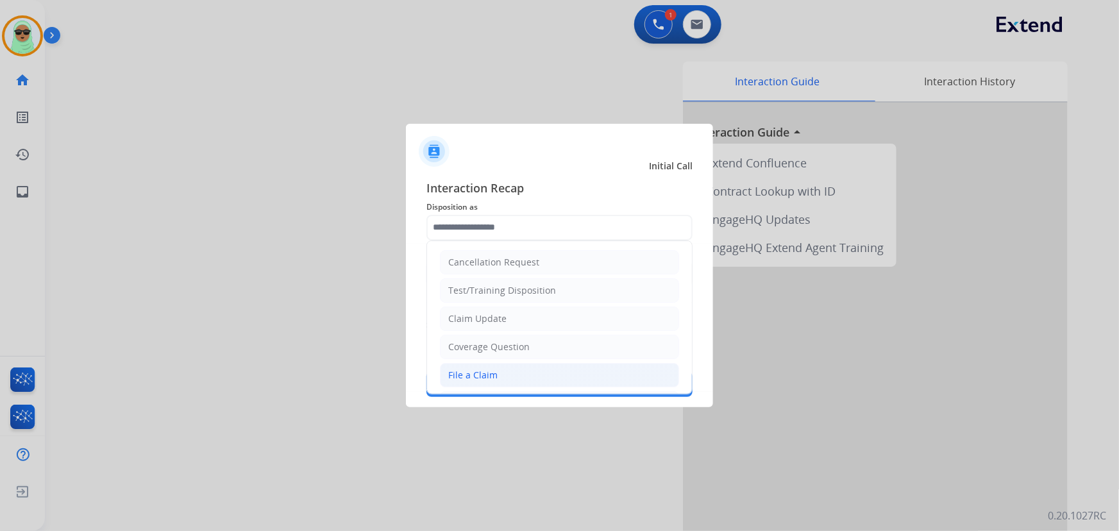
click at [487, 371] on div "File a Claim" at bounding box center [472, 375] width 49 height 13
type input "**********"
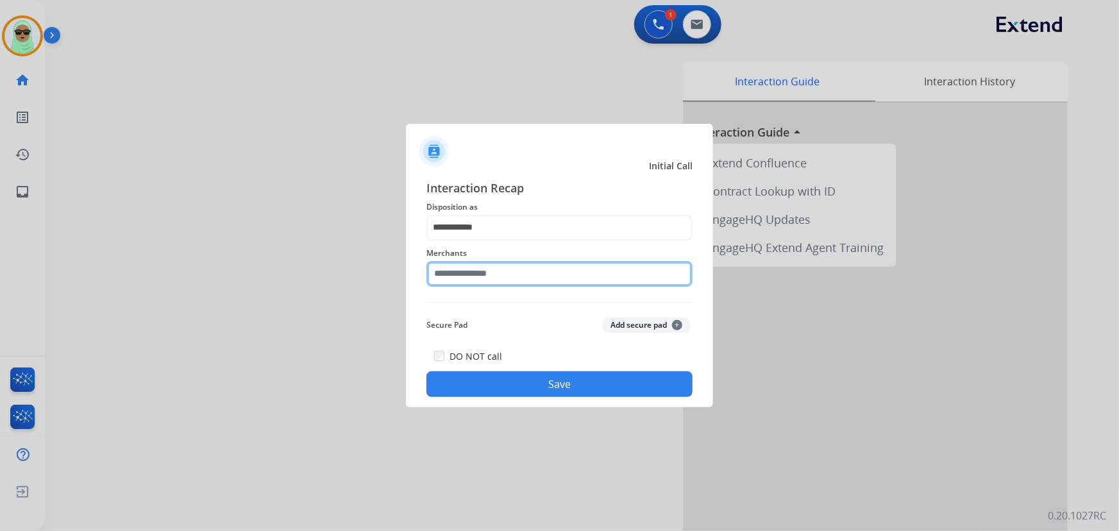
click at [517, 269] on input "text" at bounding box center [559, 274] width 266 height 26
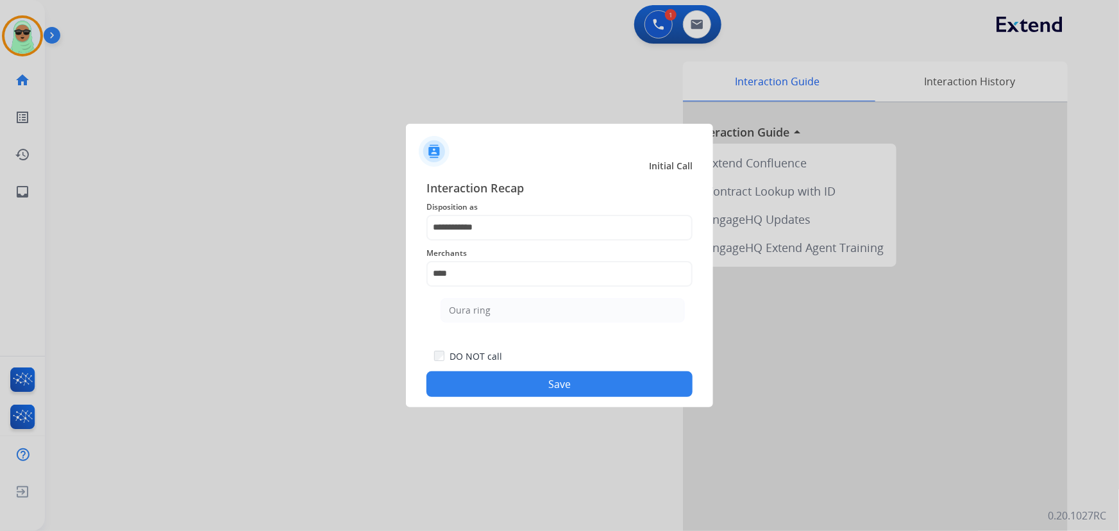
click at [510, 331] on ul "Oura ring" at bounding box center [563, 314] width 252 height 44
click at [508, 315] on div "Secure Pad Add secure pad +" at bounding box center [559, 325] width 266 height 26
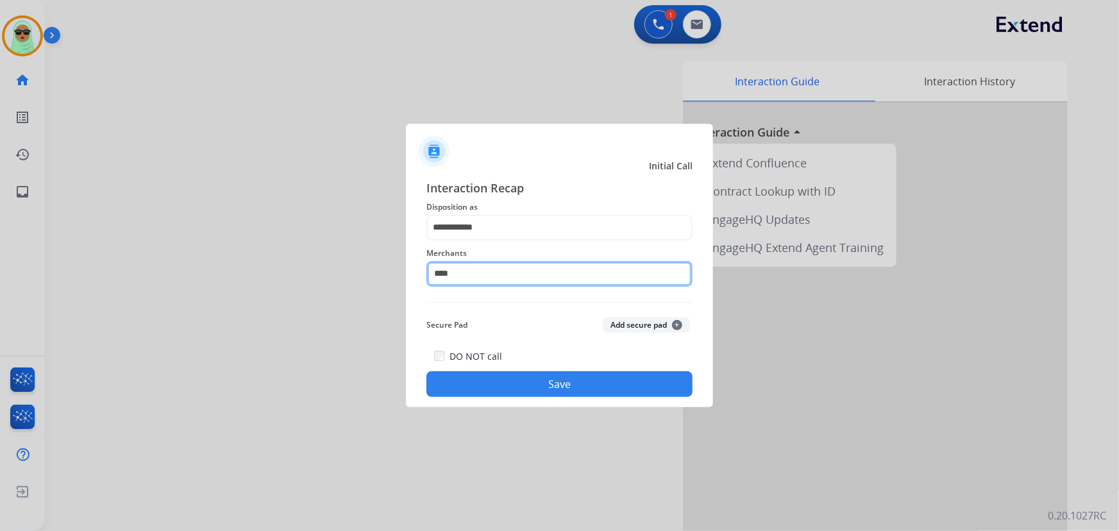
click at [537, 264] on input "****" at bounding box center [559, 274] width 266 height 26
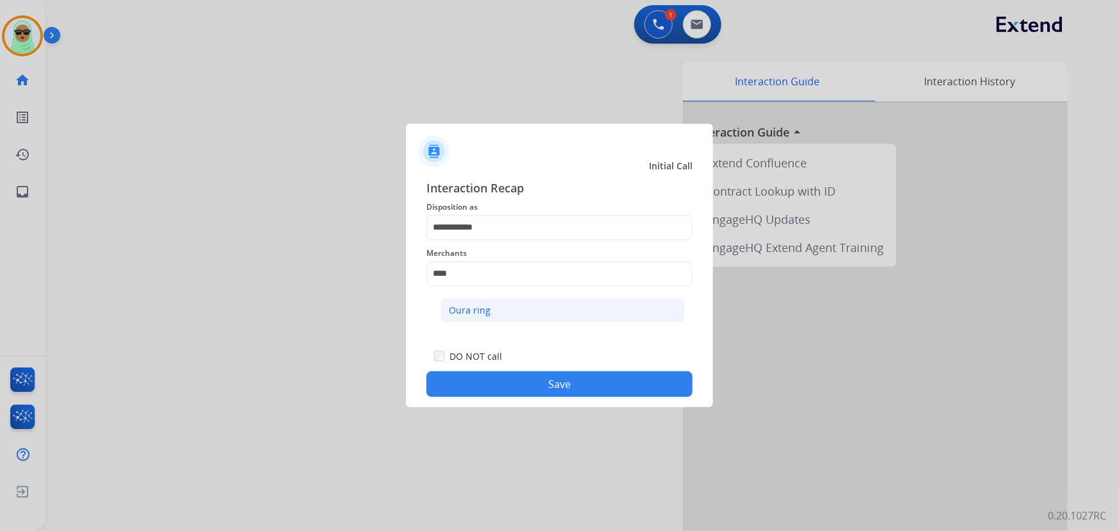
click at [521, 305] on li "Oura ring" at bounding box center [562, 310] width 244 height 24
type input "*********"
click at [558, 384] on button "Save" at bounding box center [559, 384] width 266 height 26
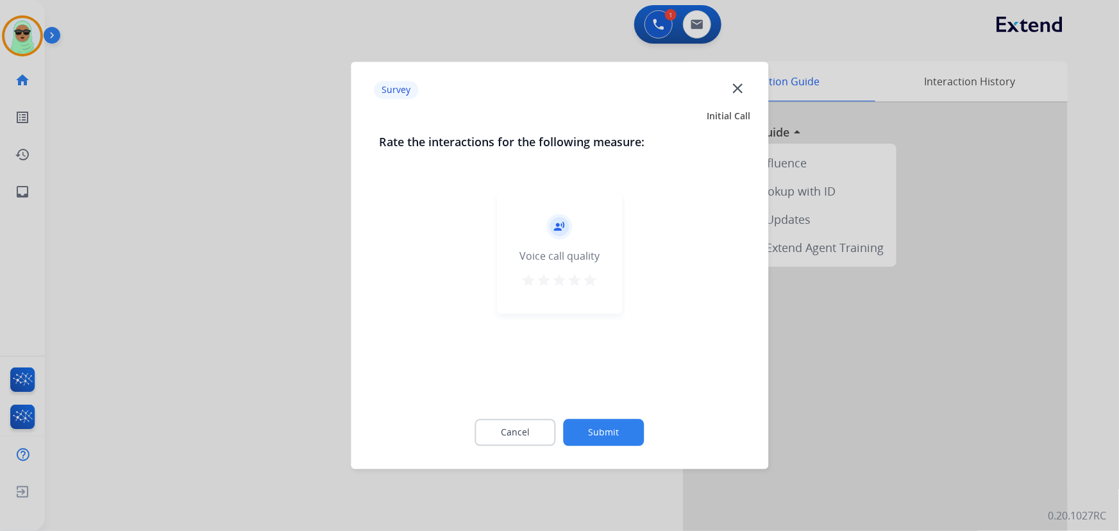
click at [626, 436] on button "Submit" at bounding box center [604, 432] width 81 height 27
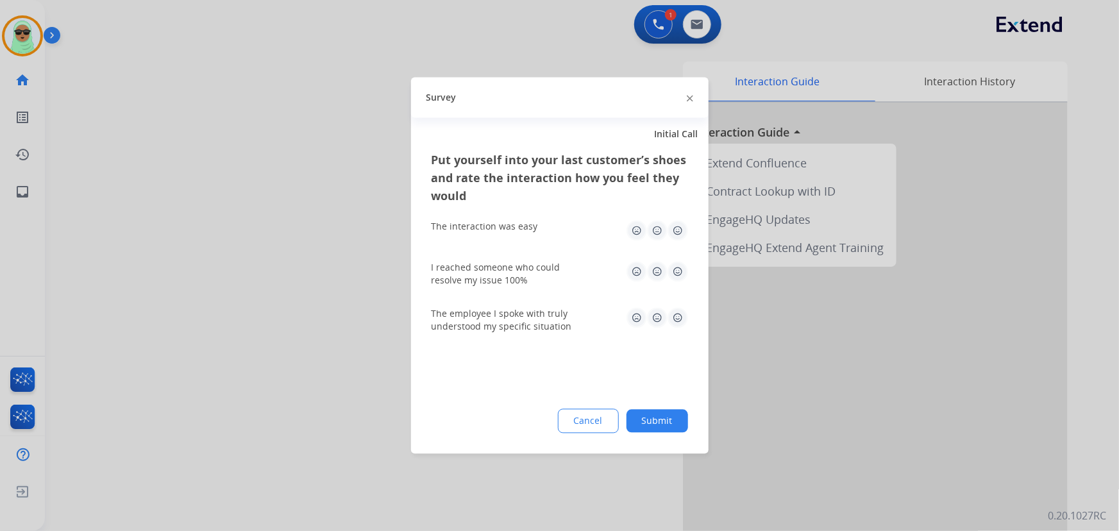
click at [673, 418] on button "Submit" at bounding box center [657, 421] width 62 height 23
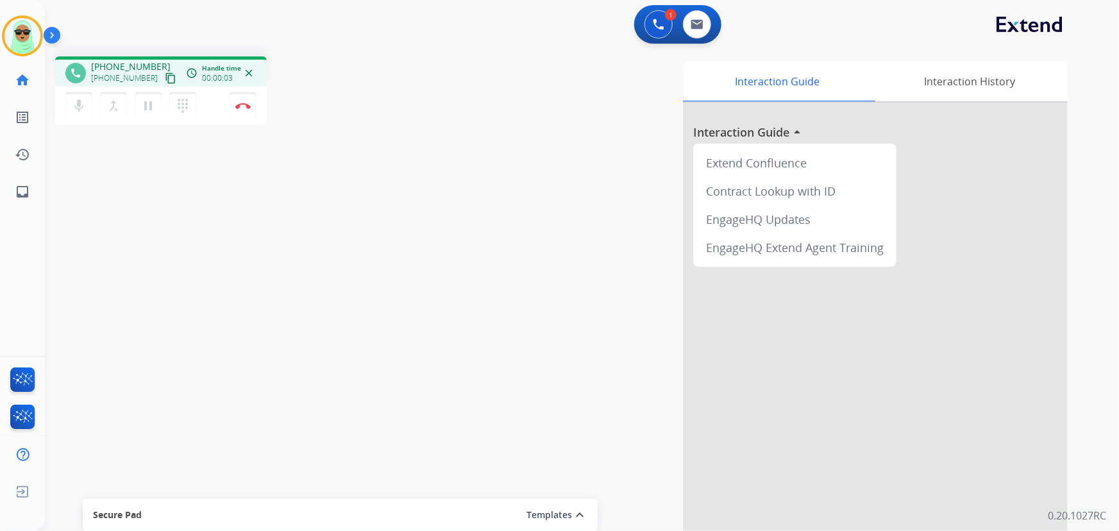
click at [86, 308] on div "phone [PHONE_NUMBER] [PHONE_NUMBER] content_copy access_time Call metrics Queue…" at bounding box center [566, 313] width 1043 height 535
click at [165, 81] on mat-icon "content_copy" at bounding box center [171, 78] width 12 height 12
click at [239, 100] on button "Disconnect" at bounding box center [243, 105] width 27 height 27
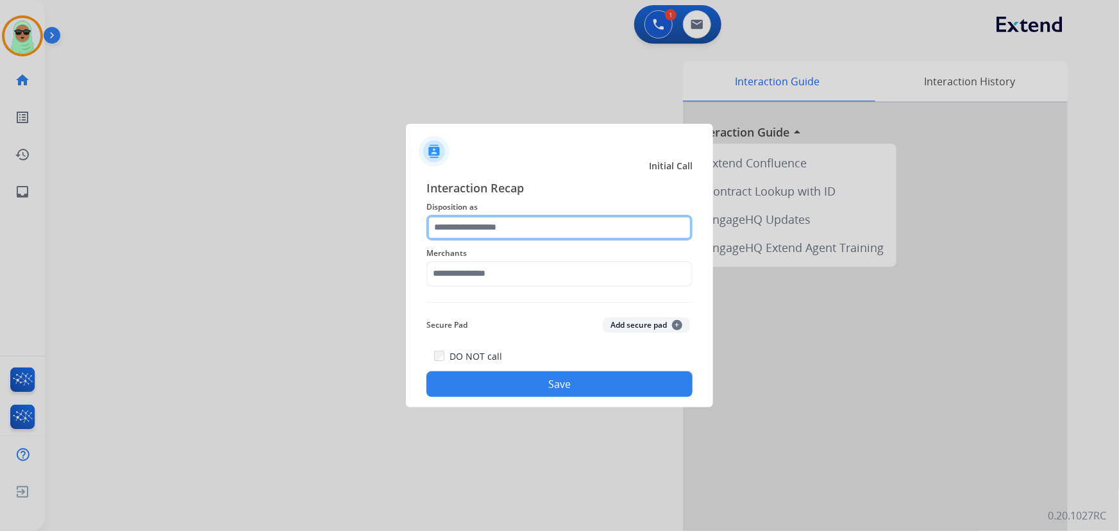
click at [535, 236] on input "text" at bounding box center [559, 228] width 266 height 26
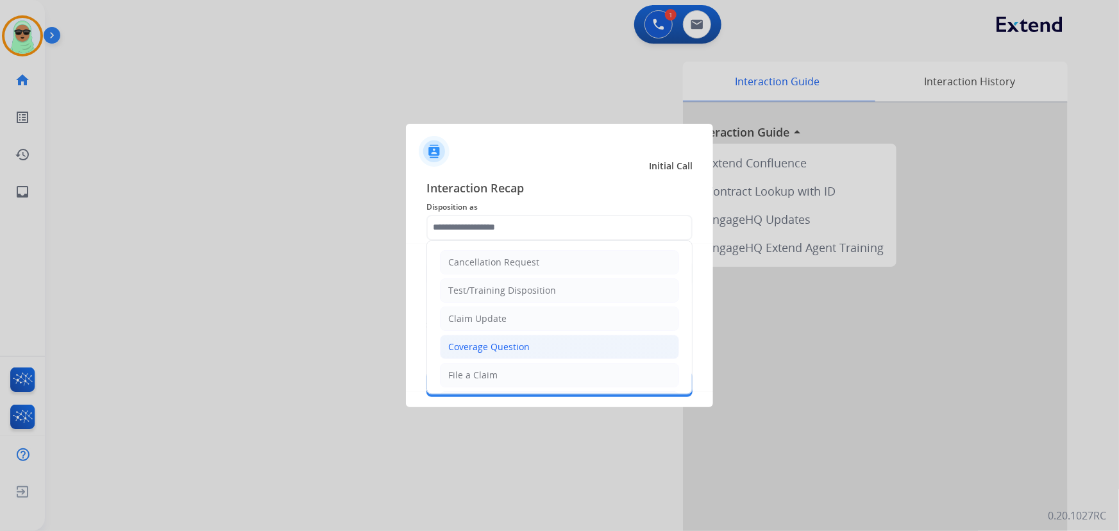
click at [537, 344] on li "Coverage Question" at bounding box center [559, 347] width 239 height 24
type input "**********"
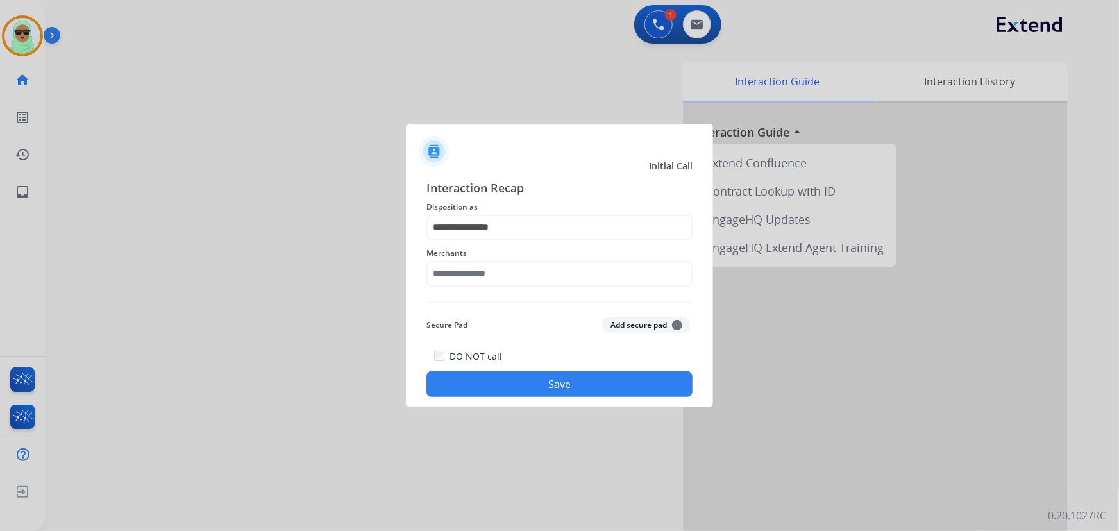
click at [532, 256] on span "Merchants" at bounding box center [559, 253] width 266 height 15
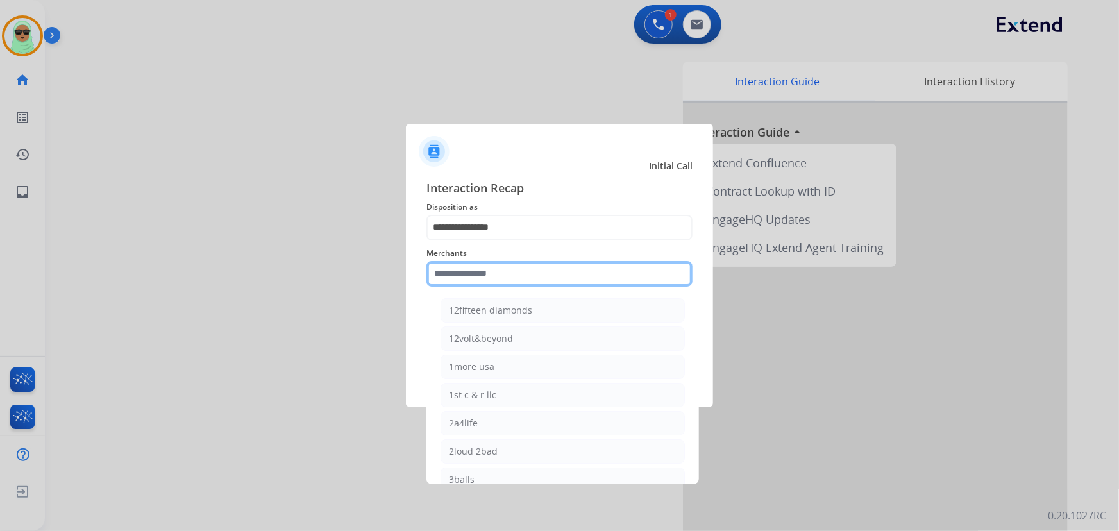
click at [507, 272] on input "text" at bounding box center [559, 274] width 266 height 26
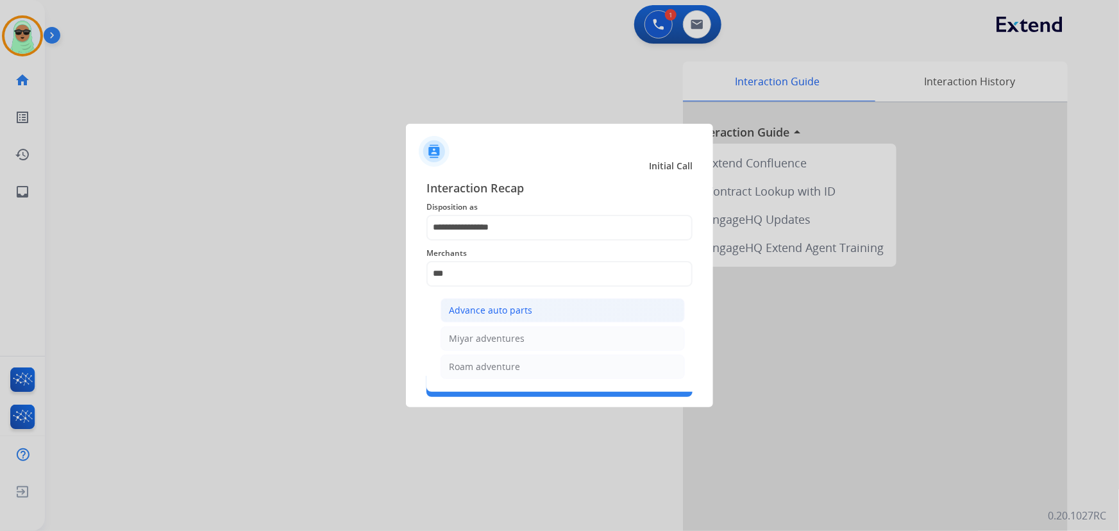
click at [521, 314] on div "Advance auto parts" at bounding box center [490, 310] width 83 height 13
type input "**********"
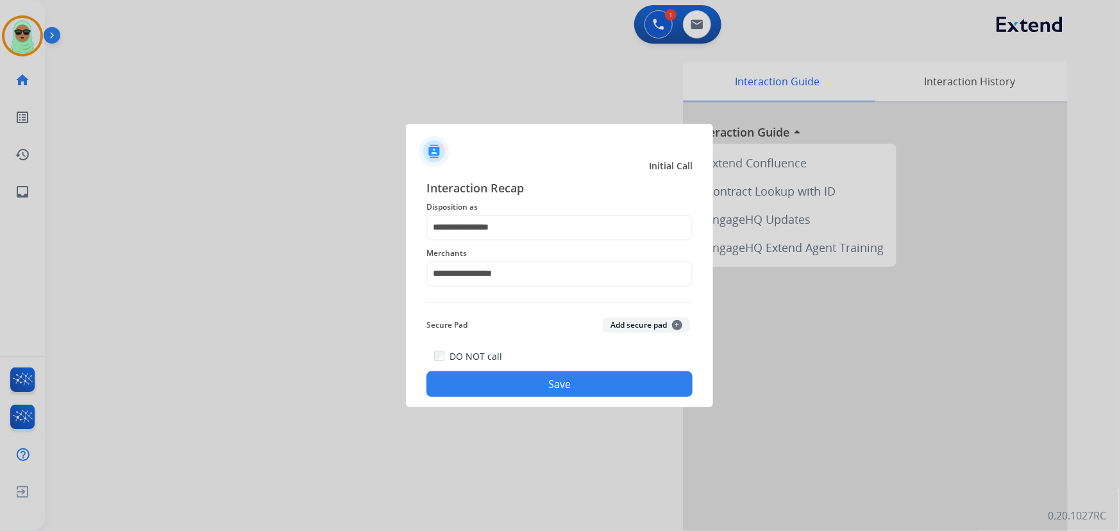
drag, startPoint x: 596, startPoint y: 351, endPoint x: 596, endPoint y: 372, distance: 20.5
click at [596, 352] on div "DO NOT call Save" at bounding box center [559, 372] width 266 height 49
click at [599, 383] on button "Save" at bounding box center [559, 384] width 266 height 26
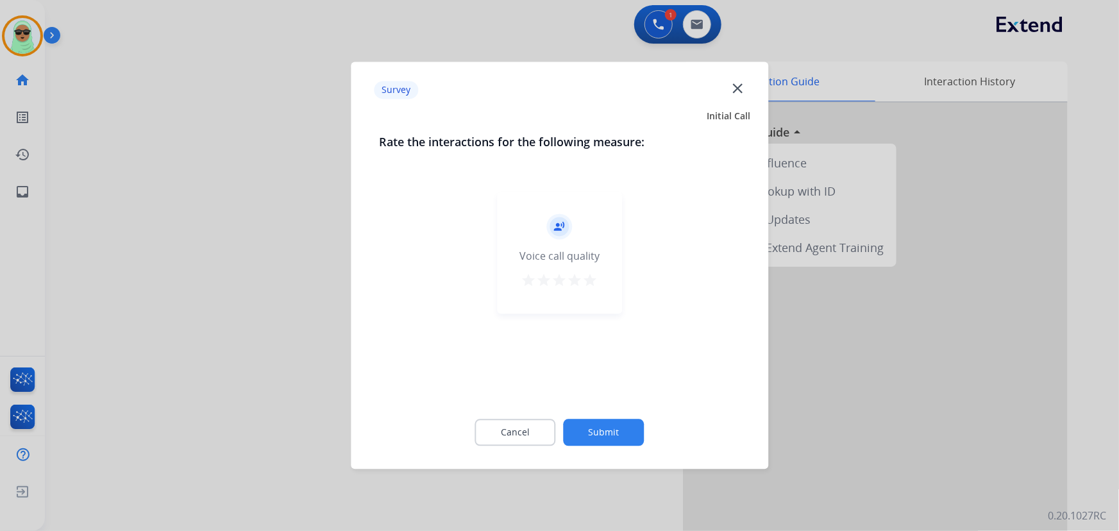
click at [607, 430] on button "Submit" at bounding box center [604, 432] width 81 height 27
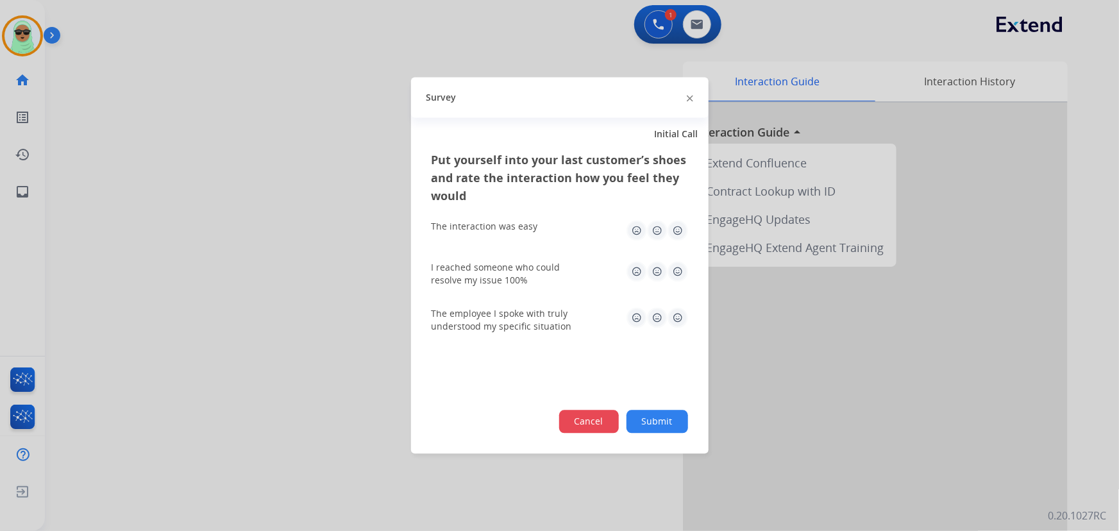
click at [608, 430] on button "Cancel" at bounding box center [589, 421] width 60 height 23
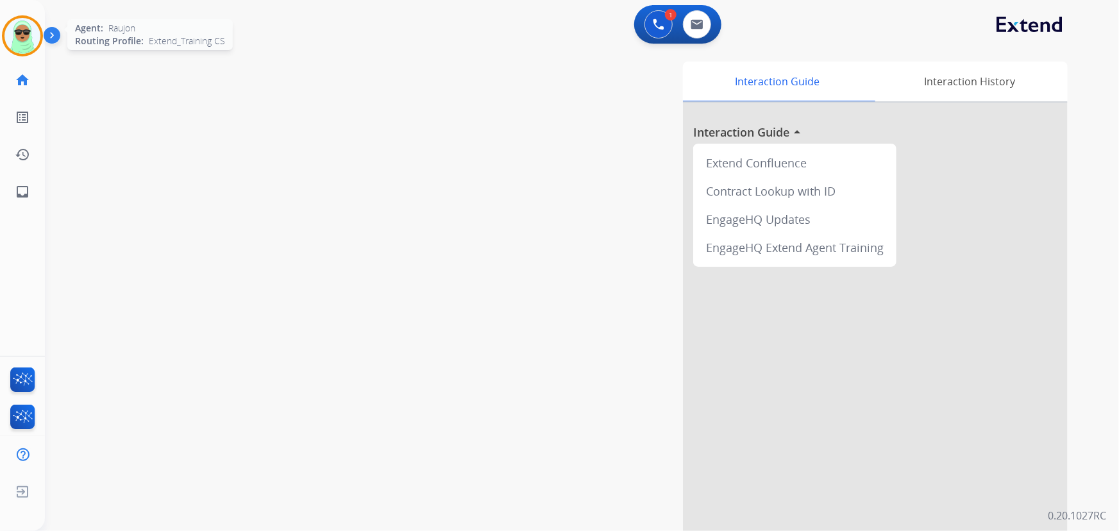
click at [12, 27] on img at bounding box center [22, 36] width 36 height 36
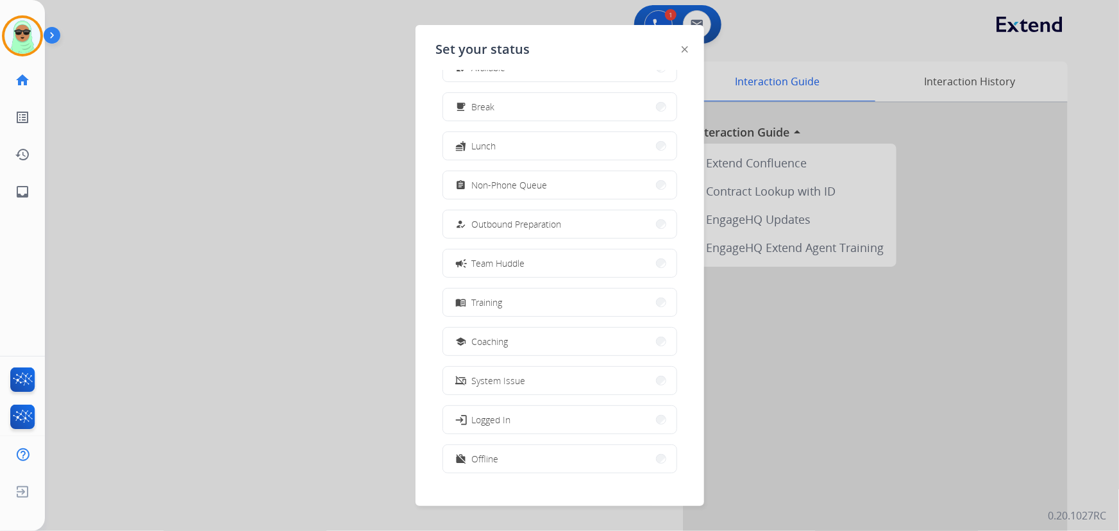
scroll to position [42, 0]
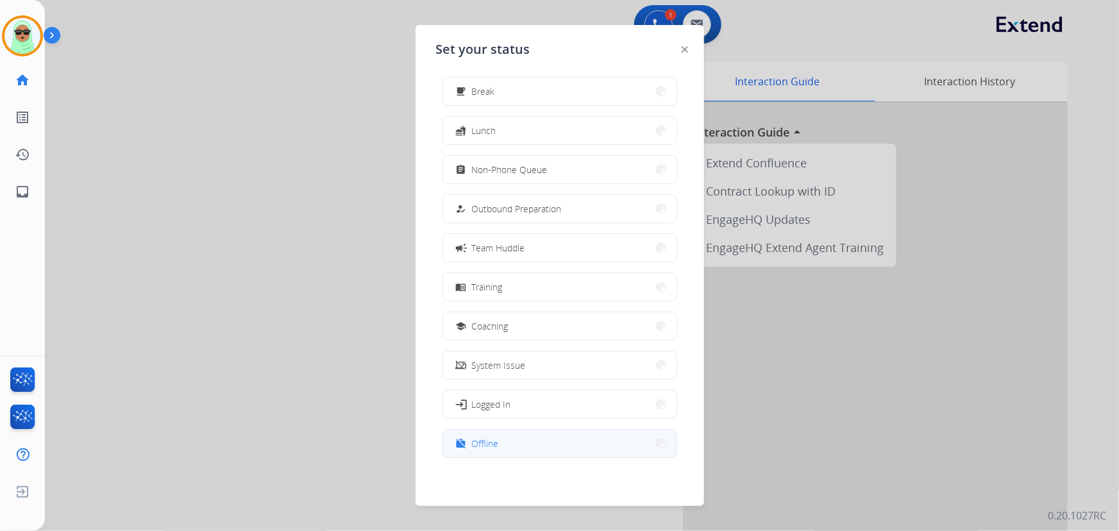
click at [515, 451] on button "work_off Offline" at bounding box center [559, 444] width 233 height 28
